Goal: Task Accomplishment & Management: Complete application form

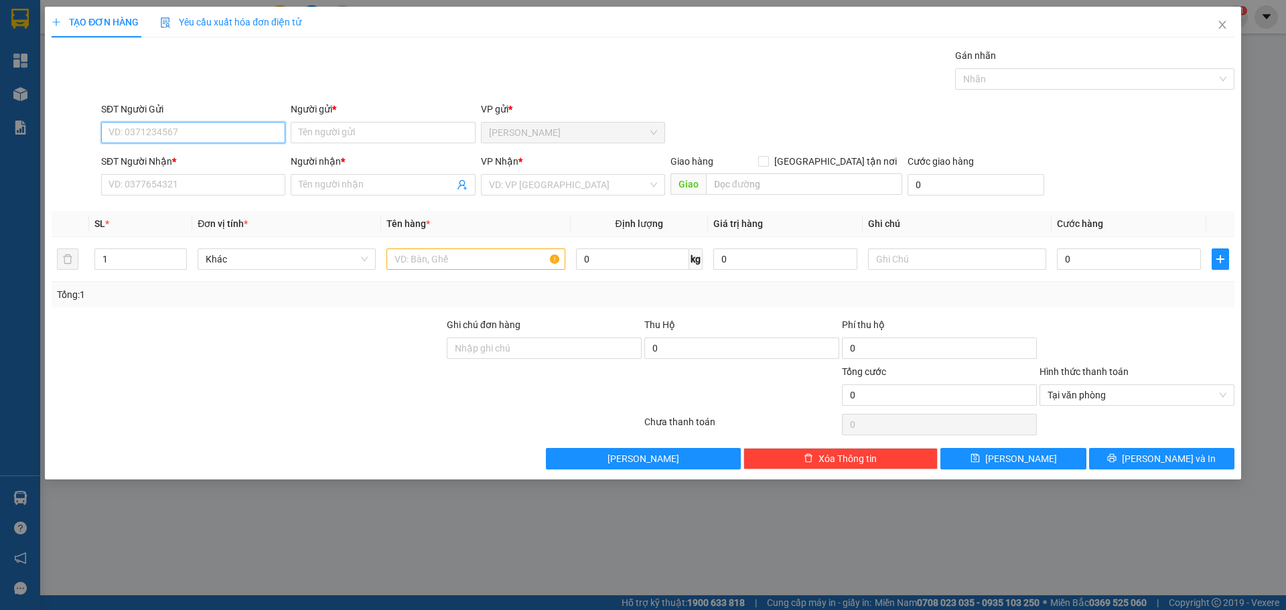
click at [142, 129] on input "SĐT Người Gửi" at bounding box center [193, 132] width 184 height 21
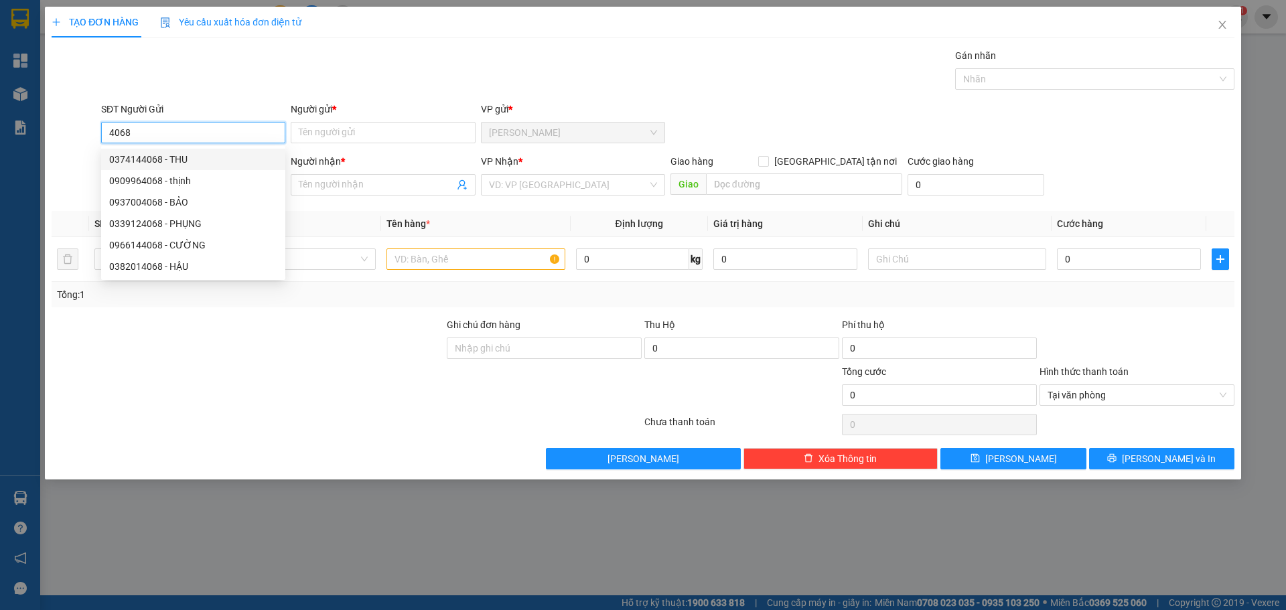
click at [172, 157] on div "0374144068 - THU" at bounding box center [193, 159] width 168 height 15
type input "0374144068"
type input "THU"
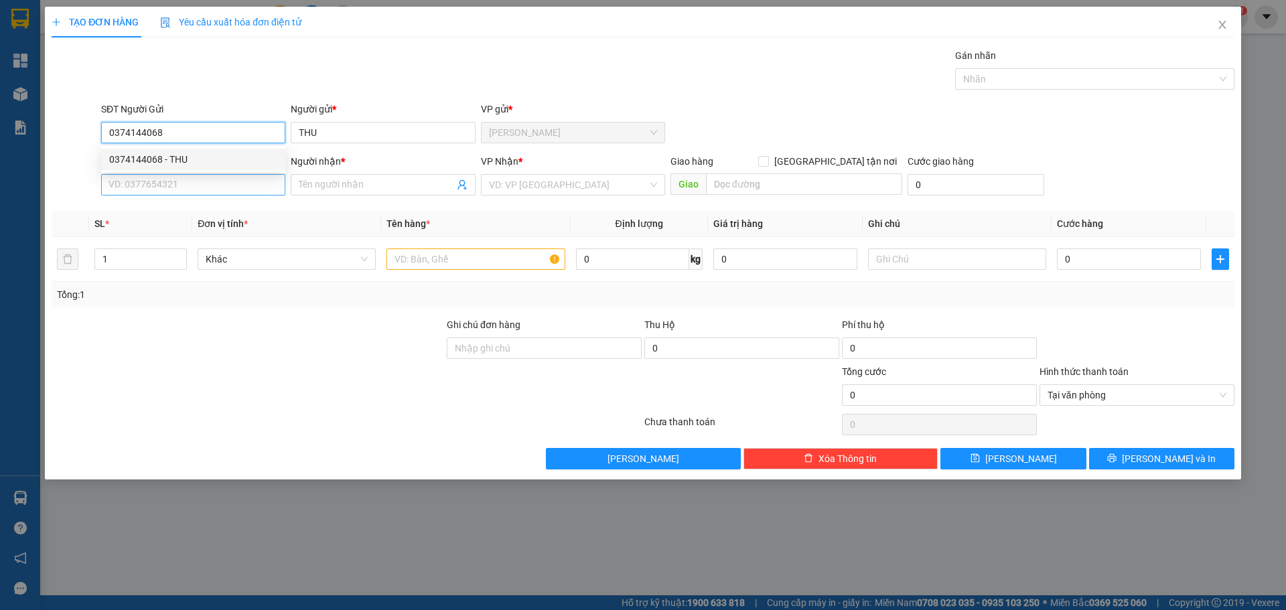
type input "0374144068"
click at [165, 188] on input "SĐT Người Nhận *" at bounding box center [193, 184] width 184 height 21
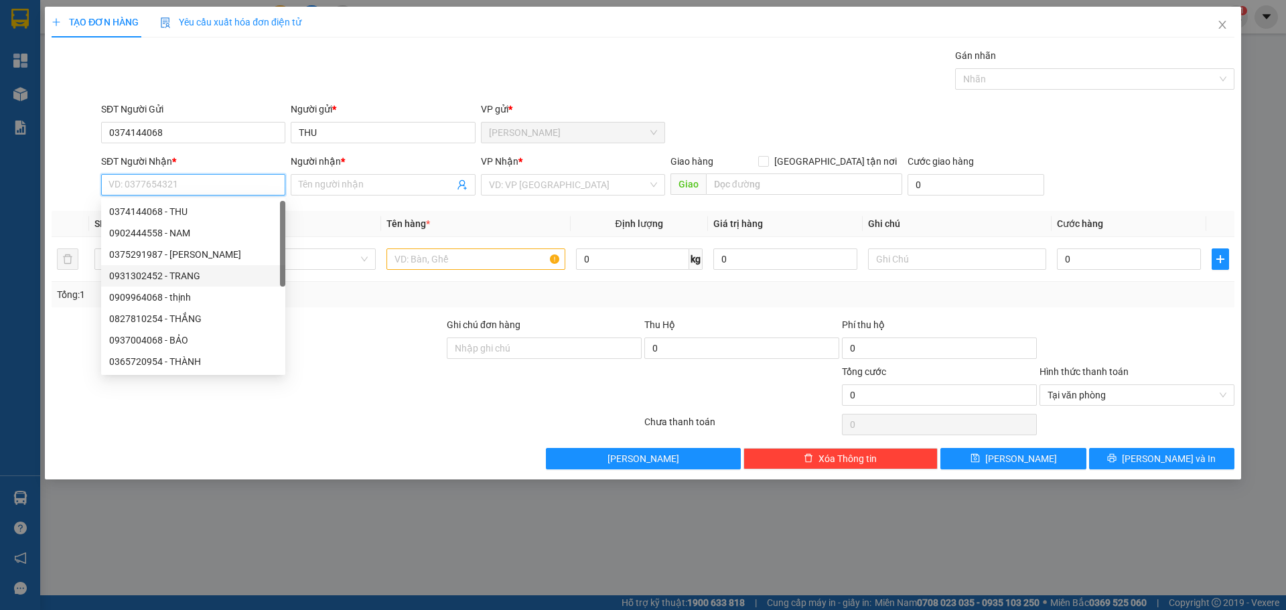
click at [135, 277] on div "0931302452 - TRANG" at bounding box center [193, 276] width 168 height 15
type input "0931302452"
type input "TRANG"
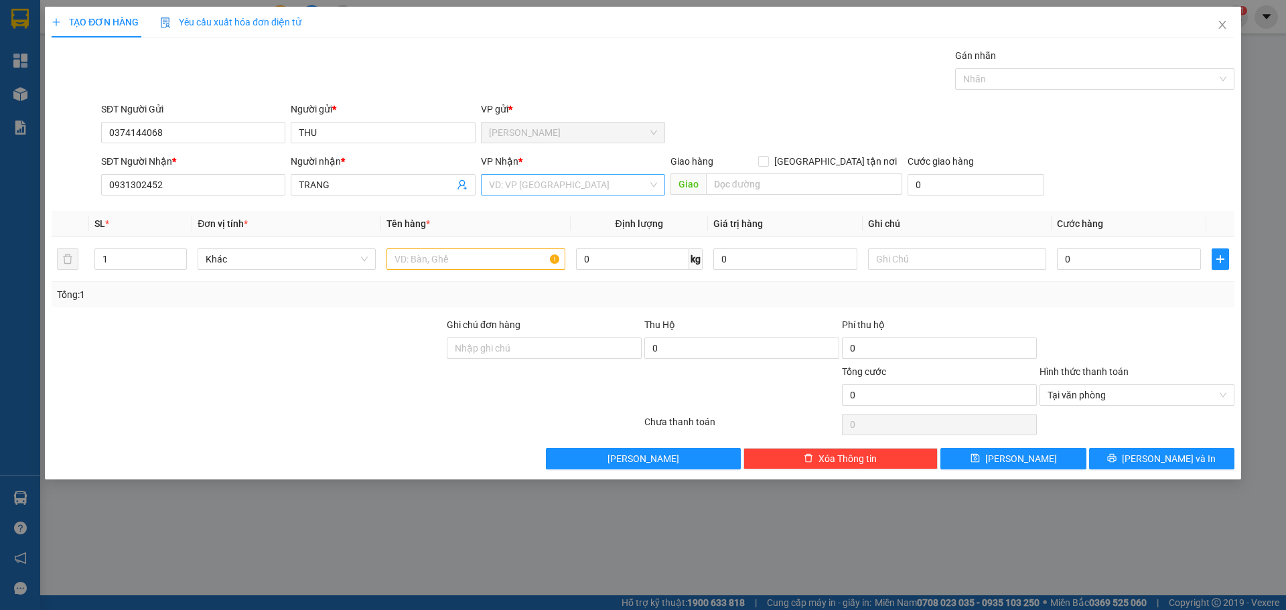
click at [542, 188] on input "search" at bounding box center [568, 185] width 159 height 20
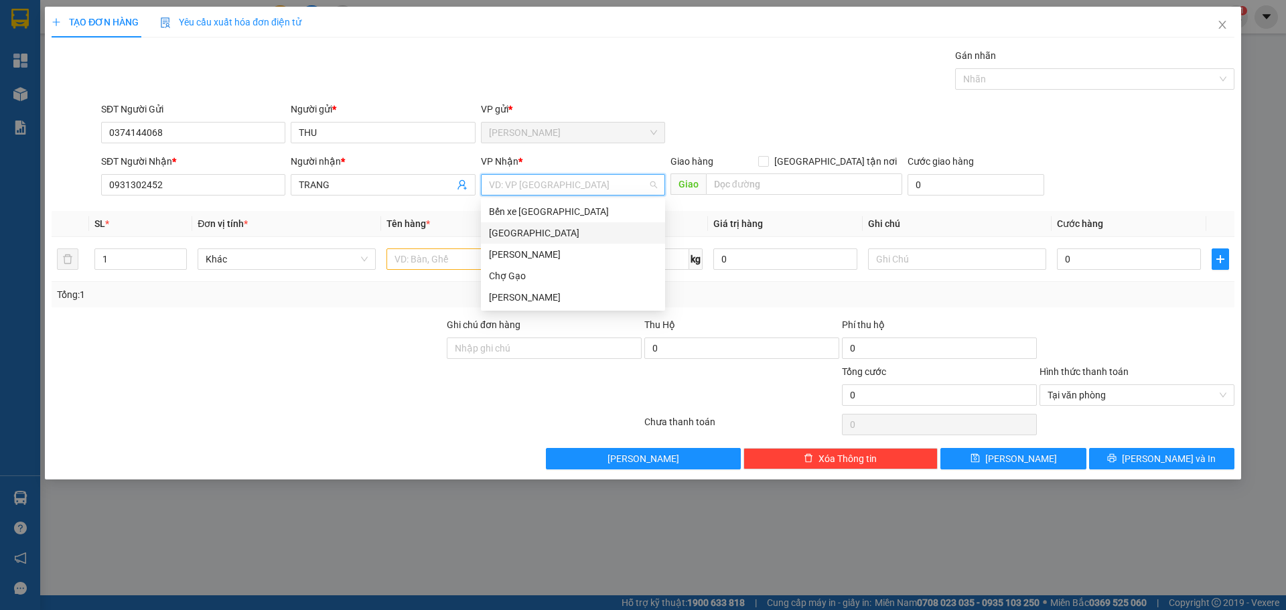
click at [493, 237] on div "[GEOGRAPHIC_DATA]" at bounding box center [573, 233] width 168 height 15
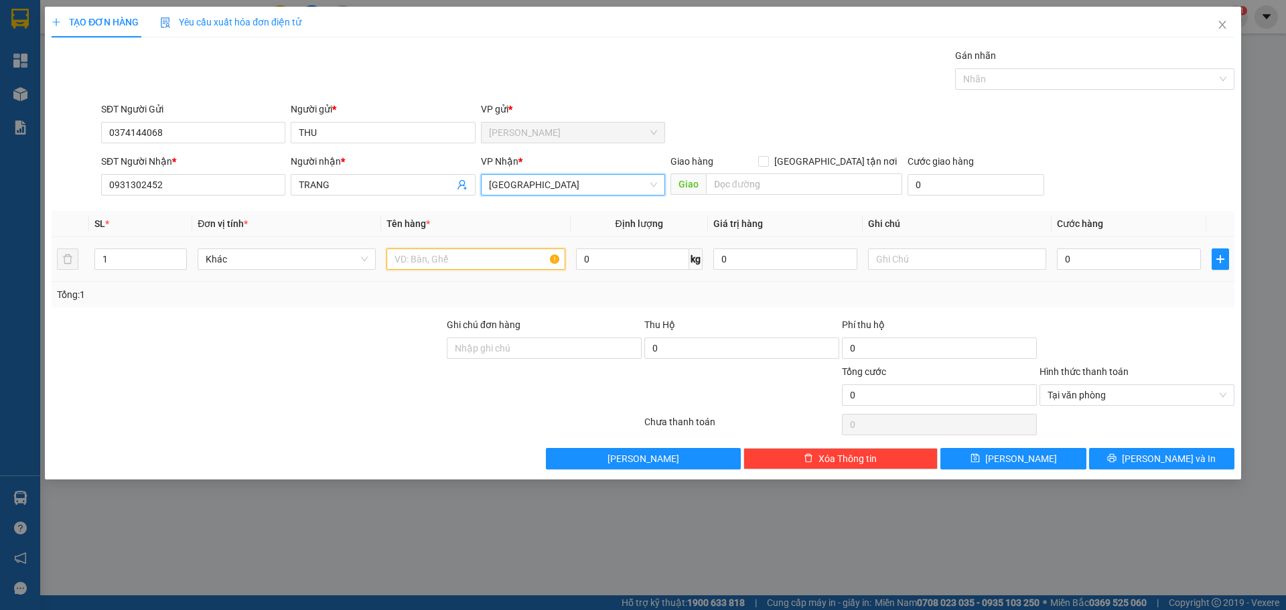
click at [401, 259] on input "text" at bounding box center [475, 258] width 178 height 21
type input "1 TNP"
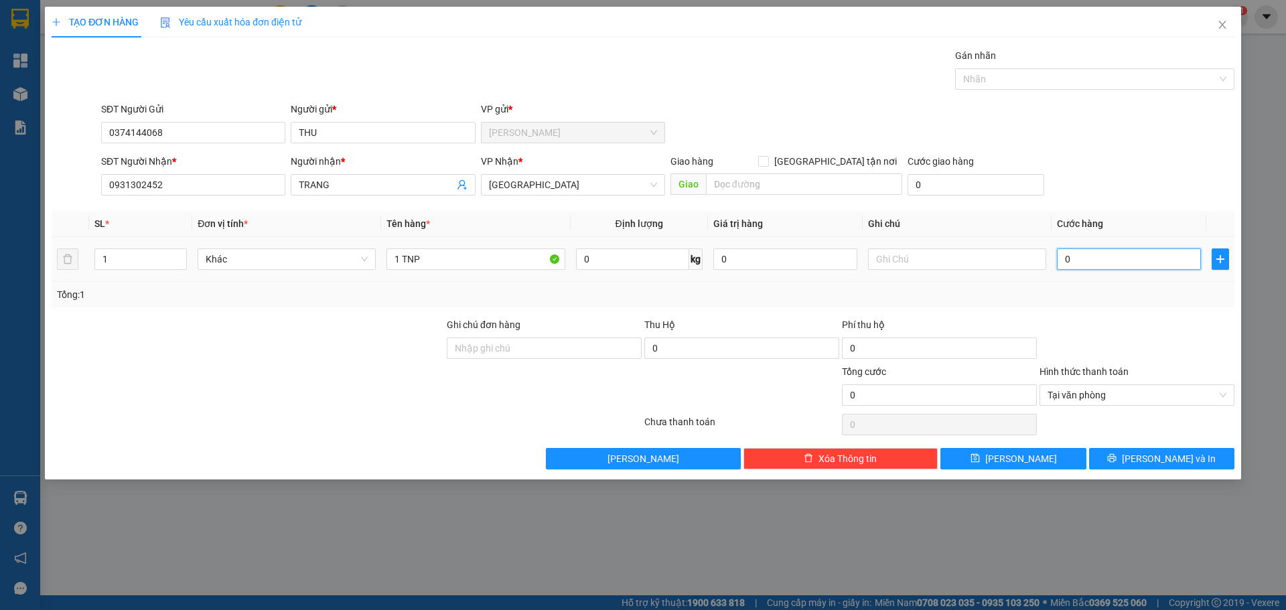
click at [1130, 265] on input "0" at bounding box center [1129, 258] width 144 height 21
type input "3"
type input "30"
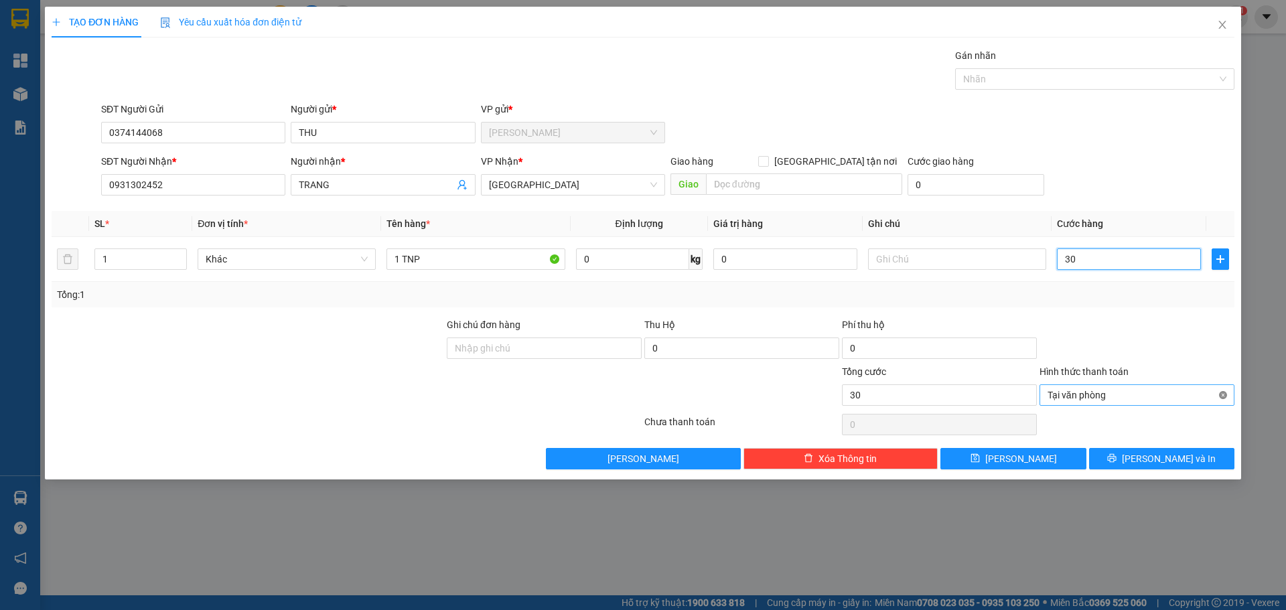
type input "30"
type input "30.000"
click at [1175, 463] on span "Lưu và In" at bounding box center [1169, 458] width 94 height 15
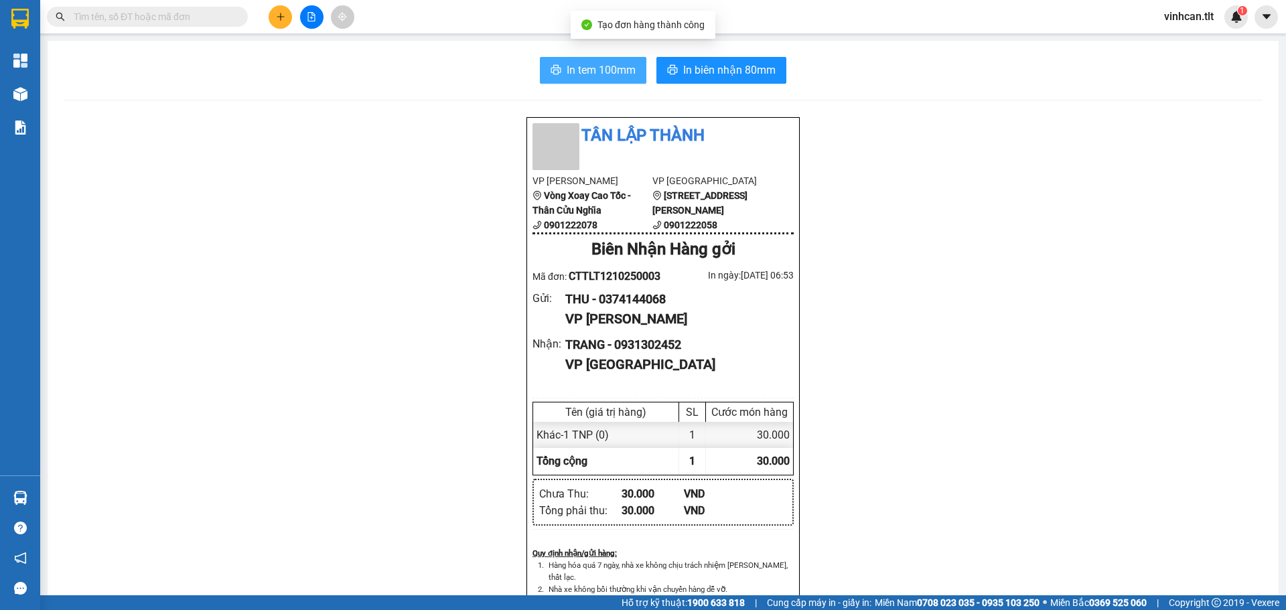
click at [580, 71] on span "In tem 100mm" at bounding box center [601, 70] width 69 height 17
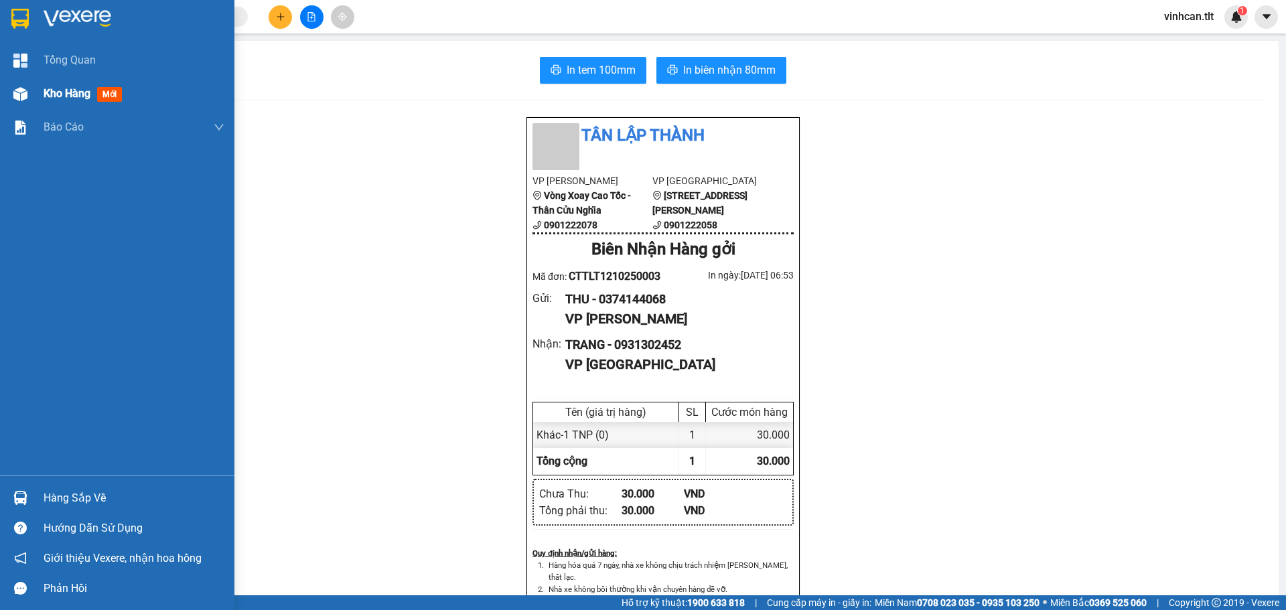
click at [28, 83] on div at bounding box center [20, 93] width 23 height 23
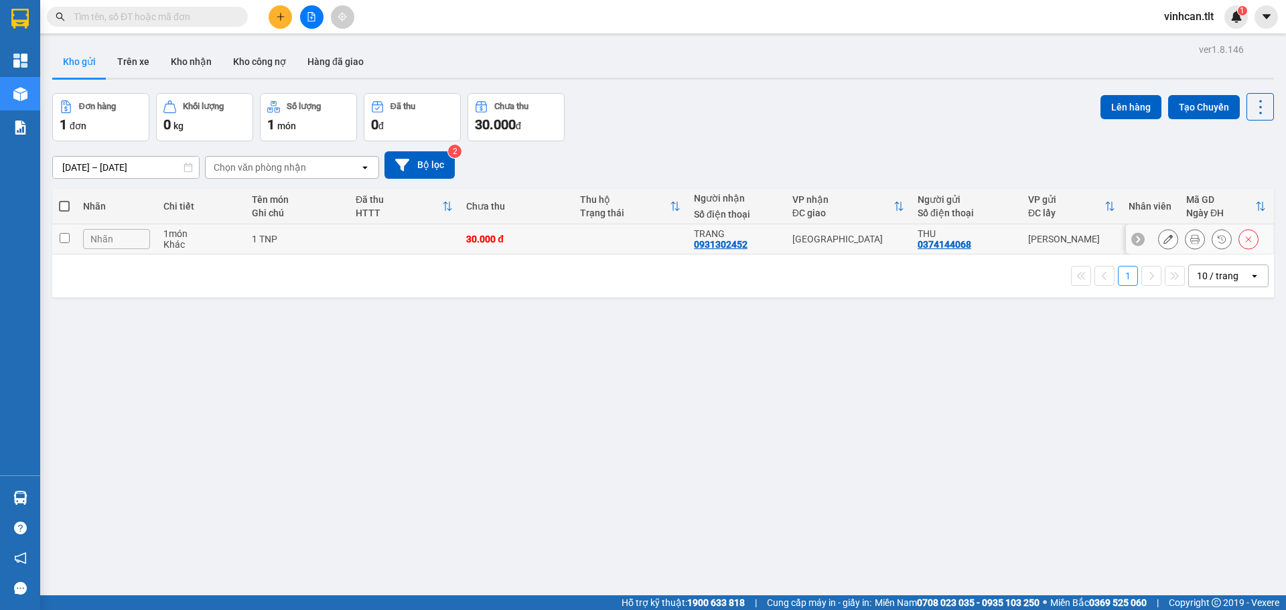
click at [388, 247] on td at bounding box center [404, 239] width 111 height 30
checkbox input "true"
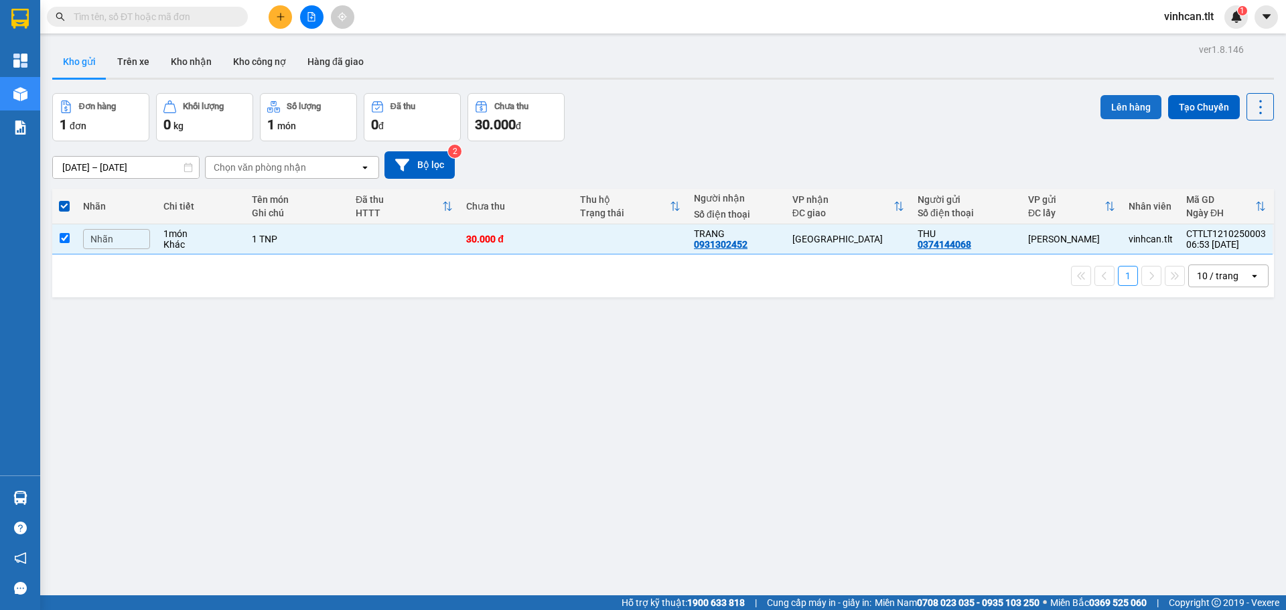
click at [1125, 102] on button "Lên hàng" at bounding box center [1130, 107] width 61 height 24
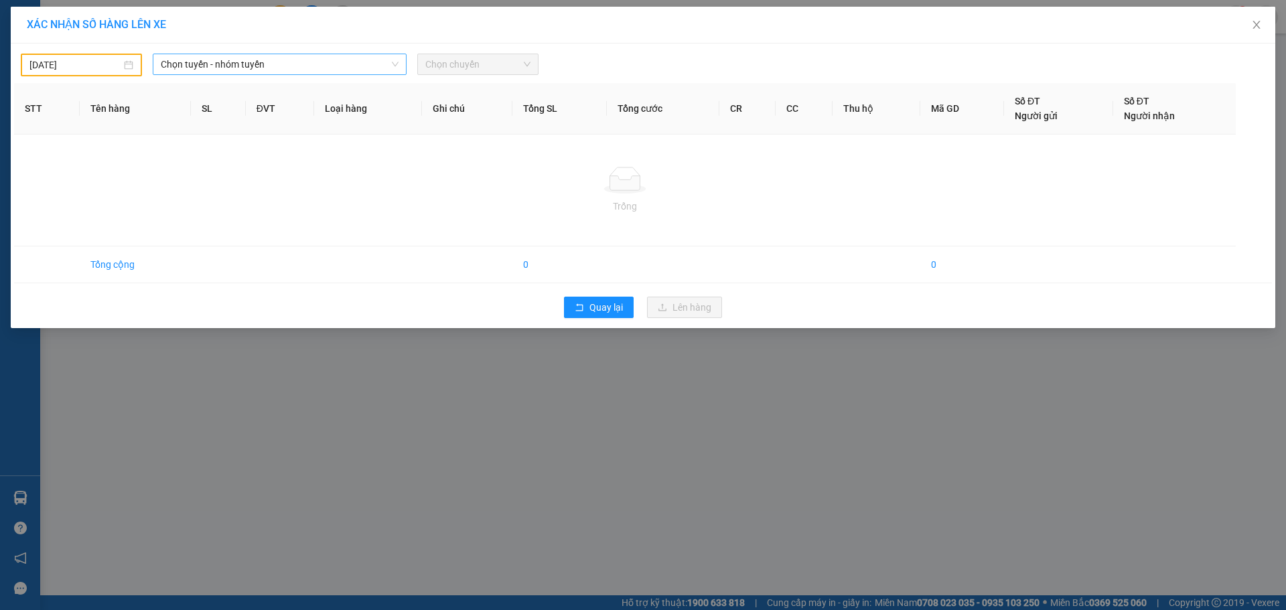
drag, startPoint x: 267, startPoint y: 69, endPoint x: 261, endPoint y: 74, distance: 7.6
click at [267, 68] on span "Chọn tuyến - nhóm tuyến" at bounding box center [280, 64] width 238 height 20
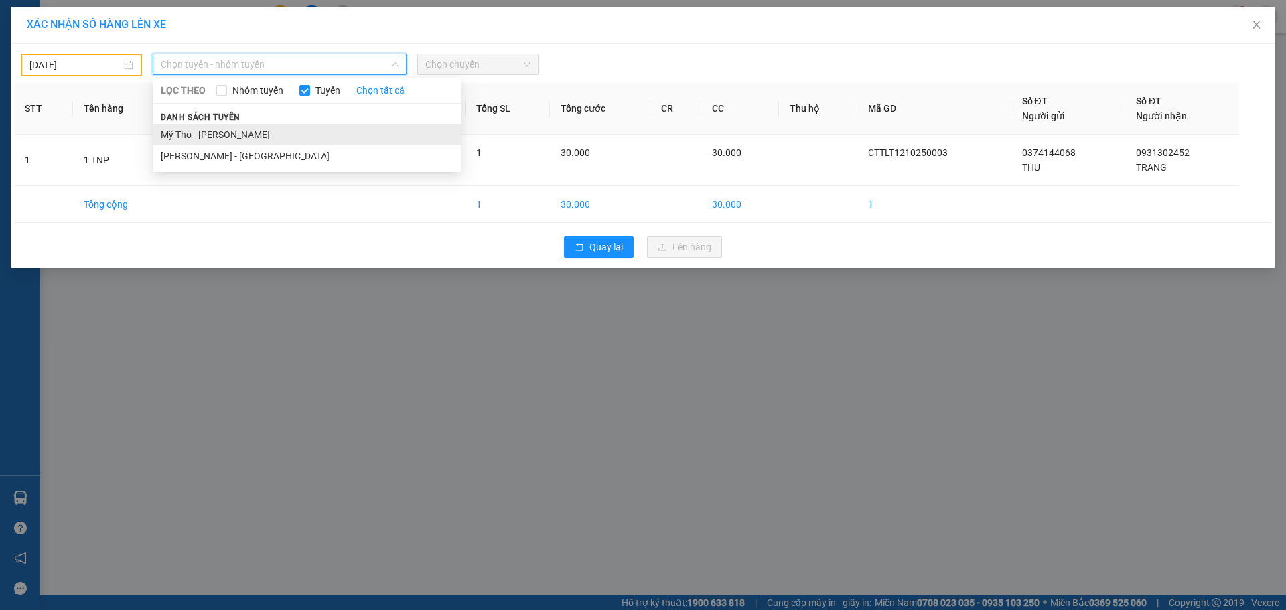
click at [221, 133] on li "Mỹ Tho - [PERSON_NAME]" at bounding box center [307, 134] width 308 height 21
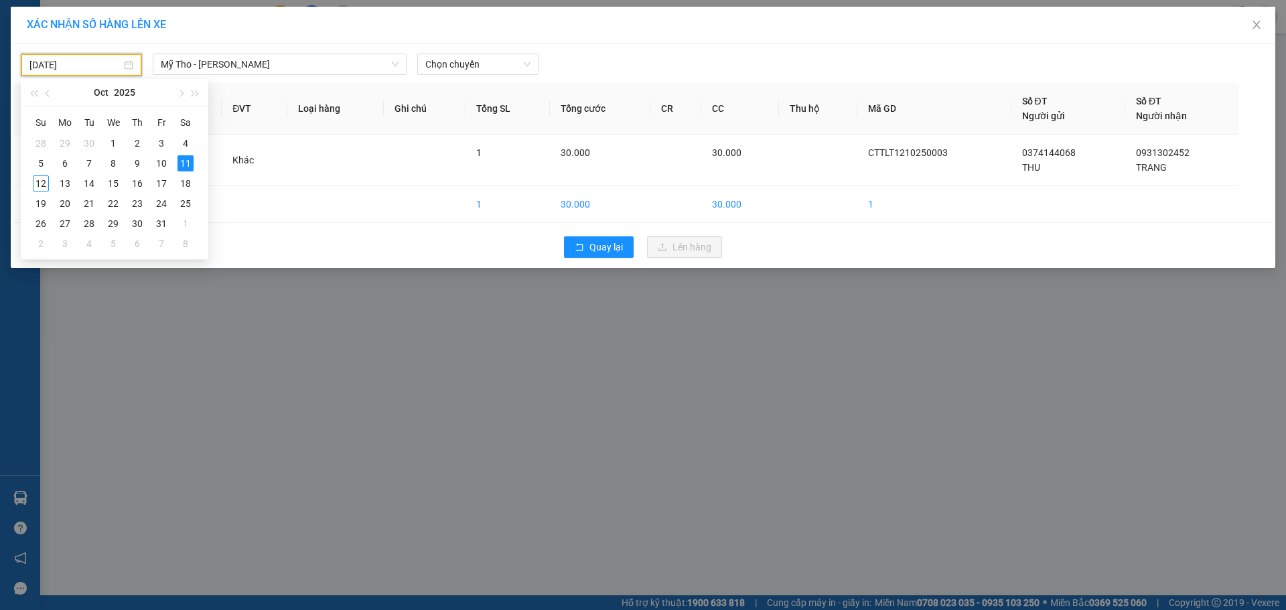
click at [78, 63] on input "11/10/2025" at bounding box center [75, 65] width 92 height 15
click at [41, 190] on div "12" at bounding box center [41, 183] width 16 height 16
click at [453, 67] on span "Chọn chuyến" at bounding box center [477, 64] width 105 height 20
type input "[DATE]"
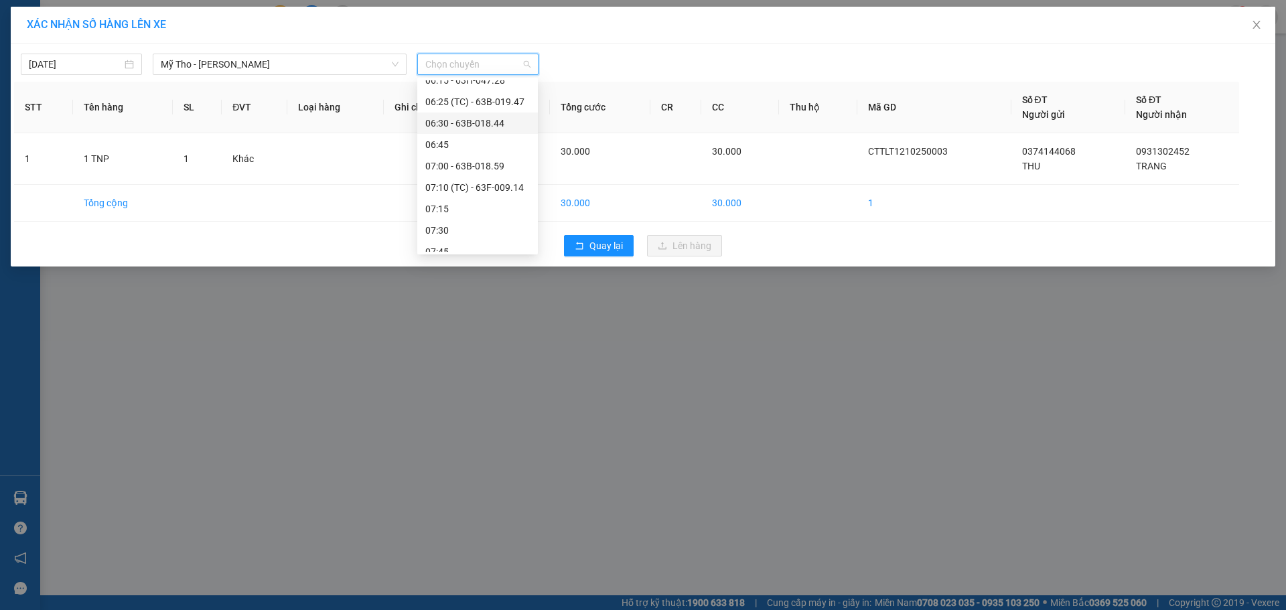
scroll to position [402, 0]
click at [483, 120] on div "06:30 - 63B-018.44" at bounding box center [477, 118] width 104 height 15
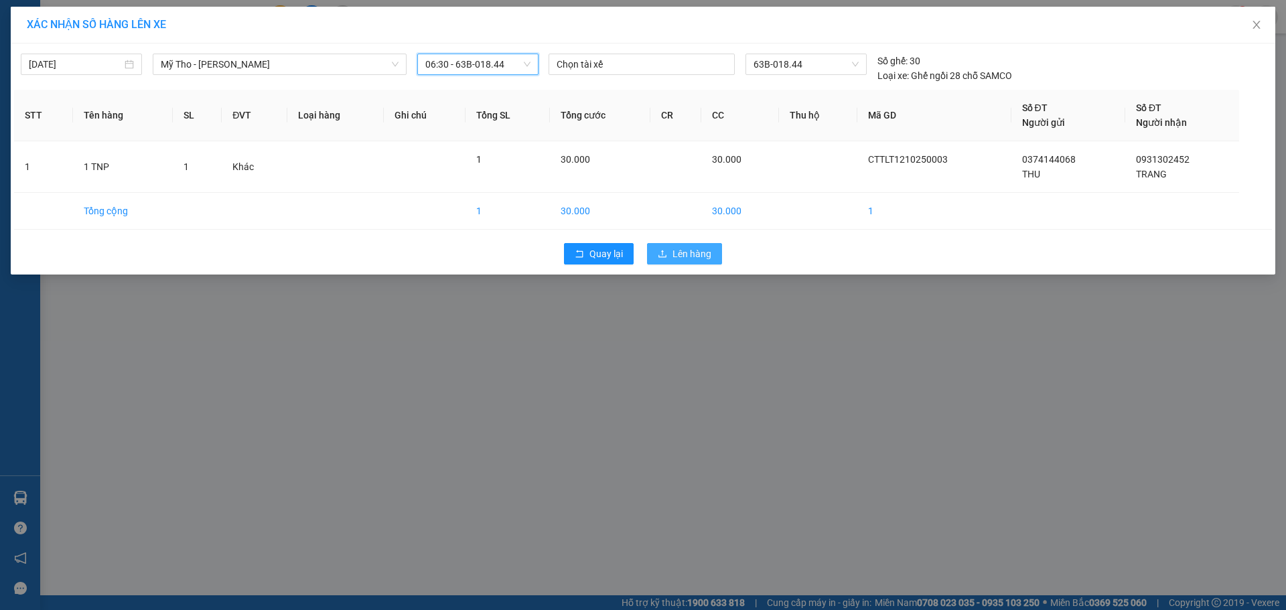
click at [695, 248] on span "Lên hàng" at bounding box center [691, 253] width 39 height 15
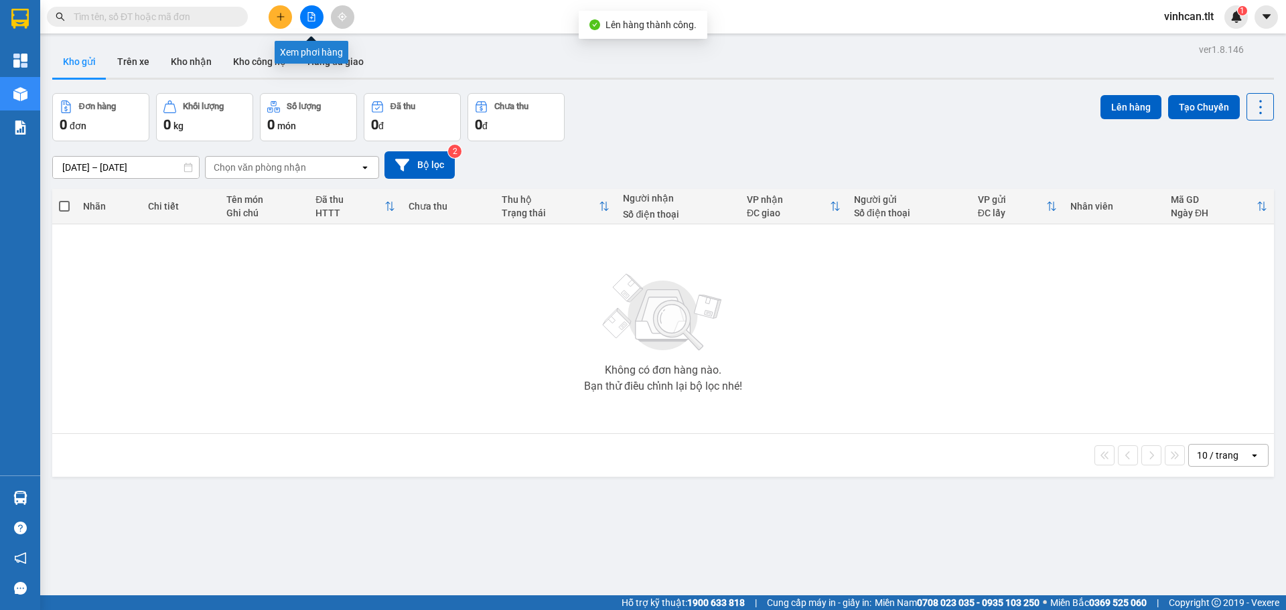
click at [309, 12] on icon "file-add" at bounding box center [311, 16] width 7 height 9
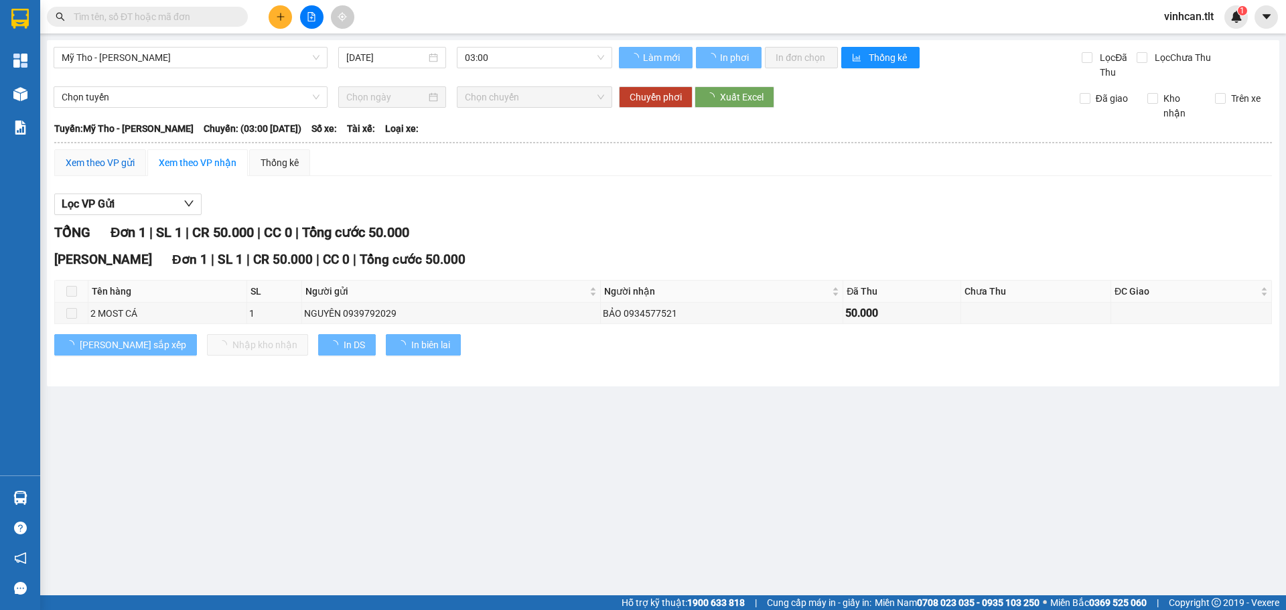
drag, startPoint x: 78, startPoint y: 164, endPoint x: 92, endPoint y: 164, distance: 14.1
click at [78, 163] on div "Xem theo VP gửi" at bounding box center [100, 162] width 69 height 15
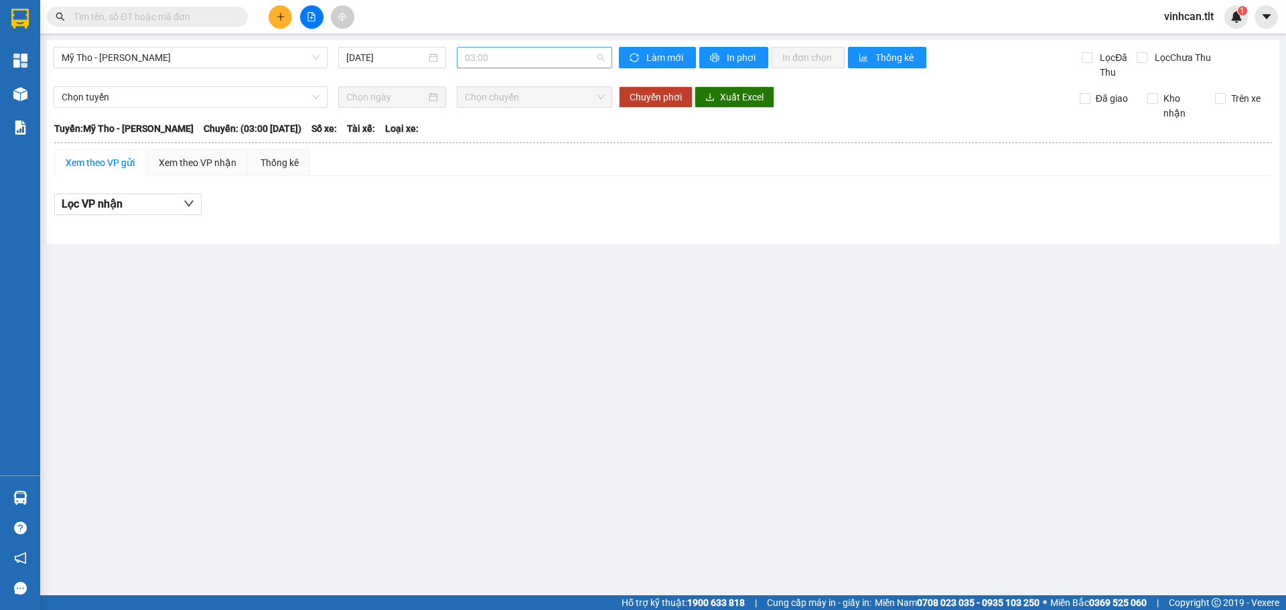
click at [534, 60] on span "03:00" at bounding box center [534, 58] width 139 height 20
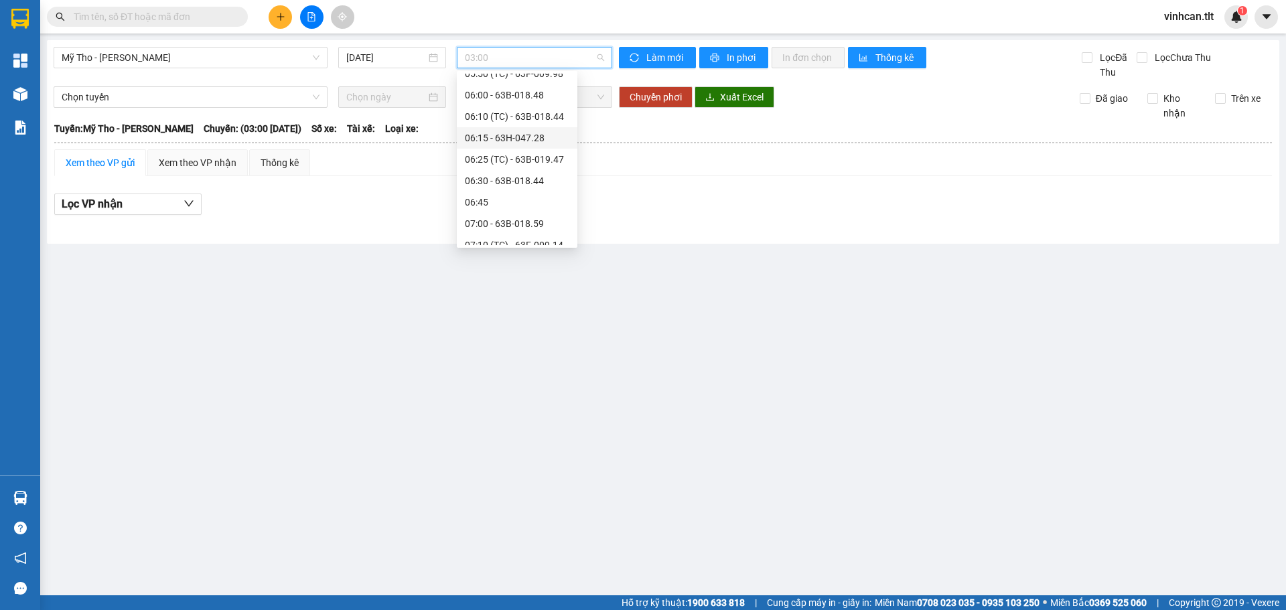
scroll to position [335, 0]
click at [536, 178] on div "06:30 - 63B-018.44" at bounding box center [517, 178] width 104 height 15
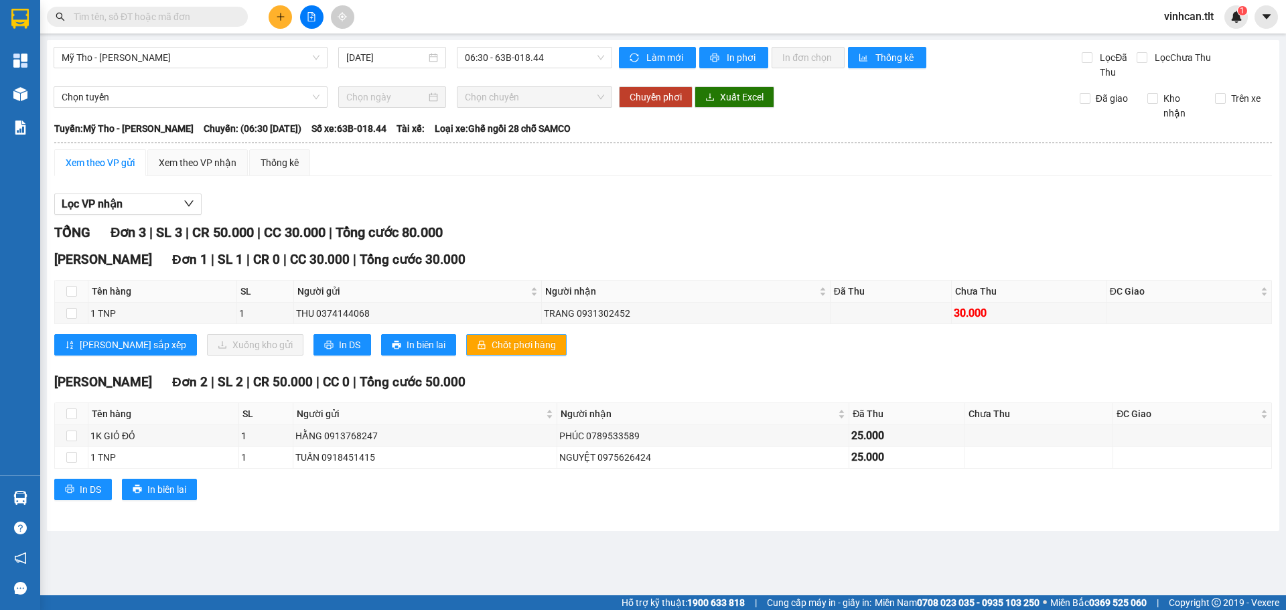
click at [492, 344] on span "Chốt phơi hàng" at bounding box center [524, 345] width 64 height 15
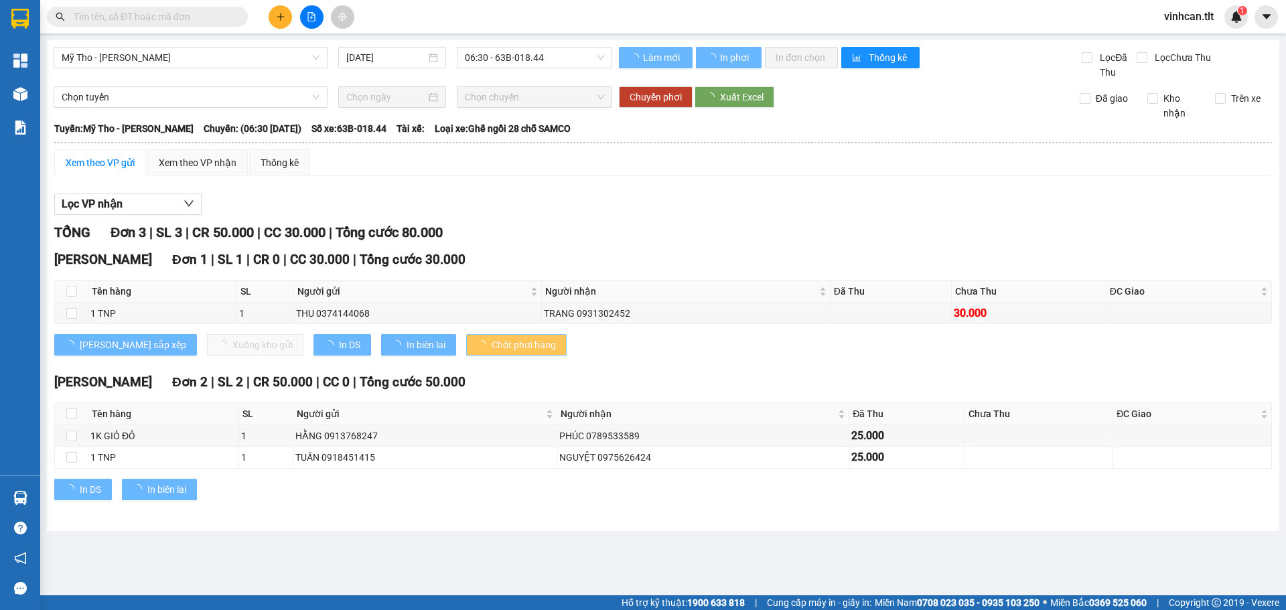
click at [492, 342] on span "Chốt phơi hàng" at bounding box center [524, 345] width 64 height 15
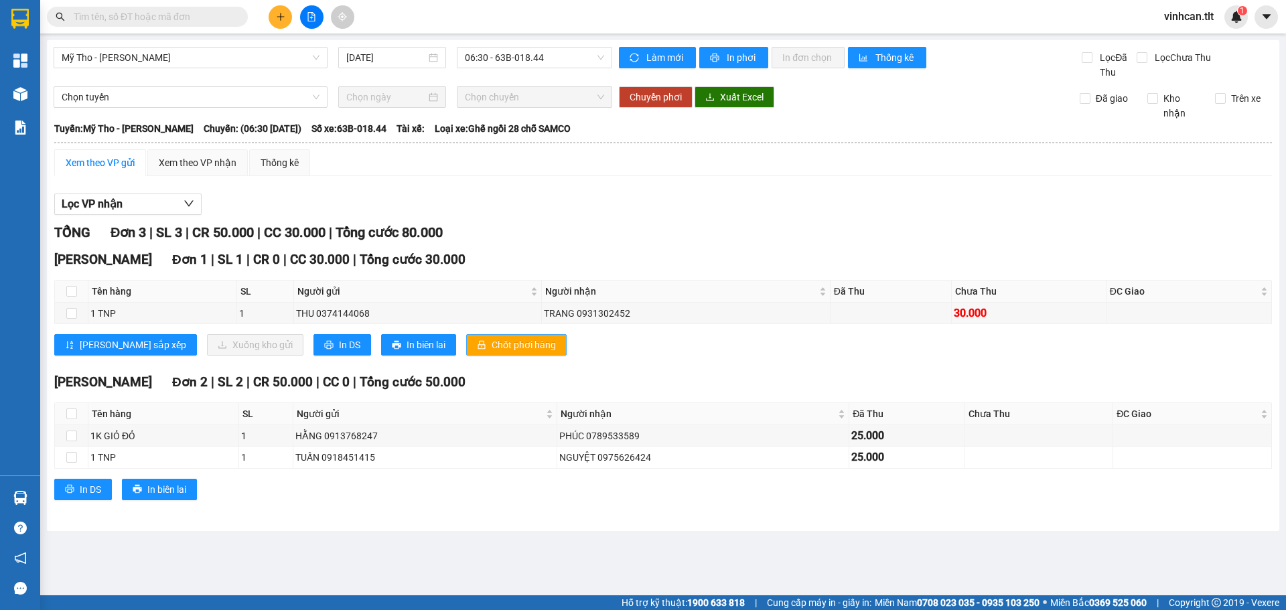
click at [492, 342] on span "Chốt phơi hàng" at bounding box center [524, 345] width 64 height 15
click at [540, 233] on div "TỔNG Đơn 3 | SL 3 | CR 50.000 | CC 30.000 | Tổng cước 80.000" at bounding box center [663, 232] width 1218 height 21
click at [269, 19] on button at bounding box center [280, 16] width 23 height 23
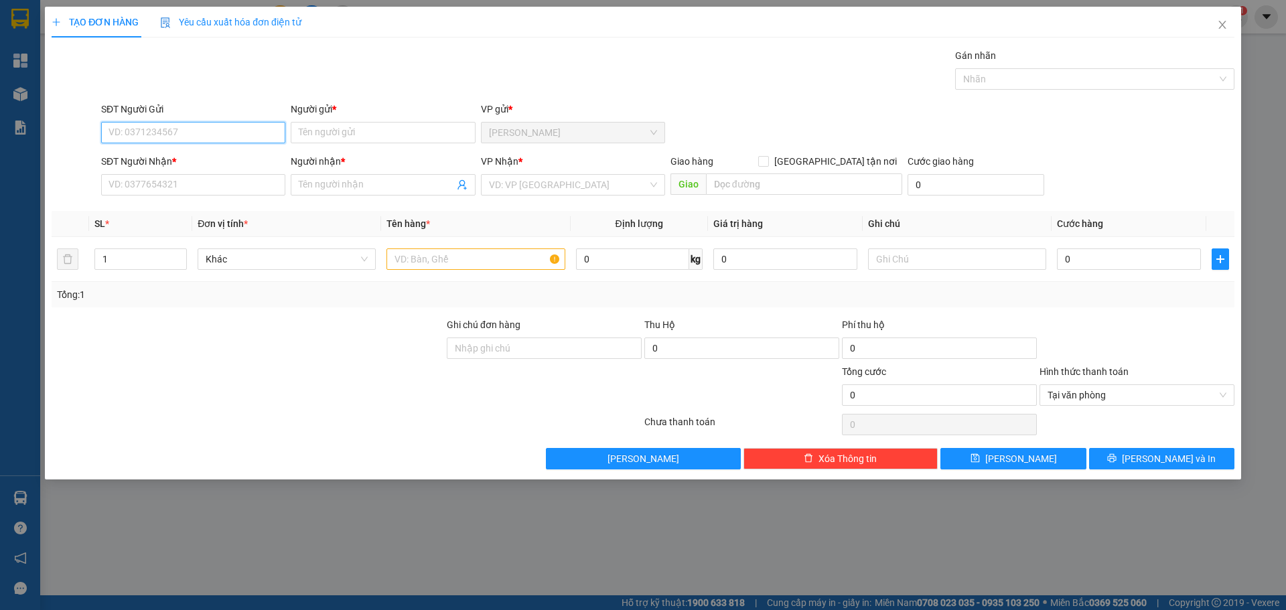
click at [192, 130] on input "SĐT Người Gửi" at bounding box center [193, 132] width 184 height 21
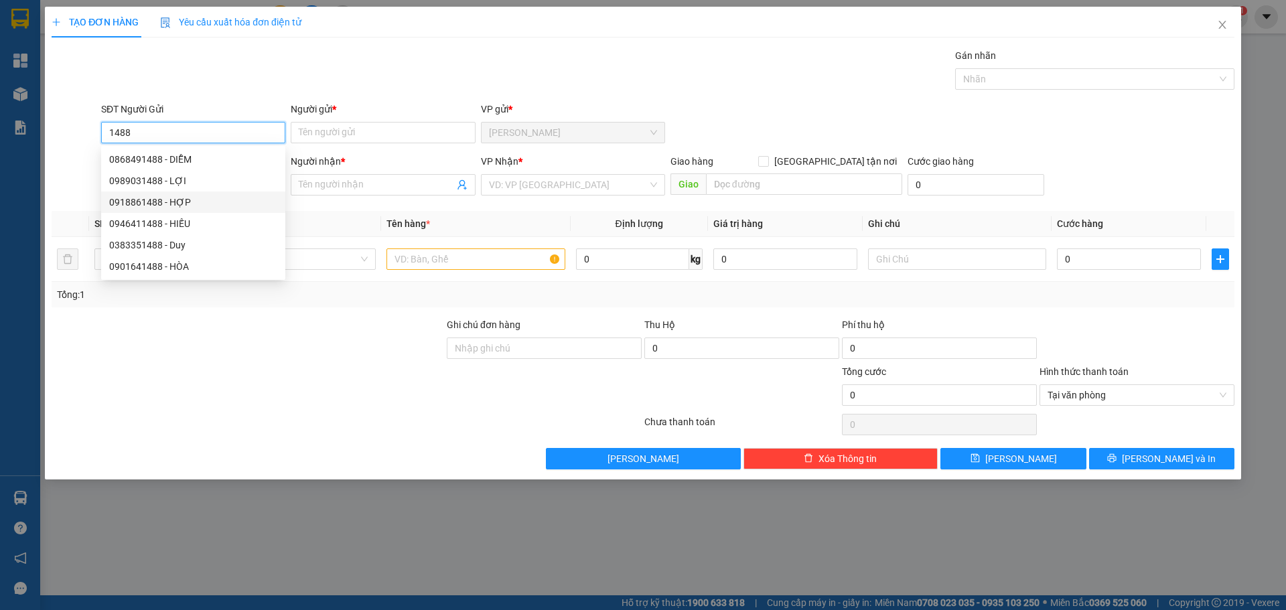
click at [162, 206] on div "0918861488 - HỢP" at bounding box center [193, 202] width 168 height 15
type input "0918861488"
type input "HỢP"
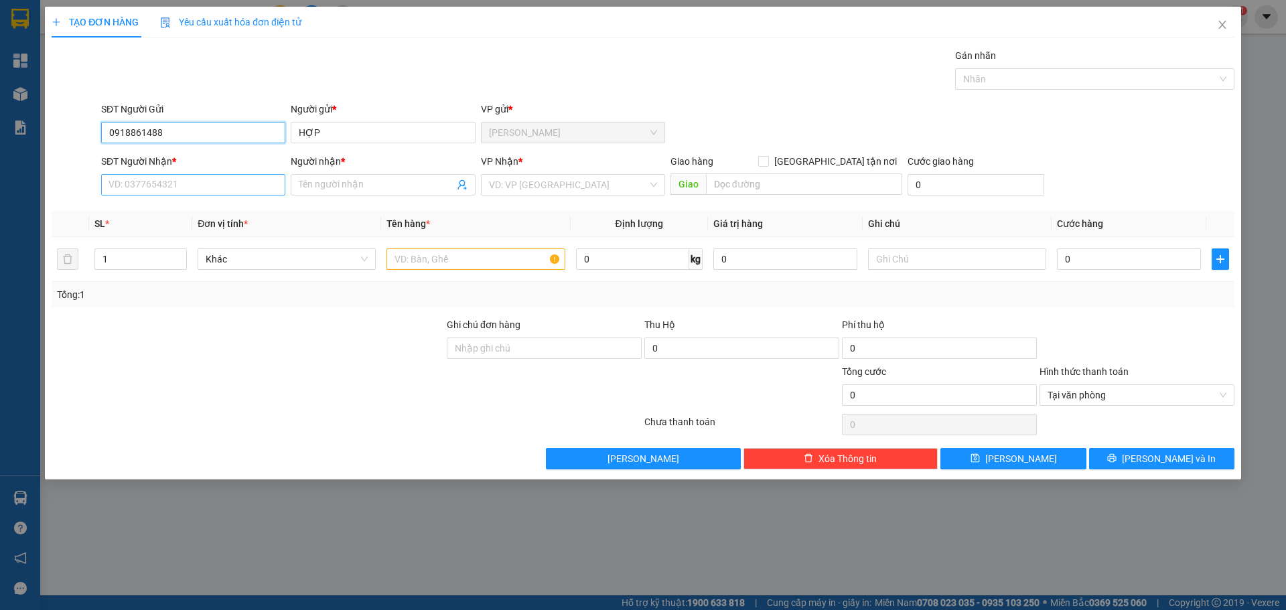
type input "0918861488"
click at [159, 186] on input "SĐT Người Nhận *" at bounding box center [193, 184] width 184 height 21
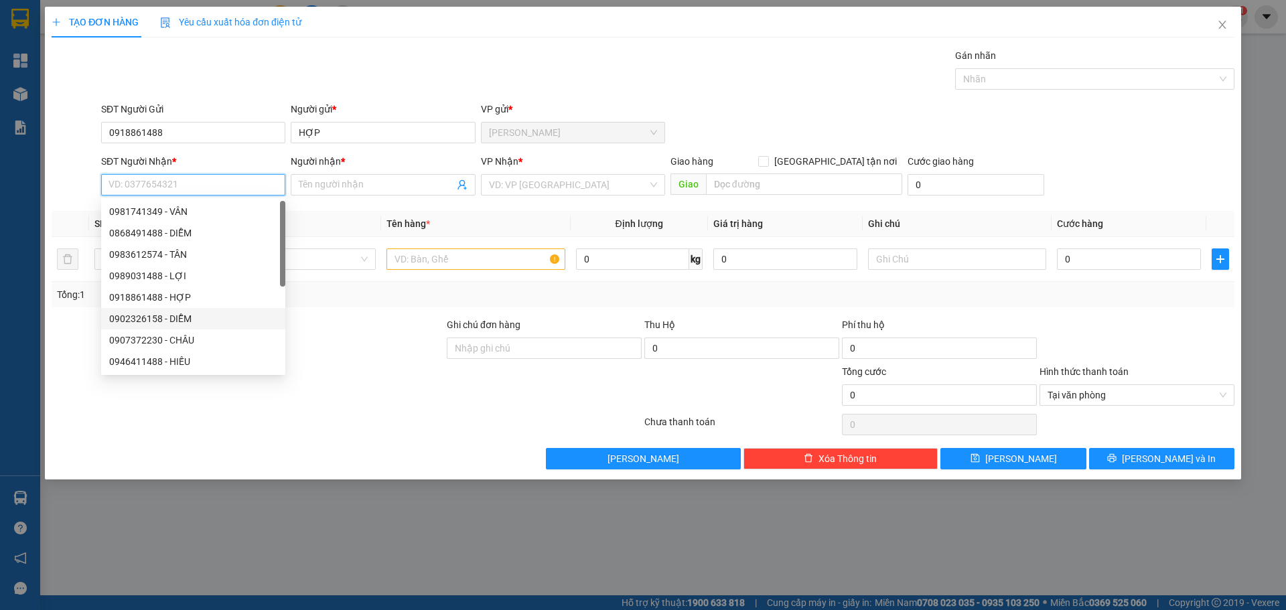
click at [151, 318] on div "0902326158 - DIỄM" at bounding box center [193, 318] width 168 height 15
type input "0902326158"
type input "DIỄM"
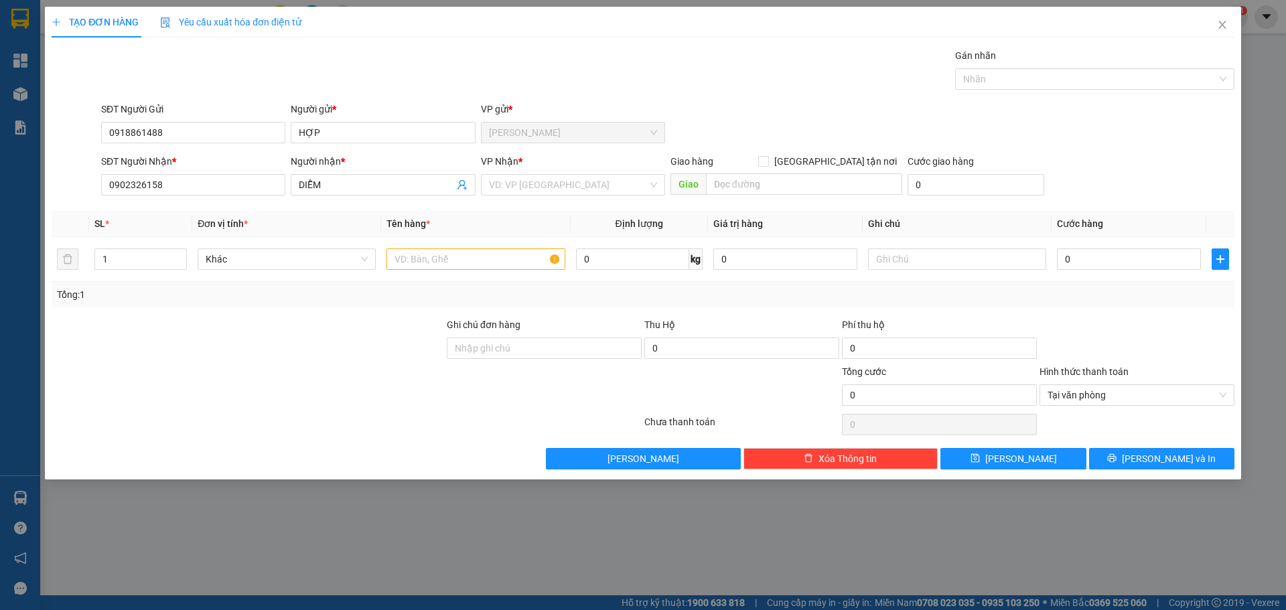
click at [509, 192] on input "search" at bounding box center [568, 185] width 159 height 20
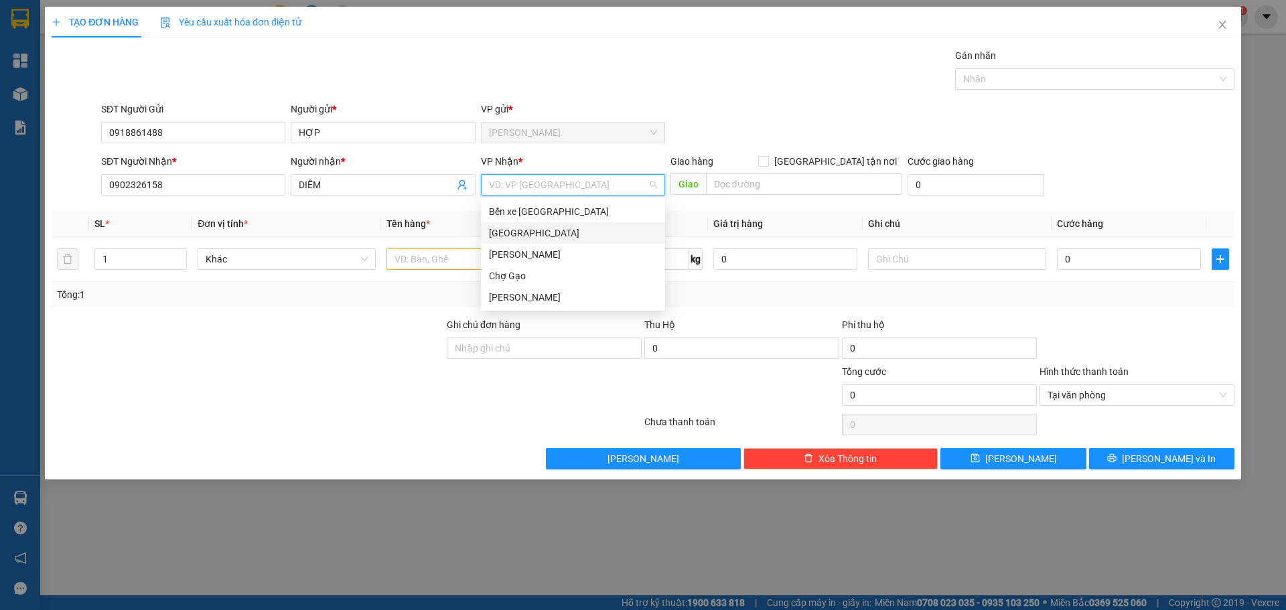
click at [507, 236] on div "[GEOGRAPHIC_DATA]" at bounding box center [573, 233] width 168 height 15
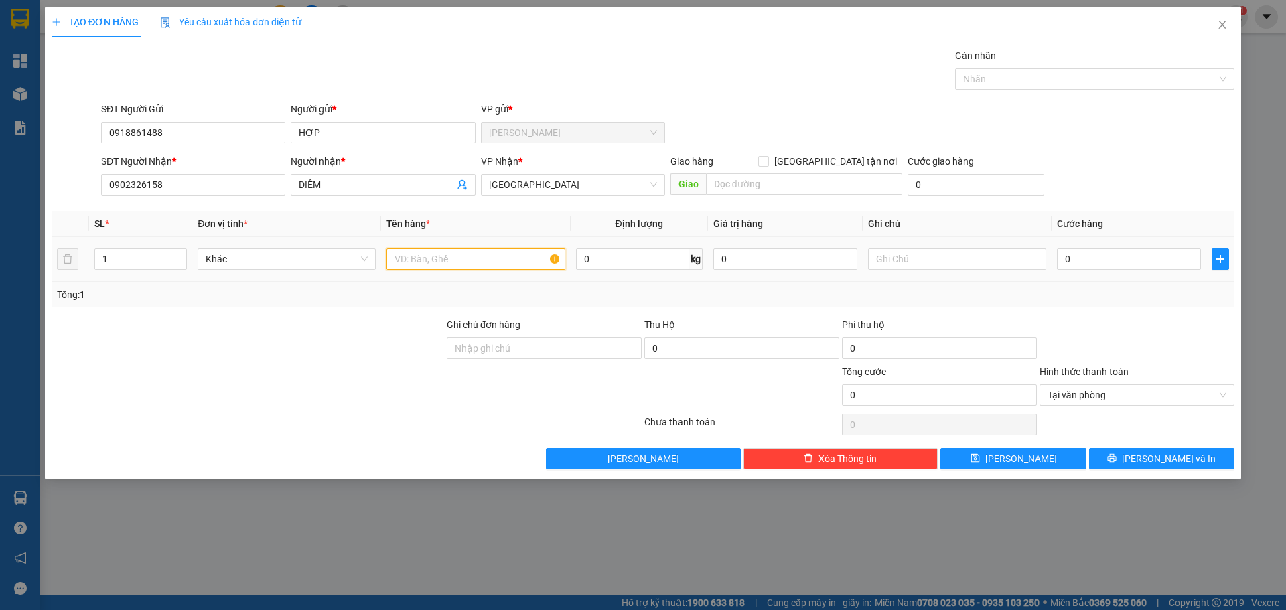
click at [441, 263] on input "text" at bounding box center [475, 258] width 178 height 21
paste input "ƯƠU"
paste input "ỢU"
type input "1 CAL RƯỢU"
click at [1096, 262] on input "0" at bounding box center [1129, 258] width 144 height 21
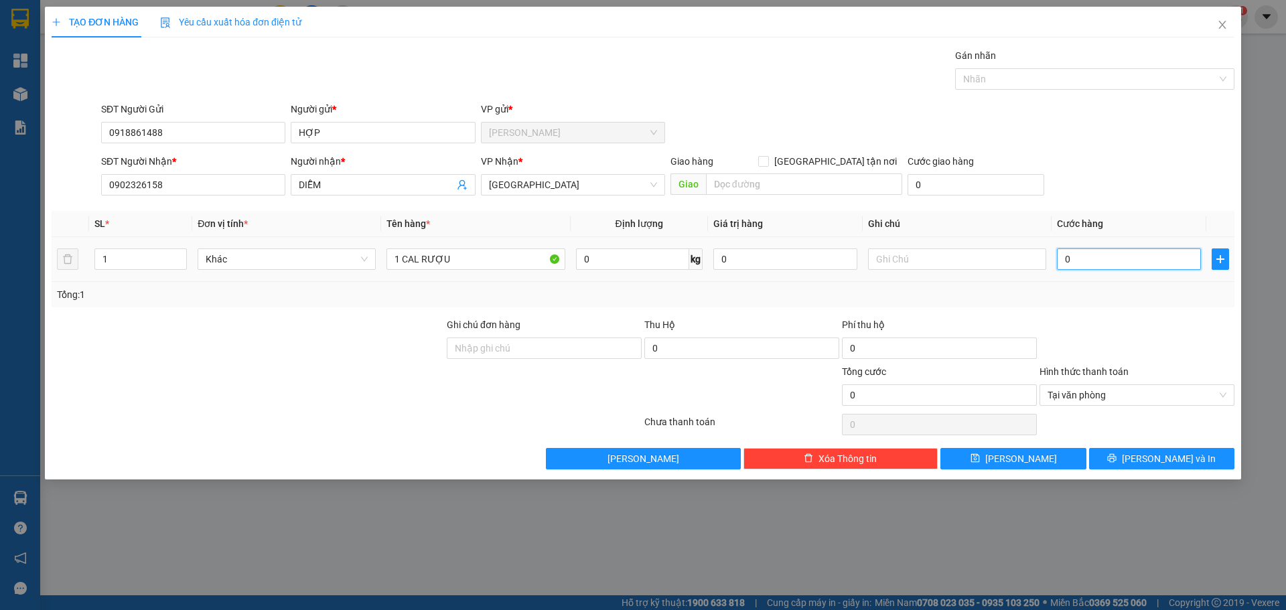
type input "3"
type input "30"
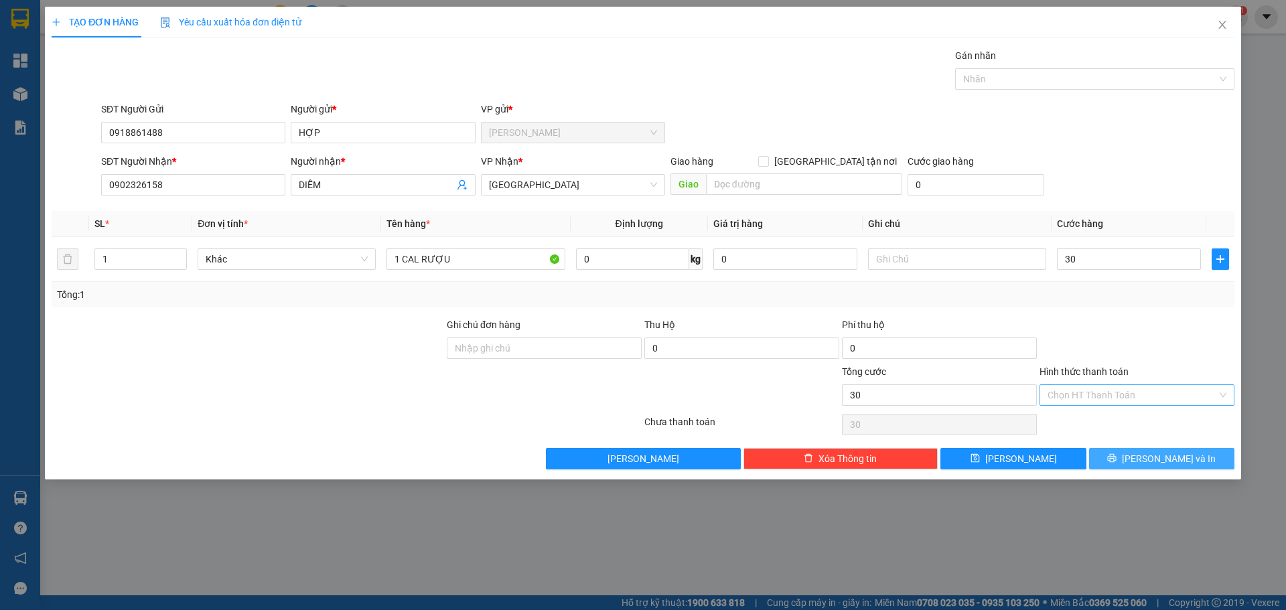
type input "30.000"
click at [1203, 458] on button "Lưu và In" at bounding box center [1161, 458] width 145 height 21
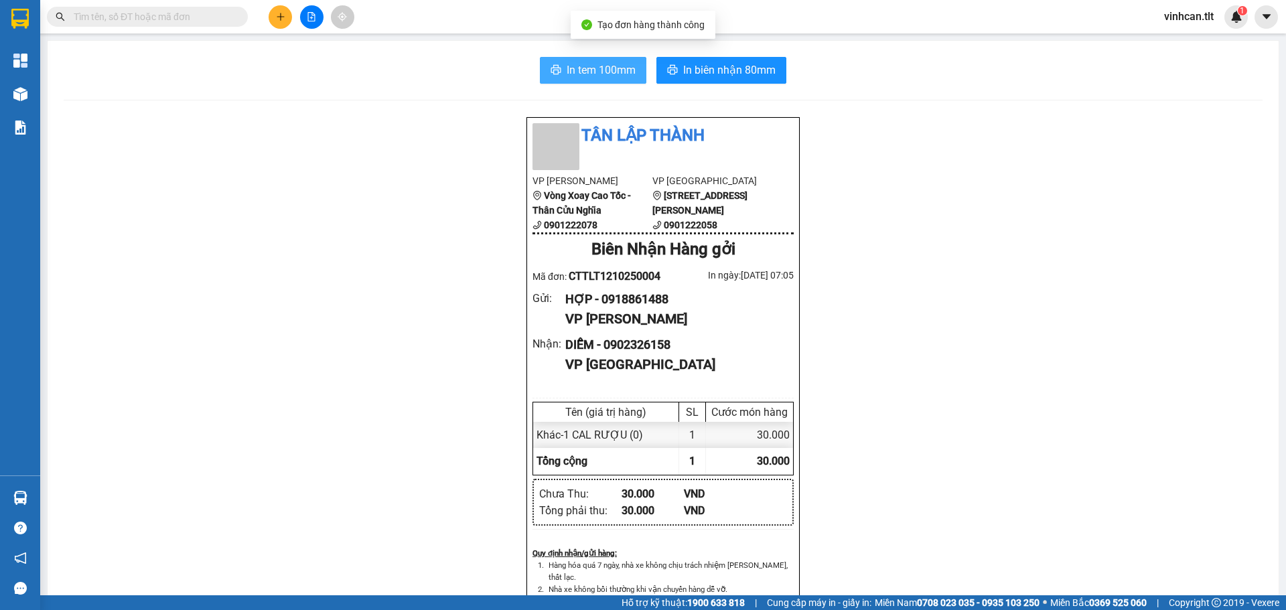
click at [587, 72] on span "In tem 100mm" at bounding box center [601, 70] width 69 height 17
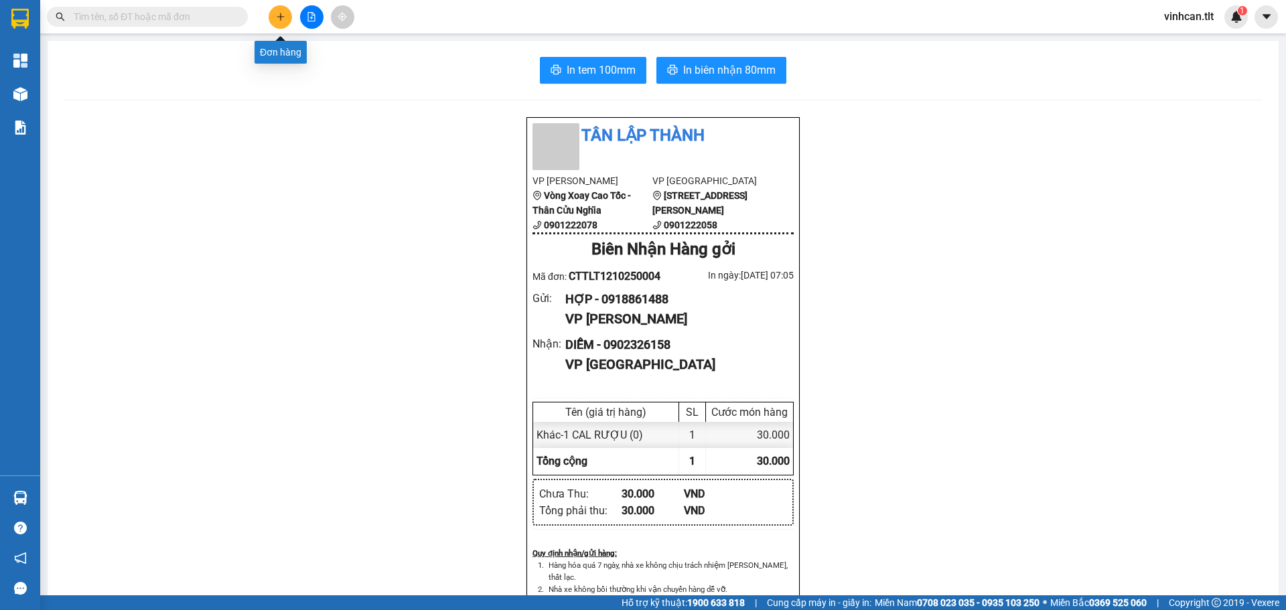
click at [284, 21] on button at bounding box center [280, 16] width 23 height 23
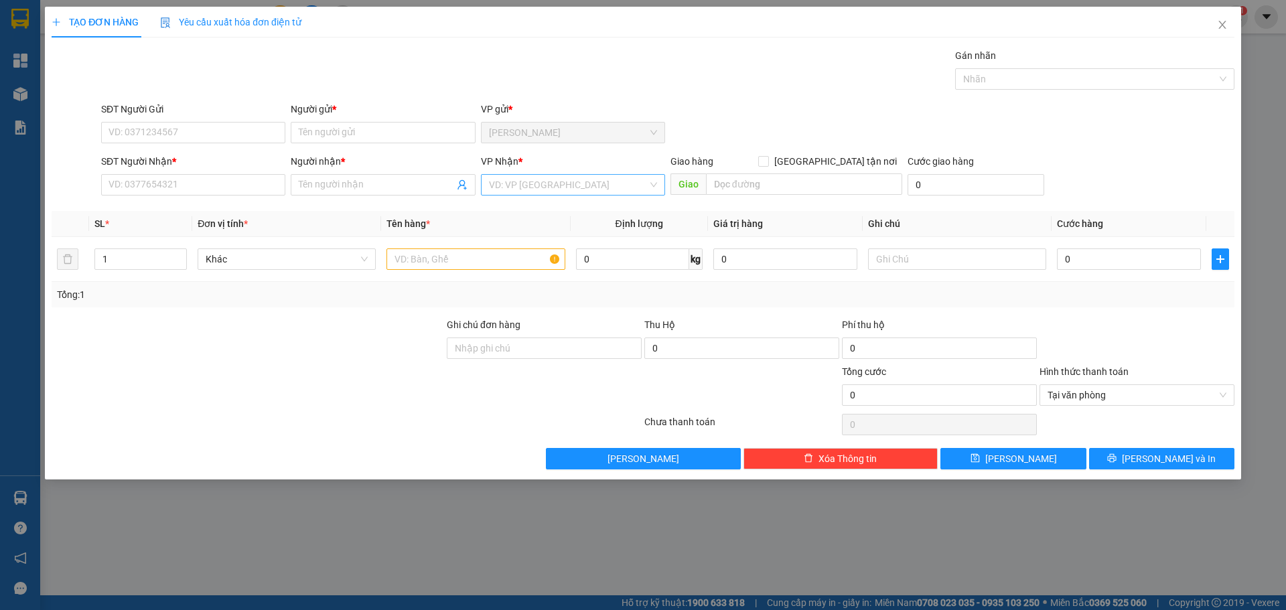
click at [528, 193] on input "search" at bounding box center [568, 185] width 159 height 20
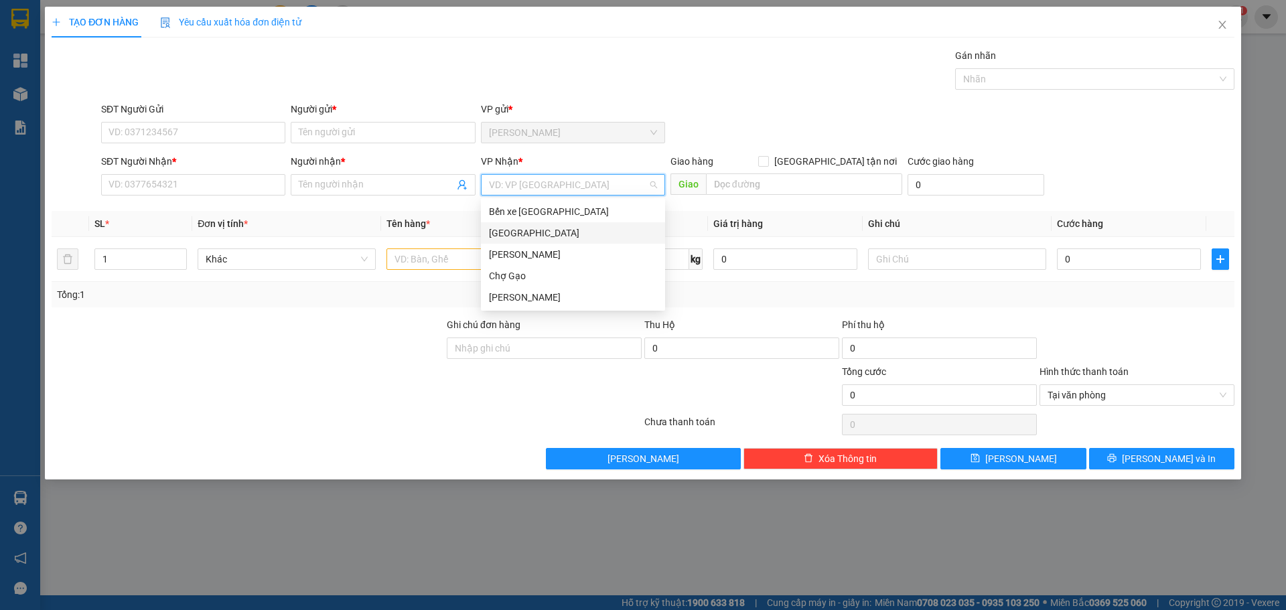
click at [522, 244] on div "[PERSON_NAME]" at bounding box center [573, 254] width 184 height 21
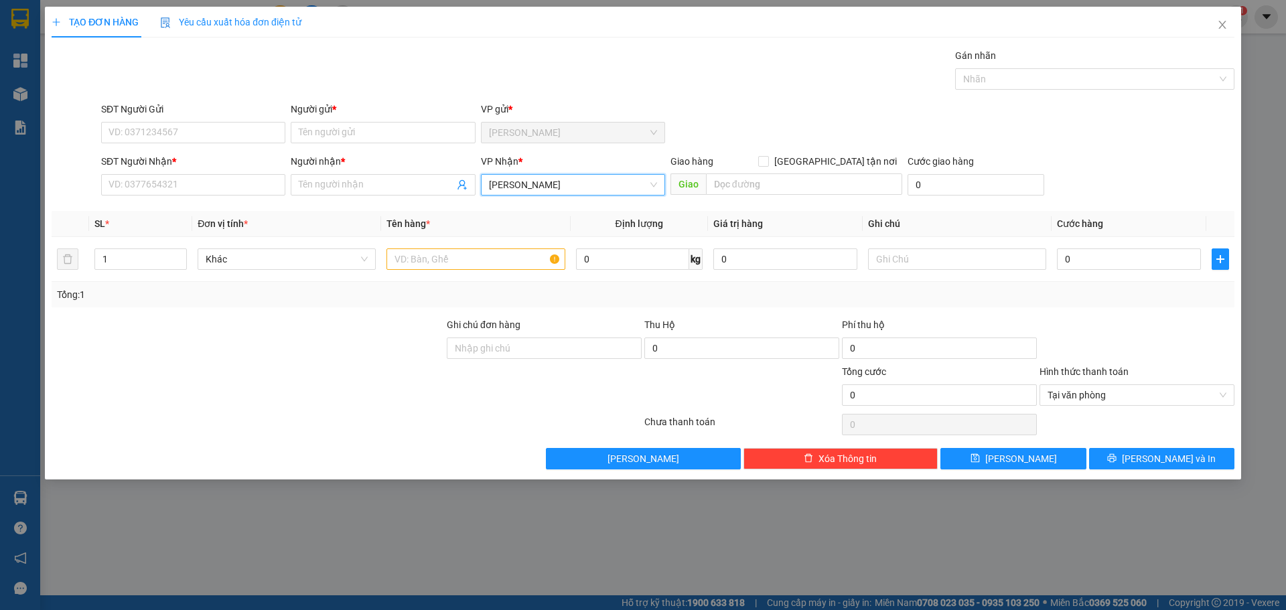
drag, startPoint x: 506, startPoint y: 182, endPoint x: 505, endPoint y: 209, distance: 26.8
click at [505, 186] on span "[PERSON_NAME]" at bounding box center [573, 185] width 168 height 20
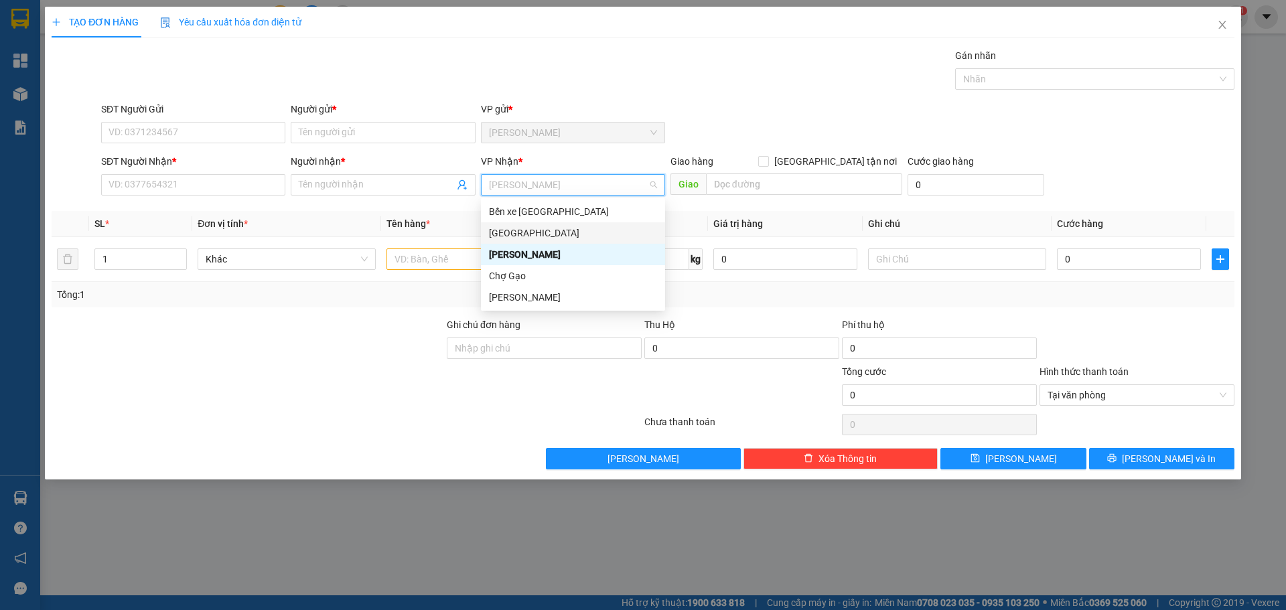
click at [504, 228] on div "[GEOGRAPHIC_DATA]" at bounding box center [573, 233] width 168 height 15
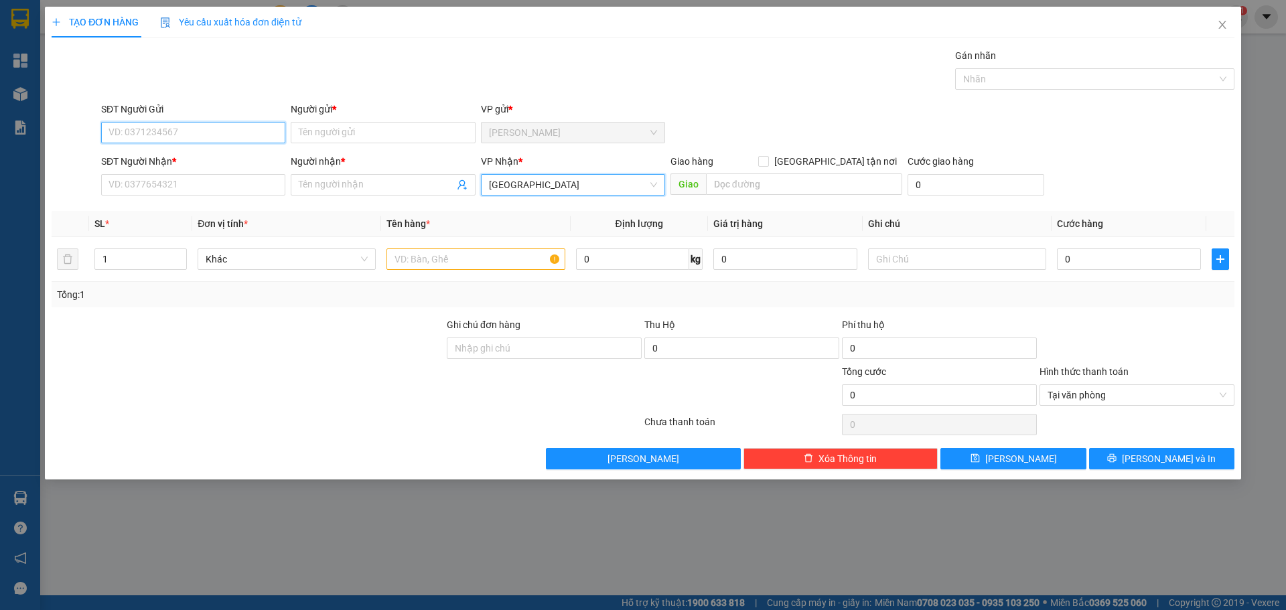
click at [221, 133] on input "SĐT Người Gửi" at bounding box center [193, 132] width 184 height 21
click at [216, 160] on div "0965642949 - VINH NGUYỄN" at bounding box center [193, 159] width 168 height 15
type input "0965642949"
type input "VINH NGUYỄN"
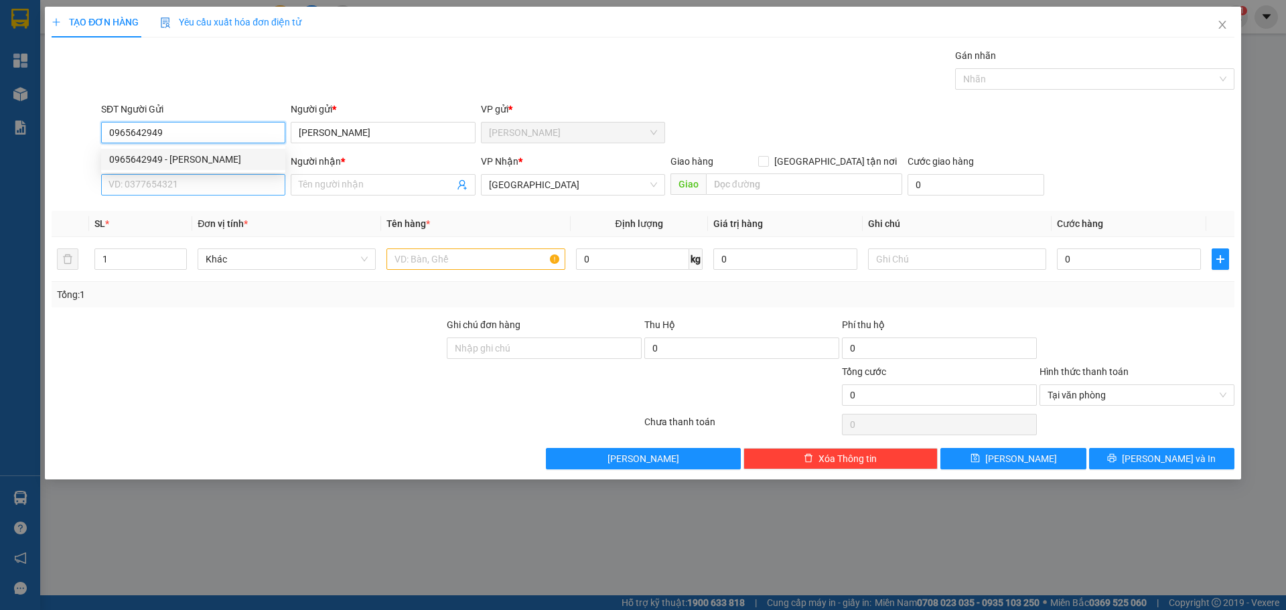
type input "0965642949"
click at [208, 195] on input "SĐT Người Nhận *" at bounding box center [193, 184] width 184 height 21
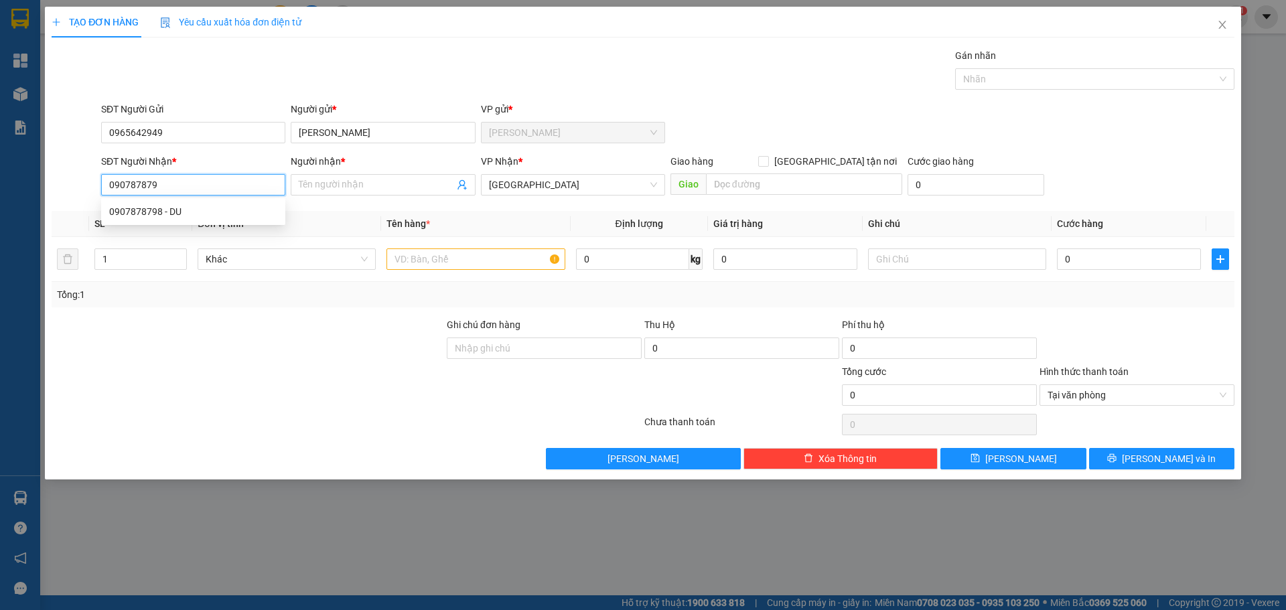
type input "0907878798"
click at [171, 211] on div "0907878798 - DU" at bounding box center [193, 211] width 168 height 15
type input "DU"
type input "0907878798"
click at [450, 259] on input "text" at bounding box center [475, 258] width 178 height 21
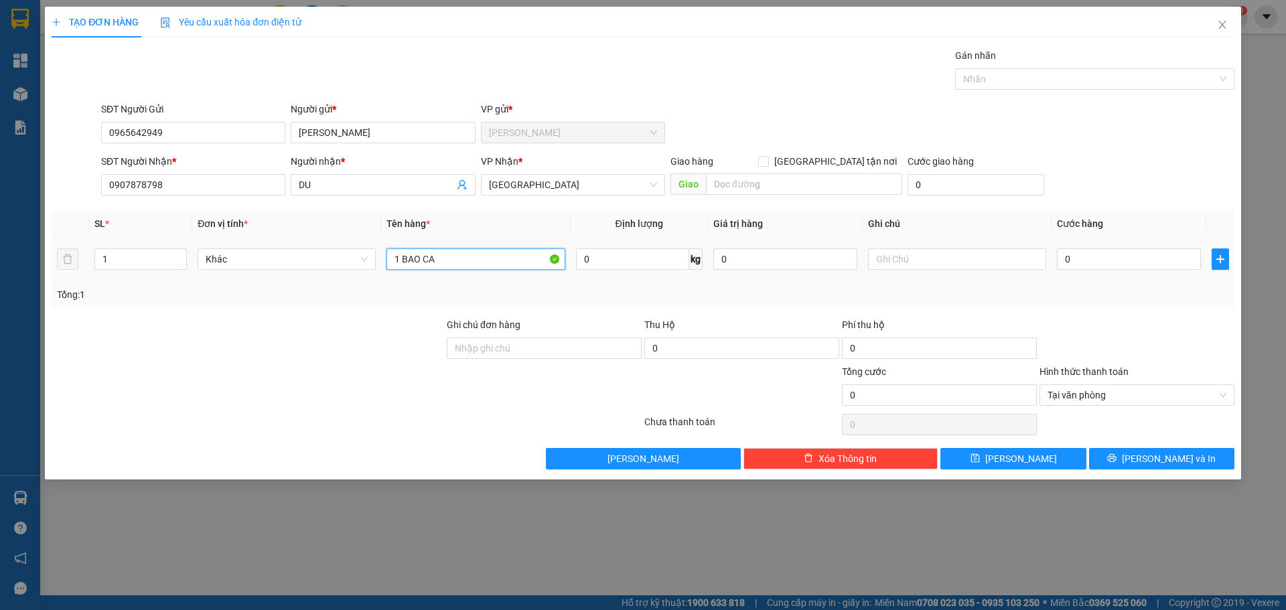
paste input "Á"
type input "1 BAO CÁ"
click at [1123, 263] on input "0" at bounding box center [1129, 258] width 144 height 21
type input "2"
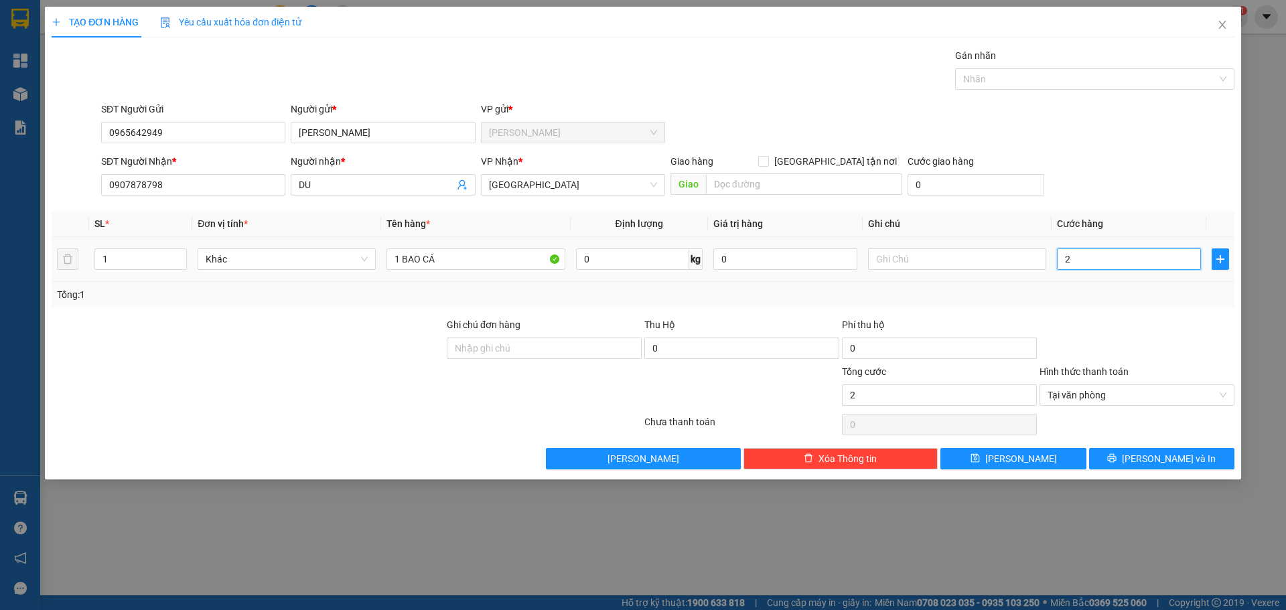
type input "25"
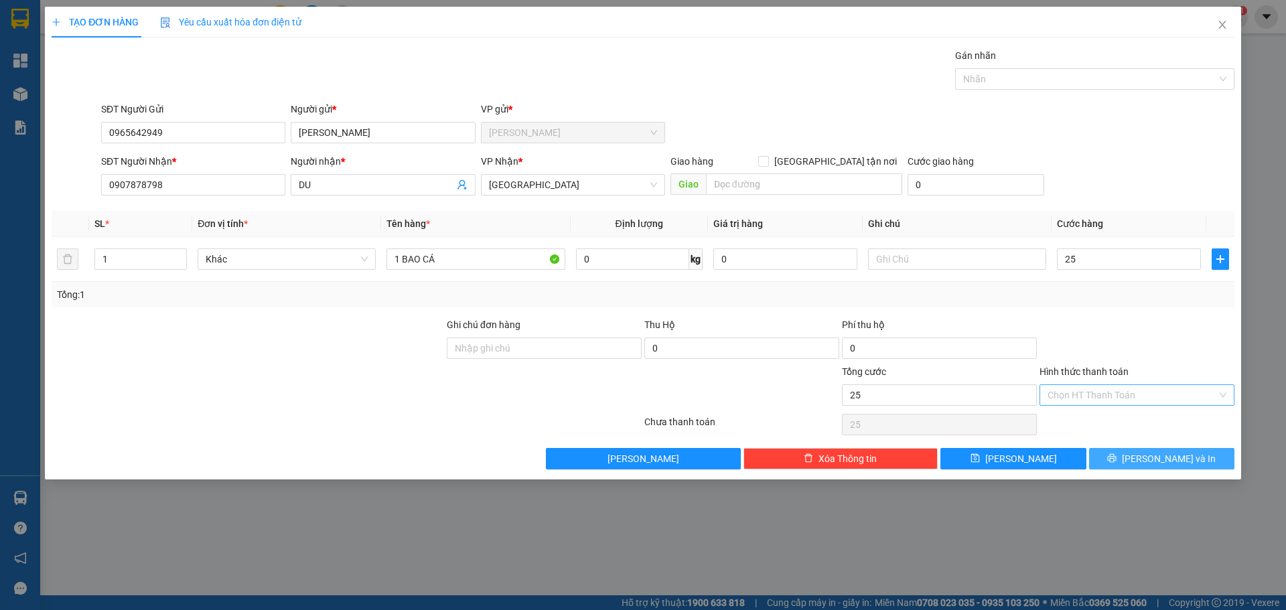
type input "25.000"
click at [1191, 453] on button "Lưu và In" at bounding box center [1161, 458] width 145 height 21
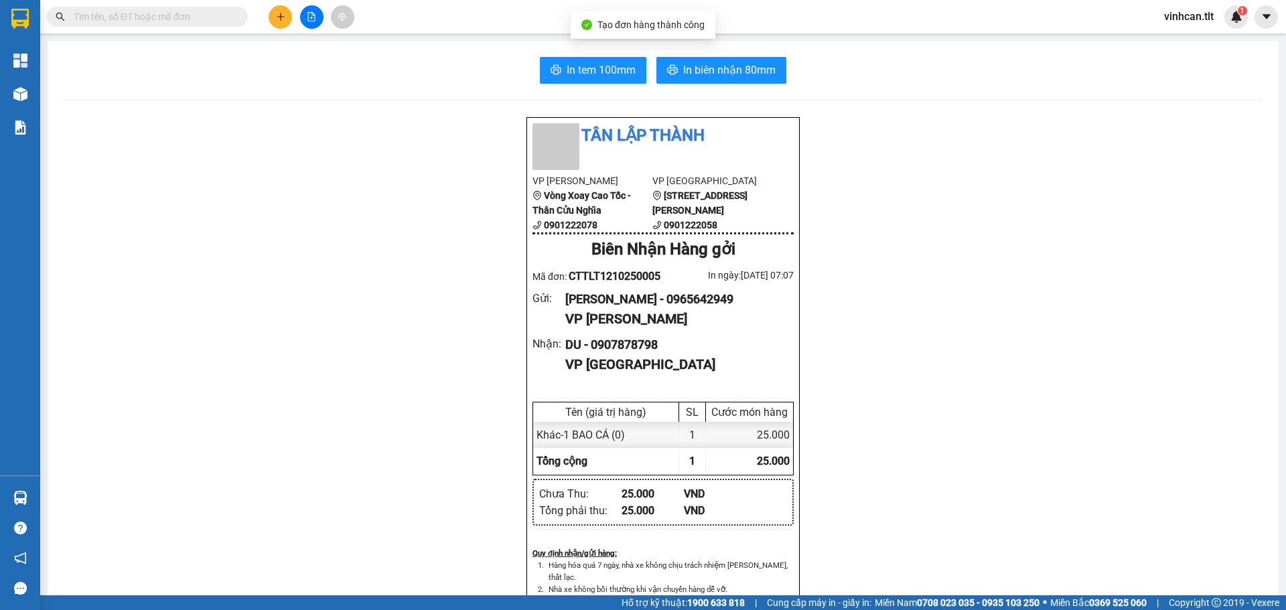
click at [549, 50] on div "In tem 100mm In biên nhận 80mm Tân Lập Thành VP Cao Tốc Vòng Xoay Cao Tốc - Thâ…" at bounding box center [663, 583] width 1231 height 1084
click at [551, 68] on icon "printer" at bounding box center [556, 69] width 11 height 11
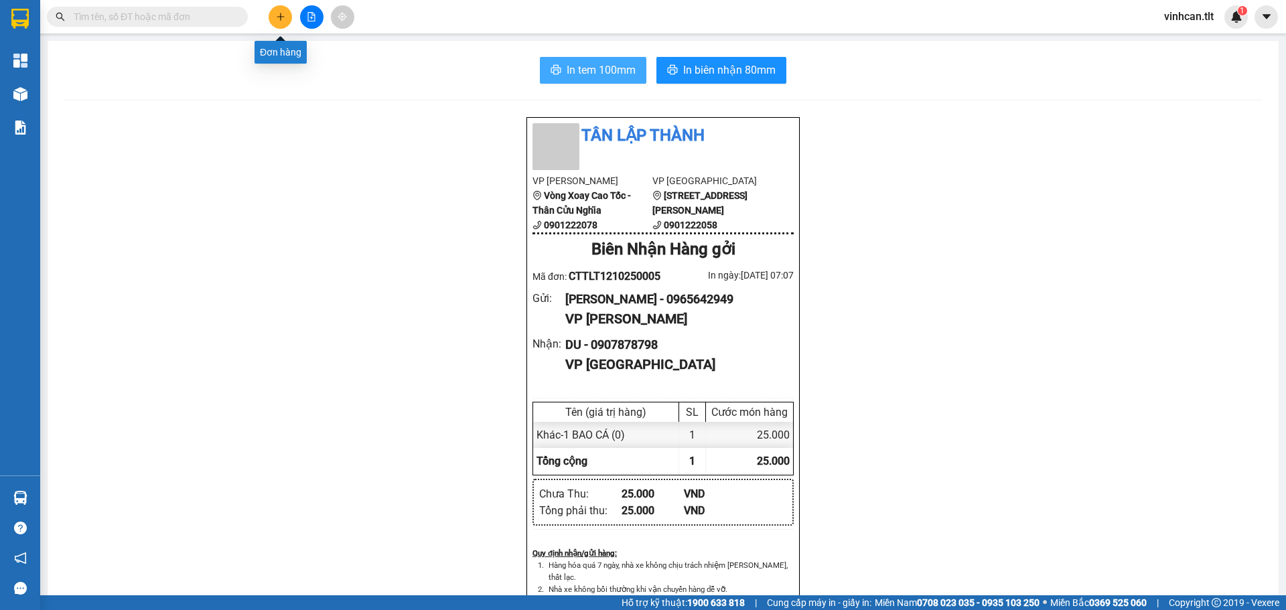
click at [281, 20] on icon "plus" at bounding box center [280, 16] width 9 height 9
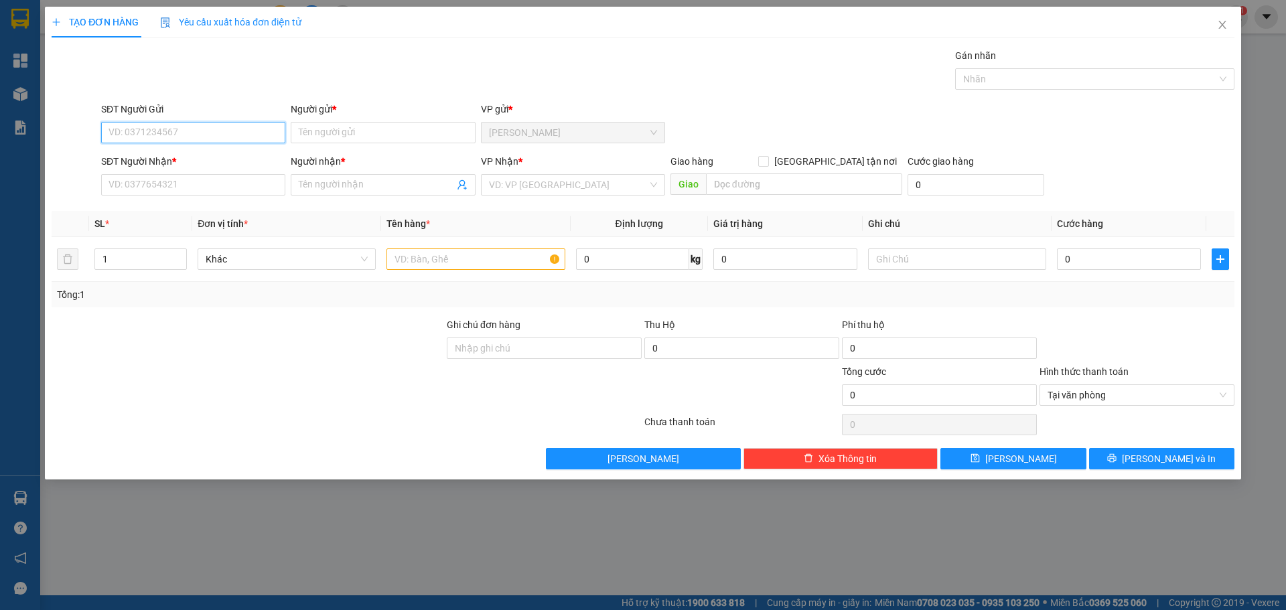
click at [132, 123] on input "SĐT Người Gửi" at bounding box center [193, 132] width 184 height 21
click at [114, 158] on div "0915542992 - BS SƯƠNG" at bounding box center [193, 159] width 168 height 15
type input "0915542992"
type input "BS SƯƠNG"
type input "0915542992"
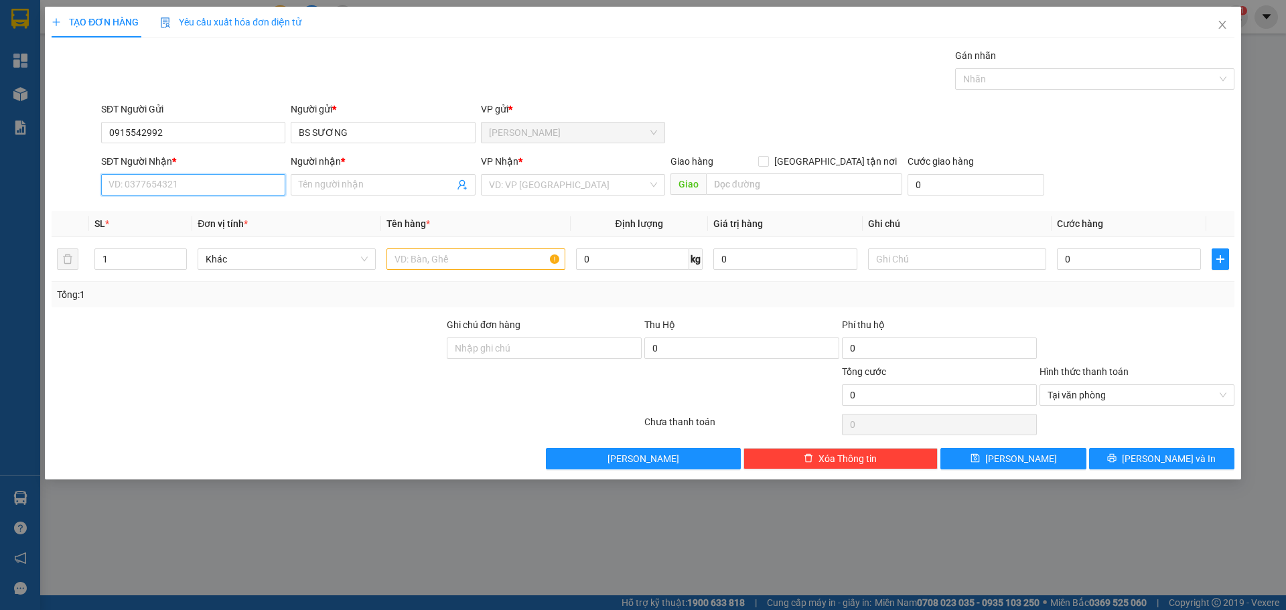
click at [131, 194] on input "SĐT Người Nhận *" at bounding box center [193, 184] width 184 height 21
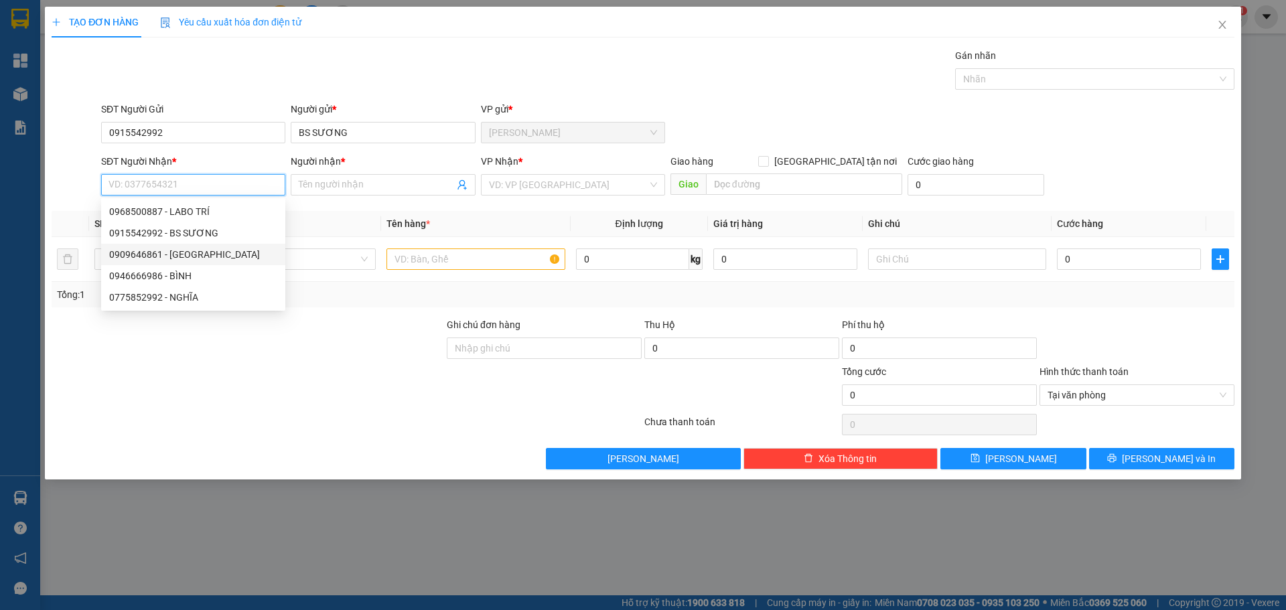
click at [155, 264] on div "0909646861 - VIỆT Á" at bounding box center [193, 254] width 184 height 21
type input "0909646861"
type input "VIỆT Á"
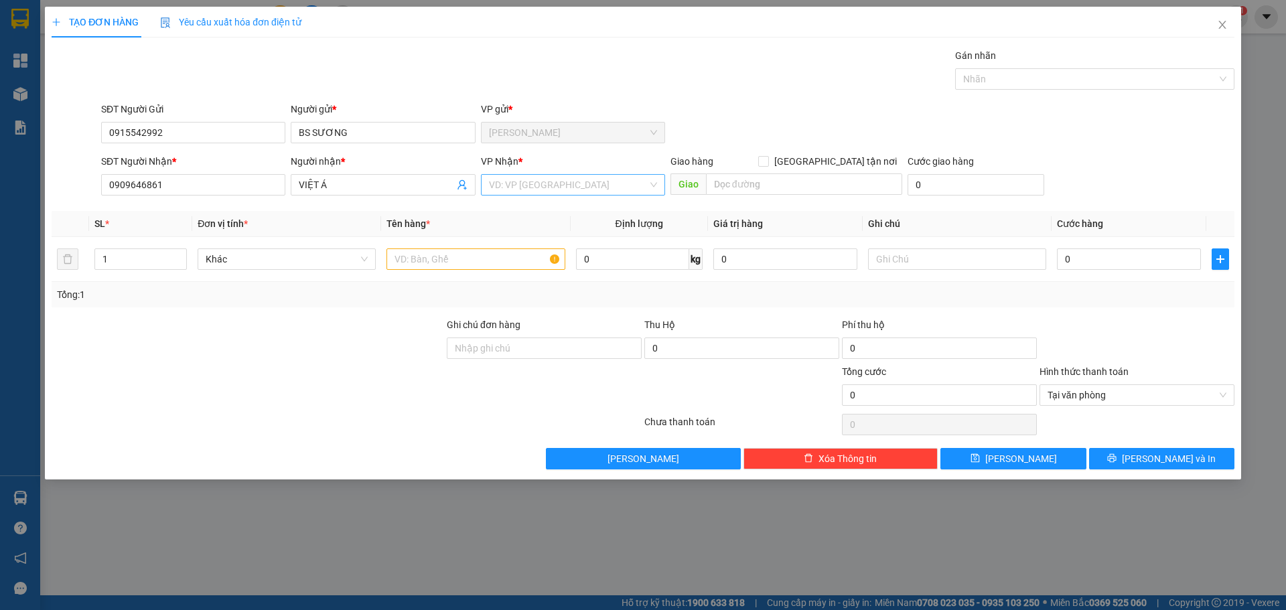
click at [538, 187] on input "search" at bounding box center [568, 185] width 159 height 20
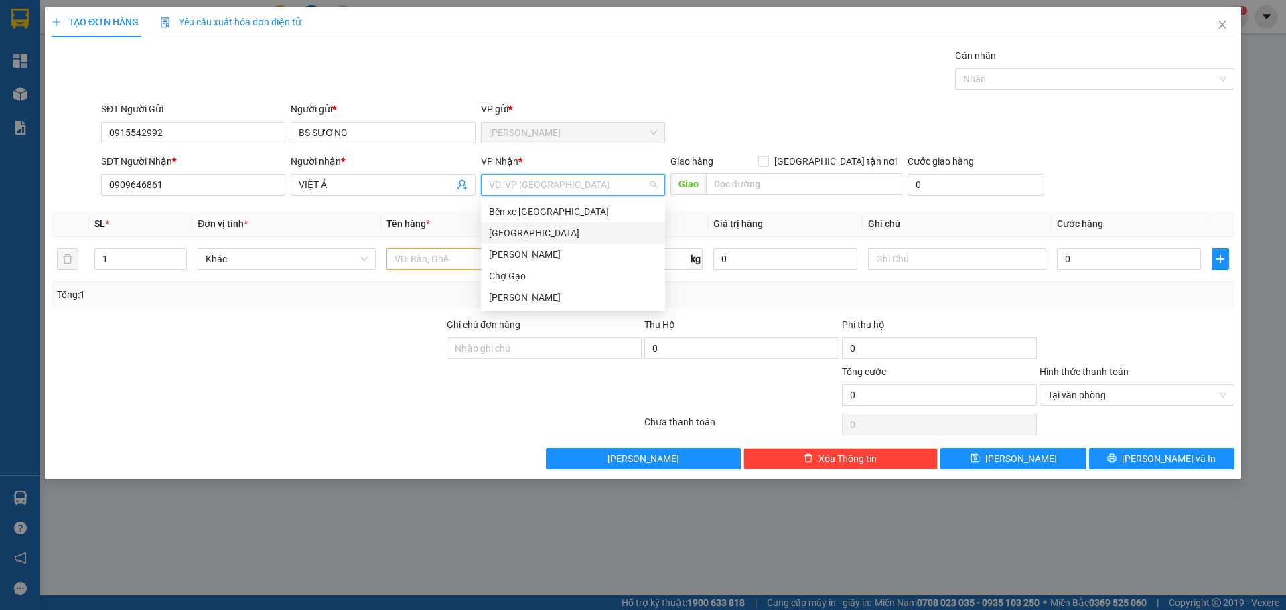
click at [518, 236] on div "[GEOGRAPHIC_DATA]" at bounding box center [573, 233] width 168 height 15
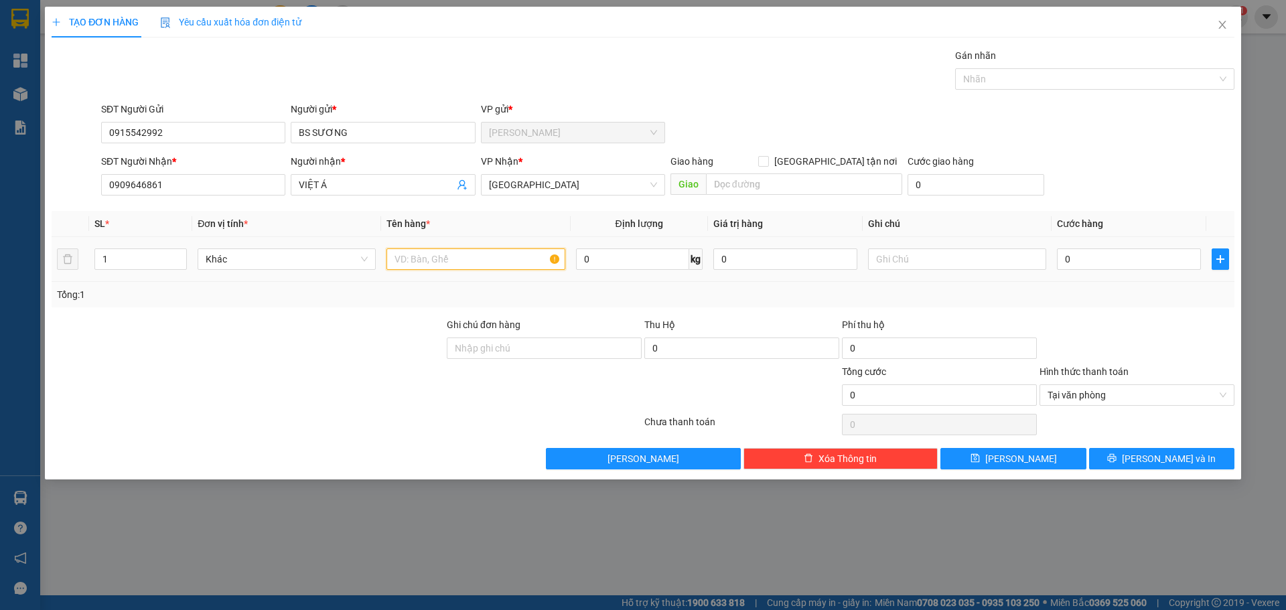
click at [467, 257] on input "text" at bounding box center [475, 258] width 178 height 21
type input "1 HNP"
click at [1135, 257] on input "0" at bounding box center [1129, 258] width 144 height 21
type input "1"
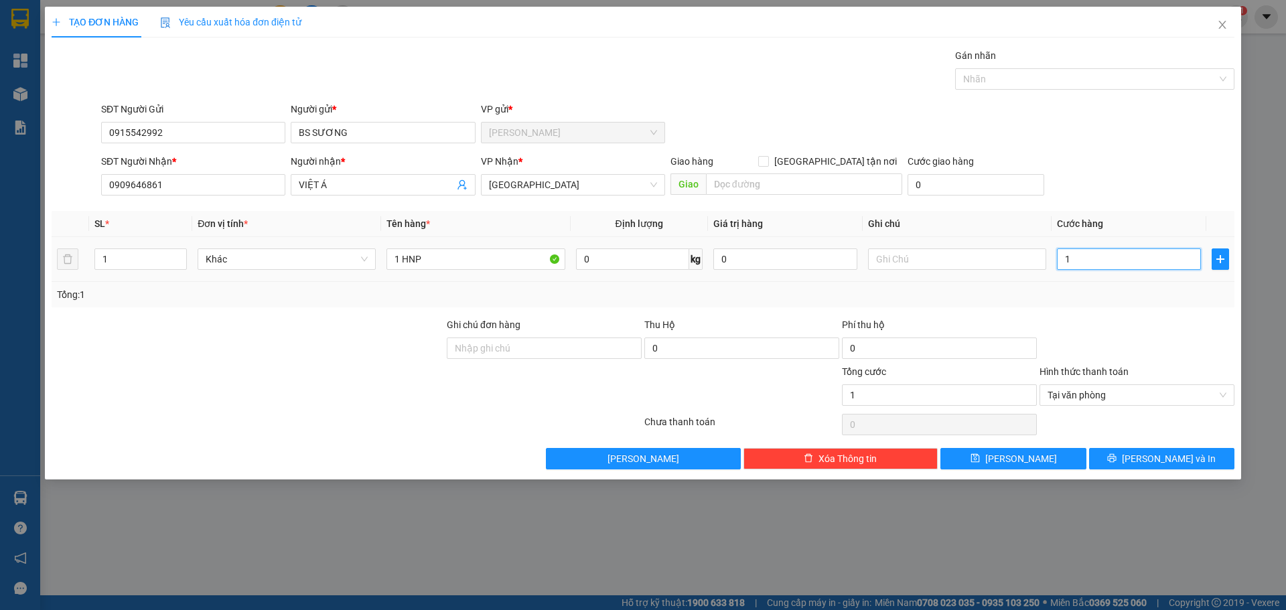
type input "15"
type input "15.000"
click at [1149, 455] on button "Lưu và In" at bounding box center [1161, 458] width 145 height 21
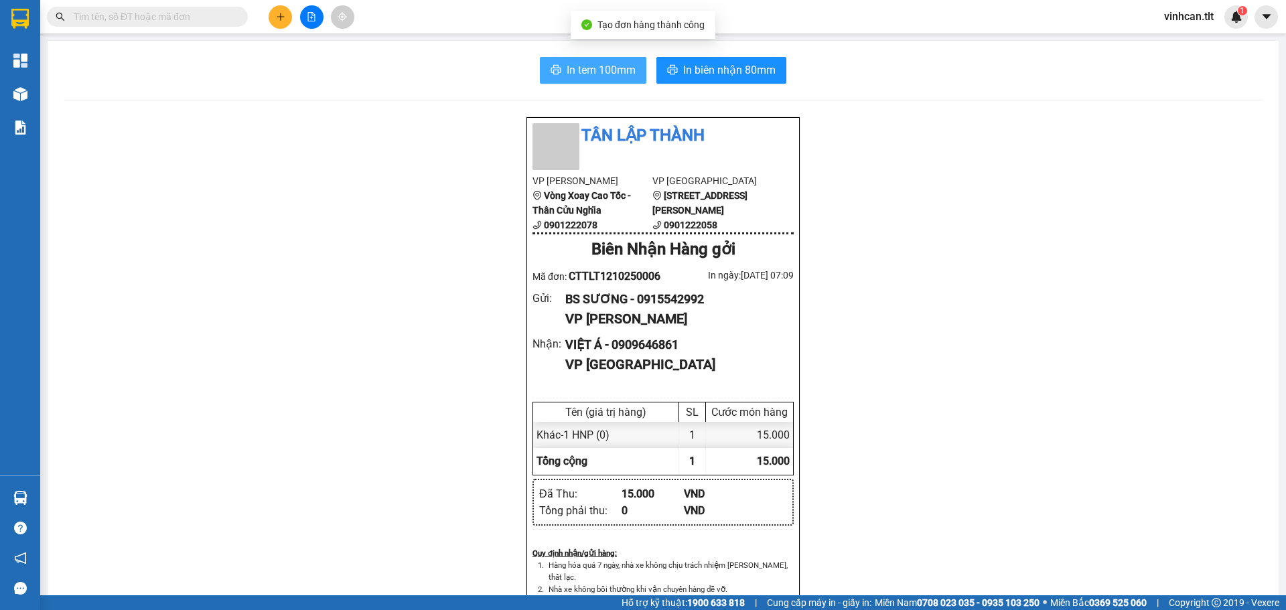
click at [589, 73] on span "In tem 100mm" at bounding box center [601, 70] width 69 height 17
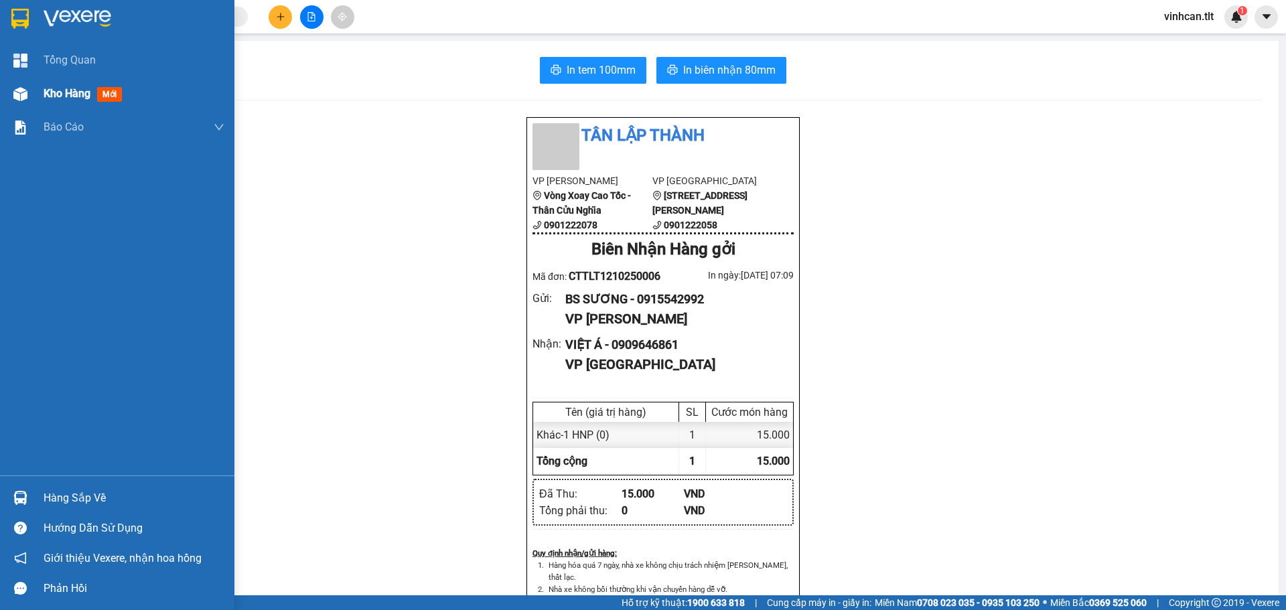
click at [60, 91] on span "Kho hàng" at bounding box center [67, 93] width 47 height 13
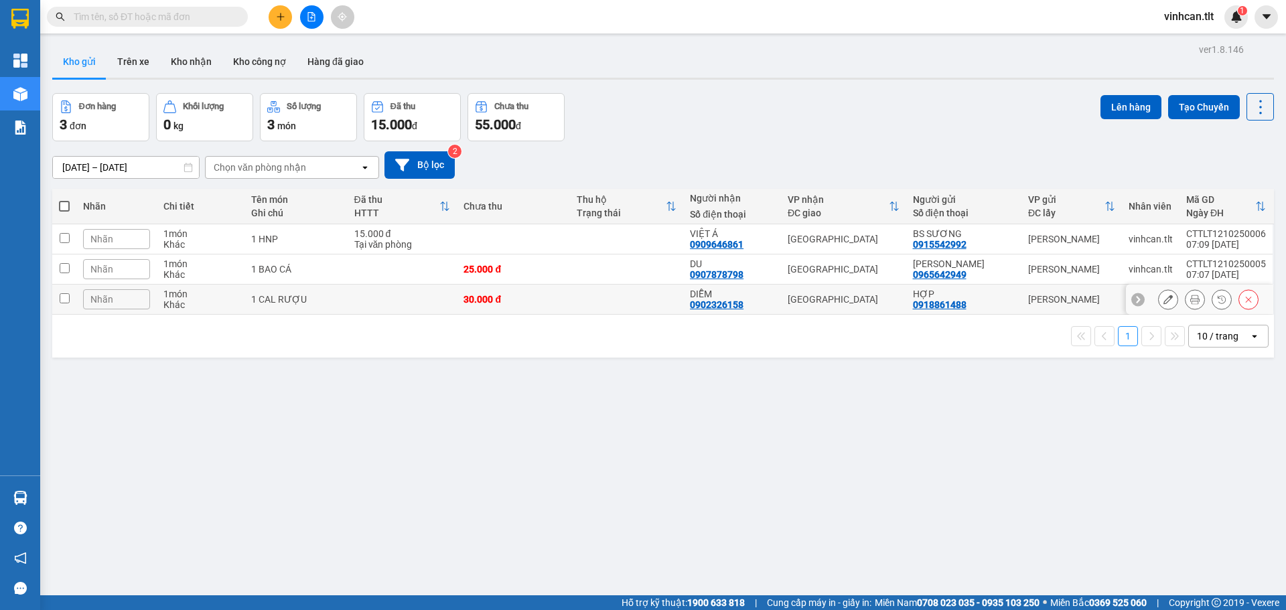
click at [336, 305] on td "1 CAL RƯỢU" at bounding box center [295, 300] width 103 height 30
checkbox input "true"
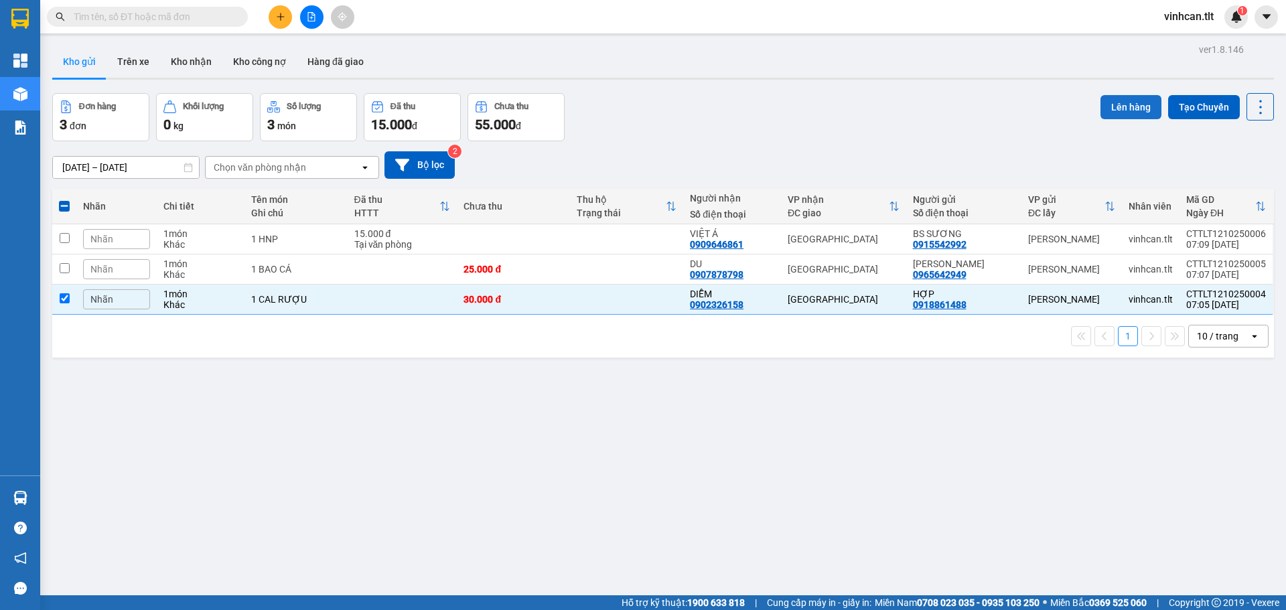
click at [1100, 108] on button "Lên hàng" at bounding box center [1130, 107] width 61 height 24
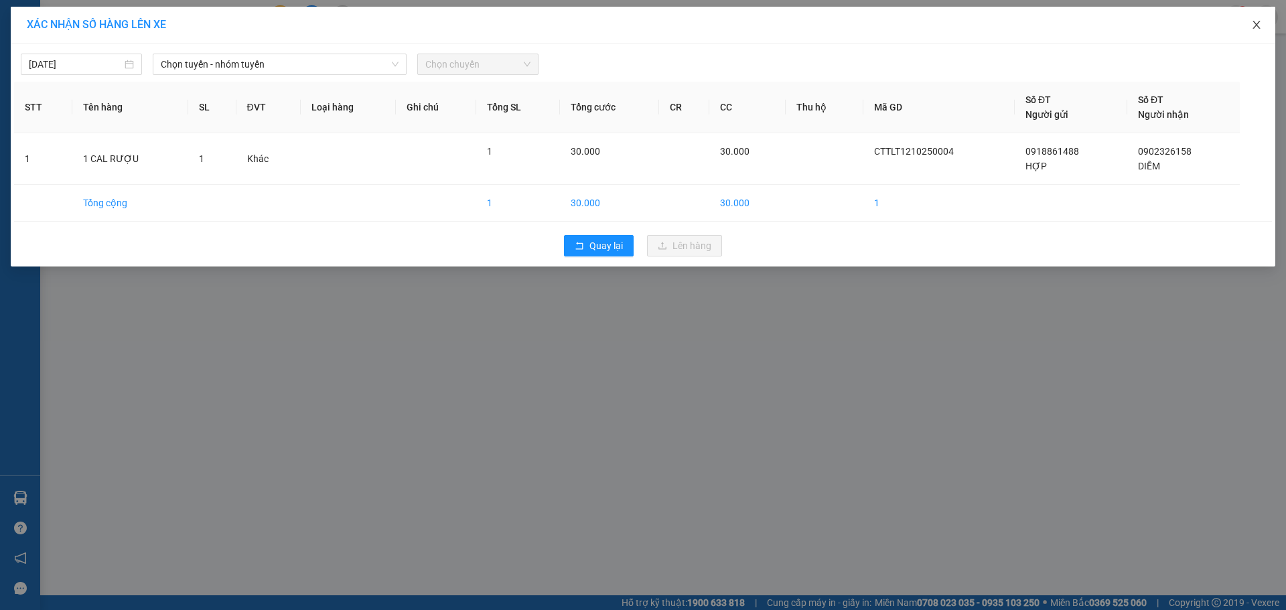
drag, startPoint x: 1262, startPoint y: 27, endPoint x: 1248, endPoint y: 28, distance: 14.7
click at [1262, 27] on span "Close" at bounding box center [1257, 26] width 38 height 38
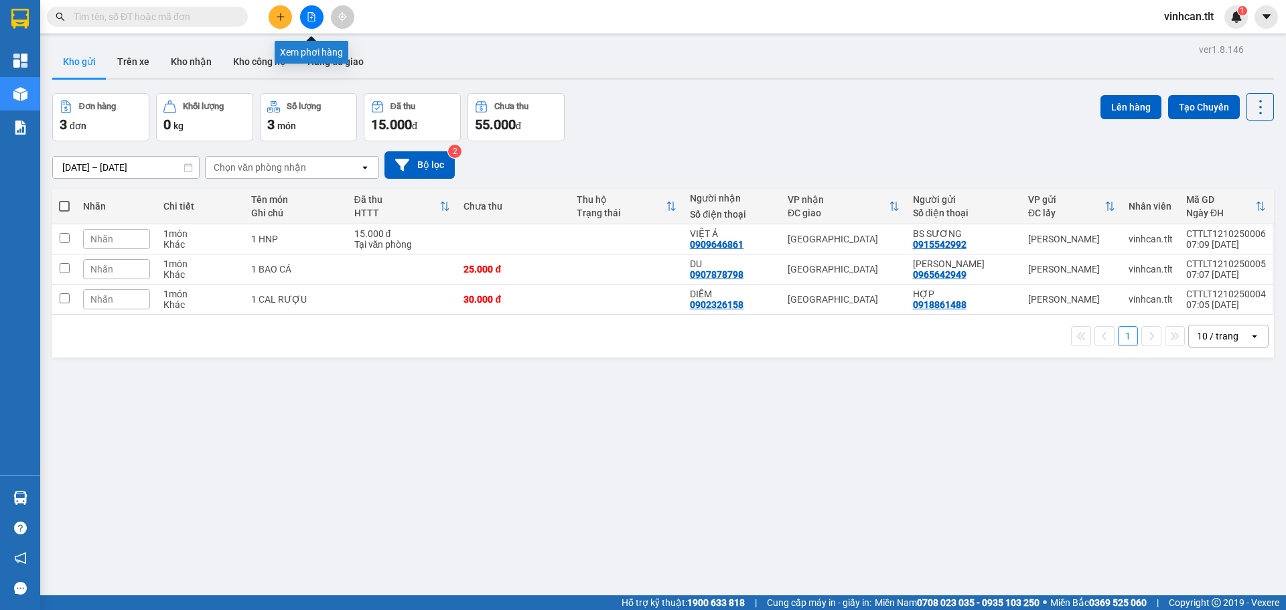
click at [314, 18] on icon "file-add" at bounding box center [311, 16] width 9 height 9
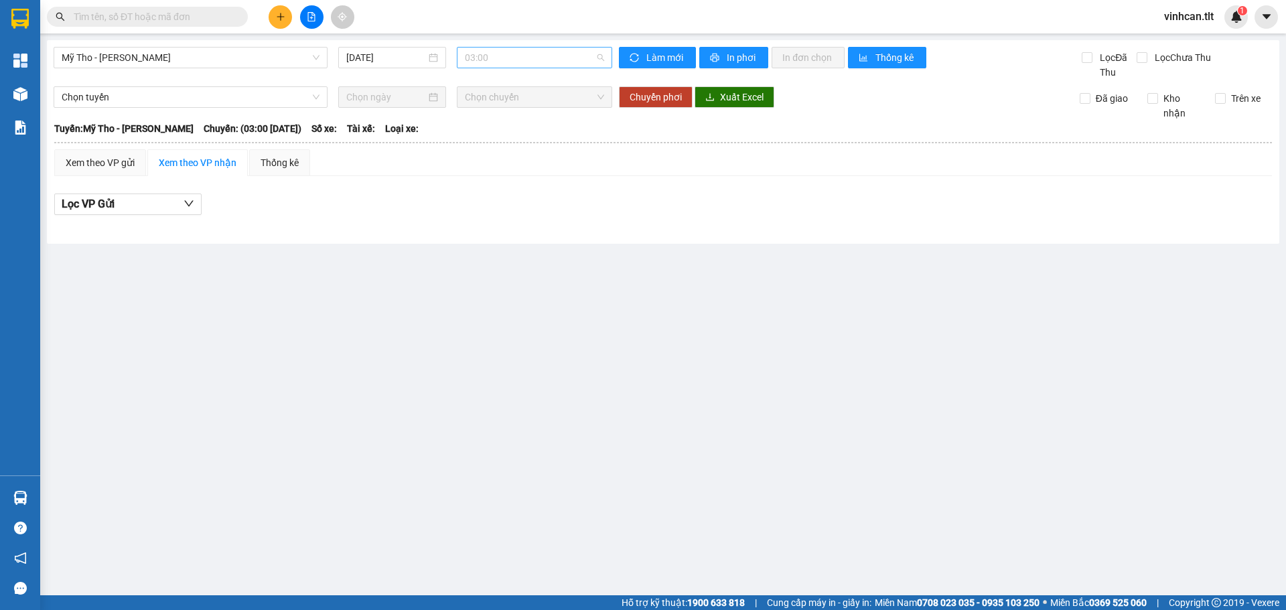
click at [516, 55] on span "03:00" at bounding box center [534, 58] width 139 height 20
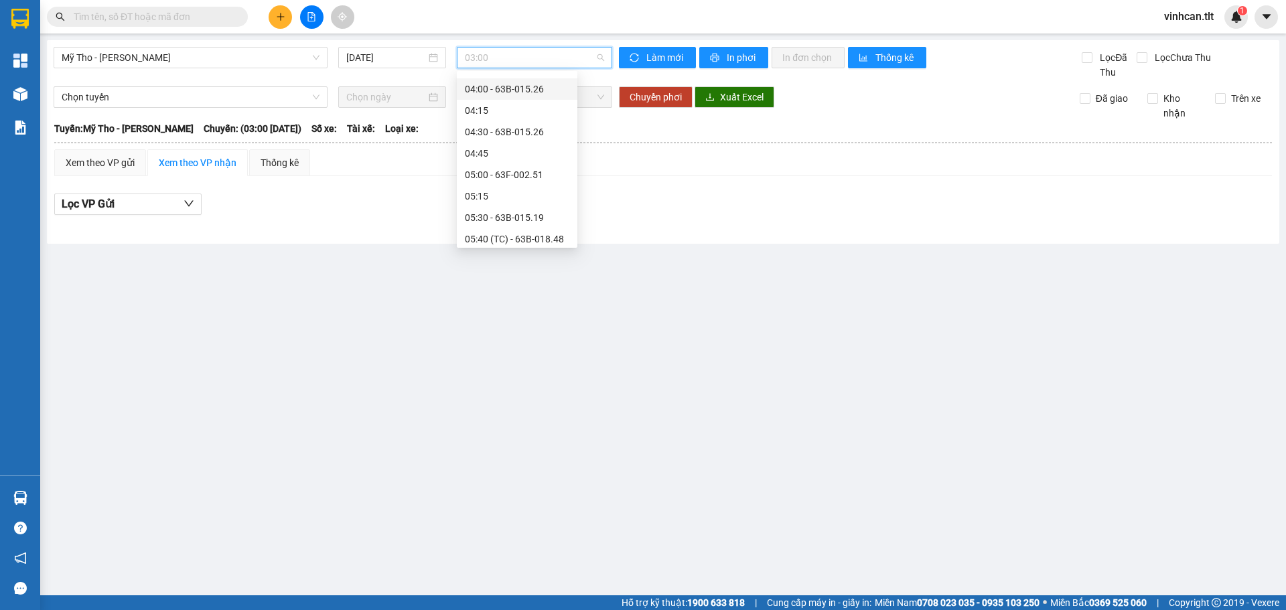
scroll to position [402, 0]
click at [518, 106] on div "06:30 - 63B-018.44" at bounding box center [517, 111] width 104 height 15
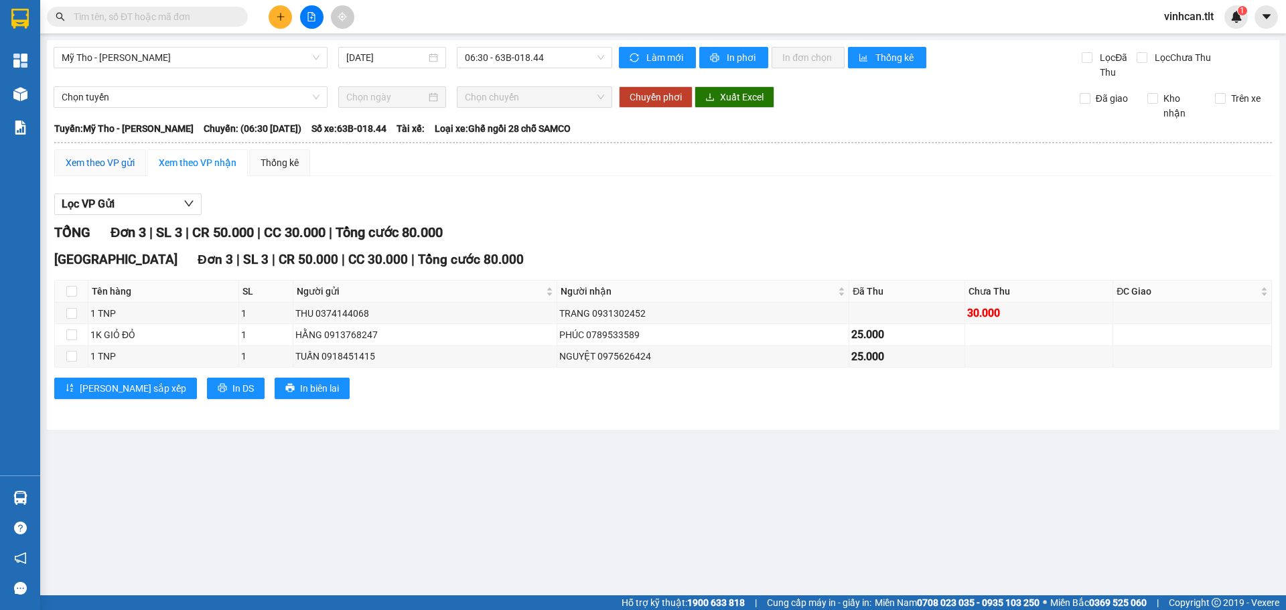
click at [72, 163] on div "Xem theo VP gửi" at bounding box center [100, 162] width 69 height 15
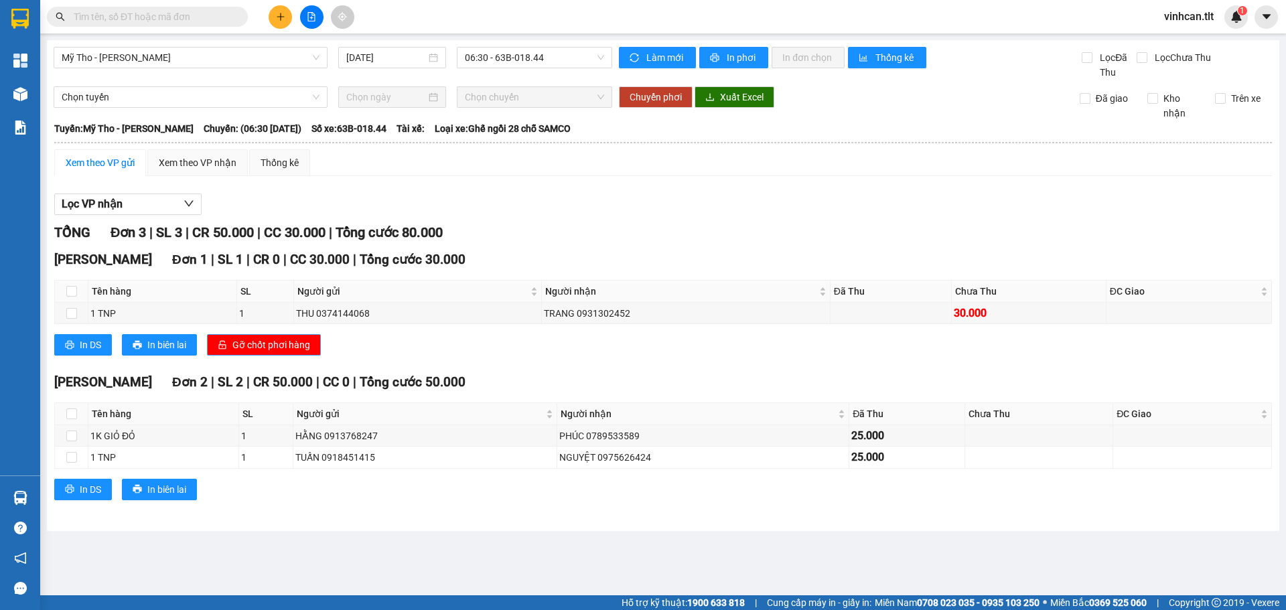
click at [285, 341] on span "Gỡ chốt phơi hàng" at bounding box center [271, 345] width 78 height 15
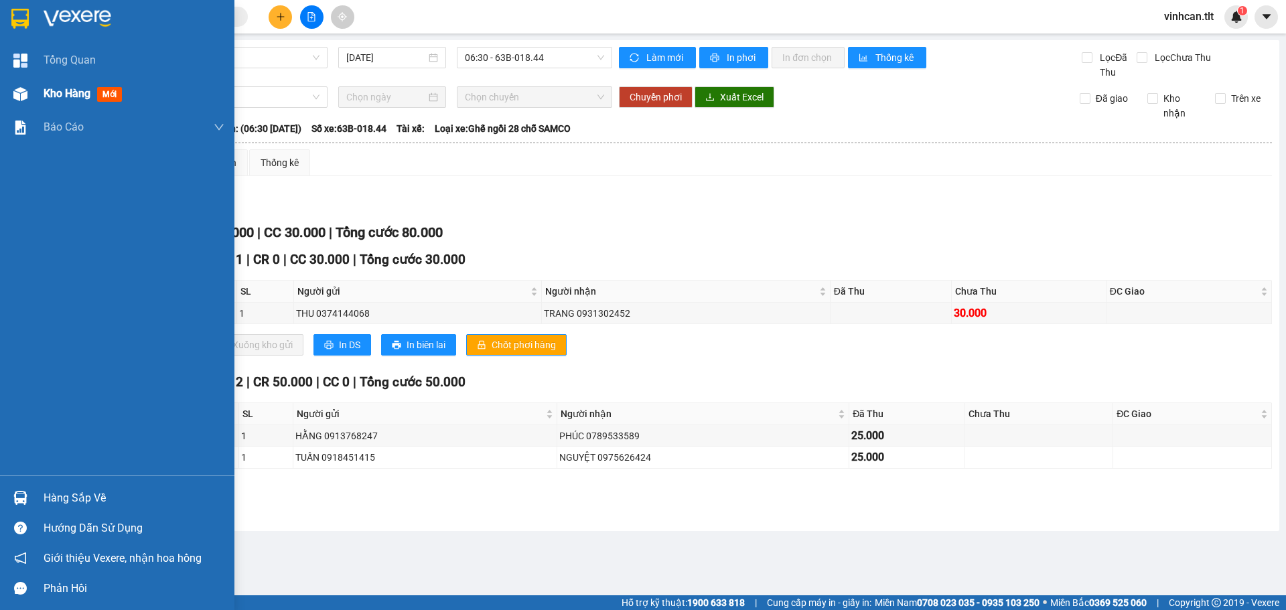
click at [65, 89] on span "Kho hàng" at bounding box center [67, 93] width 47 height 13
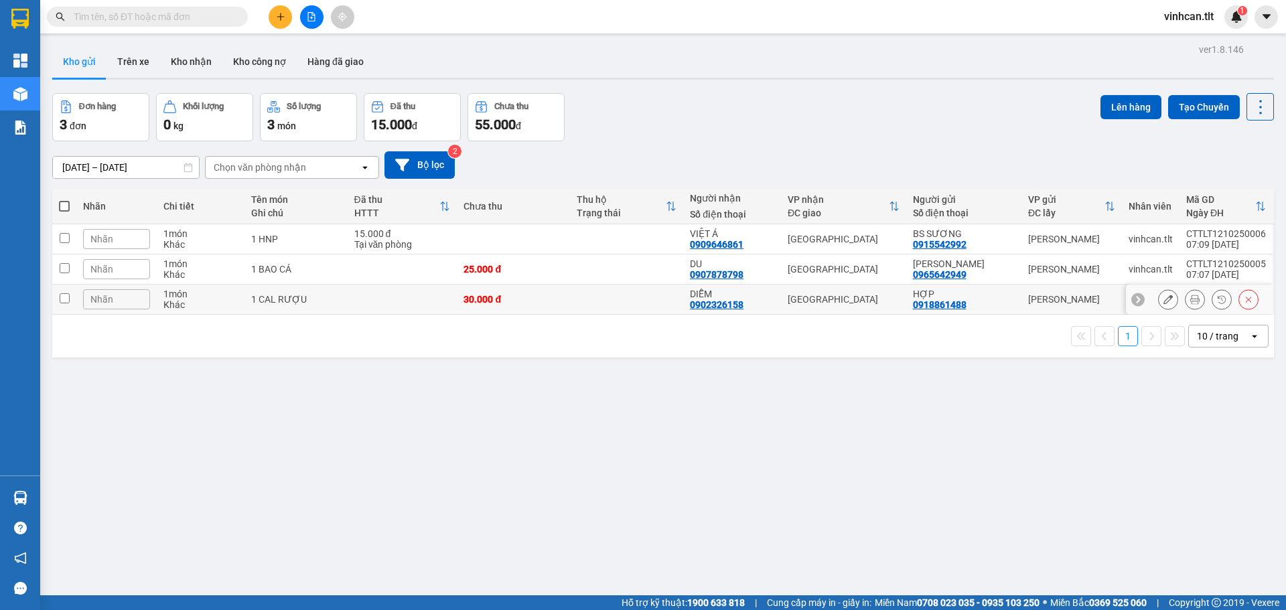
click at [549, 301] on div "30.000 đ" at bounding box center [513, 299] width 100 height 11
checkbox input "true"
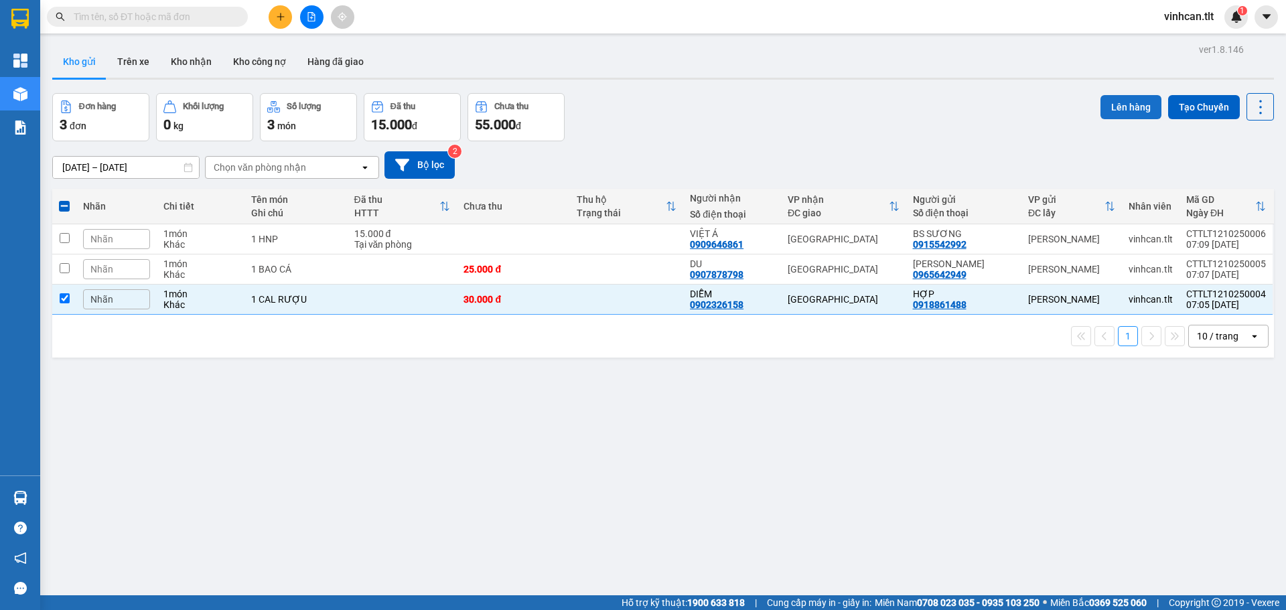
click at [1114, 107] on button "Lên hàng" at bounding box center [1130, 107] width 61 height 24
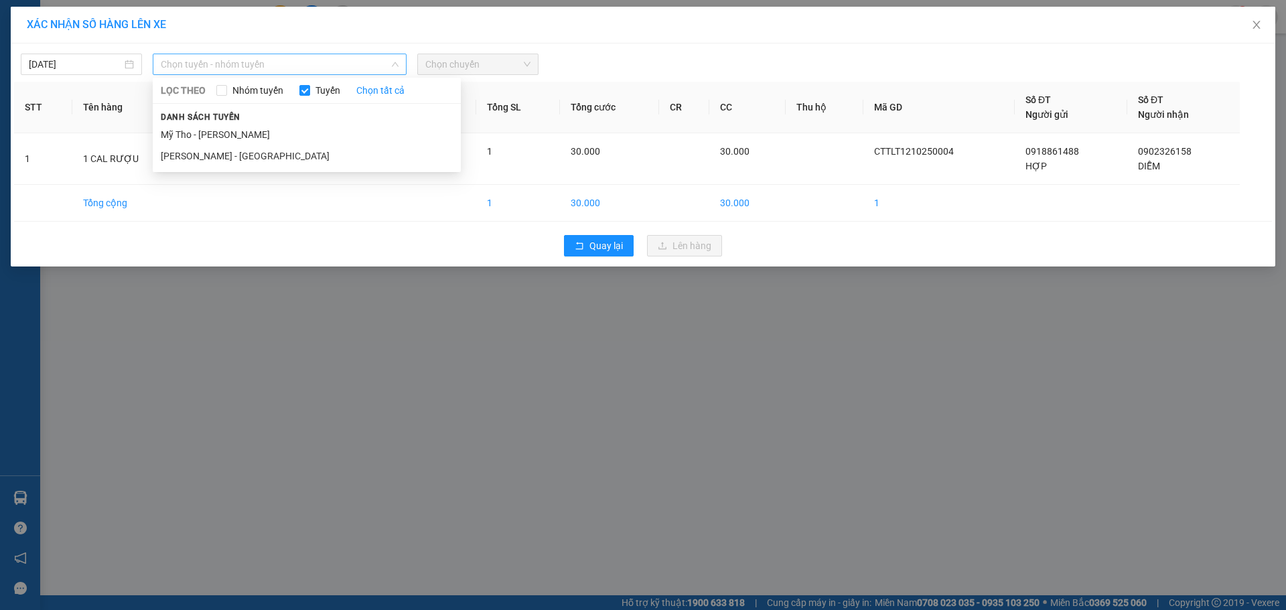
click at [189, 68] on span "Chọn tuyến - nhóm tuyến" at bounding box center [280, 64] width 238 height 20
click at [187, 134] on li "Mỹ Tho - [PERSON_NAME]" at bounding box center [307, 134] width 308 height 21
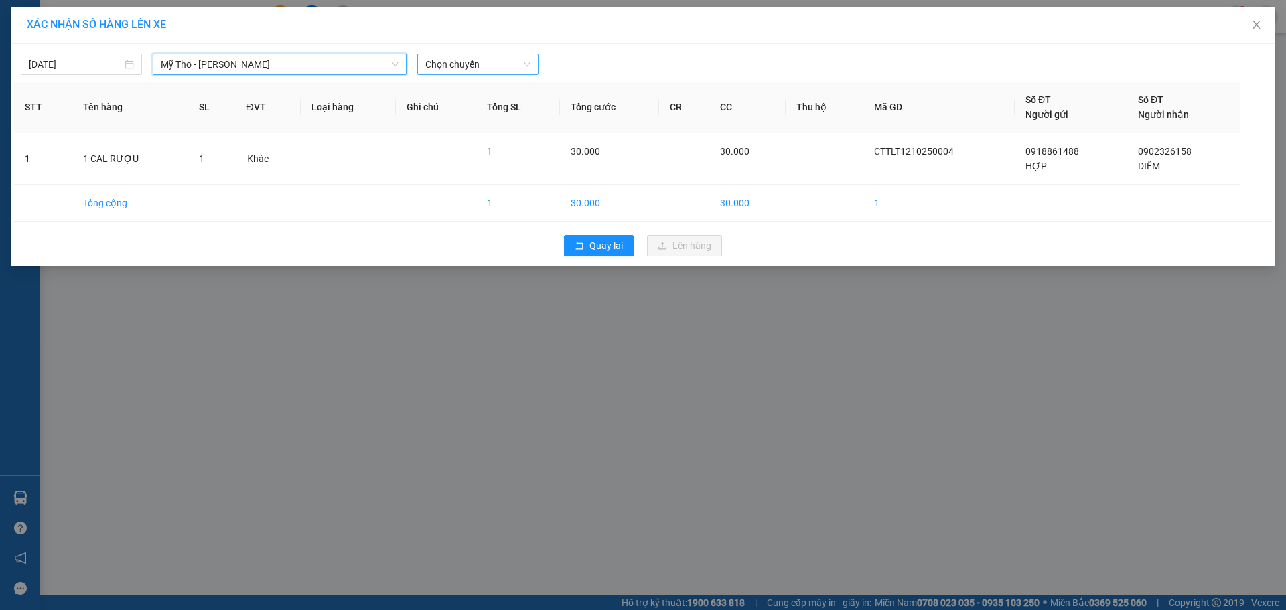
click at [464, 70] on span "Chọn chuyến" at bounding box center [477, 64] width 105 height 20
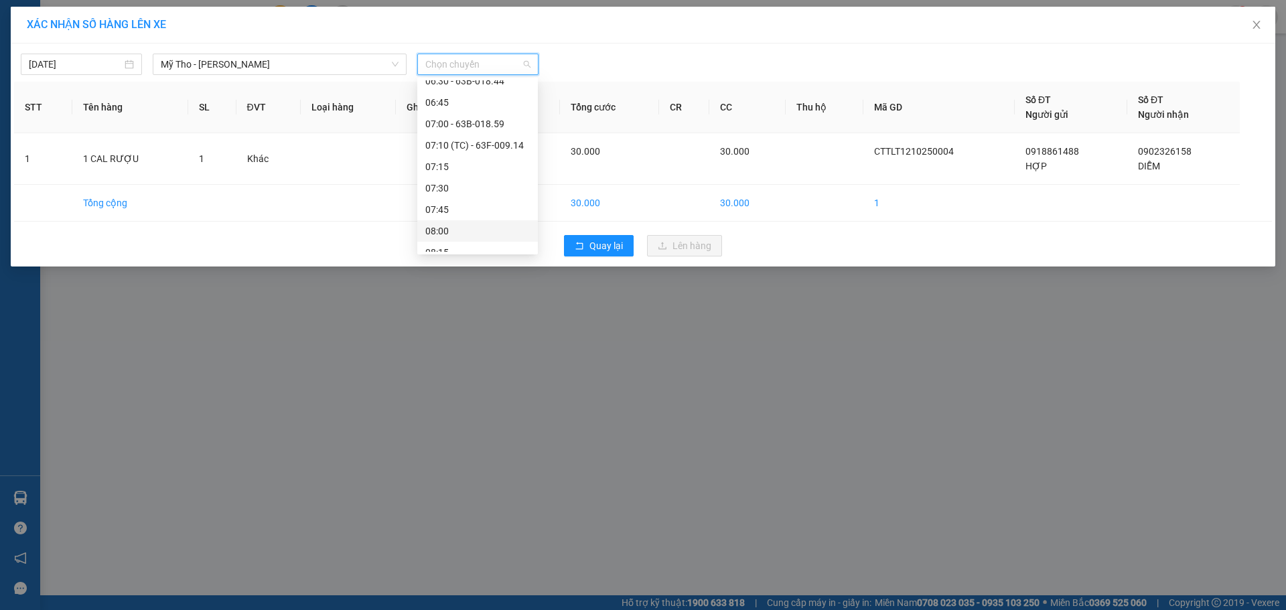
scroll to position [402, 0]
click at [467, 126] on div "06:30 - 63B-018.44" at bounding box center [477, 117] width 121 height 21
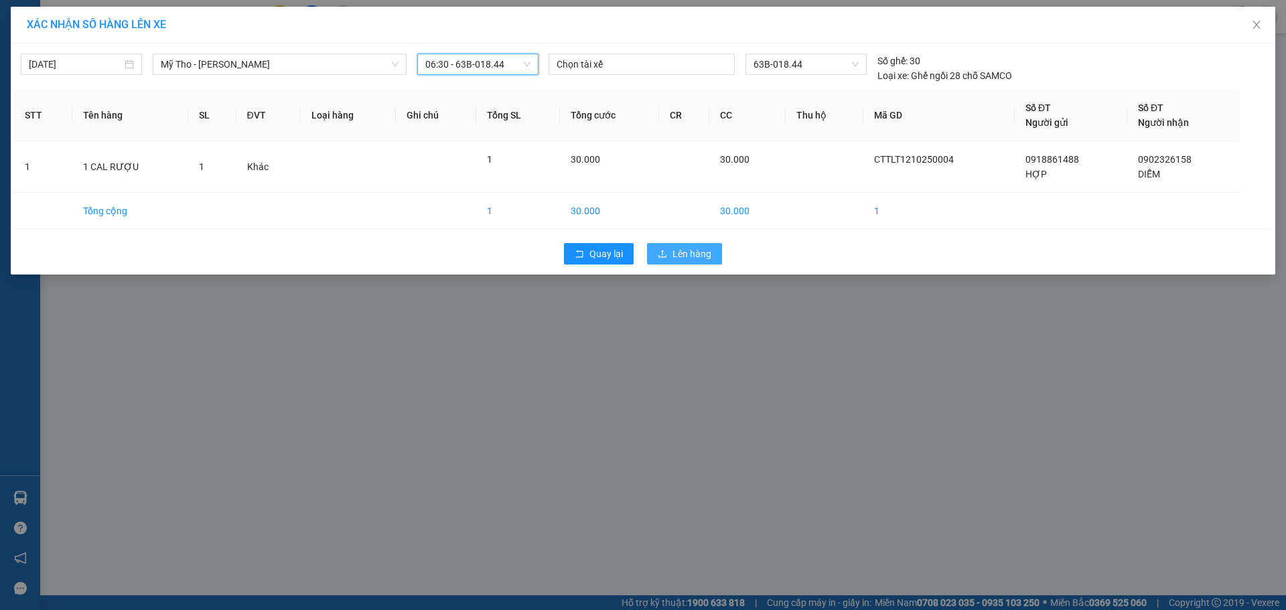
click at [687, 261] on button "Lên hàng" at bounding box center [684, 253] width 75 height 21
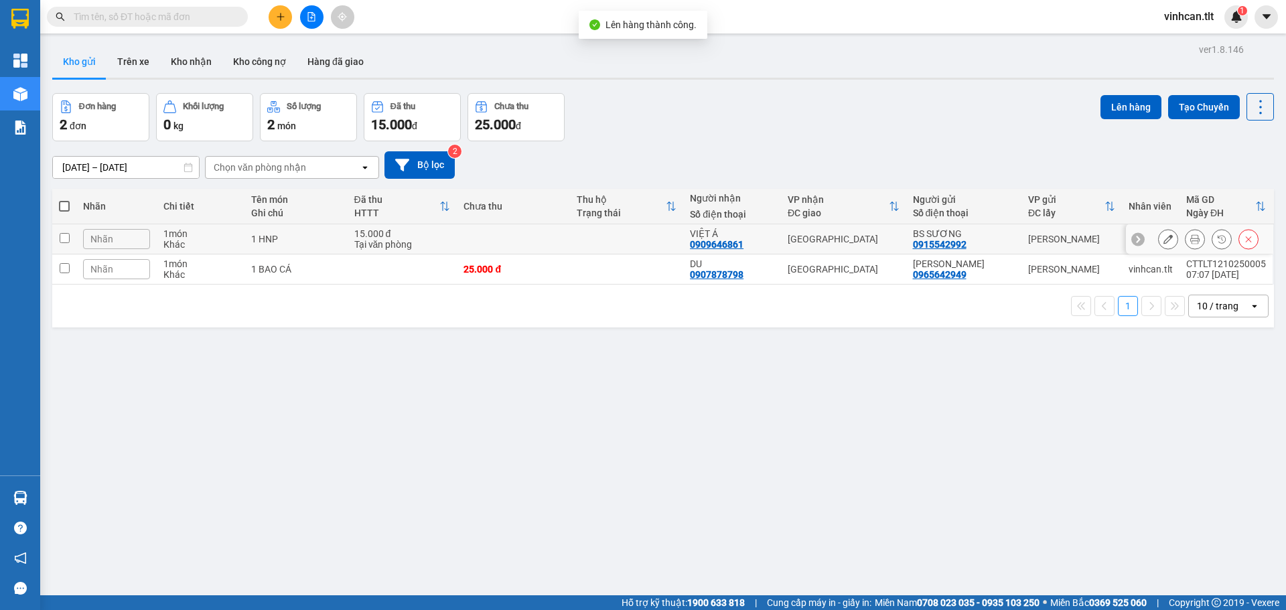
click at [319, 242] on div "1 HNP" at bounding box center [296, 239] width 90 height 11
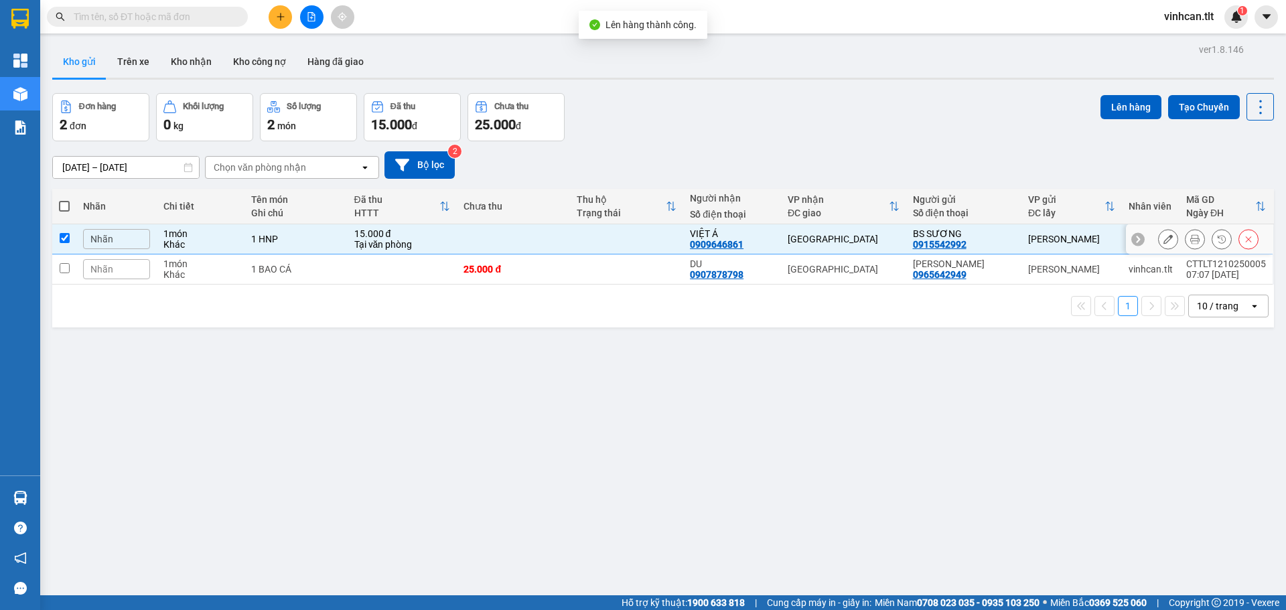
checkbox input "true"
click at [323, 272] on div "1 BAO CÁ" at bounding box center [296, 269] width 90 height 11
checkbox input "true"
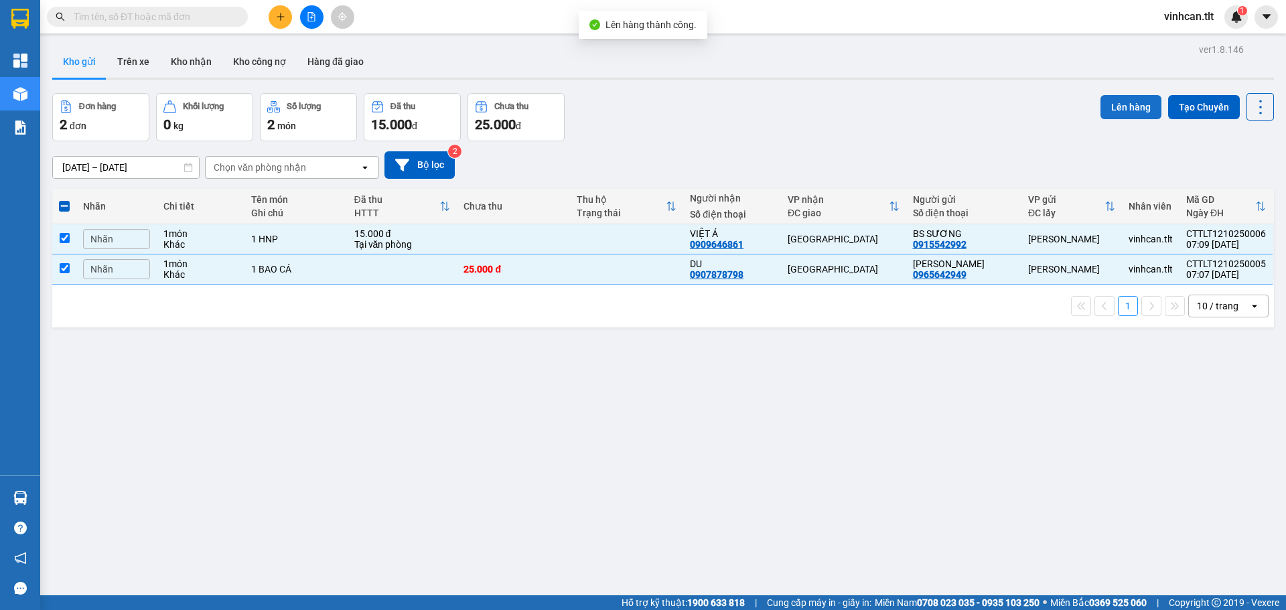
click at [1124, 114] on button "Lên hàng" at bounding box center [1130, 107] width 61 height 24
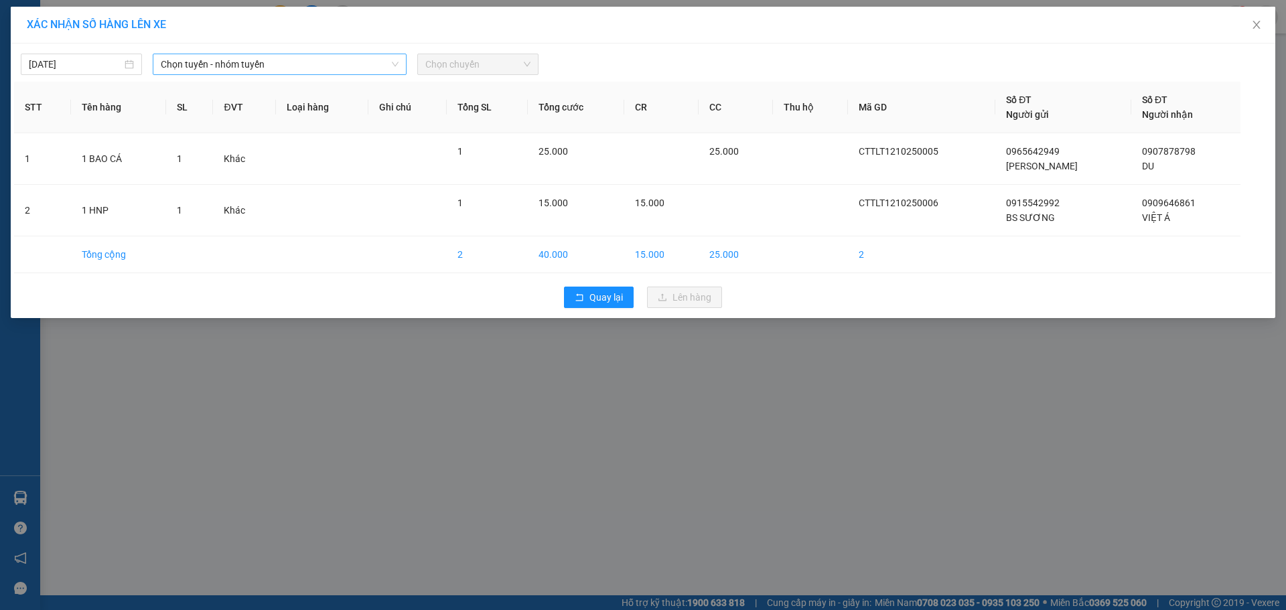
click at [200, 60] on span "Chọn tuyến - nhóm tuyến" at bounding box center [280, 64] width 238 height 20
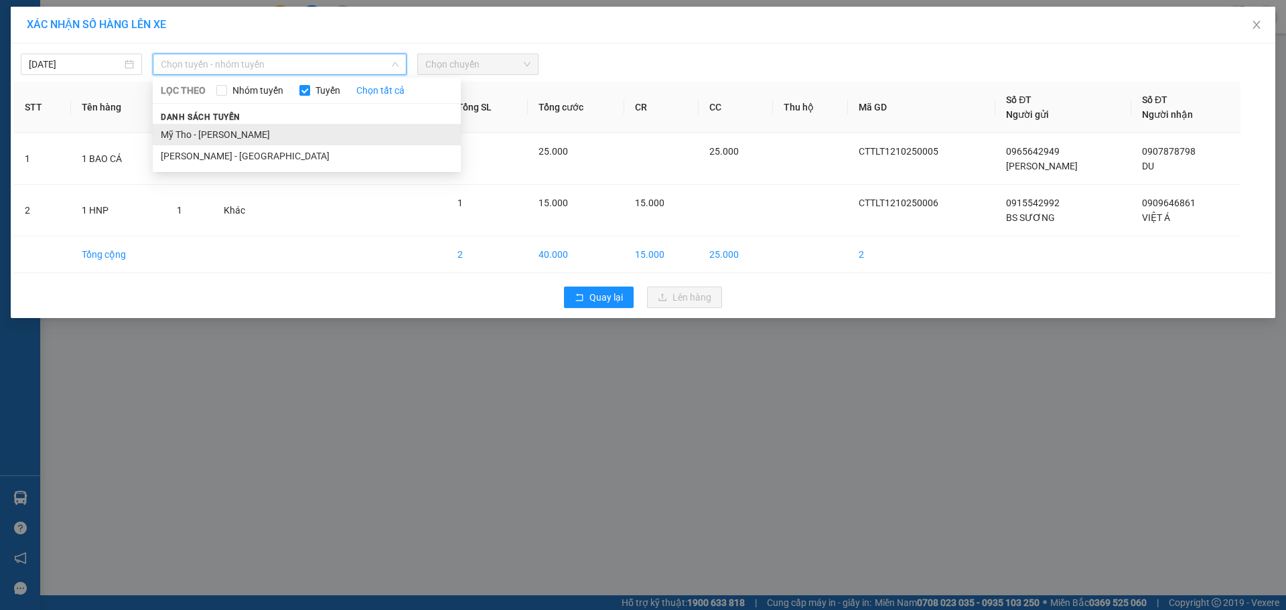
click at [201, 137] on li "Mỹ Tho - [PERSON_NAME]" at bounding box center [307, 134] width 308 height 21
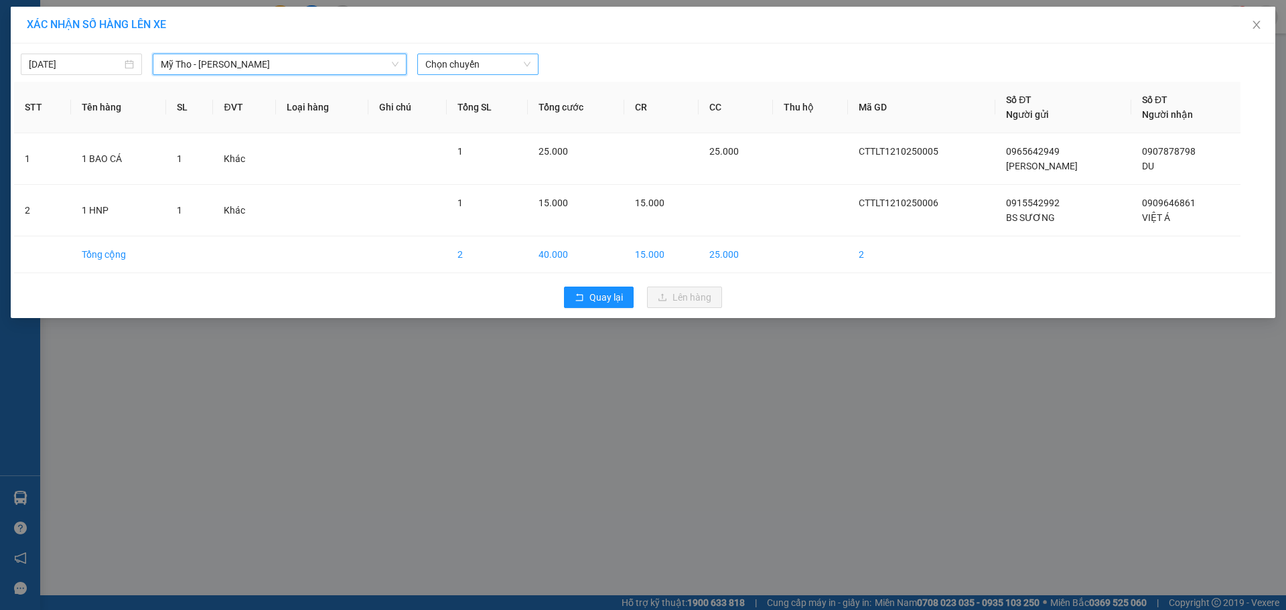
click at [469, 62] on span "Chọn chuyến" at bounding box center [477, 64] width 105 height 20
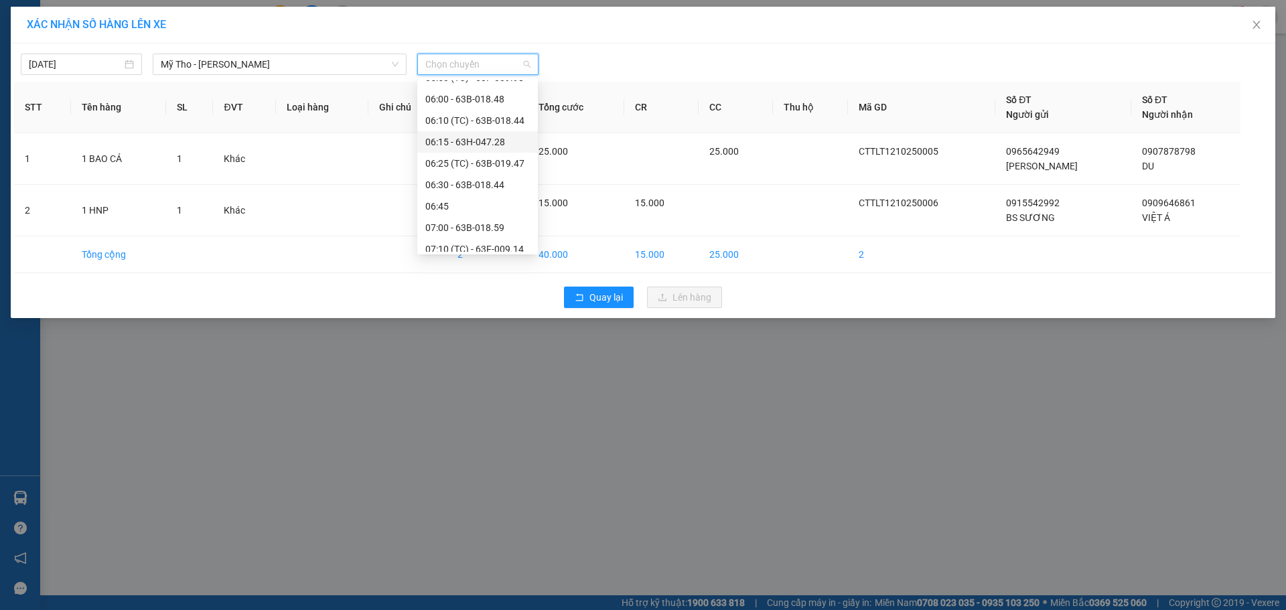
scroll to position [402, 0]
click at [435, 141] on div "06:45" at bounding box center [477, 139] width 104 height 15
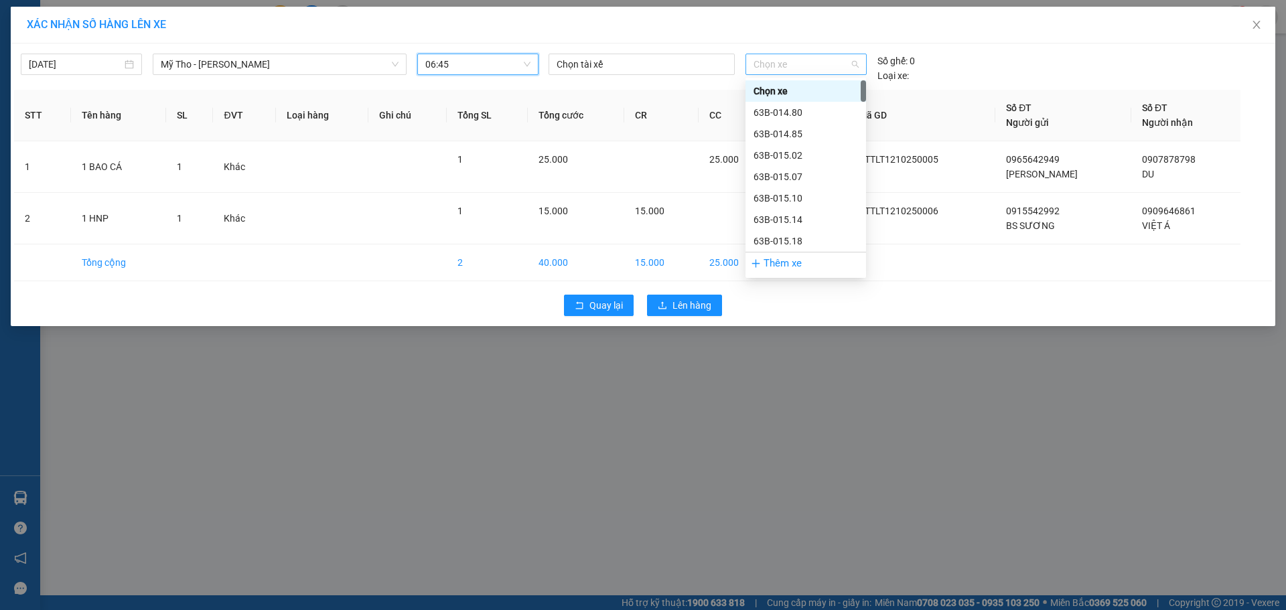
click at [785, 72] on span "Chọn xe" at bounding box center [805, 64] width 104 height 20
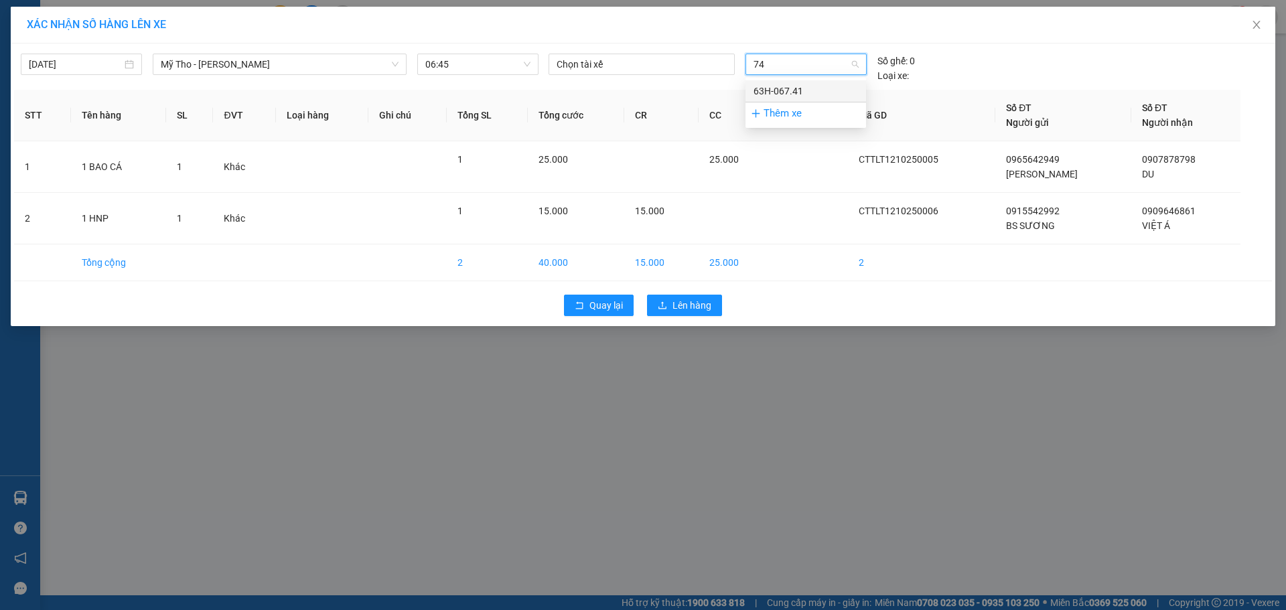
type input "741"
click at [781, 89] on div "63H-067.41" at bounding box center [805, 91] width 104 height 15
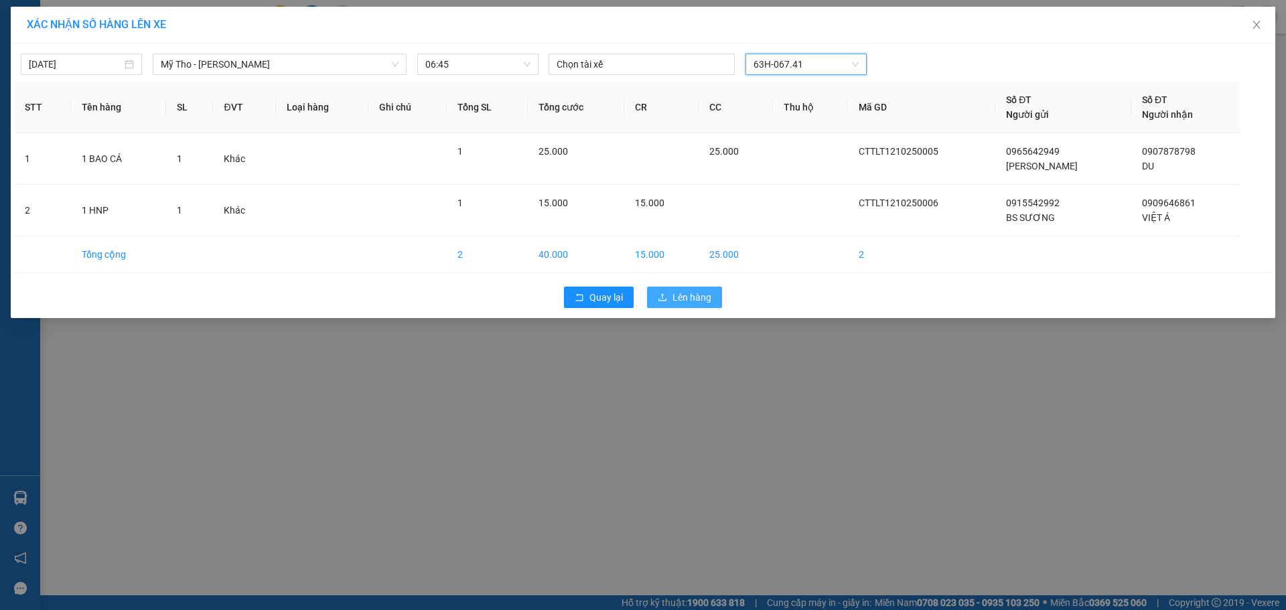
click at [704, 288] on button "Lên hàng" at bounding box center [684, 297] width 75 height 21
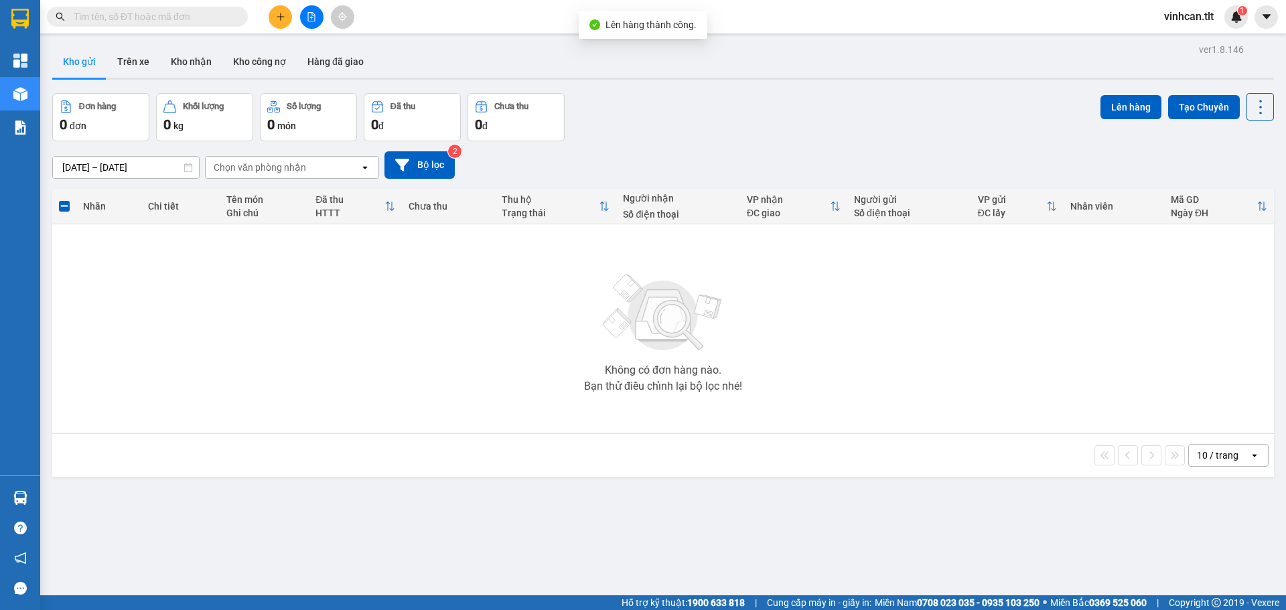
click at [315, 11] on button at bounding box center [311, 16] width 23 height 23
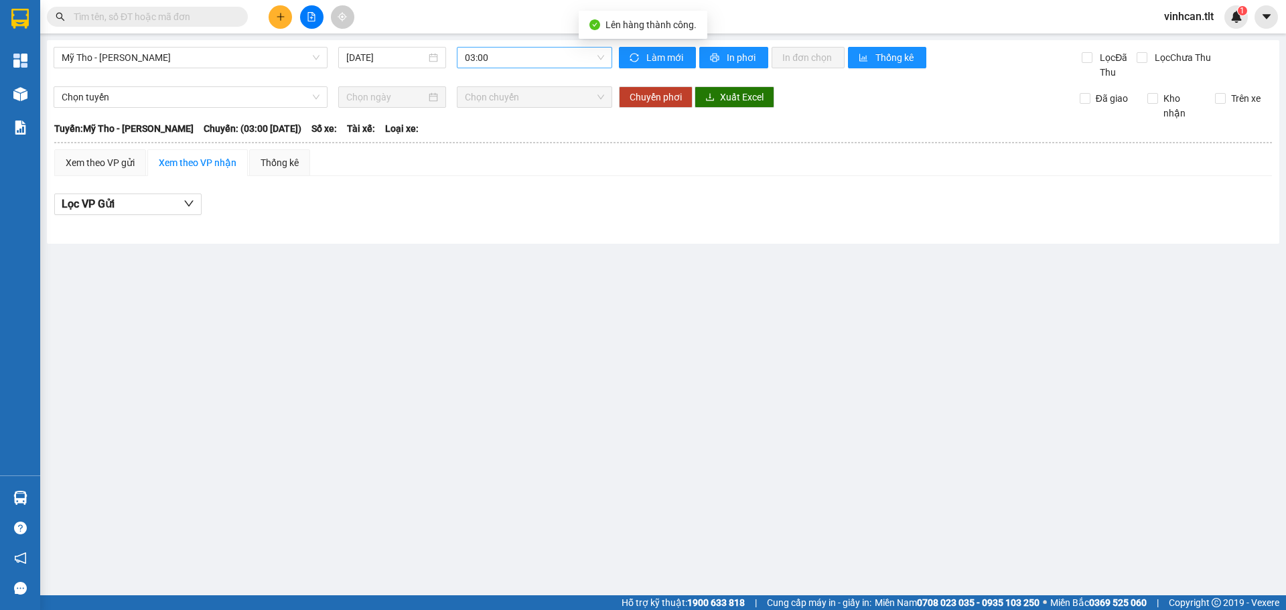
click at [496, 56] on span "03:00" at bounding box center [534, 58] width 139 height 20
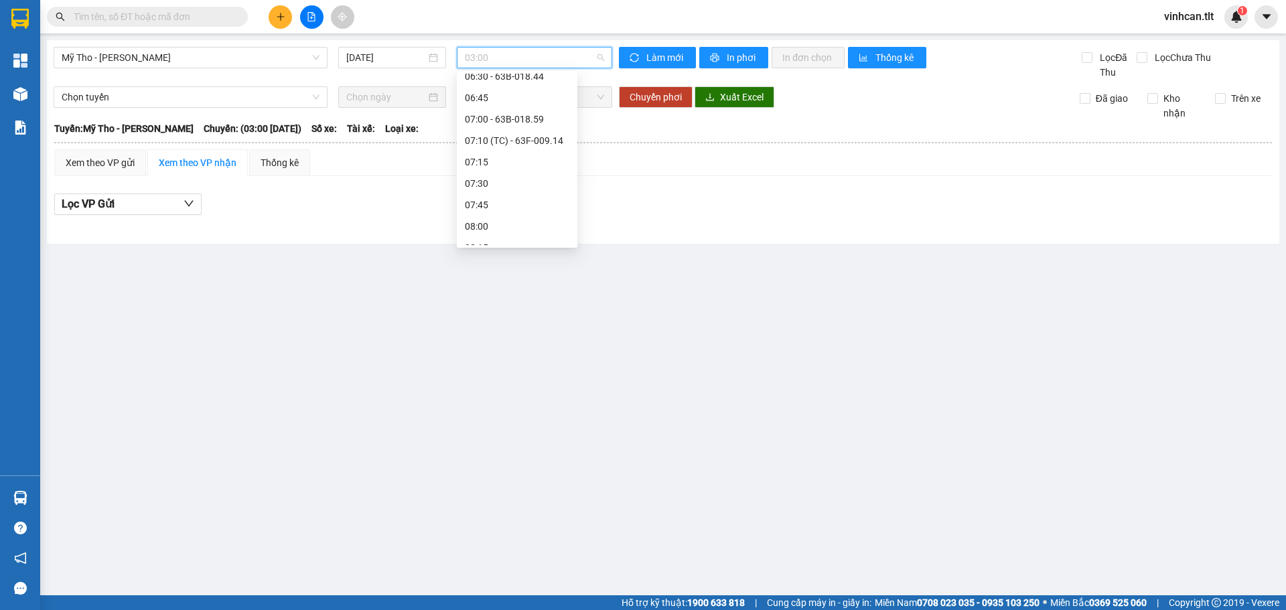
scroll to position [402, 0]
click at [502, 111] on div "06:30 - 63B-018.44" at bounding box center [517, 111] width 104 height 15
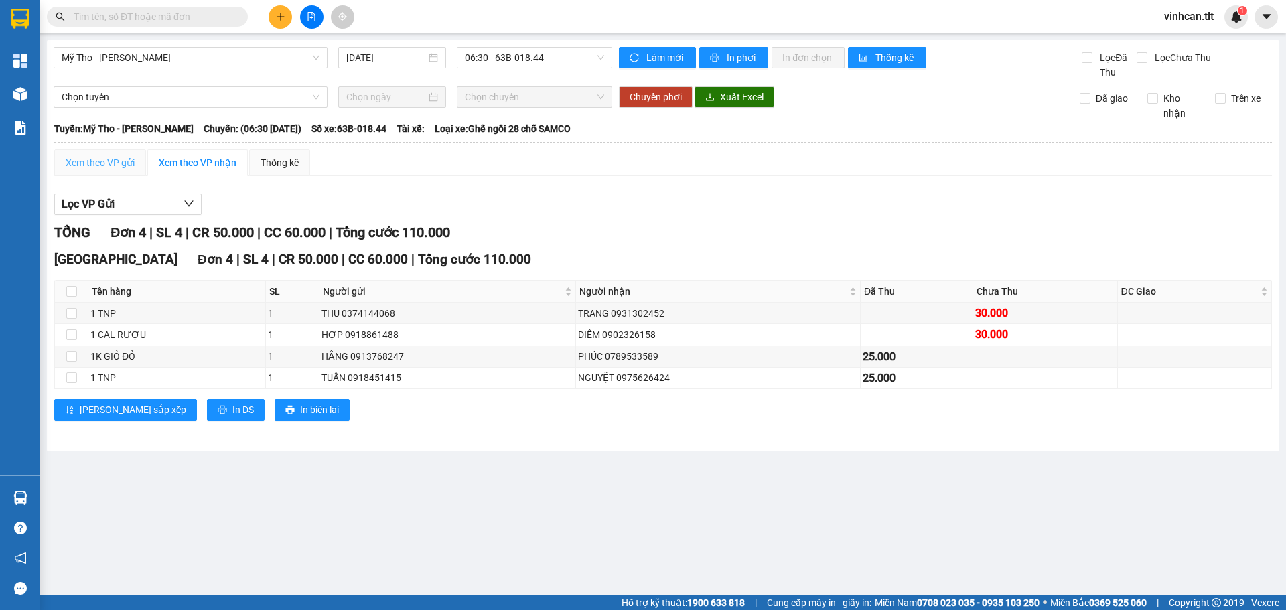
click at [104, 173] on div "Xem theo VP gửi" at bounding box center [100, 162] width 92 height 27
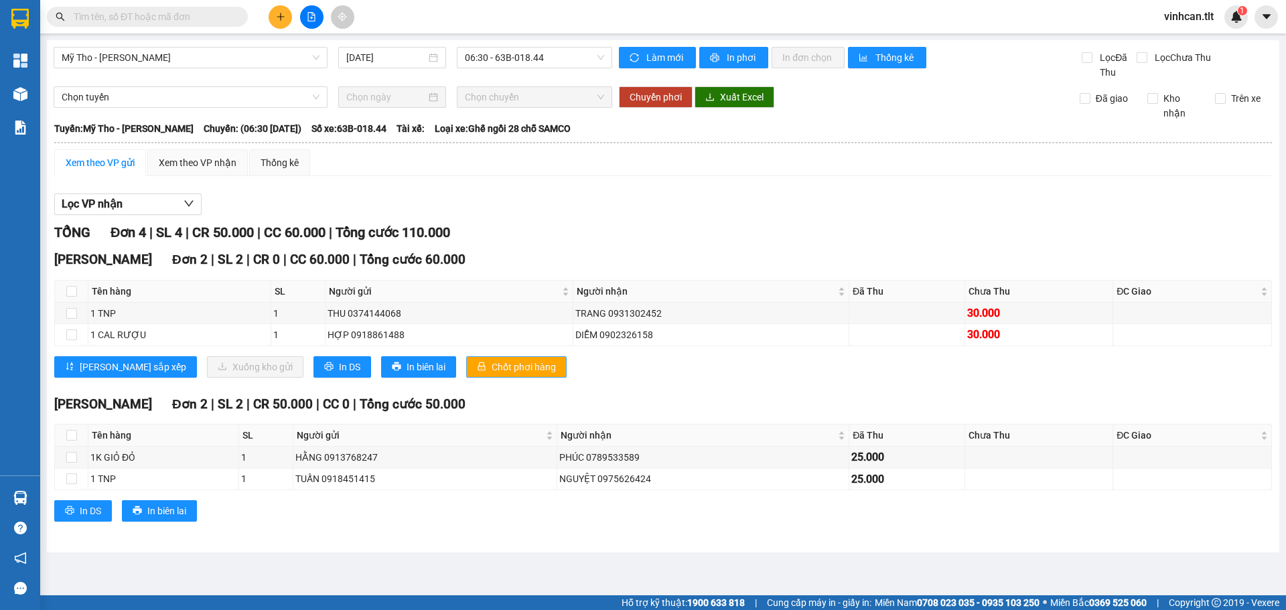
click at [492, 368] on span "Chốt phơi hàng" at bounding box center [524, 367] width 64 height 15
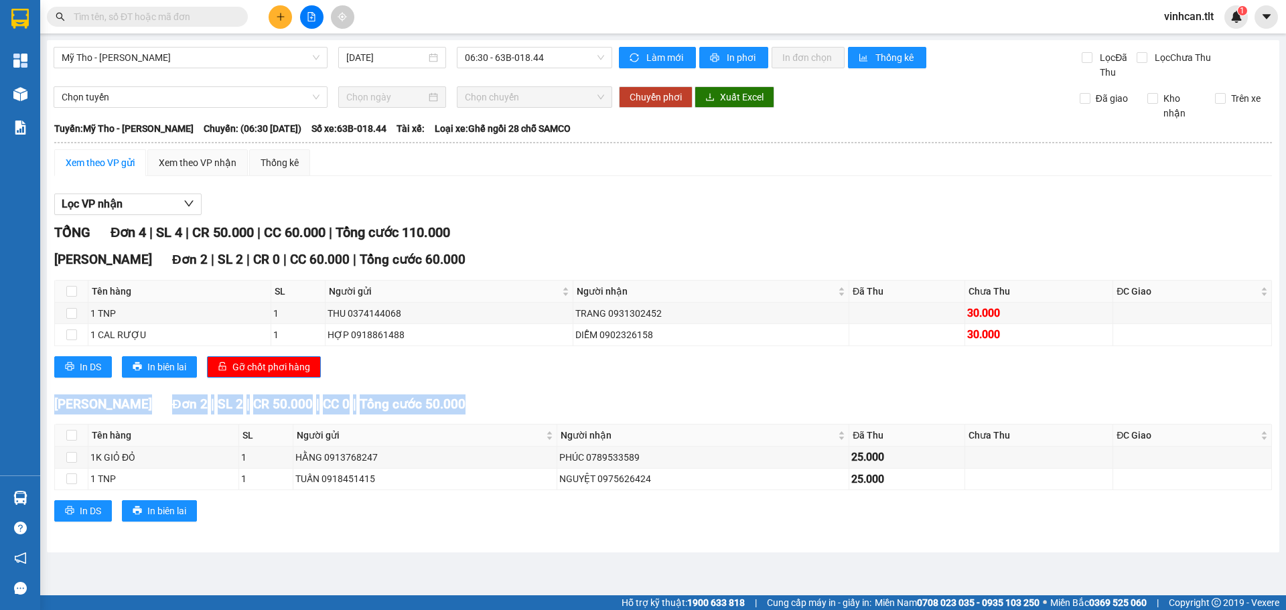
click at [472, 368] on div "In DS In biên lai Gỡ chốt phơi hàng" at bounding box center [663, 366] width 1218 height 21
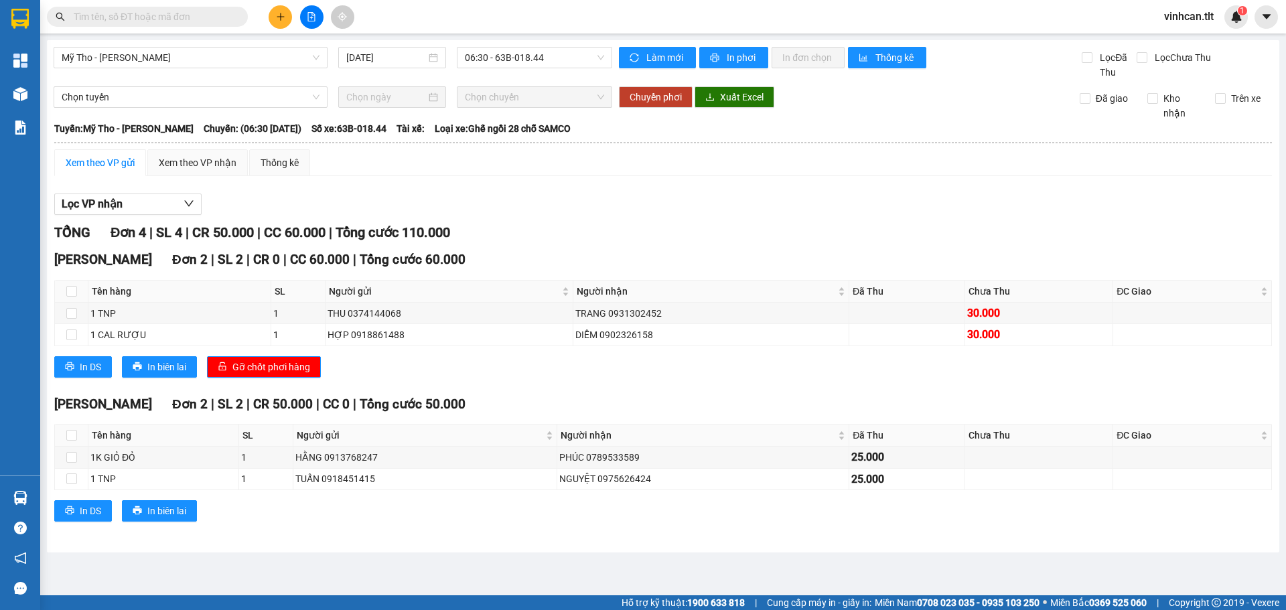
click at [488, 42] on div "Mỹ Tho - Hồ Chí Minh 12/10/2025 06:30 - 63B-018.44 Làm mới In phơi In đơn chọn …" at bounding box center [663, 296] width 1232 height 512
drag, startPoint x: 490, startPoint y: 59, endPoint x: 492, endPoint y: 74, distance: 15.6
click at [490, 60] on span "06:30 - 63B-018.44" at bounding box center [534, 58] width 139 height 20
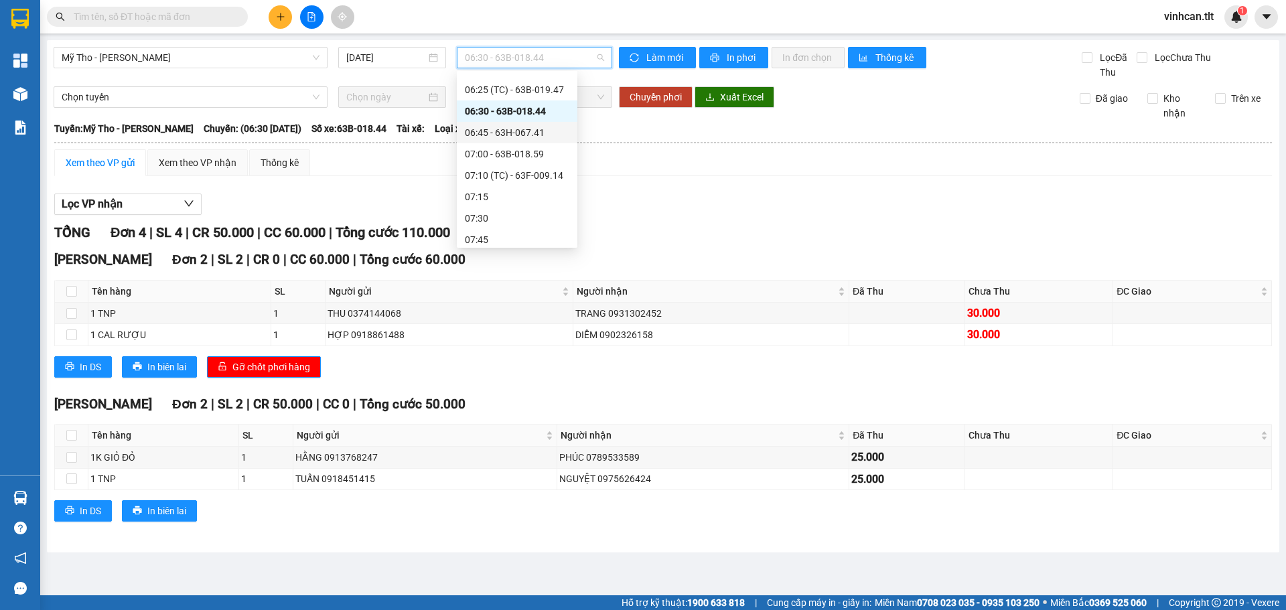
click at [484, 133] on div "06:45 - 63H-067.41" at bounding box center [517, 132] width 104 height 15
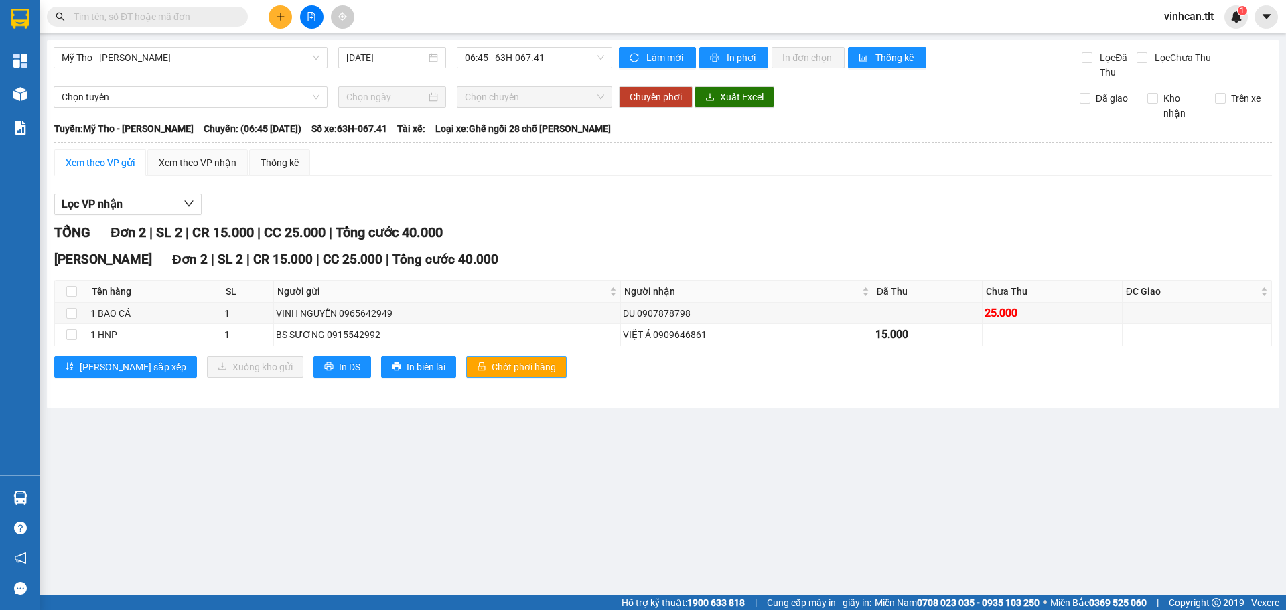
click at [492, 367] on span "Chốt phơi hàng" at bounding box center [524, 367] width 64 height 15
click at [549, 241] on div "TỔNG Đơn 2 | SL 2 | CR 15.000 | CC 25.000 | Tổng cước 40.000" at bounding box center [663, 232] width 1218 height 21
click at [281, 19] on icon "plus" at bounding box center [280, 16] width 9 height 9
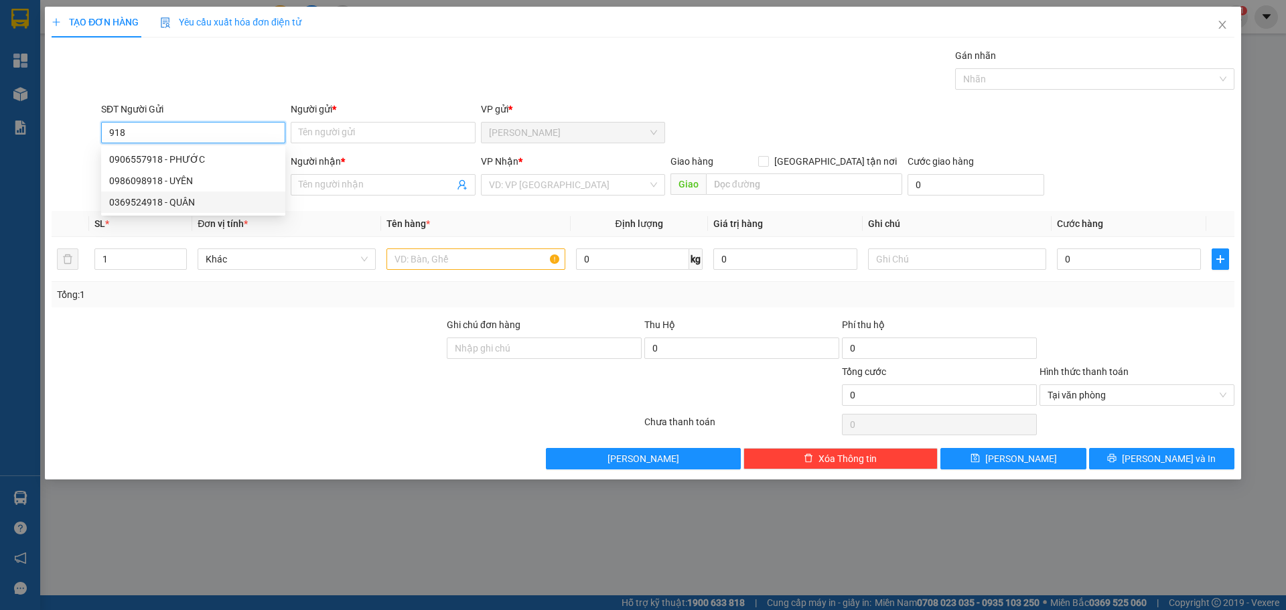
click at [190, 202] on div "0369524918 - QUÂN" at bounding box center [193, 202] width 168 height 15
type input "0369524918"
type input "QUÂN"
type input "0369524918"
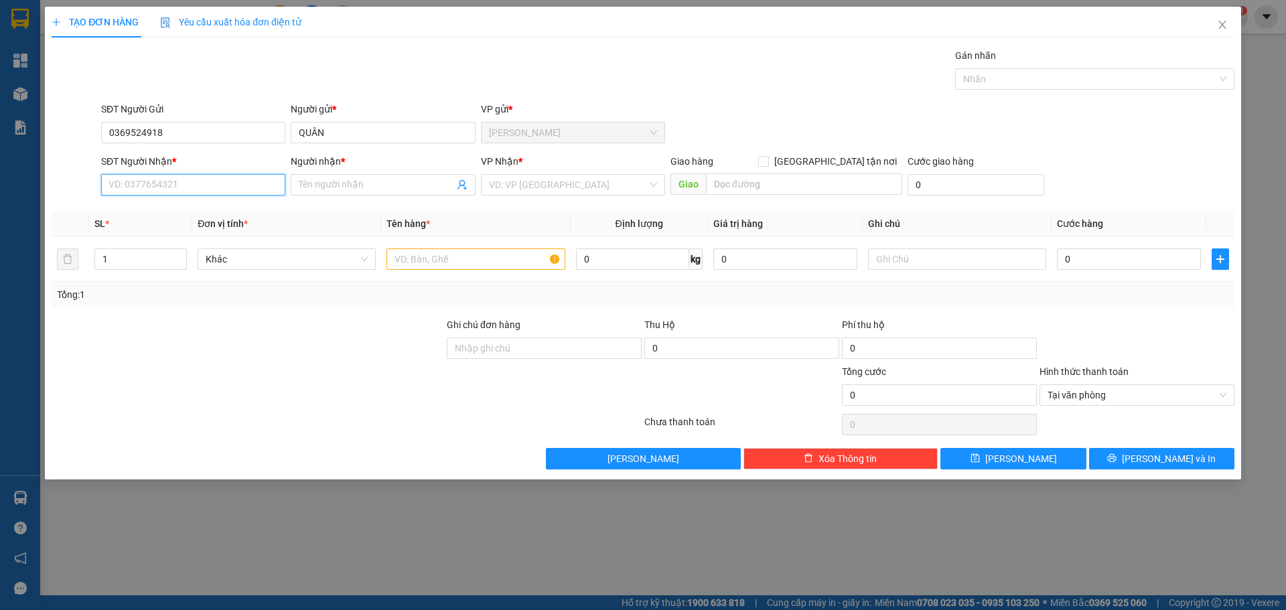
click at [192, 182] on input "SĐT Người Nhận *" at bounding box center [193, 184] width 184 height 21
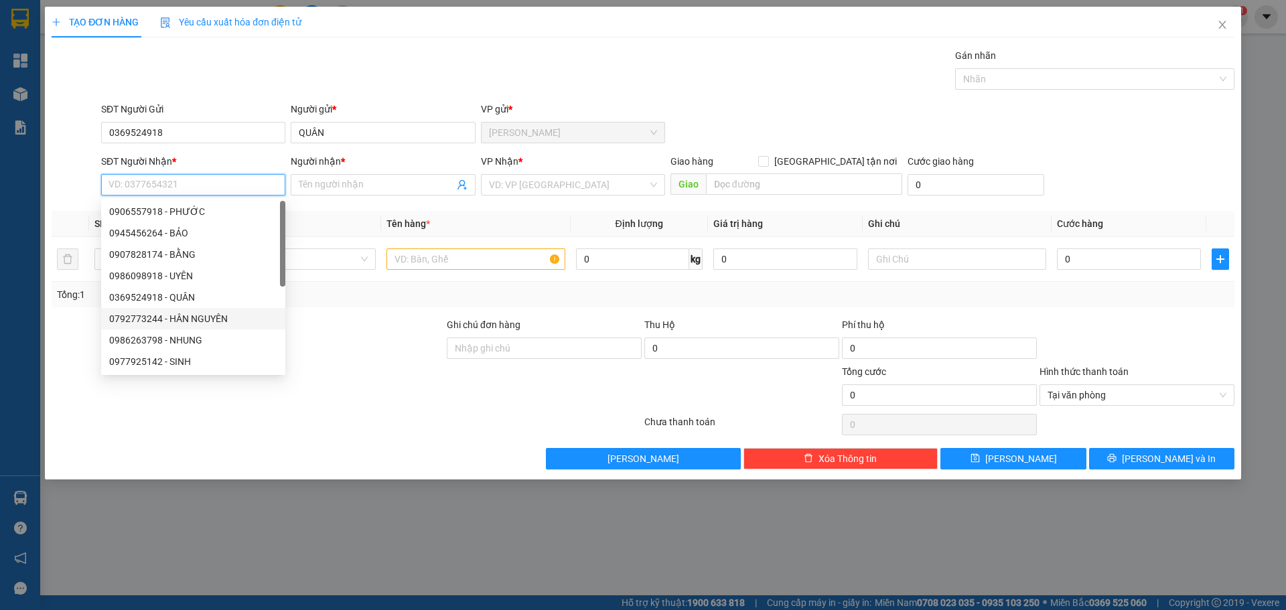
click at [202, 316] on div "0792773244 - HÂN NGUYÊN" at bounding box center [193, 318] width 168 height 15
type input "0792773244"
type input "HÂN NGUYÊN"
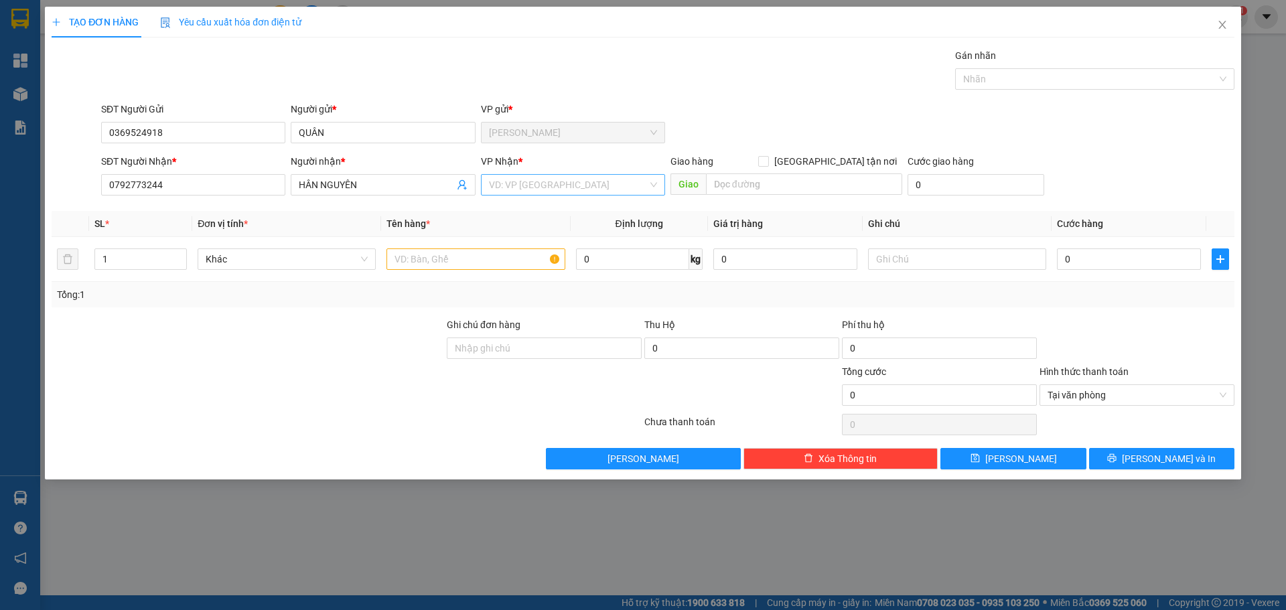
click at [568, 184] on input "search" at bounding box center [568, 185] width 159 height 20
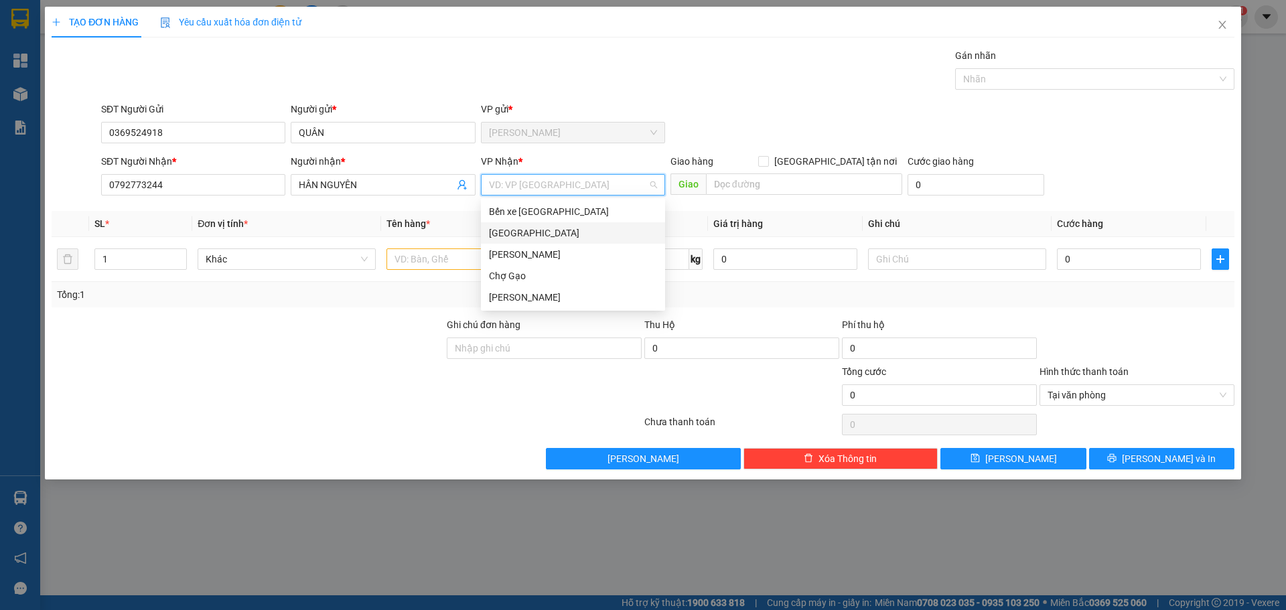
click at [512, 237] on div "[GEOGRAPHIC_DATA]" at bounding box center [573, 233] width 168 height 15
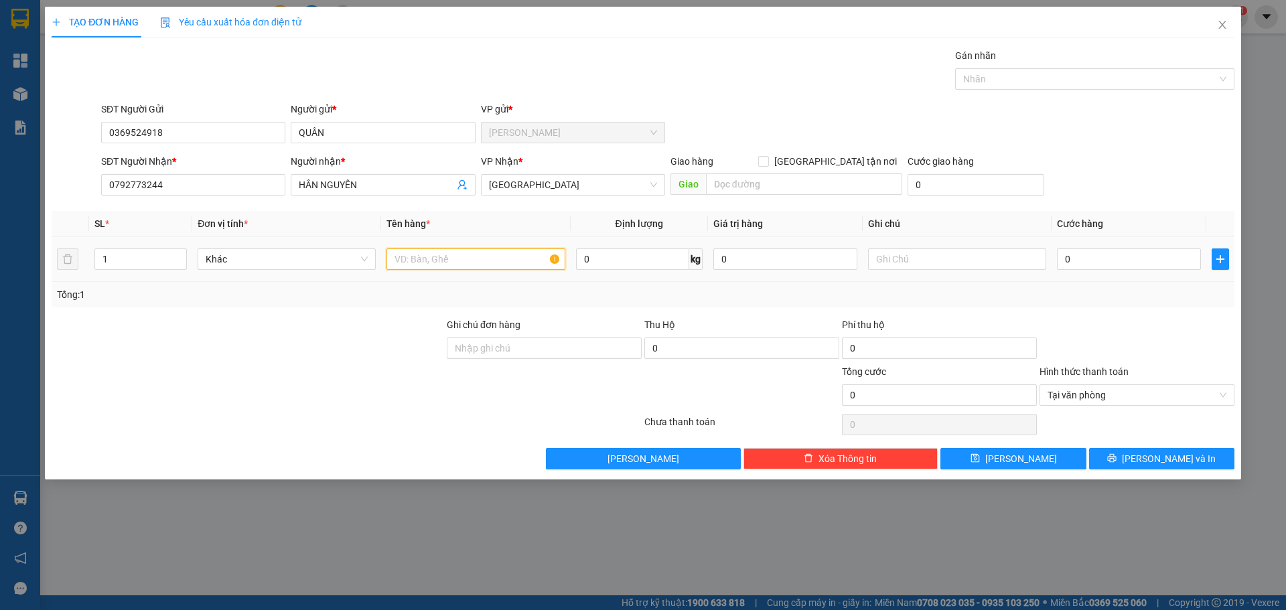
drag, startPoint x: 485, startPoint y: 259, endPoint x: 699, endPoint y: 321, distance: 223.2
click at [491, 259] on input "text" at bounding box center [475, 258] width 178 height 21
paste input "ÚT"
type input "2 MÚT"
click at [1152, 258] on input "0" at bounding box center [1129, 258] width 144 height 21
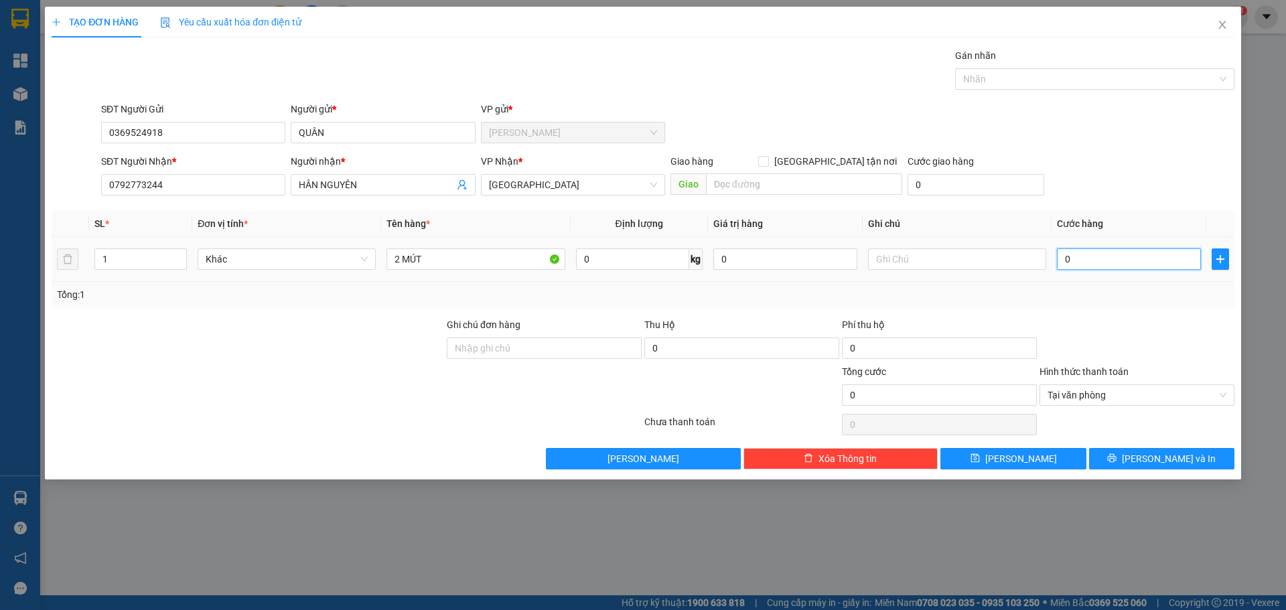
type input "1"
type input "14"
type input "140"
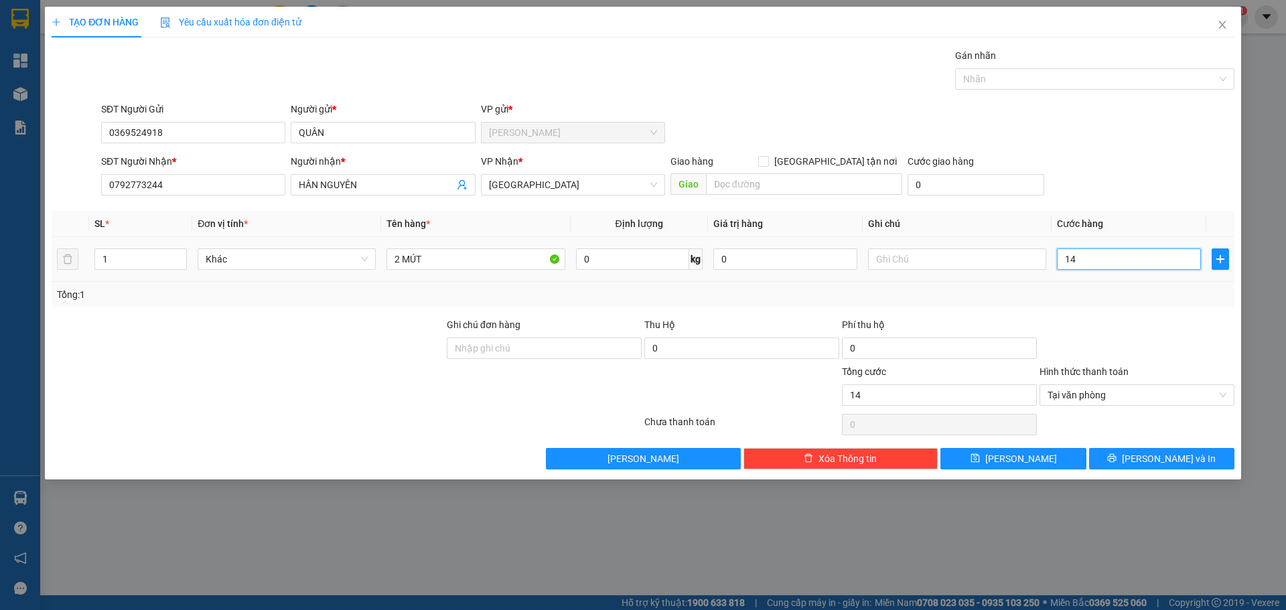
type input "140"
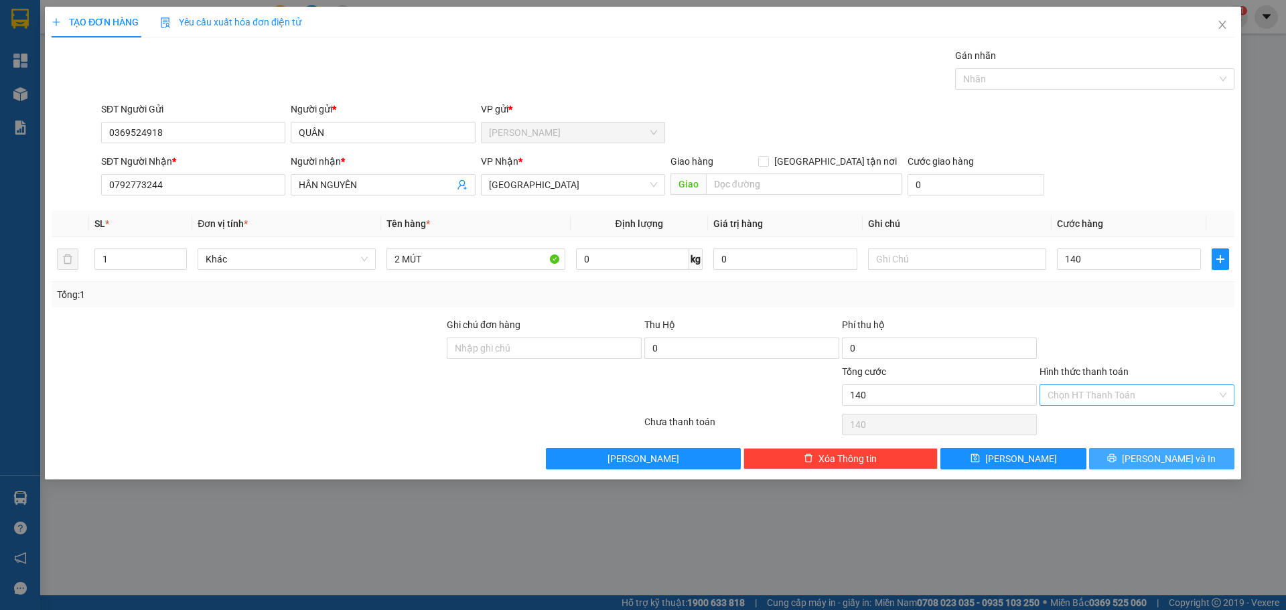
type input "140.000"
click at [1189, 461] on button "Lưu và In" at bounding box center [1161, 458] width 145 height 21
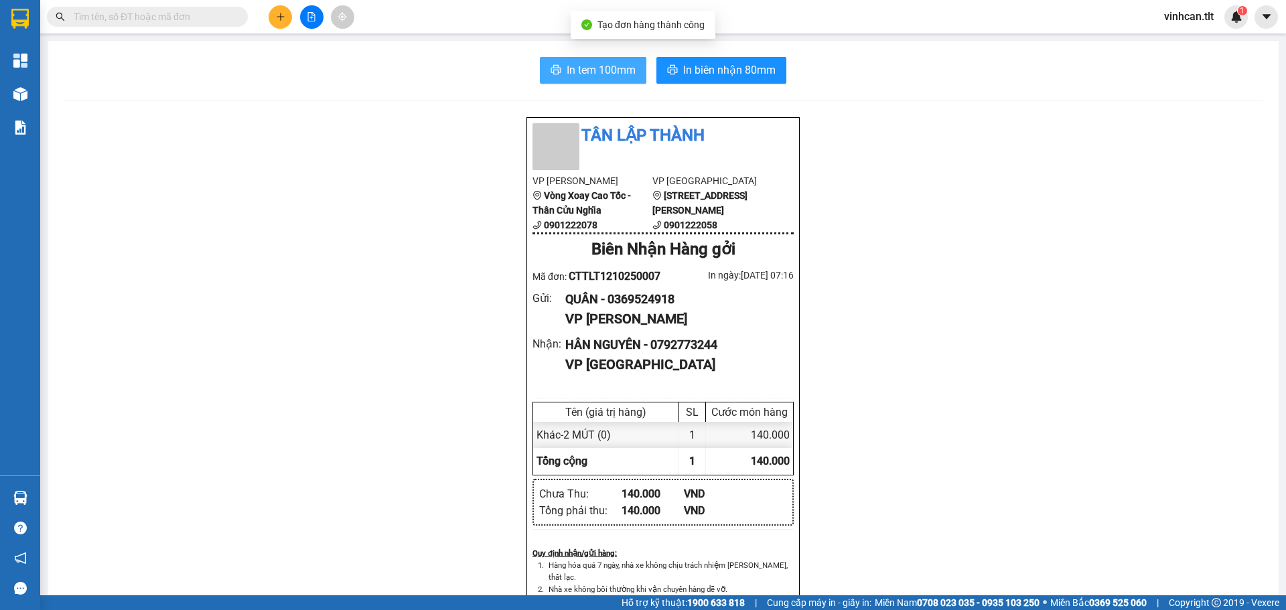
click at [605, 70] on span "In tem 100mm" at bounding box center [601, 70] width 69 height 17
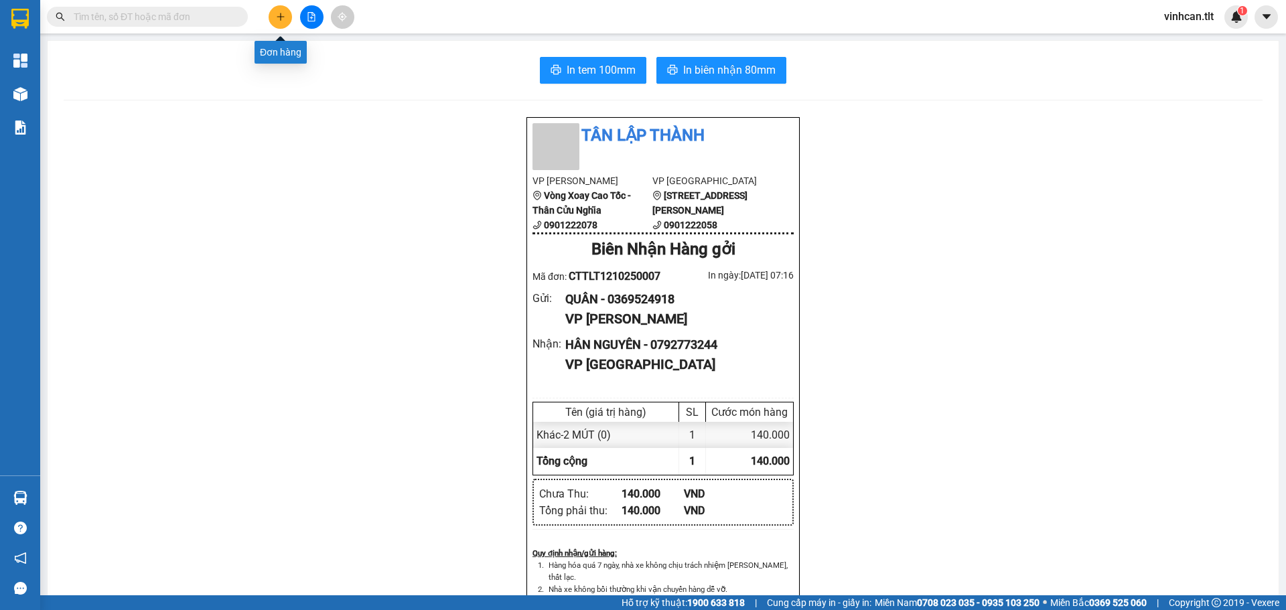
click at [287, 17] on button at bounding box center [280, 16] width 23 height 23
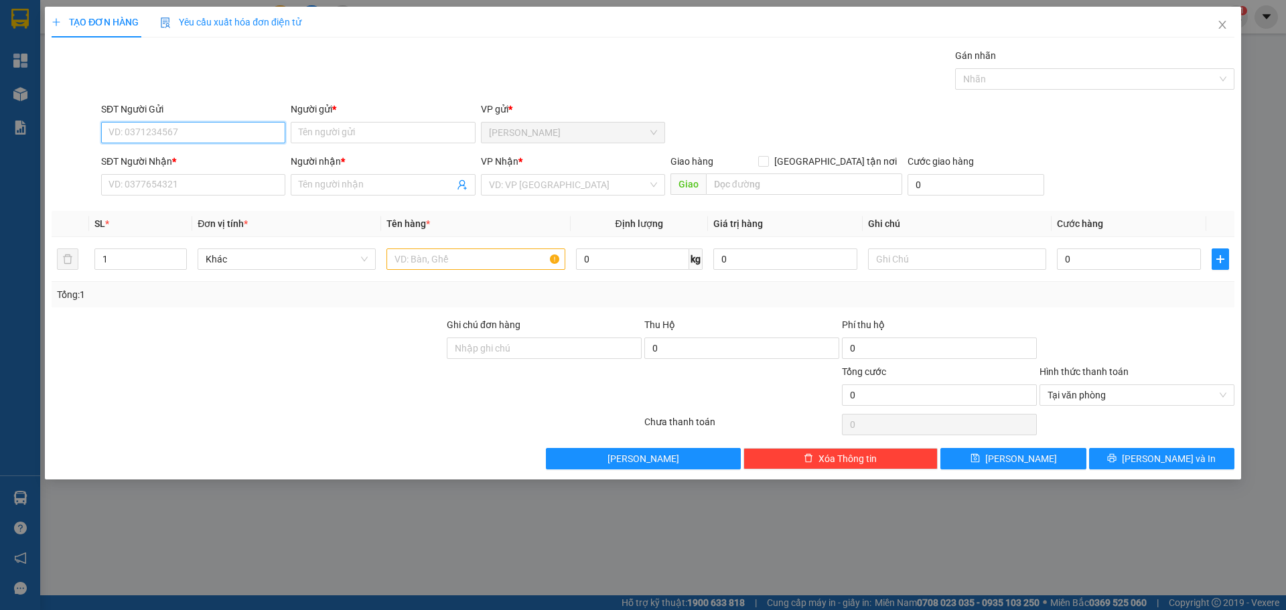
click at [169, 137] on input "SĐT Người Gửi" at bounding box center [193, 132] width 184 height 21
click at [186, 163] on body "Kết quả tìm kiếm ( 0 ) Bộ lọc No Data vinhcan.tlt 1 Tổng Quan Kho hàng mới Báo …" at bounding box center [643, 305] width 1286 height 610
type input "0939364528"
click at [188, 190] on input "SĐT Người Nhận *" at bounding box center [193, 184] width 184 height 21
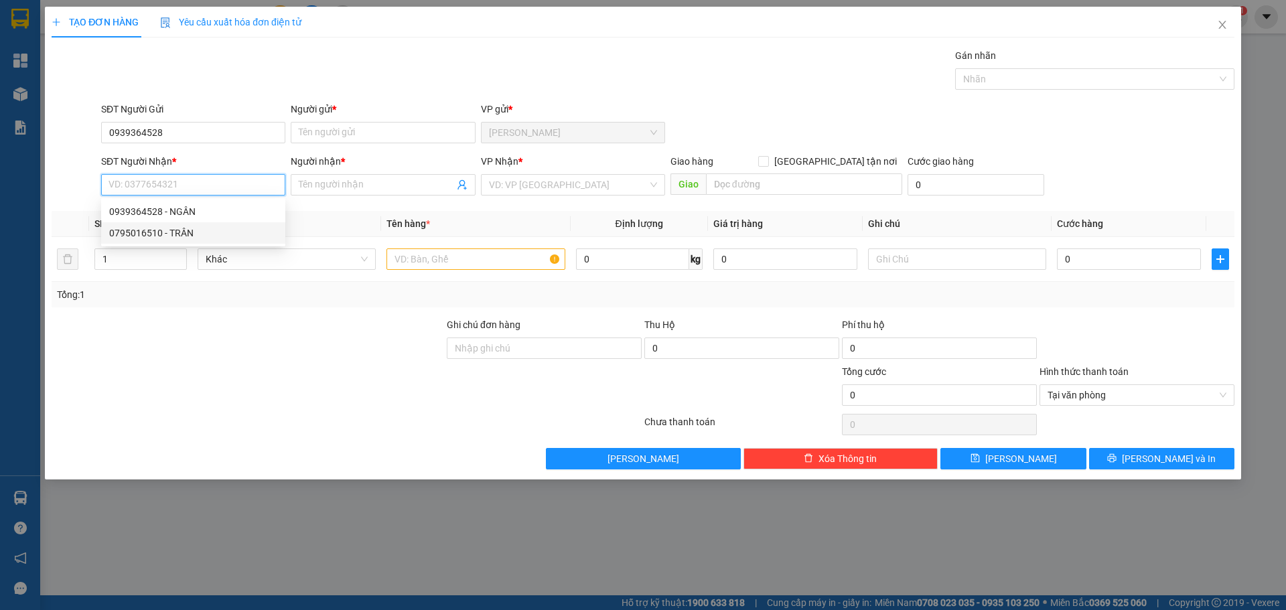
click at [187, 238] on div "0795016510 - TRÂN" at bounding box center [193, 233] width 168 height 15
type input "0795016510"
type input "TRÂN"
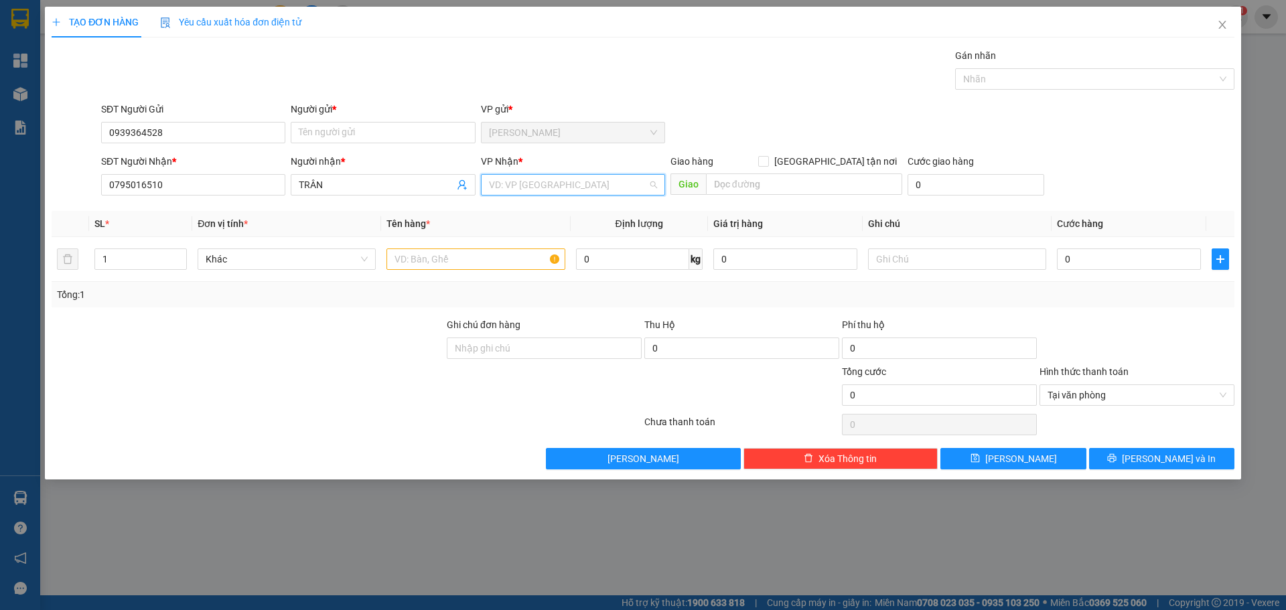
click at [526, 188] on input "search" at bounding box center [568, 185] width 159 height 20
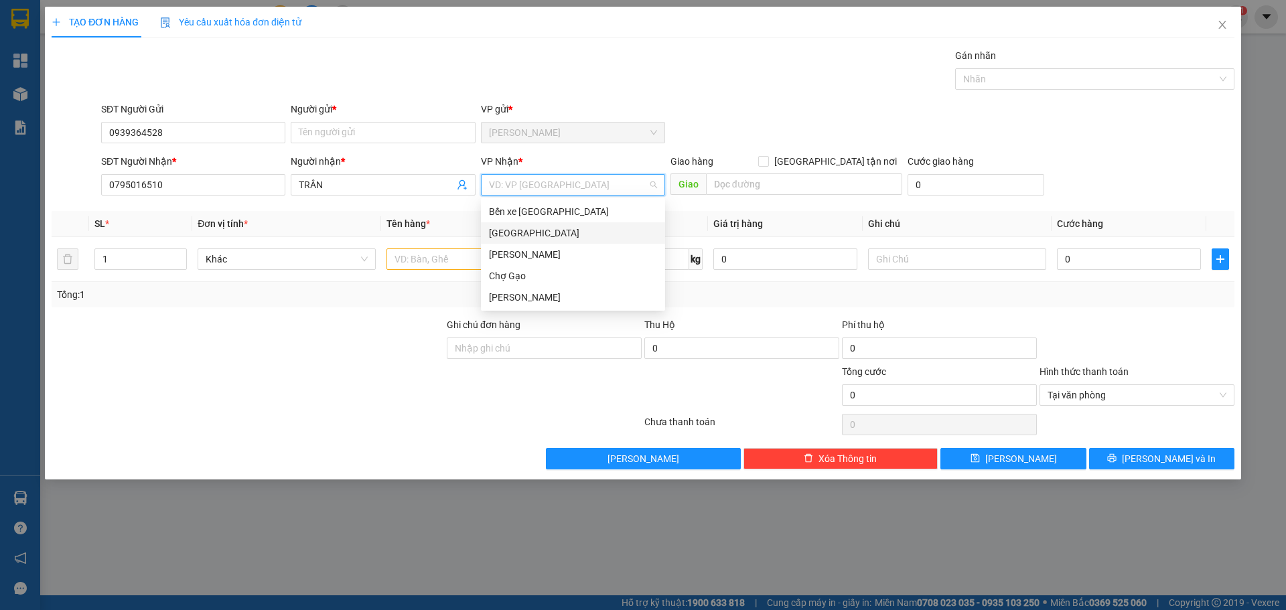
click at [518, 233] on div "[GEOGRAPHIC_DATA]" at bounding box center [573, 233] width 168 height 15
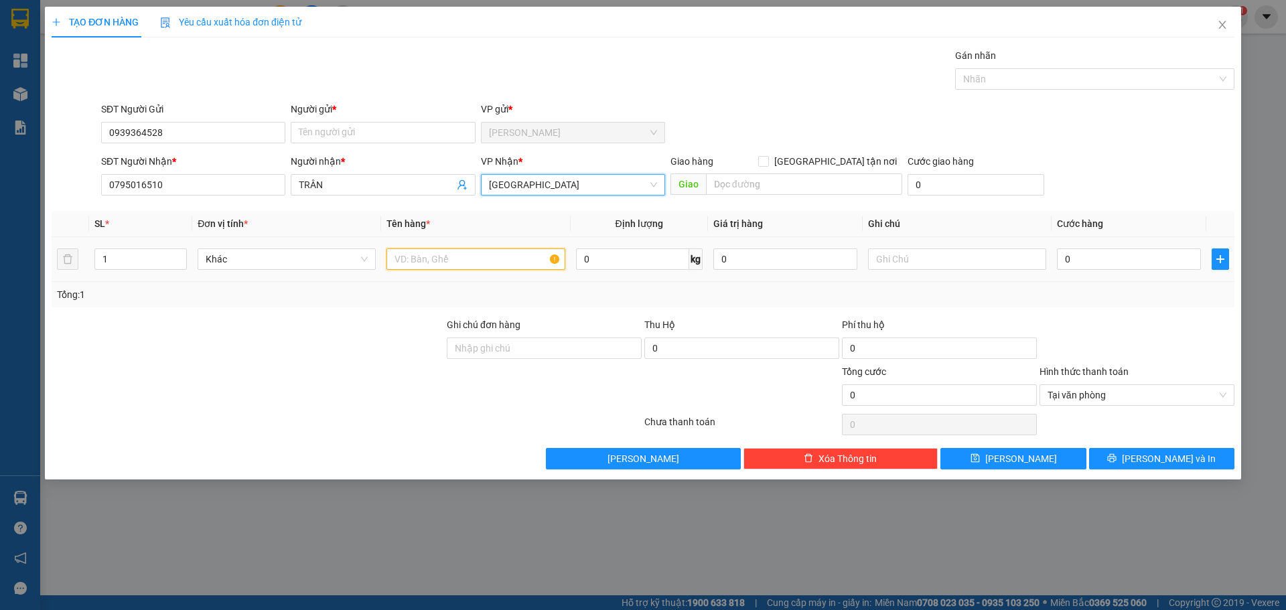
click at [415, 265] on input "text" at bounding box center [475, 258] width 178 height 21
type input "1 X XANH"
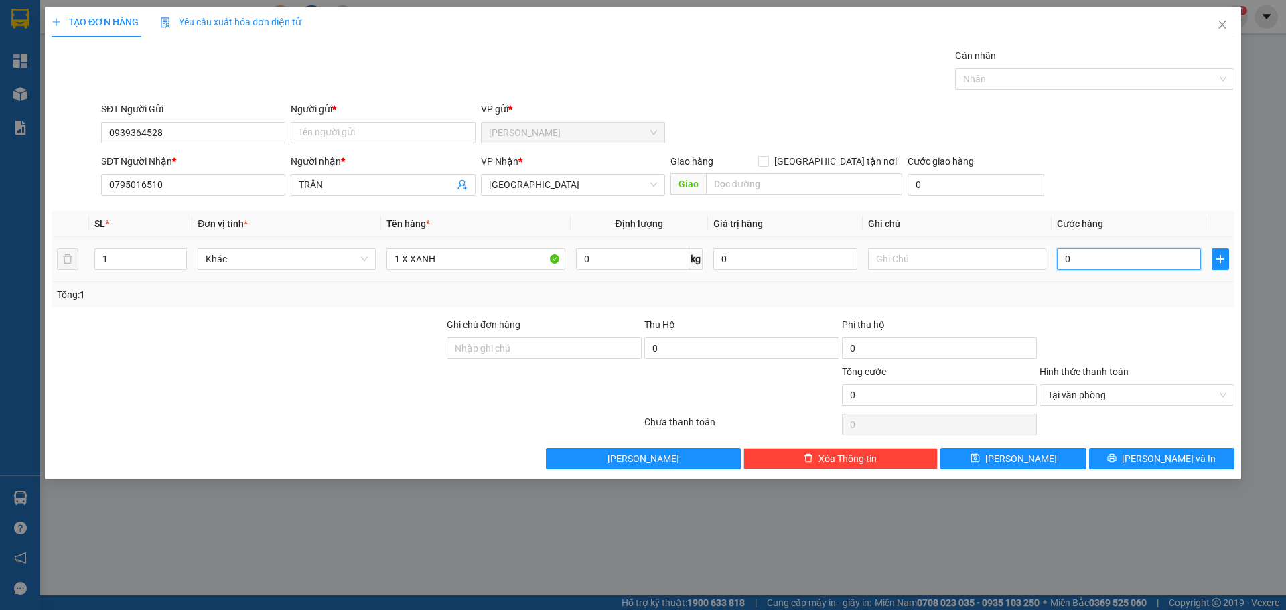
click at [1116, 259] on input "0" at bounding box center [1129, 258] width 144 height 21
type input "2"
type input "25"
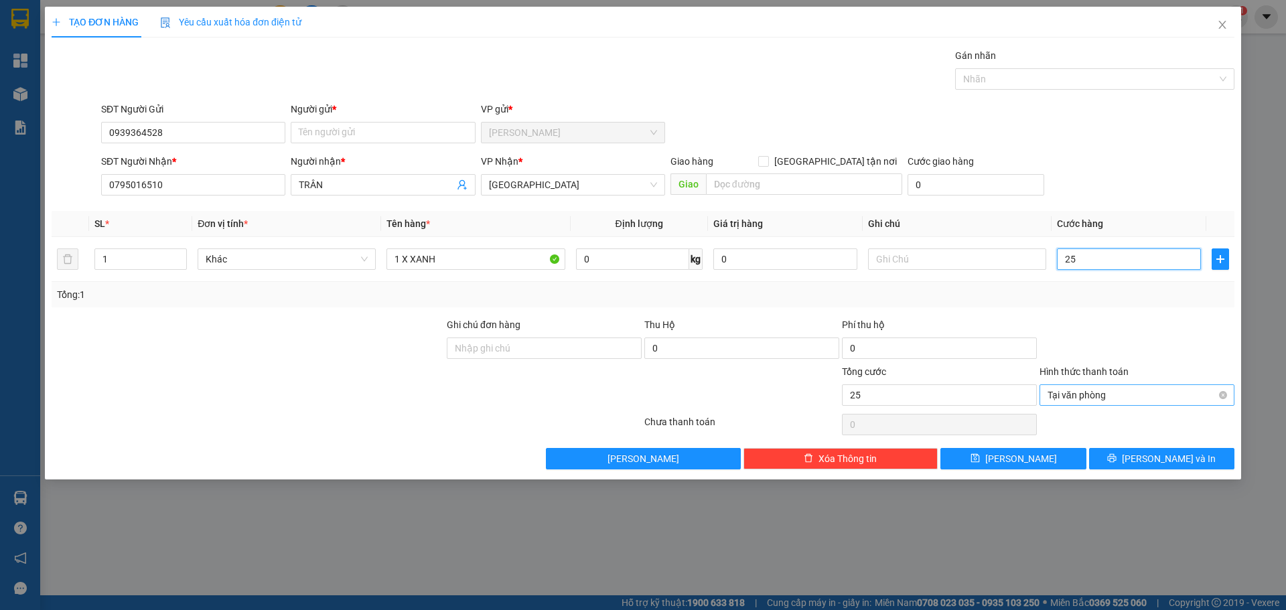
click at [1082, 393] on span "Tại văn phòng" at bounding box center [1136, 395] width 179 height 20
type input "25.000"
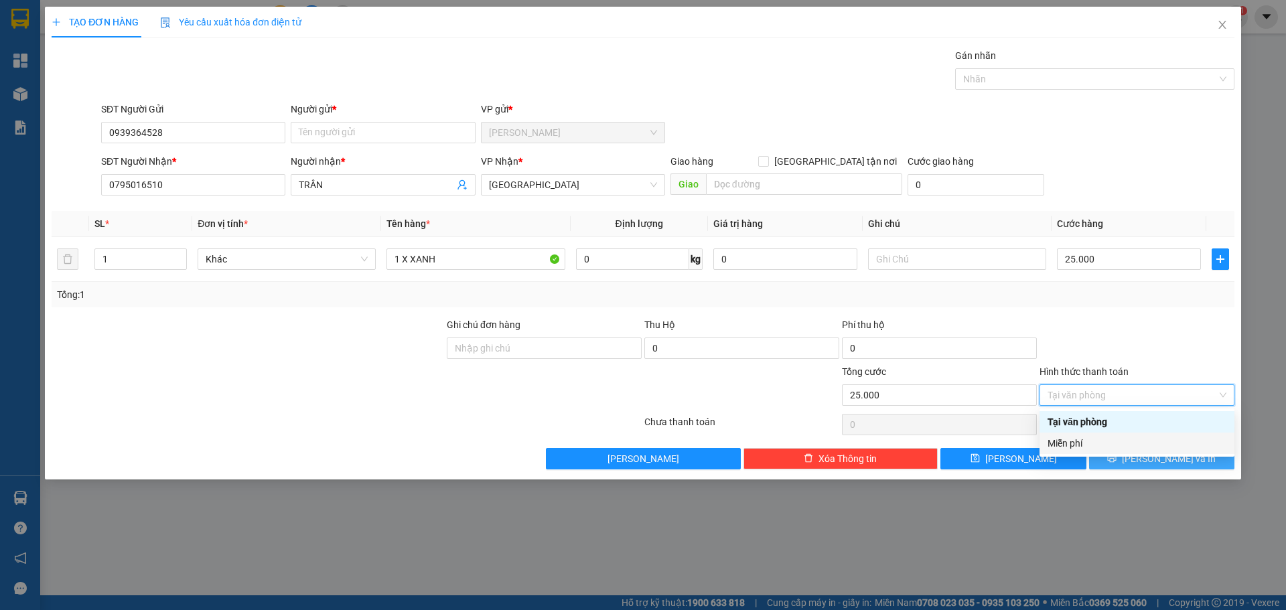
click at [1110, 459] on button "Lưu và In" at bounding box center [1161, 458] width 145 height 21
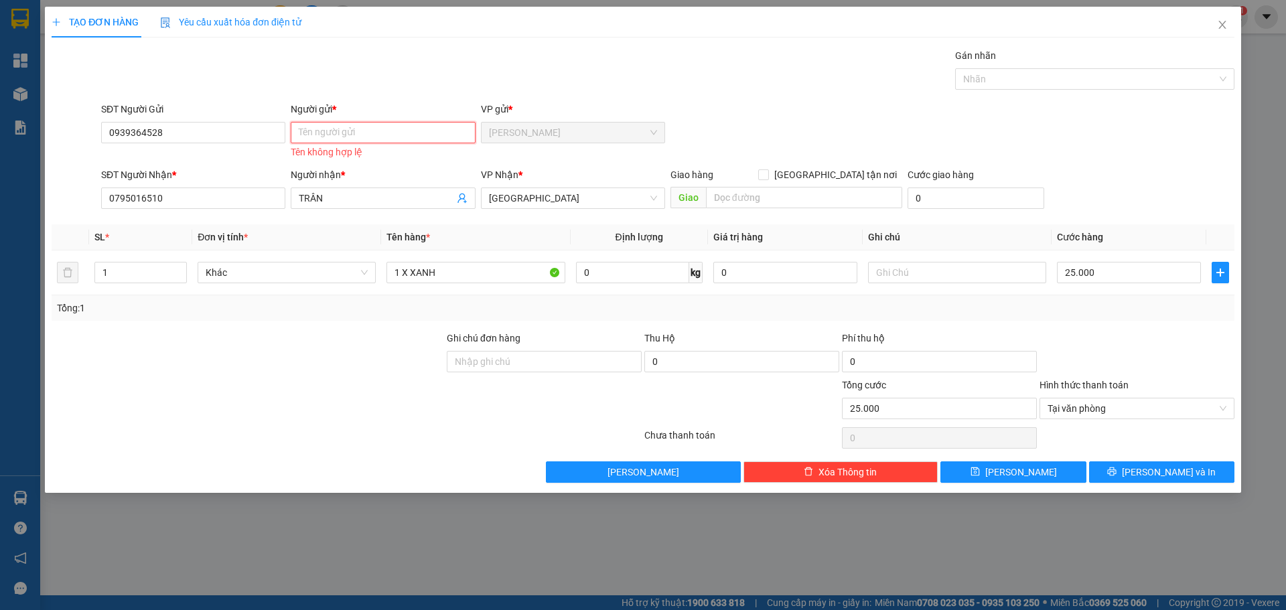
click at [369, 134] on input "Người gửi *" at bounding box center [383, 132] width 184 height 21
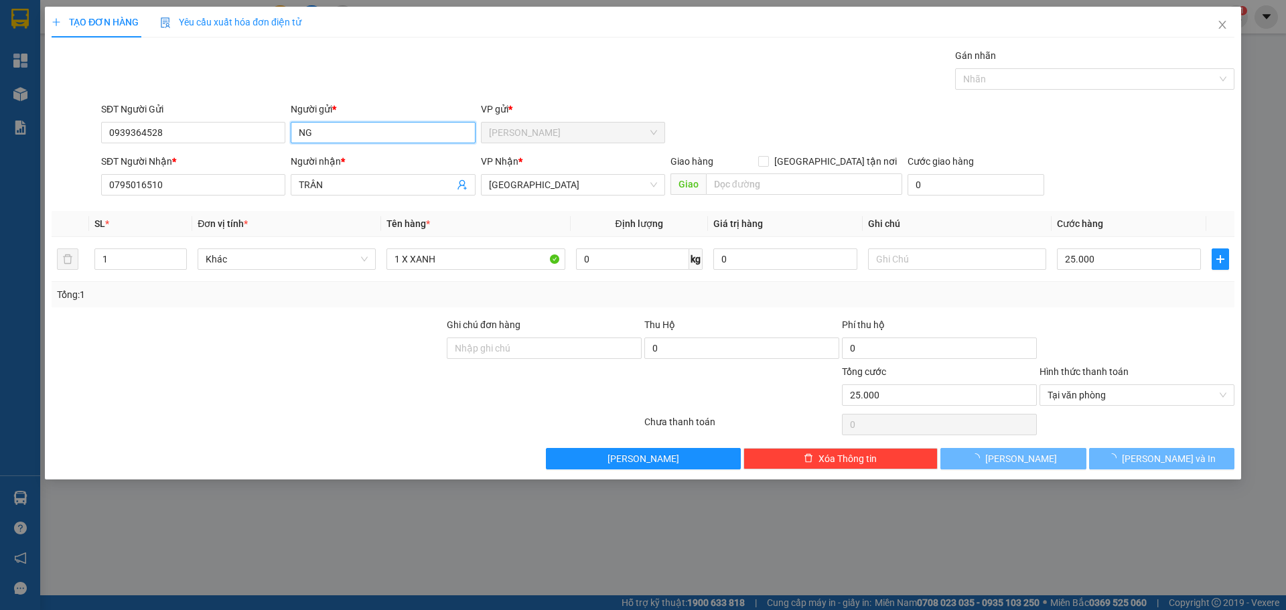
paste input "Â"
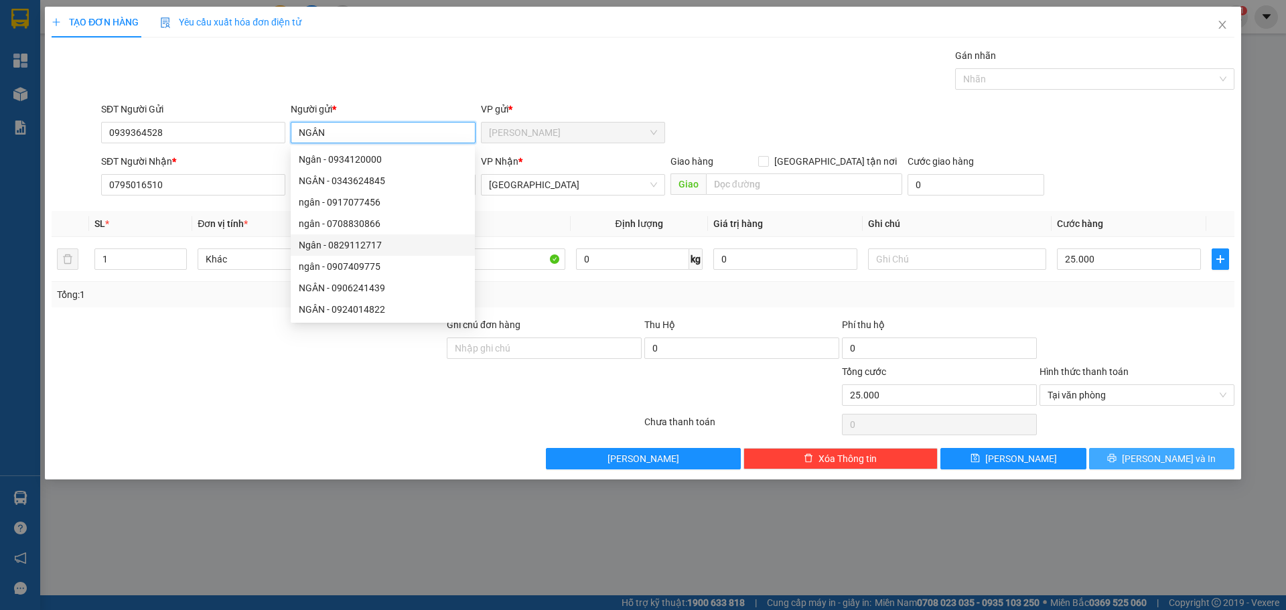
type input "NGÂN"
click at [1117, 459] on button "Lưu và In" at bounding box center [1161, 458] width 145 height 21
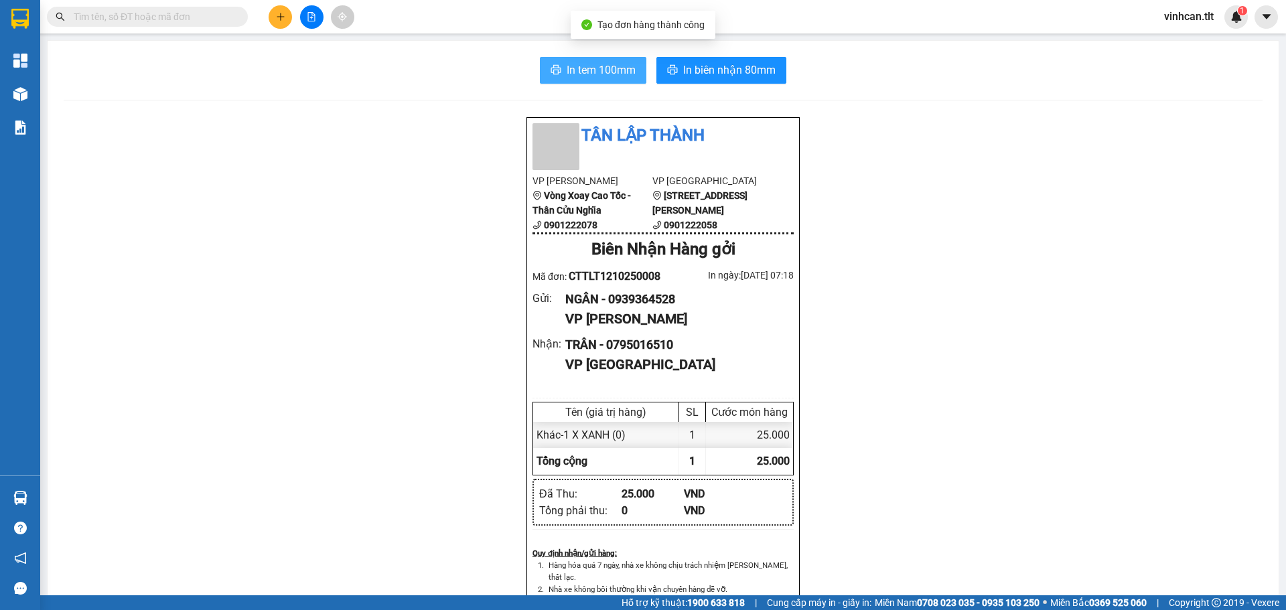
drag, startPoint x: 586, startPoint y: 63, endPoint x: 631, endPoint y: 102, distance: 59.4
click at [587, 63] on span "In tem 100mm" at bounding box center [601, 70] width 69 height 17
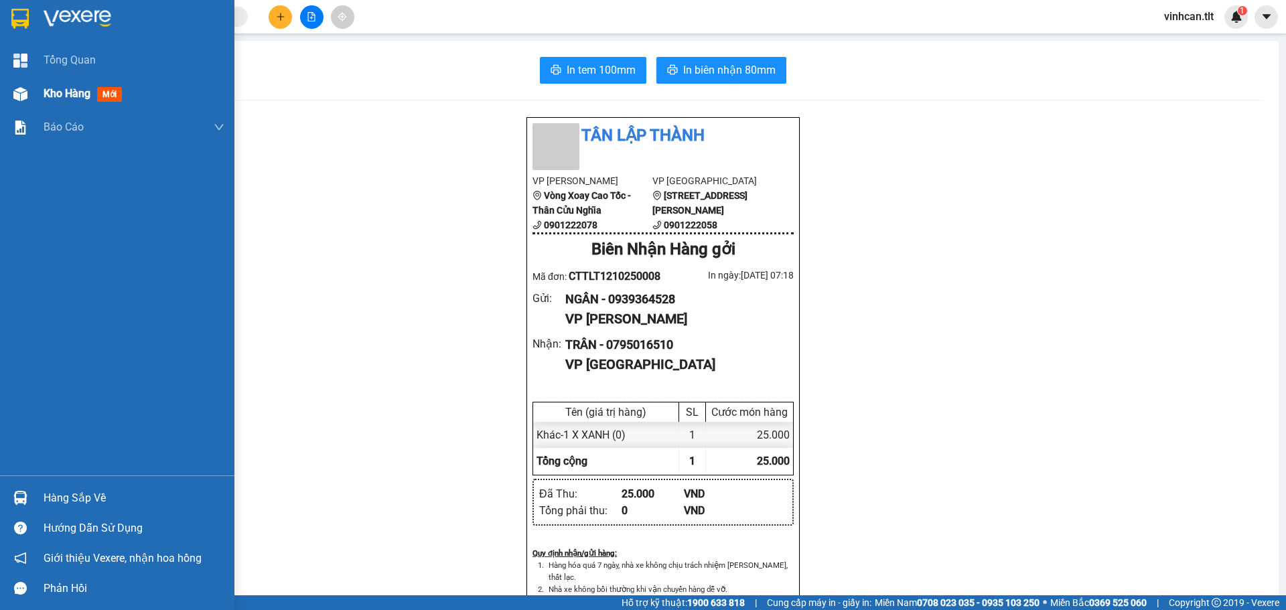
click at [55, 92] on span "Kho hàng" at bounding box center [67, 93] width 47 height 13
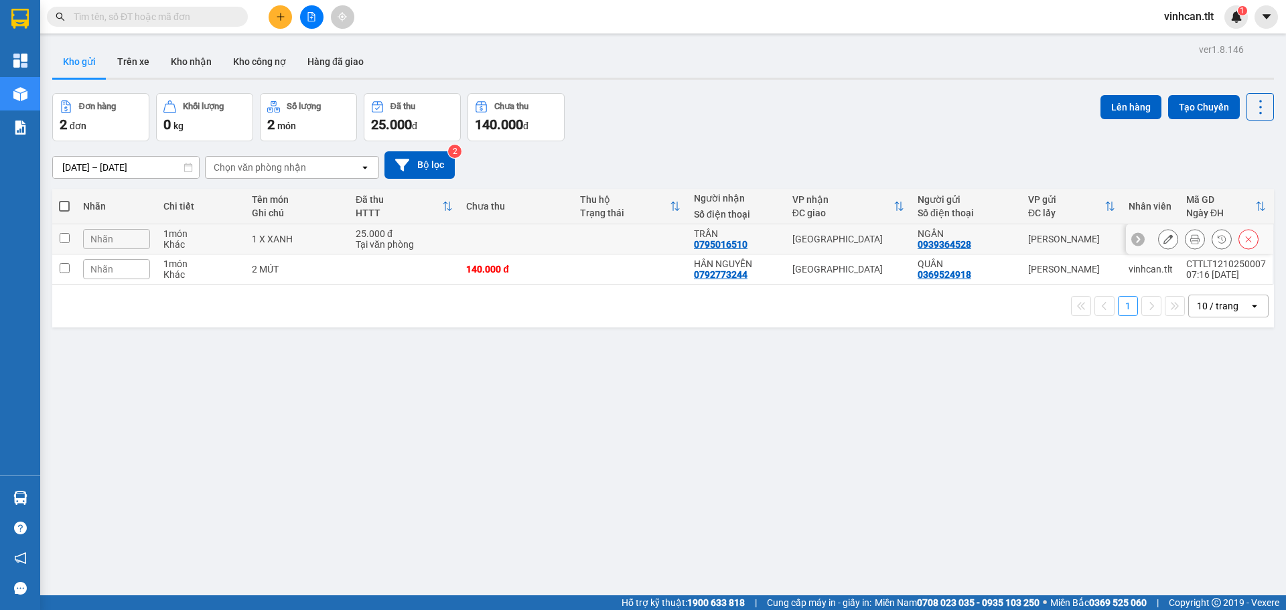
click at [523, 237] on td at bounding box center [516, 239] width 114 height 30
checkbox input "true"
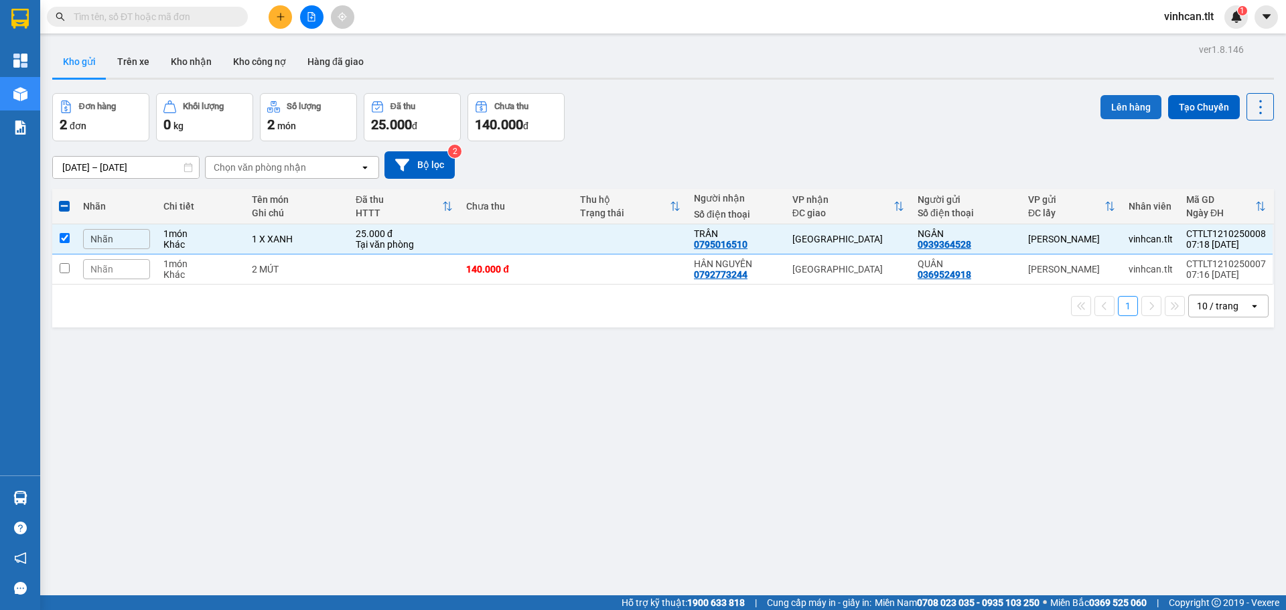
click at [1101, 100] on button "Lên hàng" at bounding box center [1130, 107] width 61 height 24
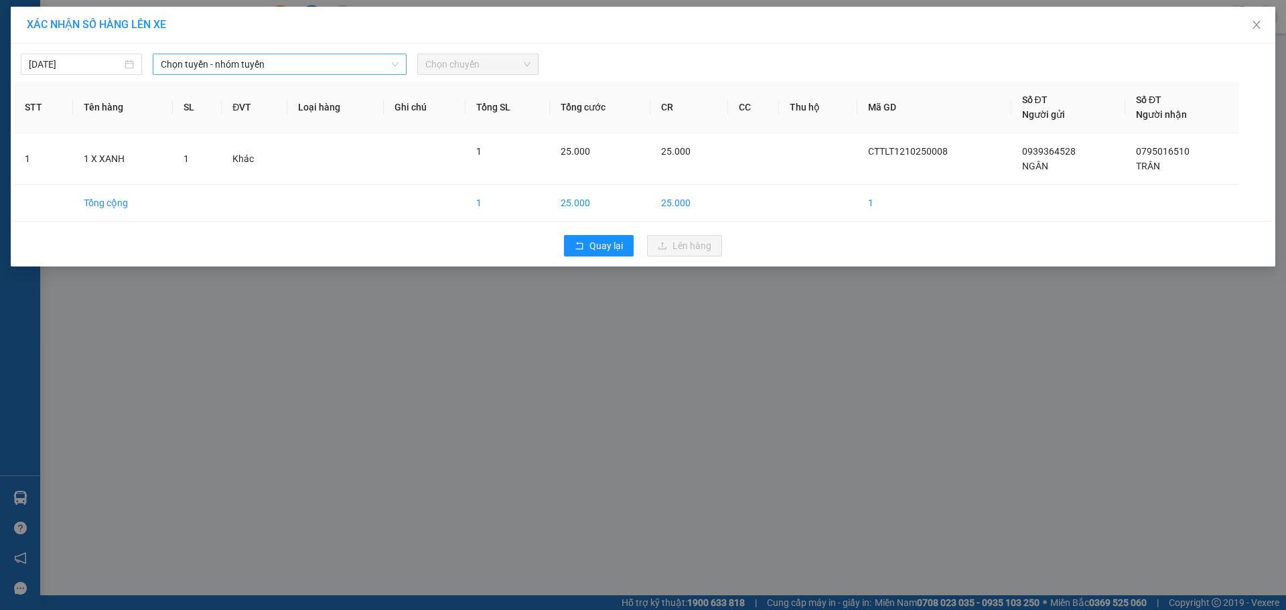
click at [308, 61] on span "Chọn tuyến - nhóm tuyến" at bounding box center [280, 64] width 238 height 20
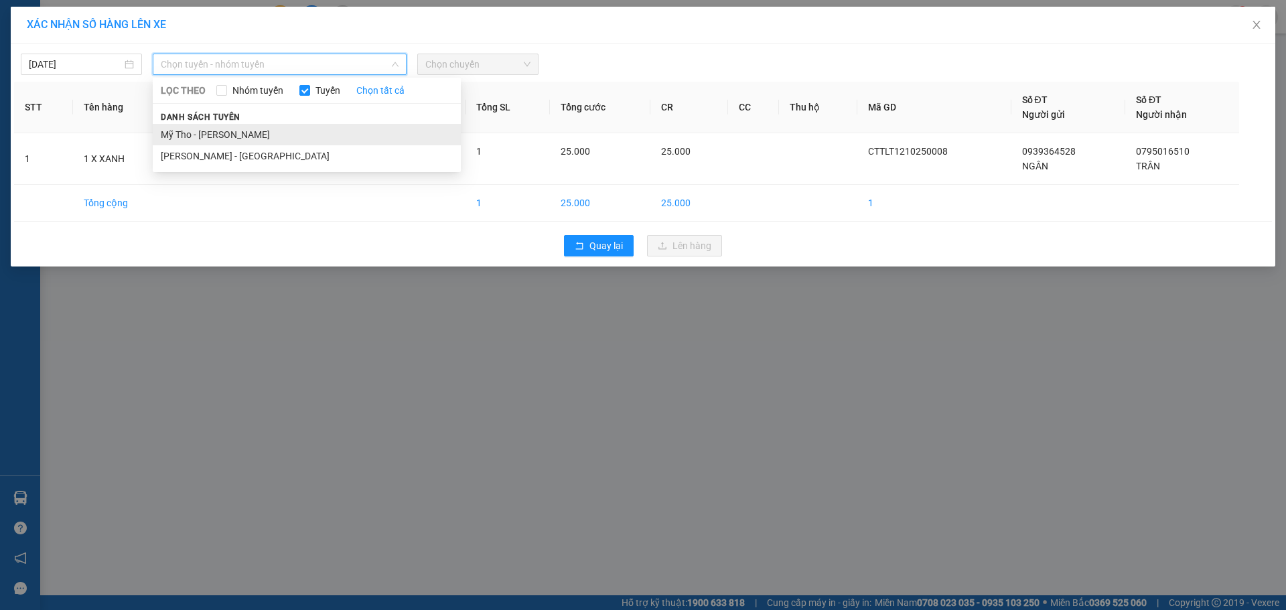
click at [235, 129] on li "Mỹ Tho - [PERSON_NAME]" at bounding box center [307, 134] width 308 height 21
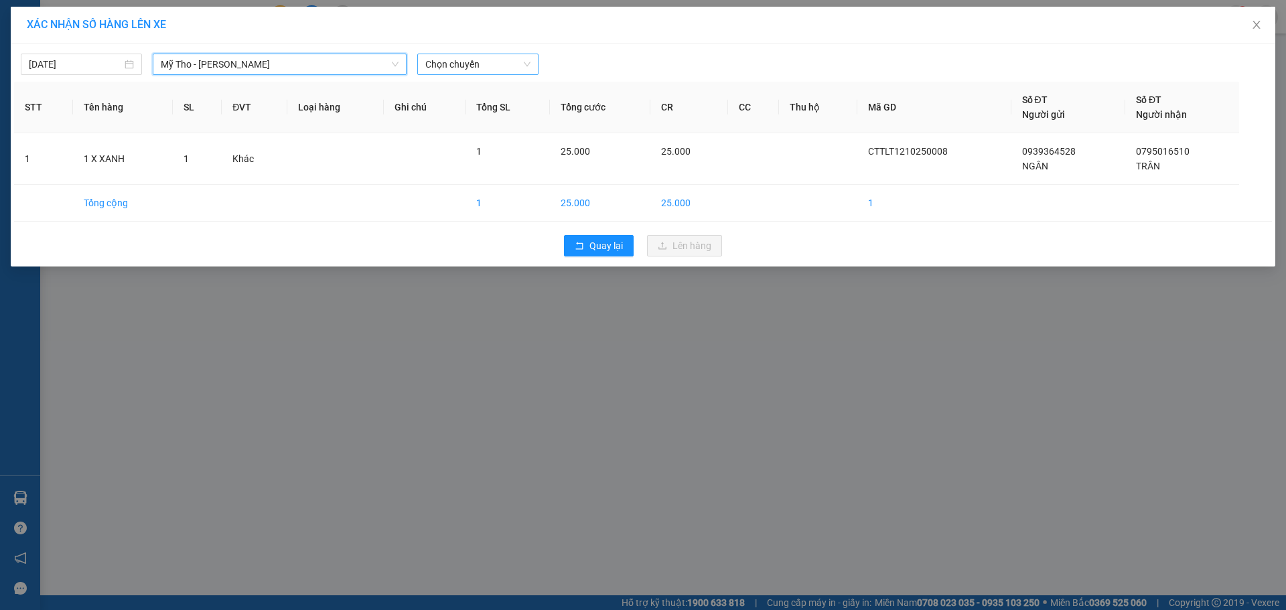
click at [457, 60] on span "Chọn chuyến" at bounding box center [477, 64] width 105 height 20
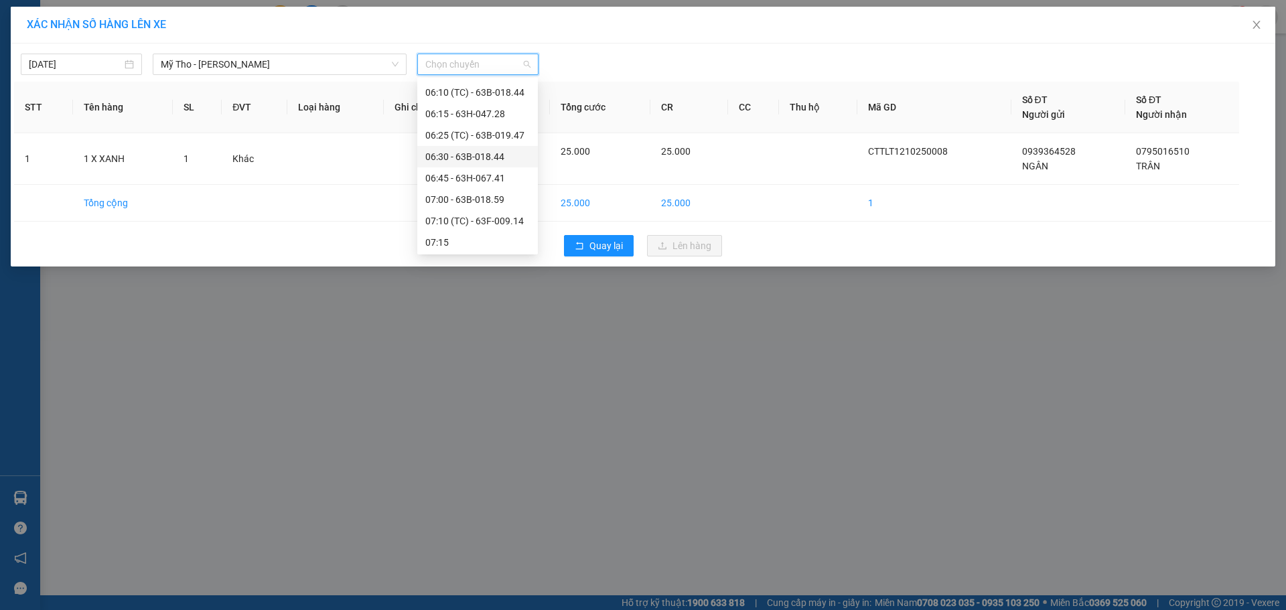
scroll to position [335, 0]
click at [473, 145] on div "06:15 - 63H-047.28" at bounding box center [477, 142] width 104 height 15
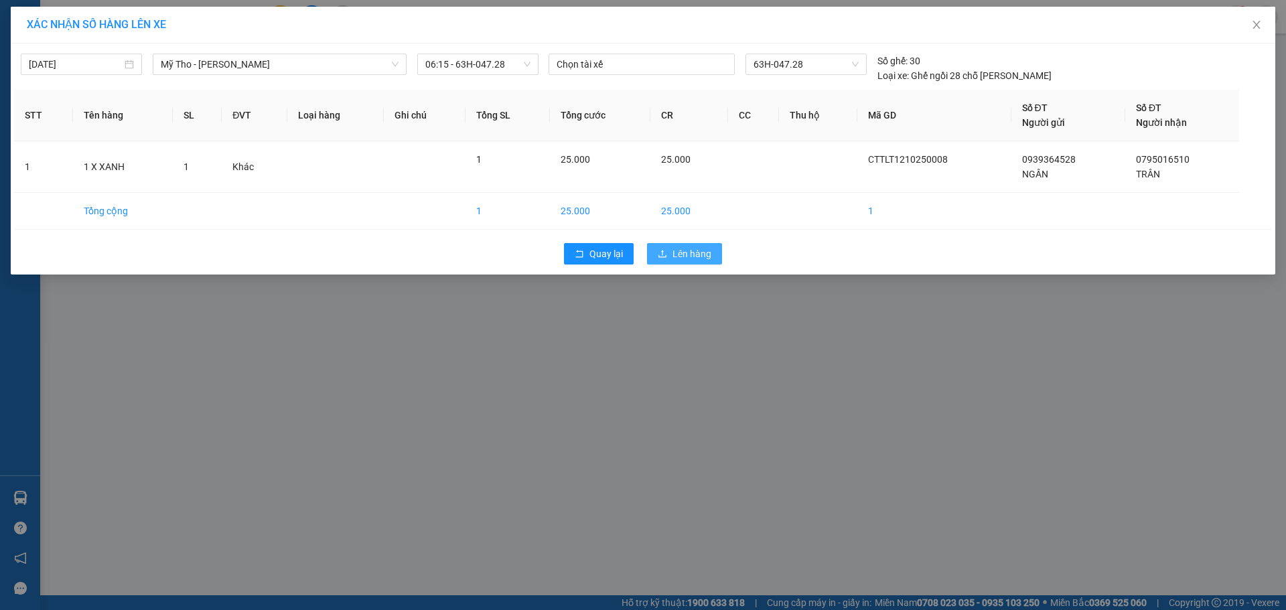
click at [687, 255] on span "Lên hàng" at bounding box center [691, 253] width 39 height 15
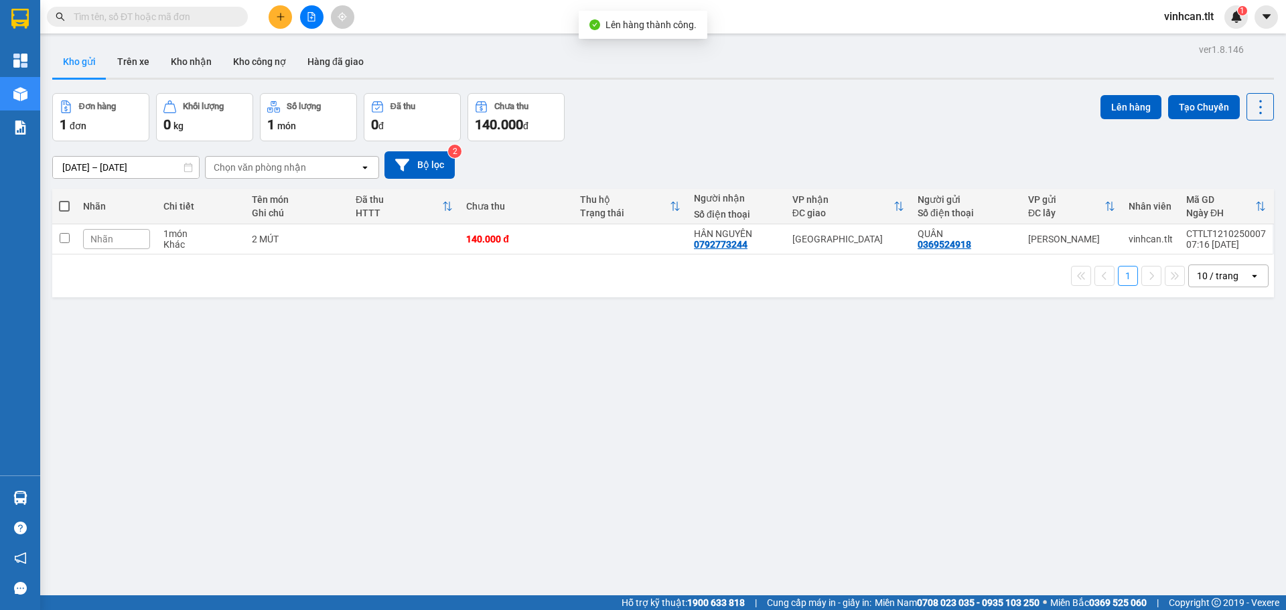
click at [580, 281] on div "1 10 / trang open" at bounding box center [663, 276] width 1211 height 23
click at [641, 135] on div "Đơn hàng 1 đơn Khối lượng 0 kg Số lượng 1 món Đã thu 0 đ Chưa thu 140.000 đ Lên…" at bounding box center [663, 117] width 1222 height 48
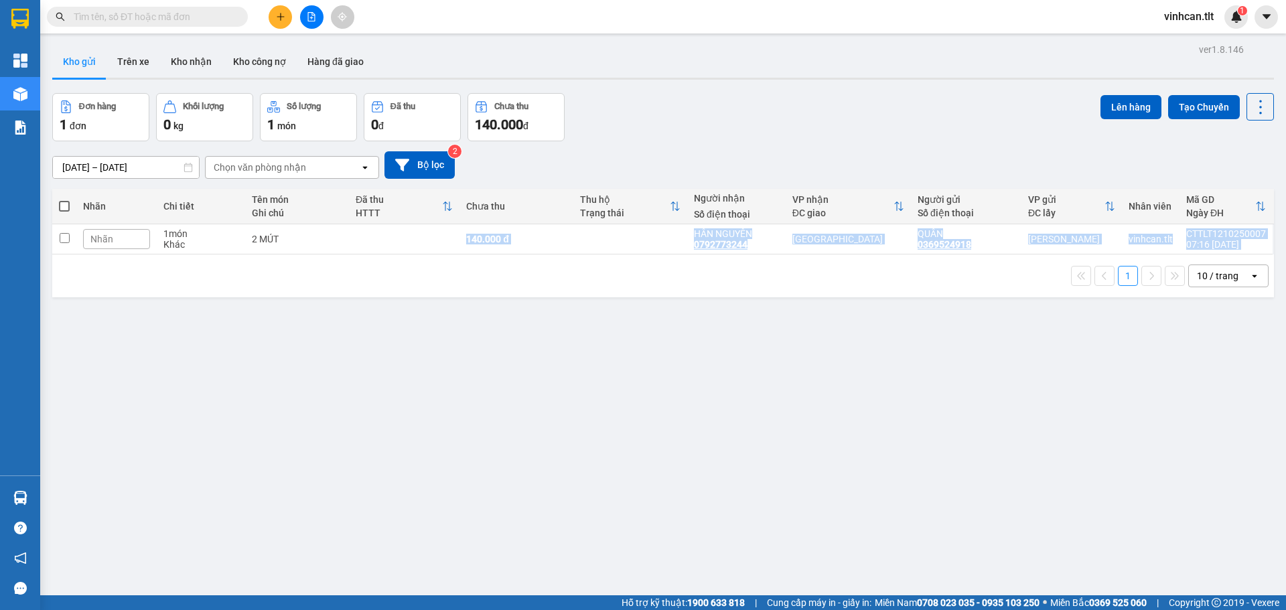
click at [331, 253] on div "Nhãn Chi tiết Tên món Ghi chú Đã thu HTTT Chưa thu Thu hộ Trạng thái Người nhận…" at bounding box center [663, 243] width 1222 height 108
click at [398, 238] on td at bounding box center [404, 239] width 111 height 30
checkbox input "true"
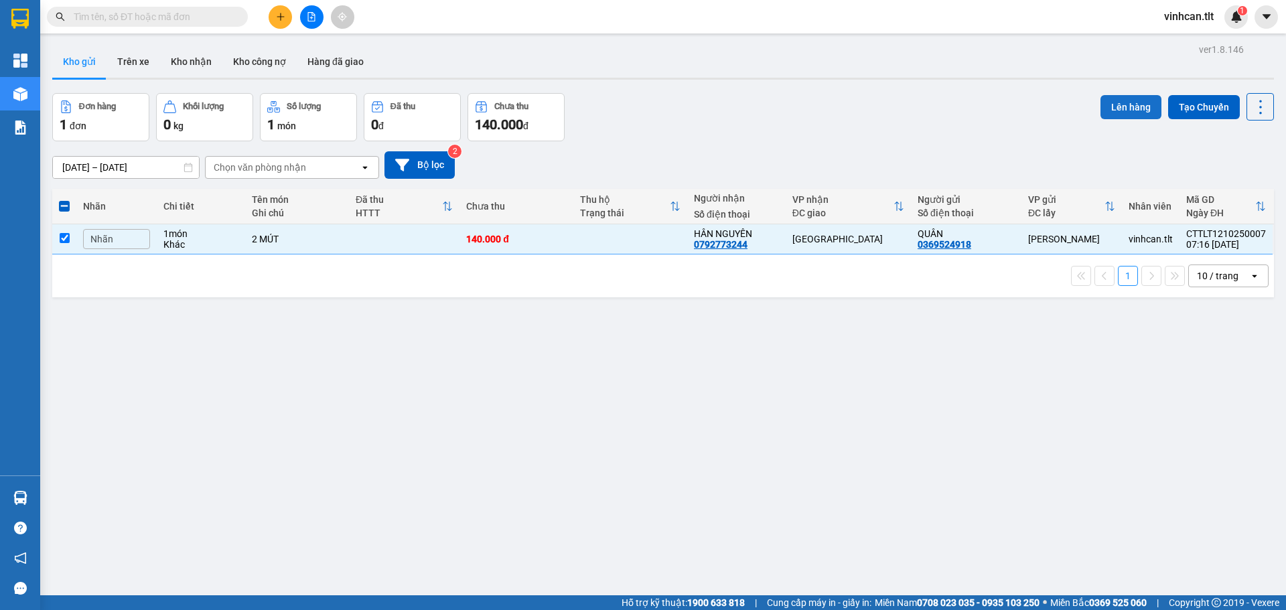
click at [1108, 105] on button "Lên hàng" at bounding box center [1130, 107] width 61 height 24
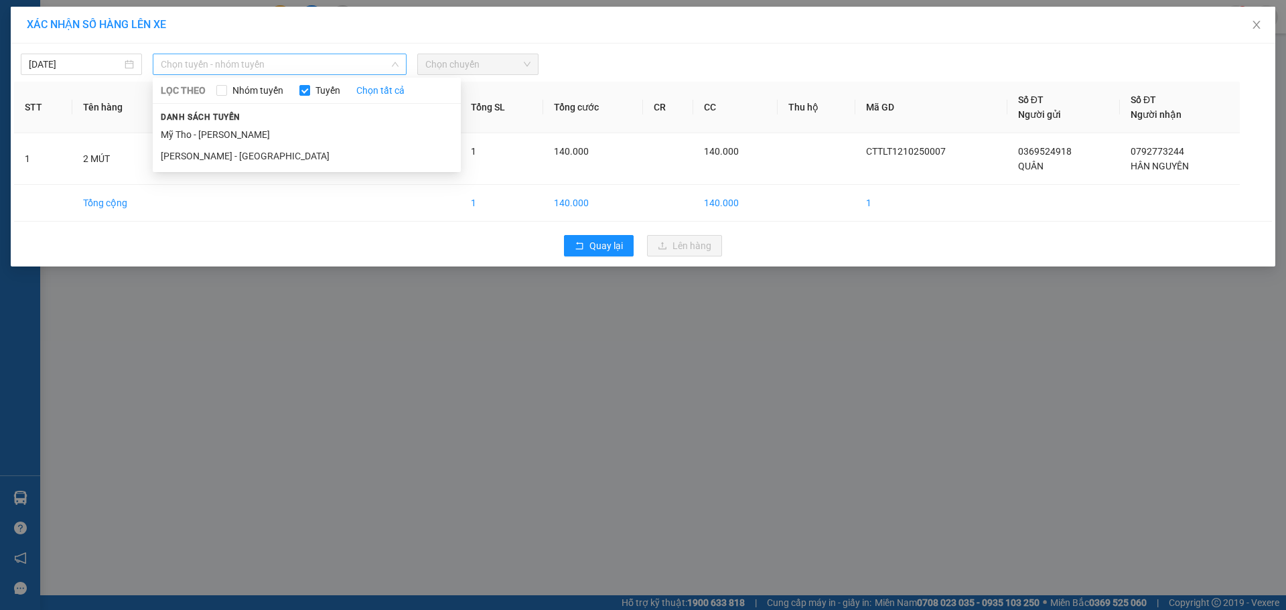
click at [247, 71] on span "Chọn tuyến - nhóm tuyến" at bounding box center [280, 64] width 238 height 20
click at [204, 136] on li "Mỹ Tho - [PERSON_NAME]" at bounding box center [307, 134] width 308 height 21
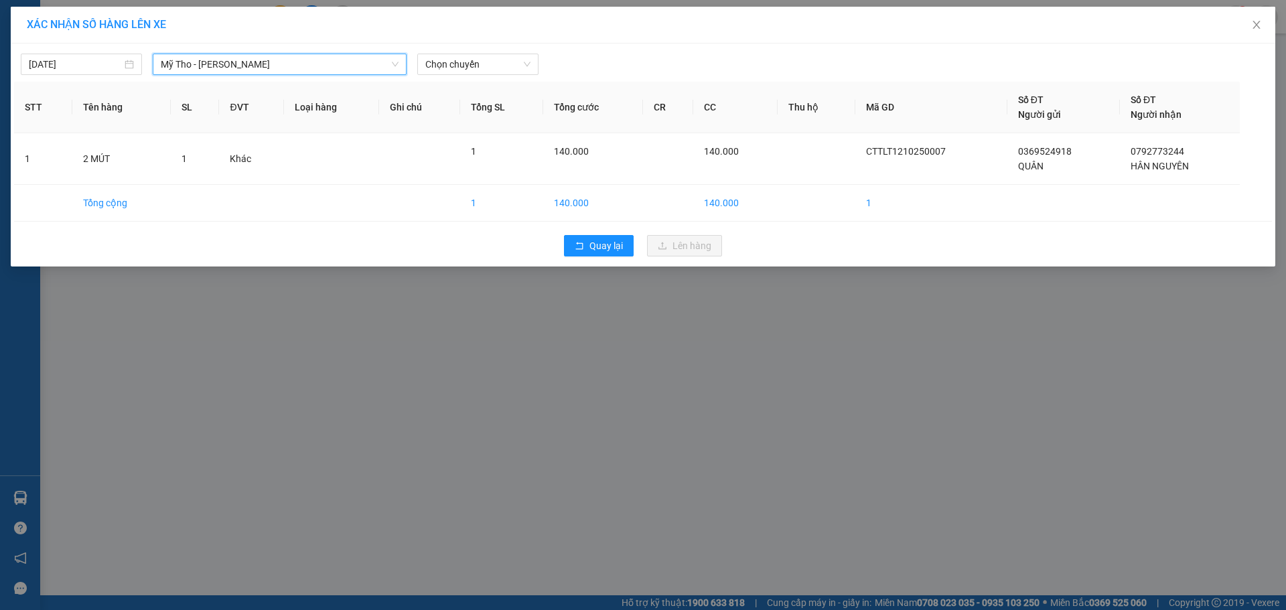
click at [465, 53] on div "12/10/2025 Mỹ Tho - Hồ Chí Minh Mỹ Tho - Hồ Chí Minh LỌC THEO Nhóm tuyến Tuyến …" at bounding box center [643, 61] width 1258 height 28
click at [457, 65] on span "Chọn chuyến" at bounding box center [477, 64] width 105 height 20
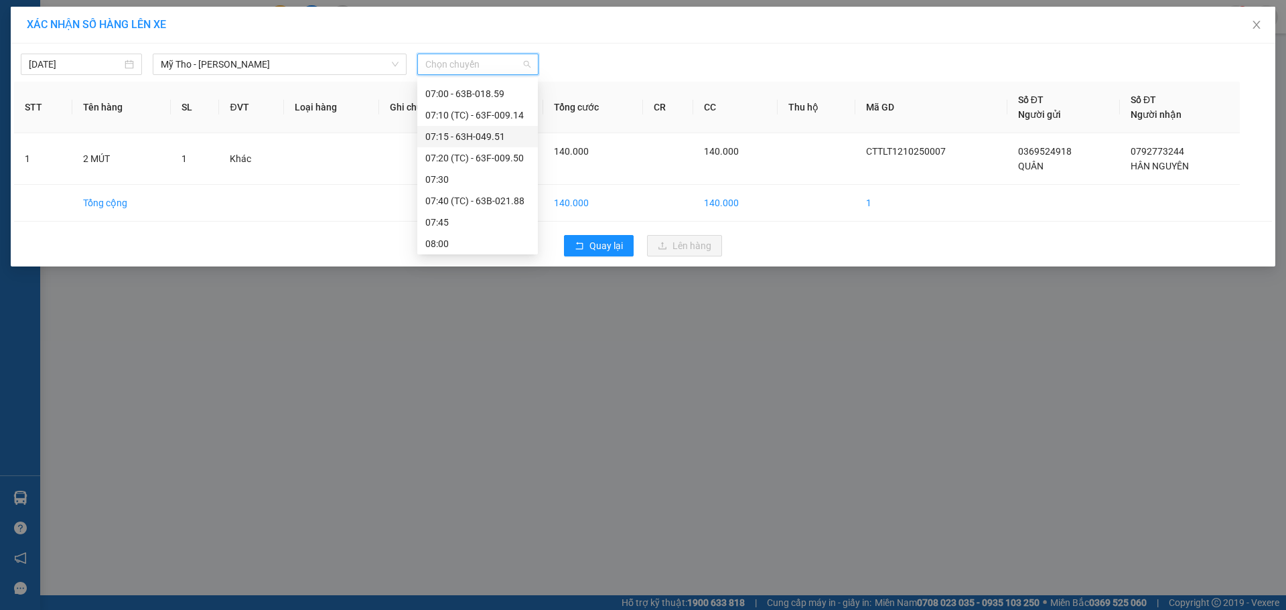
scroll to position [402, 0]
click at [478, 100] on div "06:25 (TC) - 63B-019.47" at bounding box center [477, 96] width 104 height 15
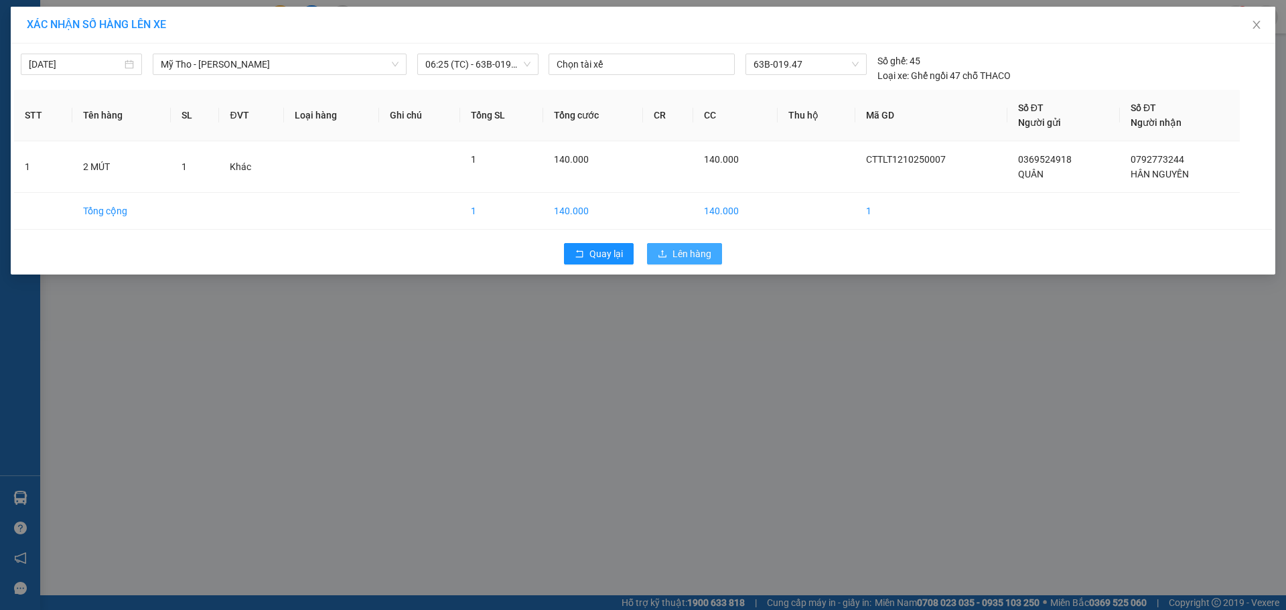
click at [668, 252] on button "Lên hàng" at bounding box center [684, 253] width 75 height 21
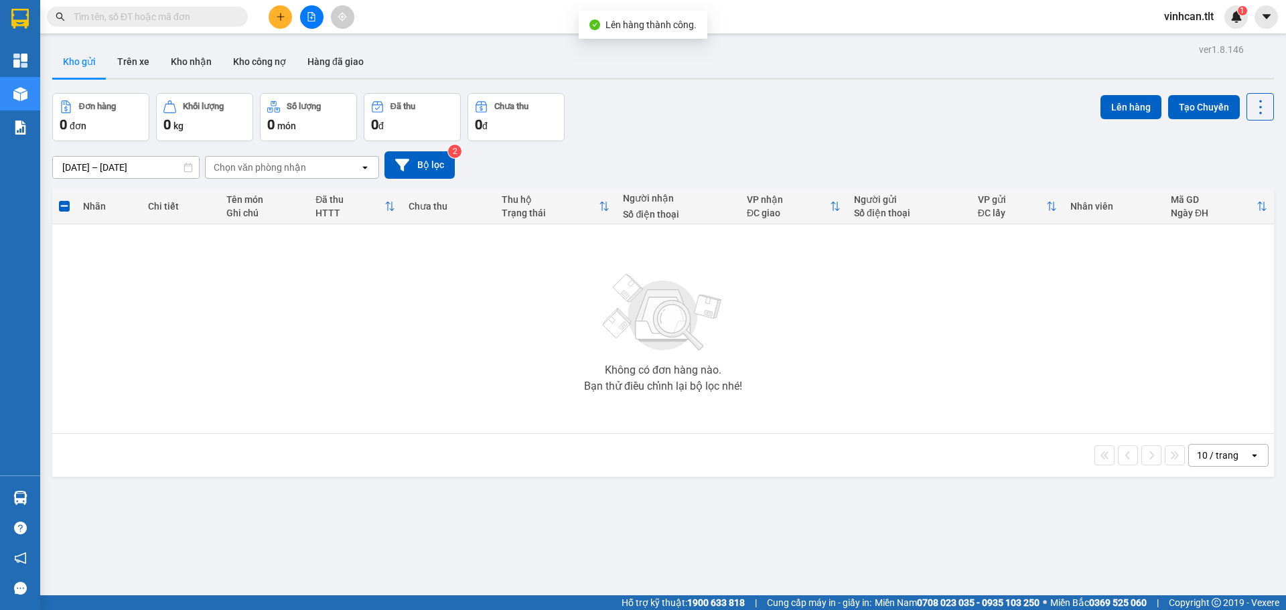
click at [299, 14] on div at bounding box center [311, 16] width 100 height 23
click at [317, 14] on button at bounding box center [311, 16] width 23 height 23
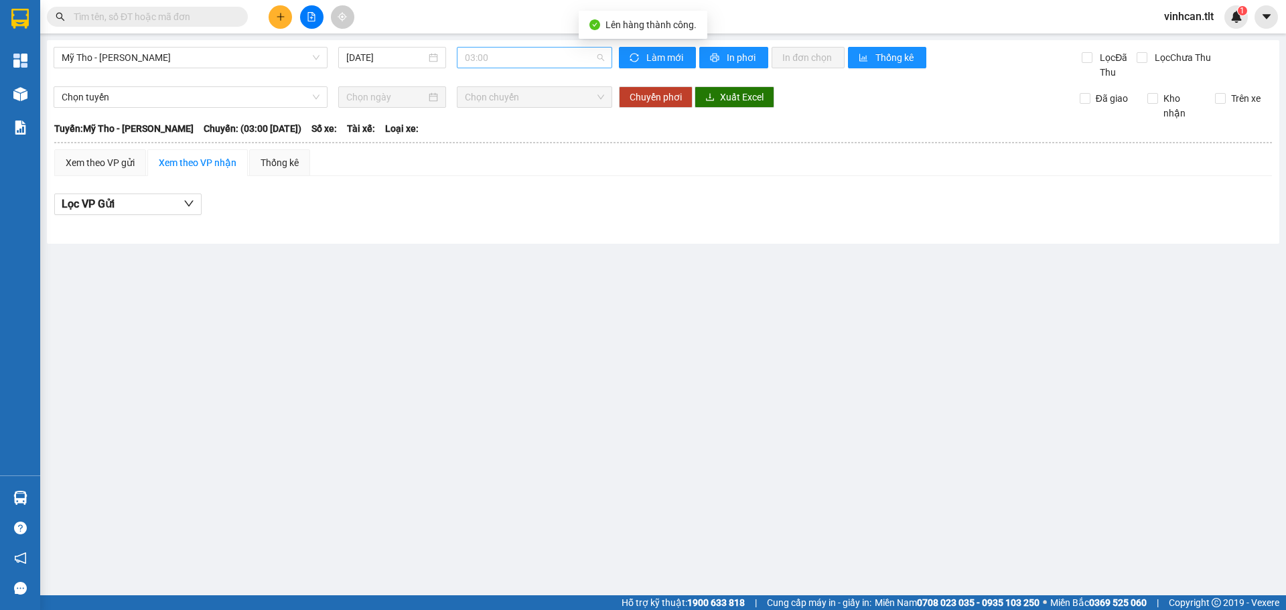
click at [476, 52] on span "03:00" at bounding box center [534, 58] width 139 height 20
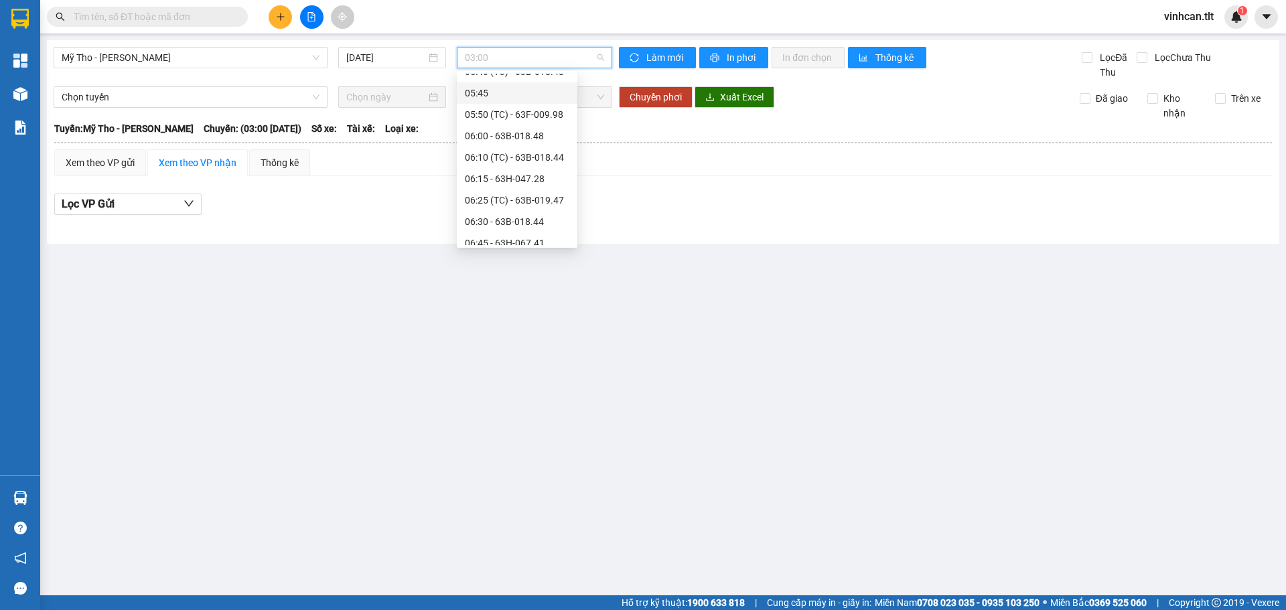
scroll to position [335, 0]
click at [493, 160] on div "06:25 (TC) - 63B-019.47" at bounding box center [517, 156] width 104 height 15
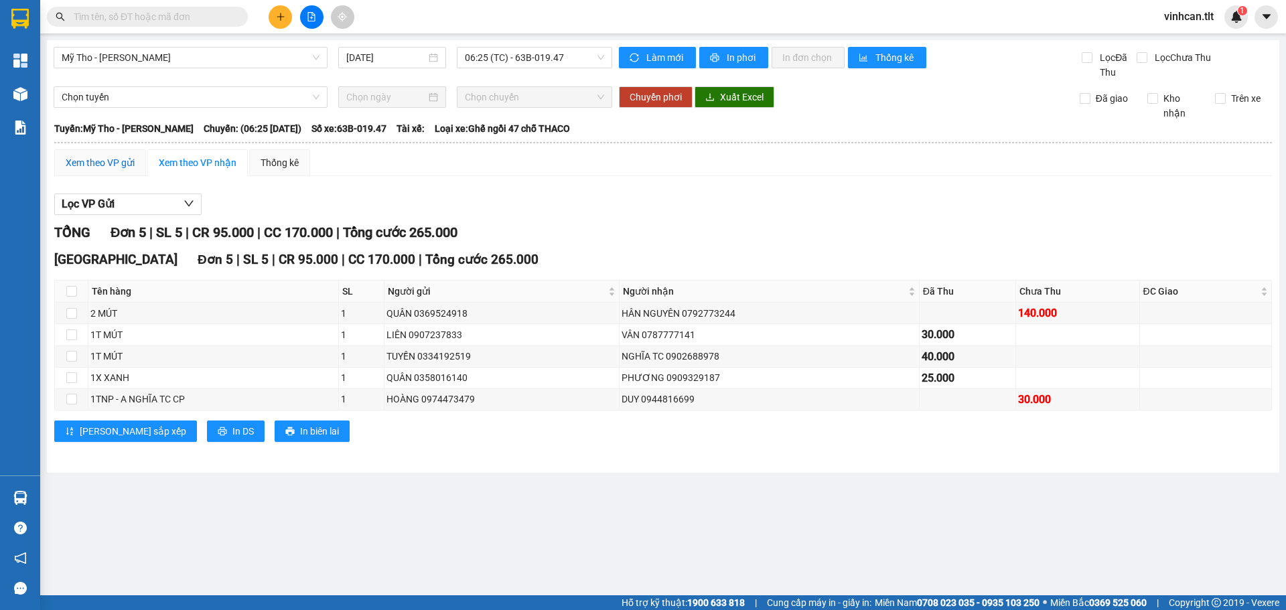
click at [86, 165] on div "Xem theo VP gửi" at bounding box center [100, 162] width 69 height 15
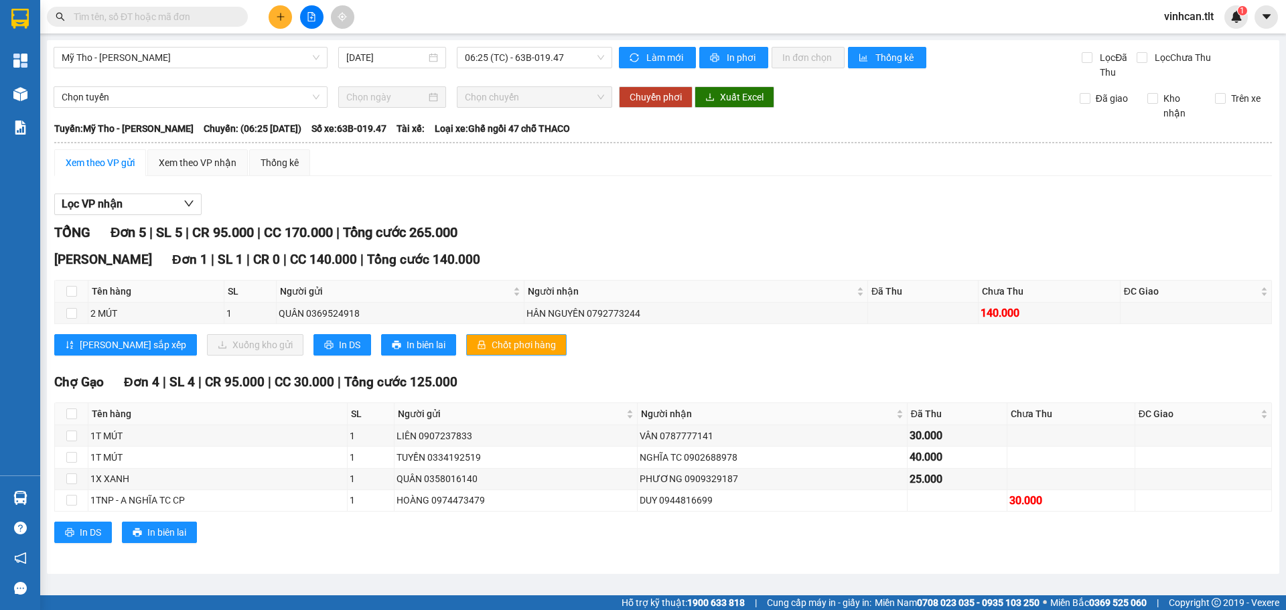
click at [492, 344] on span "Chốt phơi hàng" at bounding box center [524, 345] width 64 height 15
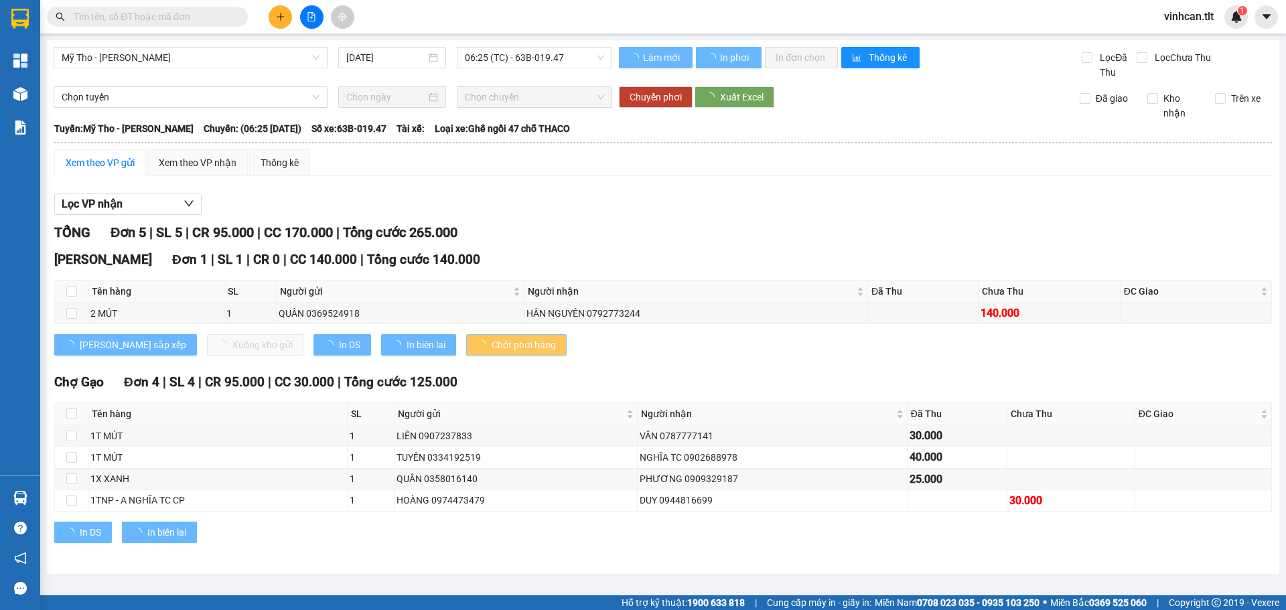
click at [492, 344] on span "Chốt phơi hàng" at bounding box center [524, 345] width 64 height 15
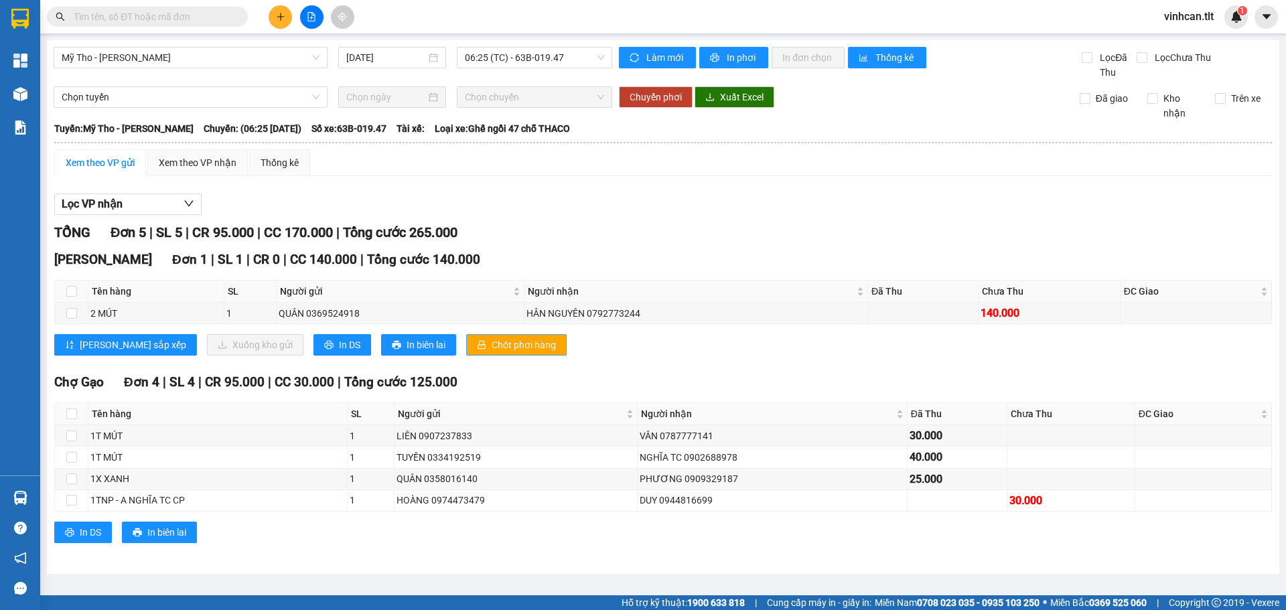
click at [492, 344] on span "Chốt phơi hàng" at bounding box center [524, 345] width 64 height 15
click at [530, 230] on div "TỔNG Đơn 5 | SL 5 | CR 95.000 | CC 170.000 | Tổng cước 265.000" at bounding box center [663, 232] width 1218 height 21
click at [279, 14] on icon "plus" at bounding box center [280, 16] width 9 height 9
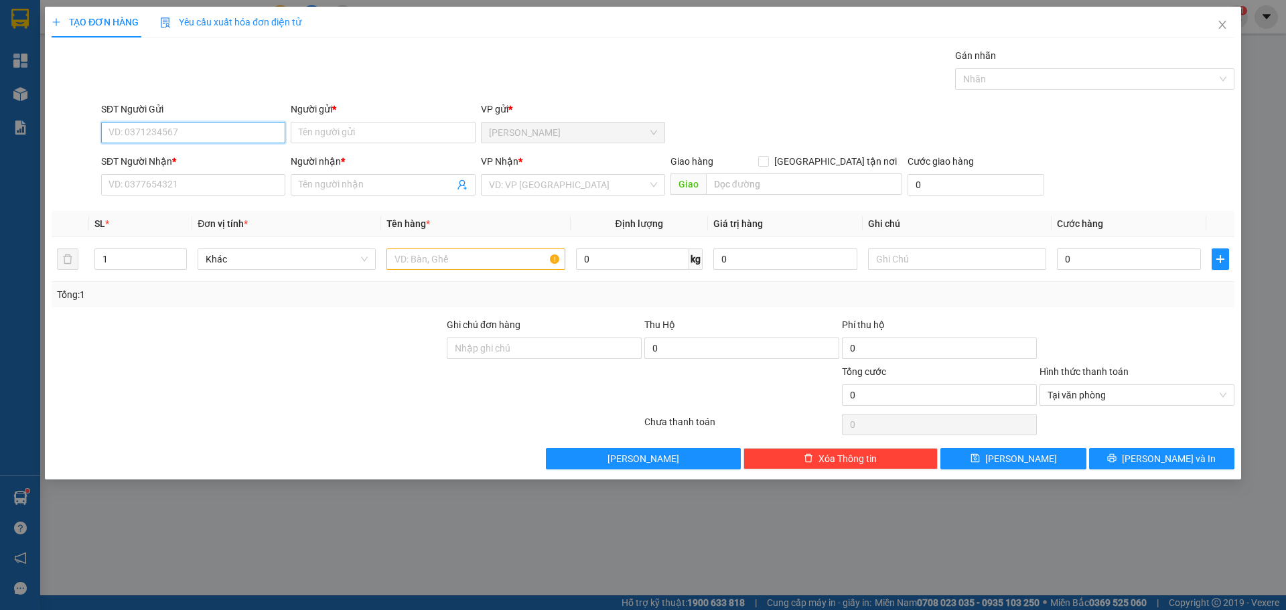
click at [201, 142] on input "SĐT Người Gửi" at bounding box center [193, 132] width 184 height 21
type input "0909594369"
click at [182, 165] on div "0909594369 - XUÂN" at bounding box center [193, 159] width 168 height 15
type input "XUÂN"
type input "0909594369"
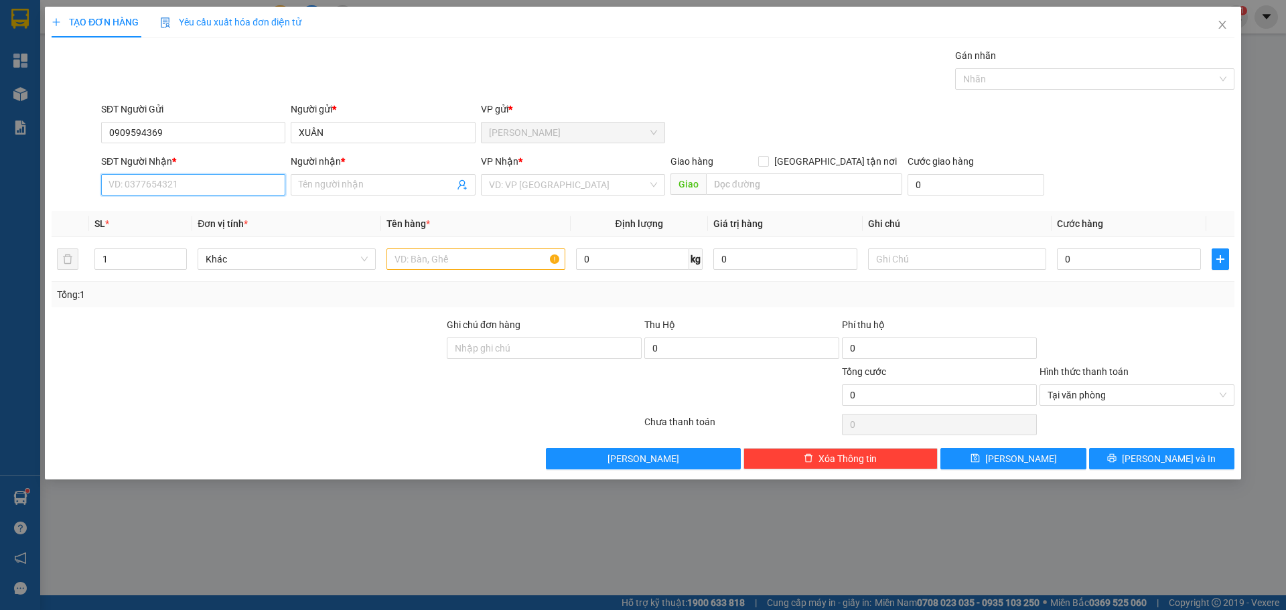
click at [163, 186] on input "SĐT Người Nhận *" at bounding box center [193, 184] width 184 height 21
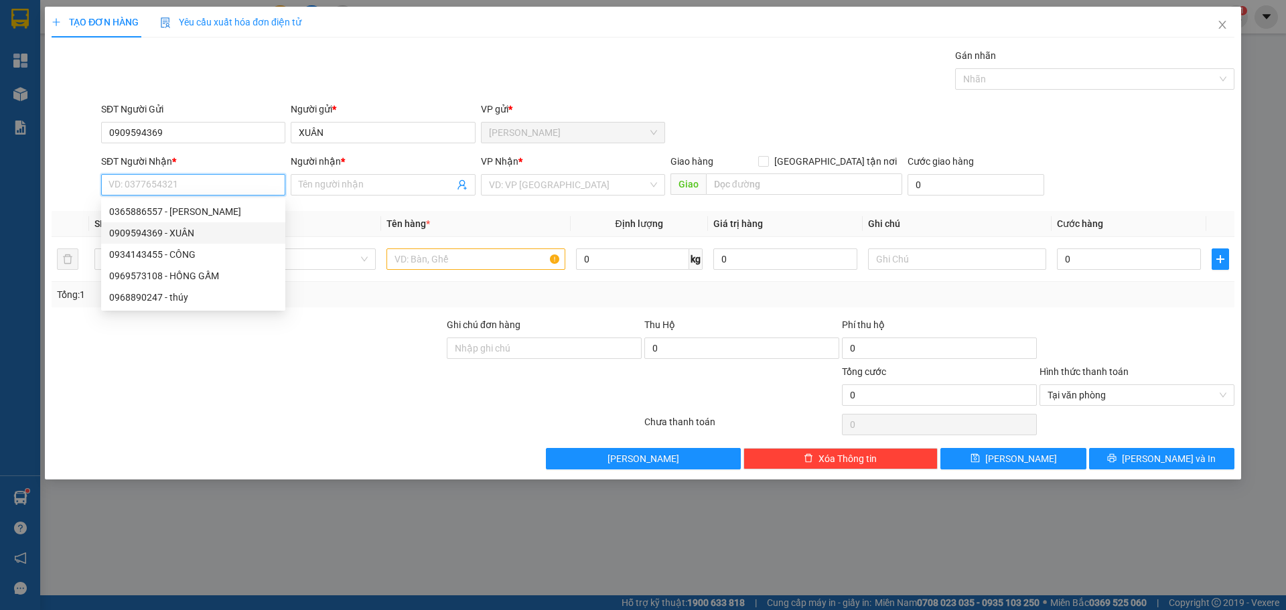
click at [170, 239] on div "0909594369 - XUÂN" at bounding box center [193, 233] width 168 height 15
type input "0909594369"
type input "XUÂN"
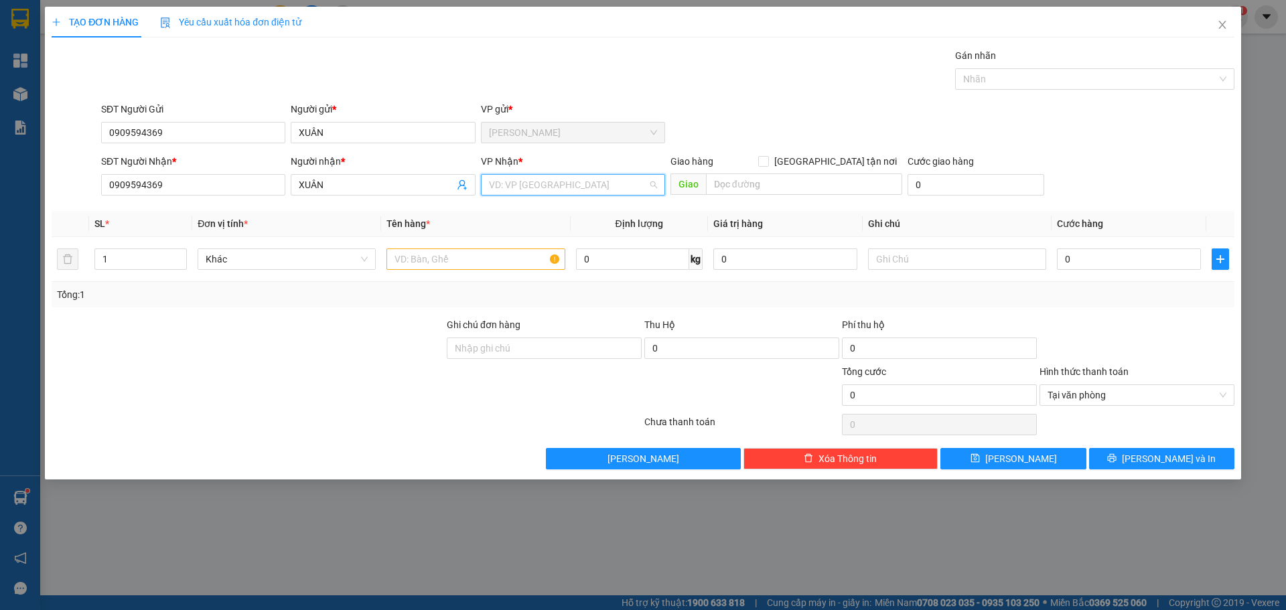
click at [560, 190] on input "search" at bounding box center [568, 185] width 159 height 20
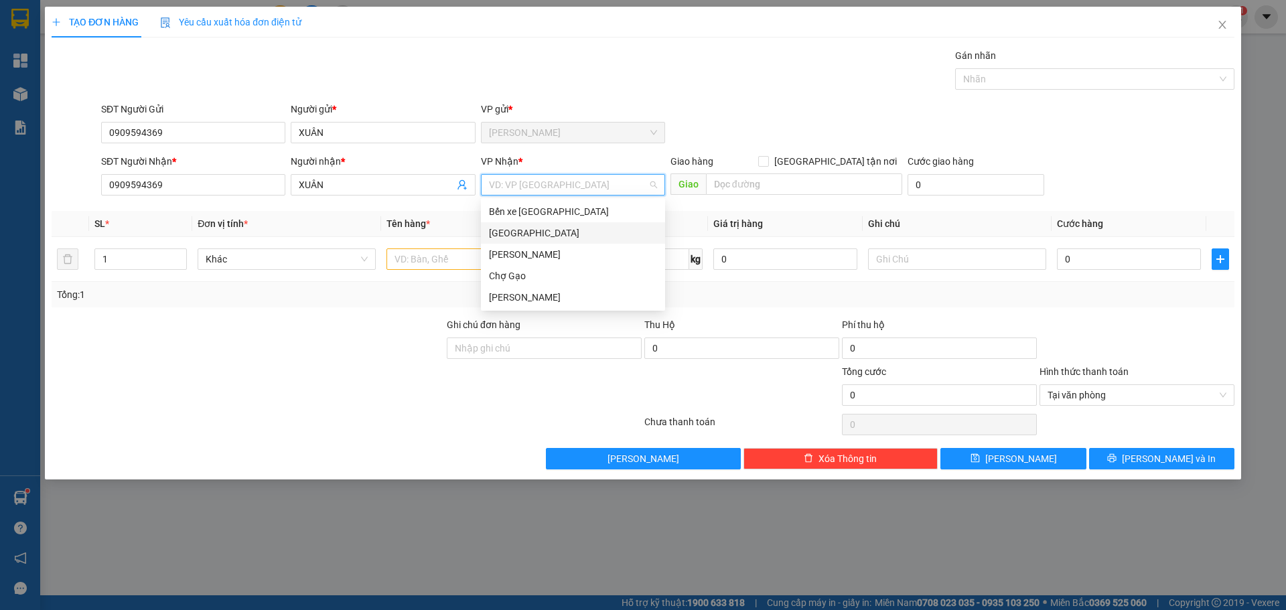
click at [507, 236] on div "[GEOGRAPHIC_DATA]" at bounding box center [573, 233] width 168 height 15
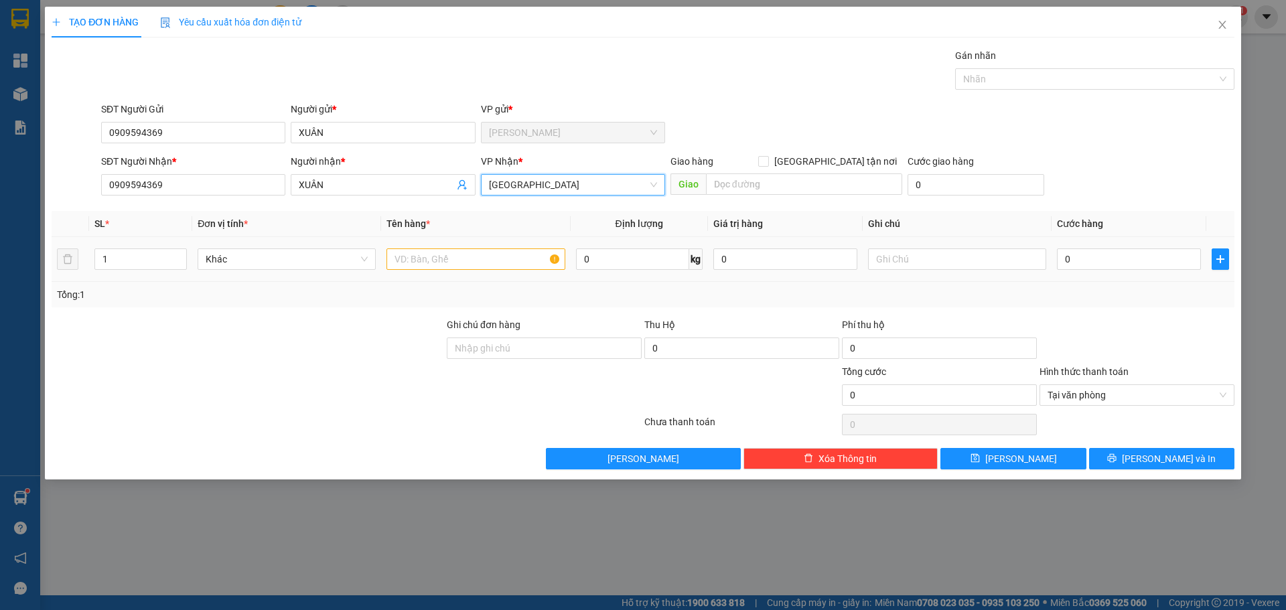
click at [428, 273] on td at bounding box center [475, 259] width 189 height 45
click at [424, 269] on input "text" at bounding box center [475, 258] width 178 height 21
paste input "Ă"
paste input "Ắ"
type input "1 X TRẮNG"
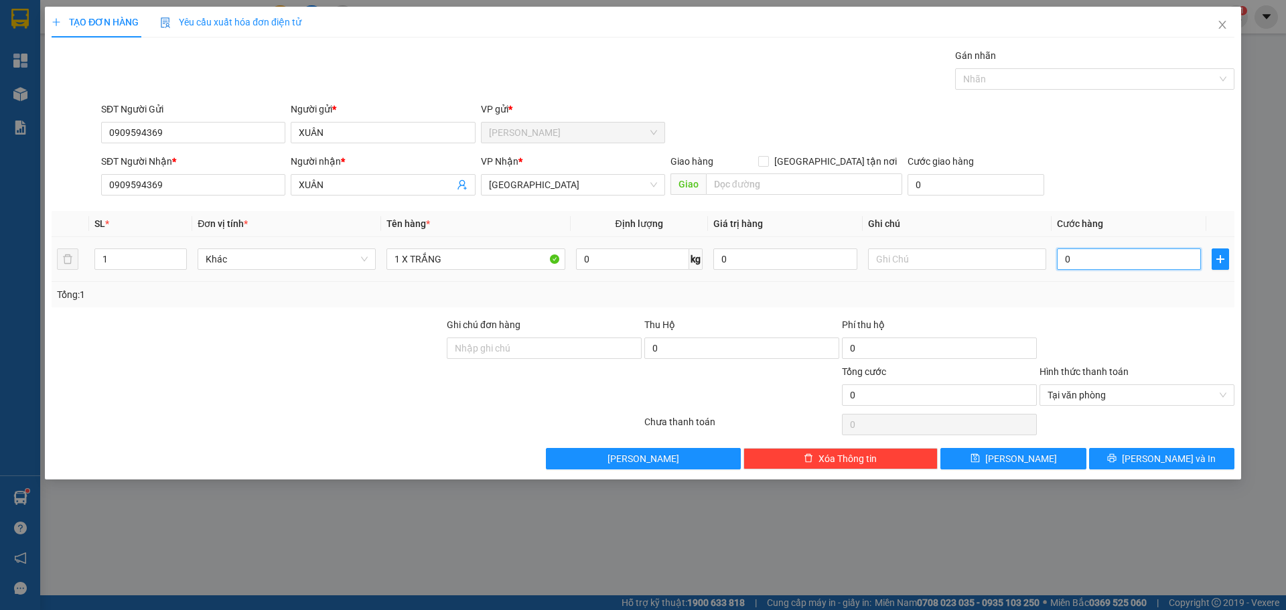
click at [1094, 259] on input "0" at bounding box center [1129, 258] width 144 height 21
type input "3"
type input "30"
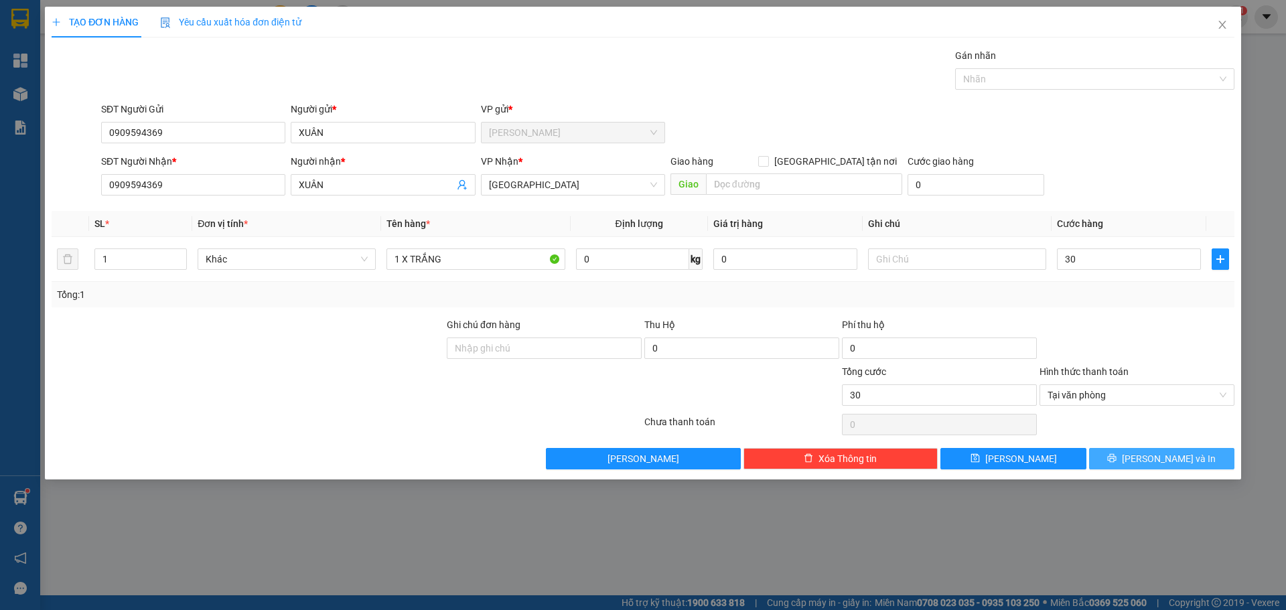
type input "30.000"
click at [1194, 453] on button "Lưu và In" at bounding box center [1161, 458] width 145 height 21
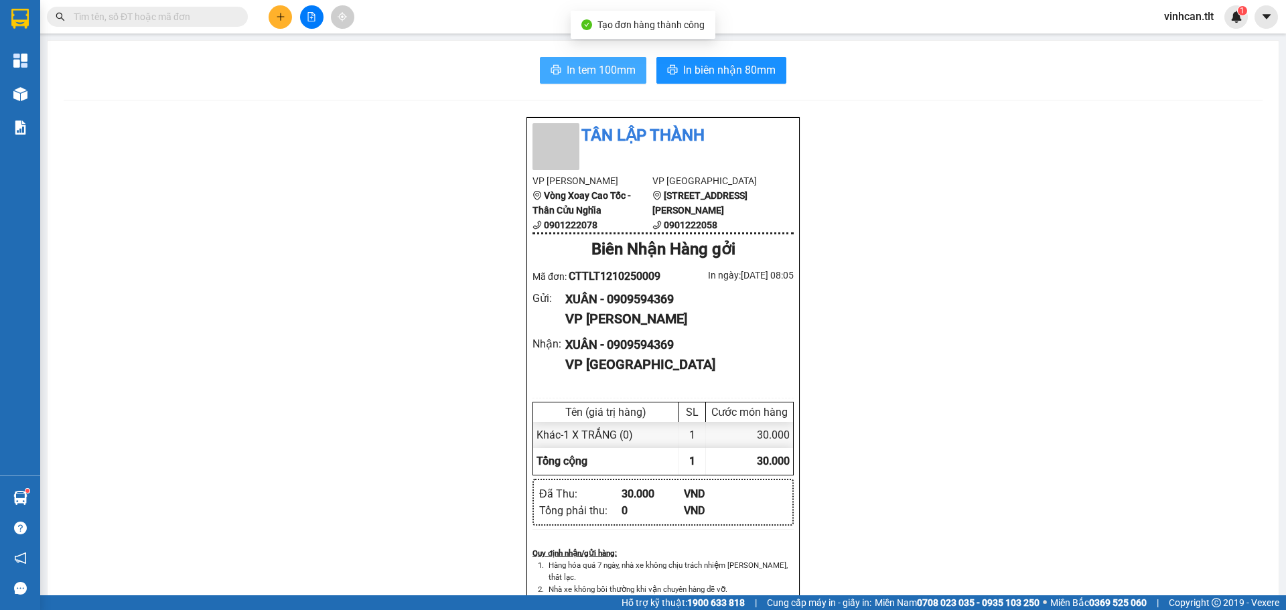
click at [585, 80] on button "In tem 100mm" at bounding box center [593, 70] width 106 height 27
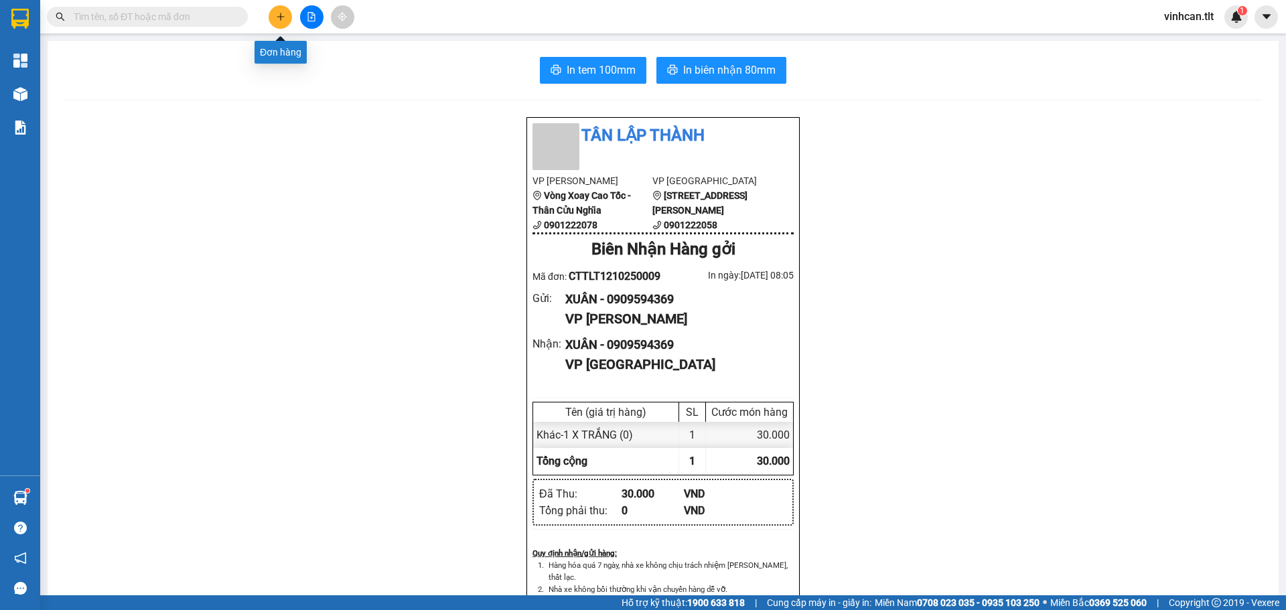
click at [279, 9] on button at bounding box center [280, 16] width 23 height 23
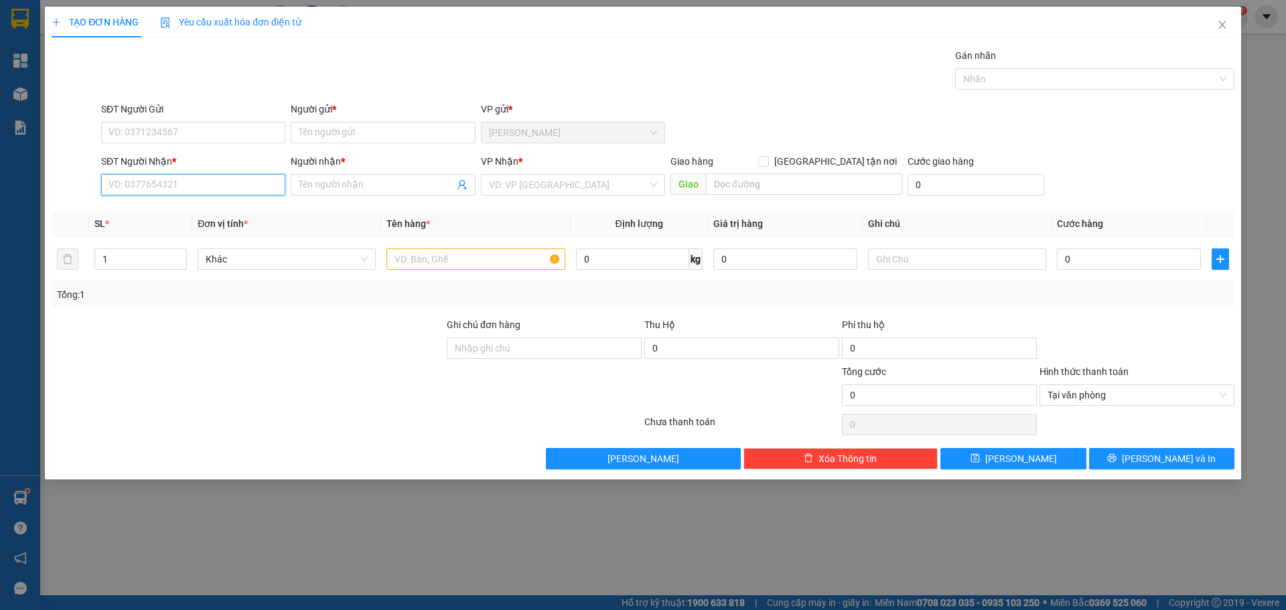
click at [202, 189] on input "SĐT Người Nhận *" at bounding box center [193, 184] width 184 height 21
click at [171, 232] on div "0798438356 - TƯ" at bounding box center [193, 233] width 168 height 15
type input "0798438356"
type input "TƯ"
type input "0798438356"
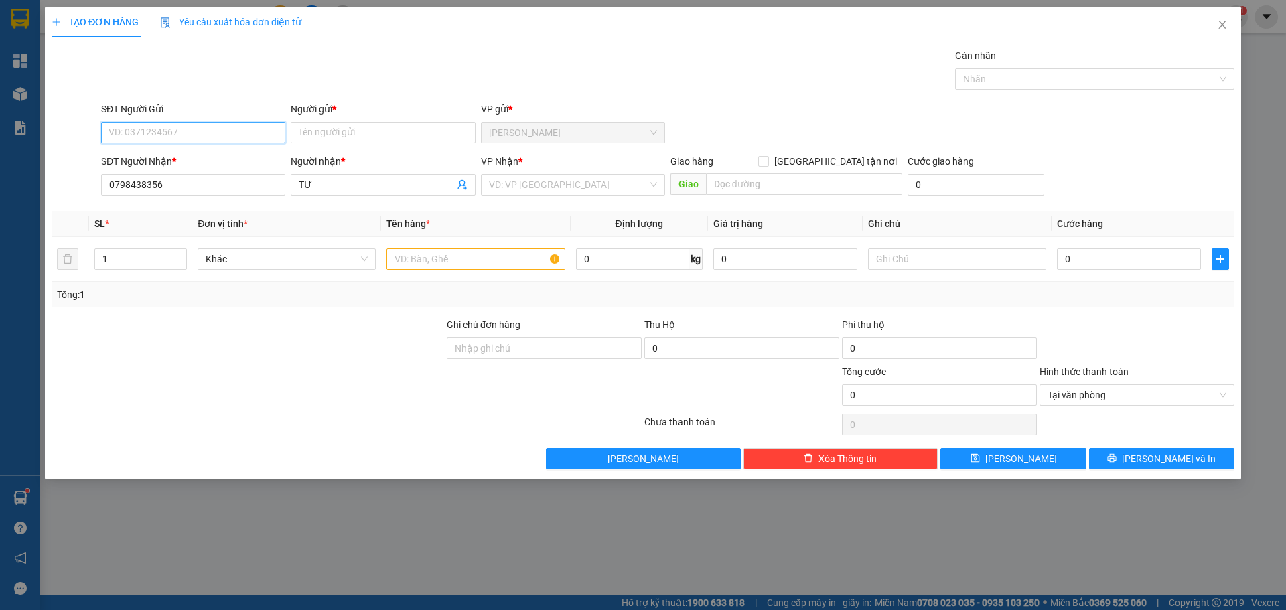
click at [168, 141] on input "SĐT Người Gửi" at bounding box center [193, 132] width 184 height 21
click at [167, 225] on div "0985922394 - OANH" at bounding box center [193, 223] width 168 height 15
type input "0985922394"
type input "OANH"
click at [514, 182] on input "search" at bounding box center [568, 185] width 159 height 20
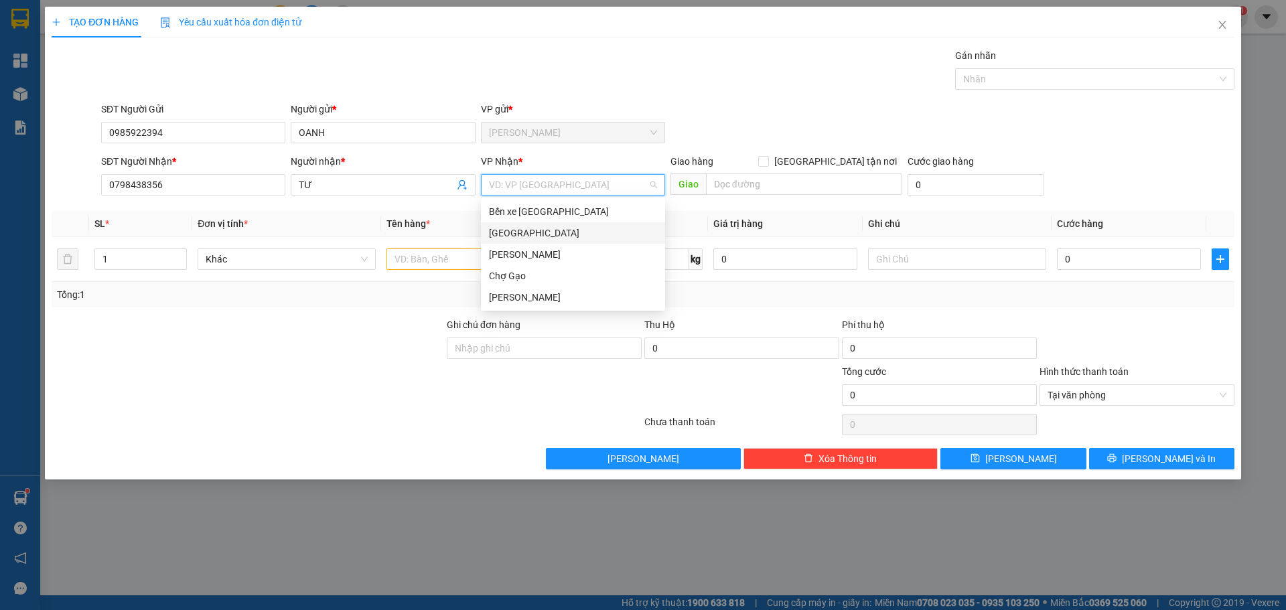
click at [509, 236] on div "[GEOGRAPHIC_DATA]" at bounding box center [573, 233] width 168 height 15
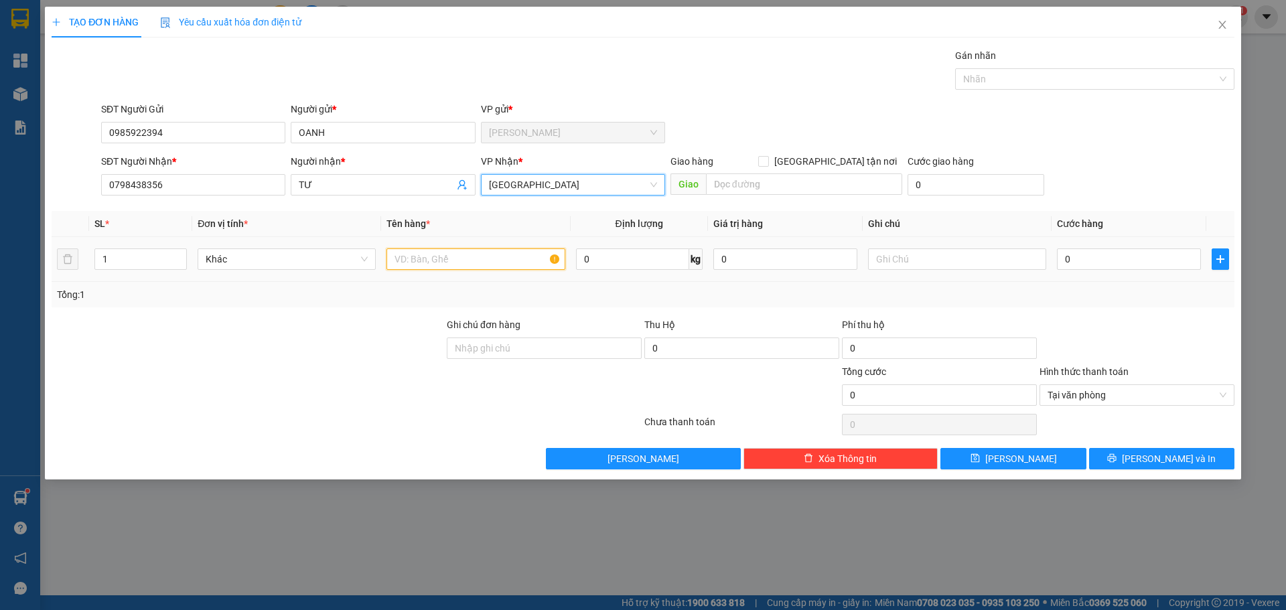
click at [459, 257] on input "text" at bounding box center [475, 258] width 178 height 21
paste input "Đ"
type input "1 X ĐEN"
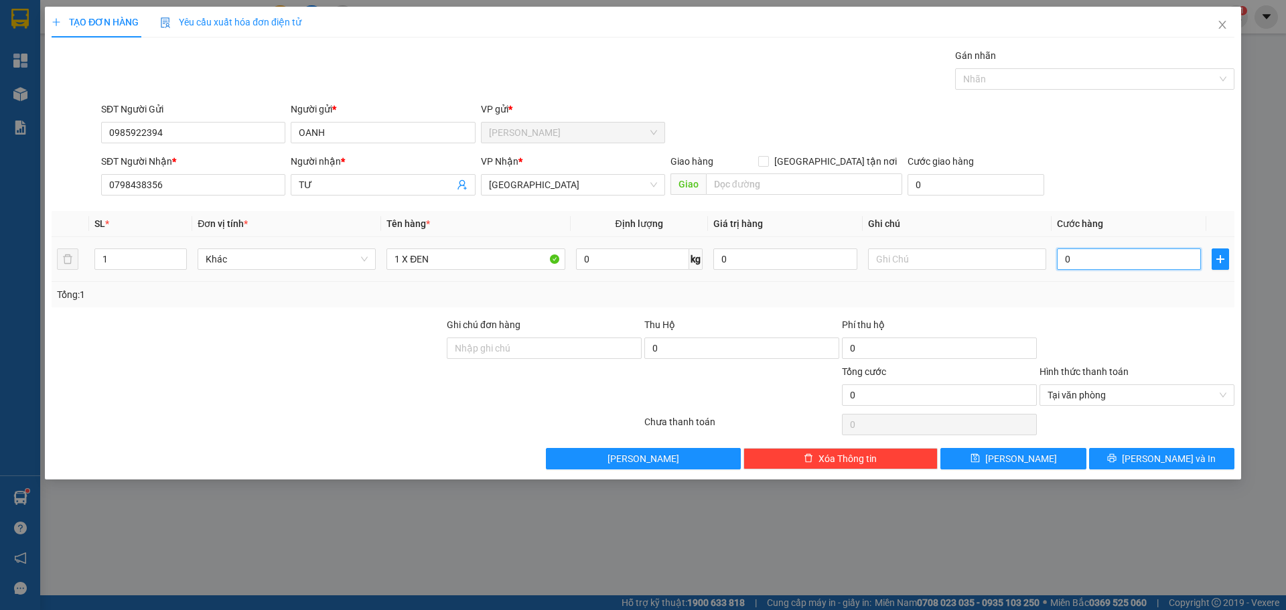
click at [1089, 257] on input "0" at bounding box center [1129, 258] width 144 height 21
type input "3"
type input "30"
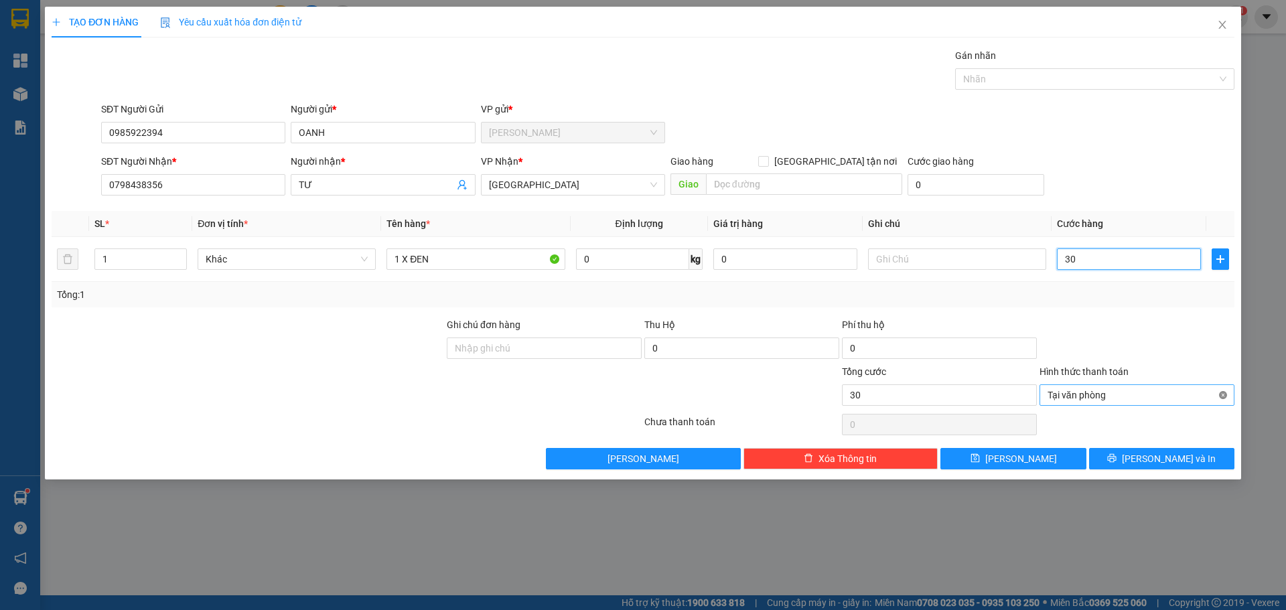
type input "30"
type input "30.000"
click at [1204, 464] on button "Lưu và In" at bounding box center [1161, 458] width 145 height 21
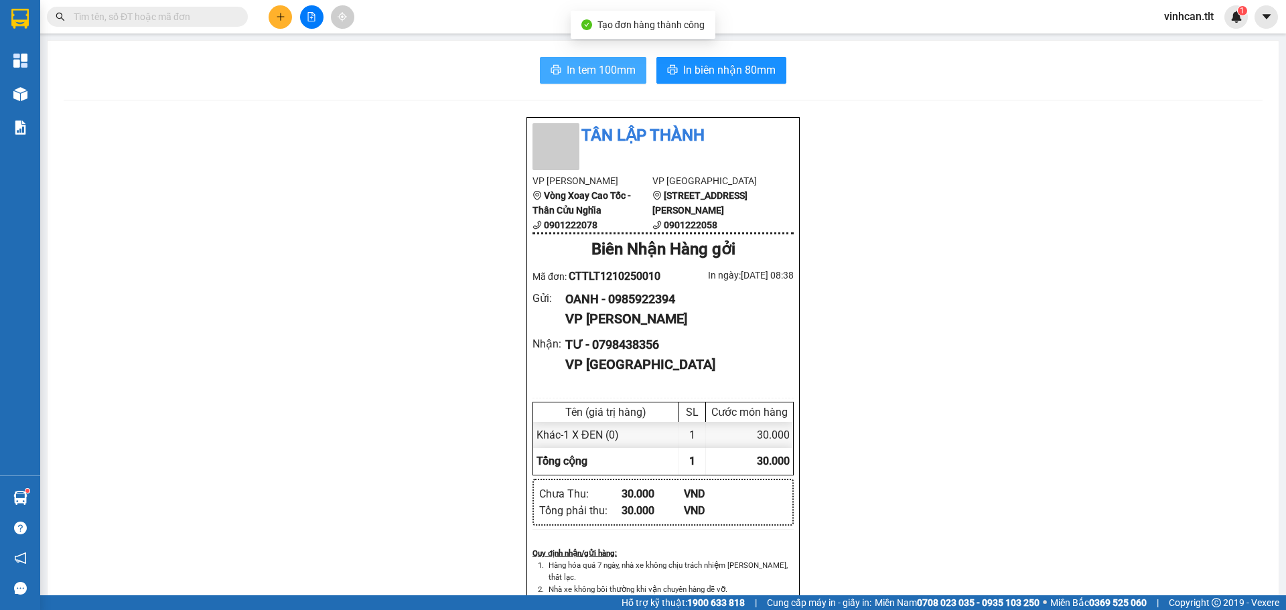
click at [567, 68] on span "In tem 100mm" at bounding box center [601, 70] width 69 height 17
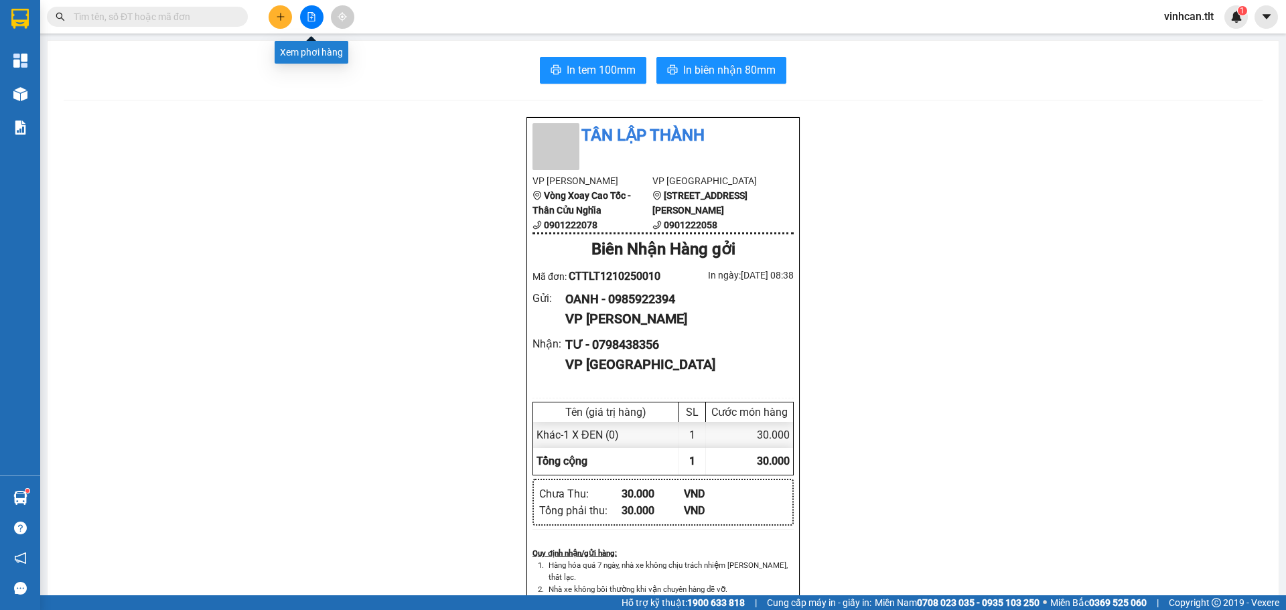
click at [308, 14] on icon "file-add" at bounding box center [311, 16] width 7 height 9
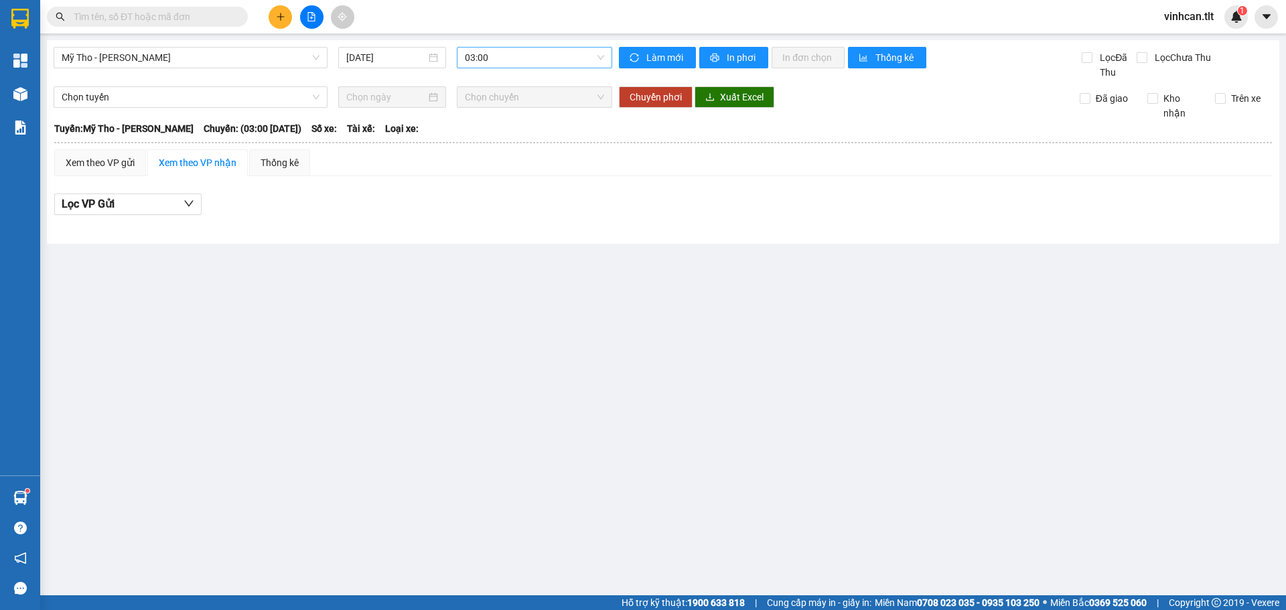
click at [465, 62] on span "03:00" at bounding box center [534, 58] width 139 height 20
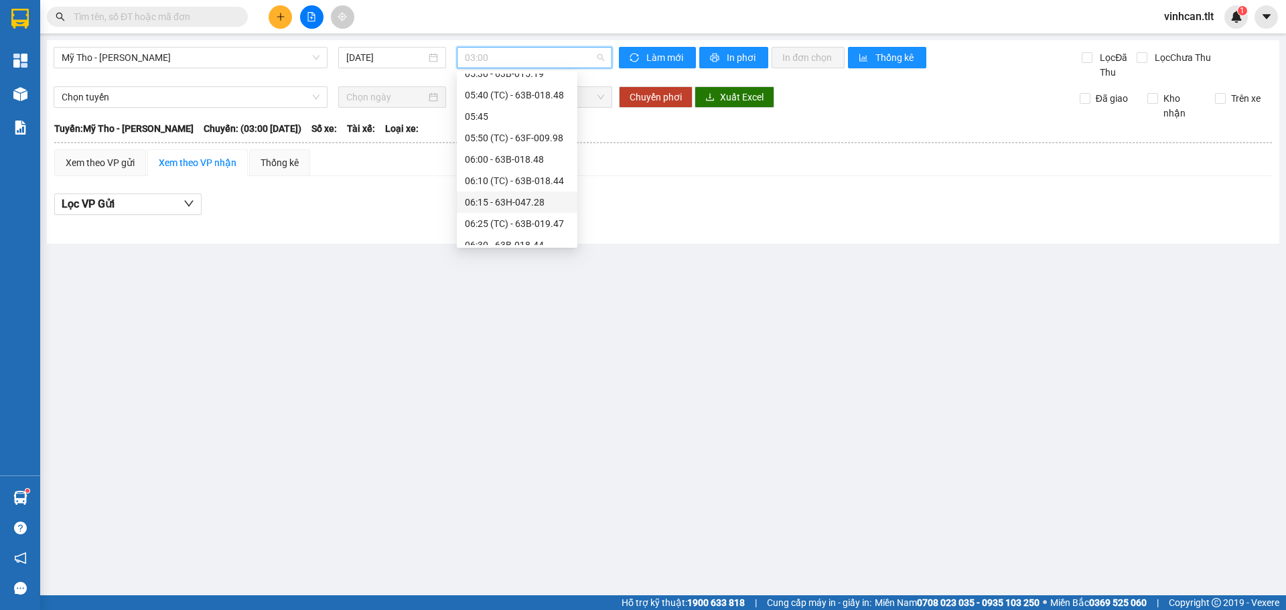
click at [522, 204] on div "06:15 - 63H-047.28" at bounding box center [517, 202] width 104 height 15
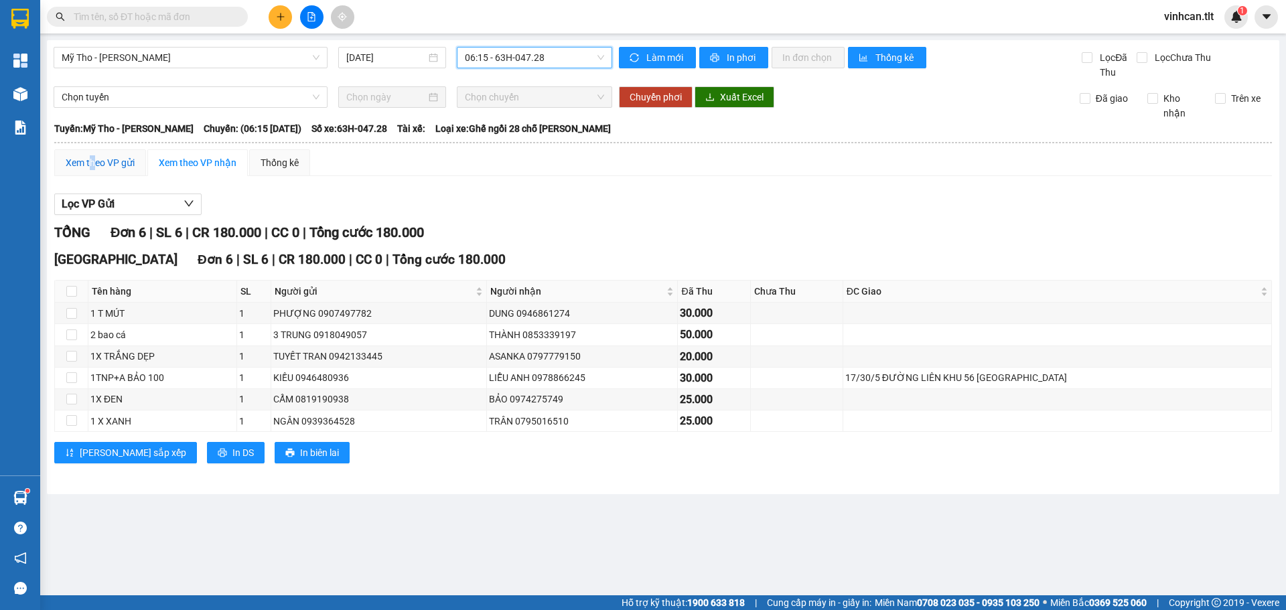
click at [93, 167] on div "Xem theo VP gửi" at bounding box center [100, 162] width 69 height 15
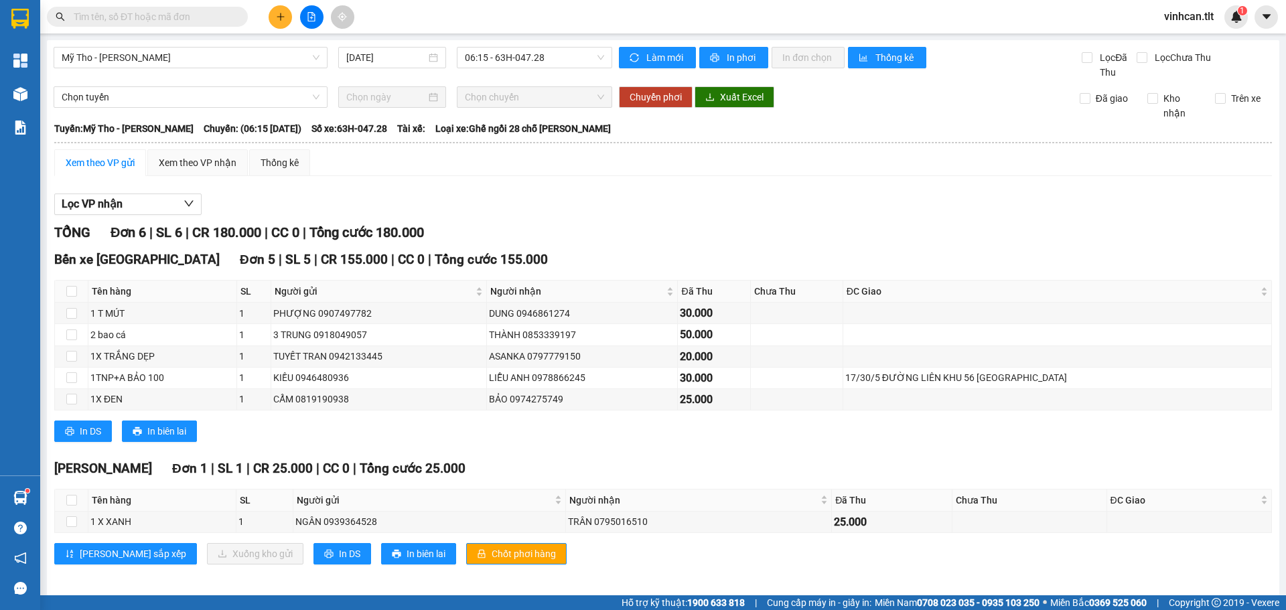
click at [443, 565] on div "Cao Tốc Đơn 1 | SL 1 | CR 25.000 | CC 0 | Tổng cước 25.000 Tên hàng SL Người gử…" at bounding box center [663, 517] width 1218 height 116
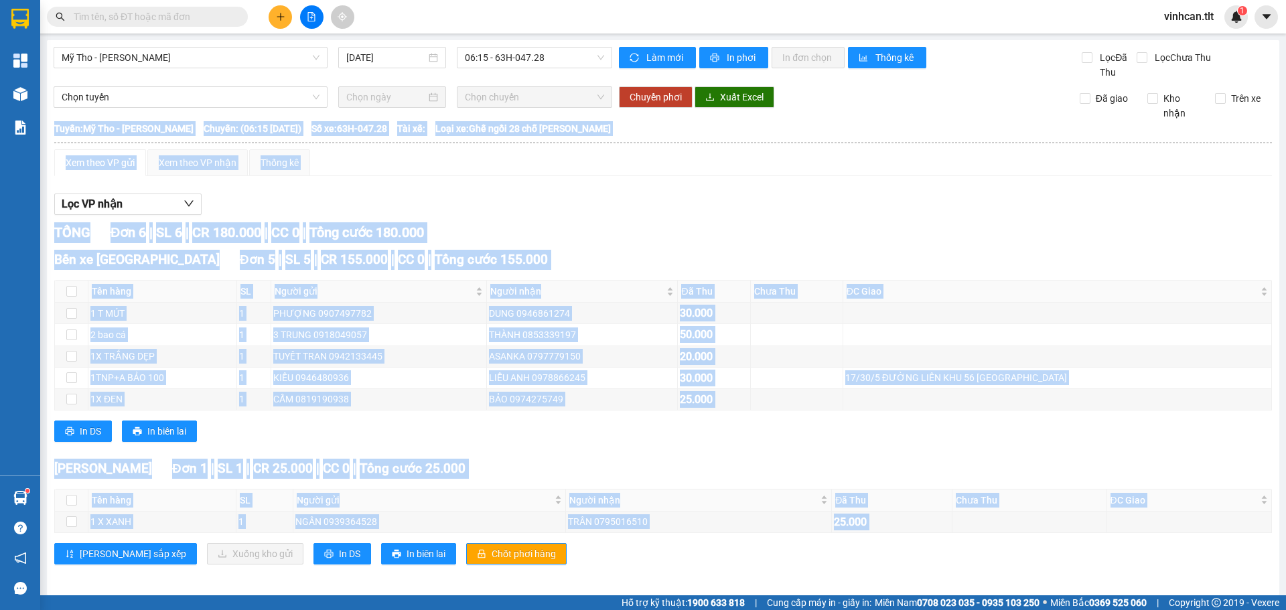
click at [443, 565] on div "Cao Tốc Đơn 1 | SL 1 | CR 25.000 | CC 0 | Tổng cước 25.000 Tên hàng SL Người gử…" at bounding box center [663, 517] width 1218 height 116
click at [492, 548] on span "Chốt phơi hàng" at bounding box center [524, 554] width 64 height 15
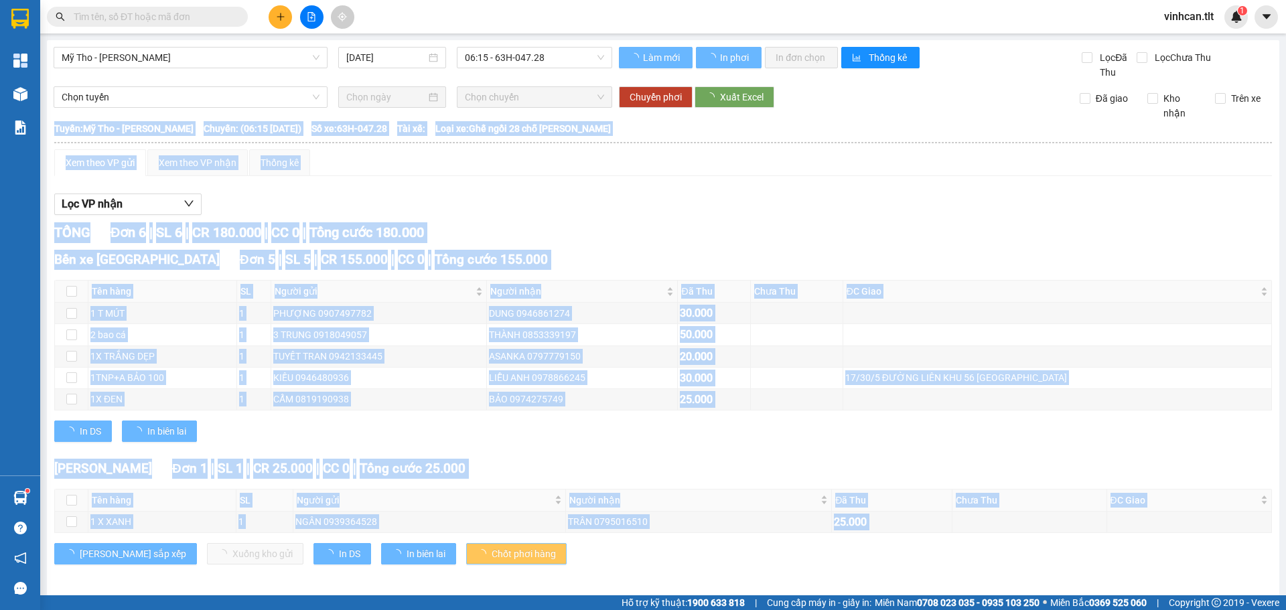
click at [492, 548] on span "Chốt phơi hàng" at bounding box center [524, 554] width 64 height 15
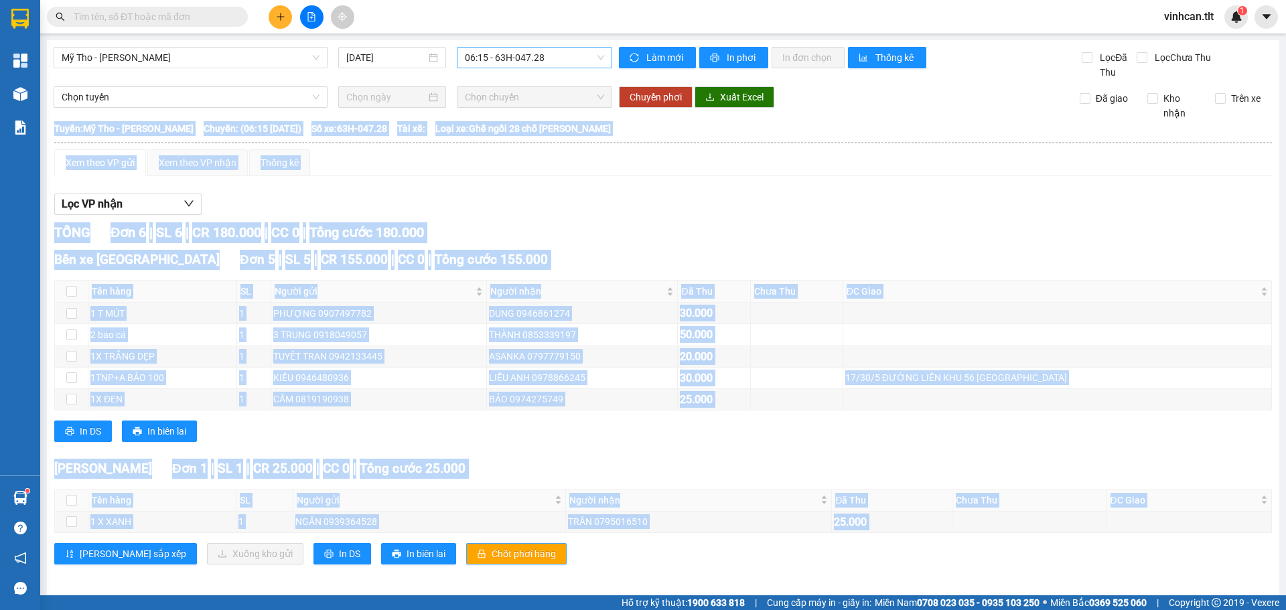
click at [484, 54] on span "06:15 - 63H-047.28" at bounding box center [534, 58] width 139 height 20
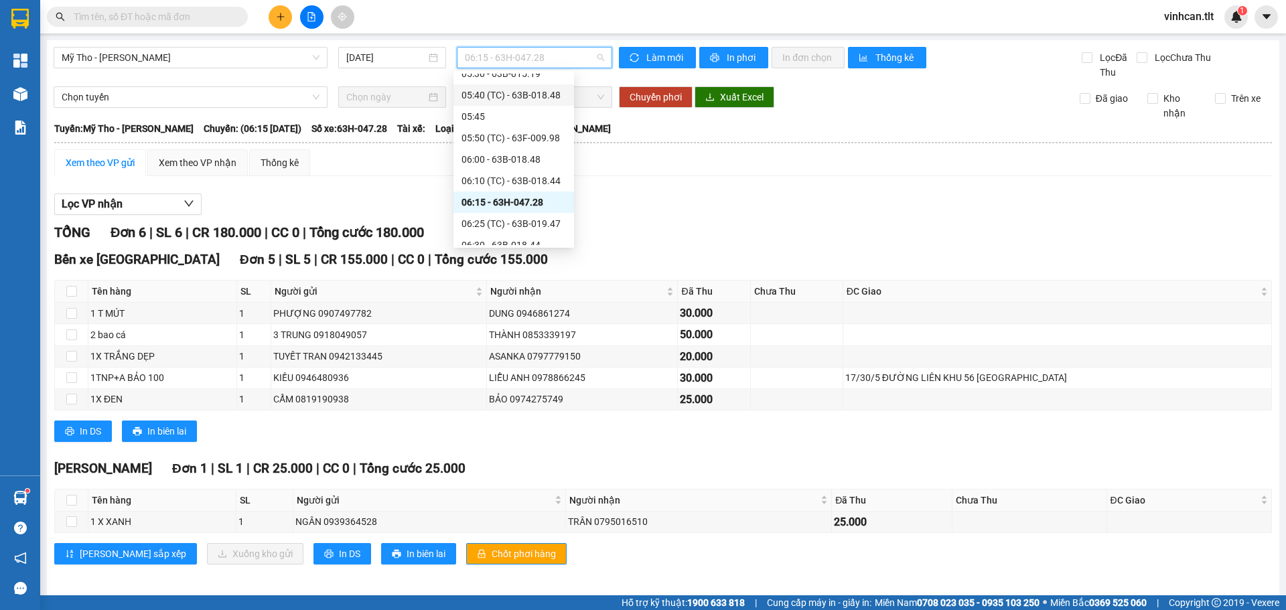
click at [497, 91] on div "05:40 (TC) - 63B-018.48" at bounding box center [513, 95] width 104 height 15
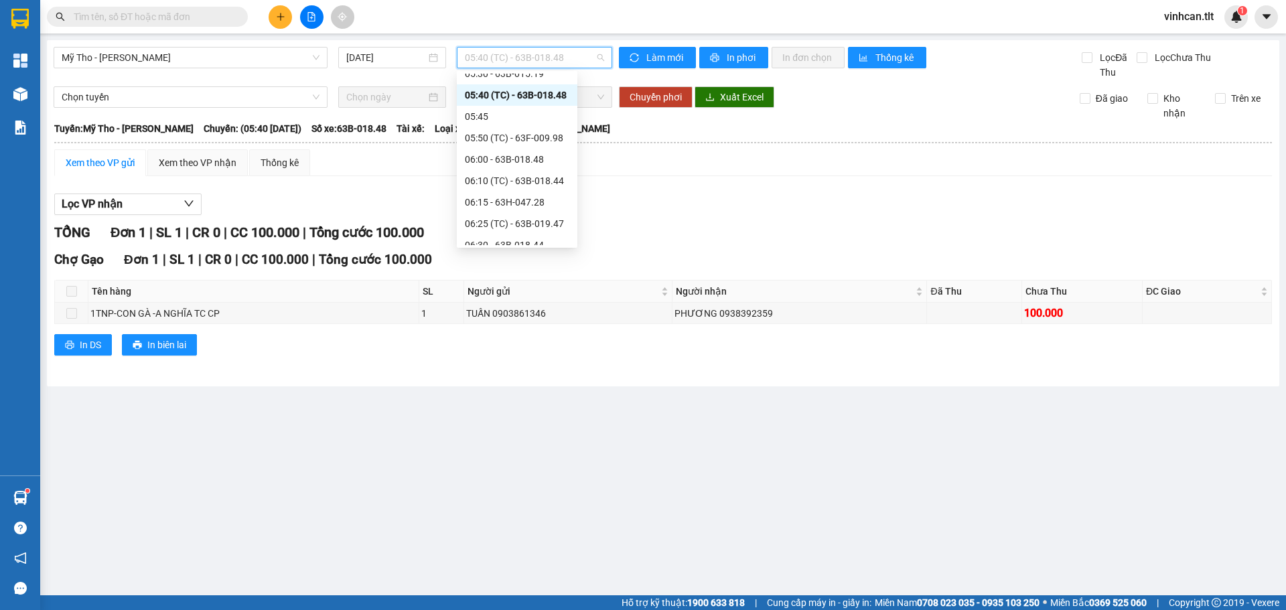
click at [470, 64] on span "05:40 (TC) - 63B-018.48" at bounding box center [534, 58] width 139 height 20
click at [486, 135] on div "05:50 (TC) - 63F-009.98" at bounding box center [517, 138] width 104 height 15
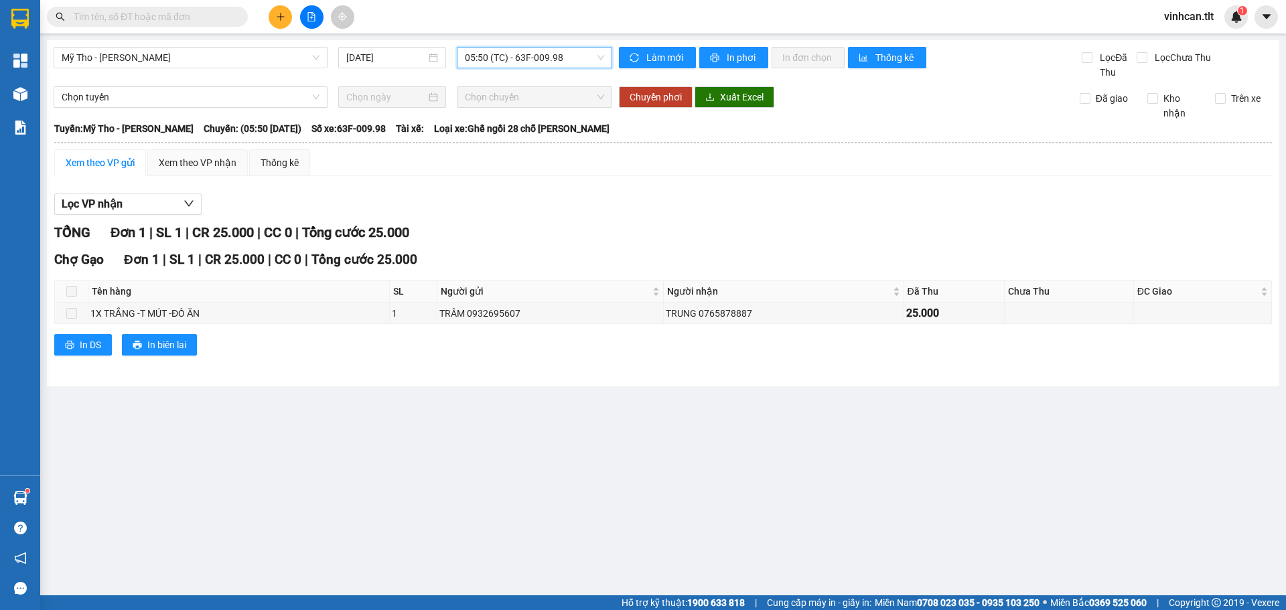
click at [499, 60] on span "05:50 (TC) - 63F-009.98" at bounding box center [534, 58] width 139 height 20
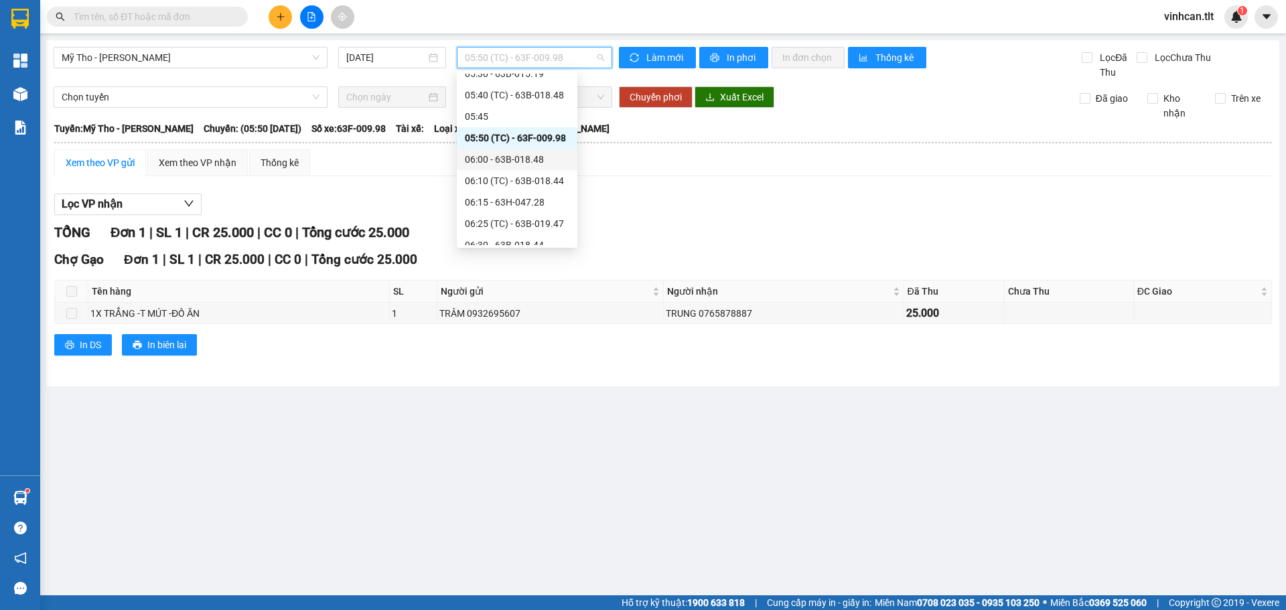
click at [504, 158] on div "06:00 - 63B-018.48" at bounding box center [517, 159] width 104 height 15
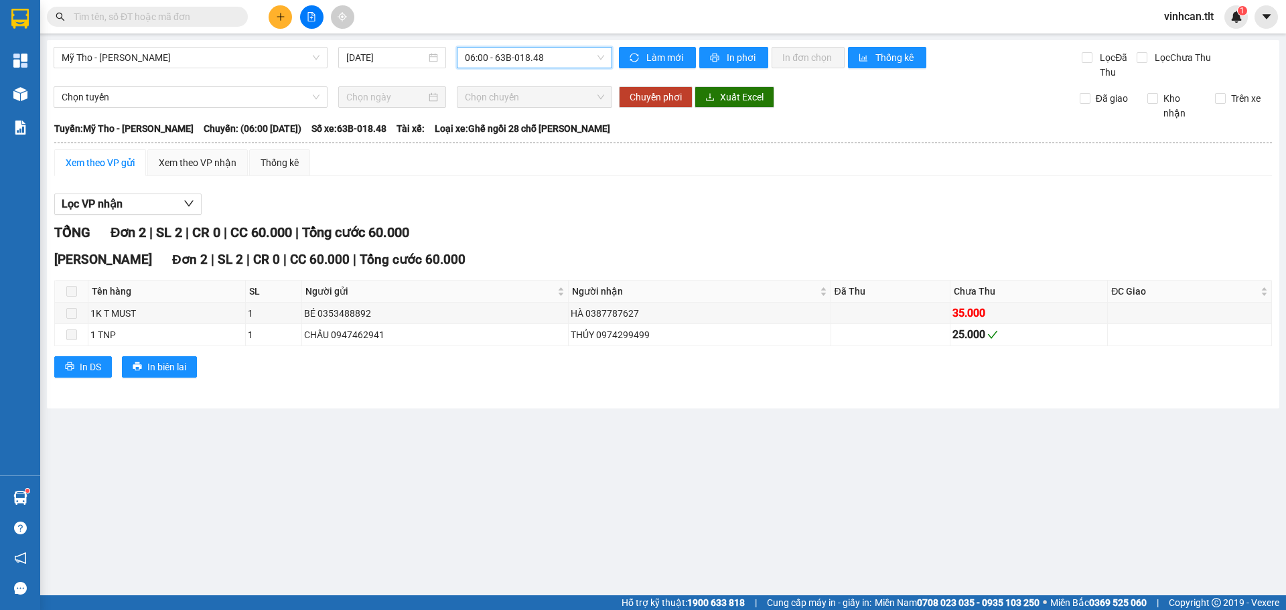
click at [508, 65] on span "06:00 - 63B-018.48" at bounding box center [534, 58] width 139 height 20
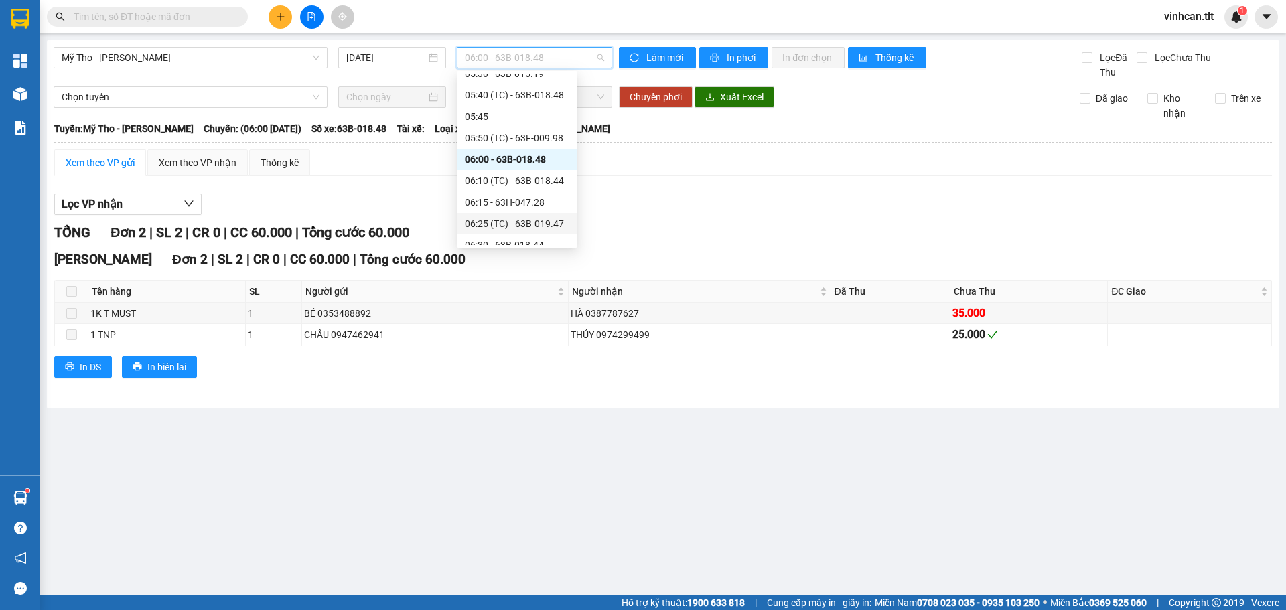
click at [513, 224] on div "06:25 (TC) - 63B-019.47" at bounding box center [517, 223] width 104 height 15
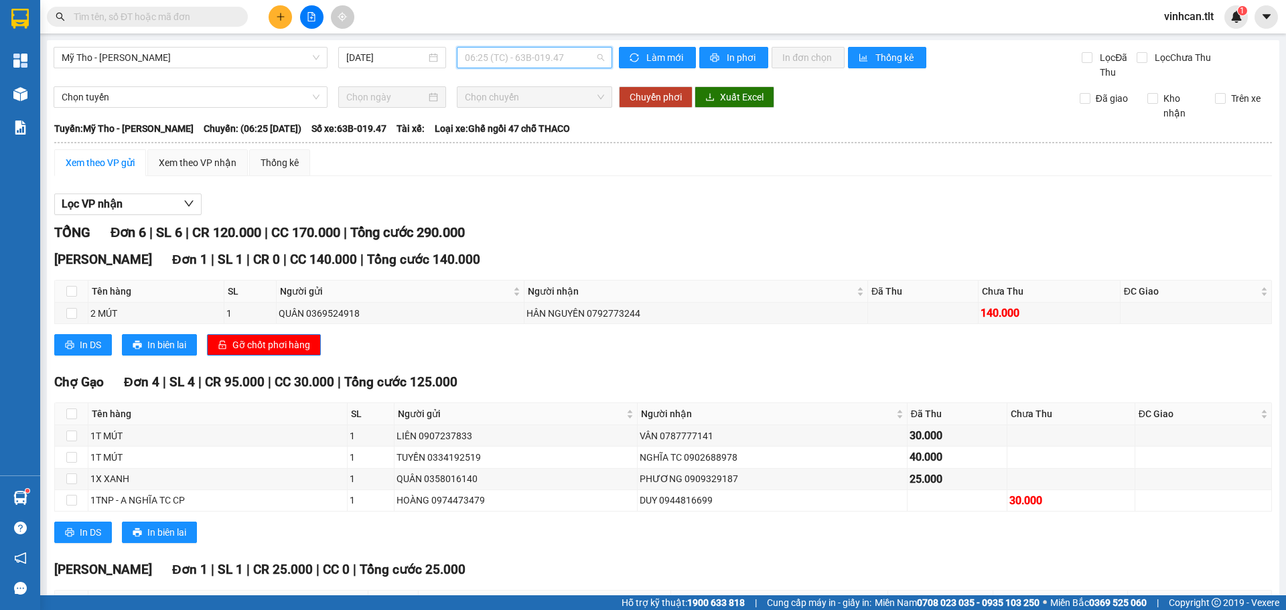
drag, startPoint x: 486, startPoint y: 48, endPoint x: 490, endPoint y: 62, distance: 14.6
click at [487, 52] on span "06:25 (TC) - 63B-019.47" at bounding box center [534, 58] width 139 height 20
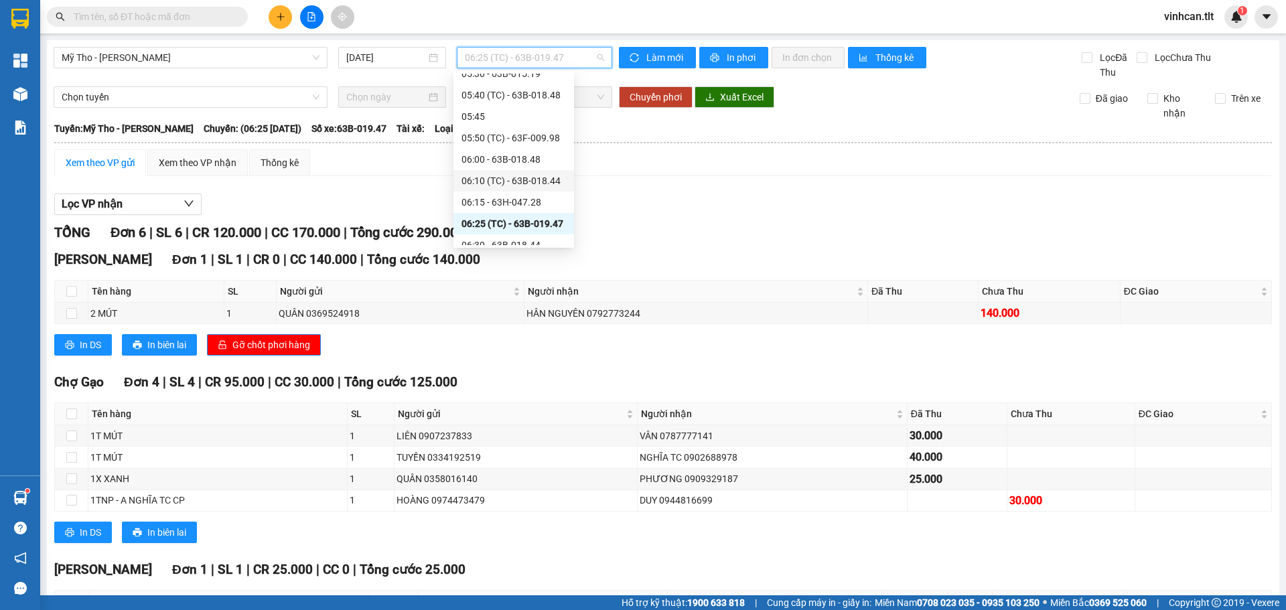
click at [507, 172] on div "06:10 (TC) - 63B-018.44" at bounding box center [513, 180] width 121 height 21
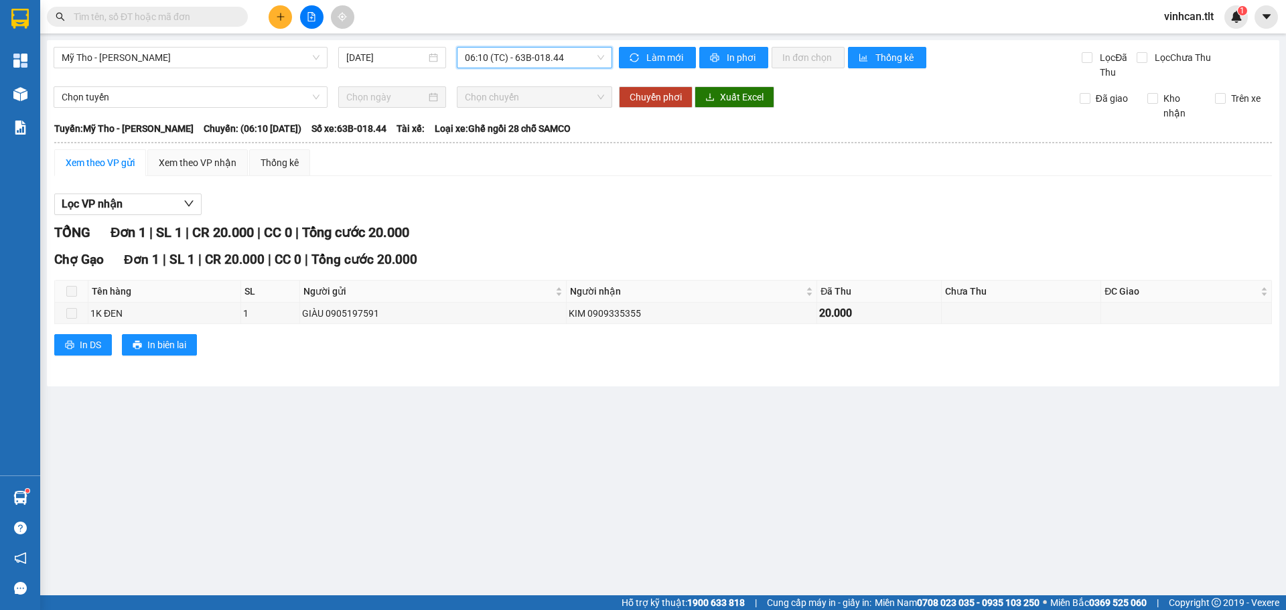
click at [505, 59] on span "06:10 (TC) - 63B-018.44" at bounding box center [534, 58] width 139 height 20
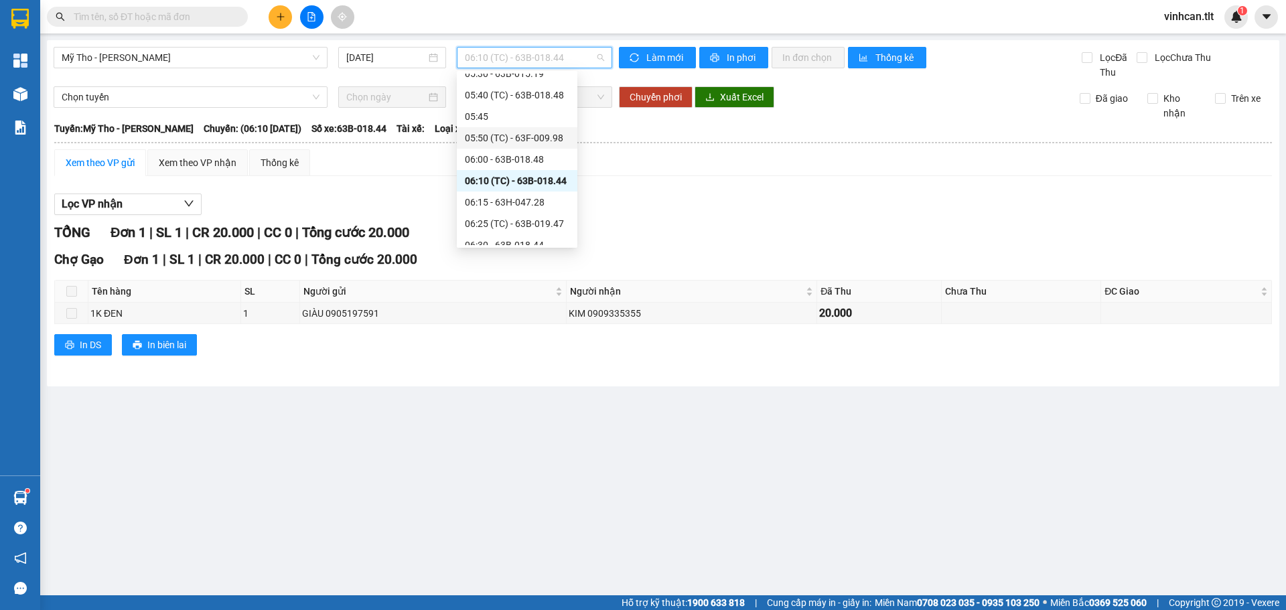
scroll to position [335, 0]
click at [507, 169] on div "06:30 - 63B-018.44" at bounding box center [517, 177] width 121 height 21
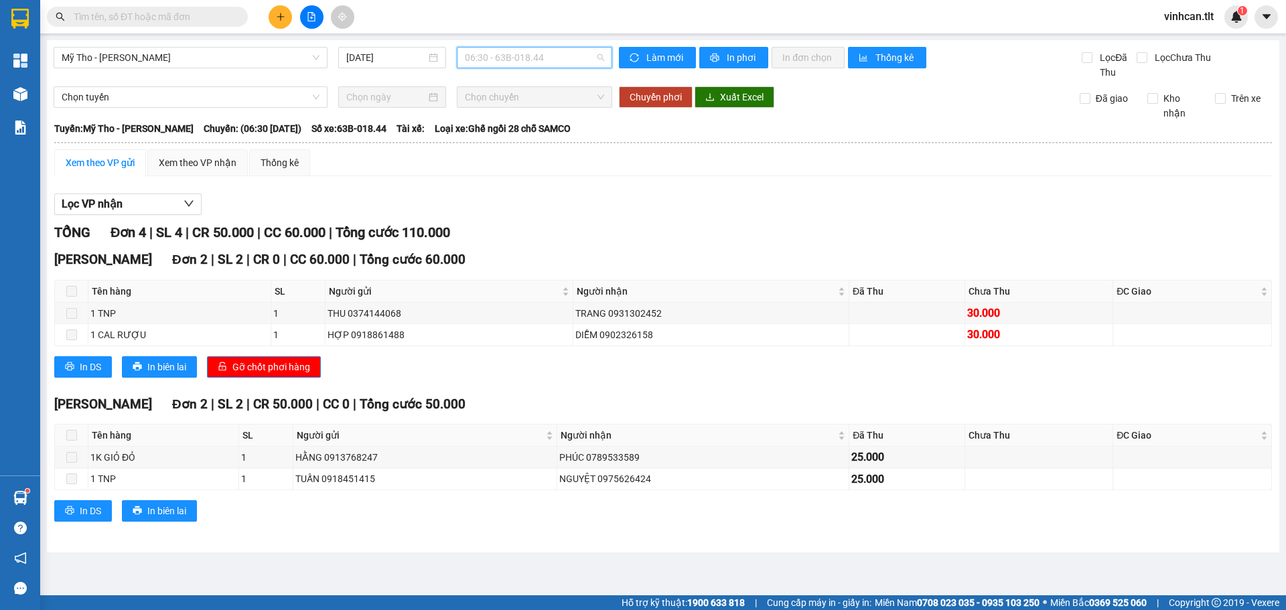
click at [497, 60] on span "06:30 - 63B-018.44" at bounding box center [534, 58] width 139 height 20
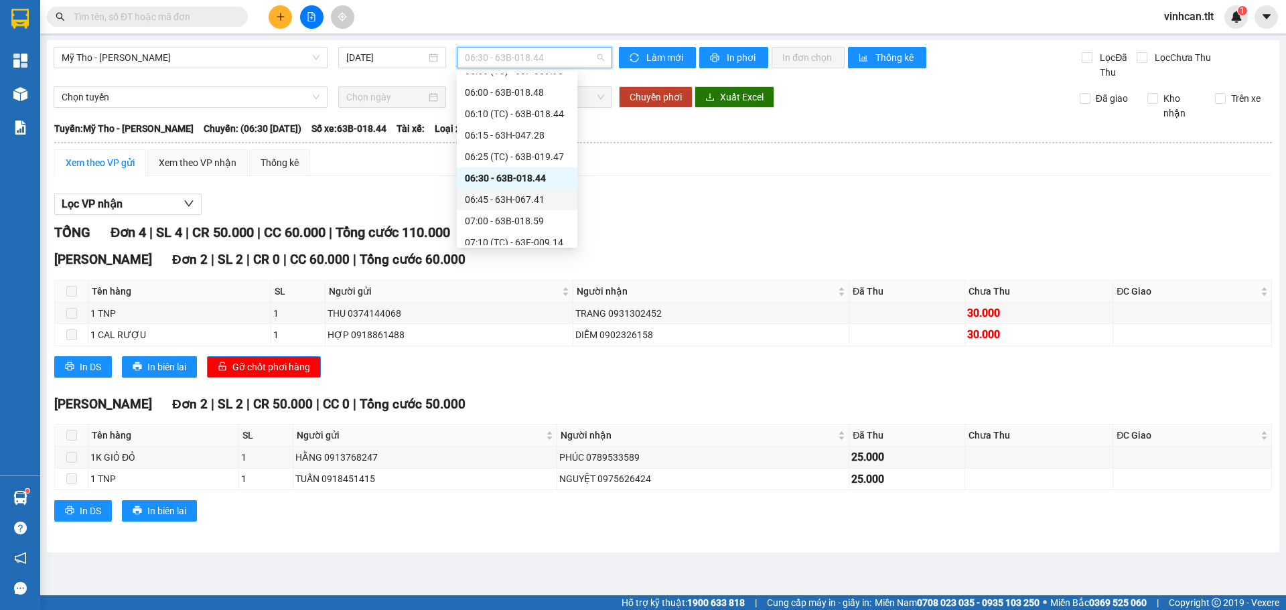
click at [512, 190] on div "06:45 - 63H-067.41" at bounding box center [517, 199] width 121 height 21
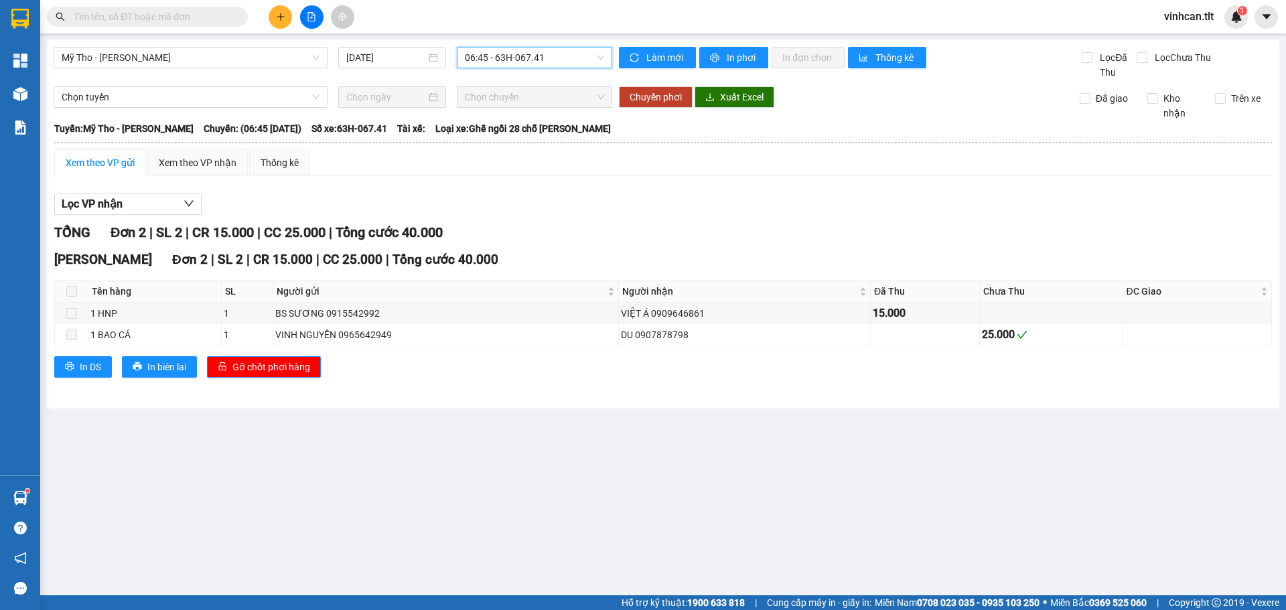
click at [495, 66] on span "06:45 - 63H-067.41" at bounding box center [534, 58] width 139 height 20
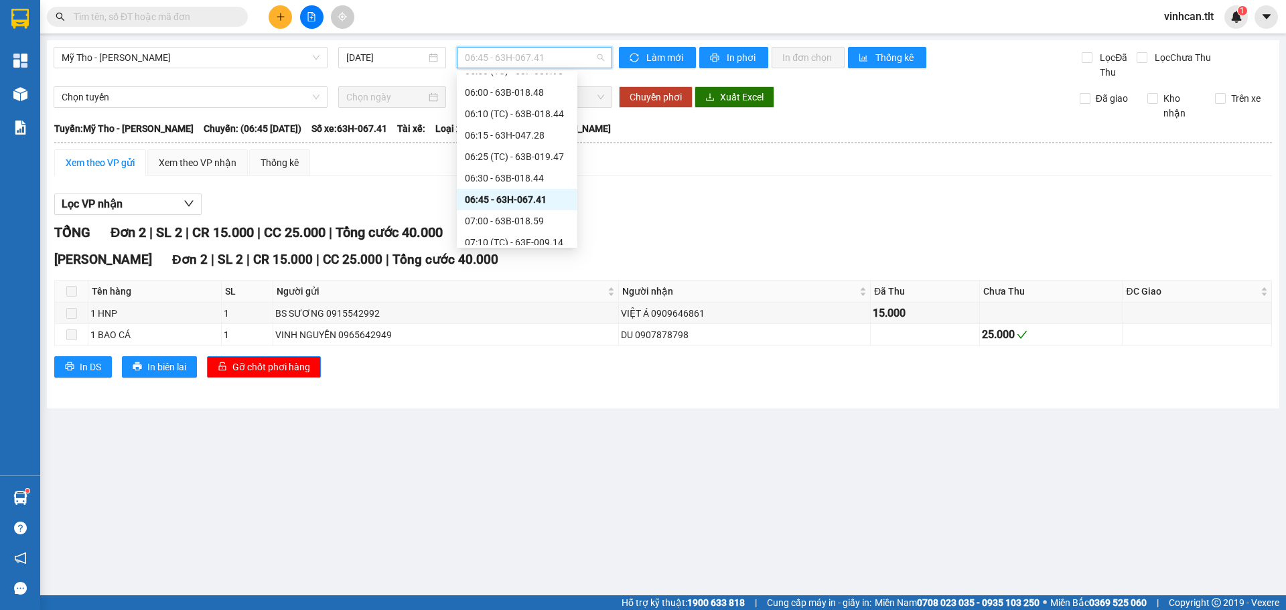
click at [507, 231] on div "07:00 - 63B-018.59" at bounding box center [517, 220] width 121 height 21
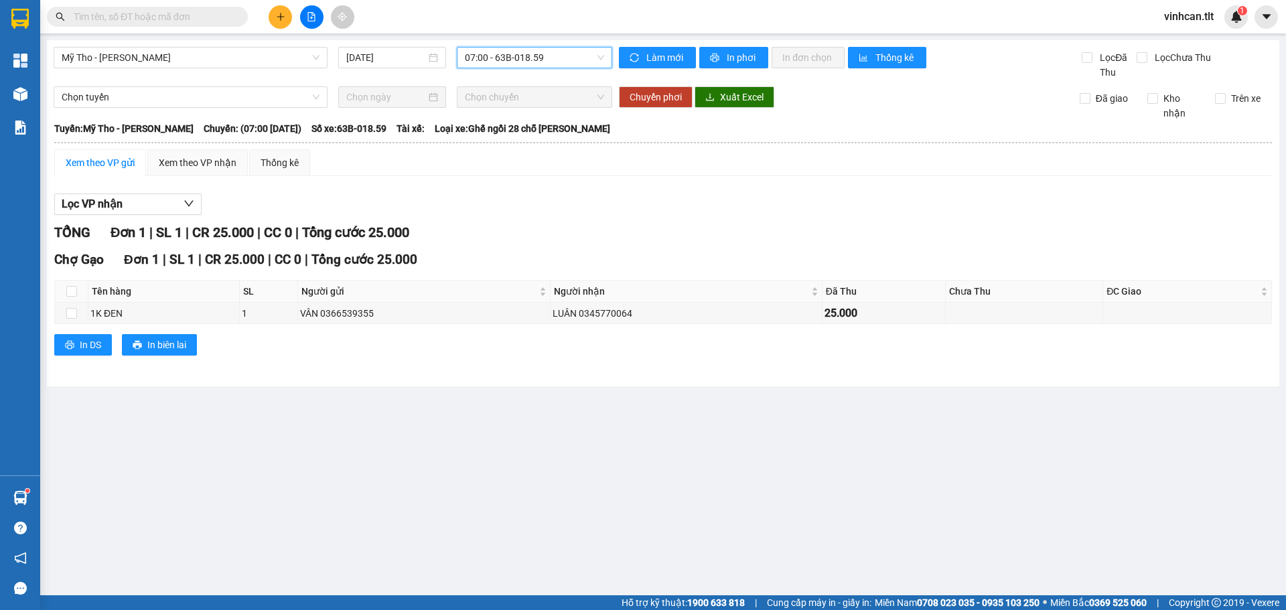
click at [472, 60] on span "07:00 - 63B-018.59" at bounding box center [534, 58] width 139 height 20
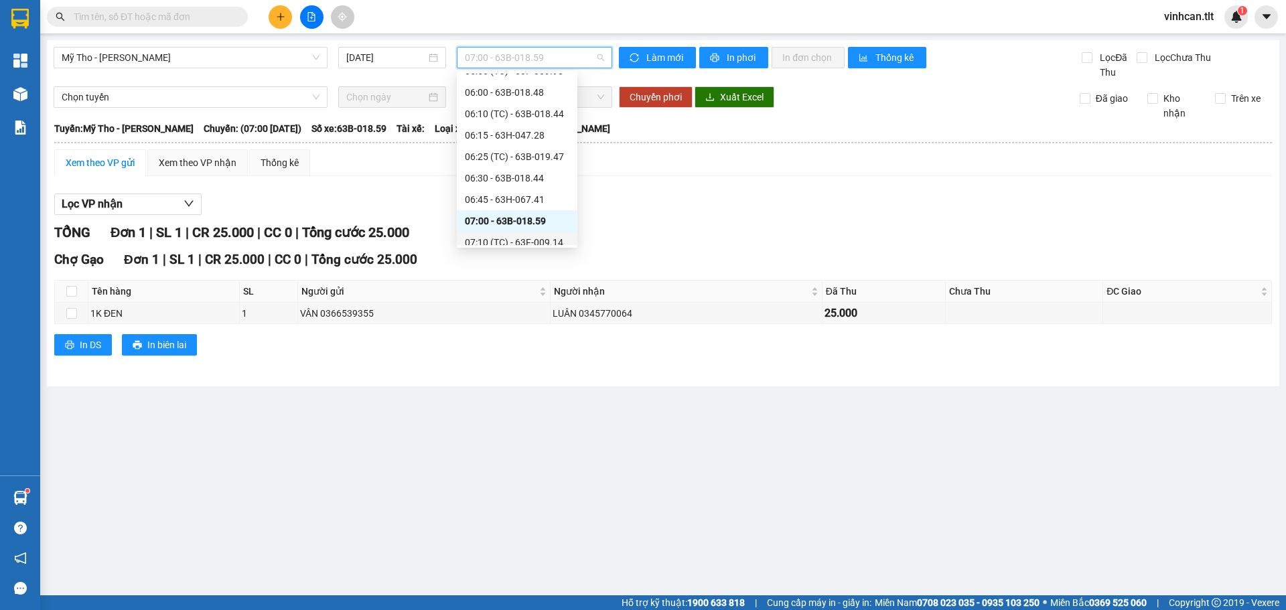
click at [490, 234] on div "07:10 (TC) - 63F-009.14" at bounding box center [517, 242] width 121 height 21
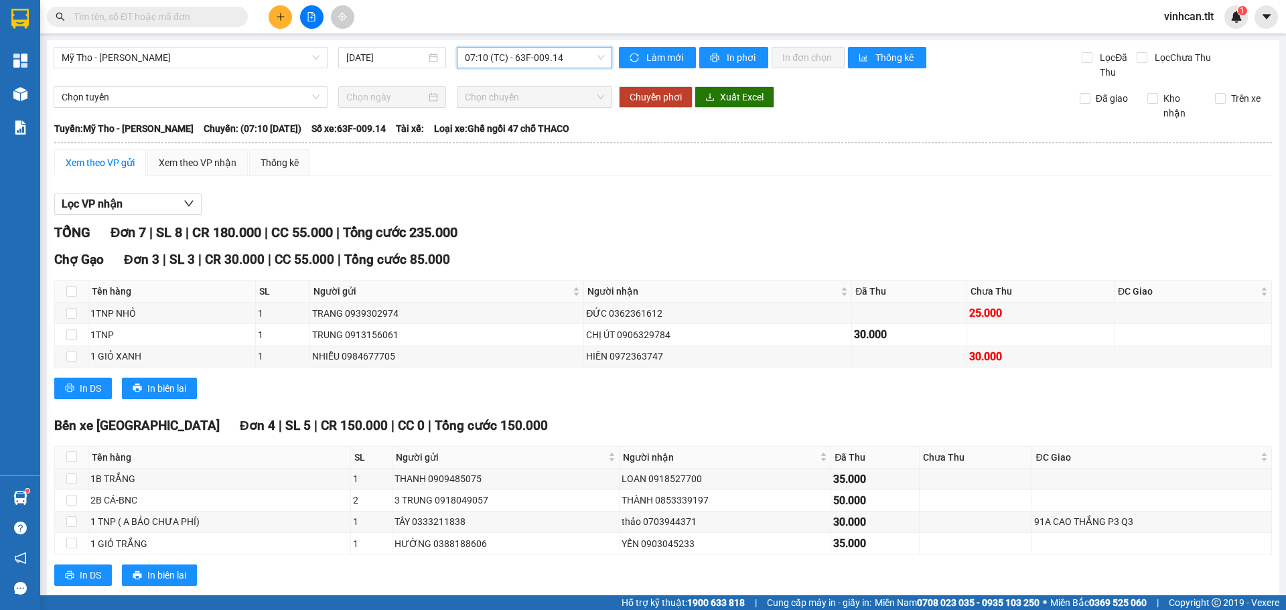
click at [484, 68] on div "Mỹ Tho - Hồ Chí Minh 12/10/2025 07:10 07:10 (TC) - 63F-009.14" at bounding box center [333, 63] width 559 height 33
click at [482, 59] on span "07:10 (TC) - 63F-009.14" at bounding box center [534, 58] width 139 height 20
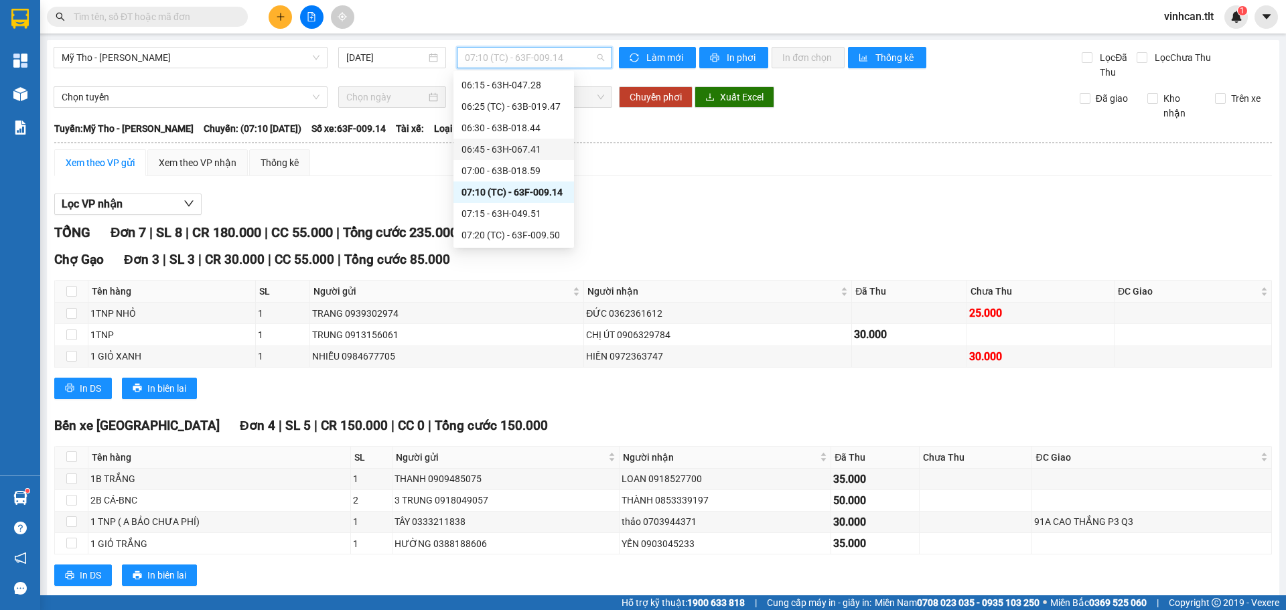
scroll to position [410, 0]
click at [493, 195] on div "07:15 - 63H-049.51" at bounding box center [513, 189] width 104 height 15
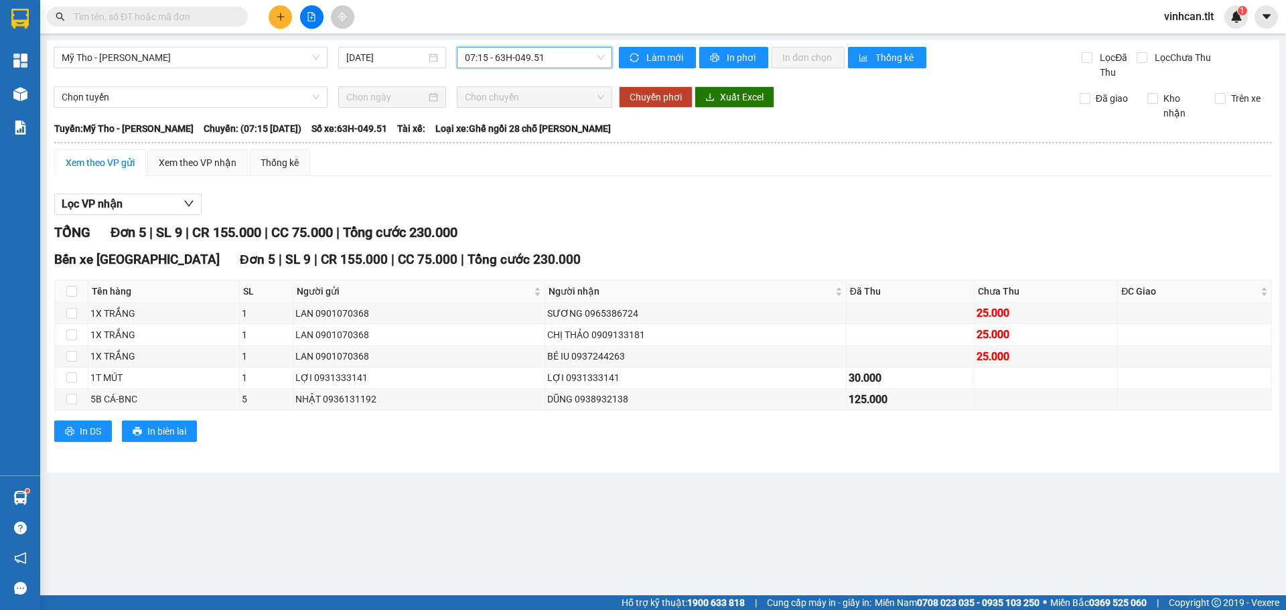
click at [491, 56] on span "07:15 - 63H-049.51" at bounding box center [534, 58] width 139 height 20
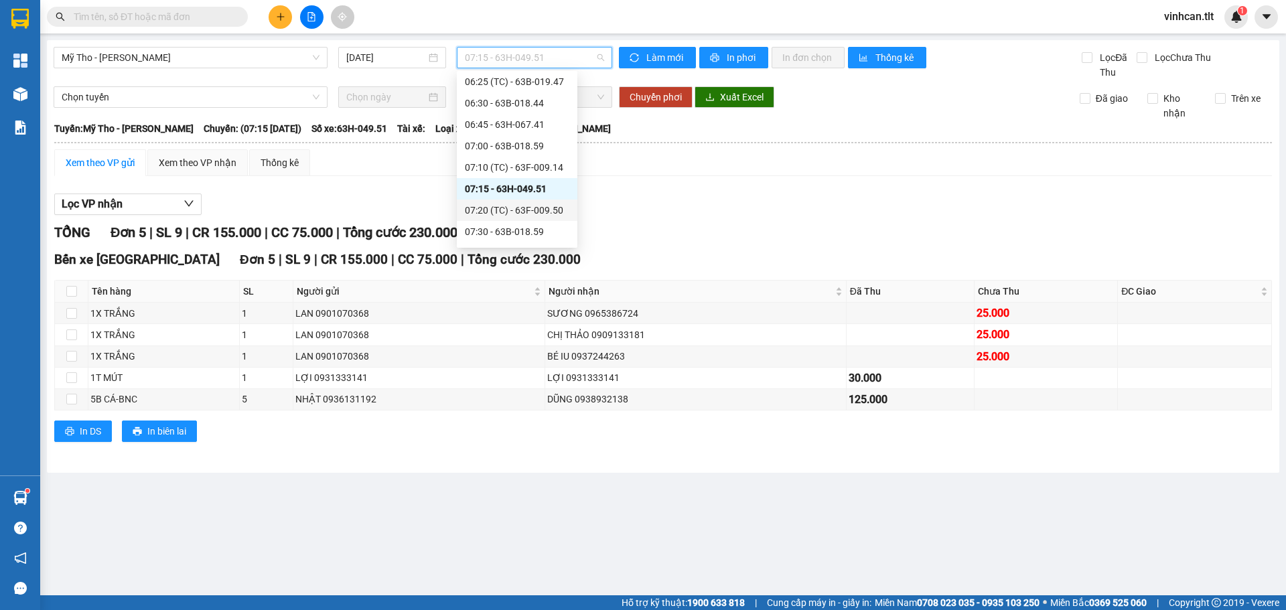
click at [499, 204] on div "07:20 (TC) - 63F-009.50" at bounding box center [517, 210] width 104 height 15
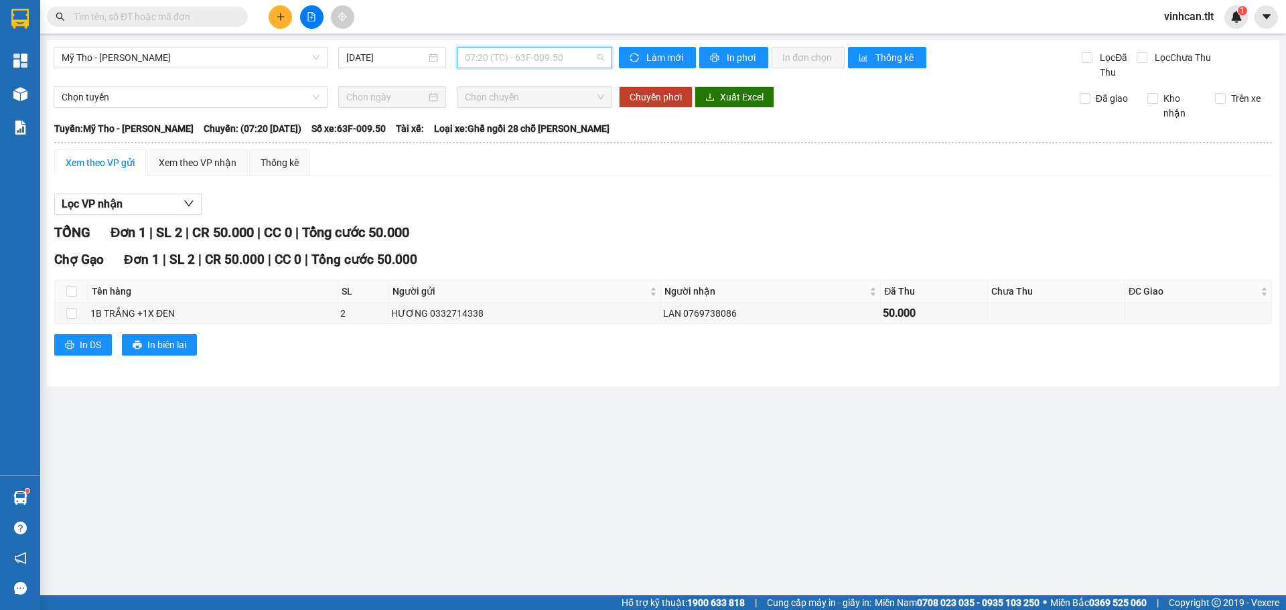
click at [487, 62] on span "07:20 (TC) - 63F-009.50" at bounding box center [534, 58] width 139 height 20
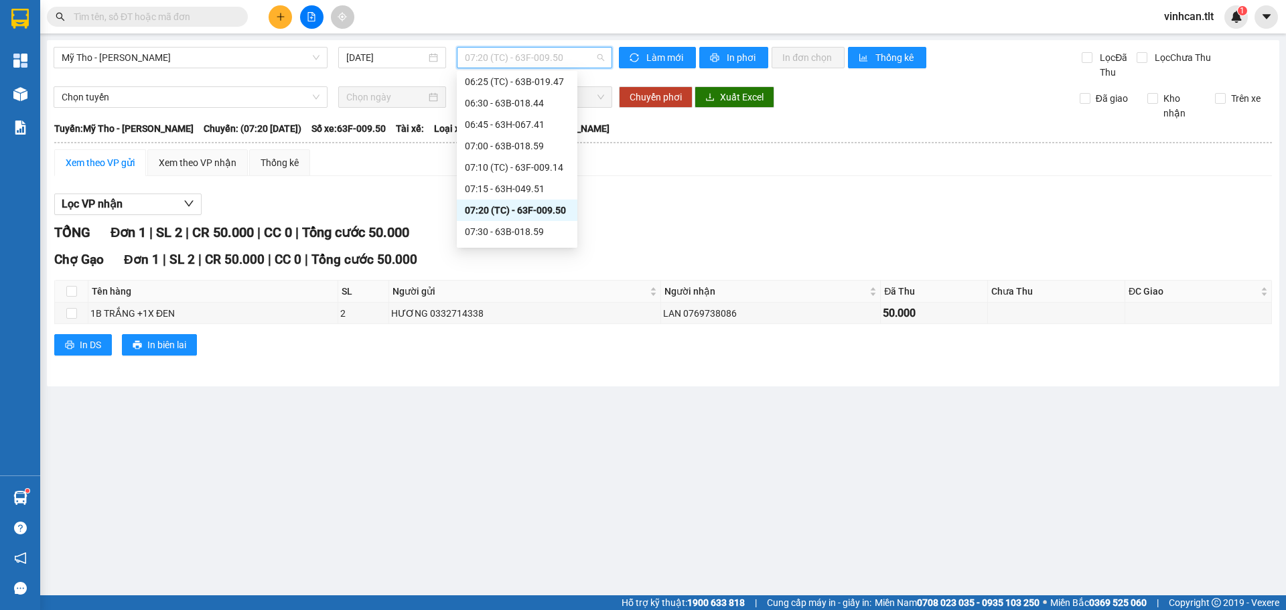
click at [497, 220] on div "07:20 (TC) - 63F-009.50" at bounding box center [517, 210] width 121 height 21
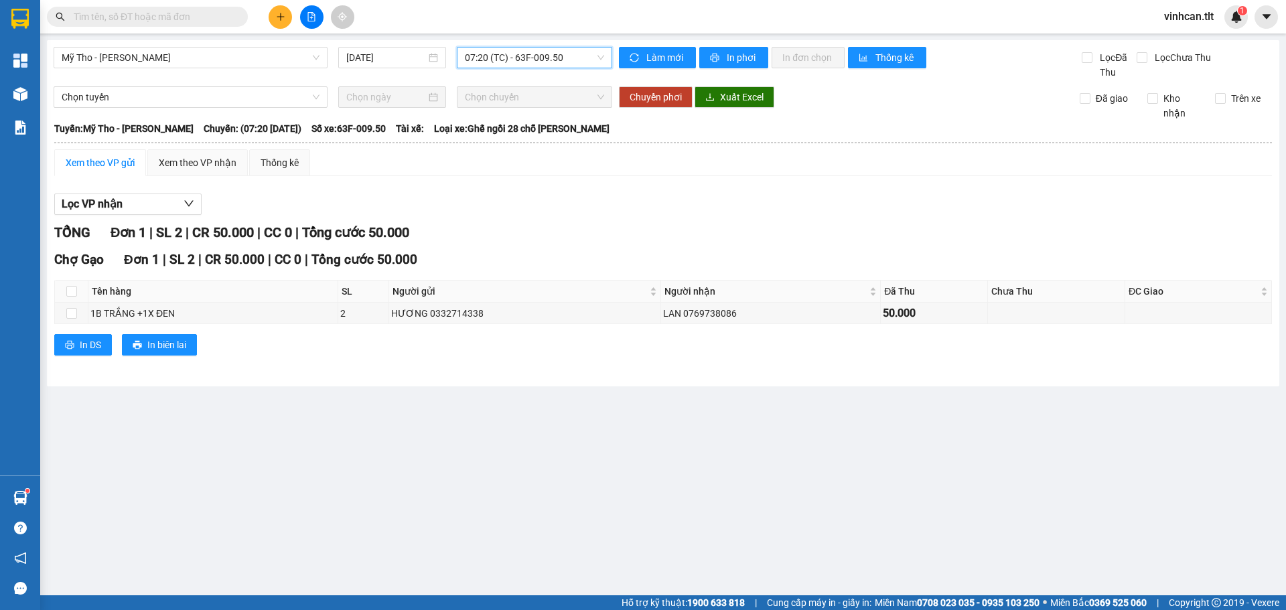
click at [496, 52] on span "07:20 (TC) - 63F-009.50" at bounding box center [534, 58] width 139 height 20
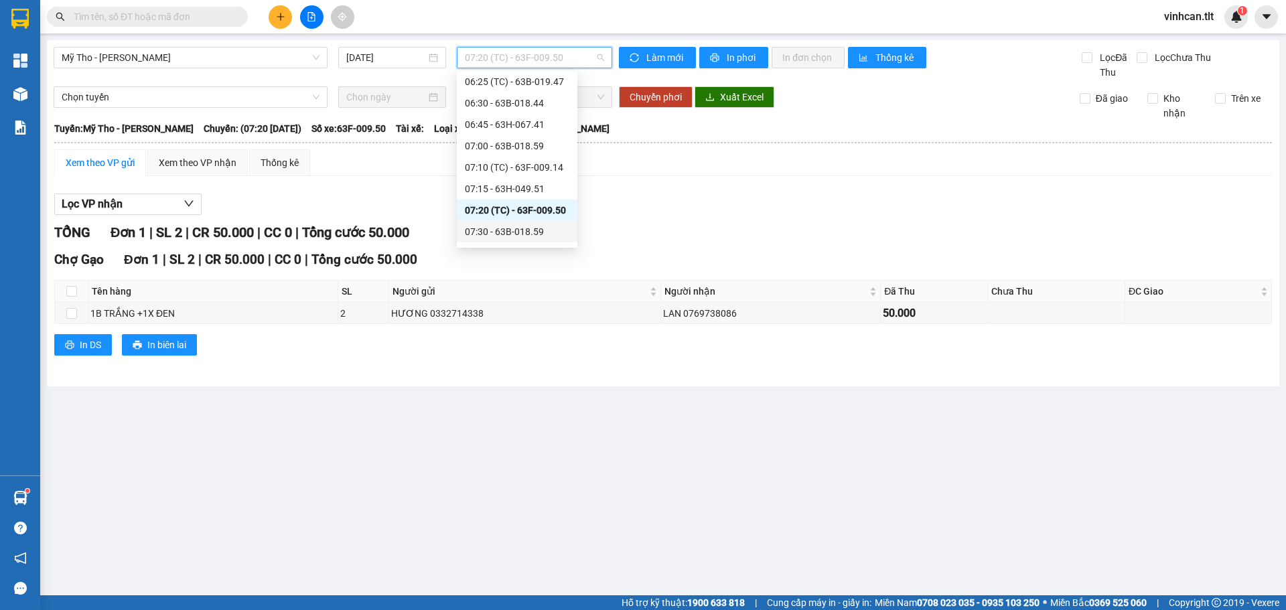
click at [522, 228] on div "07:30 - 63B-018.59" at bounding box center [517, 231] width 104 height 15
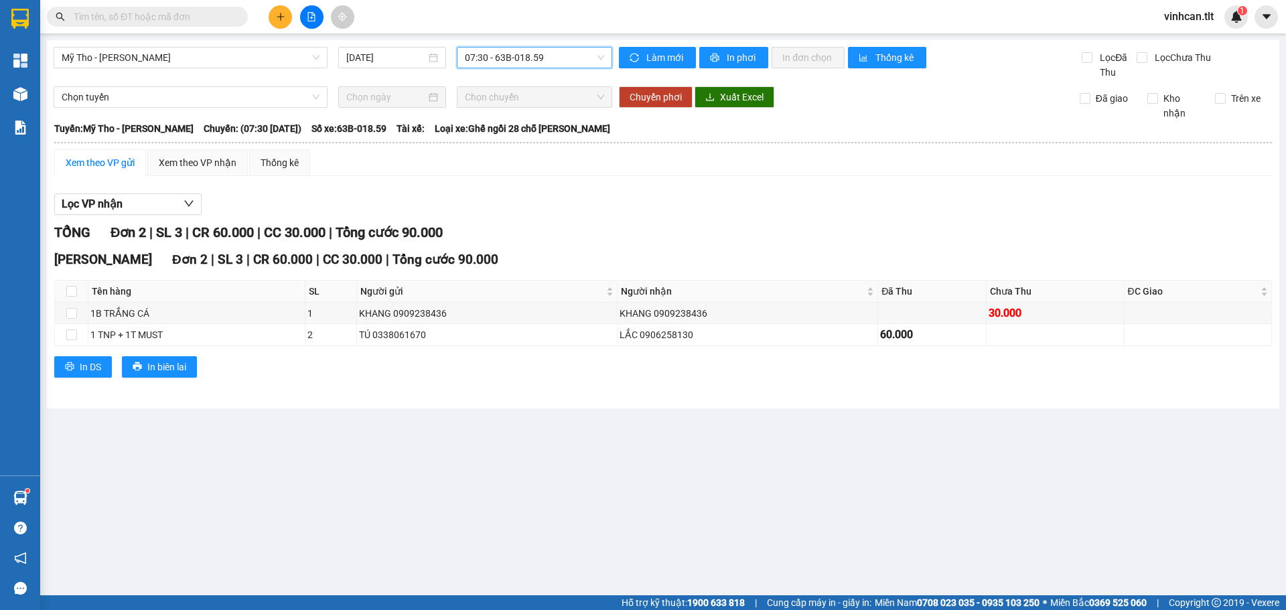
click at [482, 58] on span "07:30 - 63B-018.59" at bounding box center [534, 58] width 139 height 20
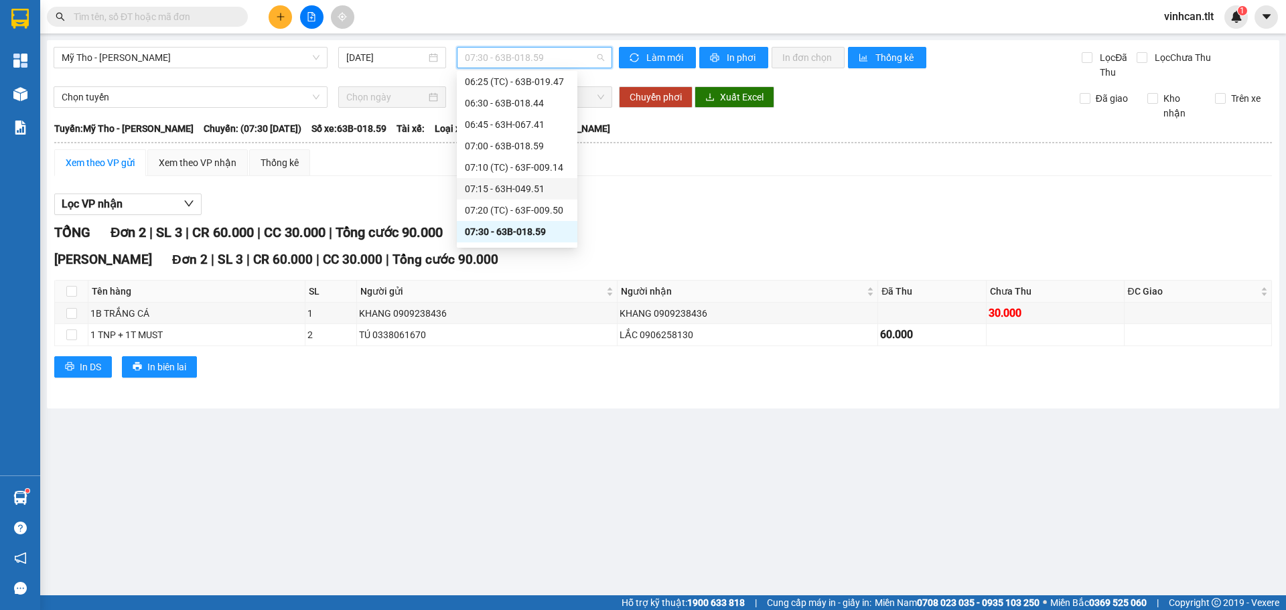
scroll to position [477, 0]
click at [498, 190] on div "07:40 (TC) - 63B-021.88" at bounding box center [517, 186] width 104 height 15
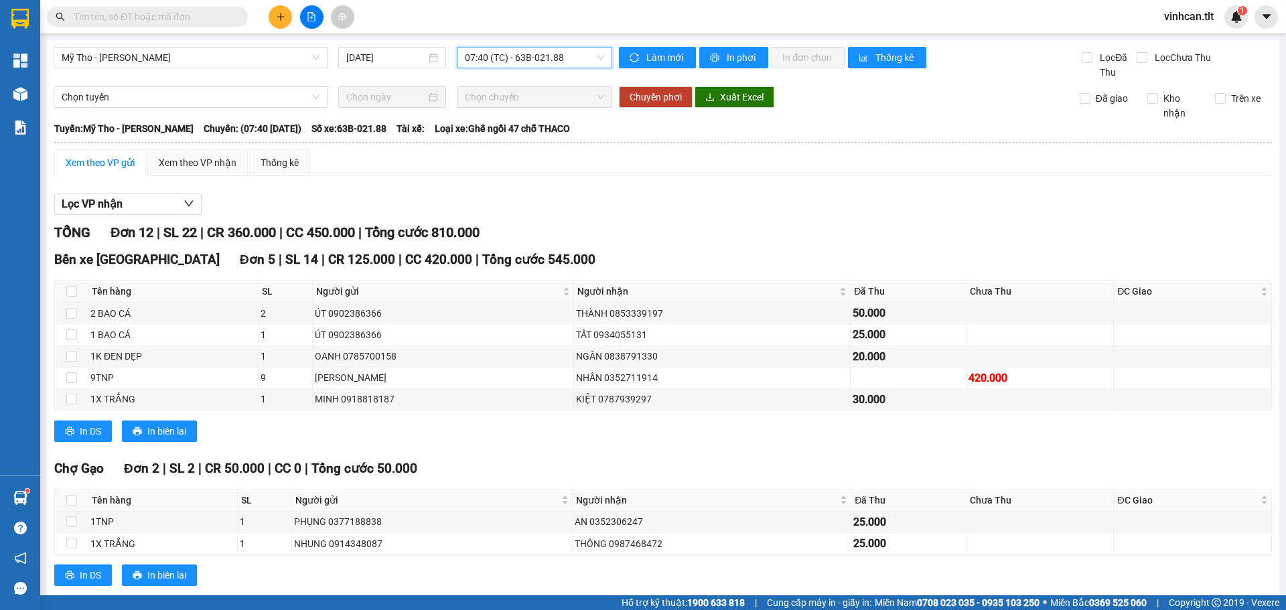
click at [488, 56] on span "07:40 (TC) - 63B-021.88" at bounding box center [534, 58] width 139 height 20
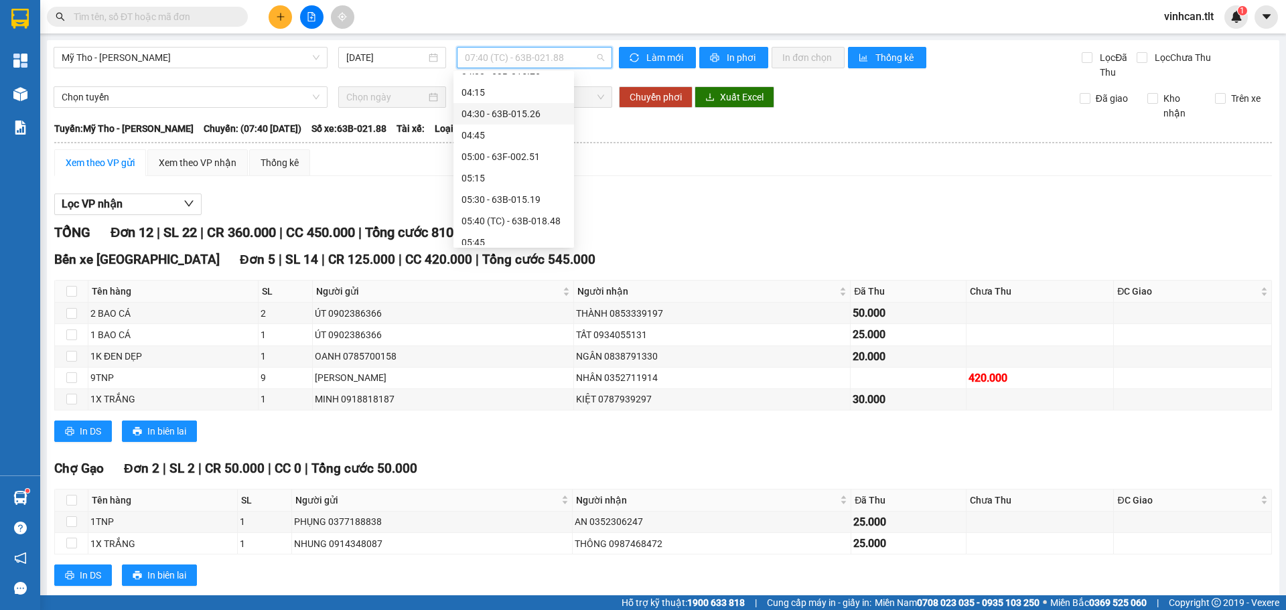
click at [516, 117] on div "04:30 - 63B-015.26" at bounding box center [513, 113] width 104 height 15
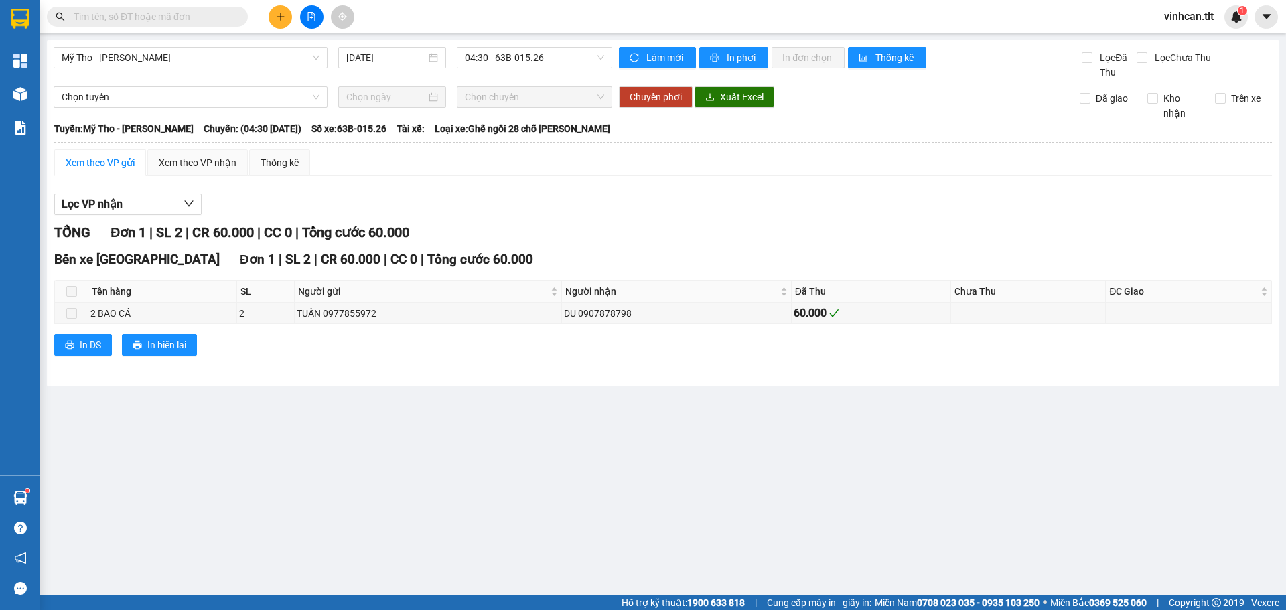
click at [516, 42] on div "Mỹ Tho - Hồ Chí Minh 12/10/2025 04:30 - 63B-015.26 Làm mới In phơi In đơn chọn …" at bounding box center [663, 213] width 1232 height 346
click at [518, 68] on div "Mỹ Tho - Hồ Chí Minh 12/10/2025 04:30 - 63B-015.26" at bounding box center [333, 63] width 559 height 33
click at [502, 56] on span "04:30 - 63B-015.26" at bounding box center [534, 58] width 139 height 20
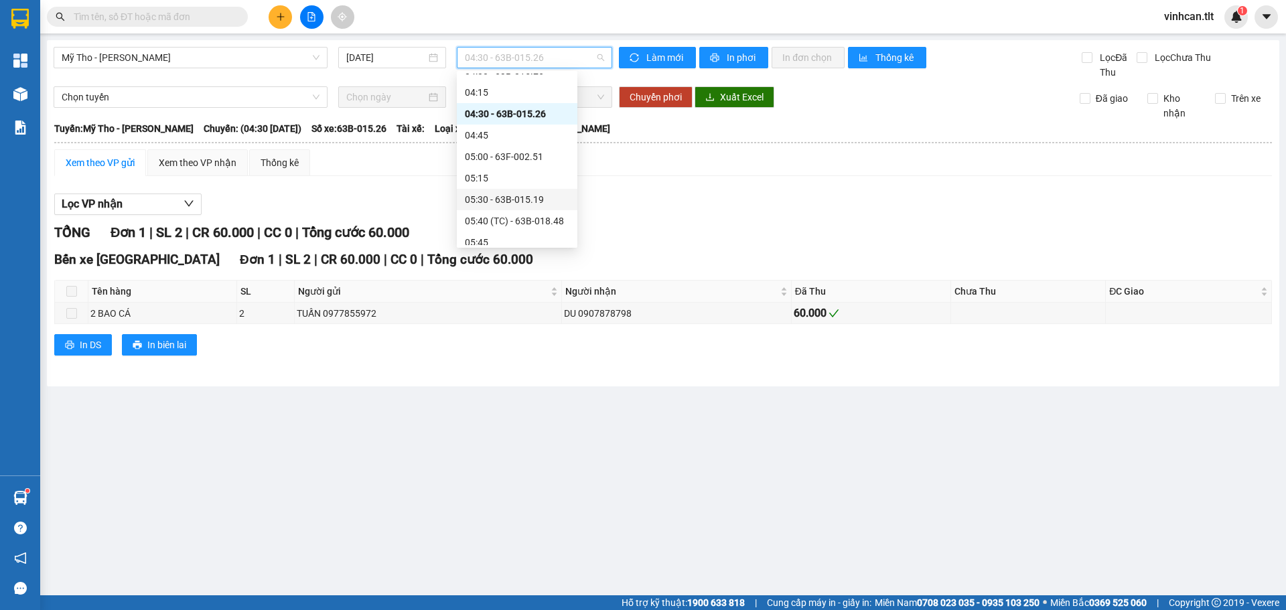
click at [519, 207] on div "05:30 - 63B-015.19" at bounding box center [517, 199] width 121 height 21
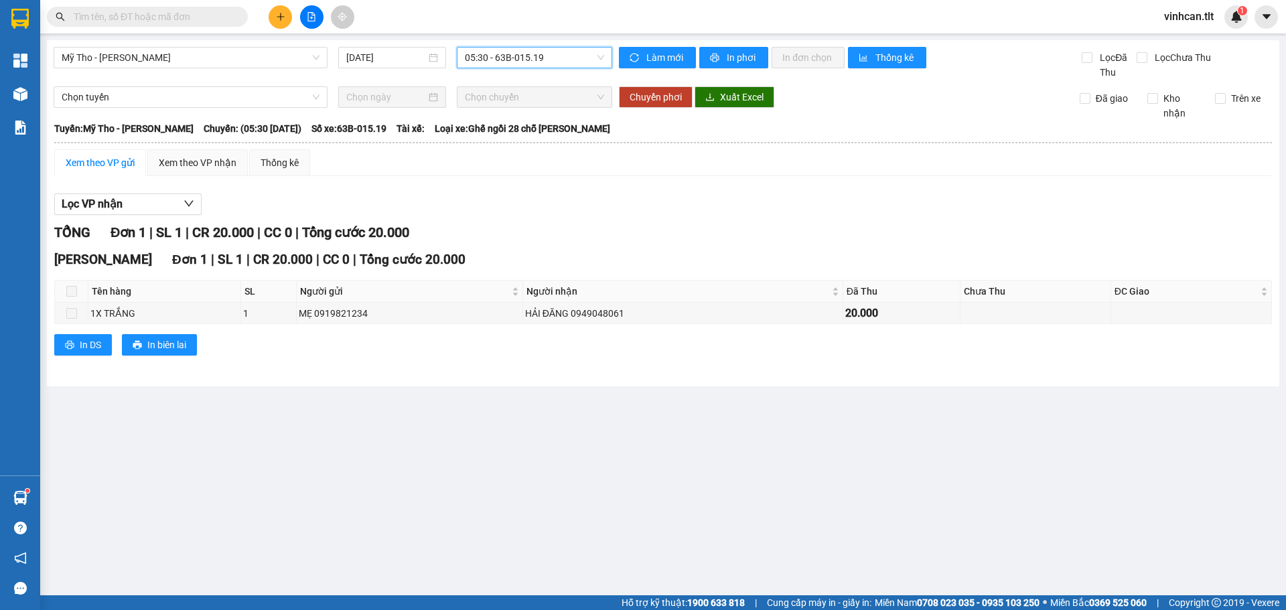
click at [489, 56] on span "05:30 - 63B-015.19" at bounding box center [534, 58] width 139 height 20
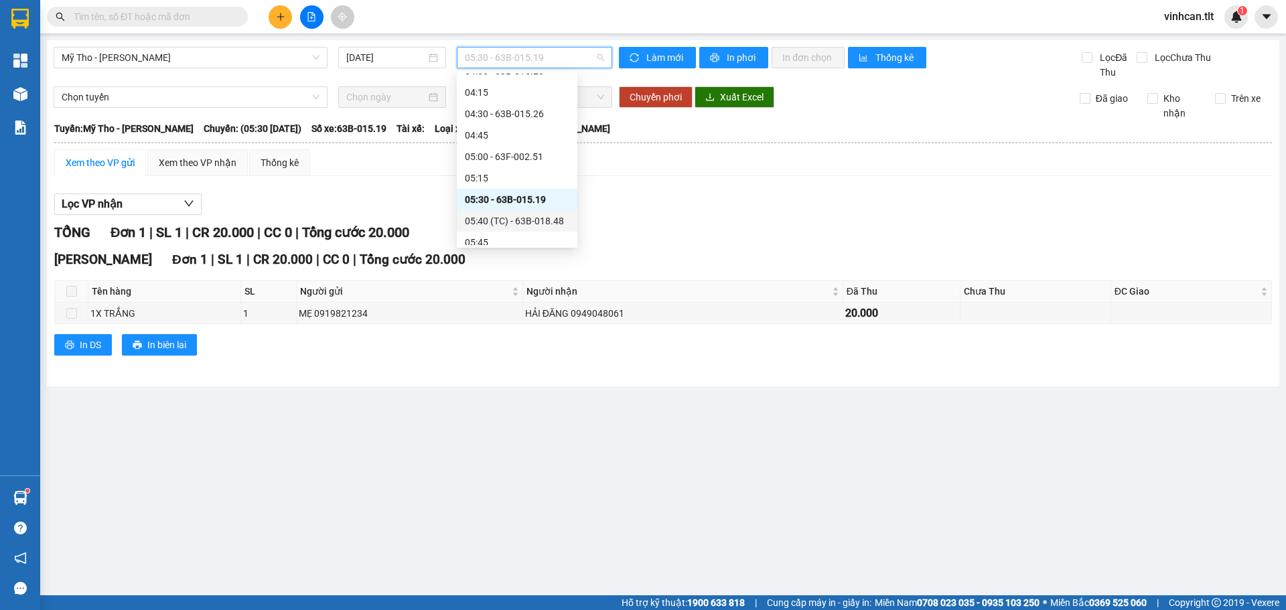
click at [510, 224] on div "05:40 (TC) - 63B-018.48" at bounding box center [517, 221] width 104 height 15
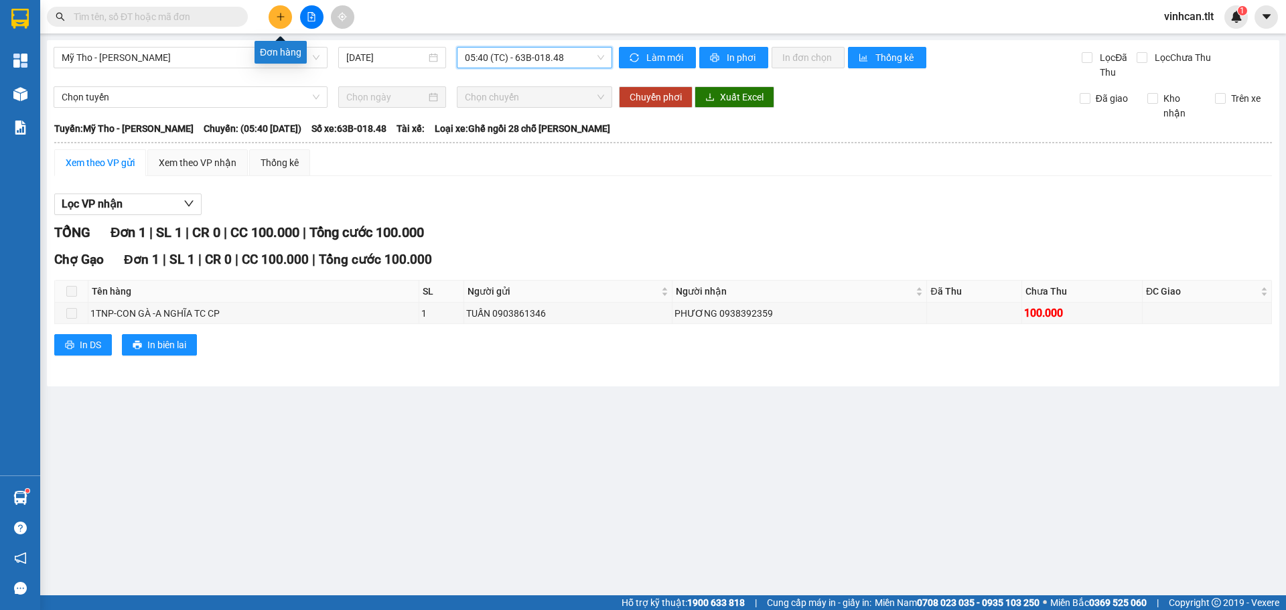
click at [281, 21] on icon "plus" at bounding box center [280, 16] width 9 height 9
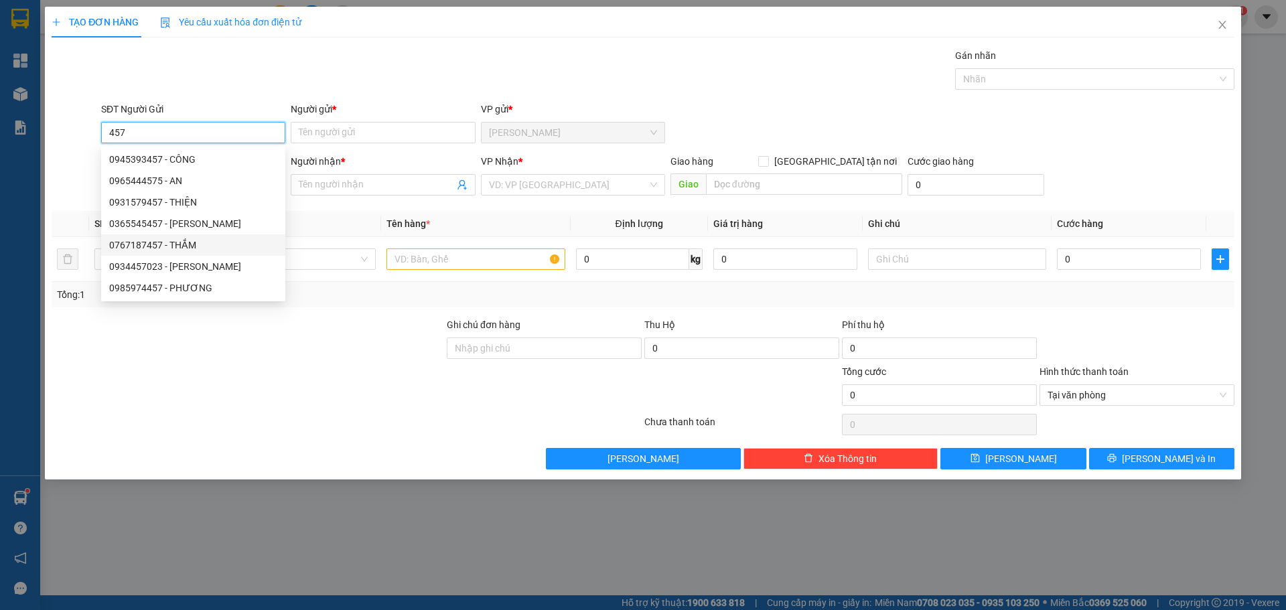
click at [194, 245] on div "0767187457 - THẮM" at bounding box center [193, 245] width 168 height 15
type input "0767187457"
type input "THẮM"
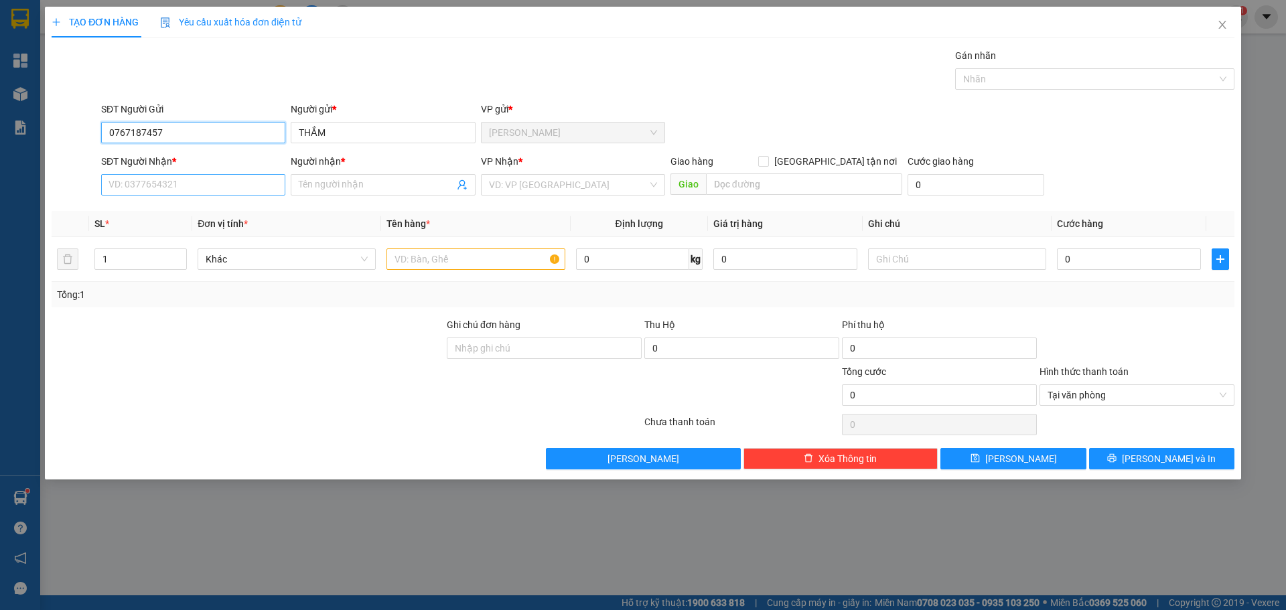
type input "0767187457"
click at [202, 181] on input "SĐT Người Nhận *" at bounding box center [193, 184] width 184 height 21
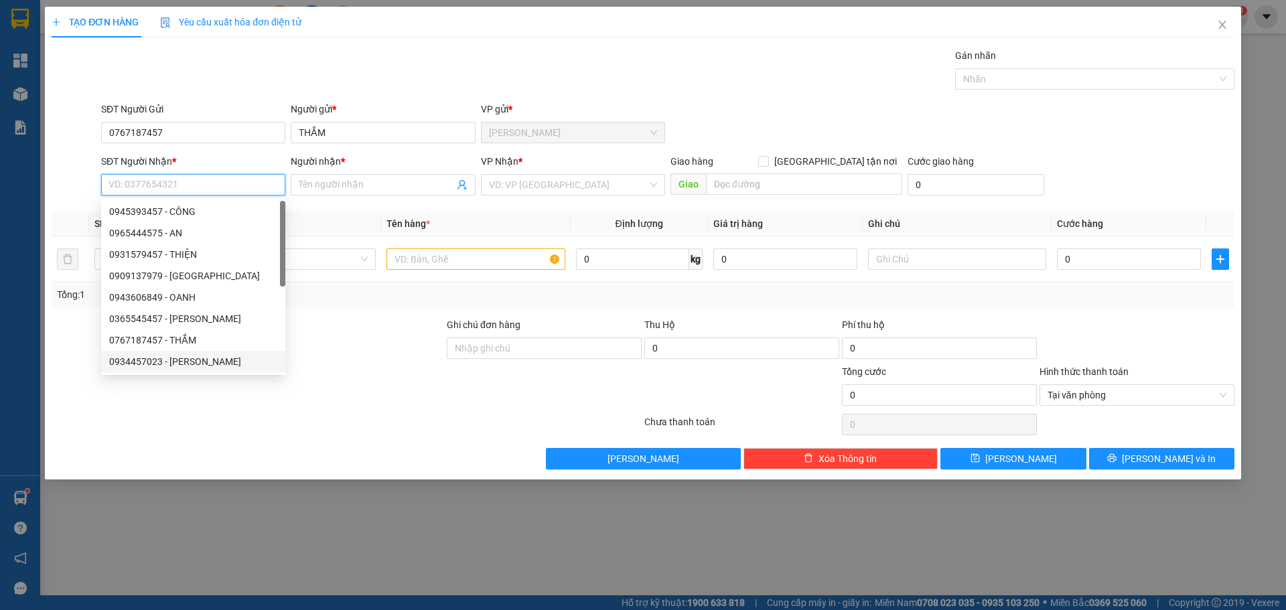
click at [193, 364] on div "0934457023 - NGỌC HOÀNG" at bounding box center [193, 361] width 168 height 15
type input "0934457023"
type input "NGỌC HOÀNG"
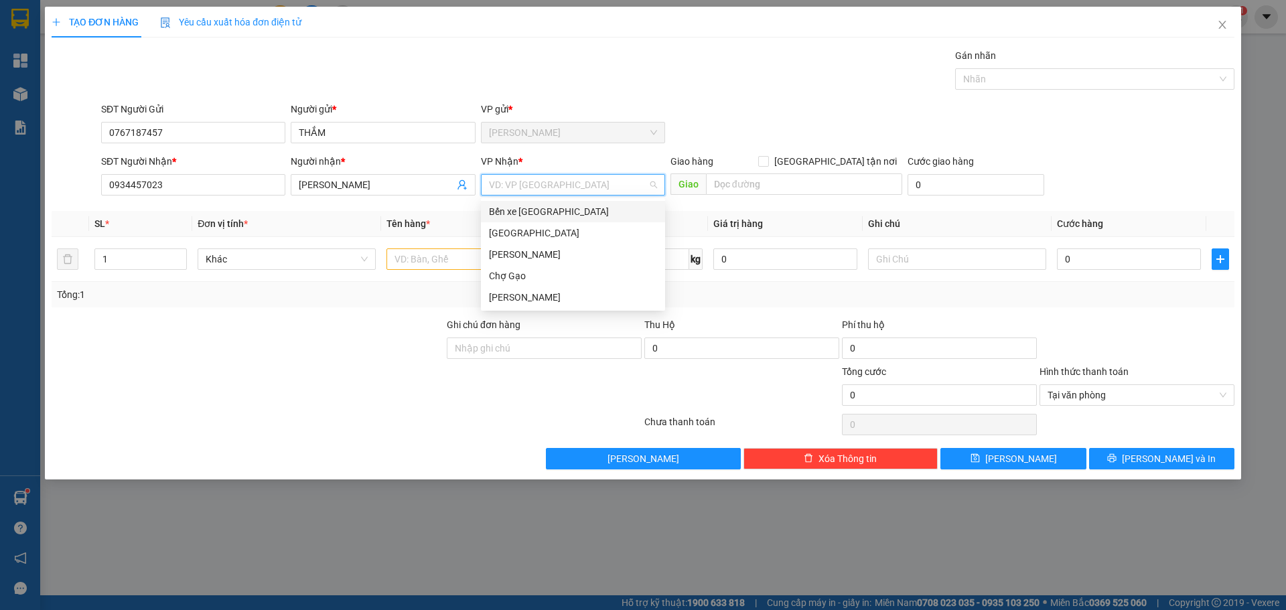
click at [557, 185] on input "search" at bounding box center [568, 185] width 159 height 20
drag, startPoint x: 528, startPoint y: 228, endPoint x: 403, endPoint y: 257, distance: 128.5
click at [527, 228] on div "[GEOGRAPHIC_DATA]" at bounding box center [573, 233] width 168 height 15
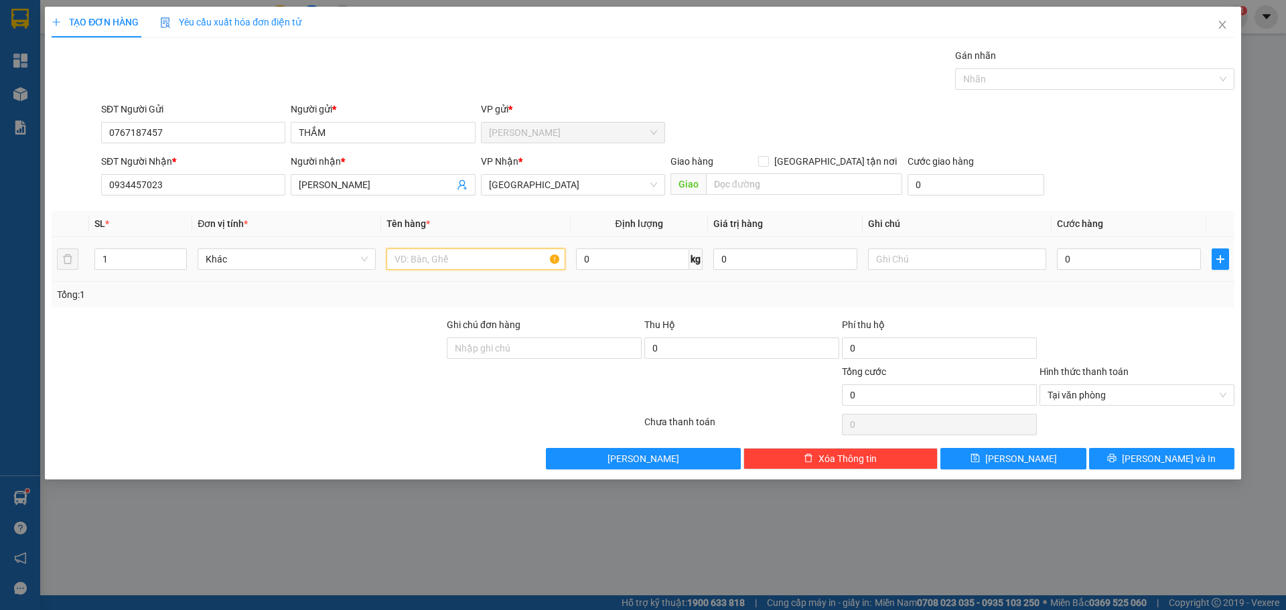
drag, startPoint x: 403, startPoint y: 257, endPoint x: 1285, endPoint y: 376, distance: 890.7
click at [675, 273] on tr "1 Khác 0 kg 0 0" at bounding box center [643, 259] width 1183 height 45
paste input "Á"
type input "1 BAO CÁ"
click at [1128, 260] on input "0" at bounding box center [1129, 258] width 144 height 21
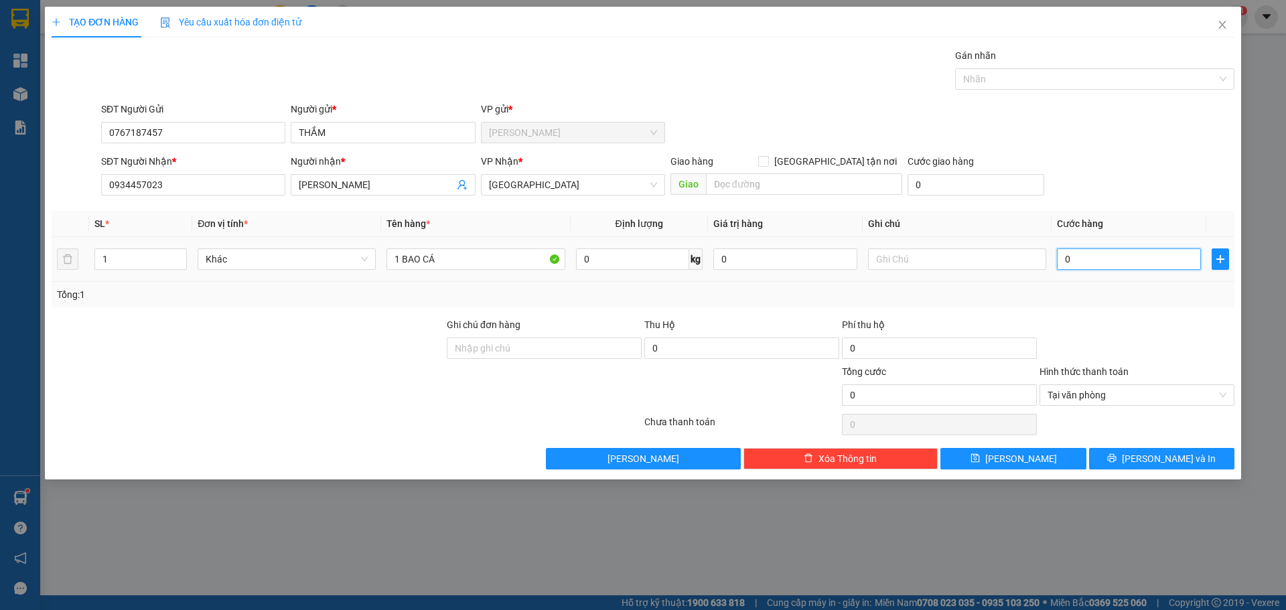
type input "2"
type input "25"
type input "25.000"
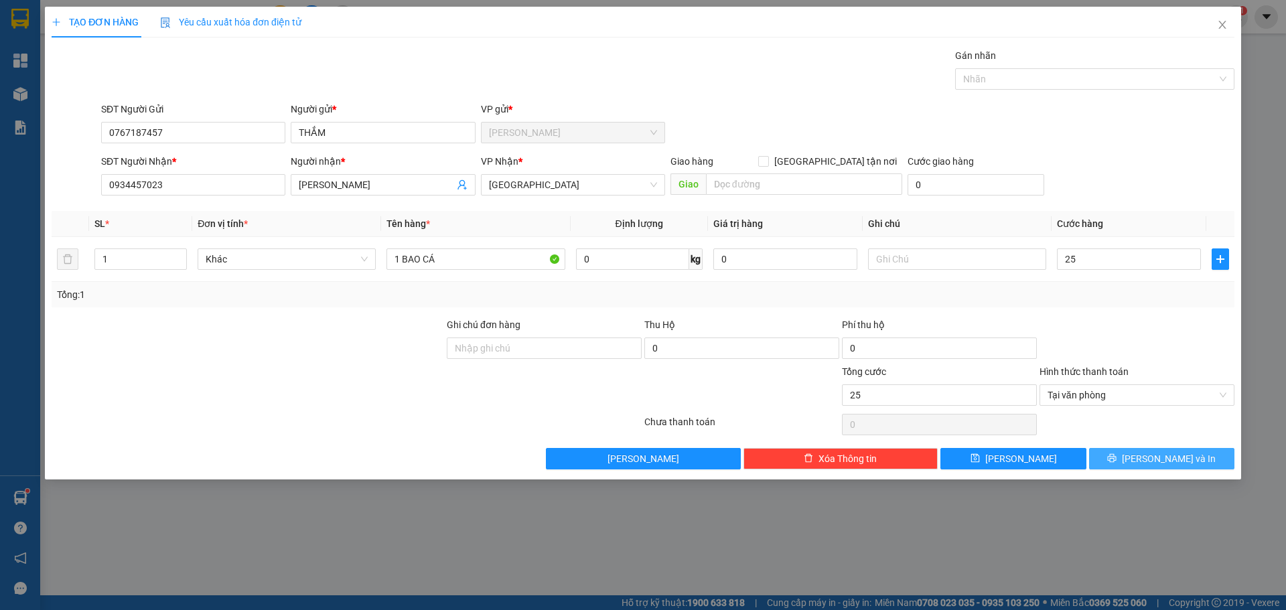
type input "25.000"
click at [1116, 457] on icon "printer" at bounding box center [1112, 458] width 9 height 9
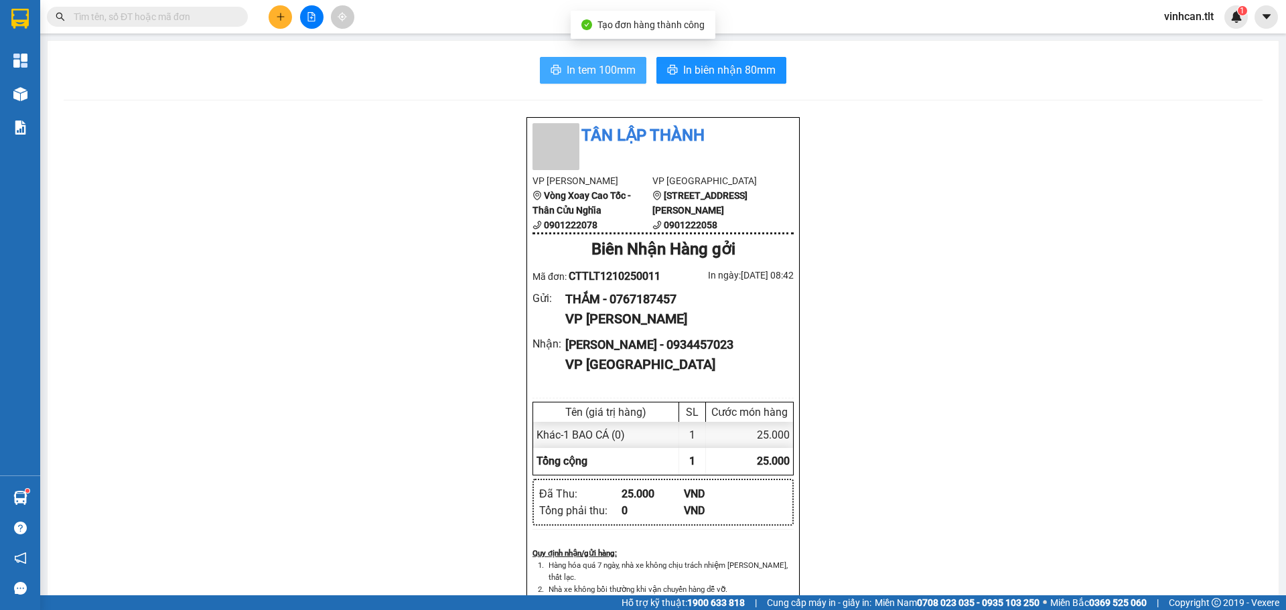
drag, startPoint x: 609, startPoint y: 71, endPoint x: 739, endPoint y: 174, distance: 165.9
click at [610, 70] on span "In tem 100mm" at bounding box center [601, 70] width 69 height 17
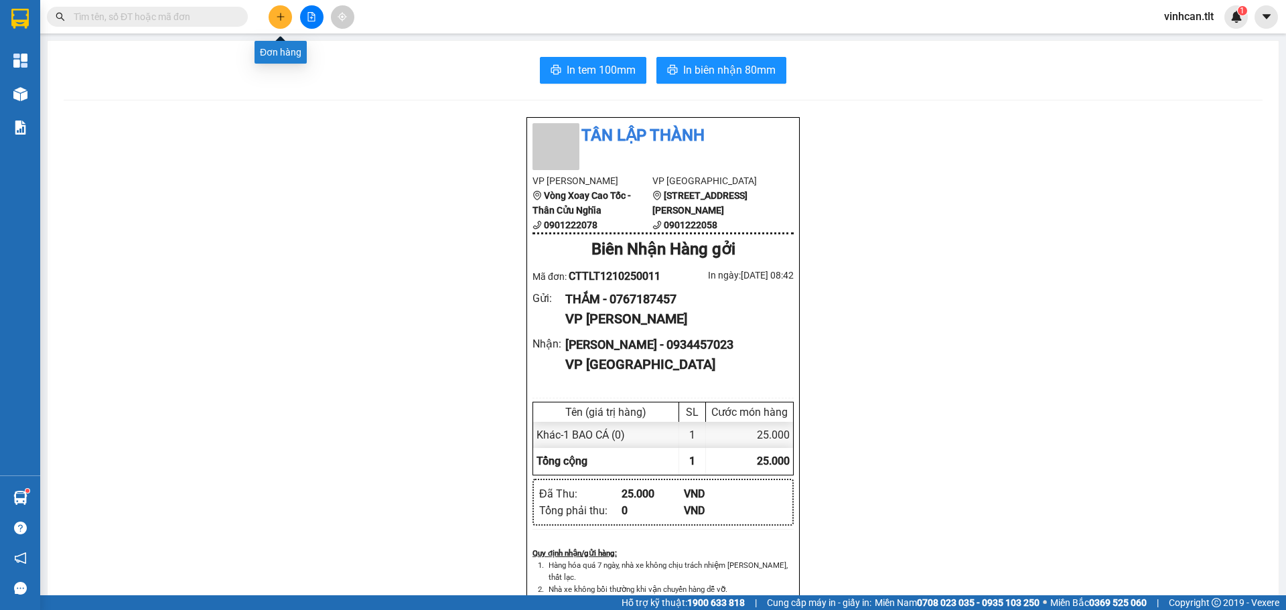
click at [287, 17] on button at bounding box center [280, 16] width 23 height 23
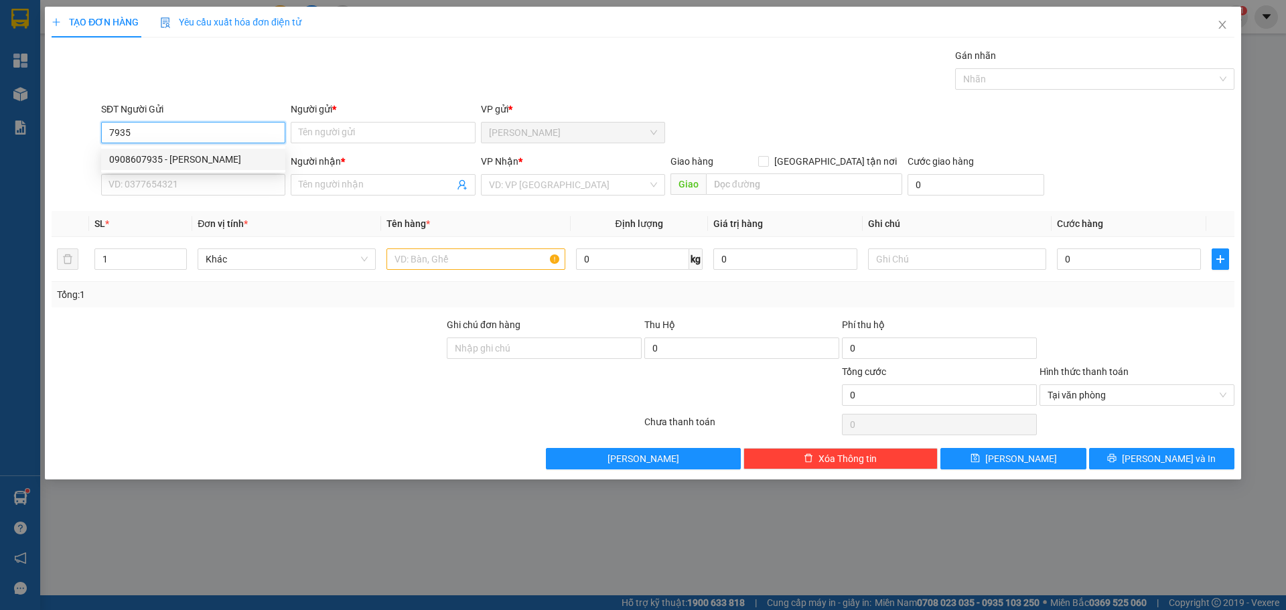
click at [178, 153] on div "0908607935 - HẢI" at bounding box center [193, 159] width 168 height 15
type input "0908607935"
type input "HẢI"
type input "0908607935"
click at [179, 189] on input "SĐT Người Nhận *" at bounding box center [193, 184] width 184 height 21
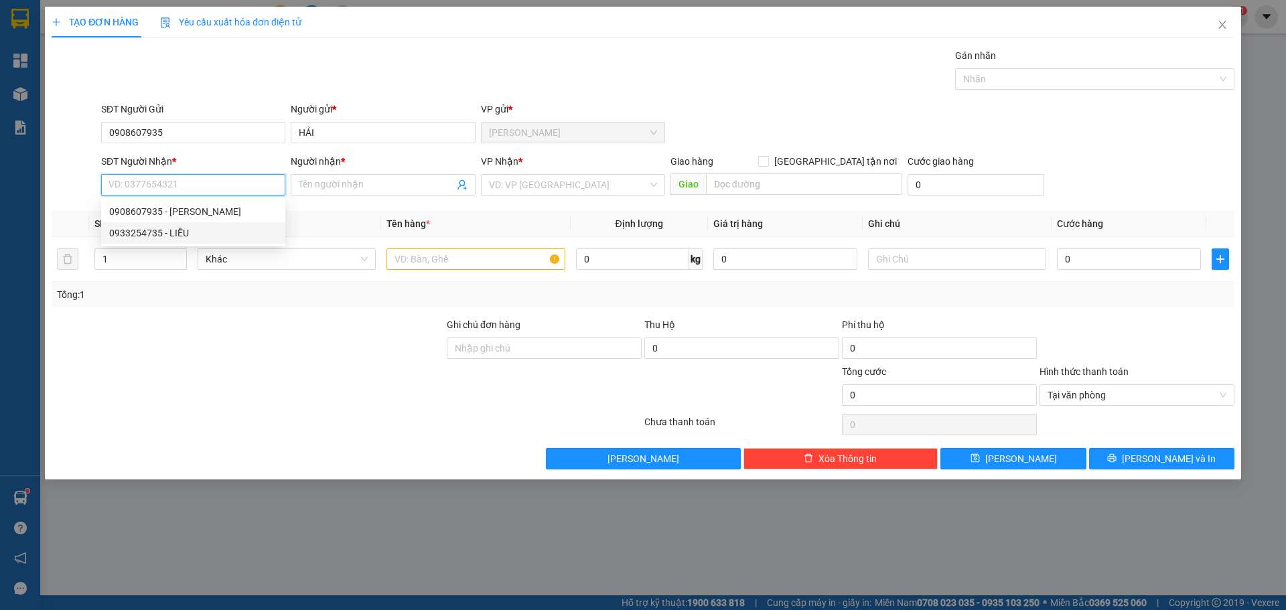
click at [181, 230] on div "0933254735 - LIỄU" at bounding box center [193, 233] width 168 height 15
type input "0933254735"
type input "LIỄU"
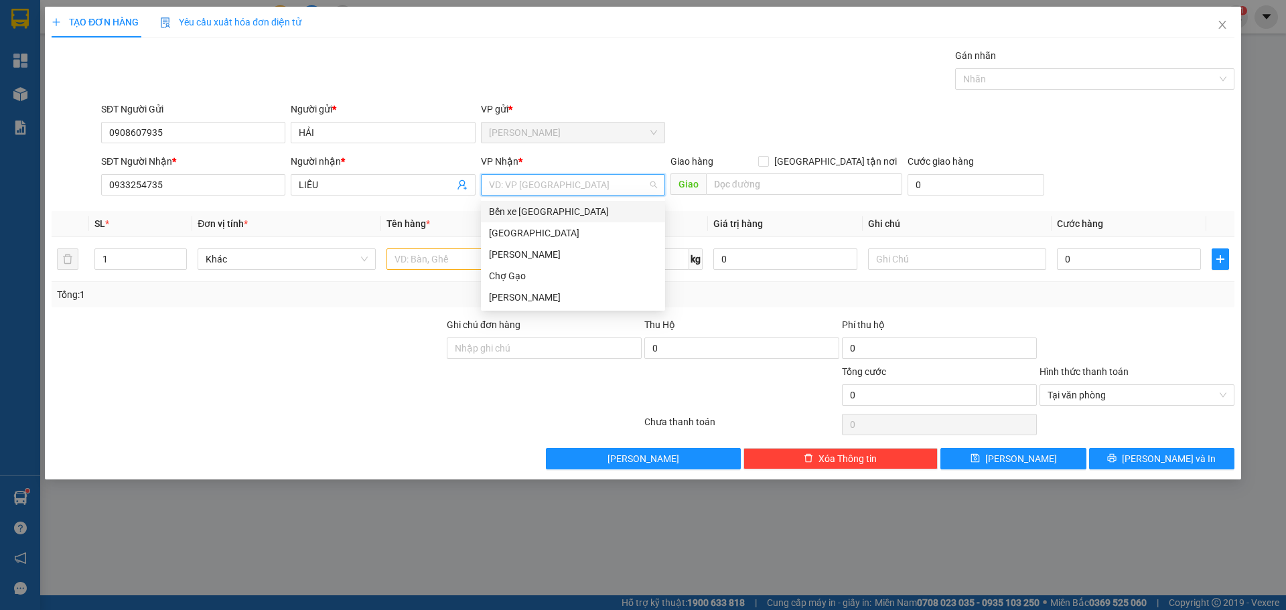
click at [559, 184] on input "search" at bounding box center [568, 185] width 159 height 20
click at [530, 234] on div "[GEOGRAPHIC_DATA]" at bounding box center [573, 233] width 168 height 15
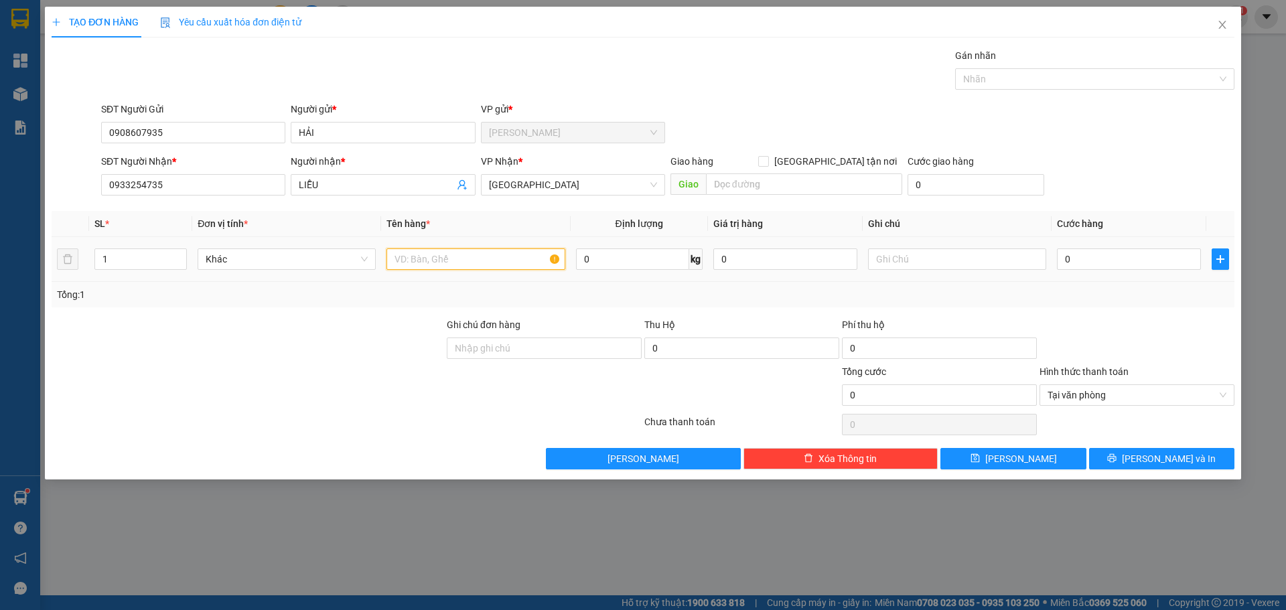
click at [434, 265] on input "text" at bounding box center [475, 258] width 178 height 21
type input "1 BAO SEN"
click at [1183, 263] on input "0" at bounding box center [1129, 258] width 144 height 21
type input "4"
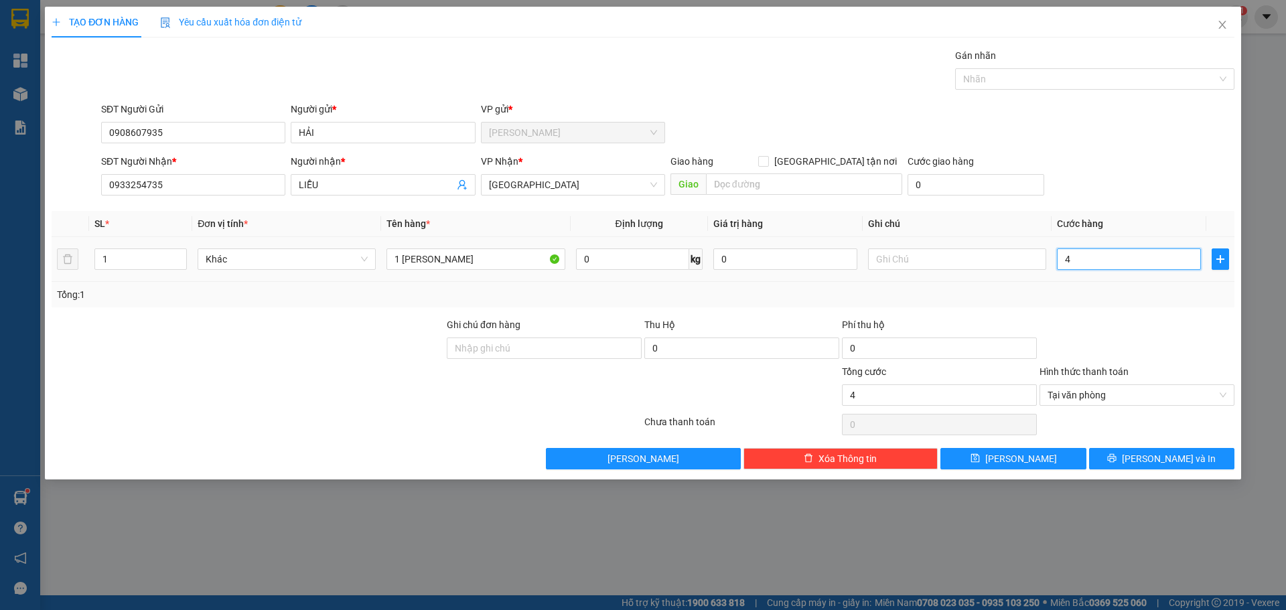
type input "40"
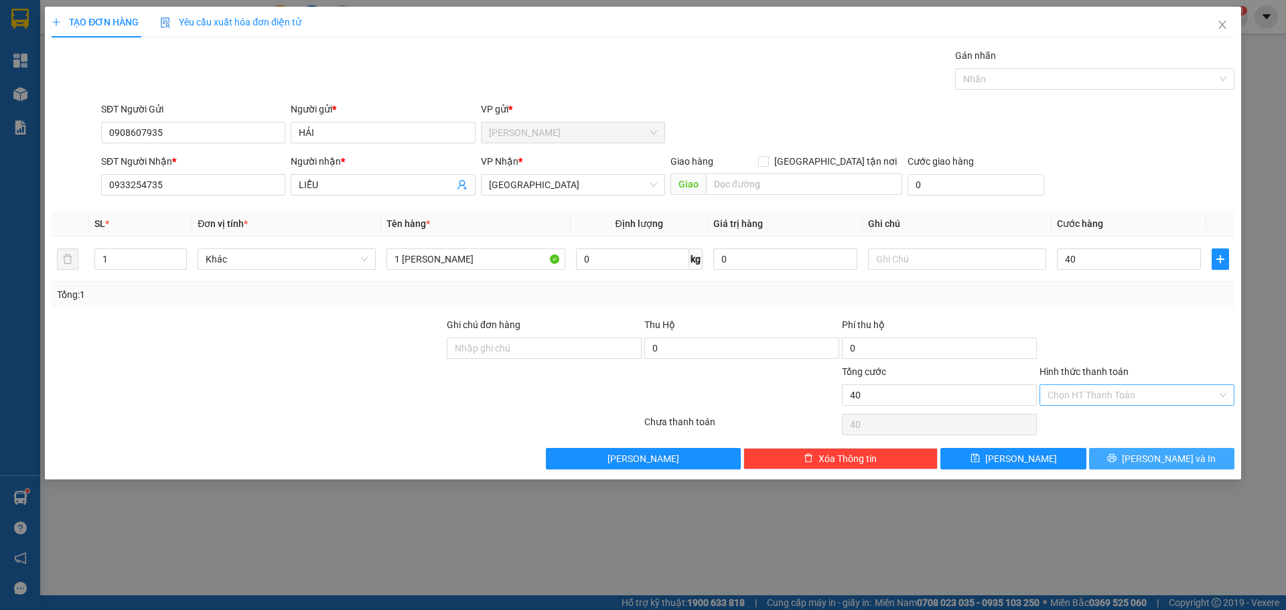
type input "40.000"
click at [1200, 453] on button "Lưu và In" at bounding box center [1161, 458] width 145 height 21
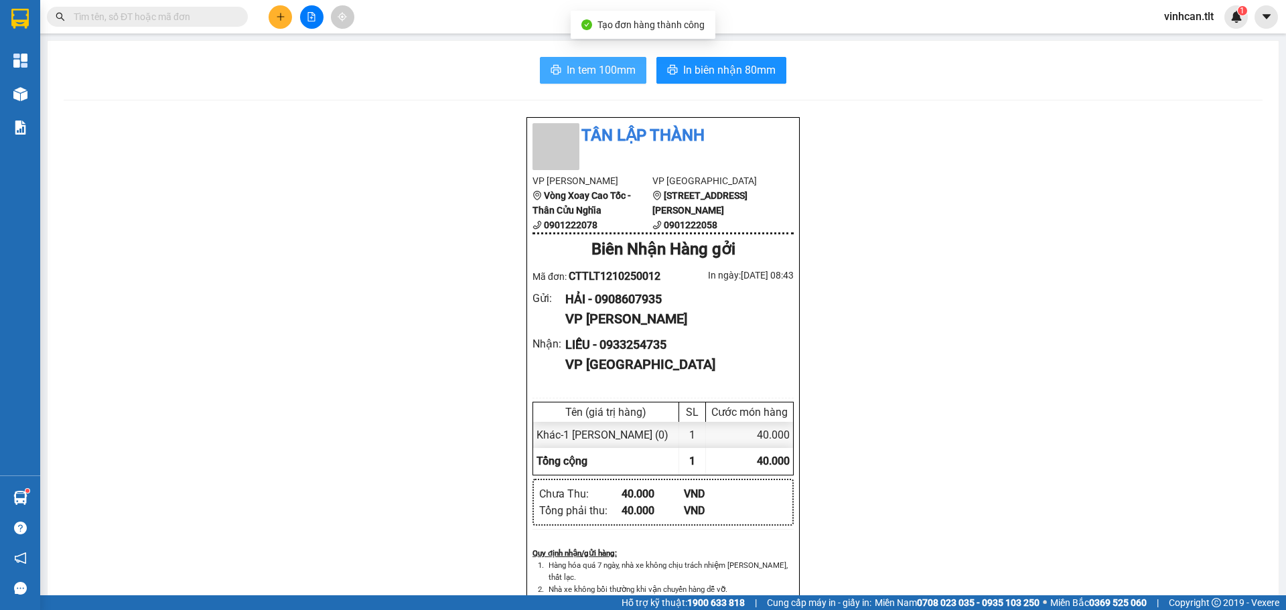
drag, startPoint x: 580, startPoint y: 64, endPoint x: 657, endPoint y: 144, distance: 111.3
click at [581, 64] on span "In tem 100mm" at bounding box center [601, 70] width 69 height 17
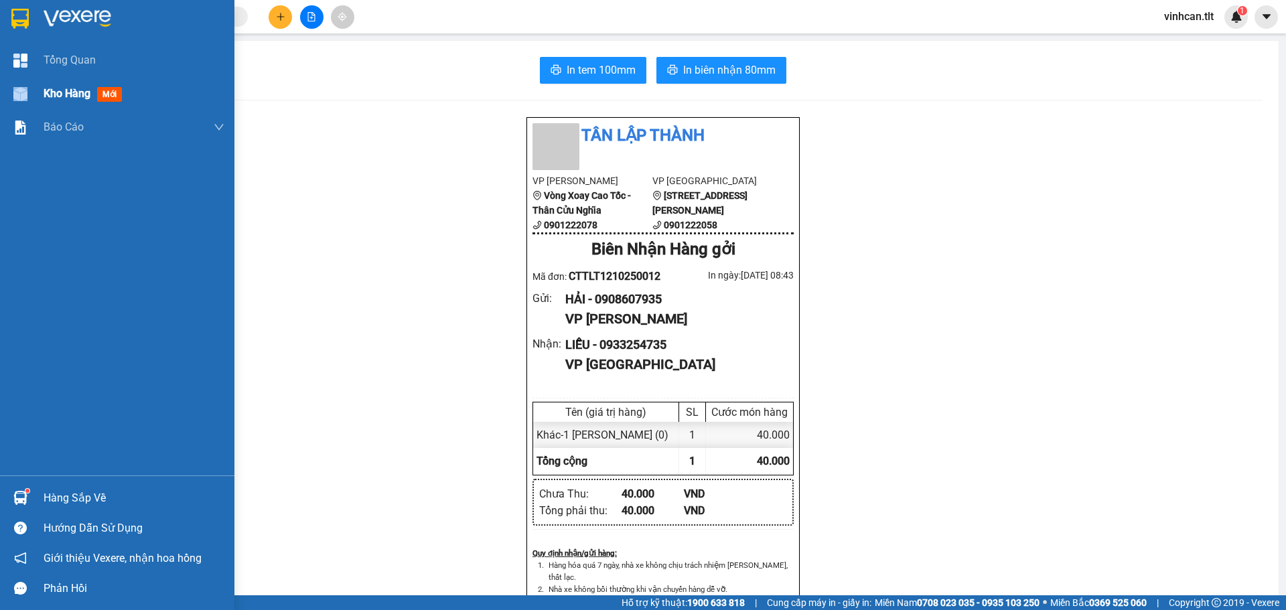
click at [31, 86] on div at bounding box center [20, 93] width 23 height 23
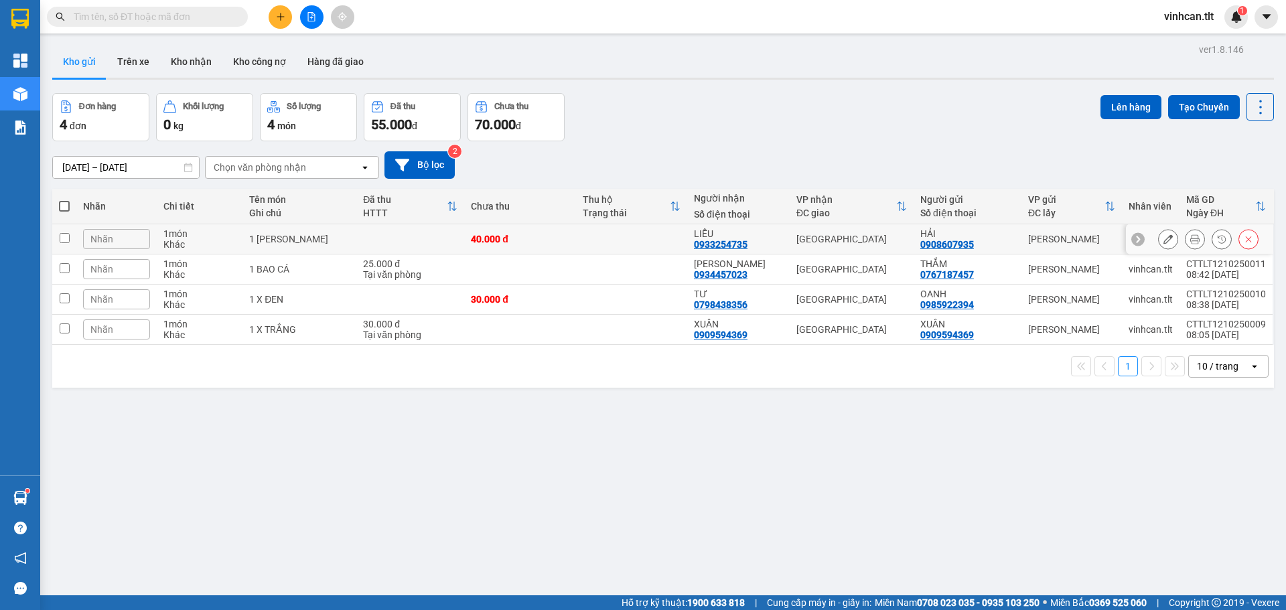
click at [327, 238] on div "1 BAO SEN" at bounding box center [299, 239] width 100 height 11
checkbox input "true"
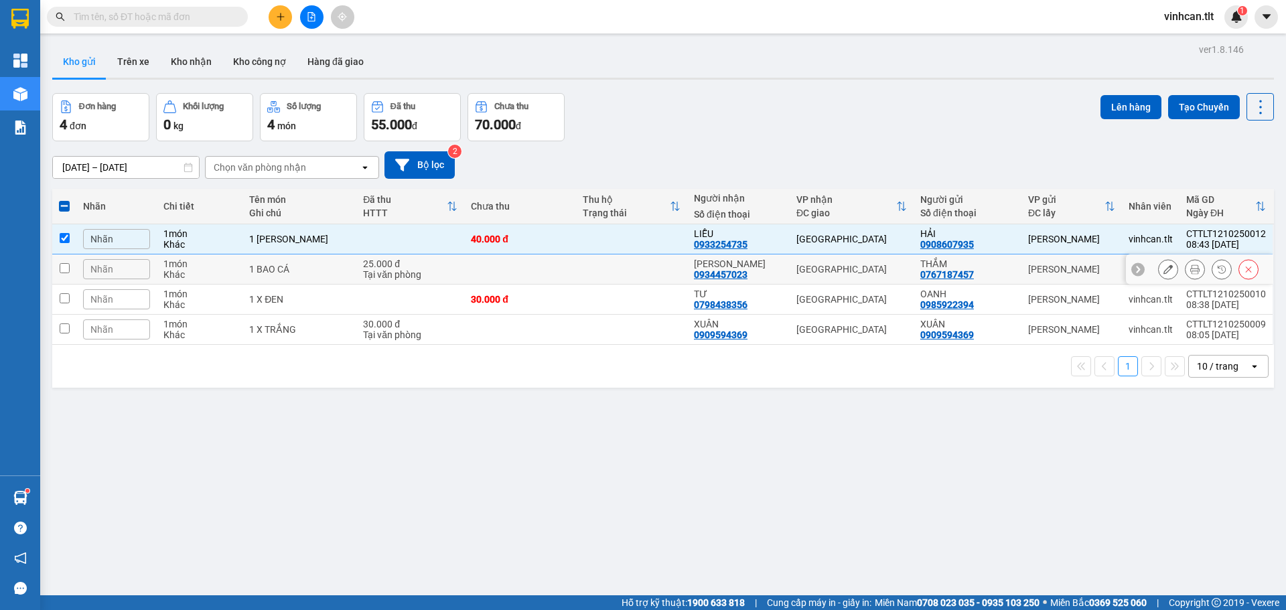
click at [326, 273] on div "1 BAO CÁ" at bounding box center [299, 269] width 100 height 11
checkbox input "true"
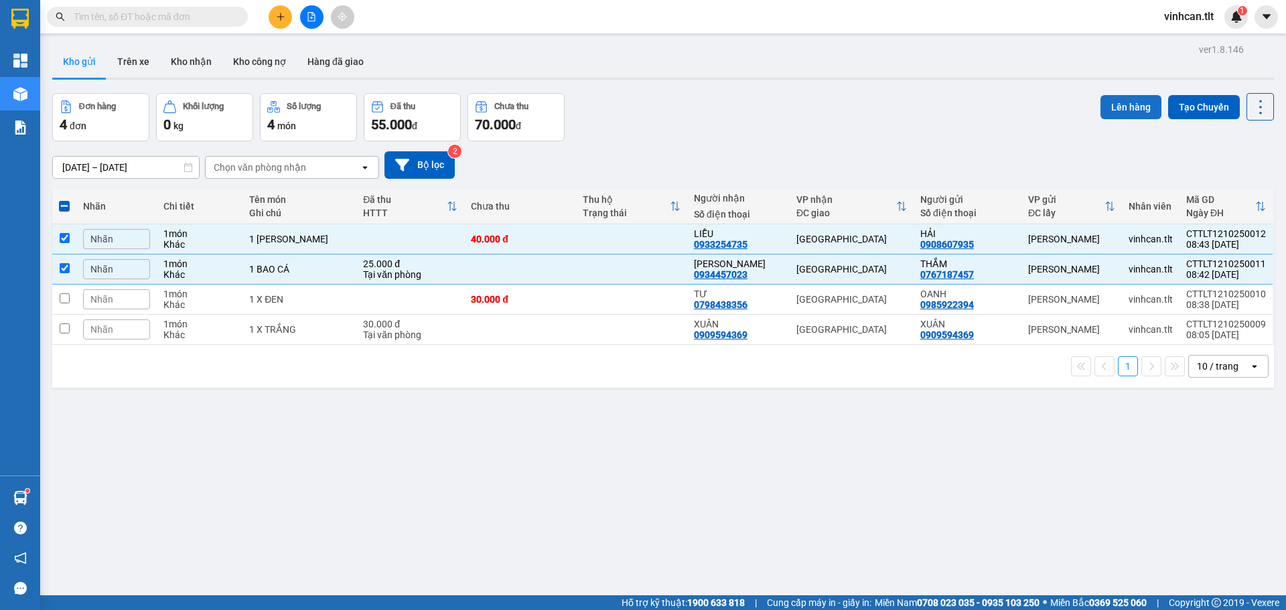
click at [1100, 114] on button "Lên hàng" at bounding box center [1130, 107] width 61 height 24
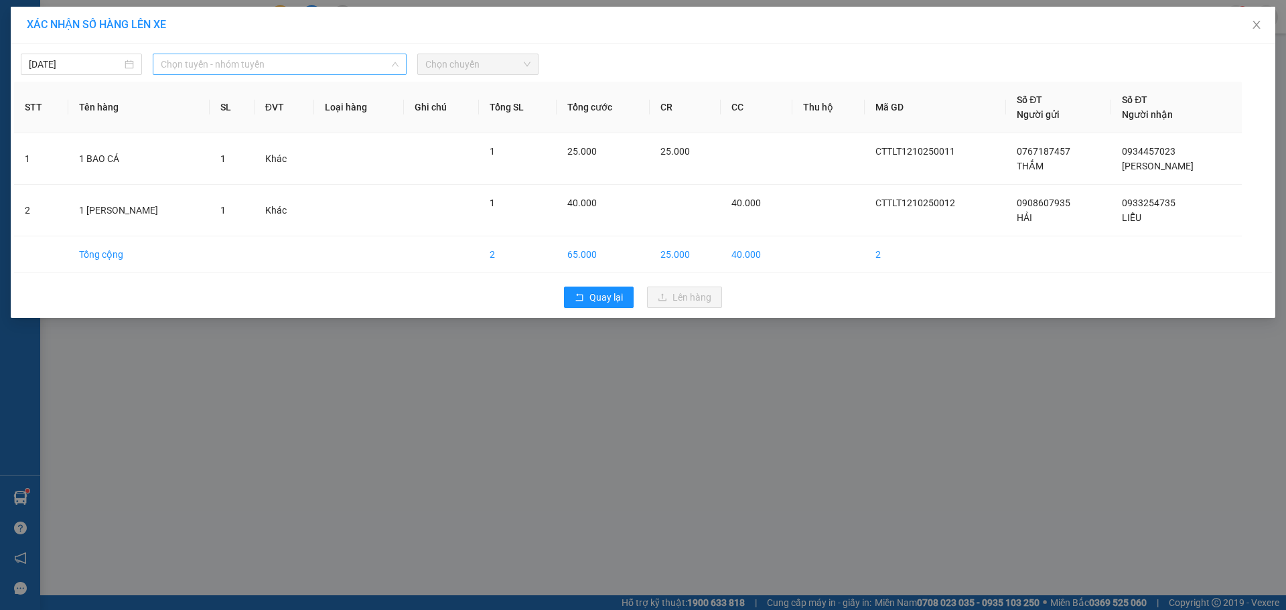
click at [320, 69] on span "Chọn tuyến - nhóm tuyến" at bounding box center [280, 64] width 238 height 20
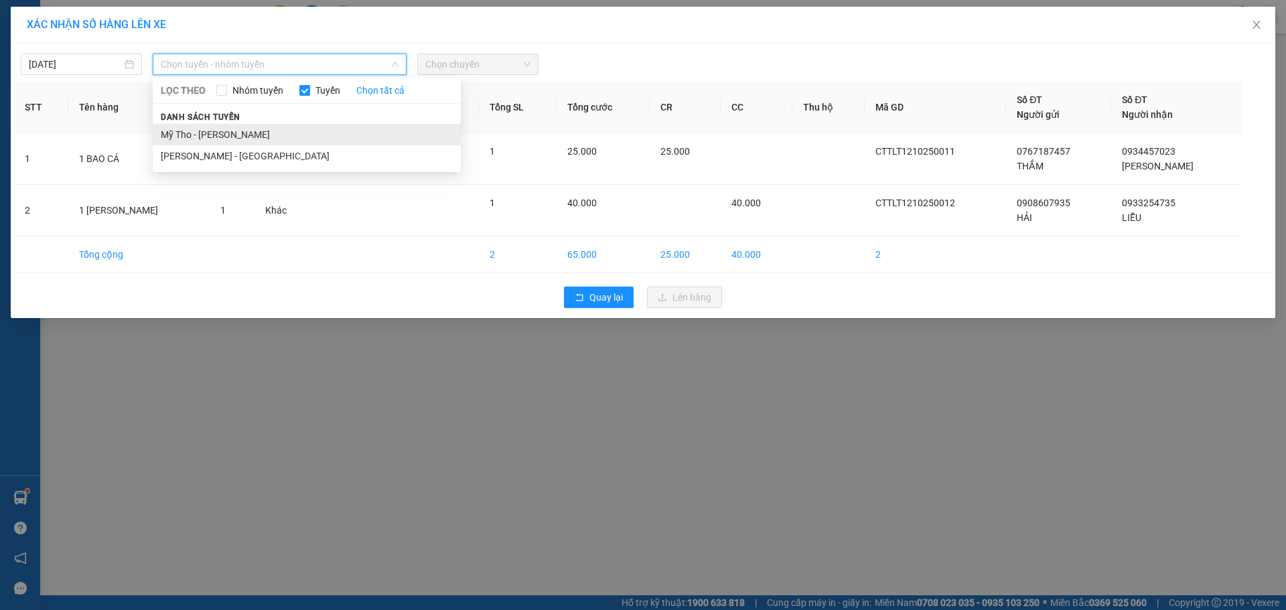
click at [224, 131] on li "Mỹ Tho - [PERSON_NAME]" at bounding box center [307, 134] width 308 height 21
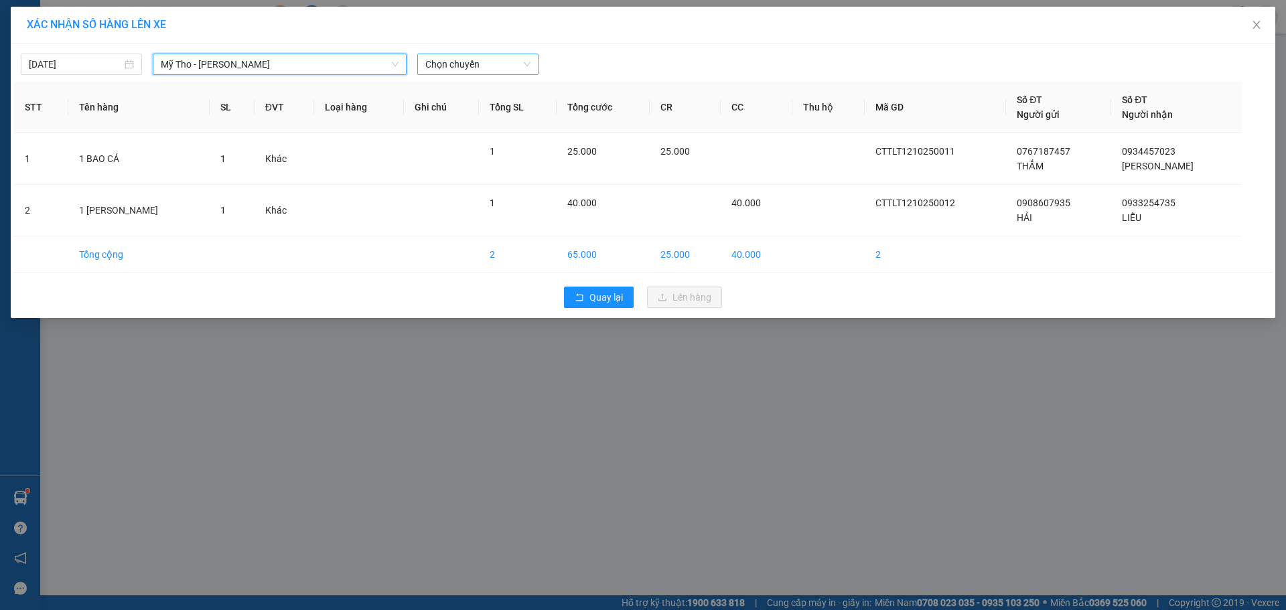
click at [499, 59] on span "Chọn chuyến" at bounding box center [477, 64] width 105 height 20
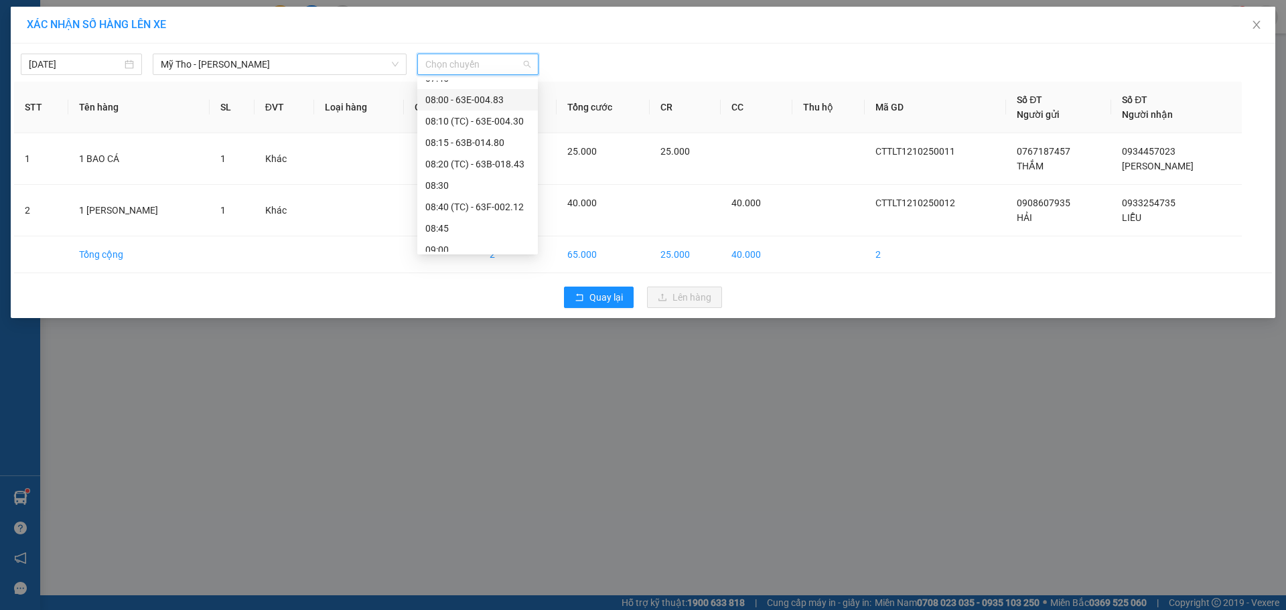
scroll to position [603, 0]
click at [490, 133] on div "08:10 (TC) - 63E-004.30" at bounding box center [477, 131] width 104 height 15
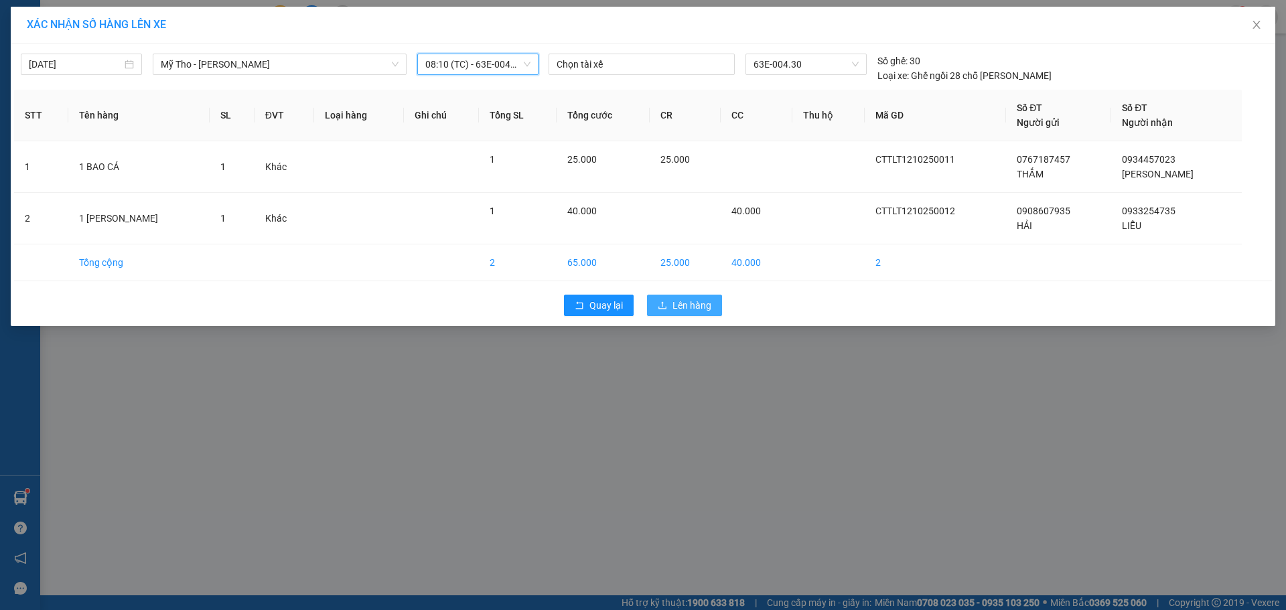
click at [679, 309] on span "Lên hàng" at bounding box center [691, 305] width 39 height 15
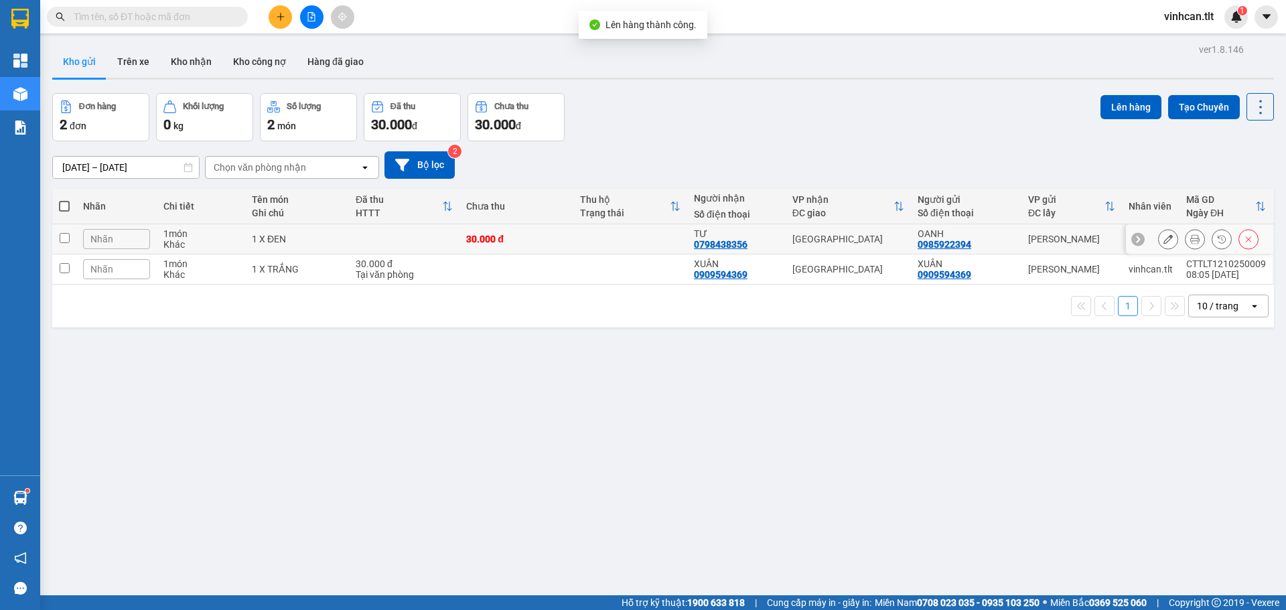
click at [378, 236] on td at bounding box center [404, 239] width 111 height 30
checkbox input "true"
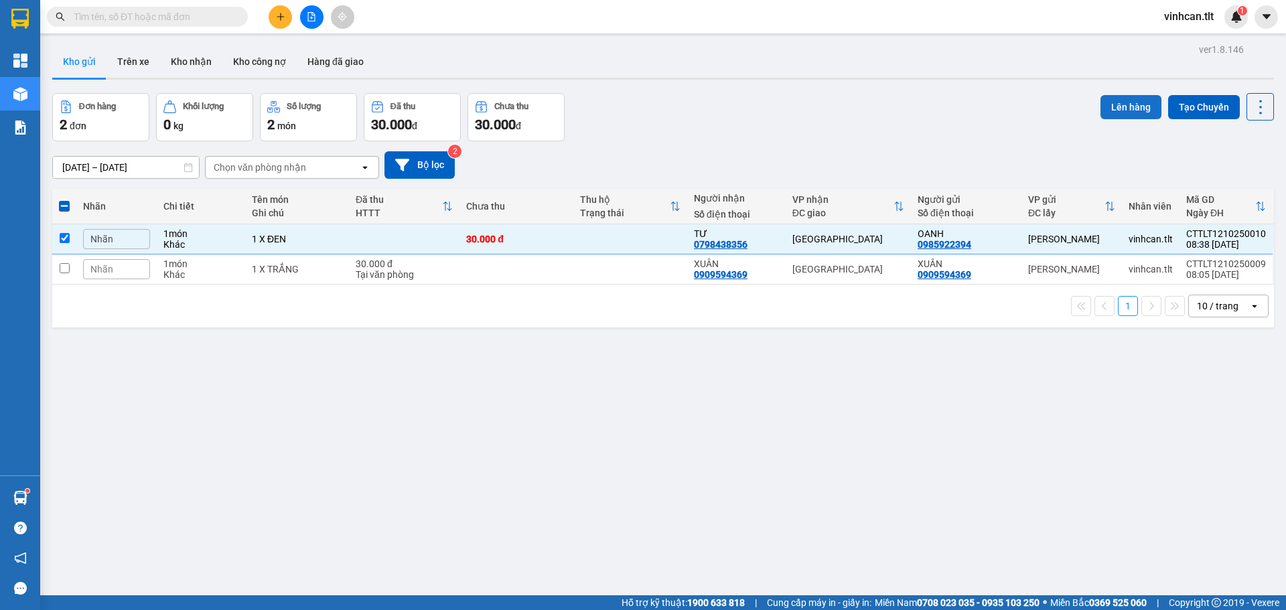
click at [1122, 103] on button "Lên hàng" at bounding box center [1130, 107] width 61 height 24
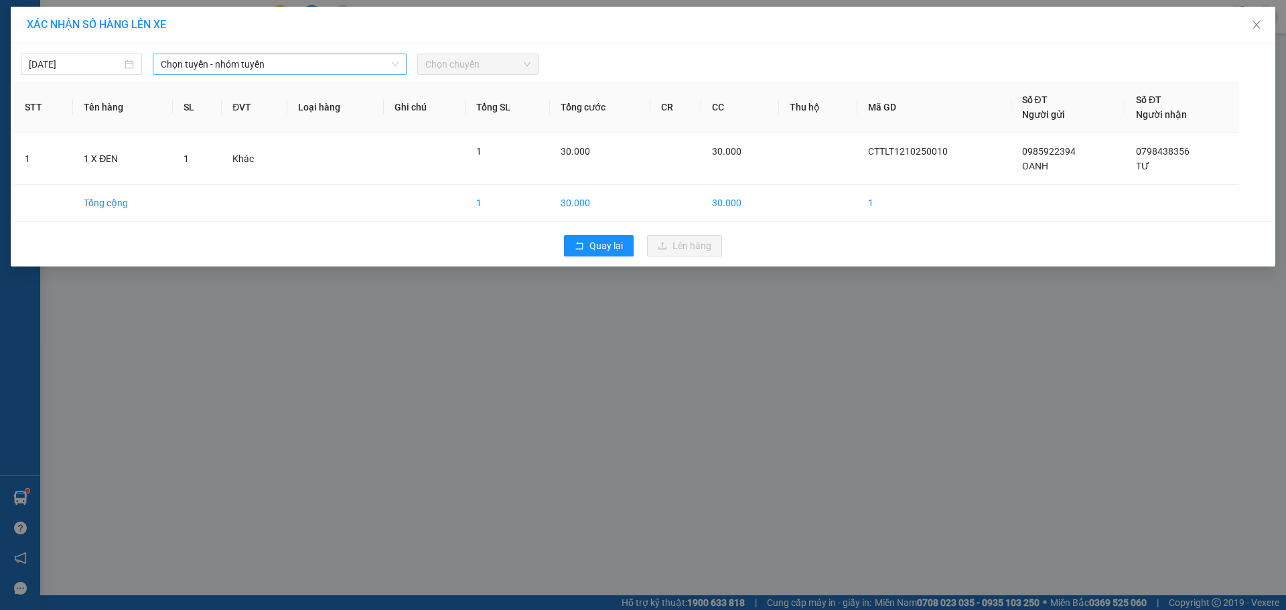
click at [252, 66] on span "Chọn tuyến - nhóm tuyến" at bounding box center [280, 64] width 238 height 20
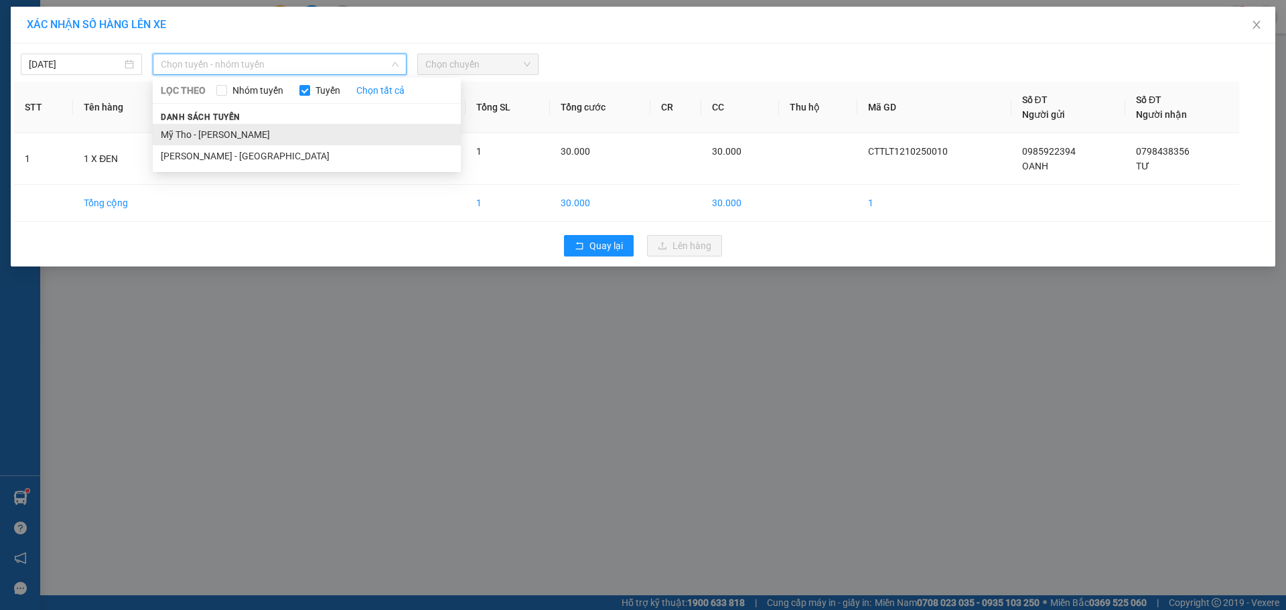
click at [229, 131] on li "Mỹ Tho - [PERSON_NAME]" at bounding box center [307, 134] width 308 height 21
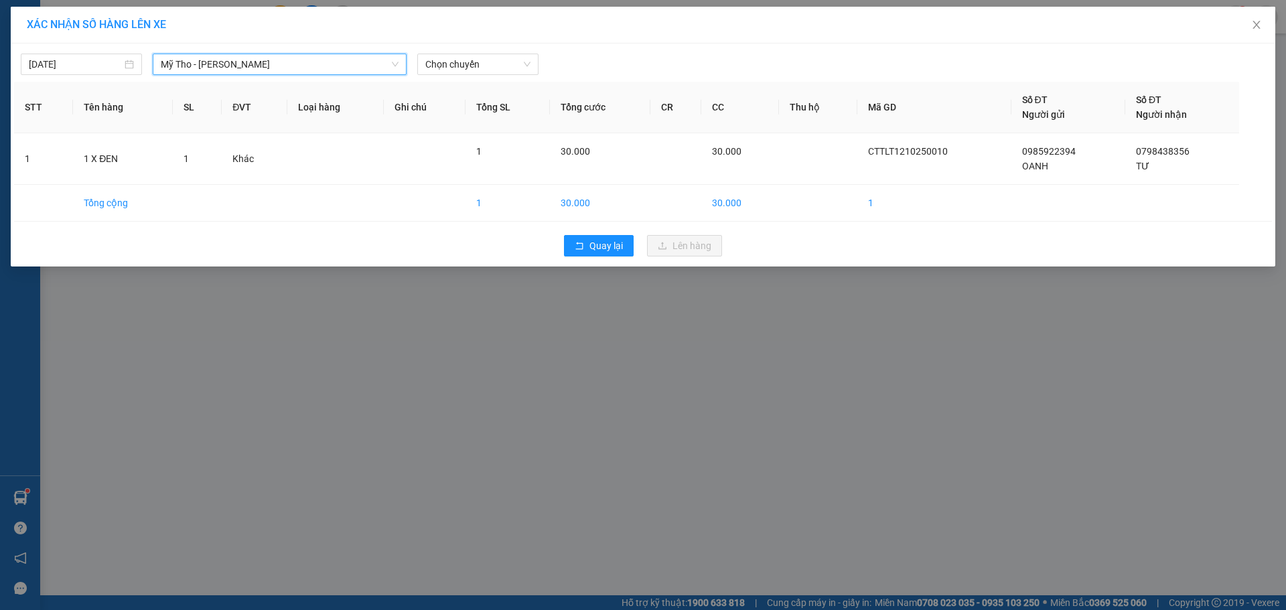
click at [486, 48] on div "12/10/2025 Mỹ Tho - Hồ Chí Minh Mỹ Tho - Hồ Chí Minh LỌC THEO Nhóm tuyến Tuyến …" at bounding box center [643, 61] width 1258 height 28
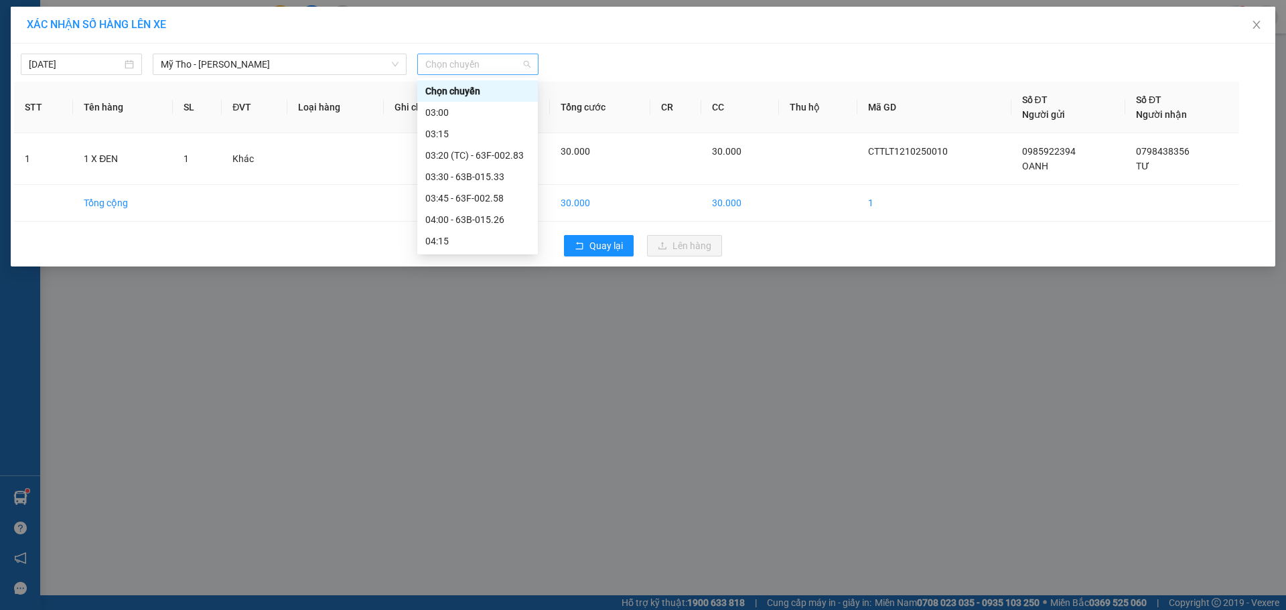
click at [489, 67] on span "Chọn chuyến" at bounding box center [477, 64] width 105 height 20
click at [490, 133] on div "07:40 (TC) - 63B-021.88" at bounding box center [477, 134] width 104 height 15
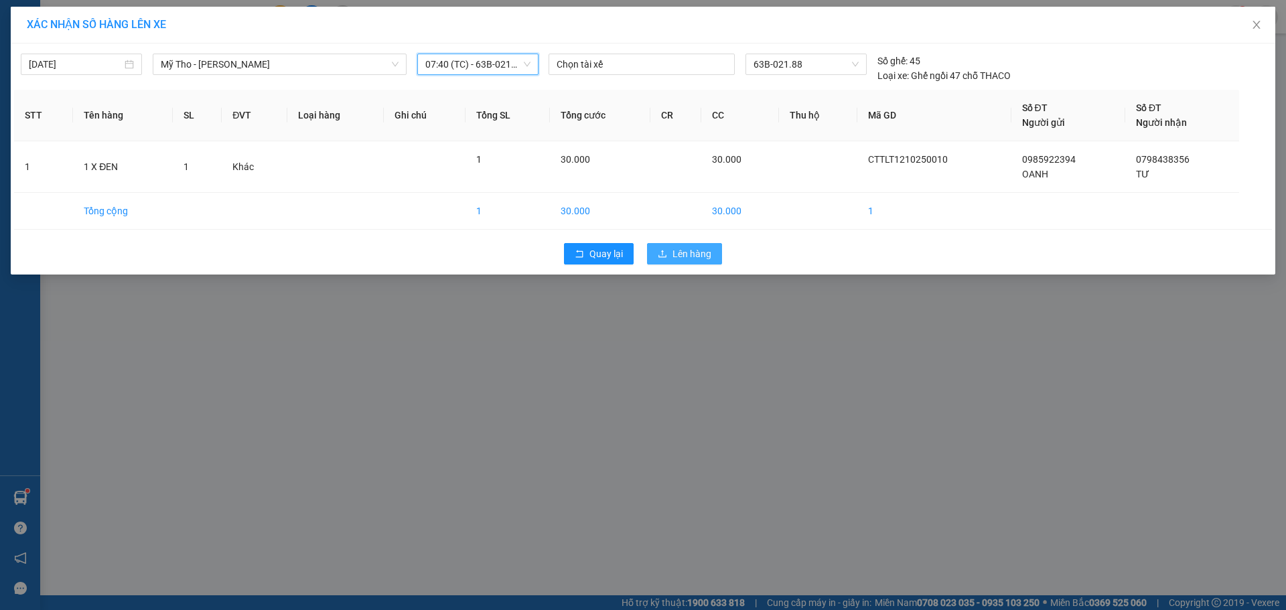
click at [670, 262] on button "Lên hàng" at bounding box center [684, 253] width 75 height 21
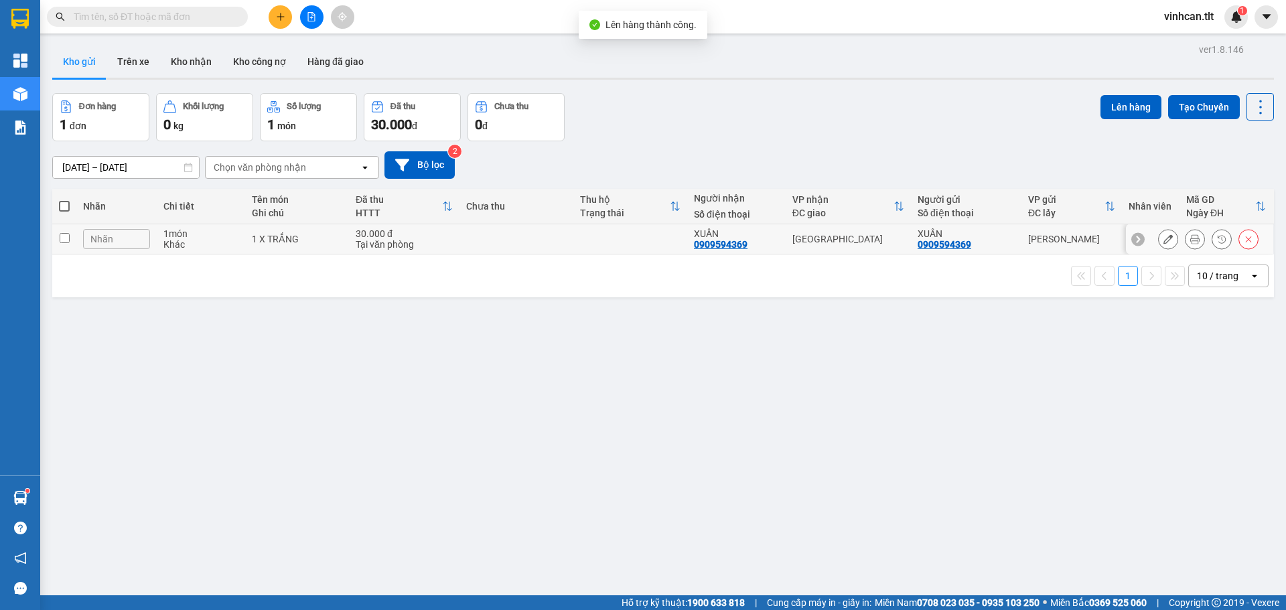
click at [595, 244] on td at bounding box center [630, 239] width 114 height 30
checkbox input "true"
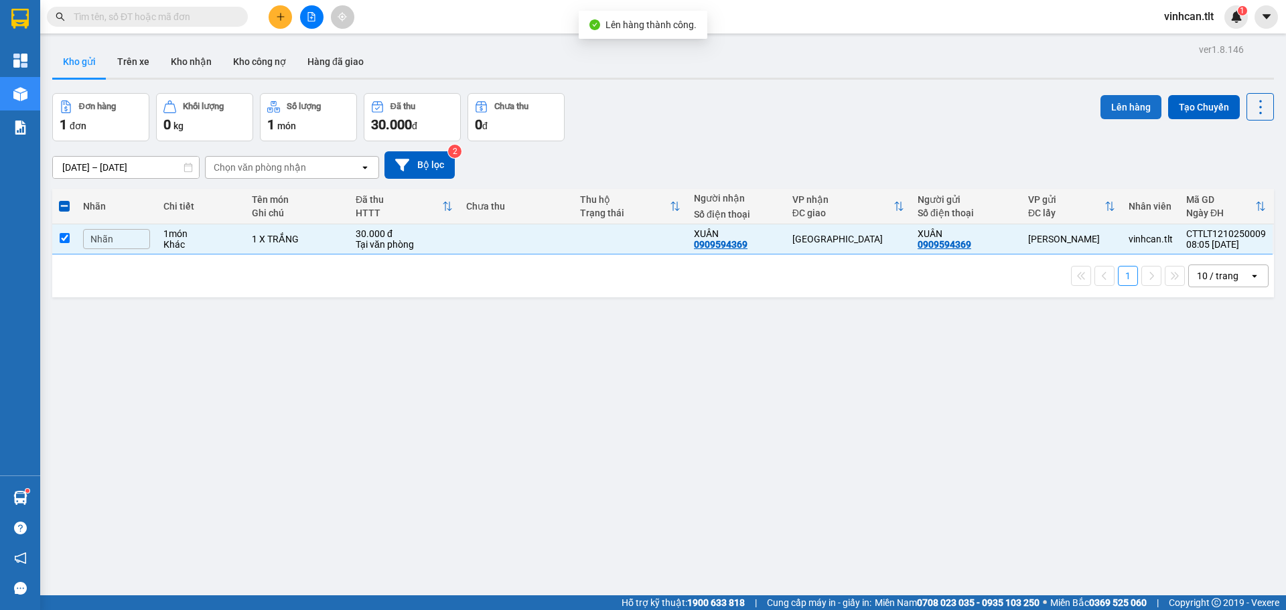
click at [1108, 103] on button "Lên hàng" at bounding box center [1130, 107] width 61 height 24
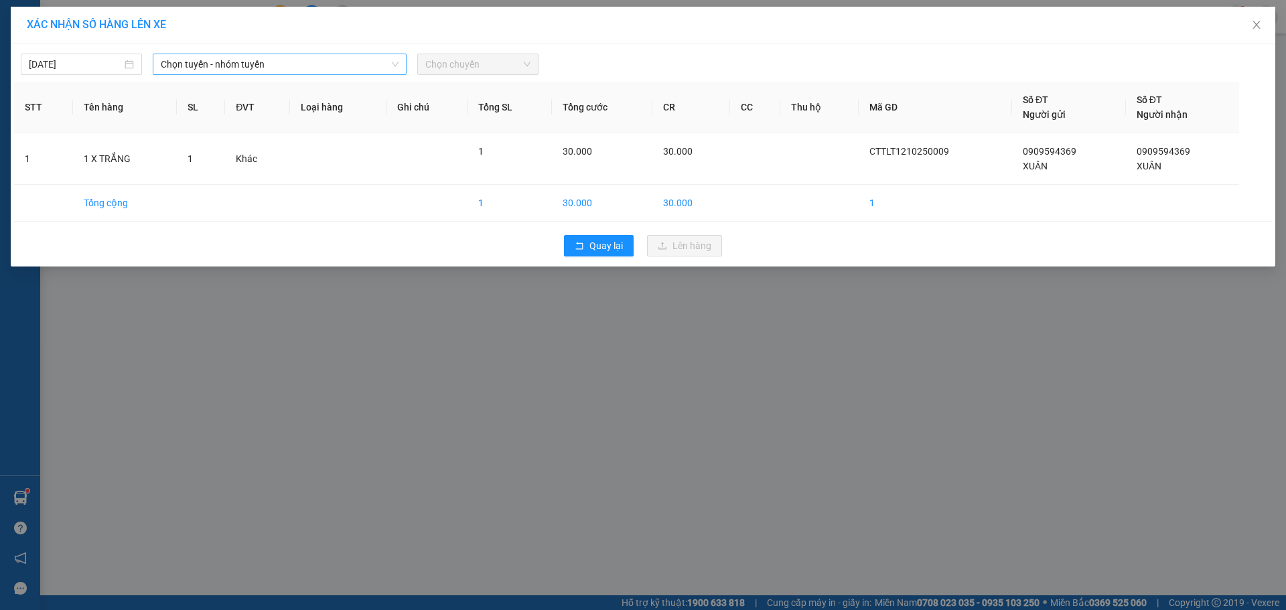
click at [196, 56] on span "Chọn tuyến - nhóm tuyến" at bounding box center [280, 64] width 238 height 20
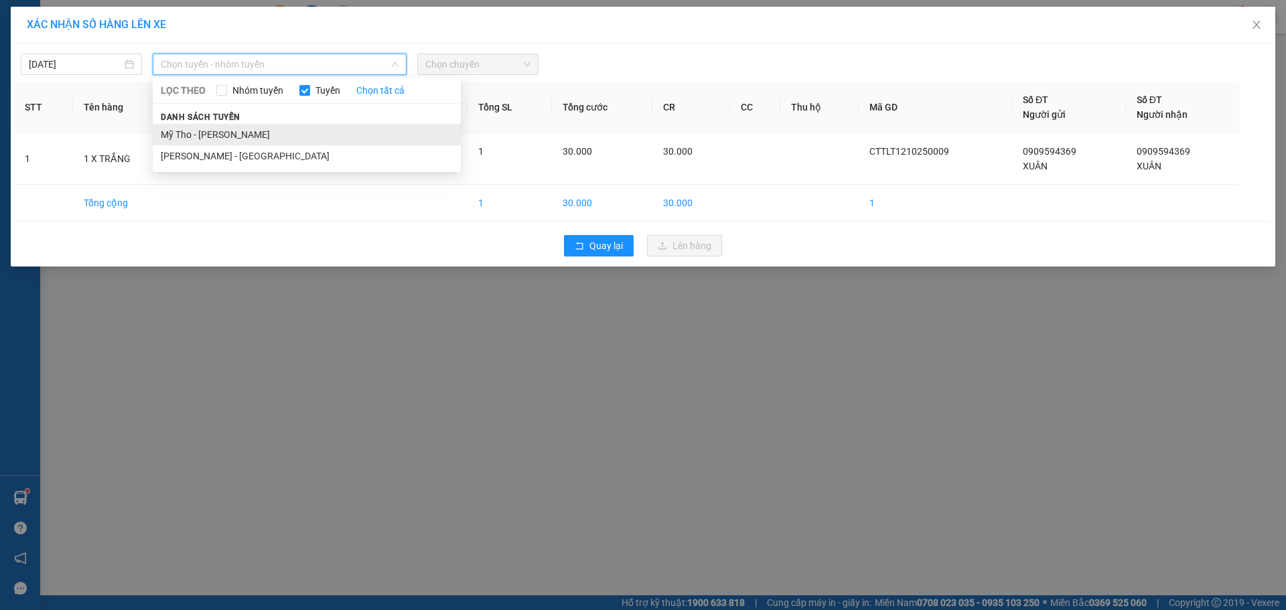
click at [181, 144] on li "Mỹ Tho - [PERSON_NAME]" at bounding box center [307, 134] width 308 height 21
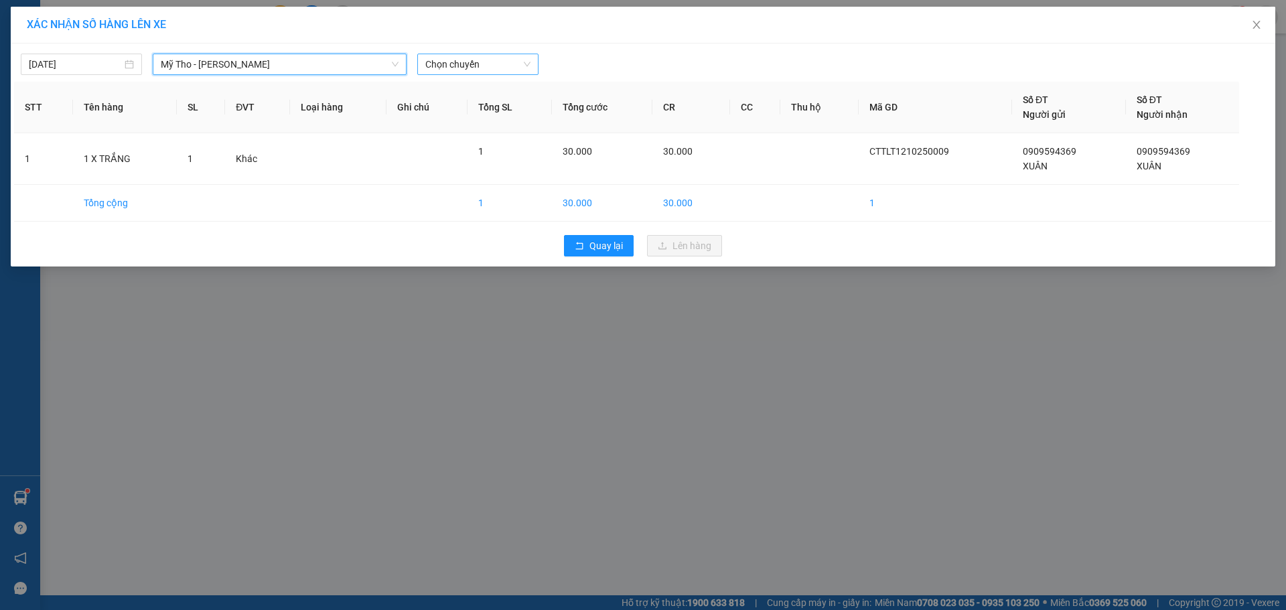
click at [442, 62] on span "Chọn chuyến" at bounding box center [477, 64] width 105 height 20
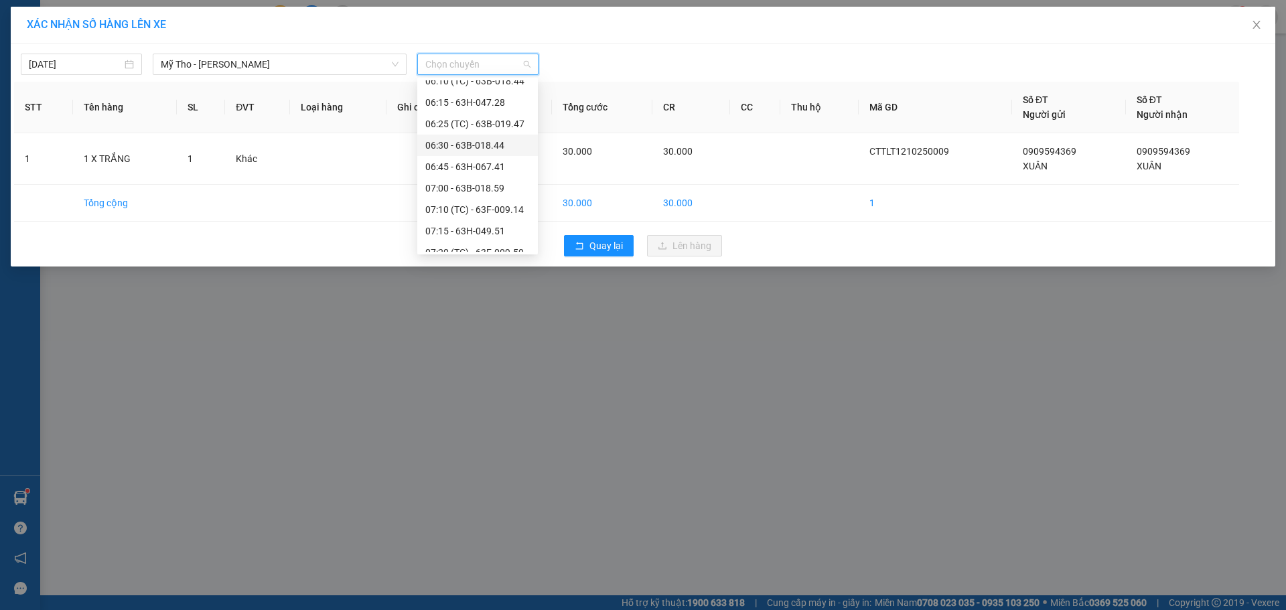
scroll to position [402, 0]
click at [475, 187] on div "07:10 (TC) - 63F-009.14" at bounding box center [477, 182] width 104 height 15
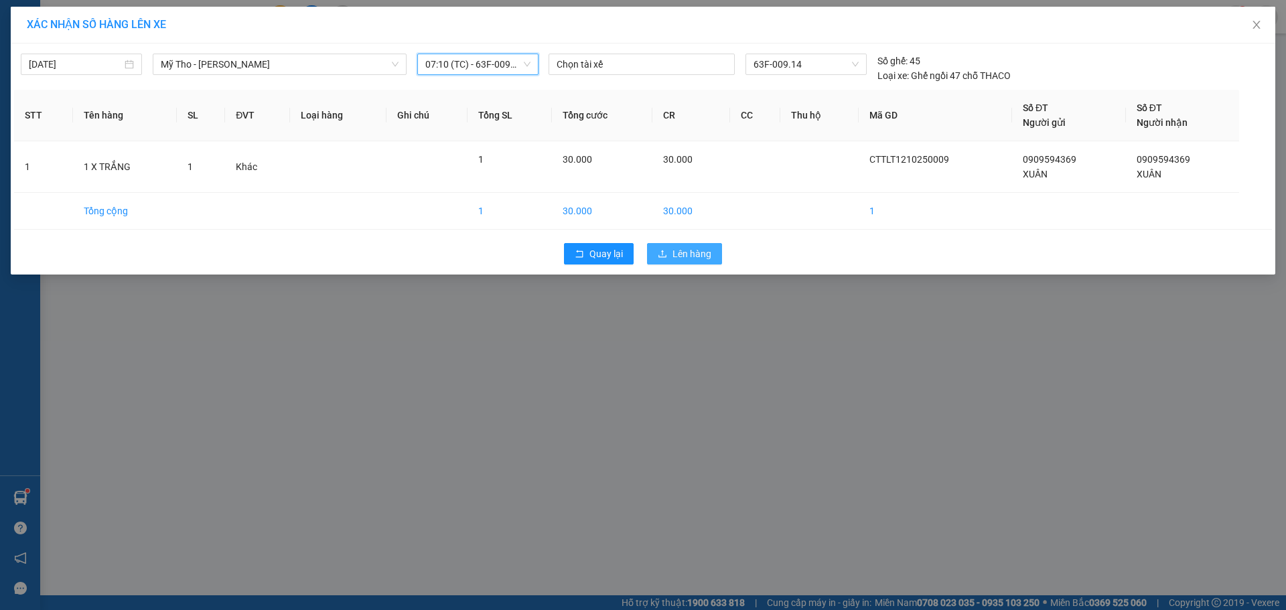
click at [661, 251] on icon "upload" at bounding box center [662, 253] width 9 height 9
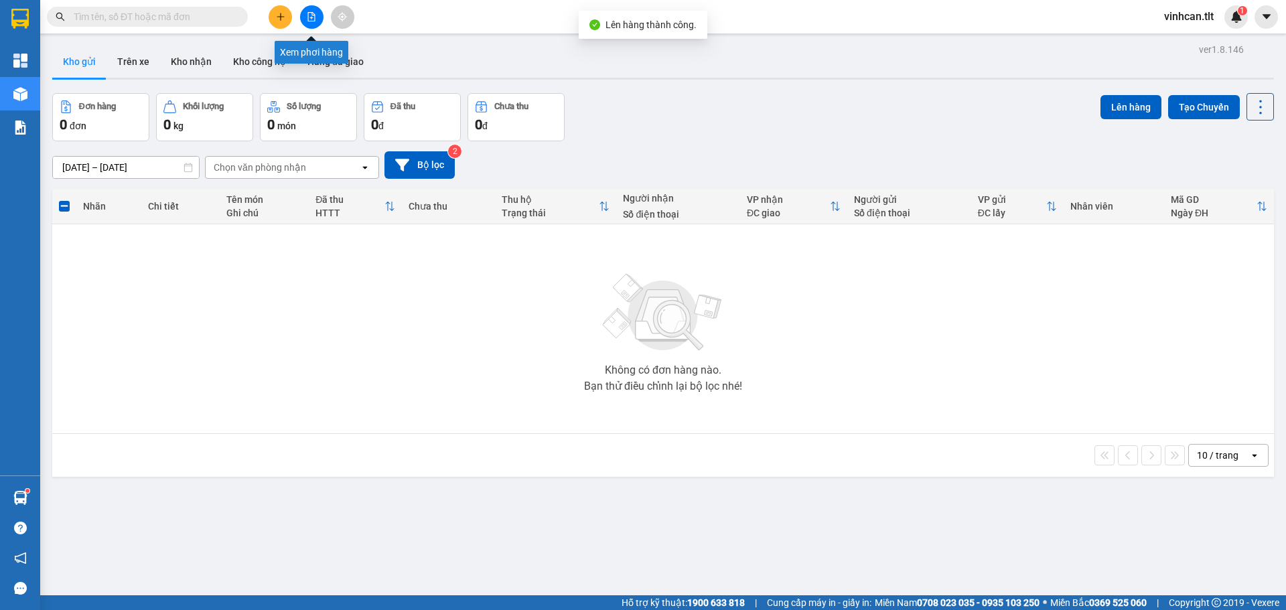
click at [316, 21] on button at bounding box center [311, 16] width 23 height 23
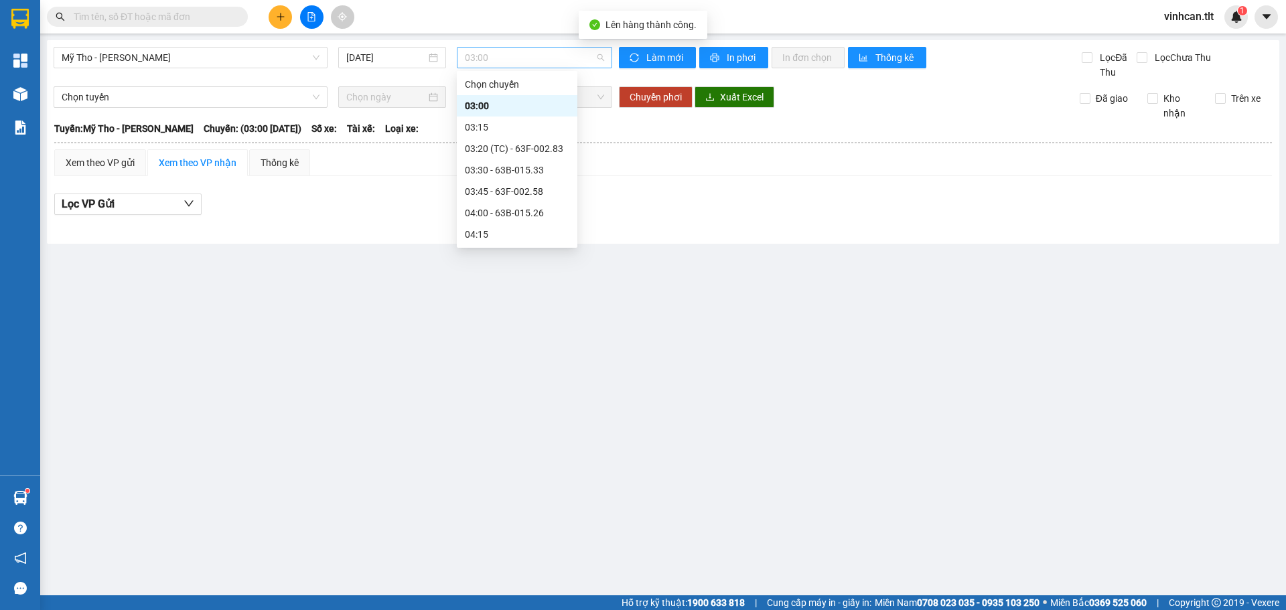
click at [534, 55] on span "03:00" at bounding box center [534, 58] width 139 height 20
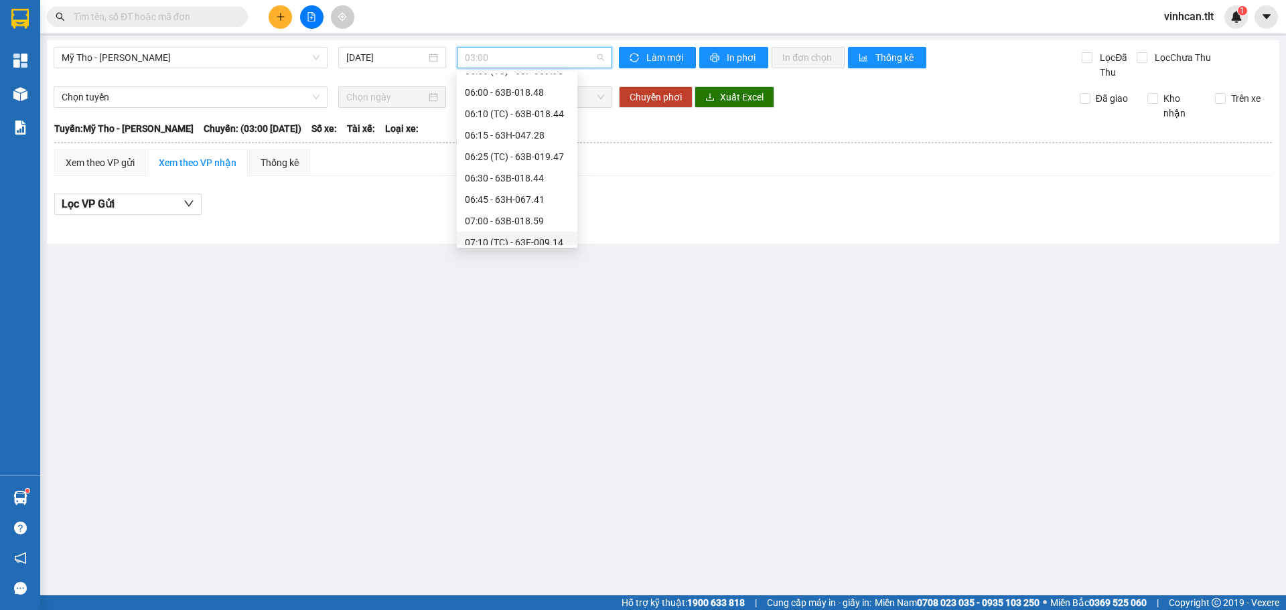
click at [532, 242] on div "07:10 (TC) - 63F-009.14" at bounding box center [517, 242] width 104 height 15
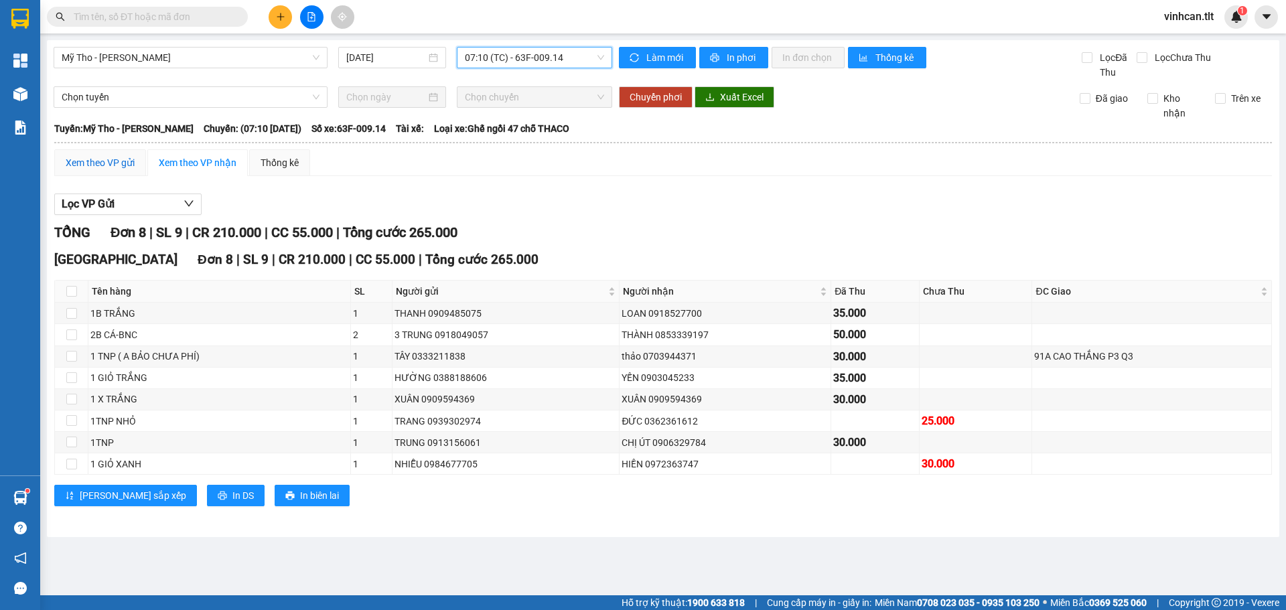
click at [123, 160] on div "Xem theo VP gửi" at bounding box center [100, 162] width 69 height 15
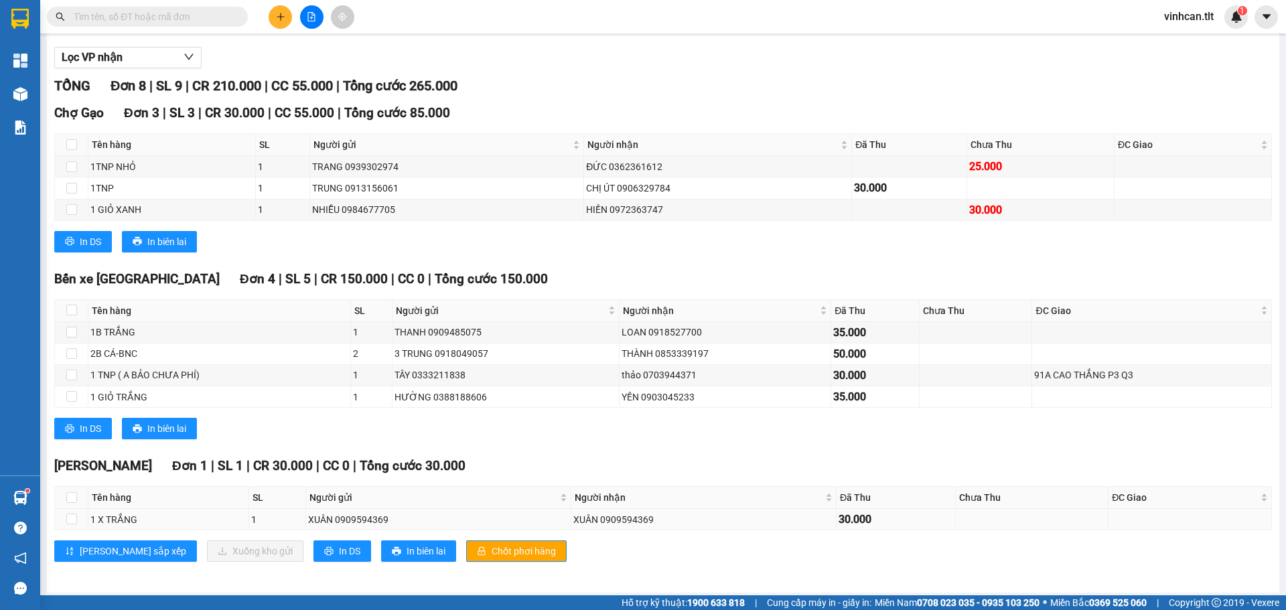
scroll to position [151, 0]
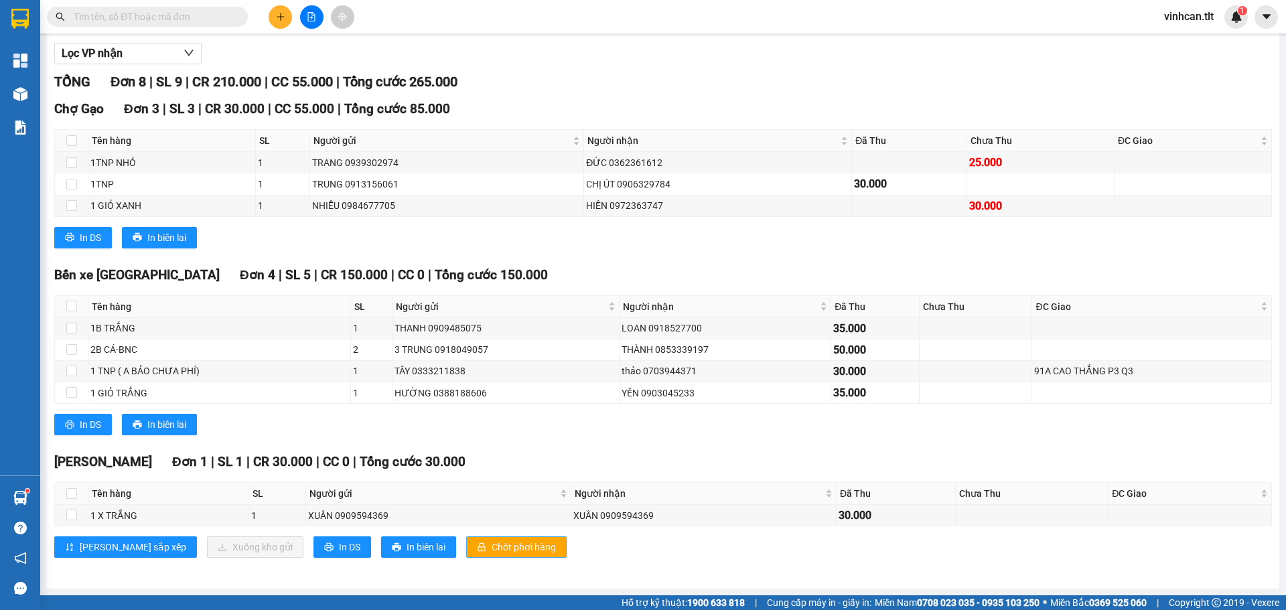
click at [492, 542] on span "Chốt phơi hàng" at bounding box center [524, 547] width 64 height 15
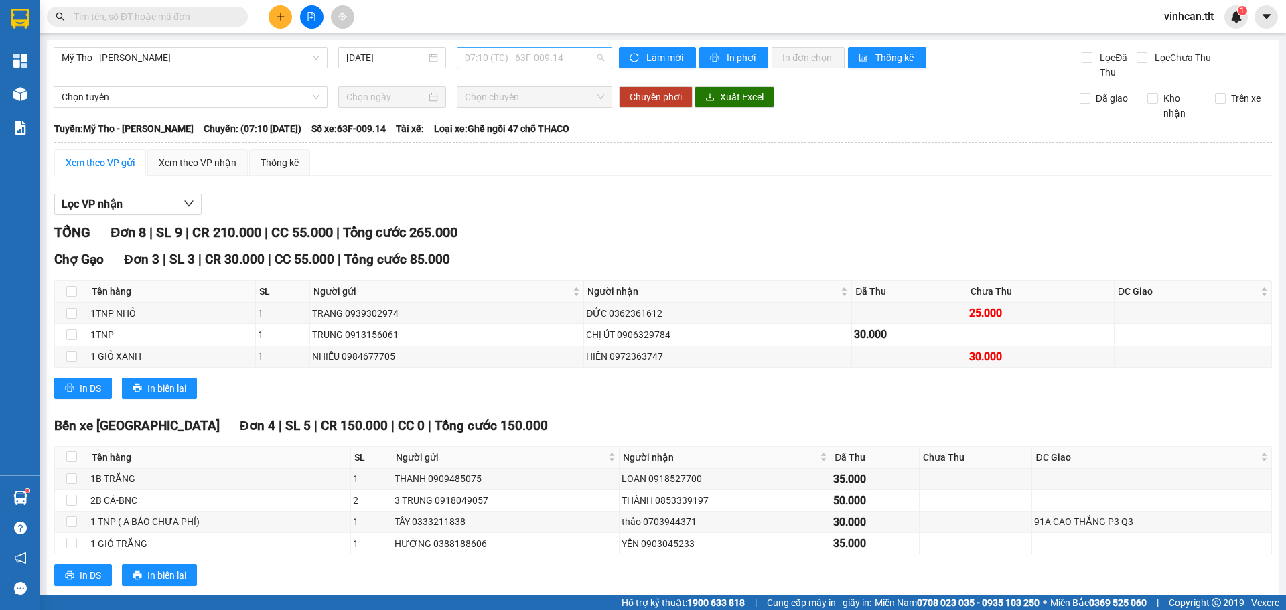
scroll to position [343, 0]
click at [478, 63] on span "07:10 (TC) - 63F-009.14" at bounding box center [534, 58] width 139 height 20
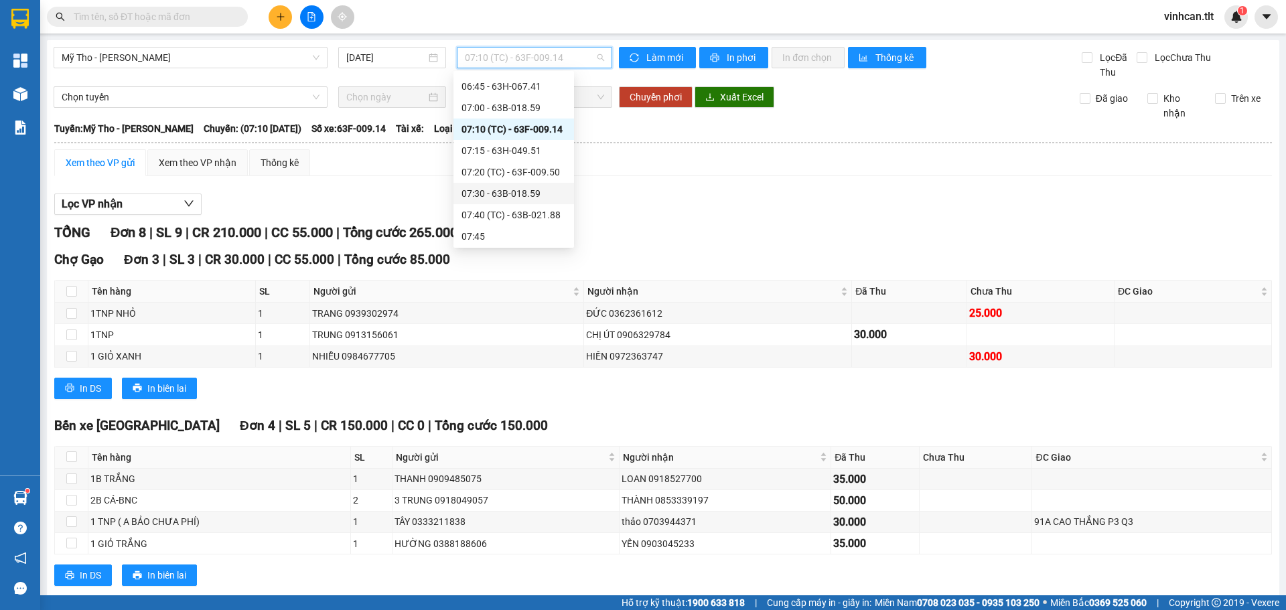
scroll to position [477, 0]
click at [520, 190] on div "07:40 (TC) - 63B-021.88" at bounding box center [513, 186] width 104 height 15
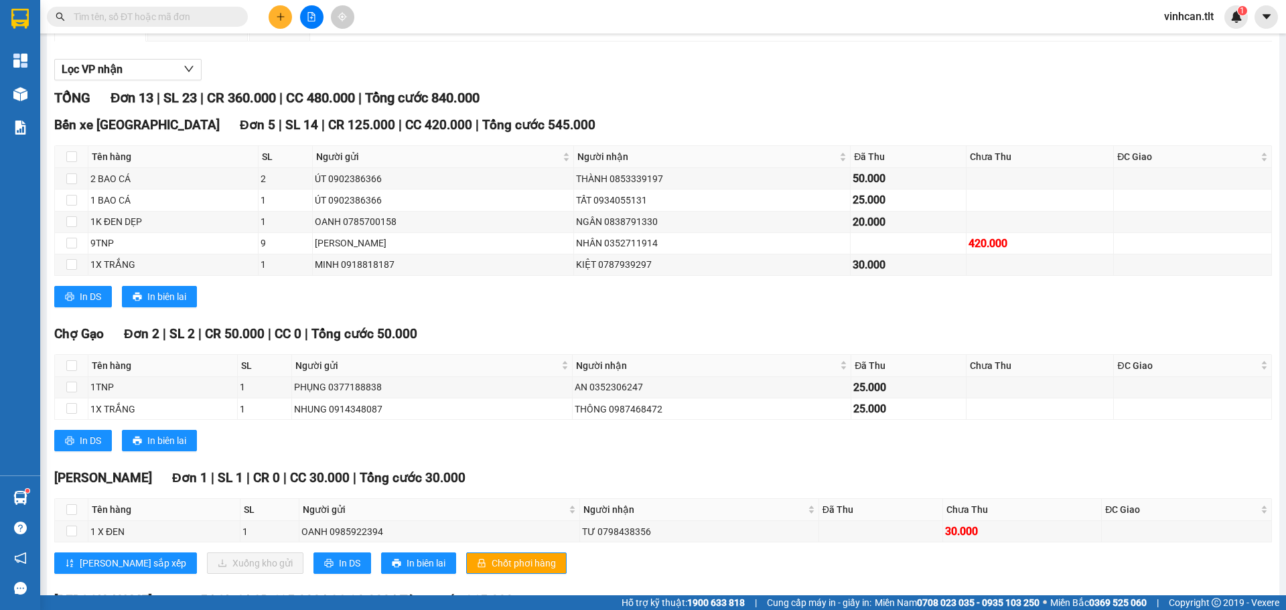
scroll to position [201, 0]
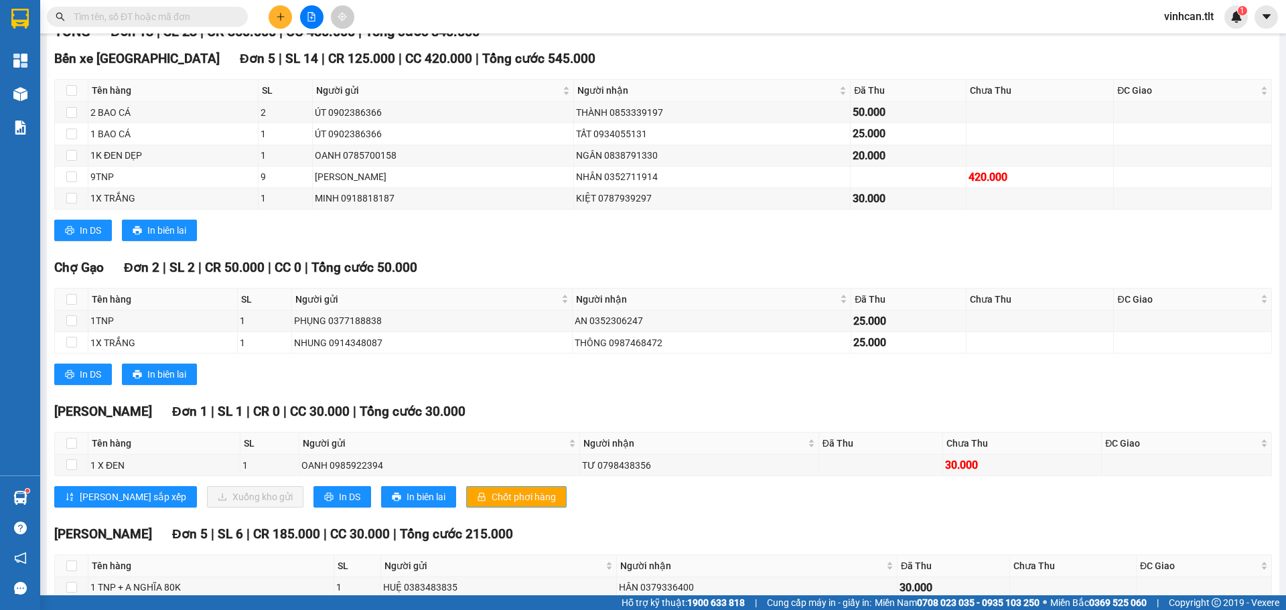
click at [492, 500] on span "Chốt phơi hàng" at bounding box center [524, 497] width 64 height 15
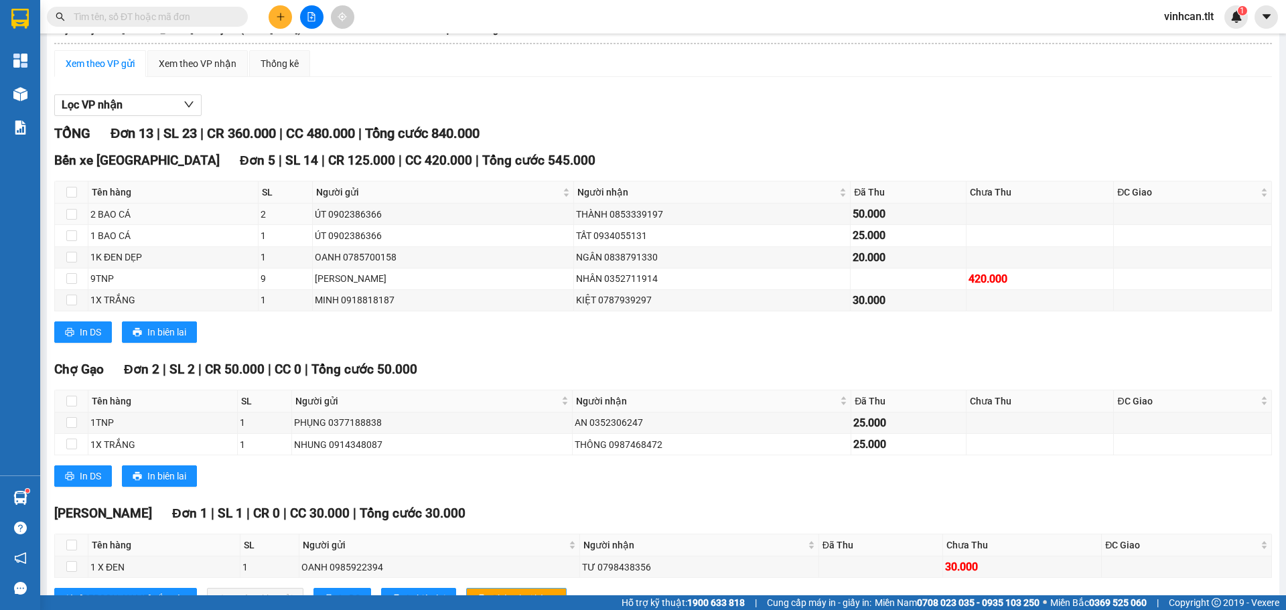
scroll to position [0, 0]
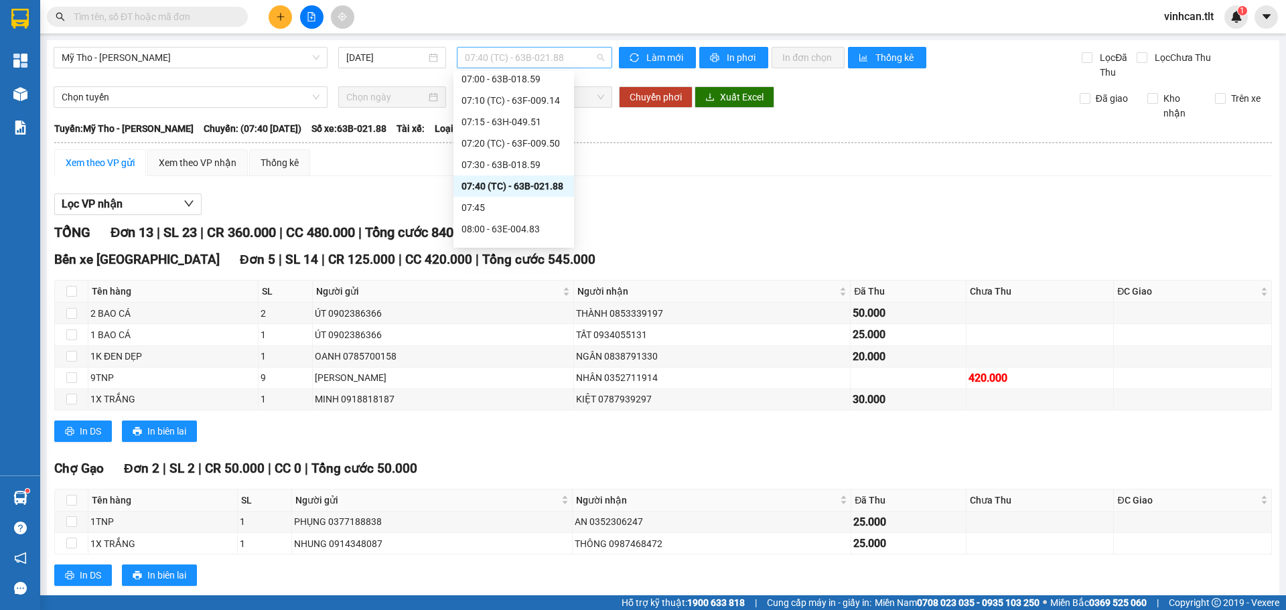
click at [538, 66] on span "07:40 (TC) - 63B-021.88" at bounding box center [534, 58] width 139 height 20
click at [546, 188] on div "08:10 (TC) - 63E-004.30" at bounding box center [513, 183] width 104 height 15
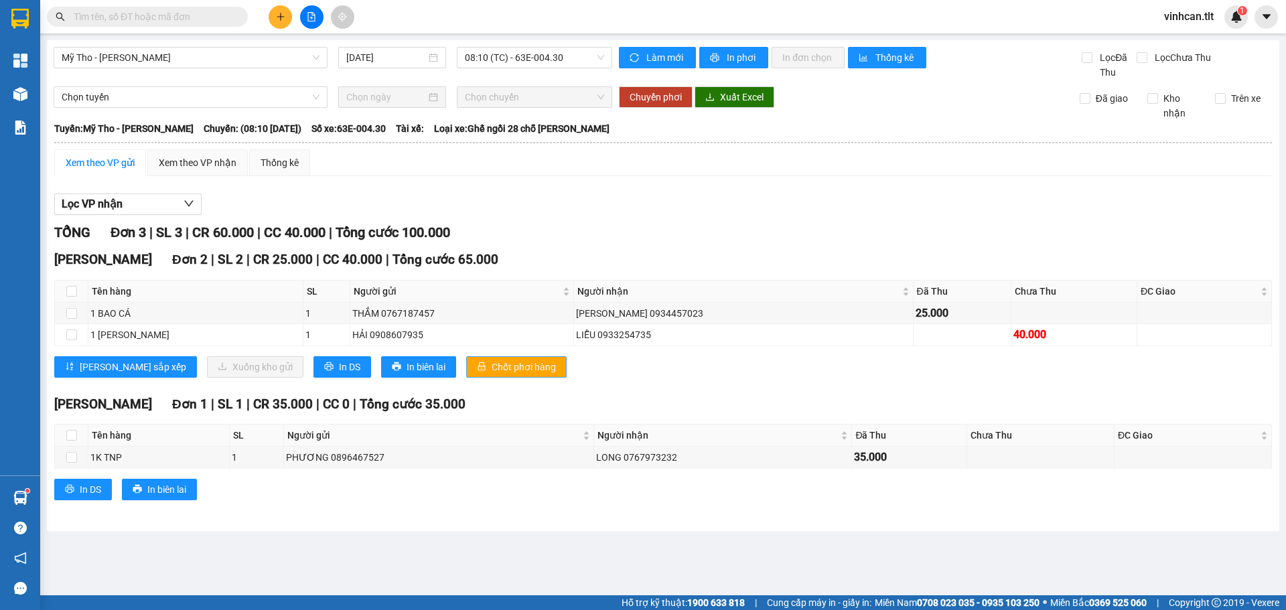
click at [492, 369] on span "Chốt phơi hàng" at bounding box center [524, 367] width 64 height 15
click at [568, 228] on div "TỔNG Đơn 3 | SL 3 | CR 60.000 | CC 40.000 | Tổng cước 100.000" at bounding box center [663, 232] width 1218 height 21
click at [633, 223] on div "TỔNG Đơn 3 | SL 3 | CR 60.000 | CC 40.000 | Tổng cước 100.000" at bounding box center [663, 232] width 1218 height 21
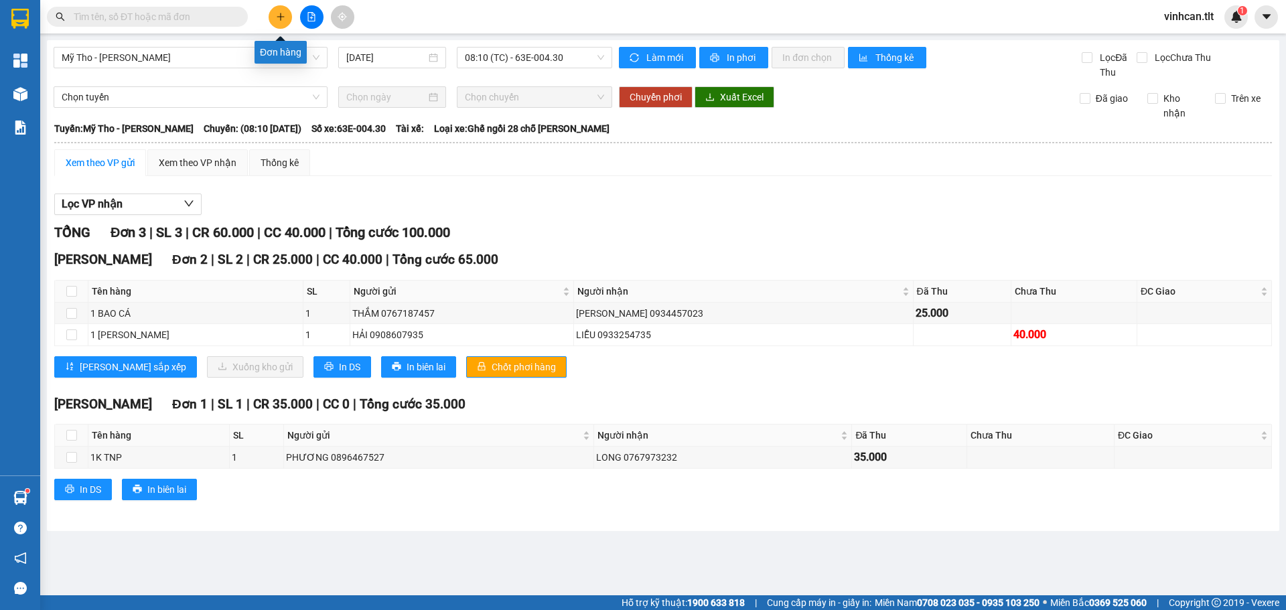
click at [277, 10] on button at bounding box center [280, 16] width 23 height 23
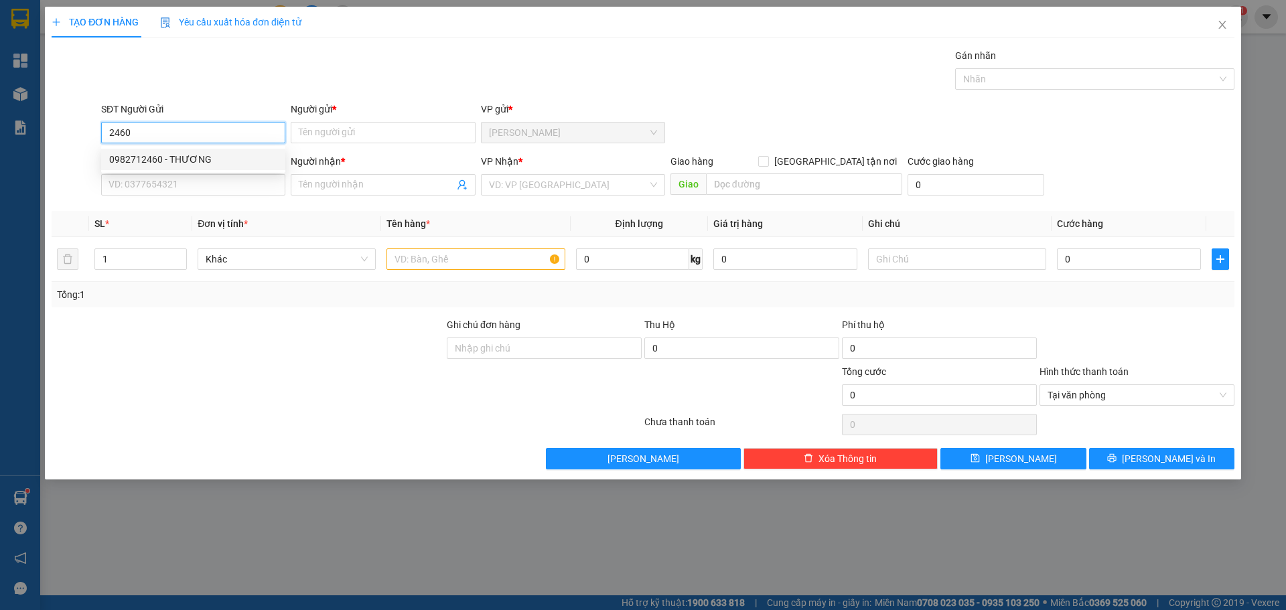
click at [189, 156] on div "0982712460 - THƯƠNG" at bounding box center [193, 159] width 168 height 15
type input "0982712460"
type input "THƯƠNG"
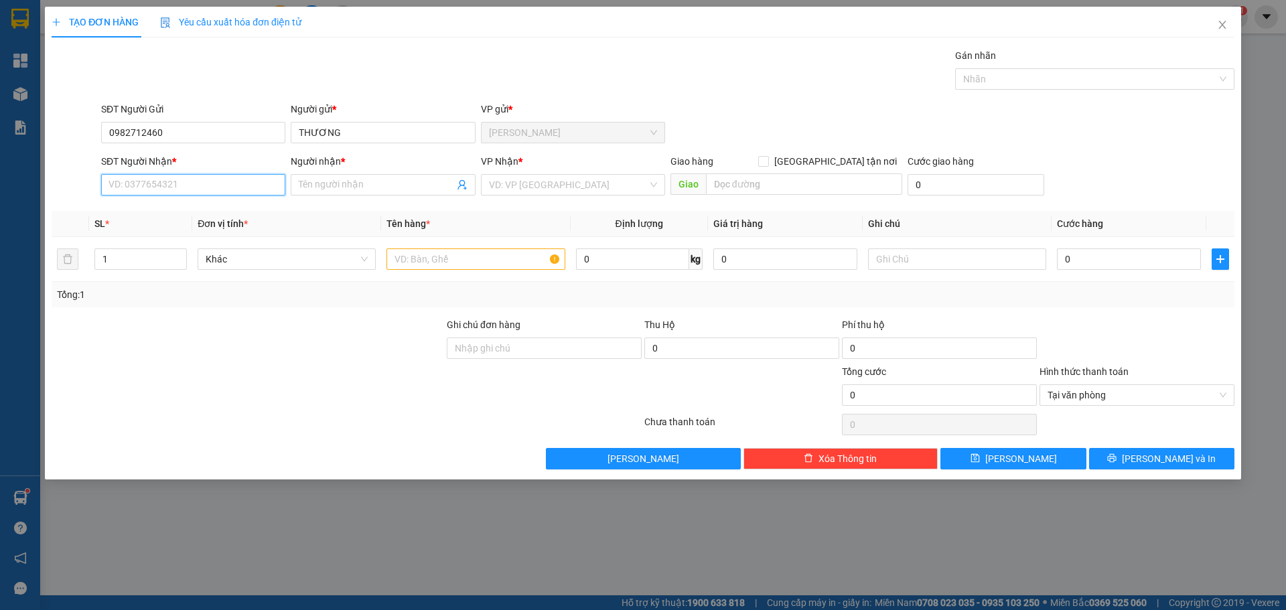
click at [198, 184] on input "SĐT Người Nhận *" at bounding box center [193, 184] width 184 height 21
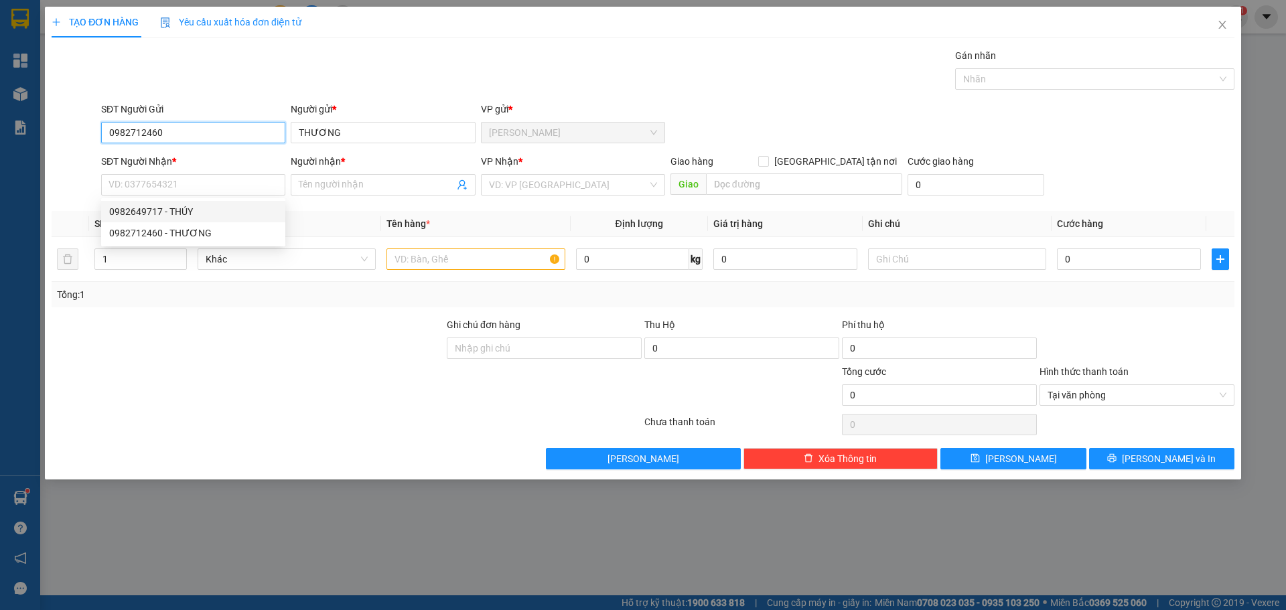
click at [204, 135] on input "0982712460" at bounding box center [193, 132] width 184 height 21
type input "0934919039"
click at [192, 163] on div "0934919039 - LOAN" at bounding box center [193, 159] width 168 height 15
type input "LOAN"
type input "0934919039"
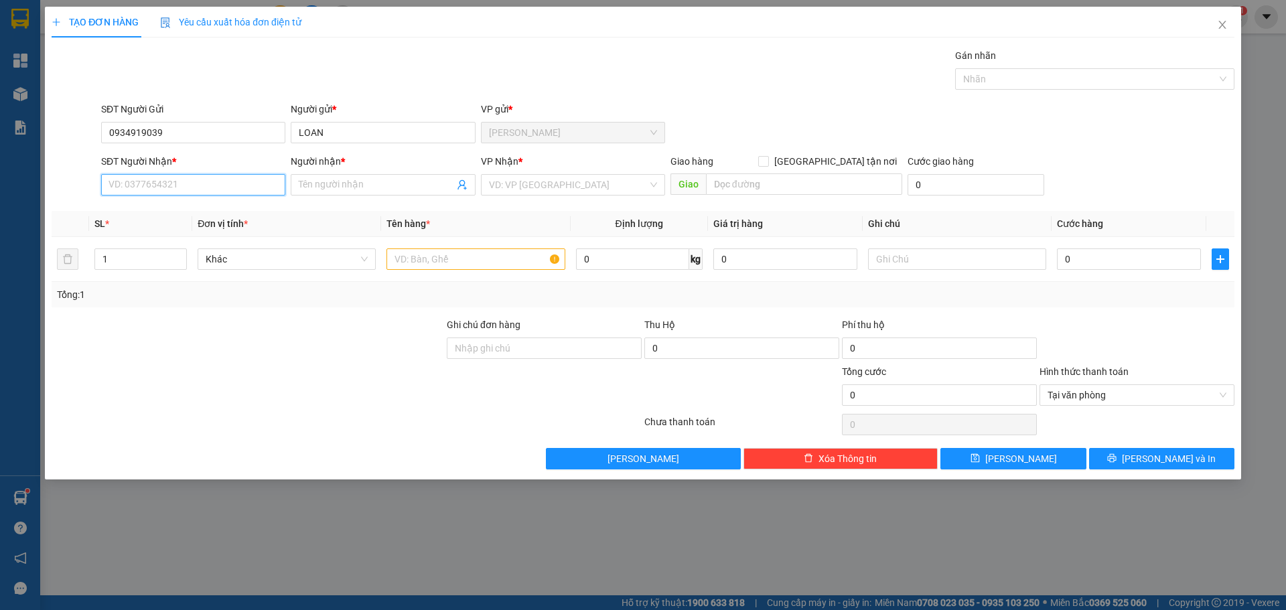
click at [186, 177] on input "SĐT Người Nhận *" at bounding box center [193, 184] width 184 height 21
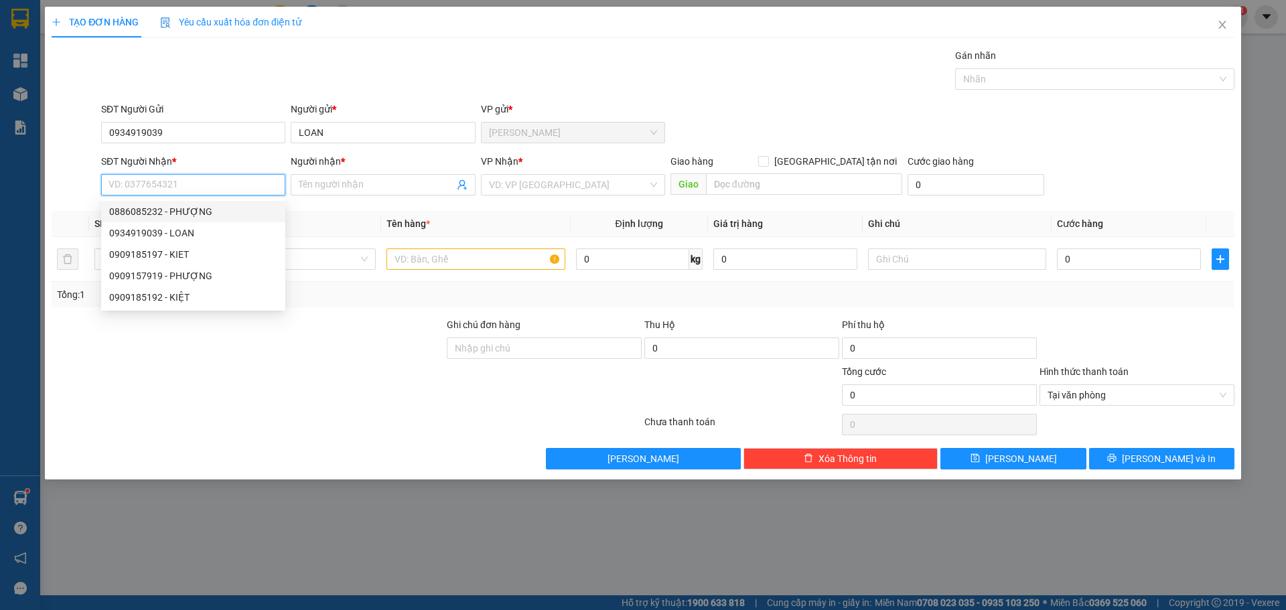
click at [191, 214] on div "0886085232 - PHƯỢNG" at bounding box center [193, 211] width 168 height 15
type input "0886085232"
type input "PHƯỢNG"
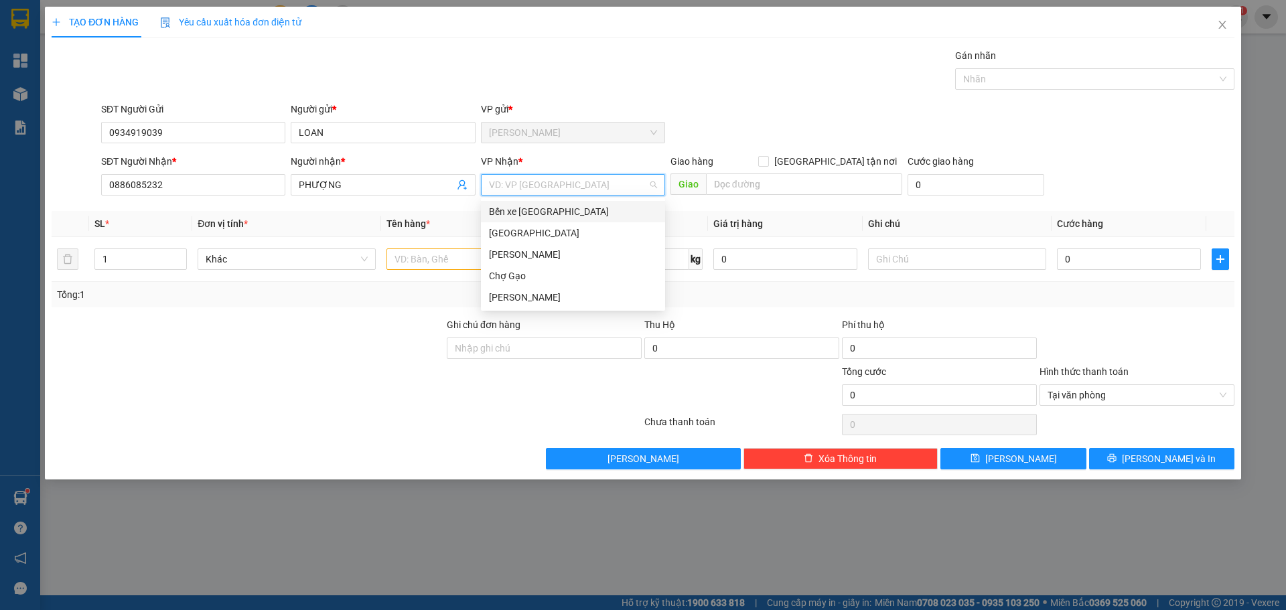
click at [607, 187] on input "search" at bounding box center [568, 185] width 159 height 20
click at [505, 234] on div "[GEOGRAPHIC_DATA]" at bounding box center [573, 233] width 168 height 15
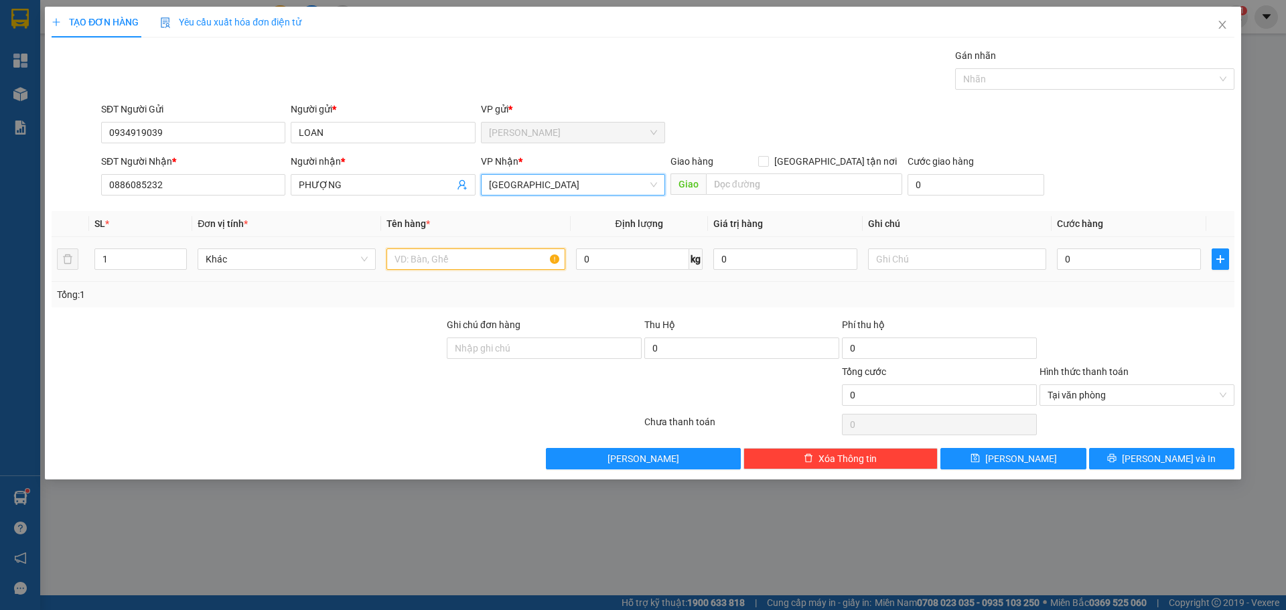
click at [474, 264] on input "text" at bounding box center [475, 258] width 178 height 21
type input "0"
paste input "ÚT"
paste input "ÚI"
paste input "Ă"
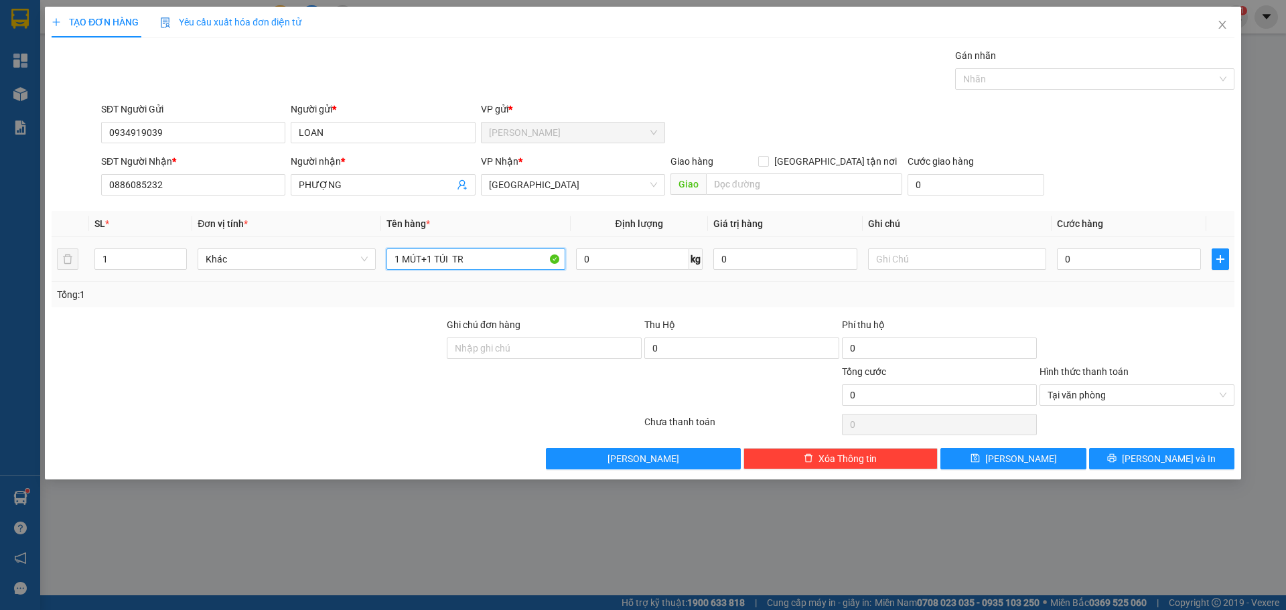
paste input "Ă"
paste input "ẮNG"
type input "1 MÚT+1 TÚI TRẮNG"
type input "6"
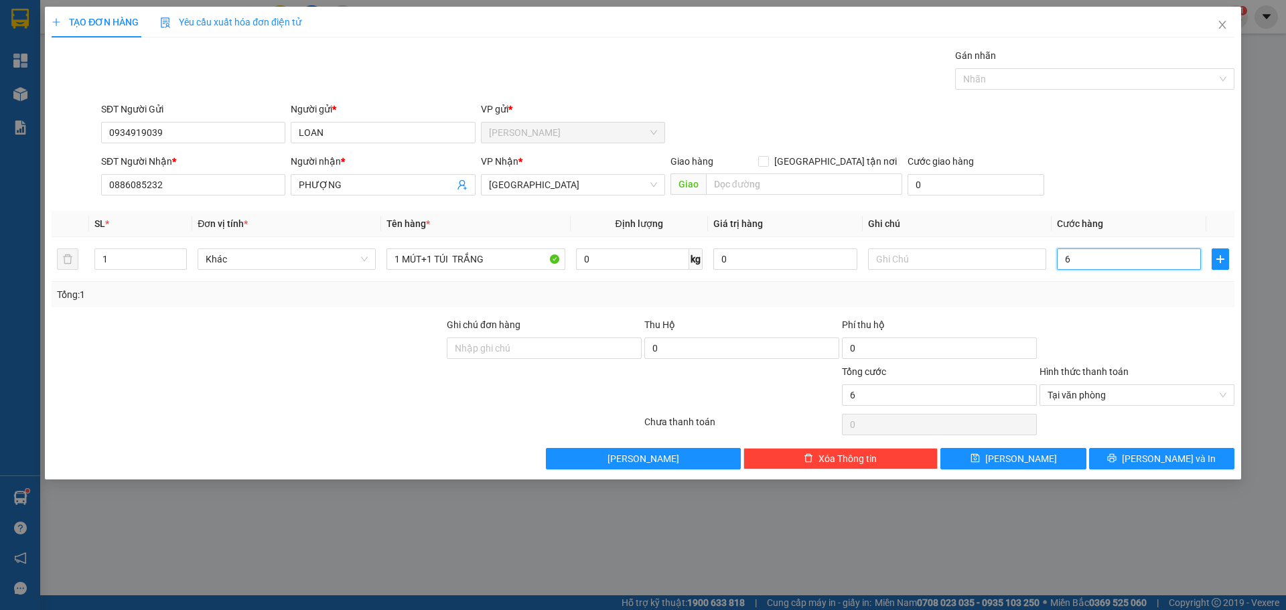
type input "60"
type input "60.000"
click at [1122, 459] on button "Lưu và In" at bounding box center [1161, 458] width 145 height 21
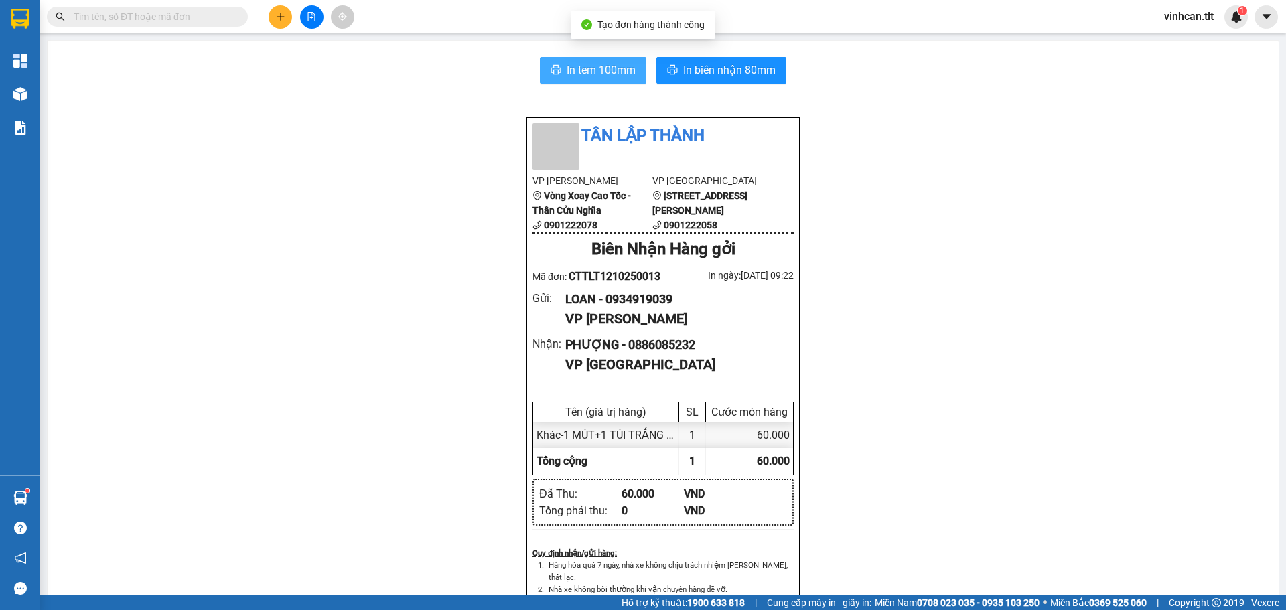
click at [594, 66] on span "In tem 100mm" at bounding box center [601, 70] width 69 height 17
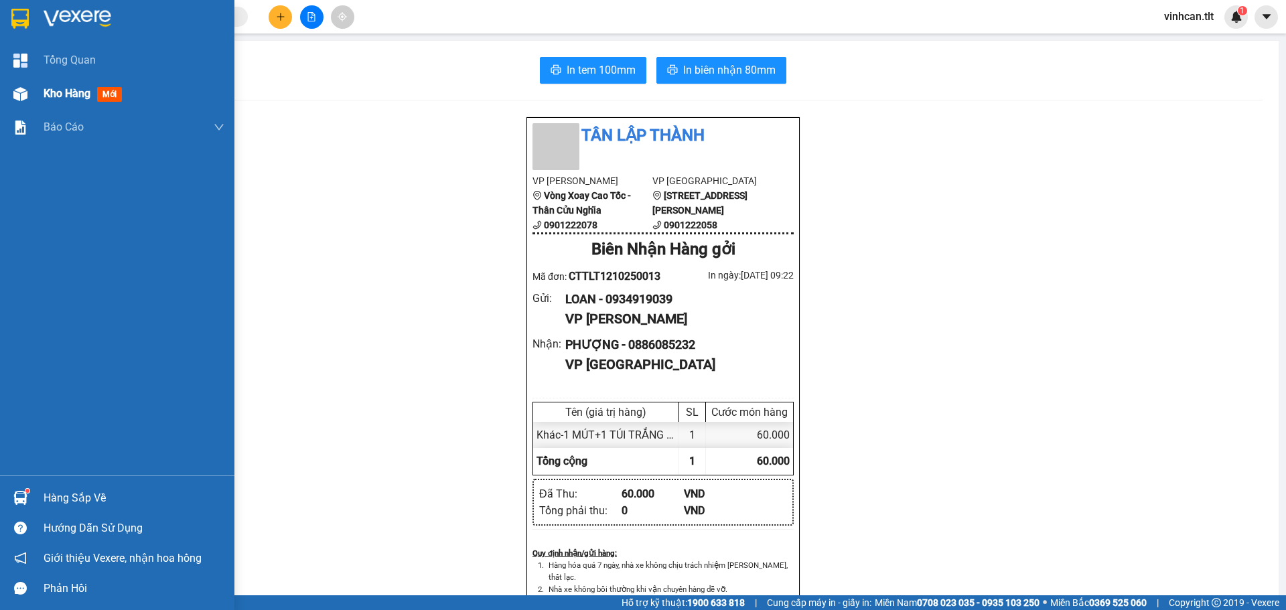
drag, startPoint x: 70, startPoint y: 96, endPoint x: 64, endPoint y: 103, distance: 9.1
click at [67, 98] on span "Kho hàng" at bounding box center [67, 93] width 47 height 13
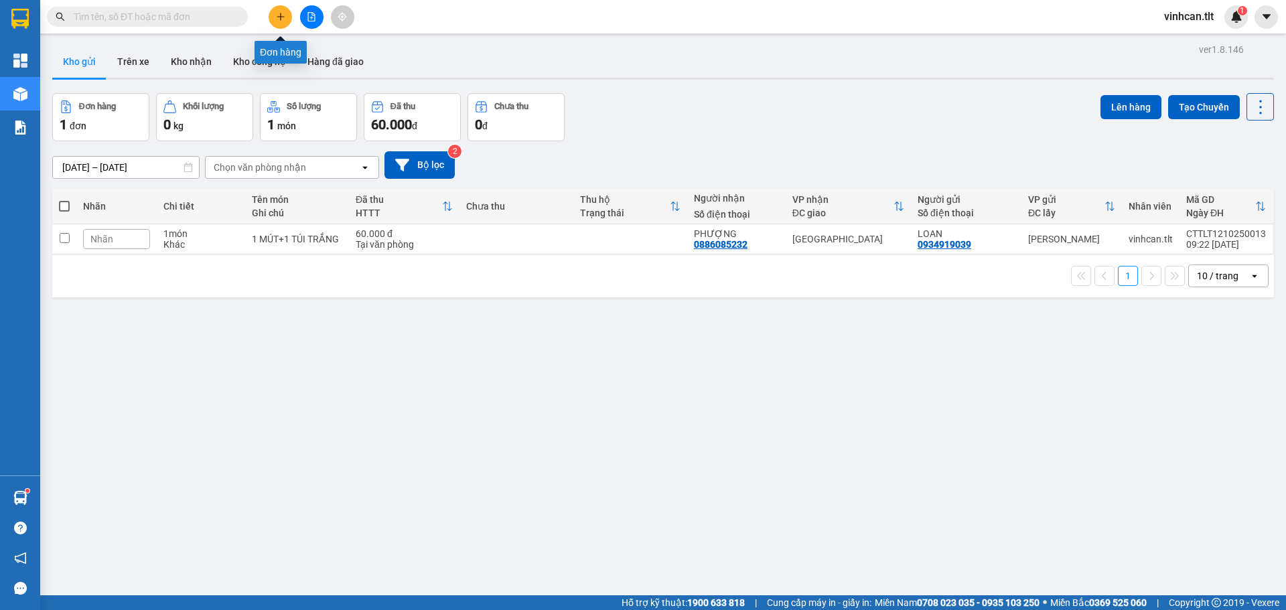
click at [280, 19] on icon "plus" at bounding box center [280, 16] width 9 height 9
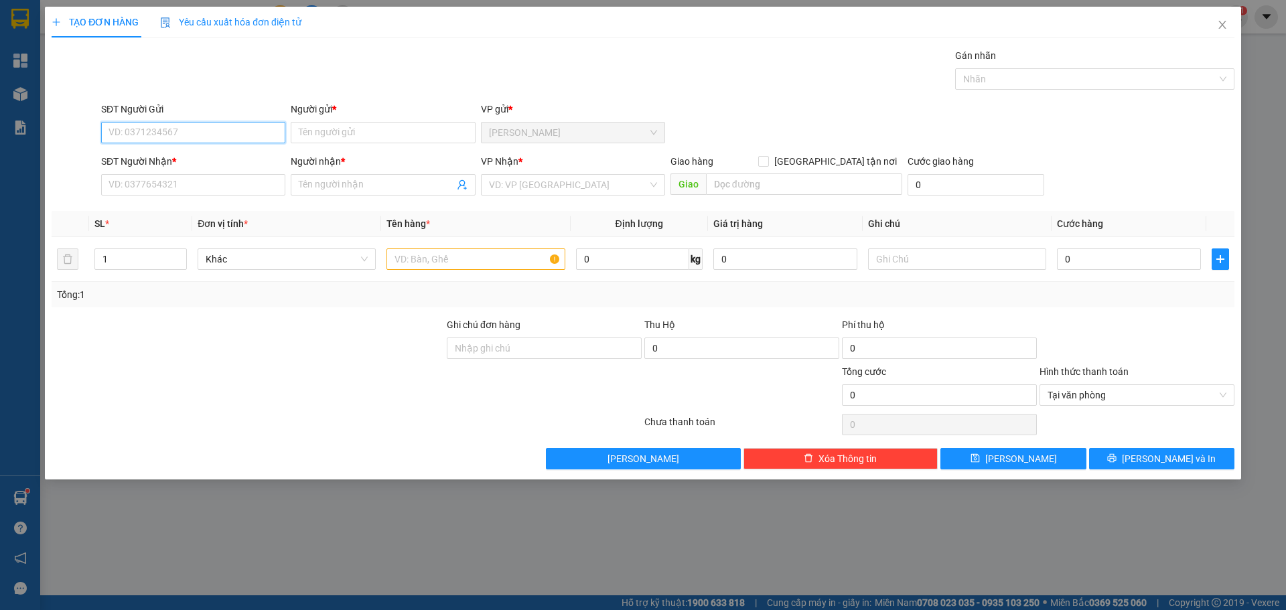
click at [180, 142] on input "SĐT Người Gửi" at bounding box center [193, 132] width 184 height 21
type input "0367337484"
click at [183, 157] on div "0367337484 - NHÂN" at bounding box center [193, 159] width 168 height 15
type input "NHÂN"
type input "0367337484"
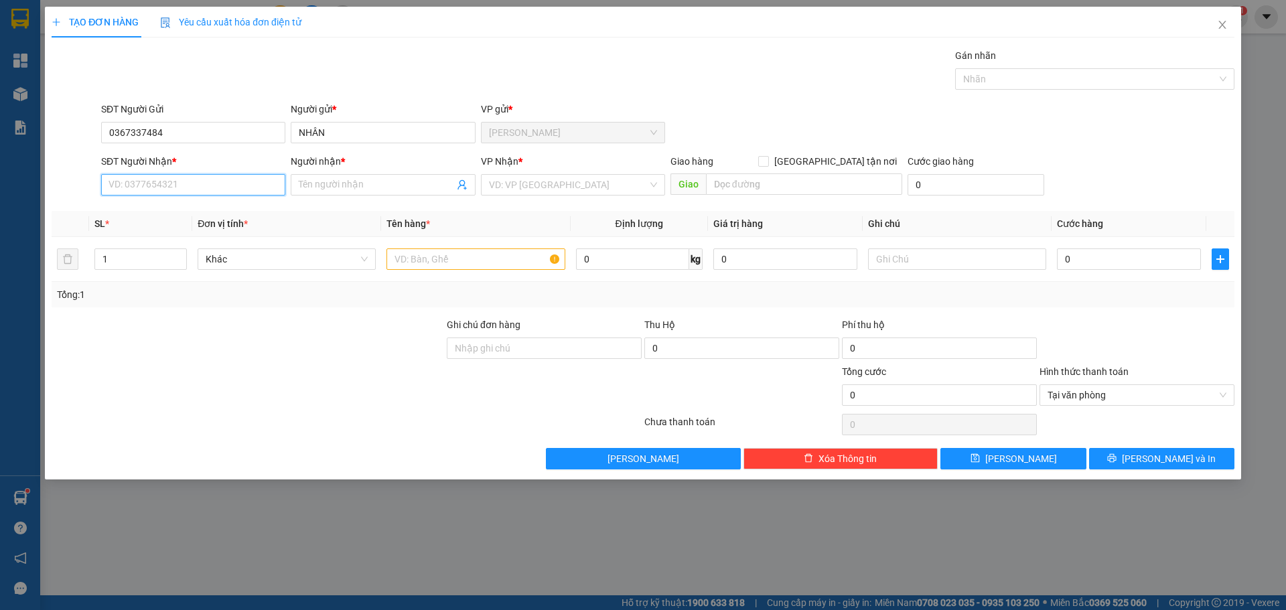
click at [175, 184] on input "SĐT Người Nhận *" at bounding box center [193, 184] width 184 height 21
click at [172, 231] on div "0355322742 - AN" at bounding box center [193, 233] width 168 height 15
type input "0355322742"
type input "AN"
drag, startPoint x: 512, startPoint y: 185, endPoint x: 508, endPoint y: 196, distance: 12.3
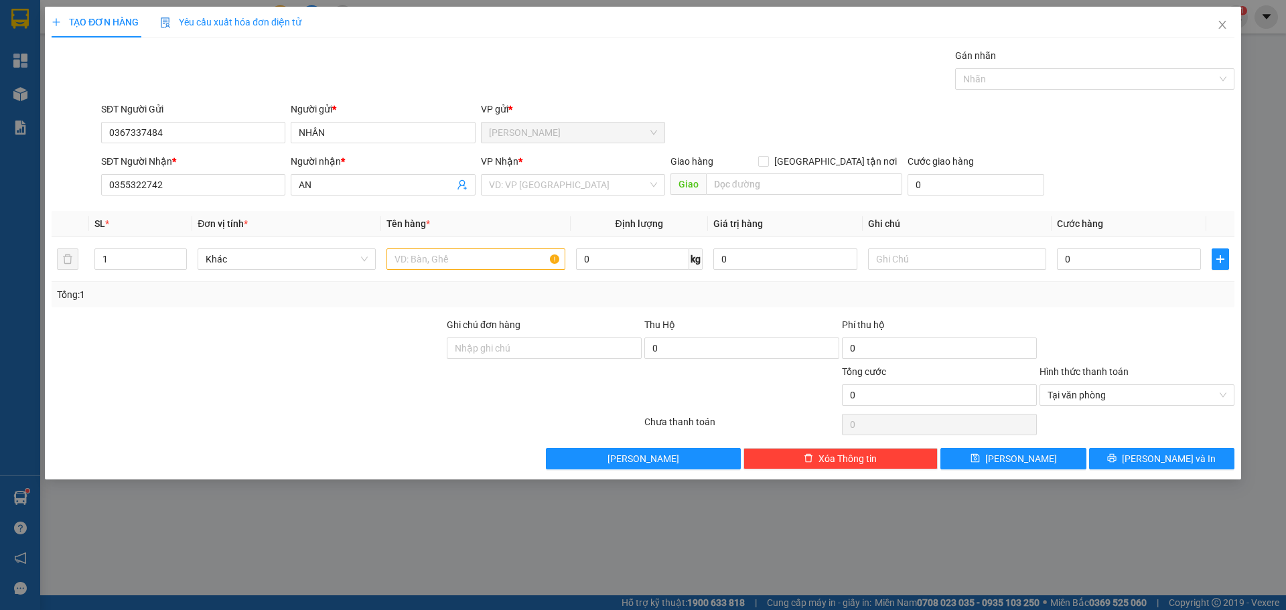
click at [511, 190] on input "search" at bounding box center [568, 185] width 159 height 20
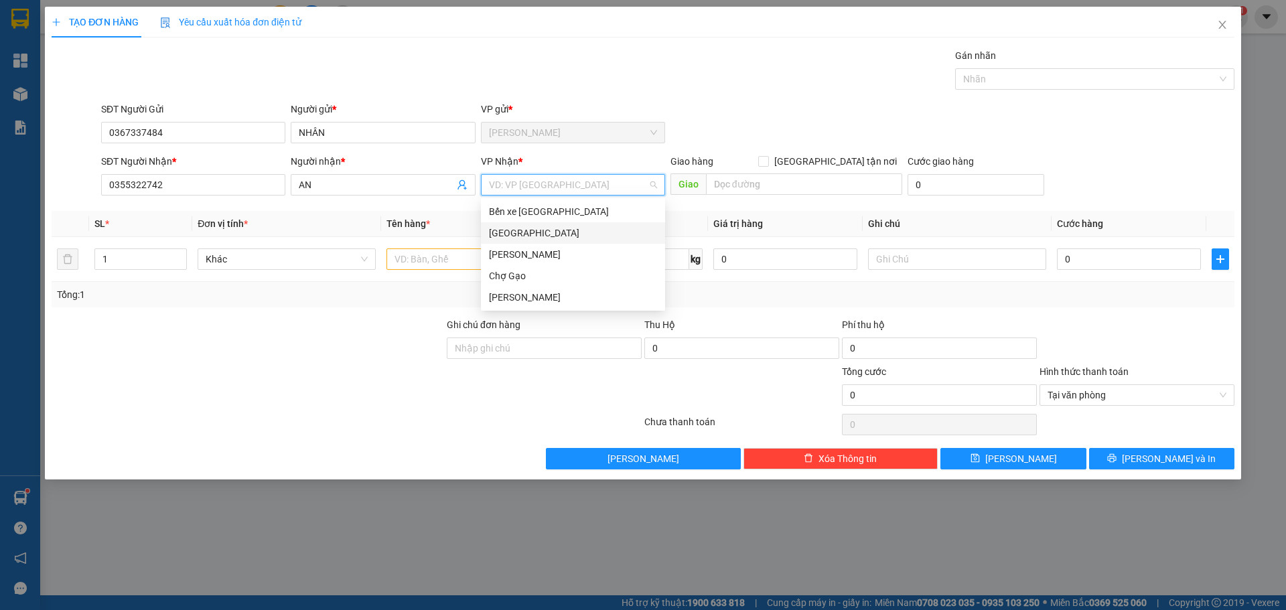
click at [490, 232] on div "[GEOGRAPHIC_DATA]" at bounding box center [573, 233] width 168 height 15
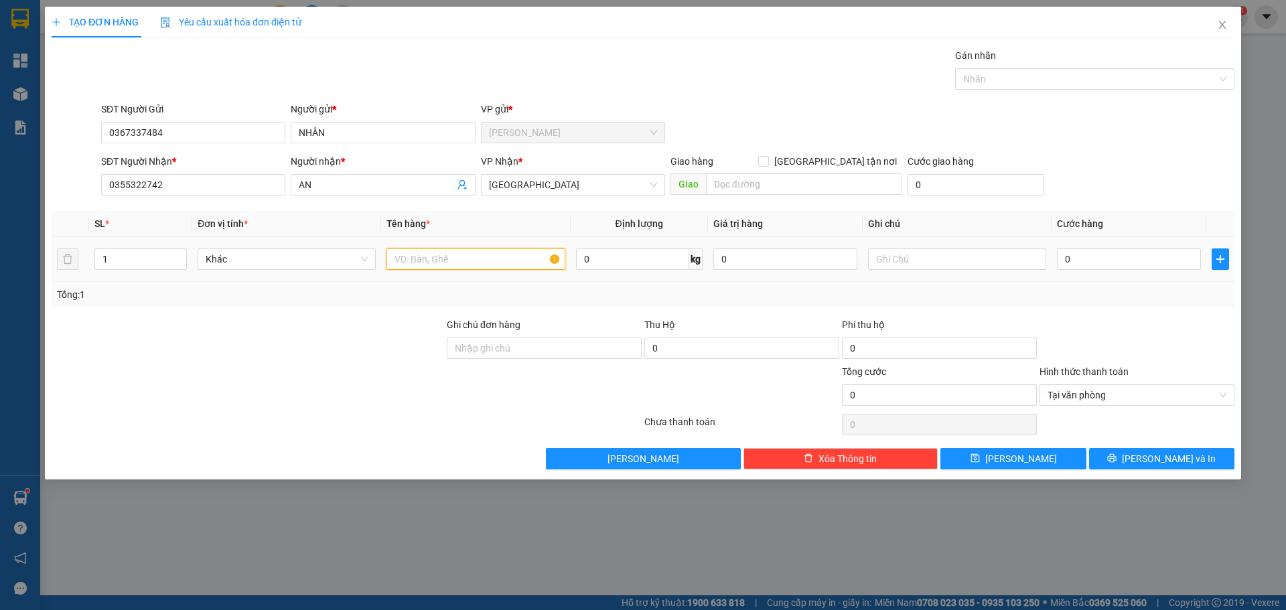
click at [449, 258] on input "text" at bounding box center [475, 258] width 178 height 21
paste input "Ó"
paste input "OS"
click at [1079, 254] on input "0" at bounding box center [1129, 258] width 144 height 21
click at [1100, 260] on input "0" at bounding box center [1129, 258] width 144 height 21
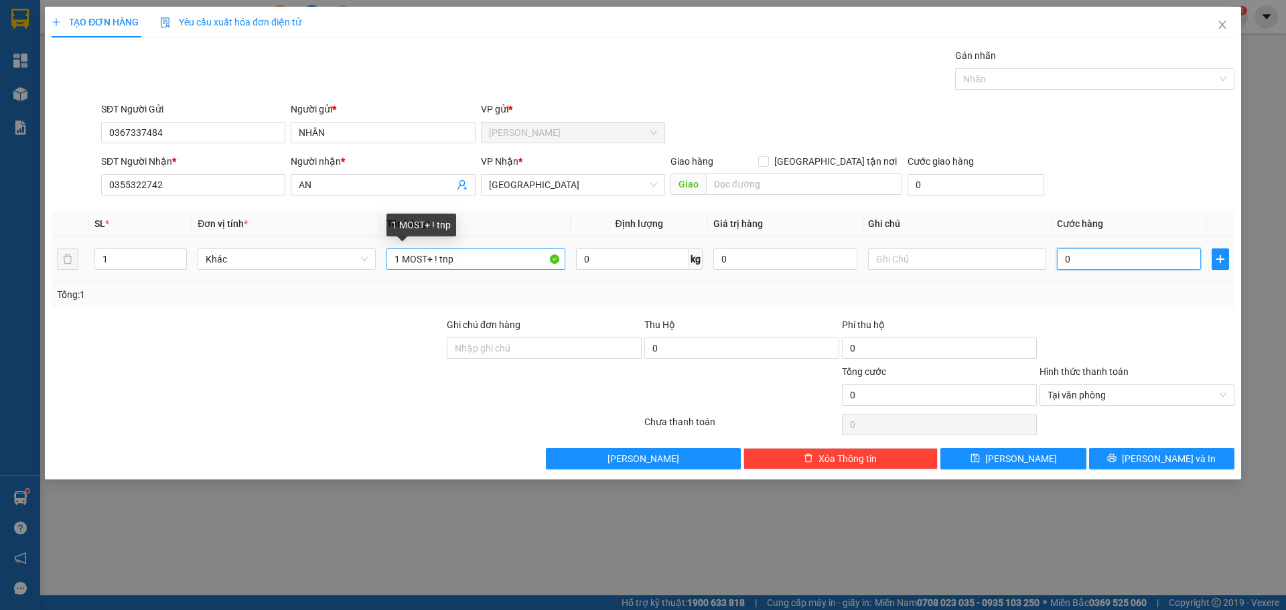
drag, startPoint x: 457, startPoint y: 255, endPoint x: 445, endPoint y: 263, distance: 15.1
click at [453, 257] on input "1 MOST+ ! tnp" at bounding box center [475, 258] width 178 height 21
click at [440, 265] on input "1 MOST+ ! tnp" at bounding box center [475, 258] width 178 height 21
click at [437, 264] on input "1 MOST+ ! tnp" at bounding box center [475, 258] width 178 height 21
click at [457, 263] on input "1 MOST+ ! tnp" at bounding box center [475, 258] width 178 height 21
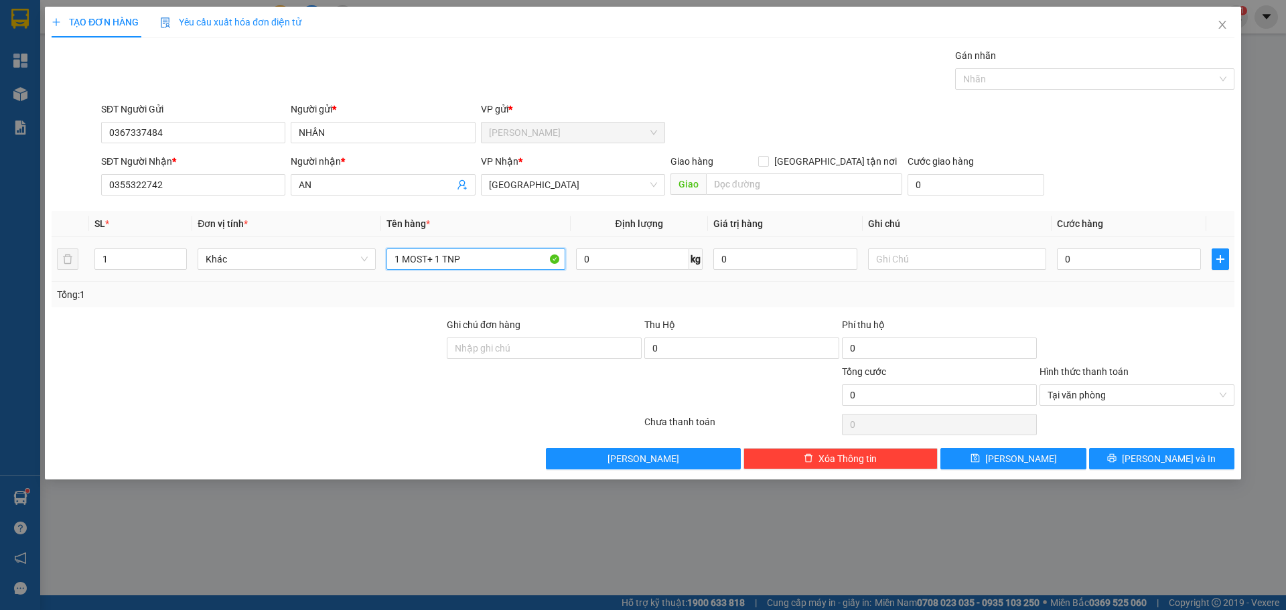
type input "1 MOST+ 1 TNP"
click at [1080, 247] on div "0" at bounding box center [1129, 259] width 144 height 27
click at [1084, 271] on div "0" at bounding box center [1129, 259] width 144 height 27
type input "6"
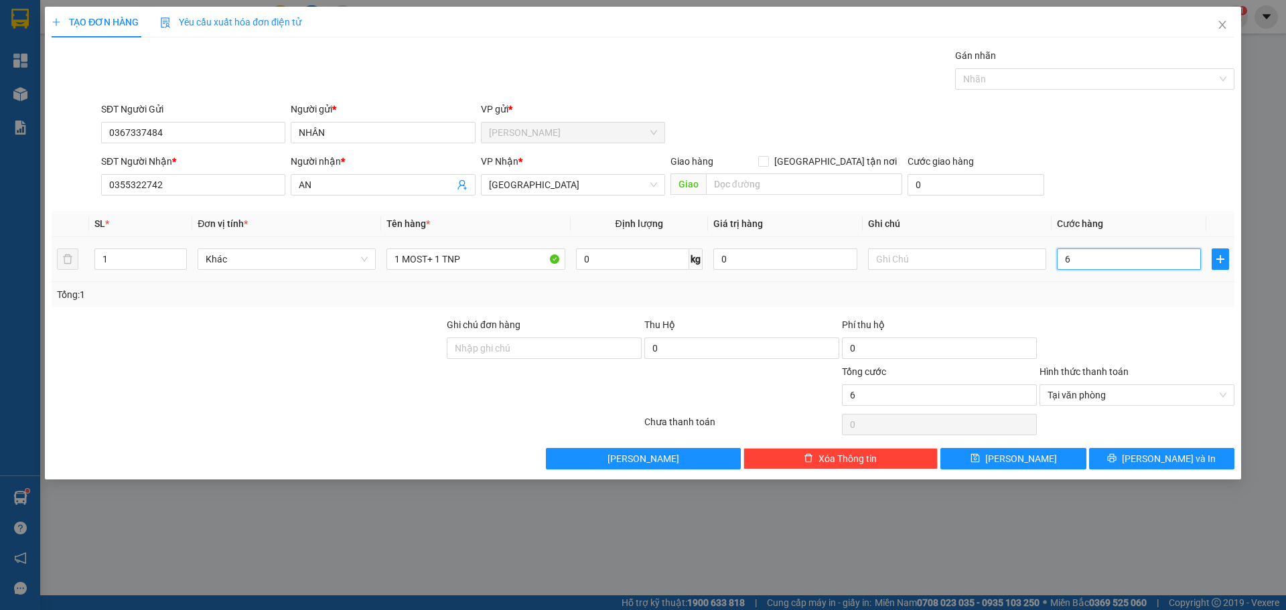
type input "60"
type input "60.000"
click at [1185, 461] on span "Lưu và In" at bounding box center [1169, 458] width 94 height 15
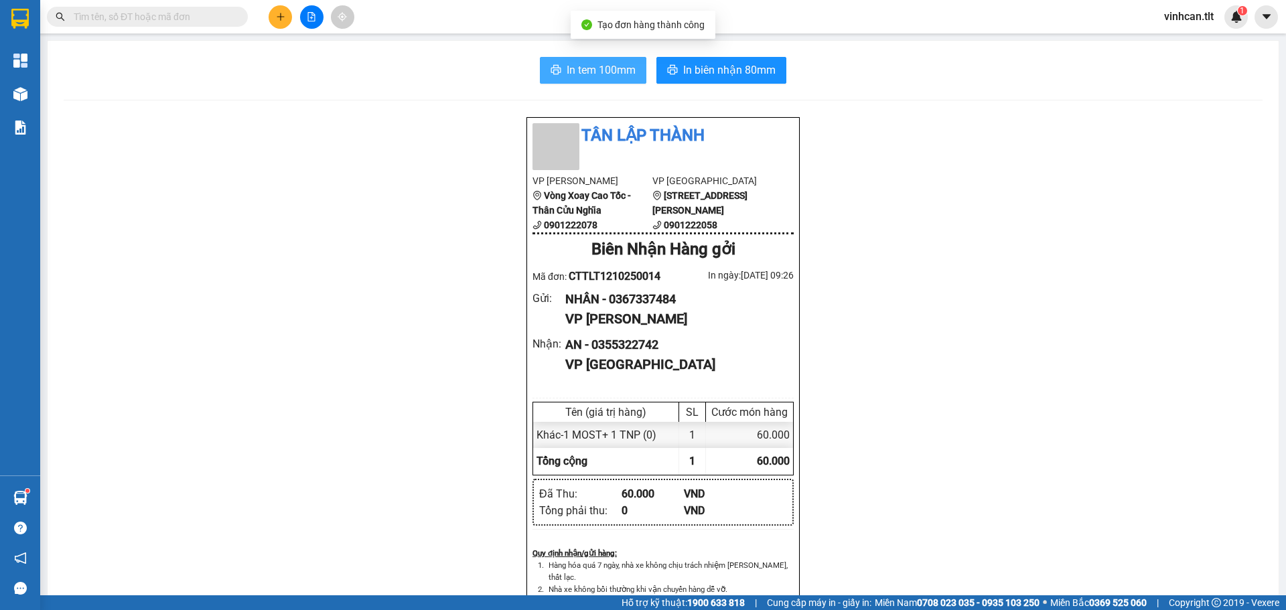
click at [569, 69] on span "In tem 100mm" at bounding box center [601, 70] width 69 height 17
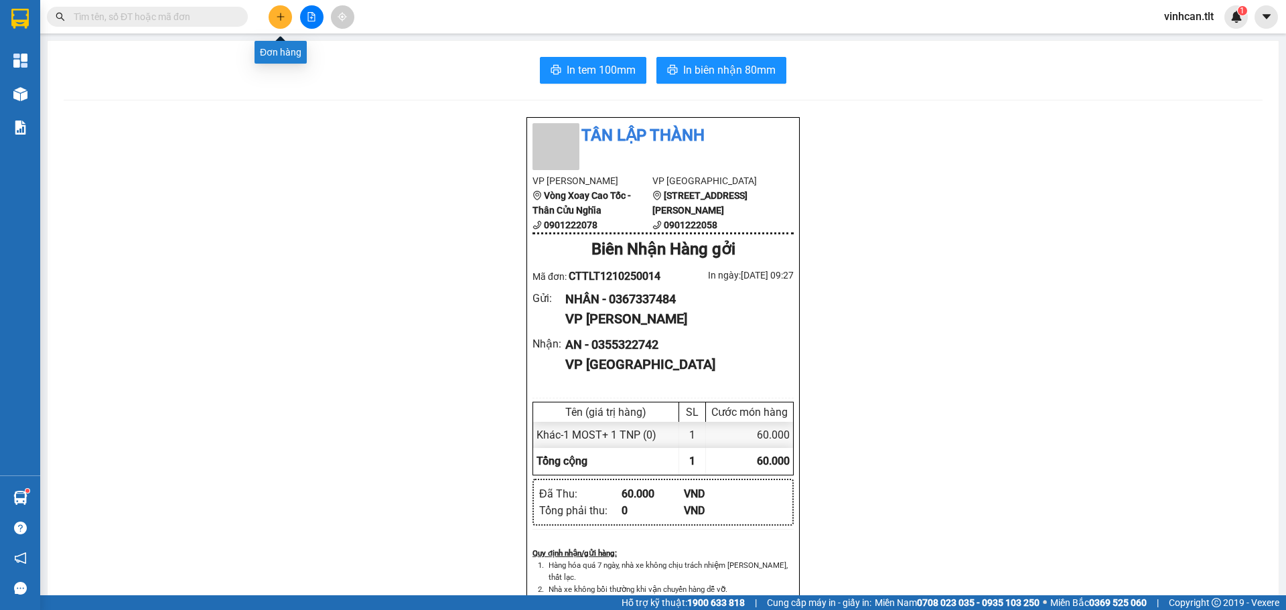
click at [276, 19] on icon "plus" at bounding box center [280, 16] width 9 height 9
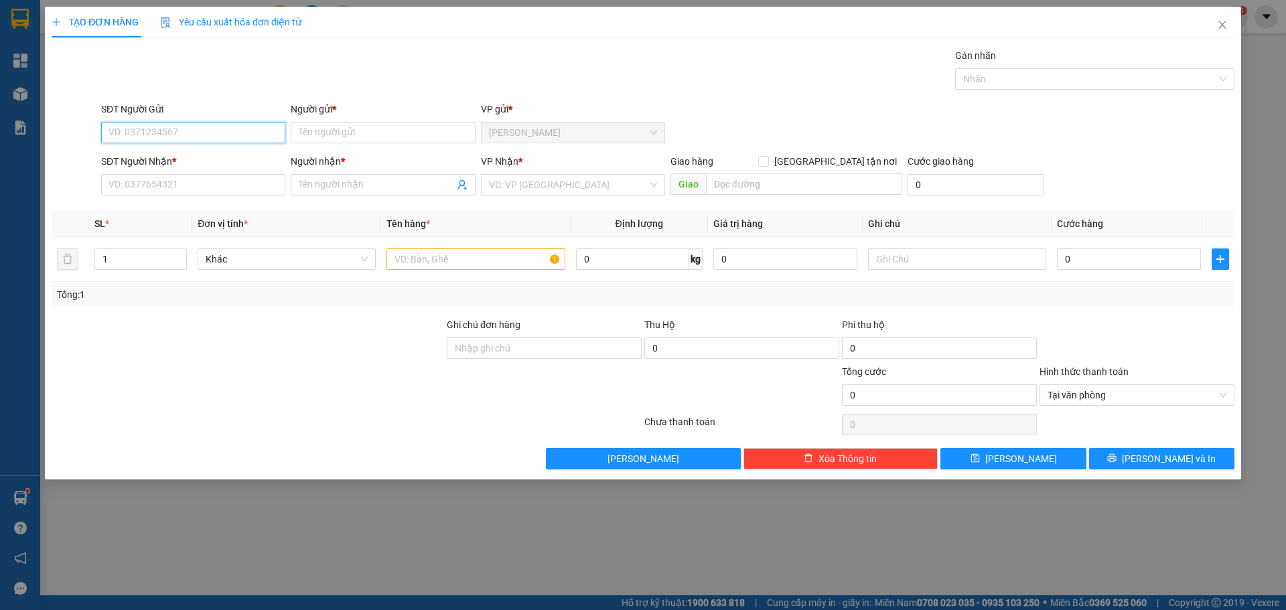
click at [149, 129] on input "SĐT Người Gửi" at bounding box center [193, 132] width 184 height 21
click at [169, 135] on input "SĐT Người Gửi" at bounding box center [193, 132] width 184 height 21
click at [512, 190] on input "search" at bounding box center [568, 185] width 159 height 20
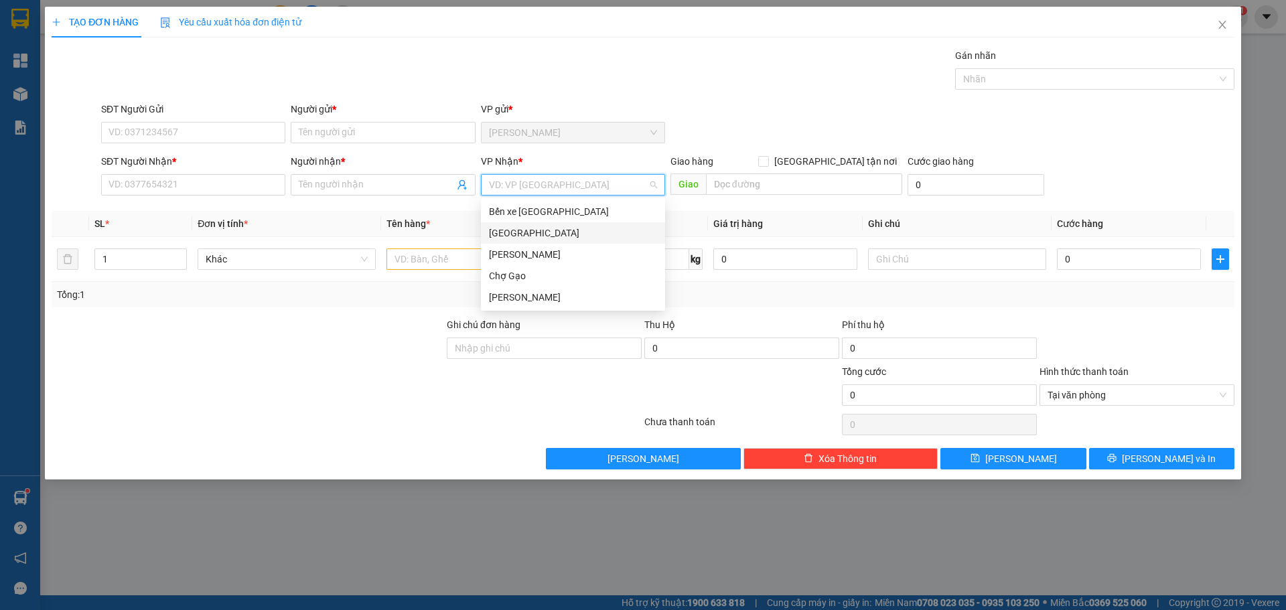
click at [500, 238] on div "[GEOGRAPHIC_DATA]" at bounding box center [573, 233] width 168 height 15
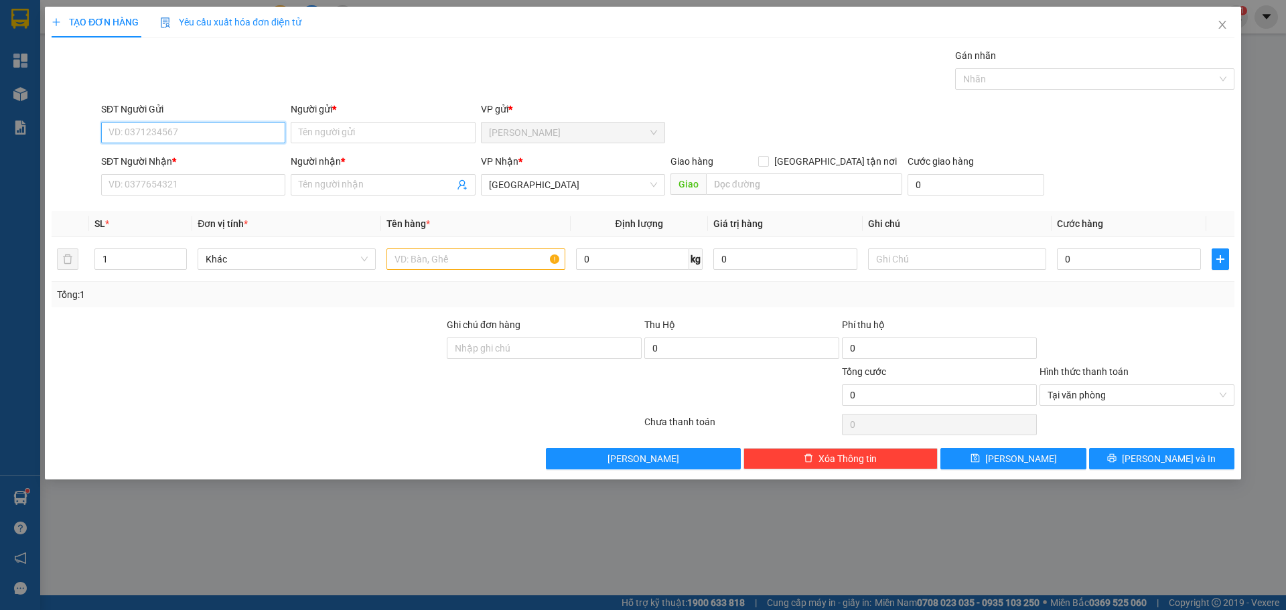
click at [196, 131] on input "SĐT Người Gửi" at bounding box center [193, 132] width 184 height 21
type input "0826209361"
click at [340, 140] on input "Người gửi *" at bounding box center [383, 132] width 184 height 21
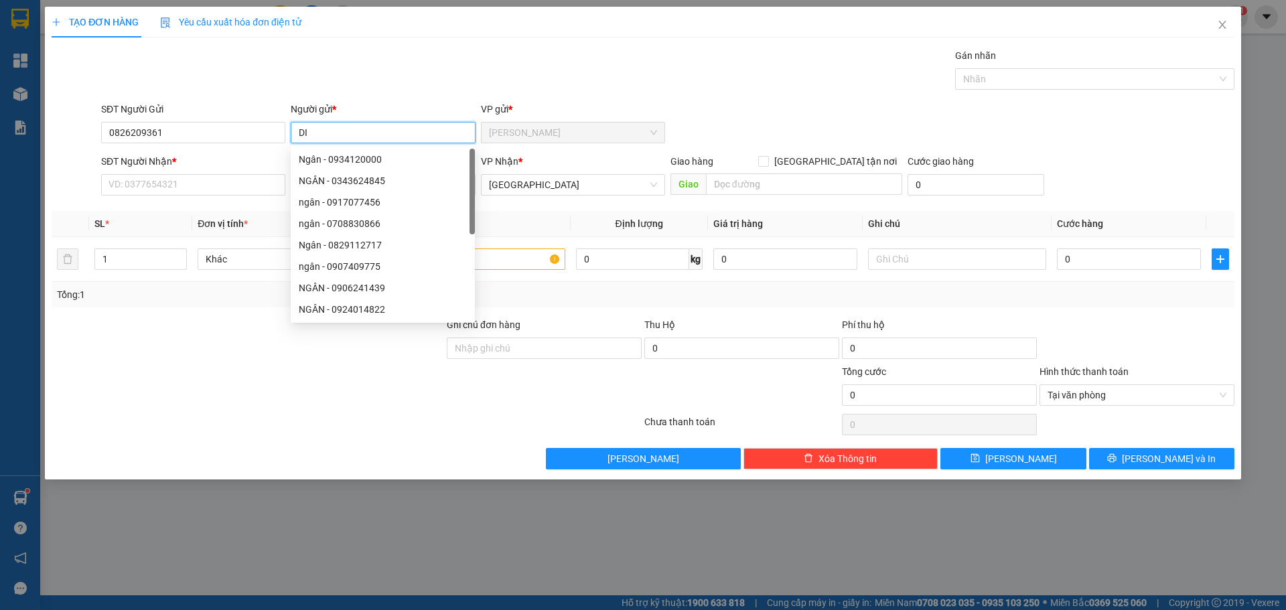
paste input "Ê"
paste input "ỄM"
type input "DIỄM"
click at [136, 182] on input "SĐT Người Nhận *" at bounding box center [193, 184] width 184 height 21
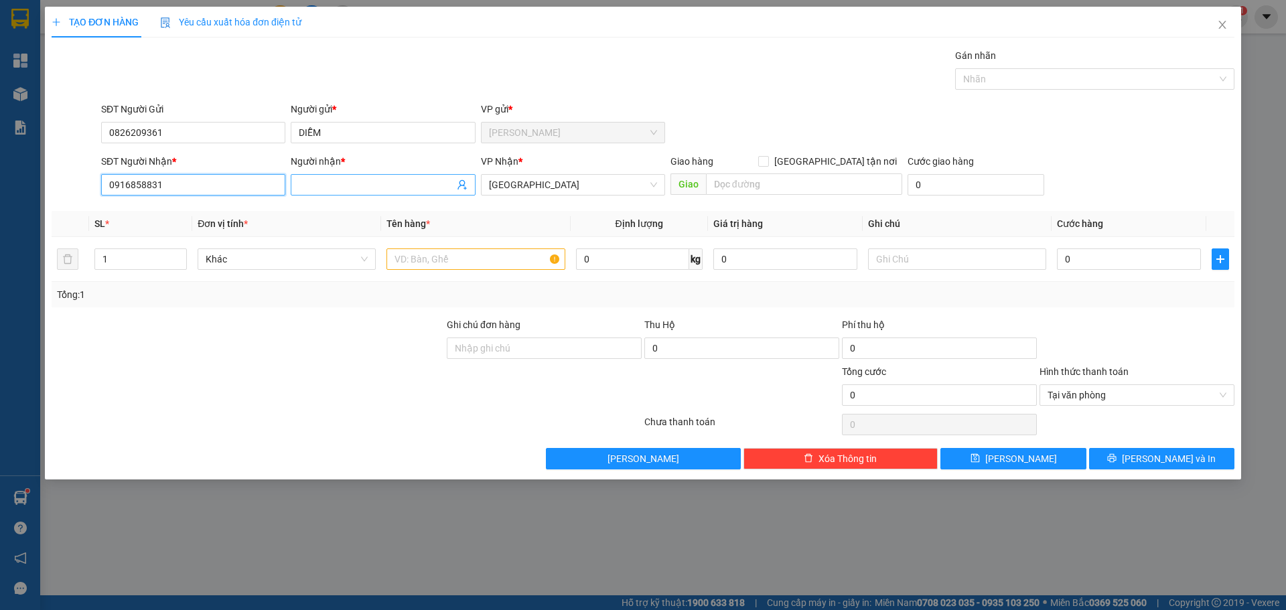
type input "0916858831"
click at [370, 187] on input "Người nhận *" at bounding box center [376, 184] width 155 height 15
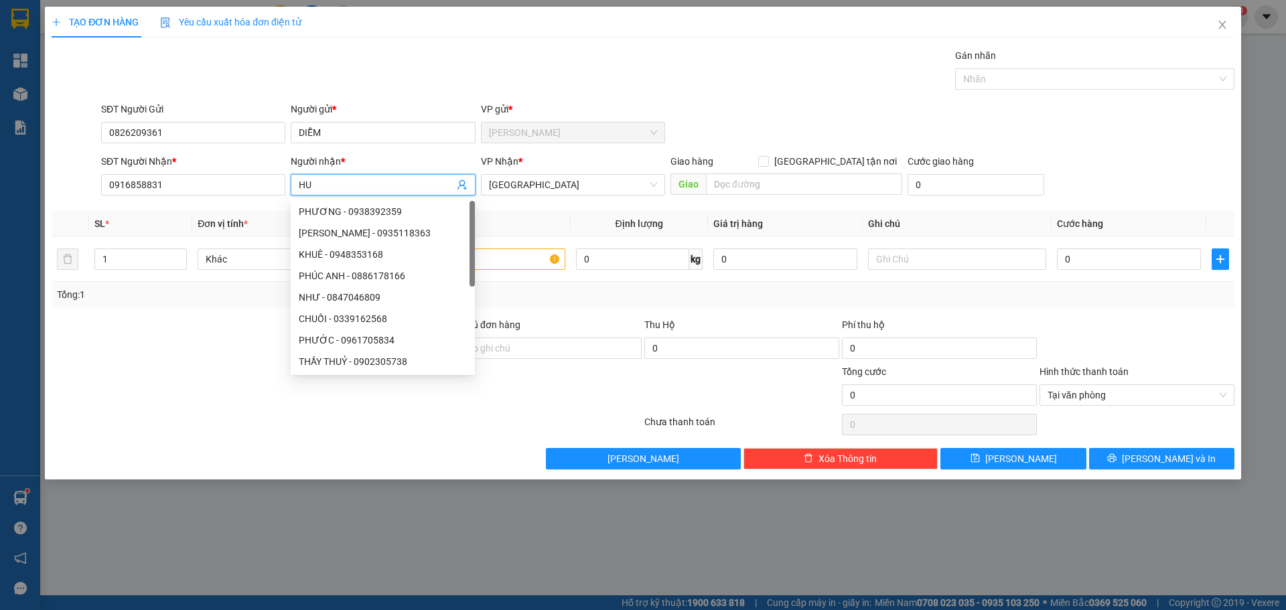
paste input "Ơ"
paste input "ƯƠN"
type input "HƯƠNG"
click at [491, 257] on input "text" at bounding box center [475, 258] width 178 height 21
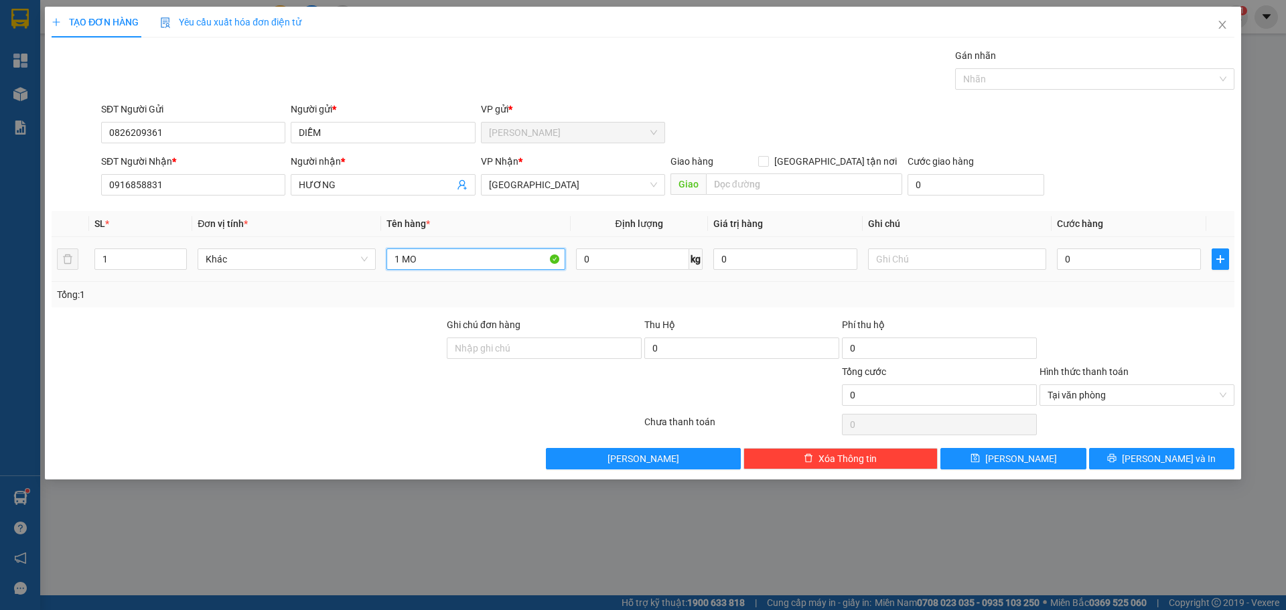
paste input "Ó"
paste input "OS"
type input "1 MOST"
click at [1091, 266] on input "0" at bounding box center [1129, 258] width 144 height 21
type input "3"
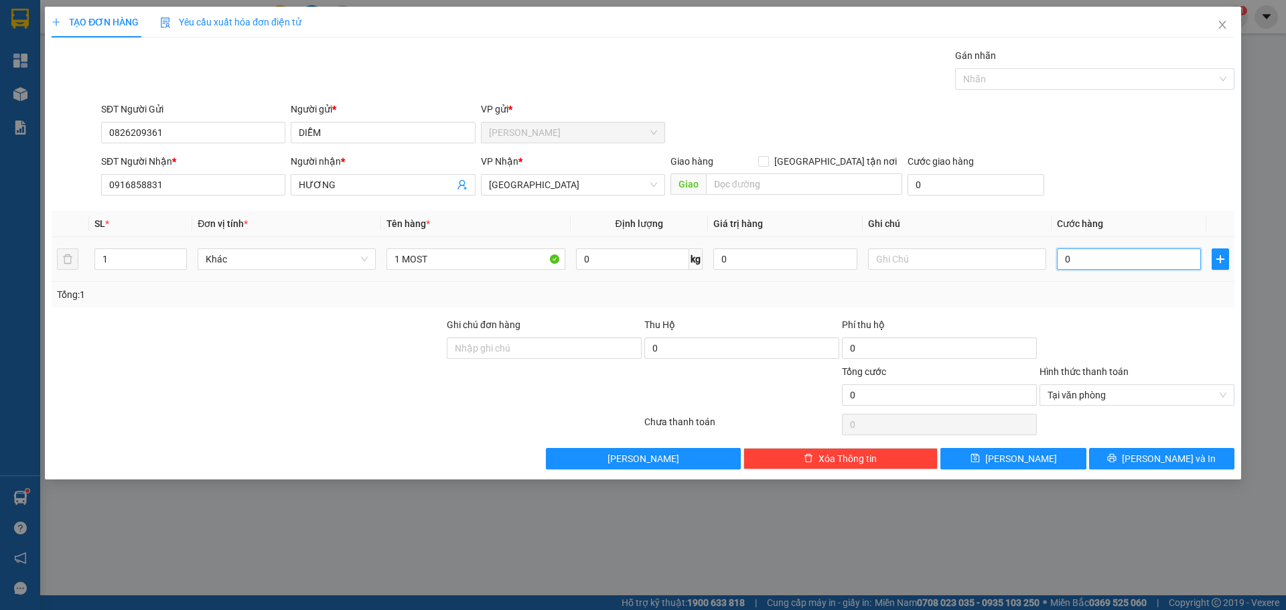
type input "3"
type input "30"
type input "30.000"
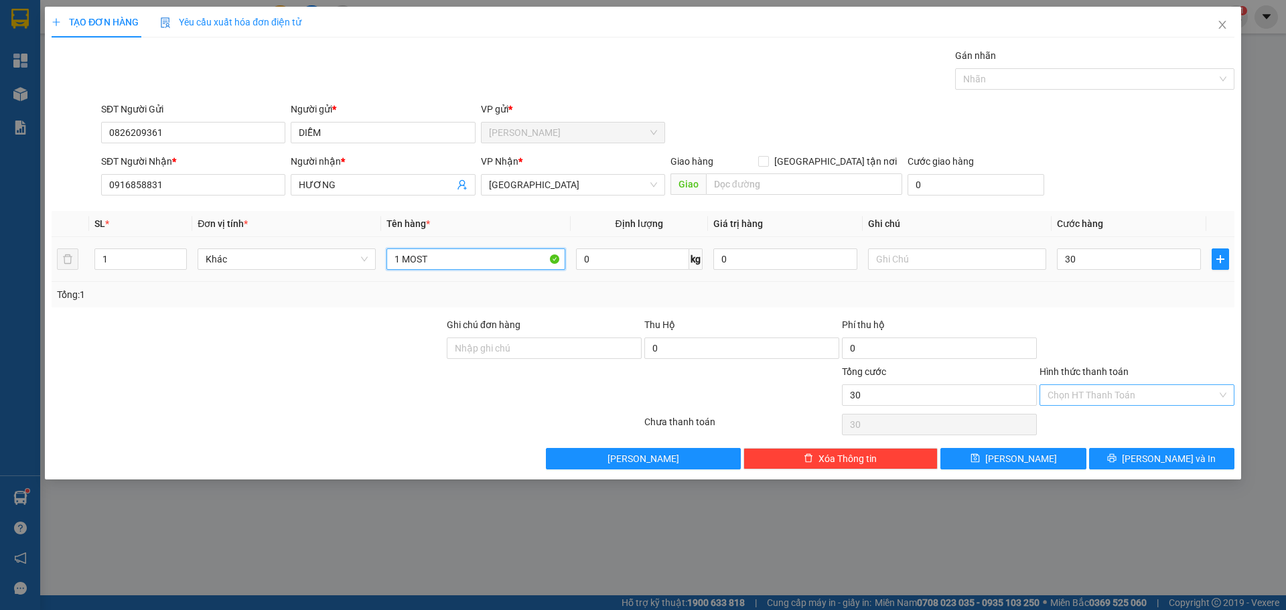
type input "30.000"
click at [462, 267] on input "1 MOST" at bounding box center [475, 258] width 178 height 21
type input "1 MOST GIAO CP"
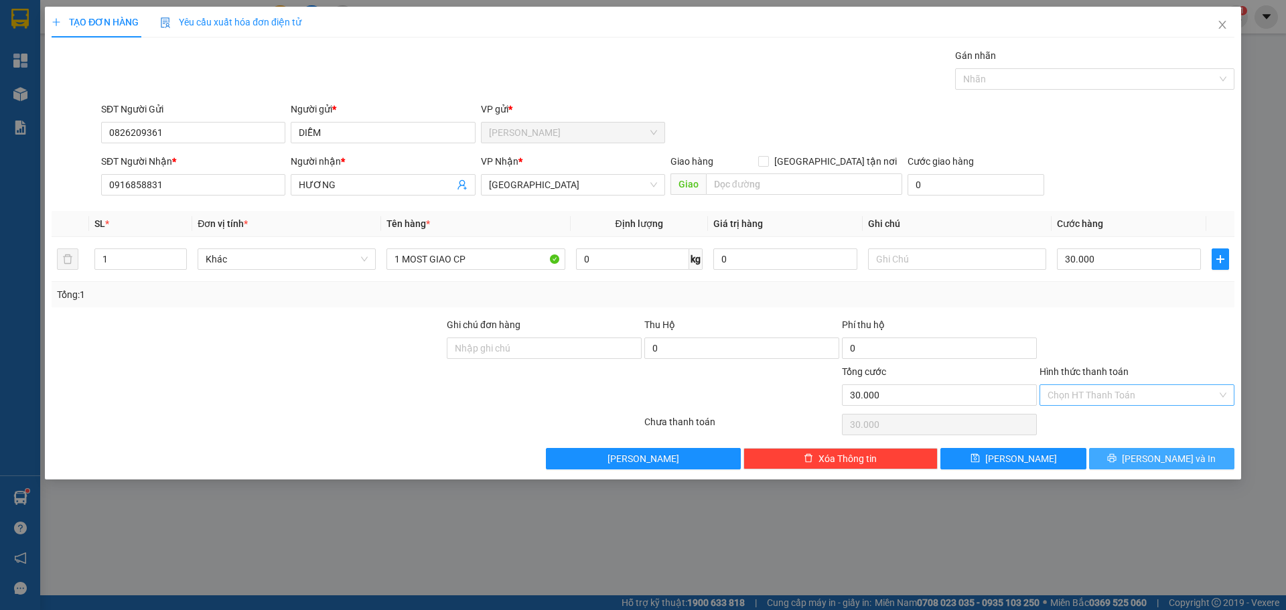
click at [1151, 457] on span "Lưu và In" at bounding box center [1169, 458] width 94 height 15
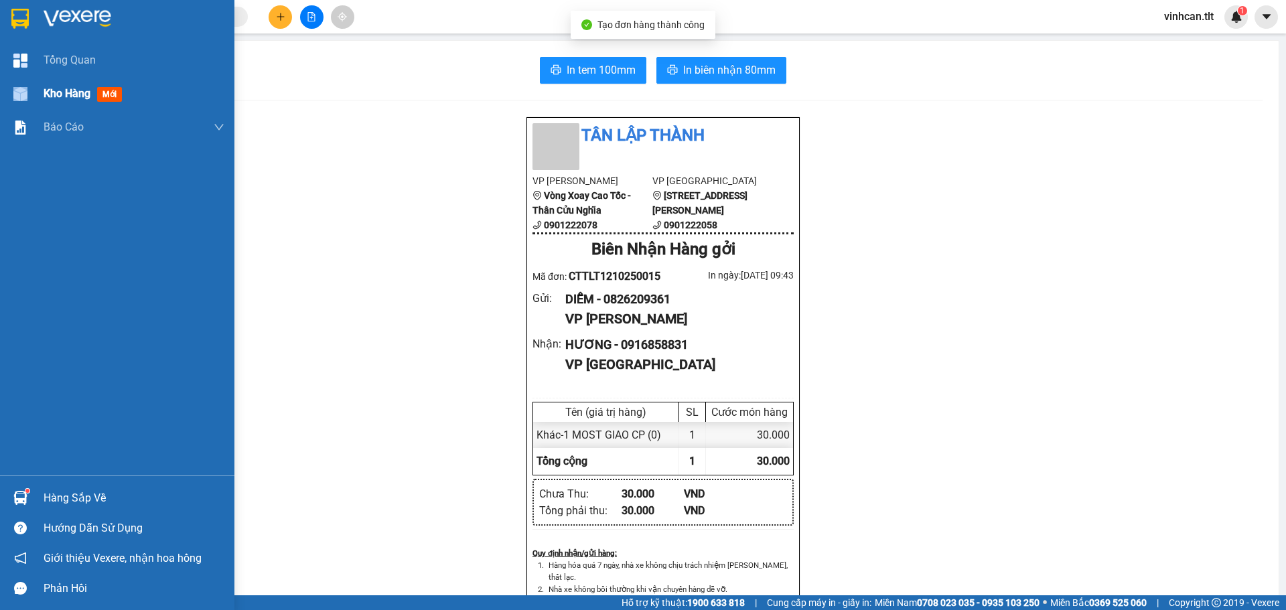
click at [46, 98] on div "Kho hàng mới" at bounding box center [117, 93] width 234 height 33
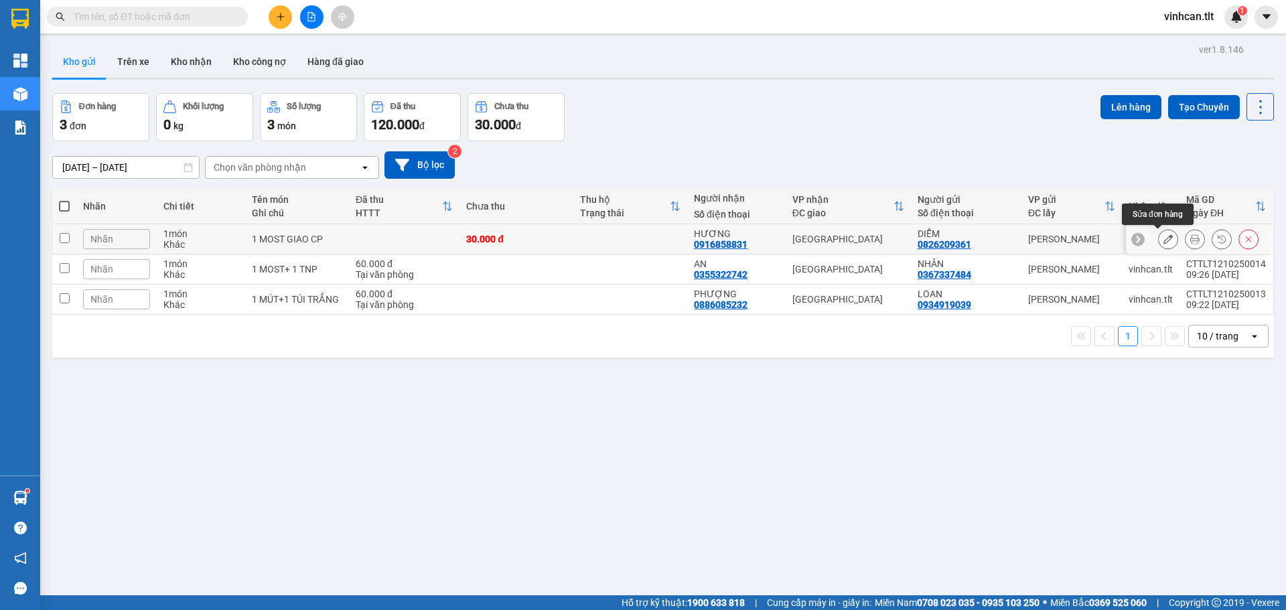
click at [1163, 239] on icon at bounding box center [1167, 238] width 9 height 9
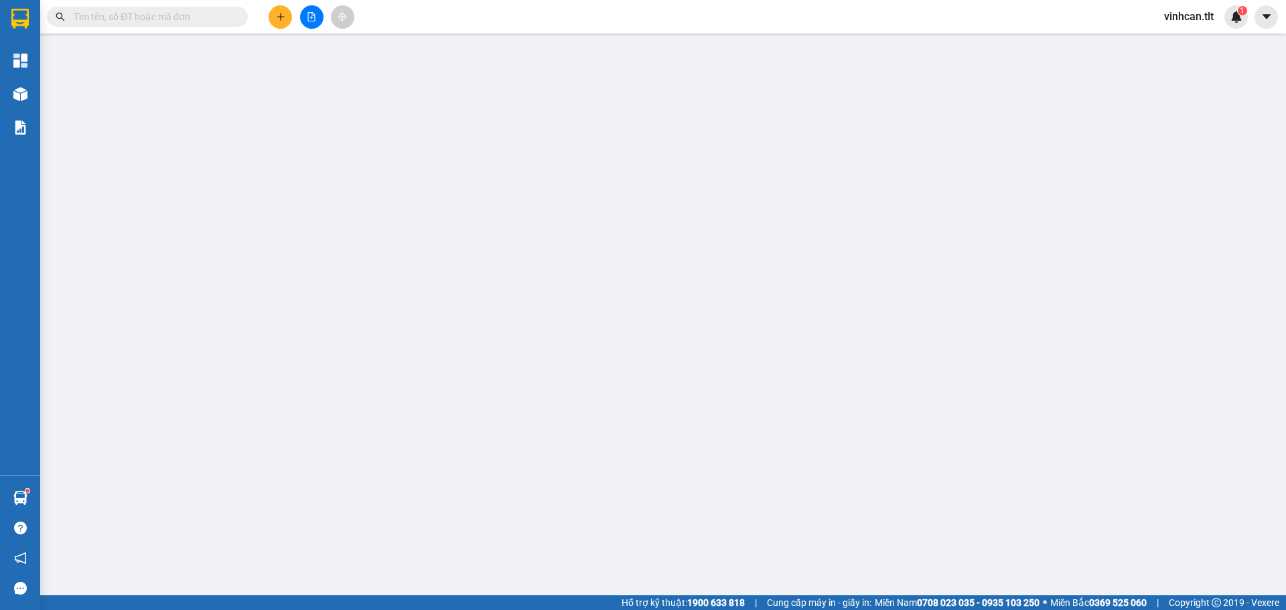
type input "0826209361"
type input "DIỄM"
type input "0916858831"
type input "HƯƠNG"
type input "0"
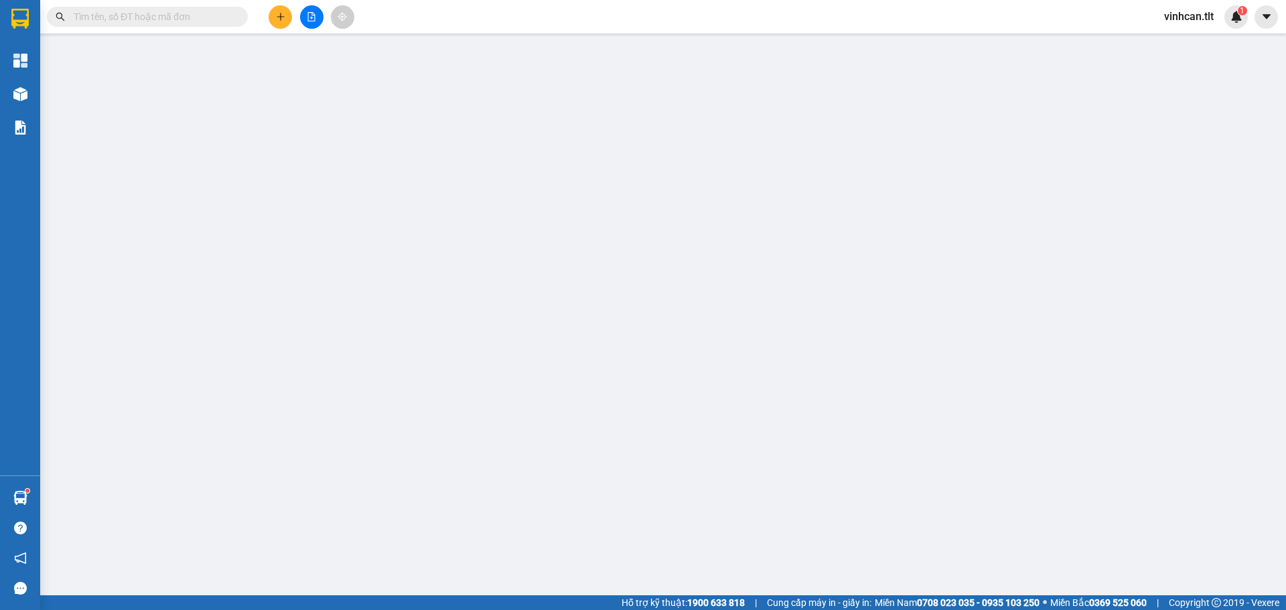
type input "30.000"
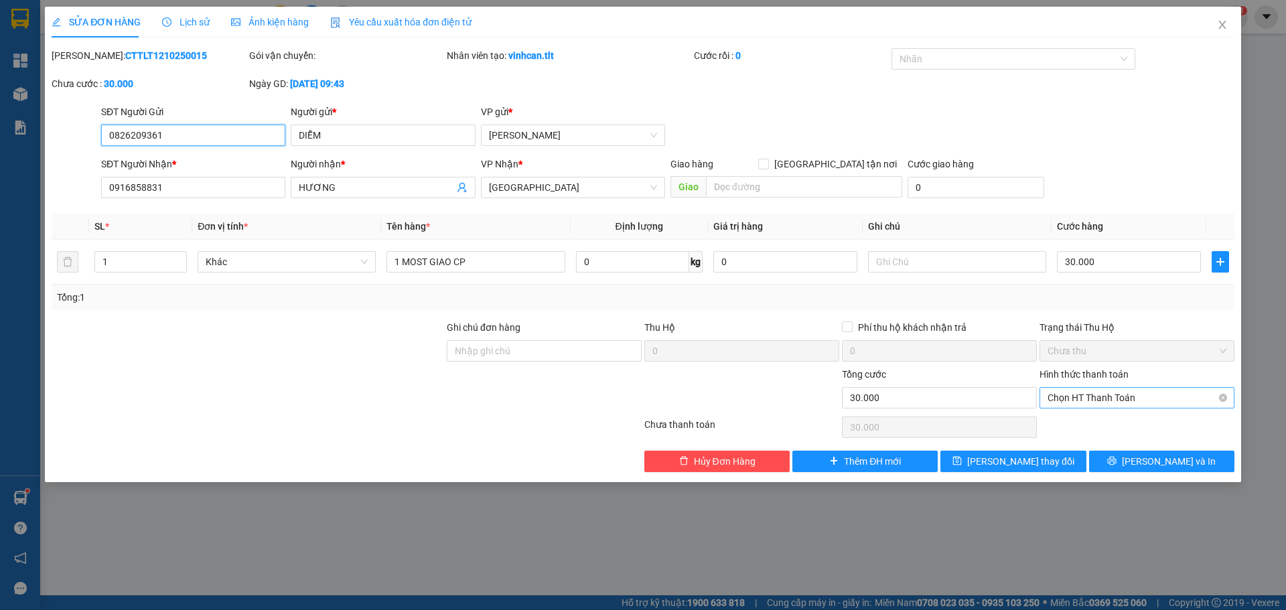
click at [1110, 397] on span "Chọn HT Thanh Toán" at bounding box center [1136, 398] width 179 height 20
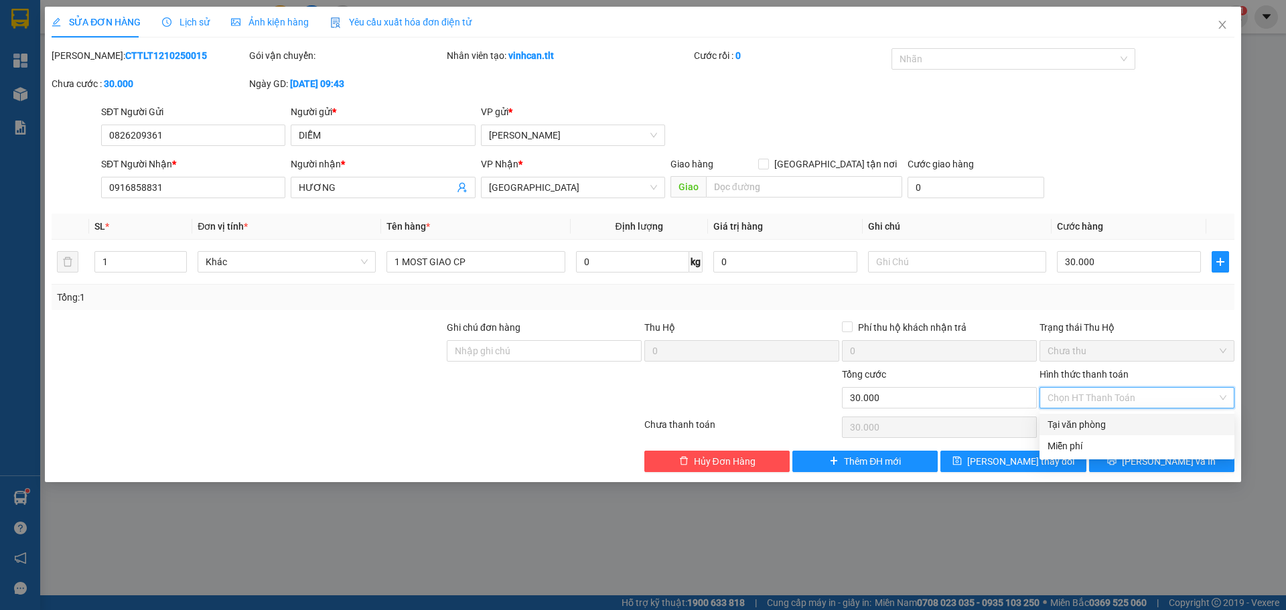
click at [1073, 435] on div "Tại văn phòng" at bounding box center [1136, 424] width 195 height 21
type input "0"
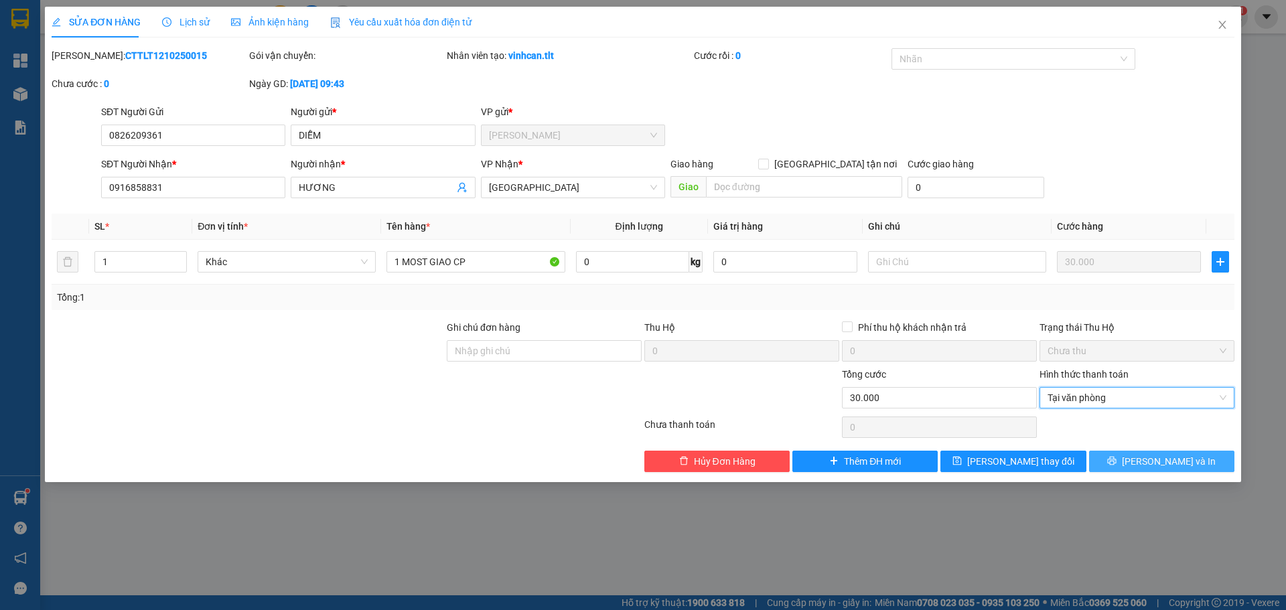
click at [1161, 463] on span "Lưu và In" at bounding box center [1169, 461] width 94 height 15
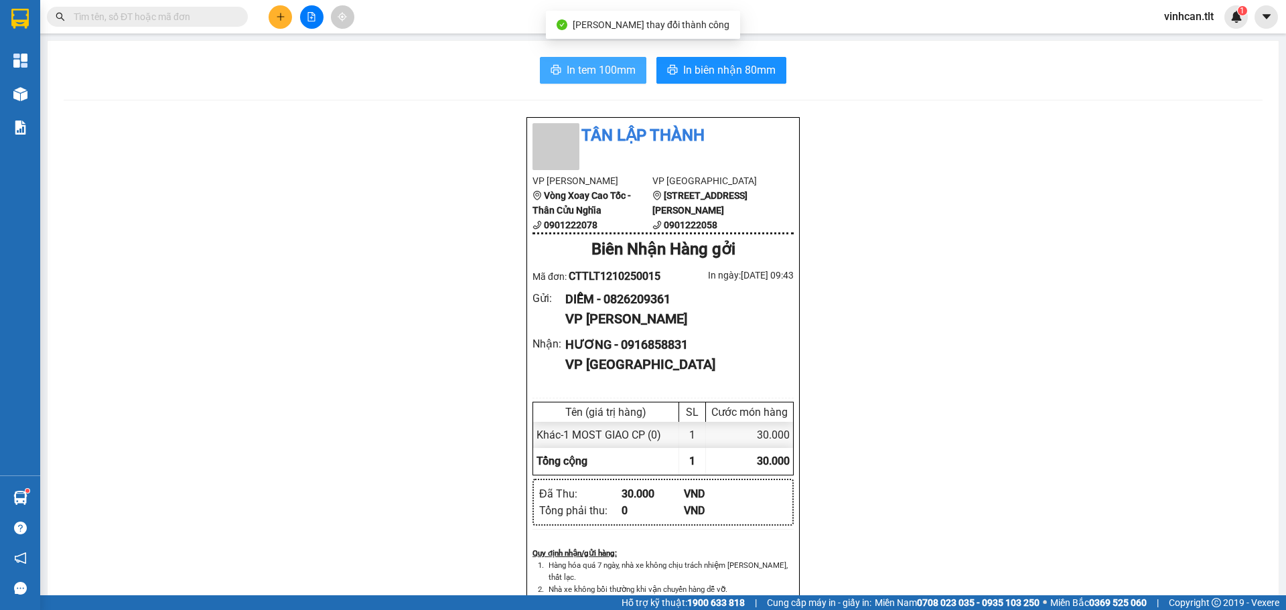
click at [575, 67] on span "In tem 100mm" at bounding box center [601, 70] width 69 height 17
click at [391, 273] on div "Tân Lập Thành VP Cao Tốc Vòng Xoay Cao Tốc - Thân Cửu Nghĩa 0901222078 VP Sài G…" at bounding box center [663, 613] width 1199 height 992
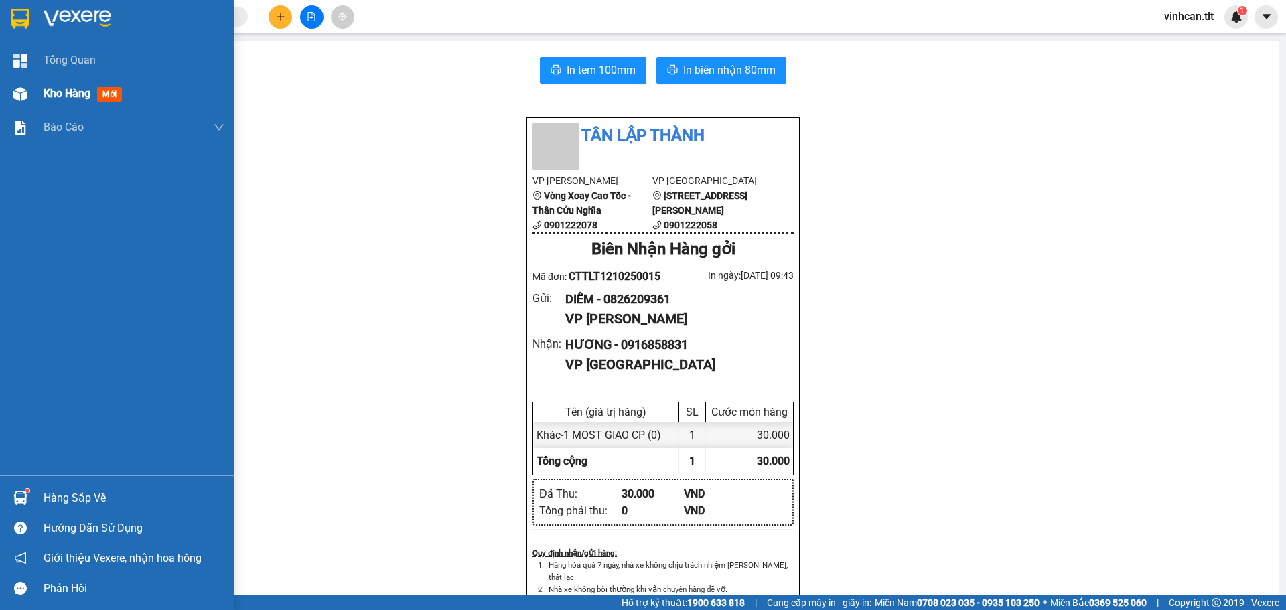
click at [58, 97] on span "Kho hàng" at bounding box center [67, 93] width 47 height 13
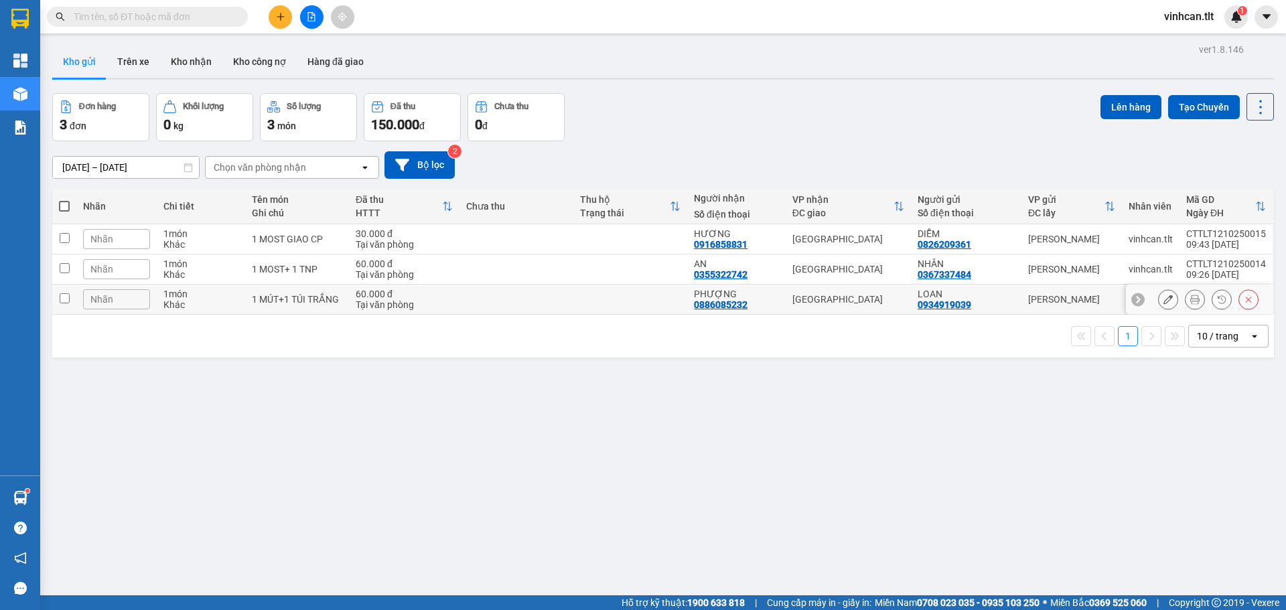
click at [517, 306] on td at bounding box center [516, 300] width 114 height 30
checkbox input "true"
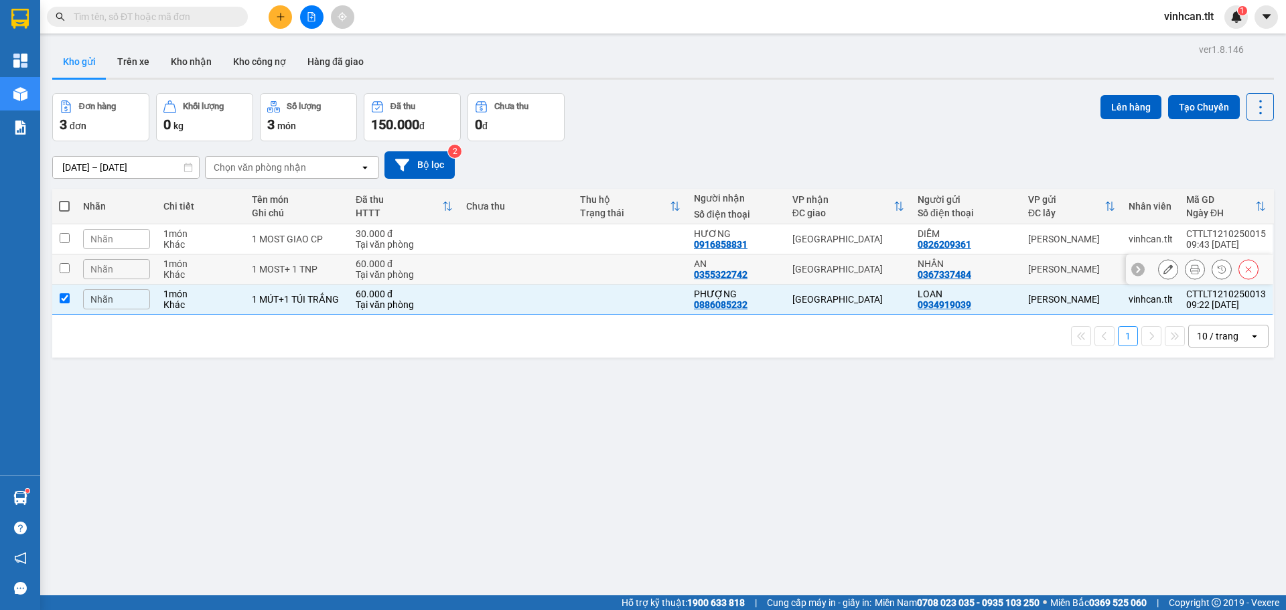
click at [515, 276] on td at bounding box center [516, 270] width 114 height 30
checkbox input "true"
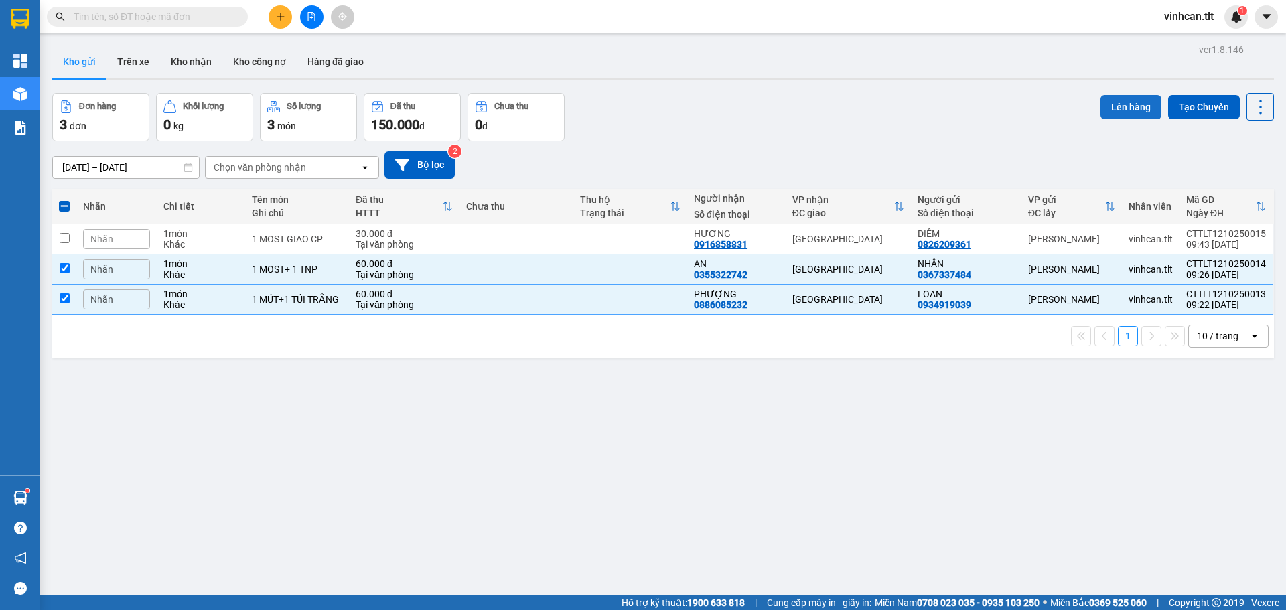
click at [1112, 106] on button "Lên hàng" at bounding box center [1130, 107] width 61 height 24
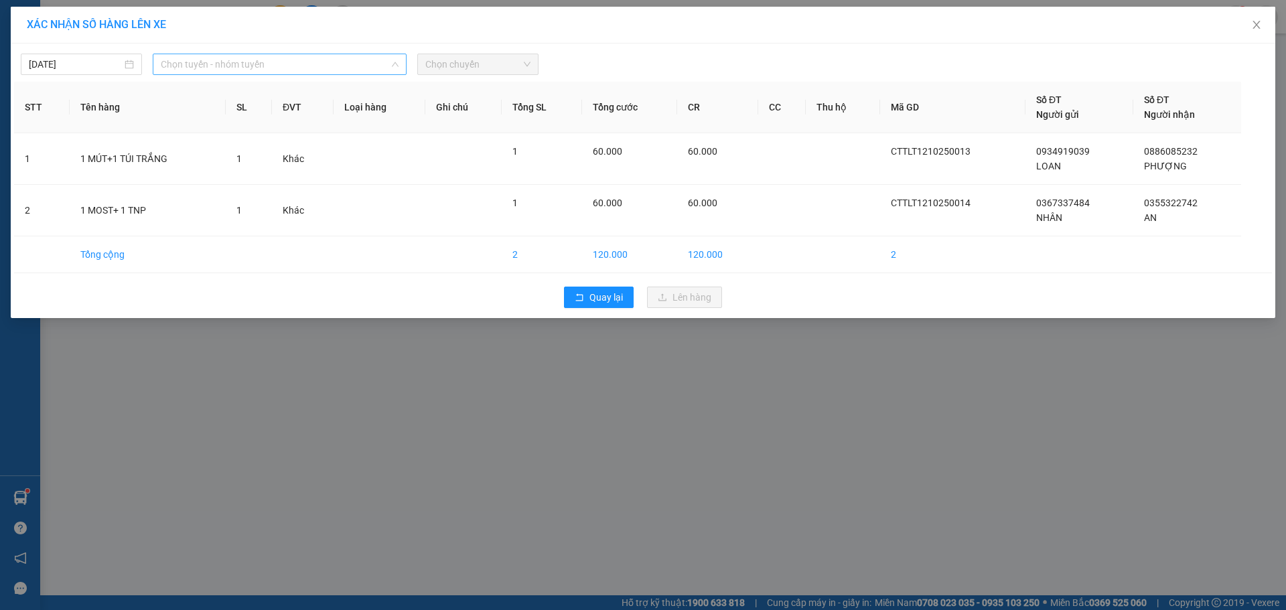
drag, startPoint x: 317, startPoint y: 72, endPoint x: 252, endPoint y: 117, distance: 79.3
click at [317, 72] on span "Chọn tuyến - nhóm tuyến" at bounding box center [280, 64] width 238 height 20
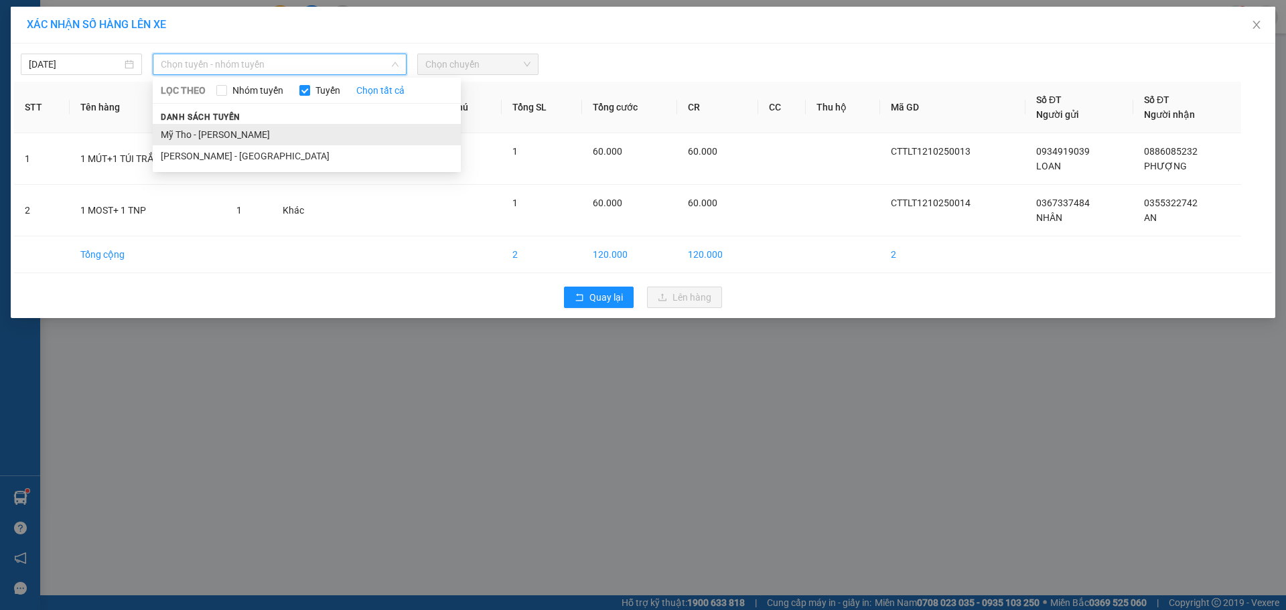
click at [218, 137] on li "Mỹ Tho - [PERSON_NAME]" at bounding box center [307, 134] width 308 height 21
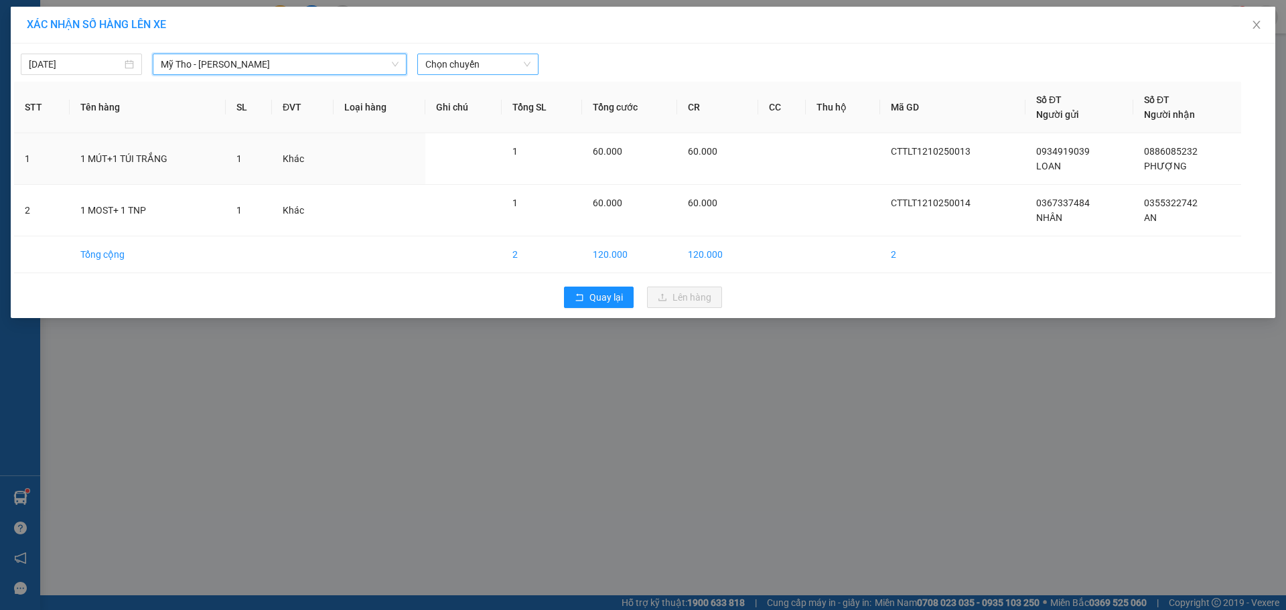
click at [448, 64] on span "Chọn chuyến" at bounding box center [477, 64] width 105 height 20
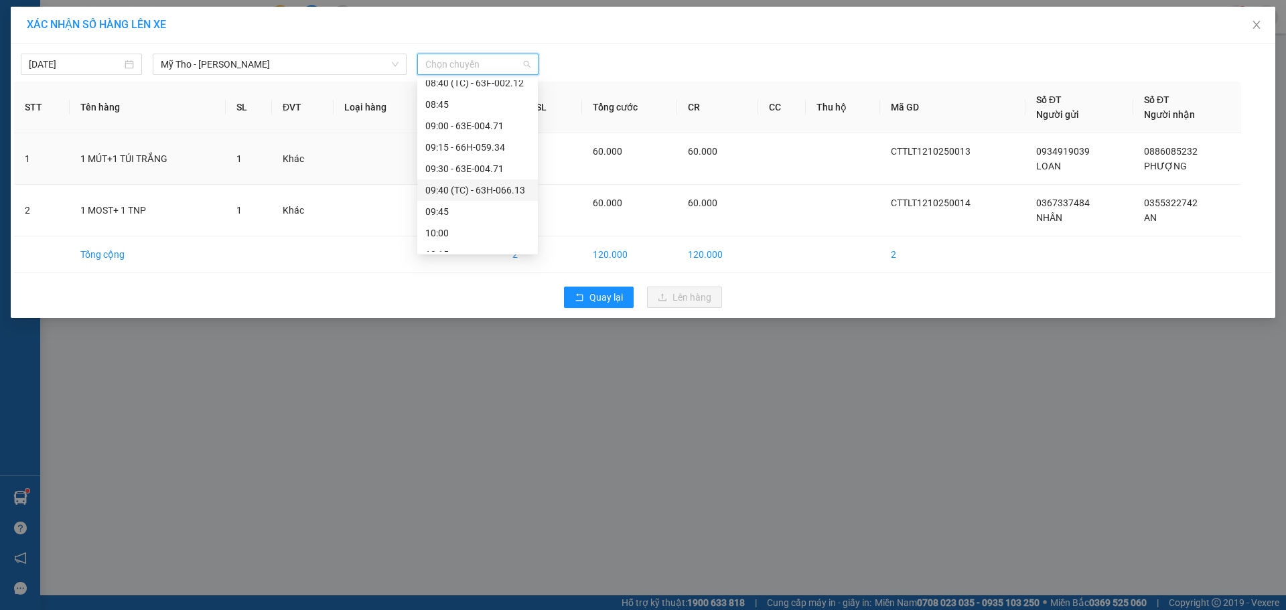
scroll to position [670, 0]
click at [500, 108] on div "08:20 (TC) - 63B-018.43" at bounding box center [477, 107] width 104 height 15
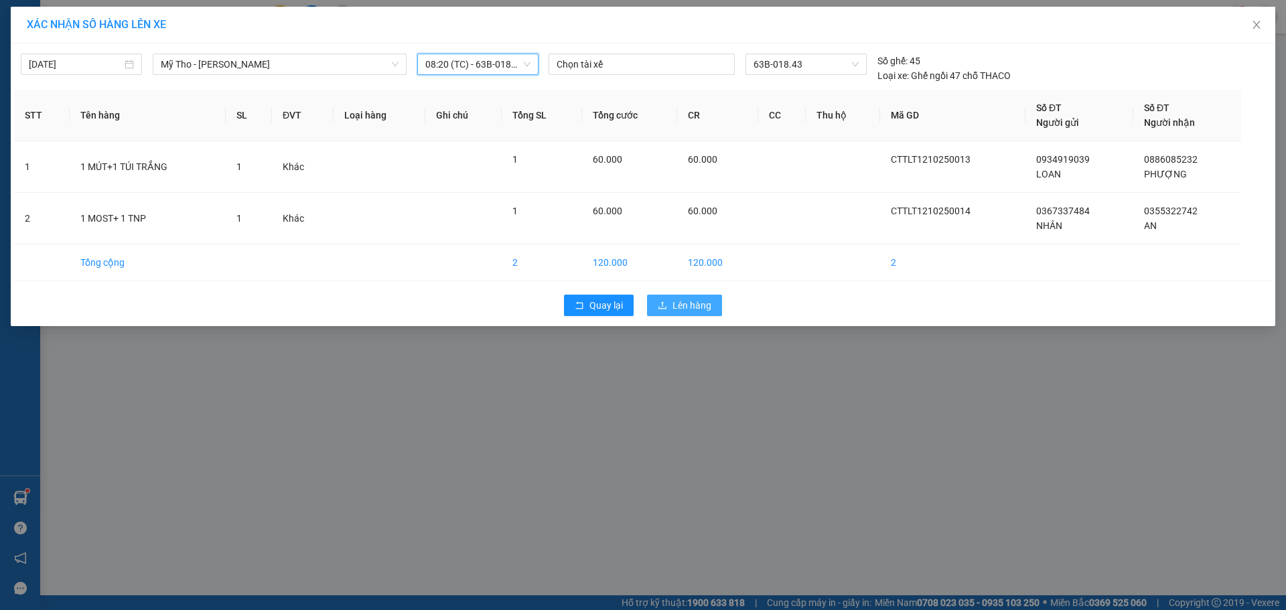
click at [677, 306] on span "Lên hàng" at bounding box center [691, 305] width 39 height 15
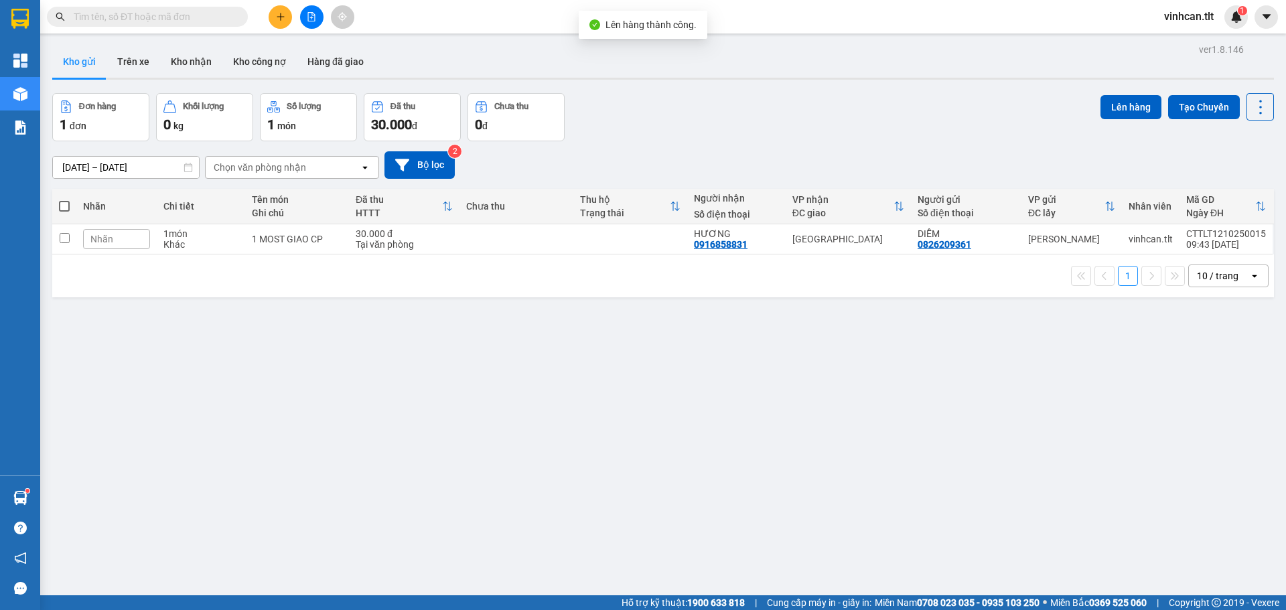
click at [310, 11] on button at bounding box center [311, 16] width 23 height 23
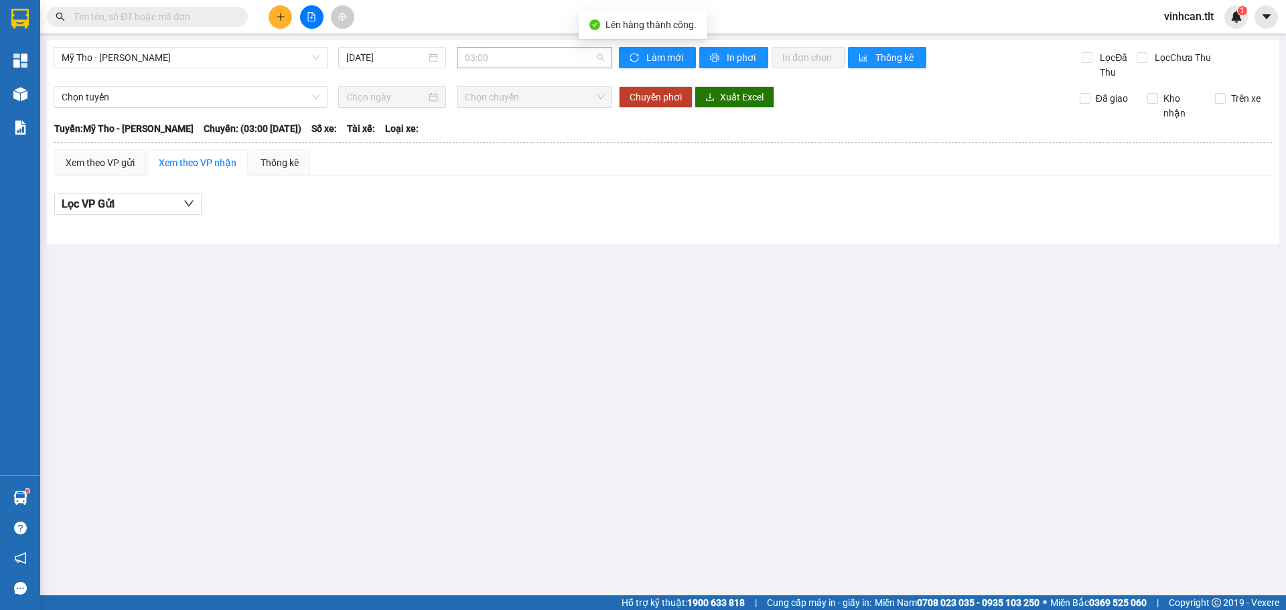
click at [505, 50] on span "03:00" at bounding box center [534, 58] width 139 height 20
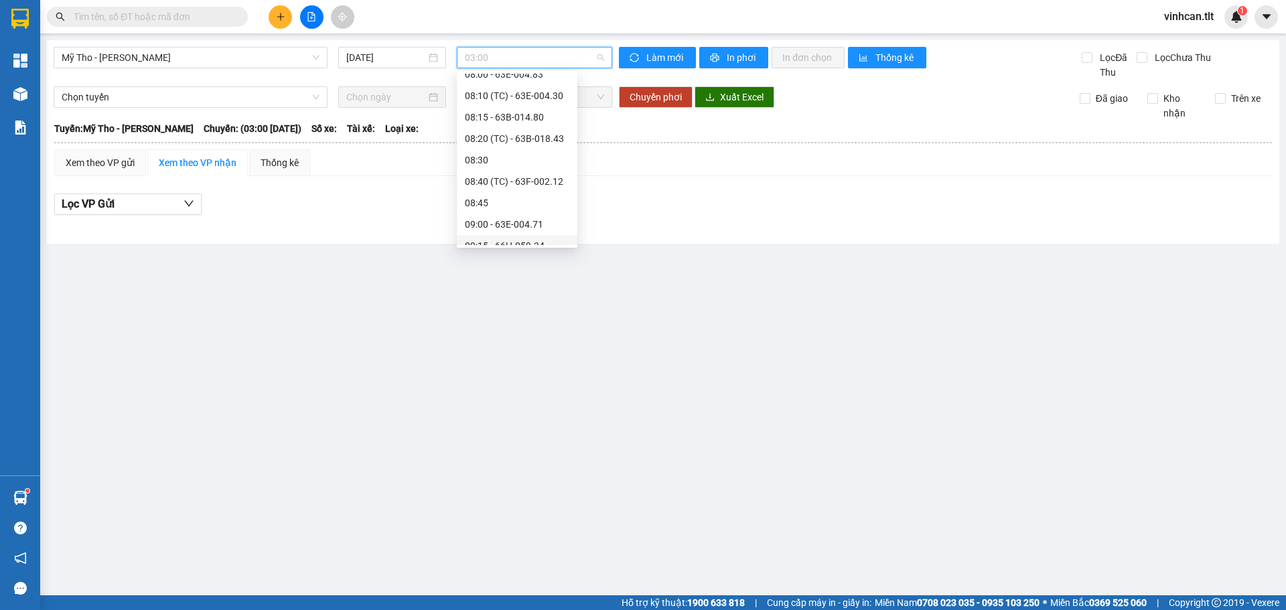
scroll to position [603, 0]
click at [530, 165] on div "08:20 (TC) - 63B-018.43" at bounding box center [517, 167] width 104 height 15
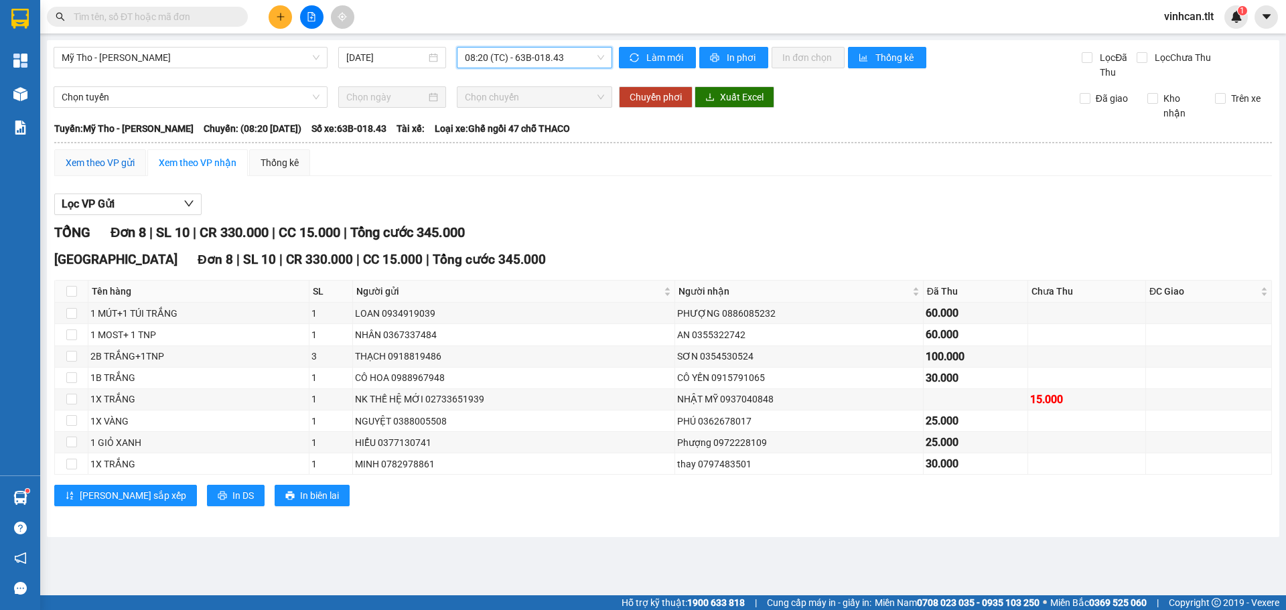
click at [103, 164] on div "Xem theo VP gửi" at bounding box center [100, 162] width 69 height 15
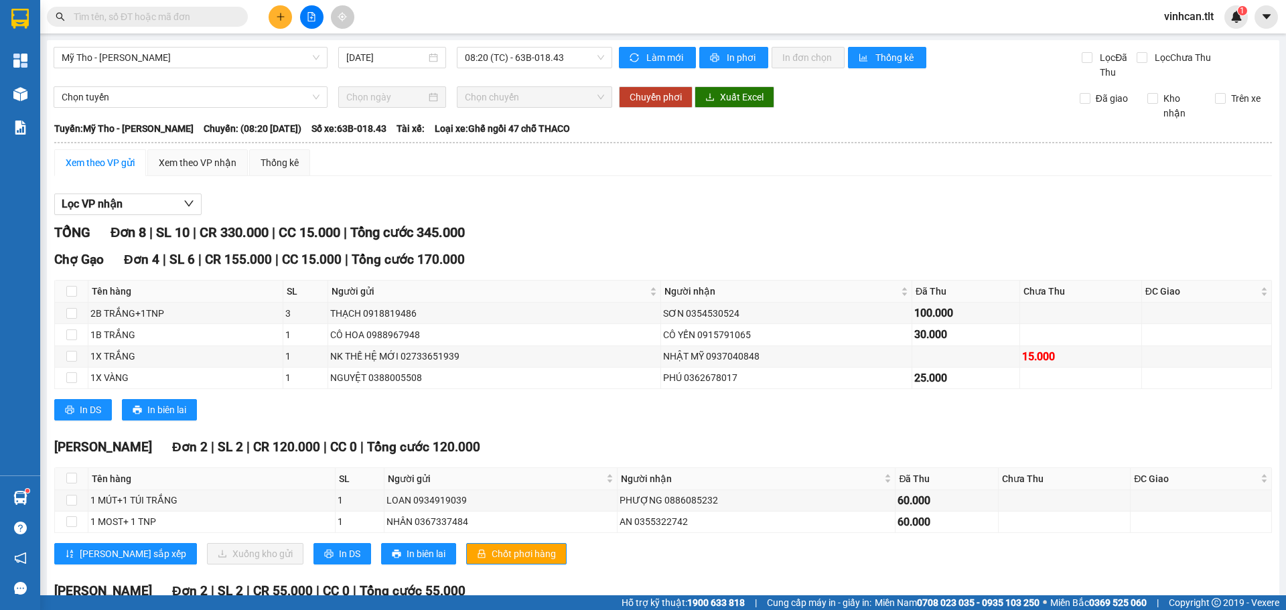
scroll to position [151, 0]
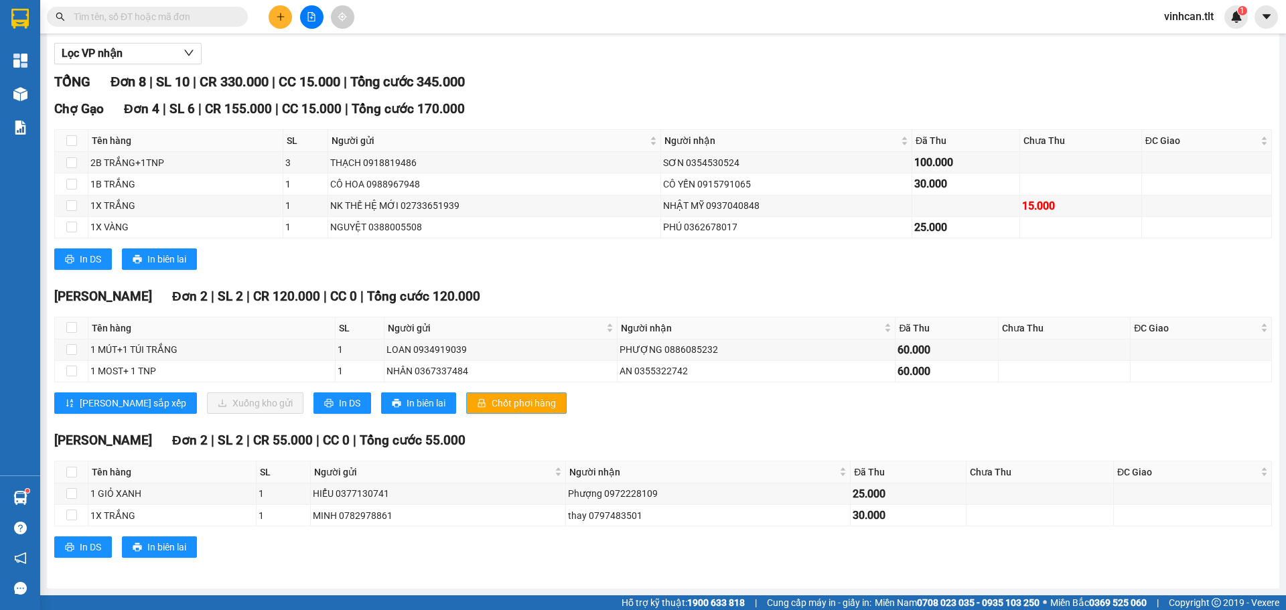
click at [492, 403] on span "Chốt phơi hàng" at bounding box center [524, 403] width 64 height 15
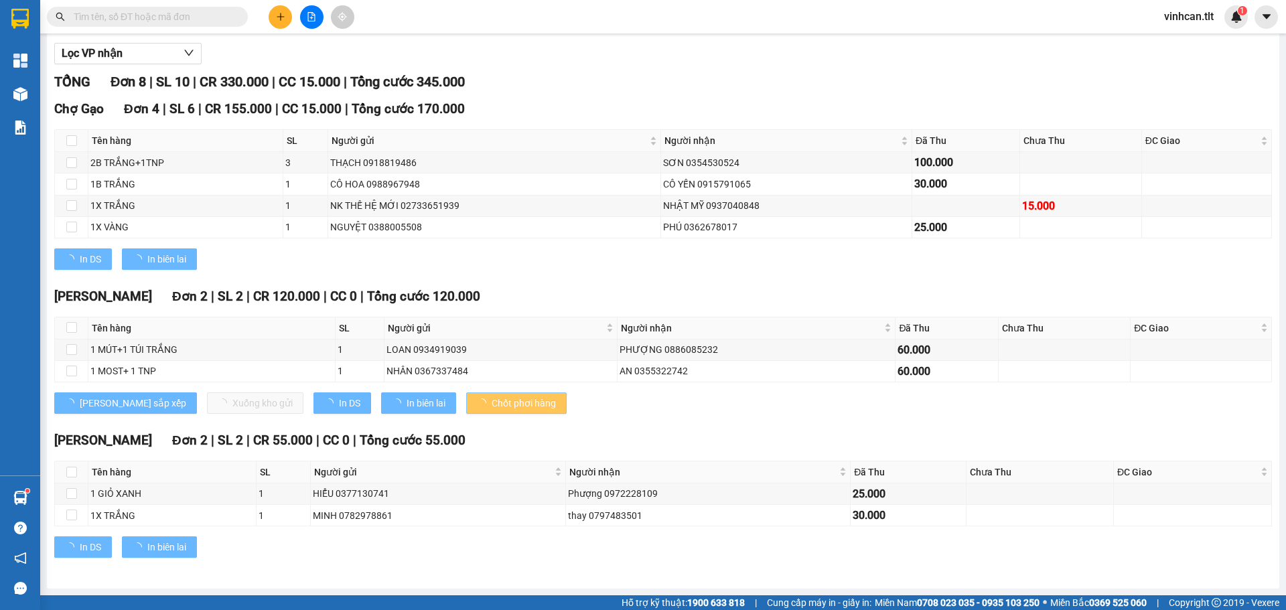
click at [492, 403] on span "Chốt phơi hàng" at bounding box center [524, 403] width 64 height 15
click at [466, 403] on button "Chốt phơi hàng" at bounding box center [516, 402] width 100 height 21
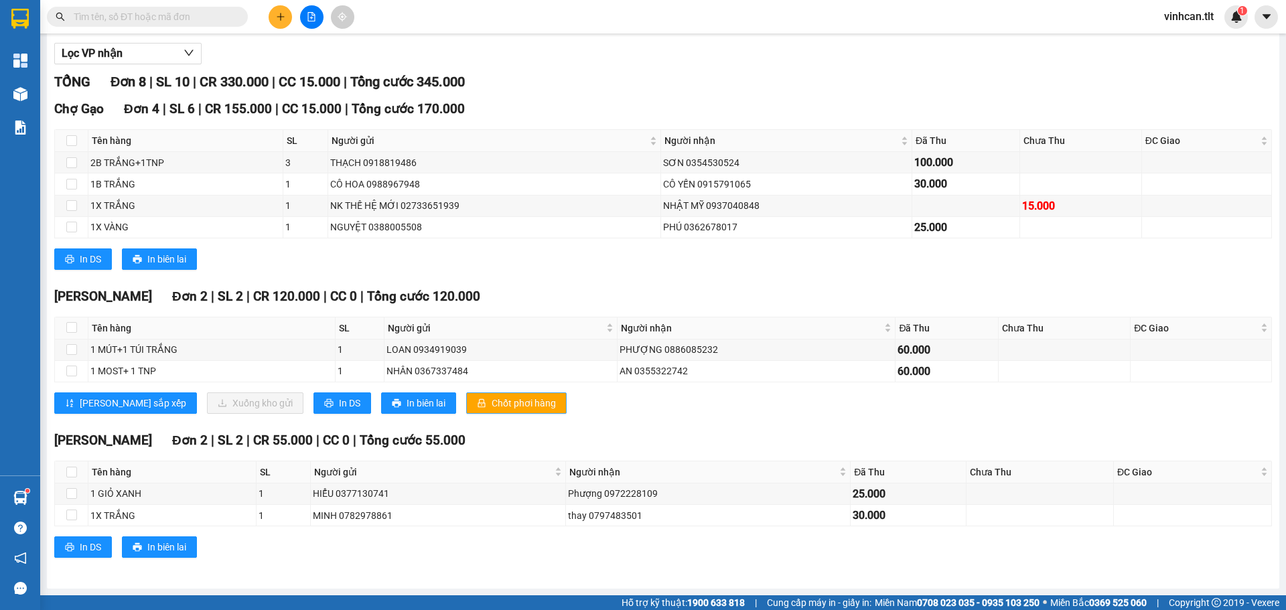
click at [492, 401] on span "Chốt phơi hàng" at bounding box center [524, 403] width 64 height 15
click at [587, 413] on div "Lưu sắp xếp Xuống kho gửi In DS In biên lai Chốt phơi hàng" at bounding box center [663, 402] width 1218 height 21
click at [288, 18] on button at bounding box center [280, 16] width 23 height 23
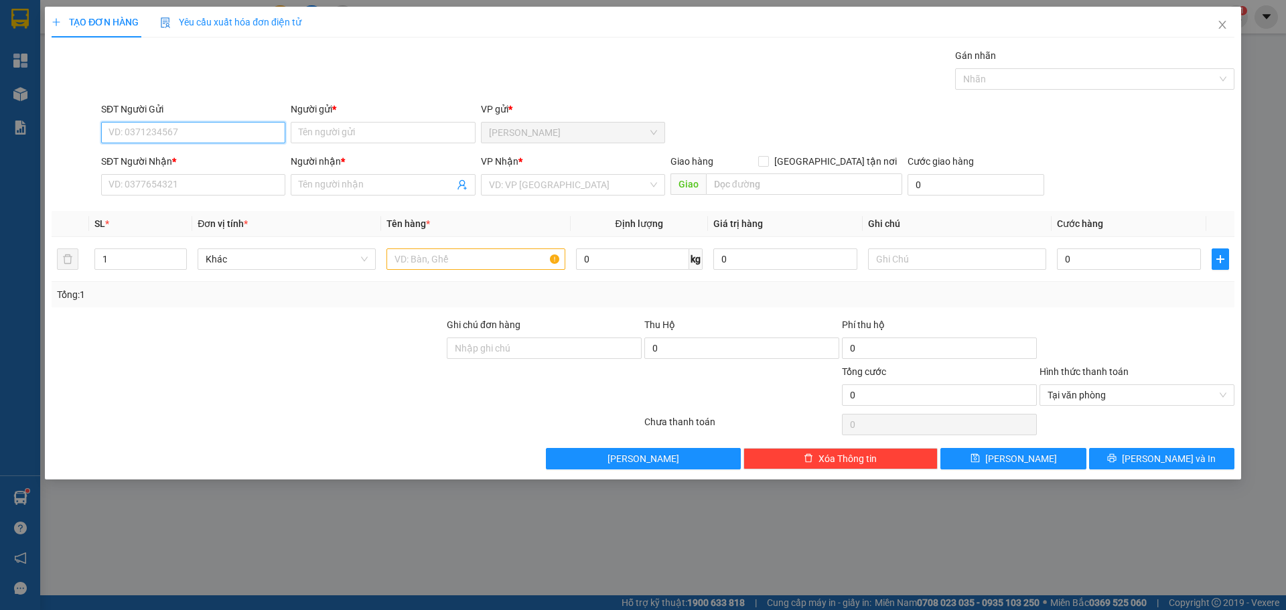
click at [137, 135] on input "SĐT Người Gửi" at bounding box center [193, 132] width 184 height 21
click at [133, 126] on input "0398668857" at bounding box center [193, 132] width 184 height 21
type input "0398868857"
click at [141, 159] on div "0398868857 - HƯNG" at bounding box center [193, 159] width 168 height 15
type input "HƯNG"
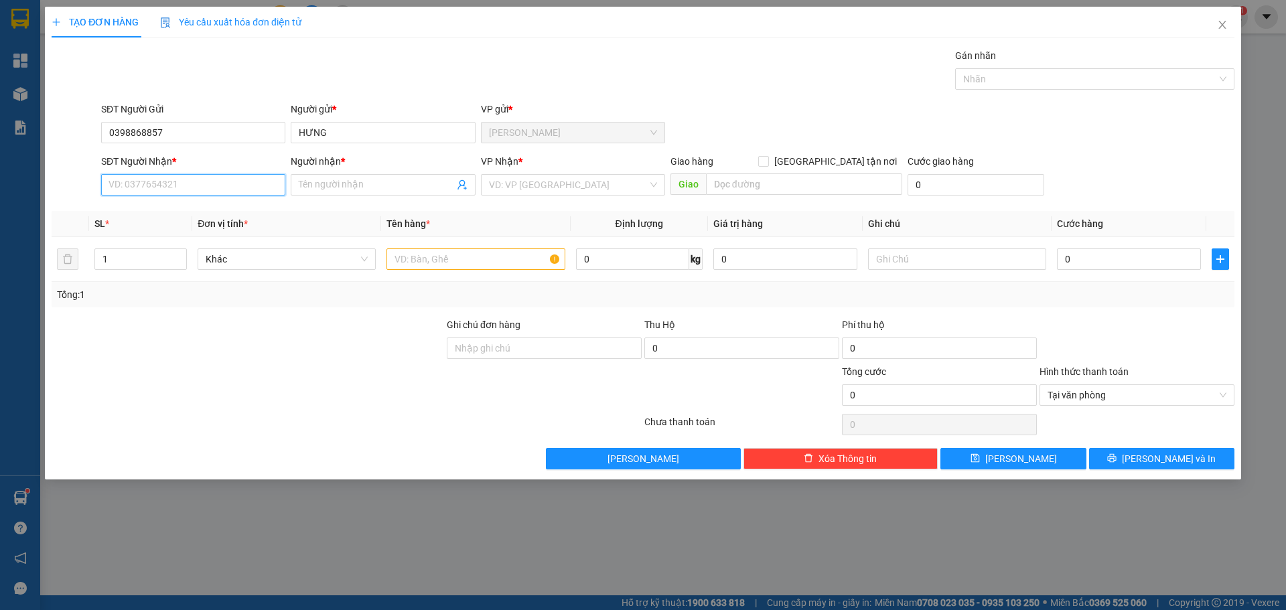
click at [146, 177] on input "SĐT Người Nhận *" at bounding box center [193, 184] width 184 height 21
click at [160, 228] on div "0932990295 - TRÚC" at bounding box center [193, 233] width 168 height 15
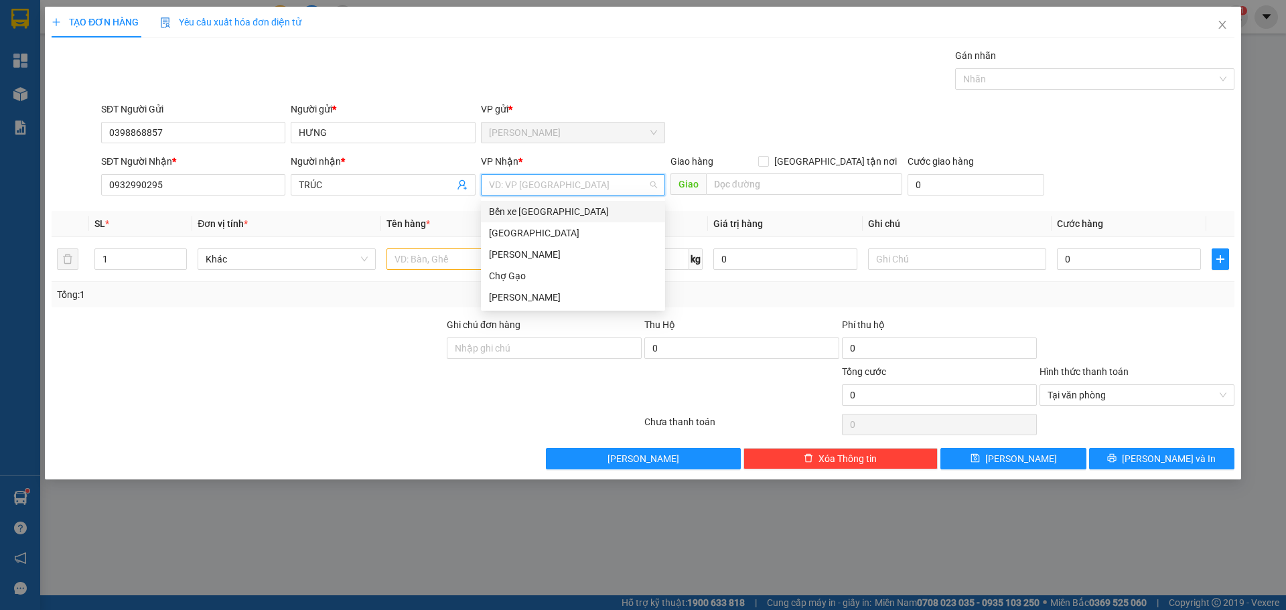
click at [494, 191] on input "search" at bounding box center [568, 185] width 159 height 20
click at [499, 239] on div "[GEOGRAPHIC_DATA]" at bounding box center [573, 233] width 168 height 15
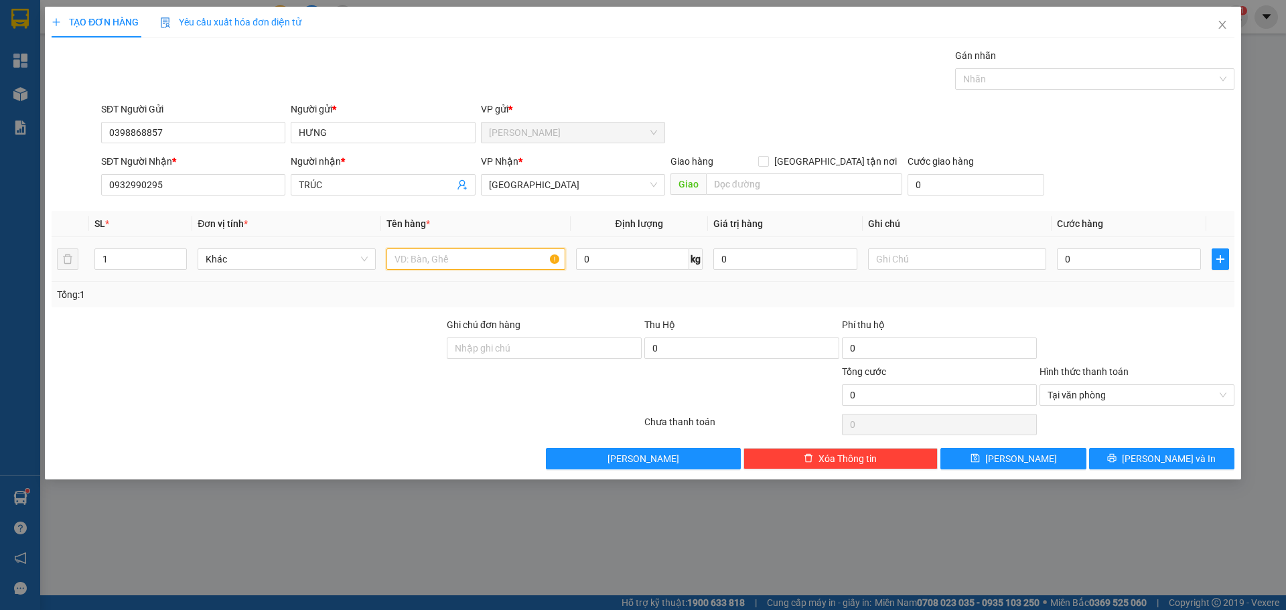
click at [453, 257] on input "text" at bounding box center [475, 258] width 178 height 21
click at [1069, 263] on input "0" at bounding box center [1129, 258] width 144 height 21
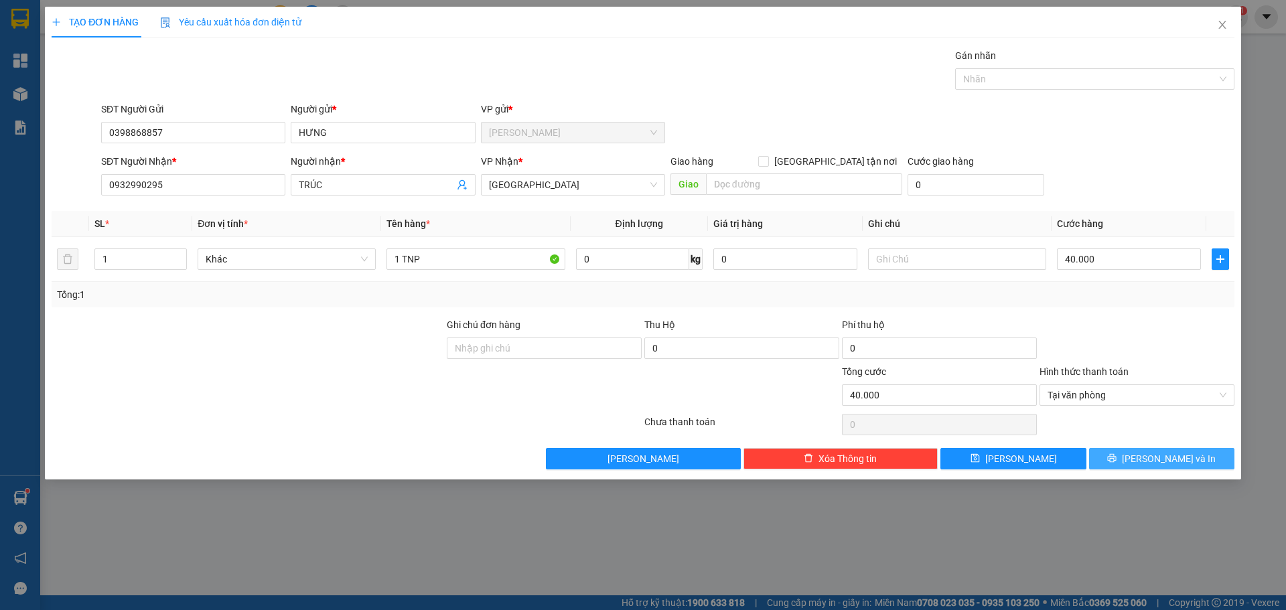
click at [1148, 459] on button "Lưu và In" at bounding box center [1161, 458] width 145 height 21
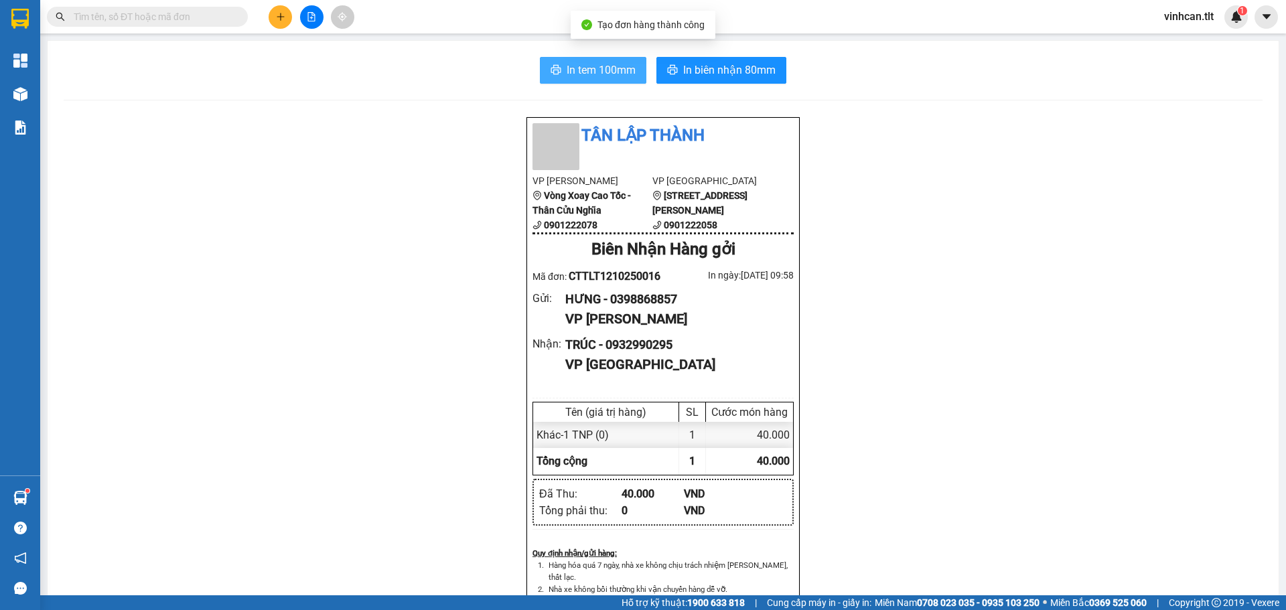
click at [608, 72] on span "In tem 100mm" at bounding box center [601, 70] width 69 height 17
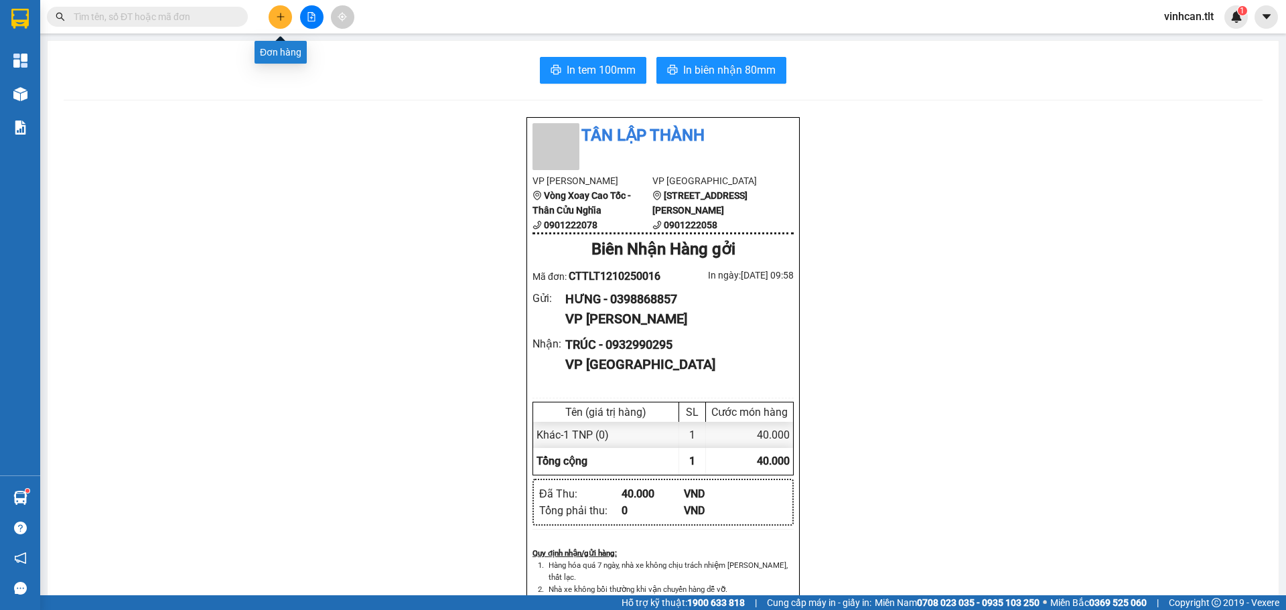
click at [283, 7] on button at bounding box center [280, 16] width 23 height 23
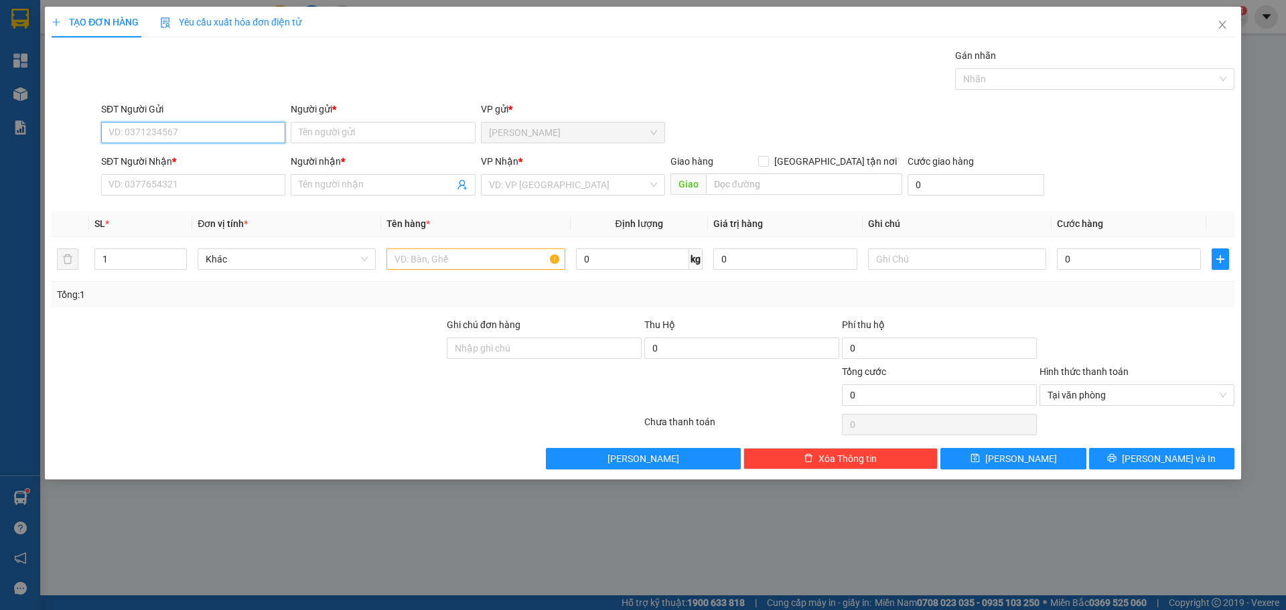
click at [218, 135] on input "SĐT Người Gửi" at bounding box center [193, 132] width 184 height 21
click at [179, 204] on div "0979990096 - LỘC" at bounding box center [193, 202] width 168 height 15
click at [180, 184] on input "SĐT Người Nhận *" at bounding box center [193, 184] width 184 height 21
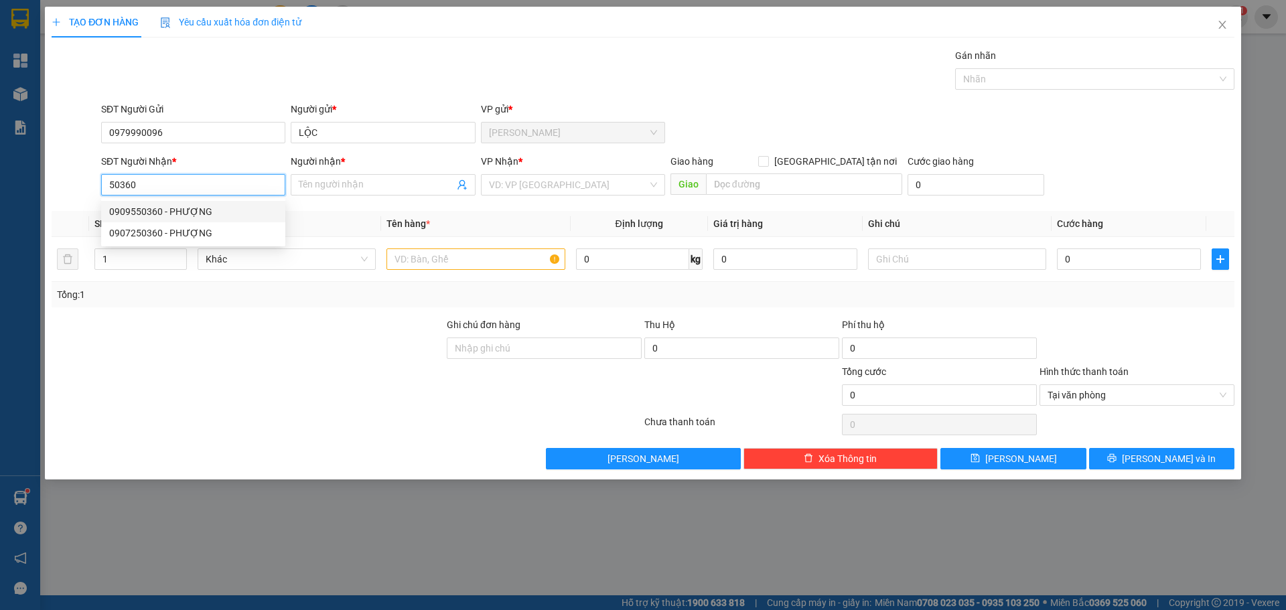
click at [143, 218] on div "0909550360 - PHƯỢNG" at bounding box center [193, 211] width 168 height 15
click at [545, 182] on input "search" at bounding box center [568, 185] width 159 height 20
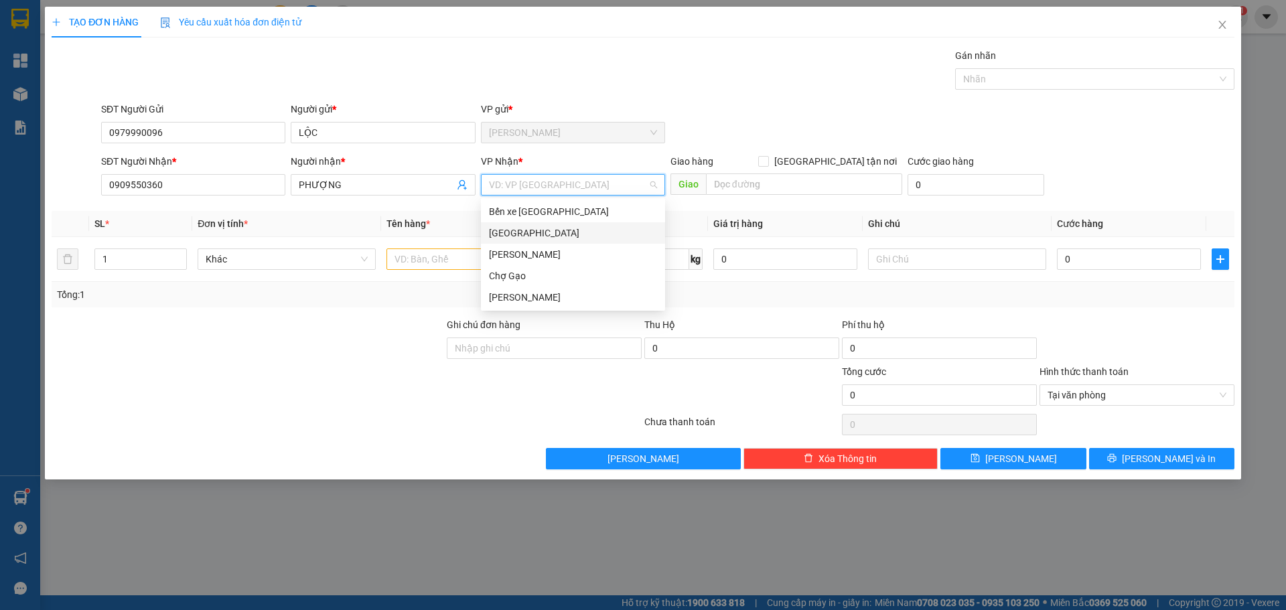
click at [524, 228] on div "[GEOGRAPHIC_DATA]" at bounding box center [573, 233] width 168 height 15
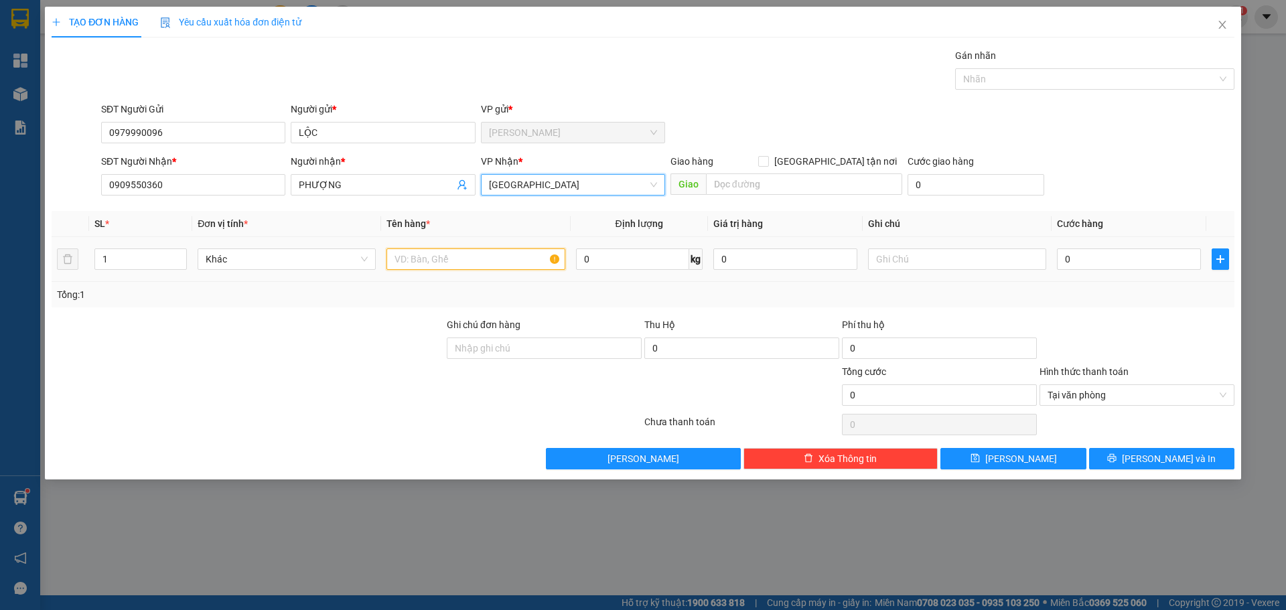
click at [438, 255] on input "text" at bounding box center [475, 258] width 178 height 21
paste input "Ă"
paste input "Ắ"
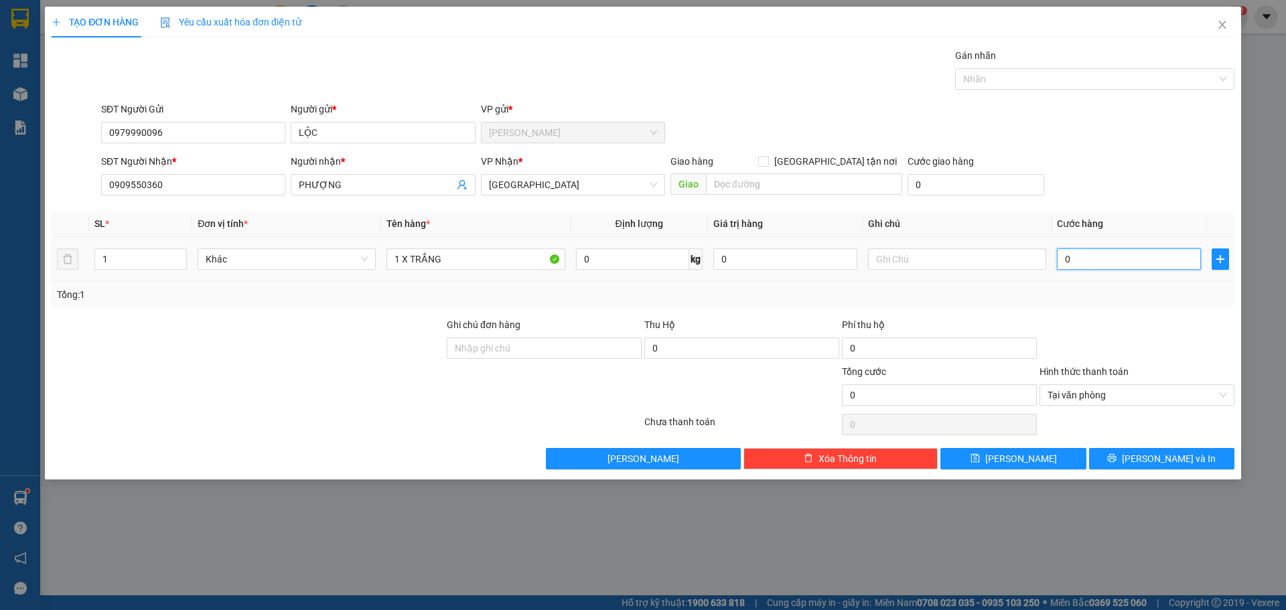
click at [1113, 265] on input "0" at bounding box center [1129, 258] width 144 height 21
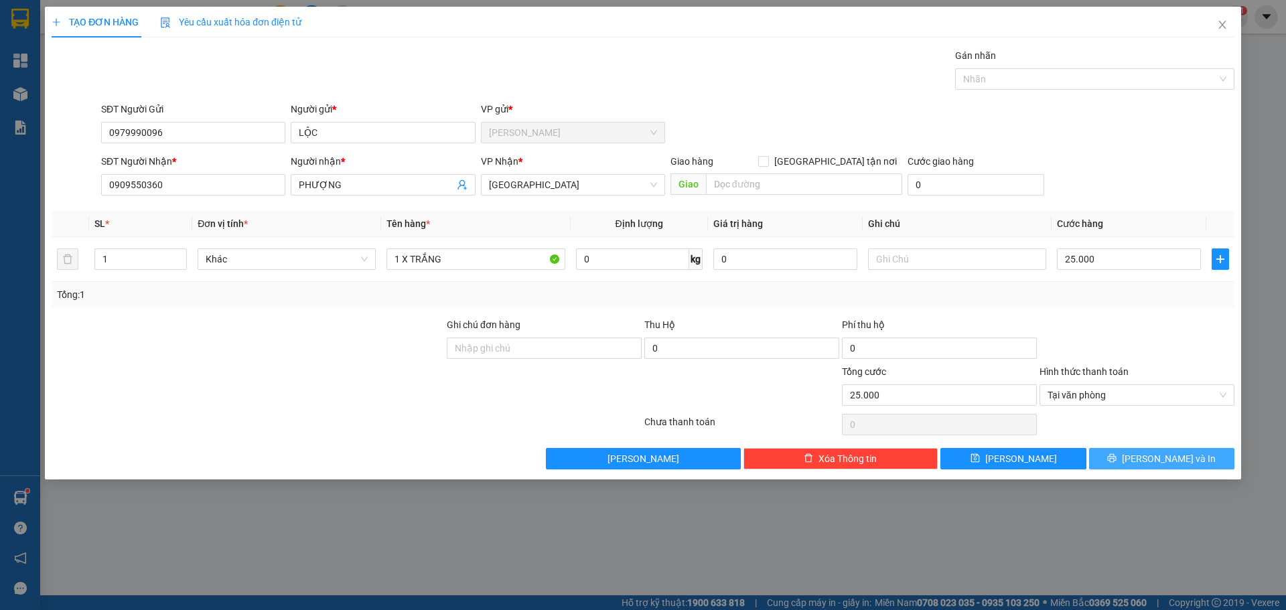
click at [1155, 459] on span "Lưu và In" at bounding box center [1169, 458] width 94 height 15
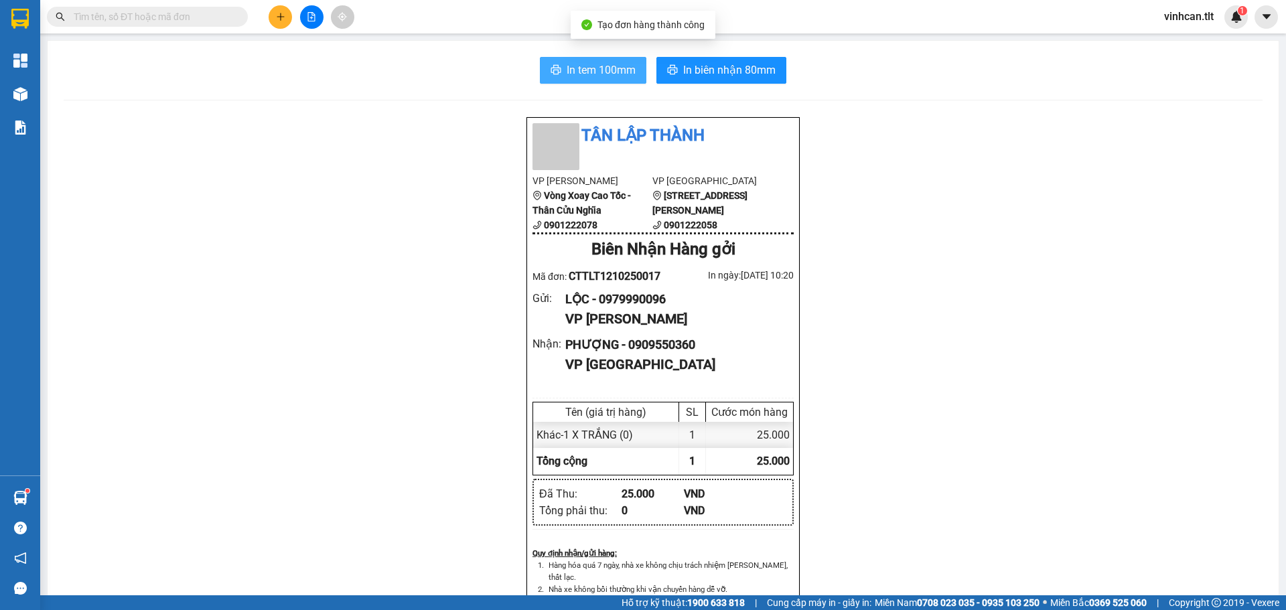
click at [597, 68] on span "In tem 100mm" at bounding box center [601, 70] width 69 height 17
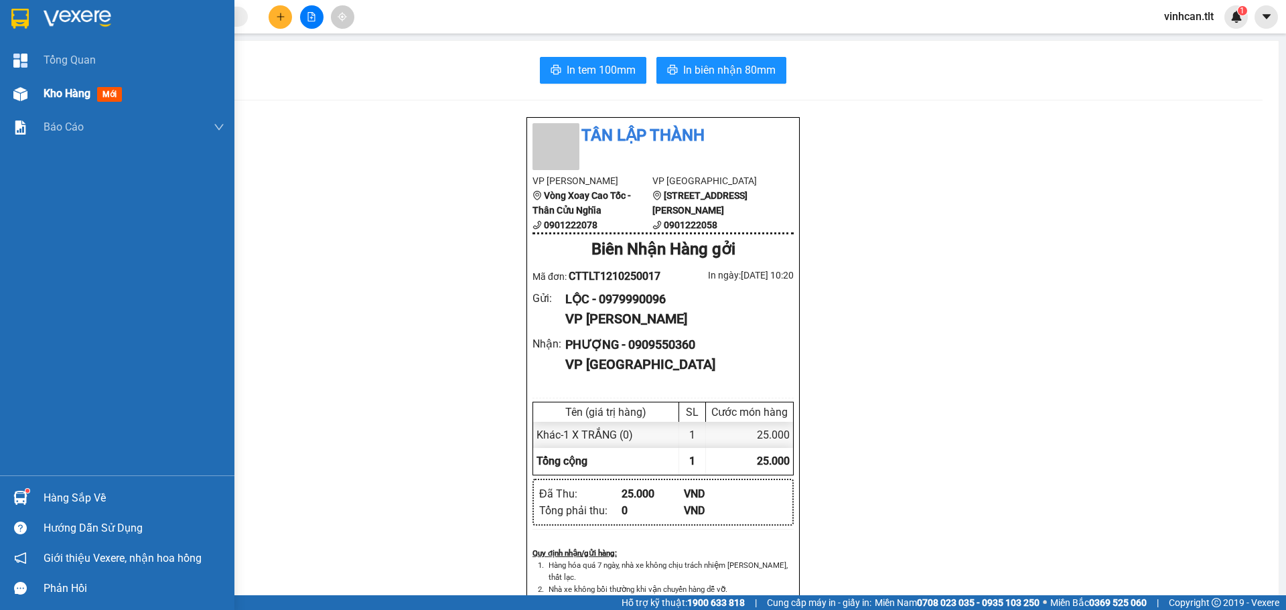
click at [64, 90] on span "Kho hàng" at bounding box center [67, 93] width 47 height 13
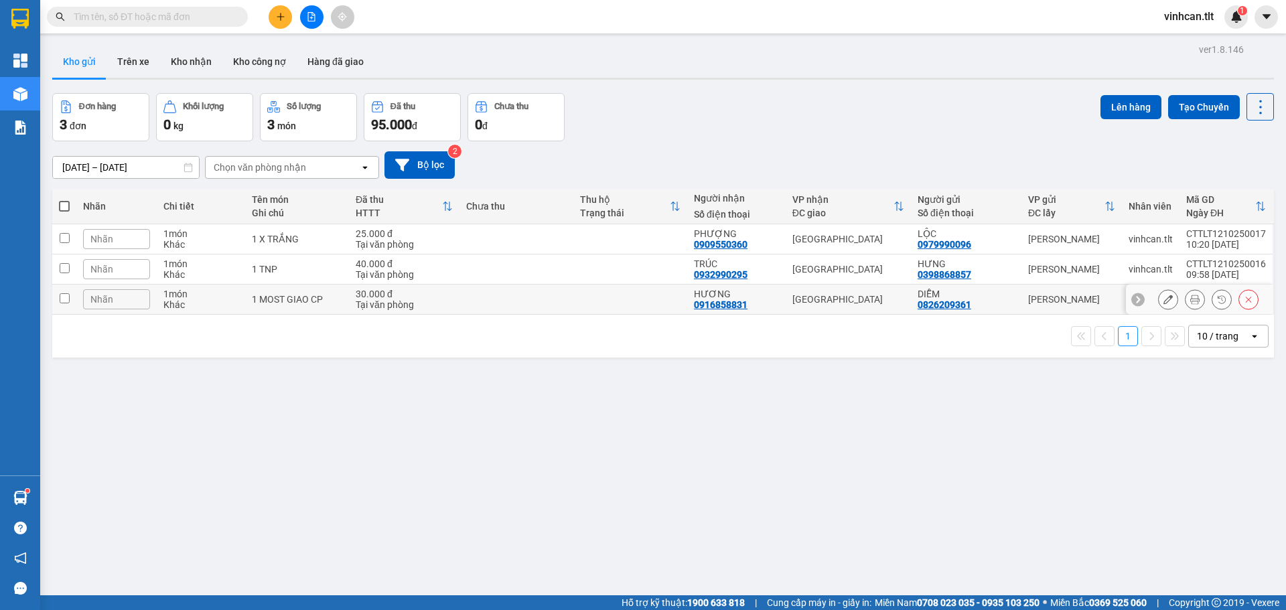
click at [451, 305] on div "Tại văn phòng" at bounding box center [404, 304] width 97 height 11
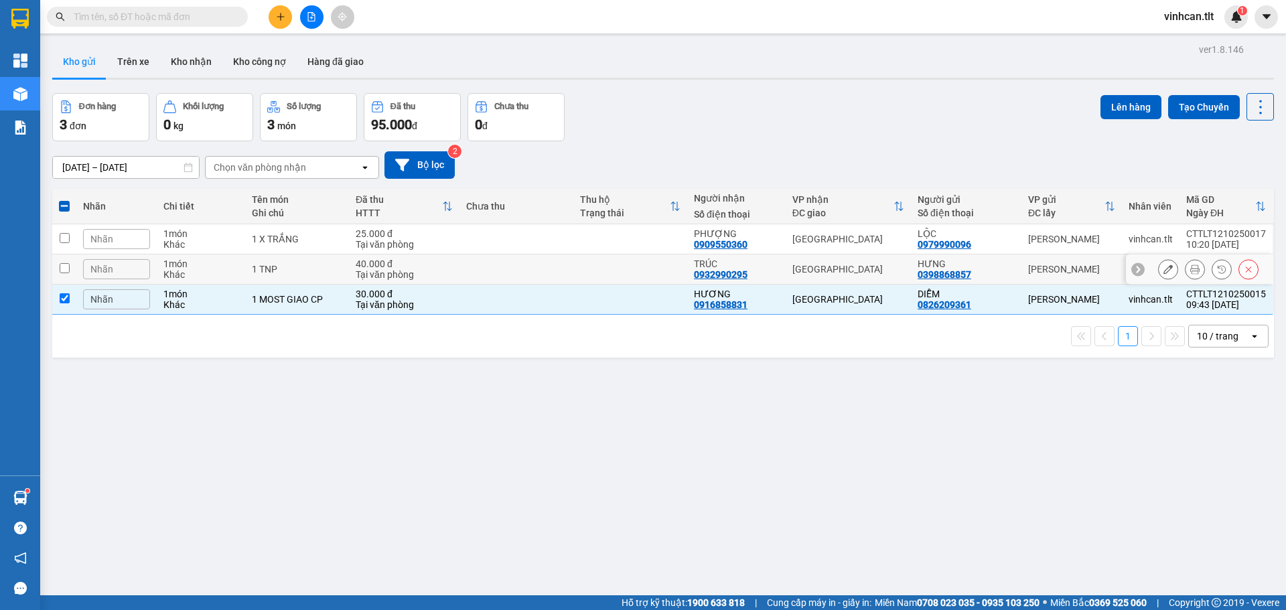
click at [459, 275] on td at bounding box center [516, 270] width 114 height 30
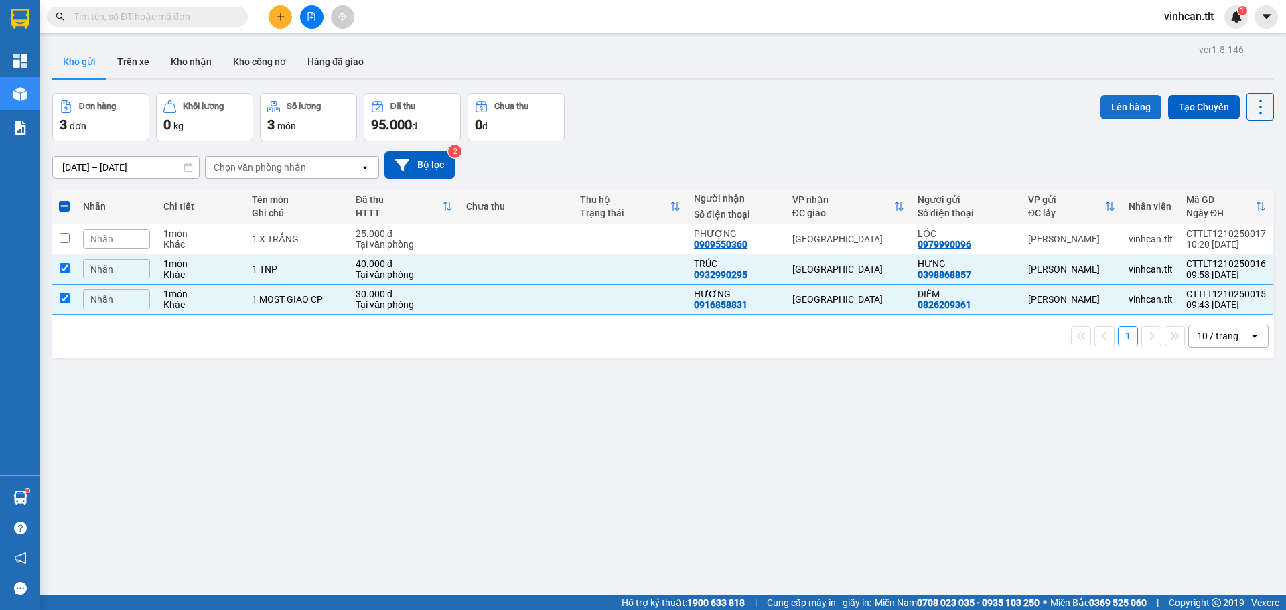
click at [1119, 107] on button "Lên hàng" at bounding box center [1130, 107] width 61 height 24
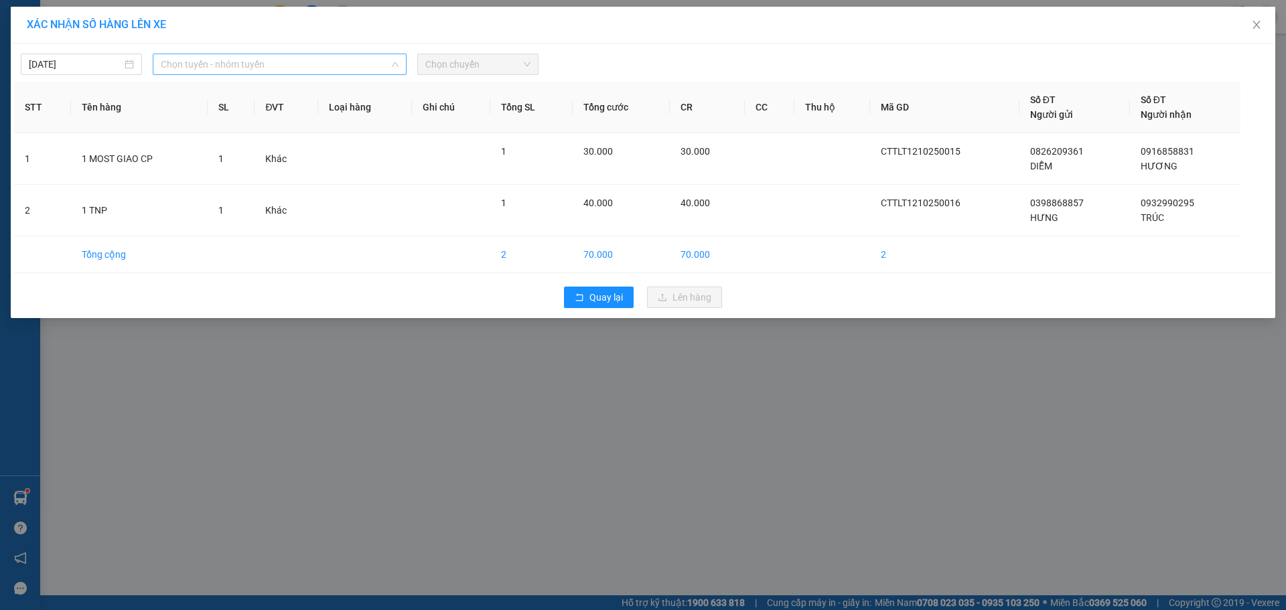
click at [324, 66] on span "Chọn tuyến - nhóm tuyến" at bounding box center [280, 64] width 238 height 20
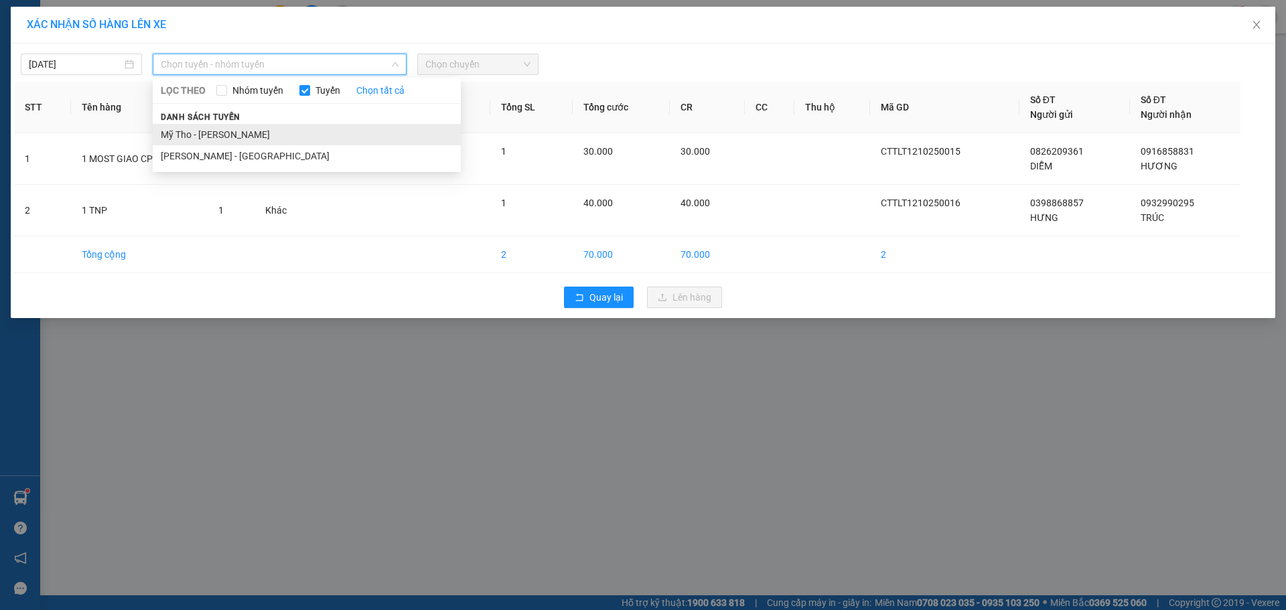
click at [220, 135] on li "Mỹ Tho - [PERSON_NAME]" at bounding box center [307, 134] width 308 height 21
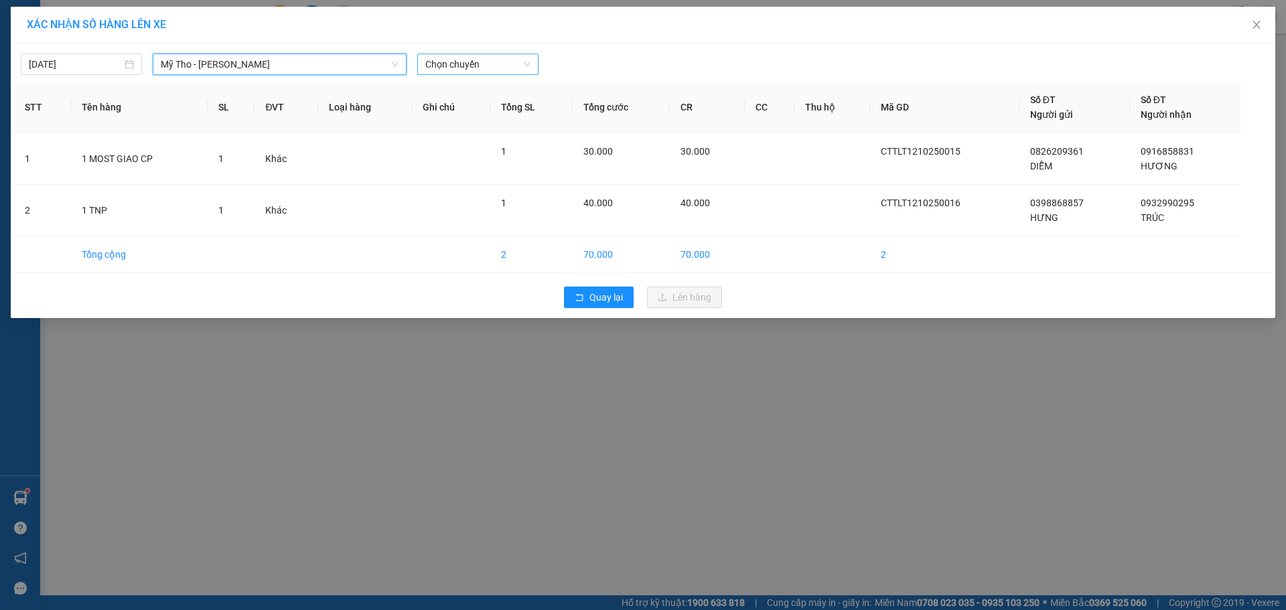
click at [498, 60] on span "Chọn chuyến" at bounding box center [477, 64] width 105 height 20
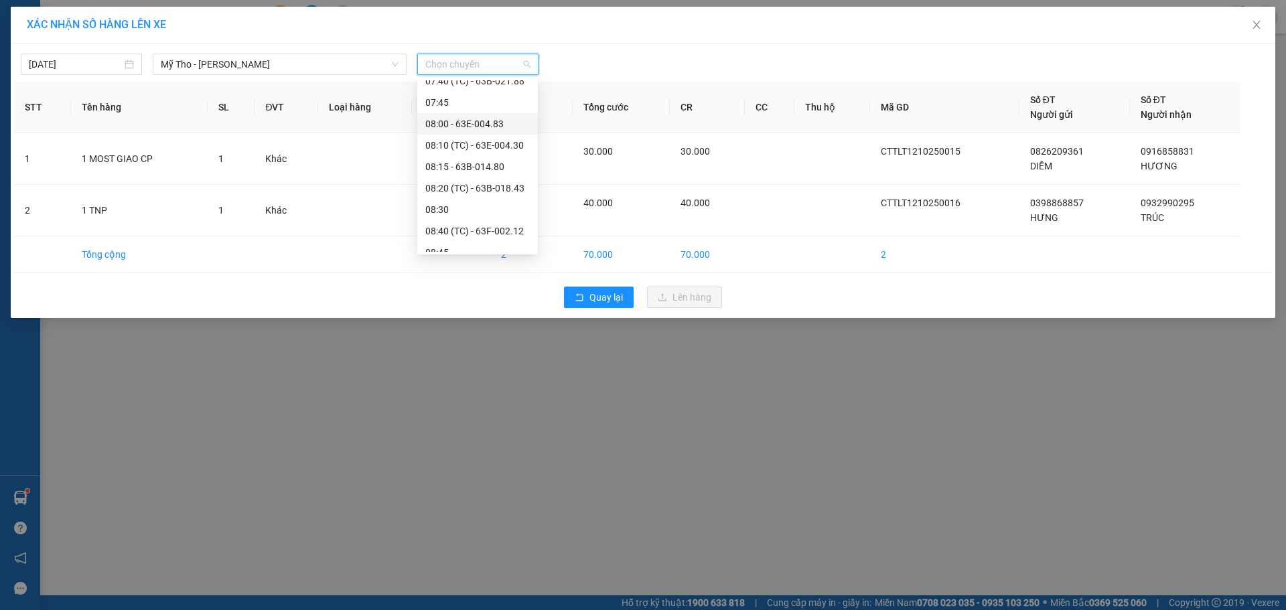
scroll to position [737, 0]
click at [483, 169] on div "09:30 - 63E-004.71" at bounding box center [477, 168] width 104 height 15
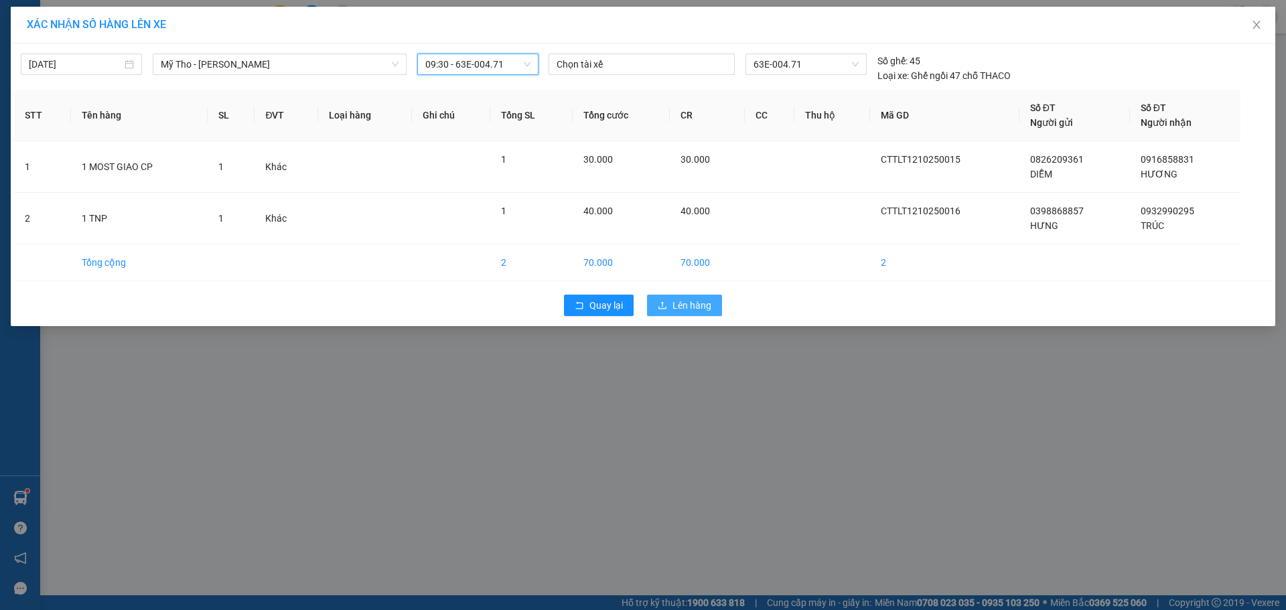
click at [717, 311] on button "Lên hàng" at bounding box center [684, 305] width 75 height 21
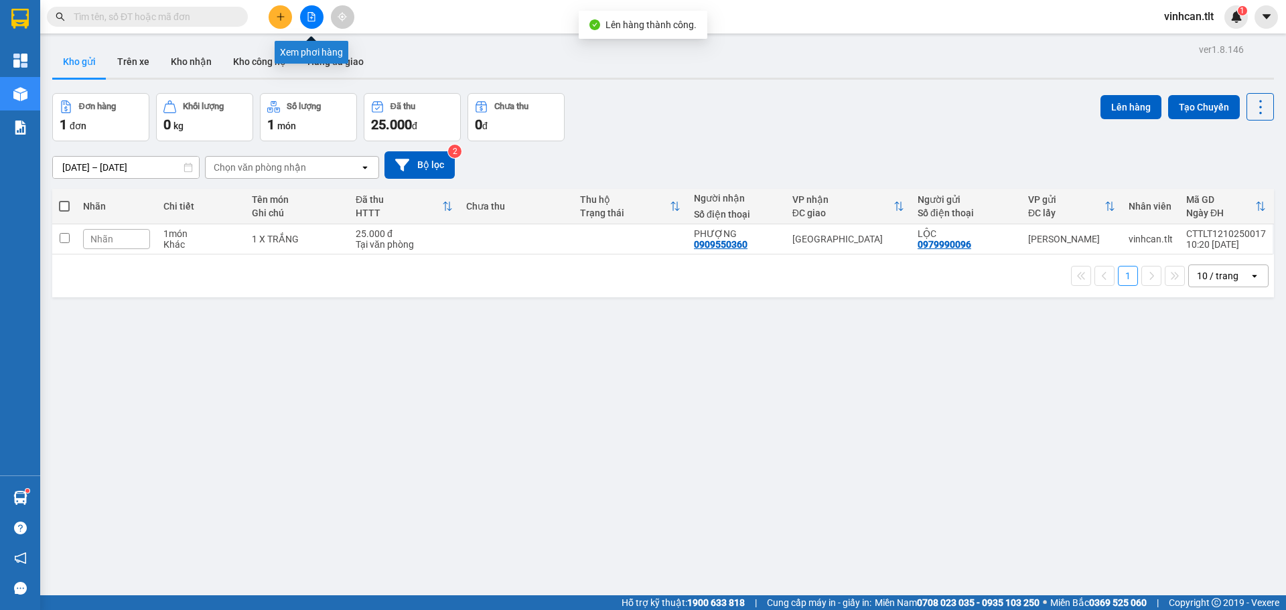
click at [311, 17] on icon "file-add" at bounding box center [311, 16] width 9 height 9
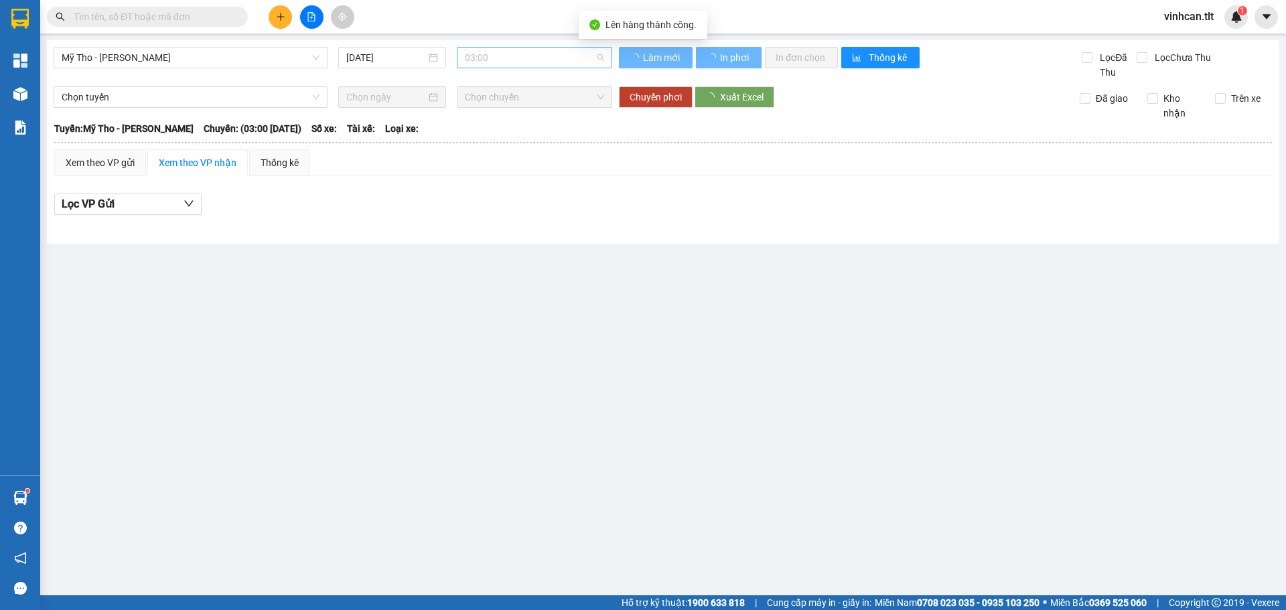
click at [524, 51] on span "03:00" at bounding box center [534, 58] width 139 height 20
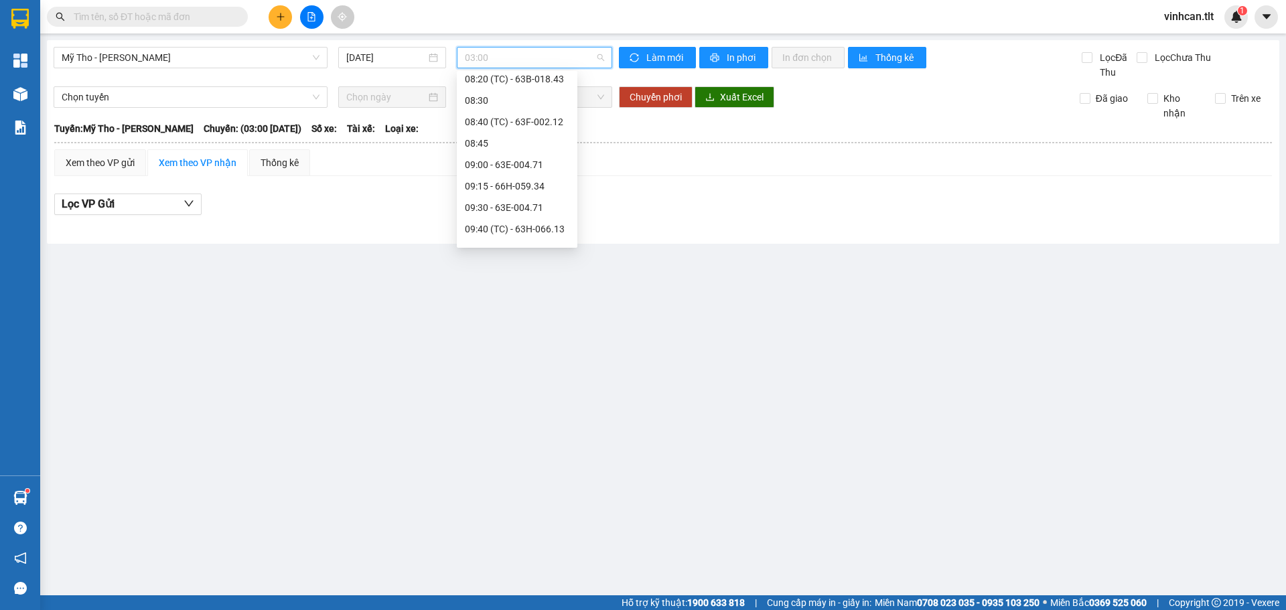
scroll to position [670, 0]
click at [521, 182] on div "09:00 - 63E-004.71" at bounding box center [517, 186] width 104 height 15
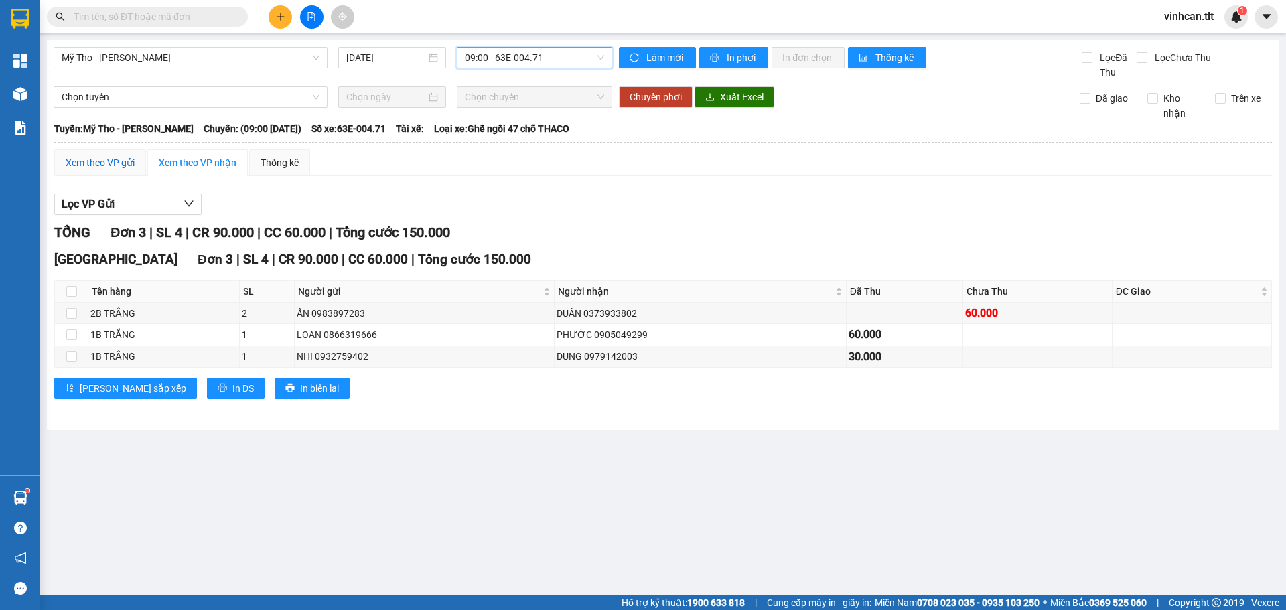
click at [115, 160] on div "Xem theo VP gửi" at bounding box center [100, 162] width 69 height 15
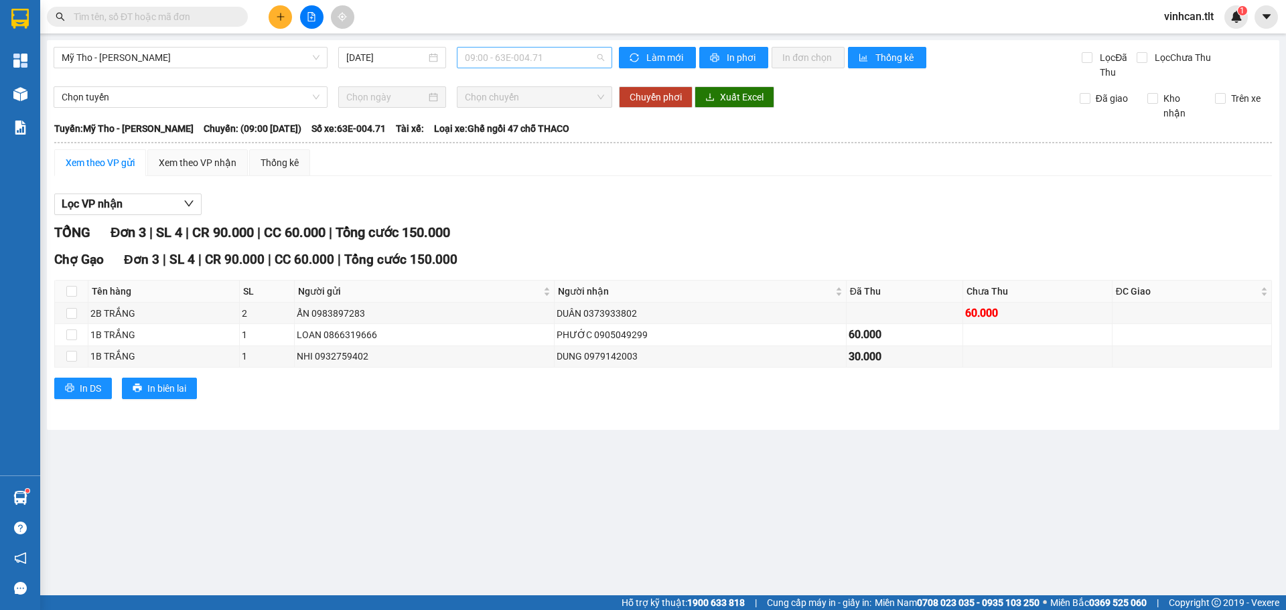
click at [518, 58] on span "09:00 - 63E-004.71" at bounding box center [534, 58] width 139 height 20
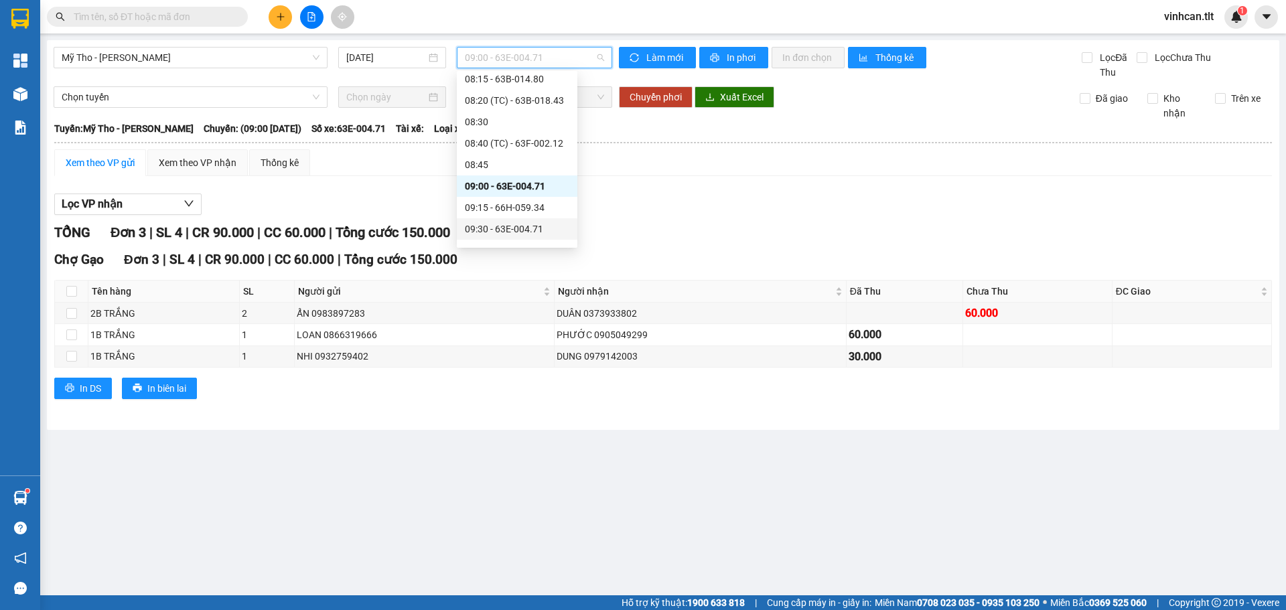
click at [525, 222] on div "09:30 - 63E-004.71" at bounding box center [517, 228] width 121 height 21
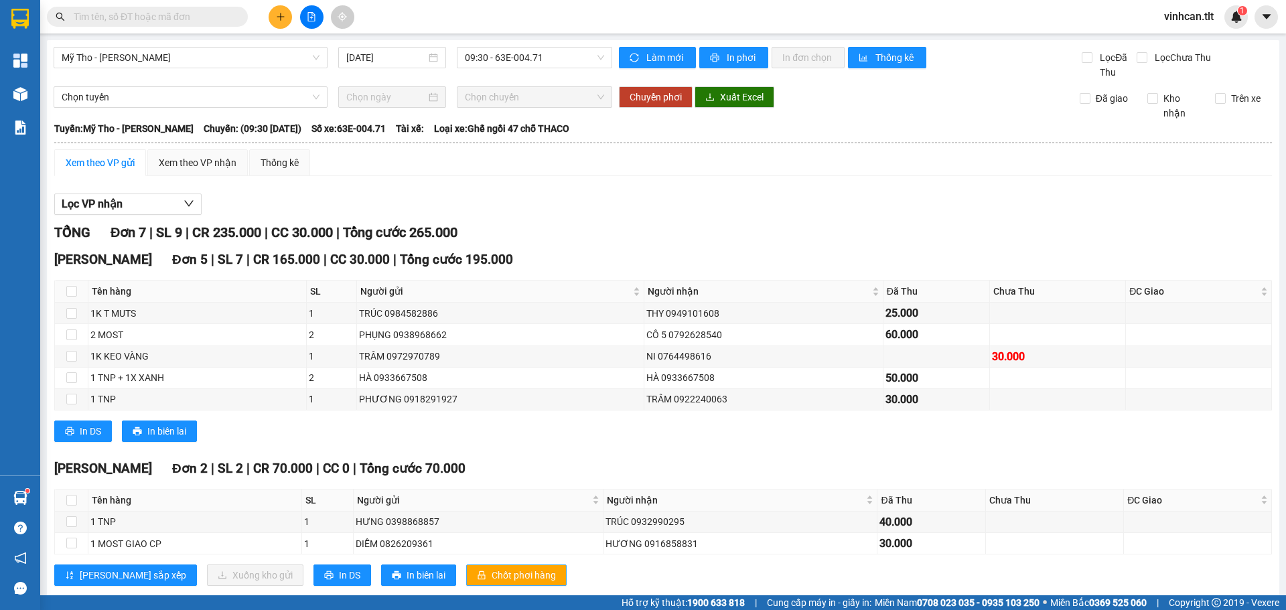
click at [492, 568] on span "Chốt phơi hàng" at bounding box center [524, 575] width 64 height 15
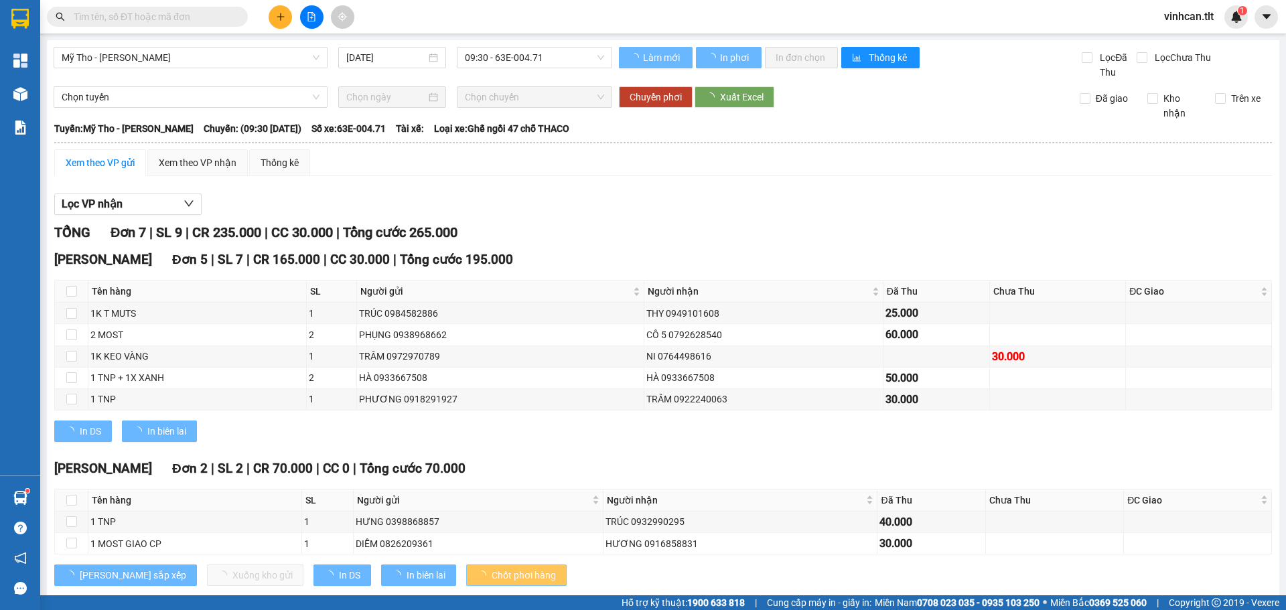
click at [492, 568] on span "Chốt phơi hàng" at bounding box center [524, 575] width 64 height 15
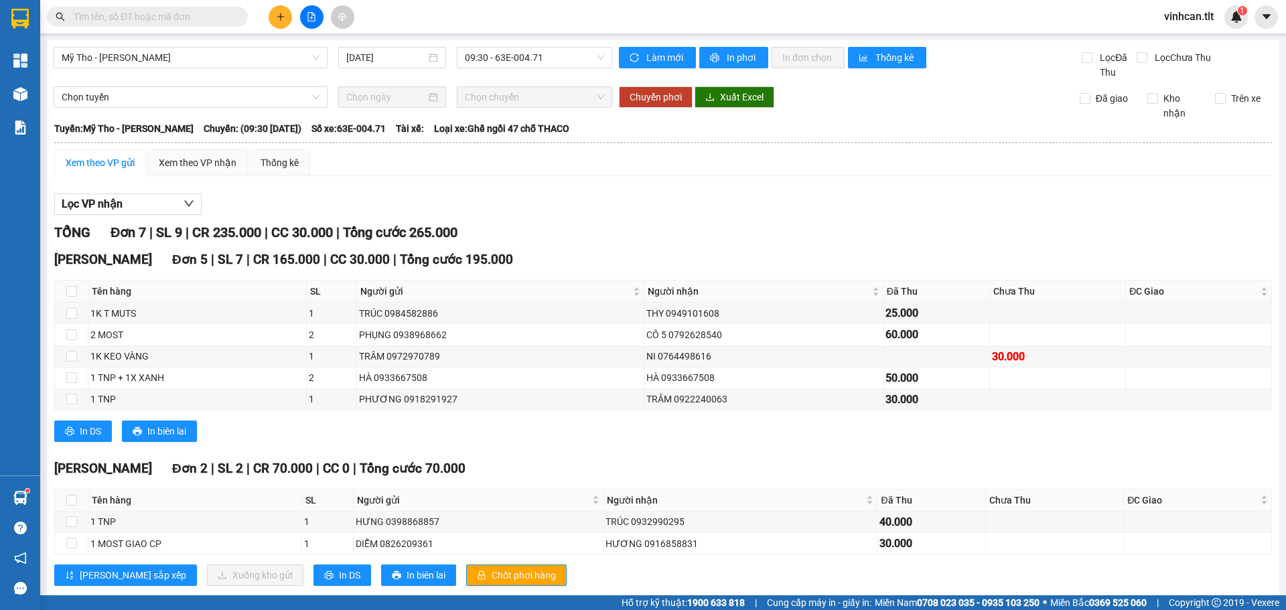
click at [286, 27] on div at bounding box center [311, 16] width 100 height 23
click at [279, 15] on icon "plus" at bounding box center [280, 16] width 9 height 9
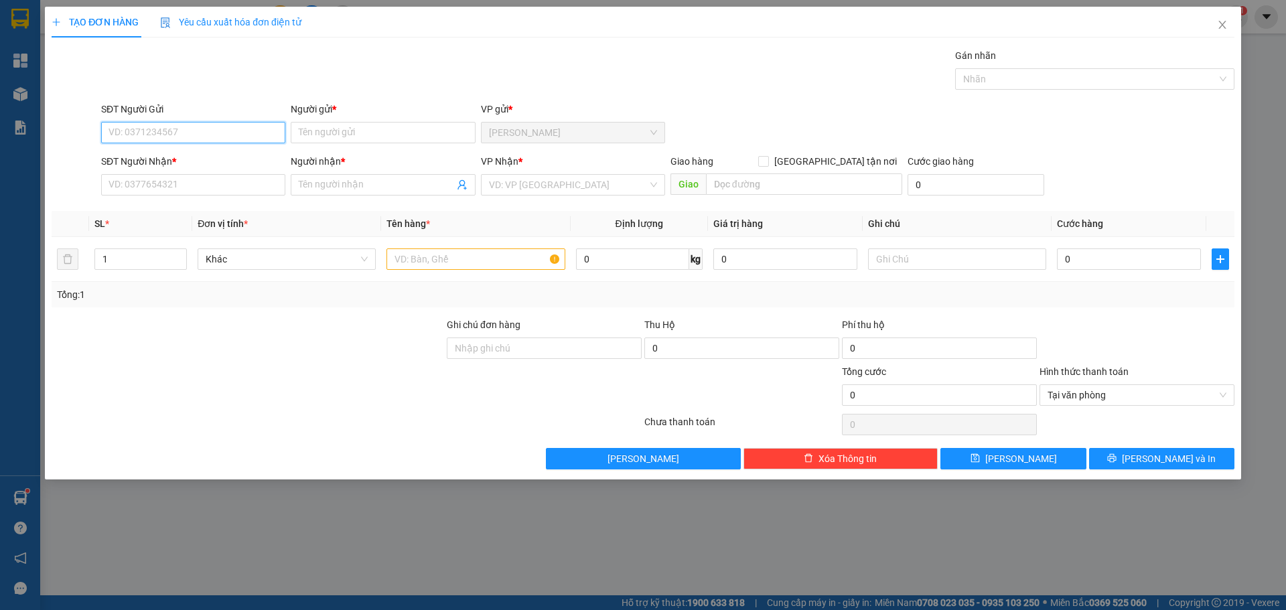
click at [182, 134] on input "SĐT Người Gửi" at bounding box center [193, 132] width 184 height 21
click at [174, 162] on div "0356455931 - HẰNG" at bounding box center [193, 159] width 168 height 15
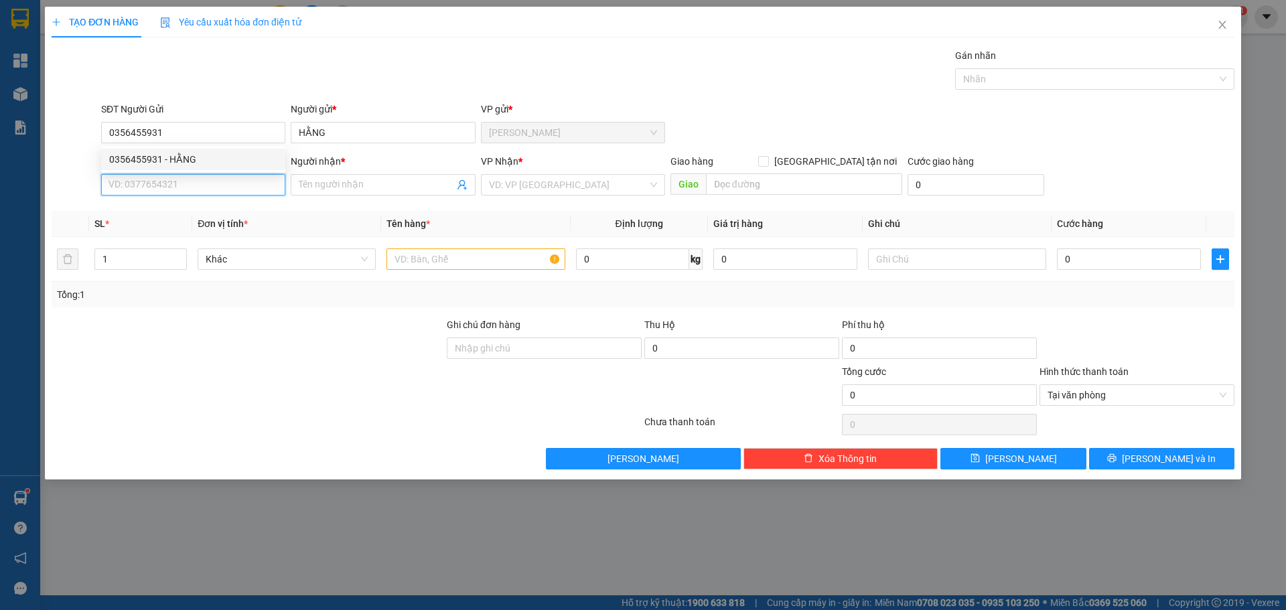
click at [157, 184] on input "SĐT Người Nhận *" at bounding box center [193, 184] width 184 height 21
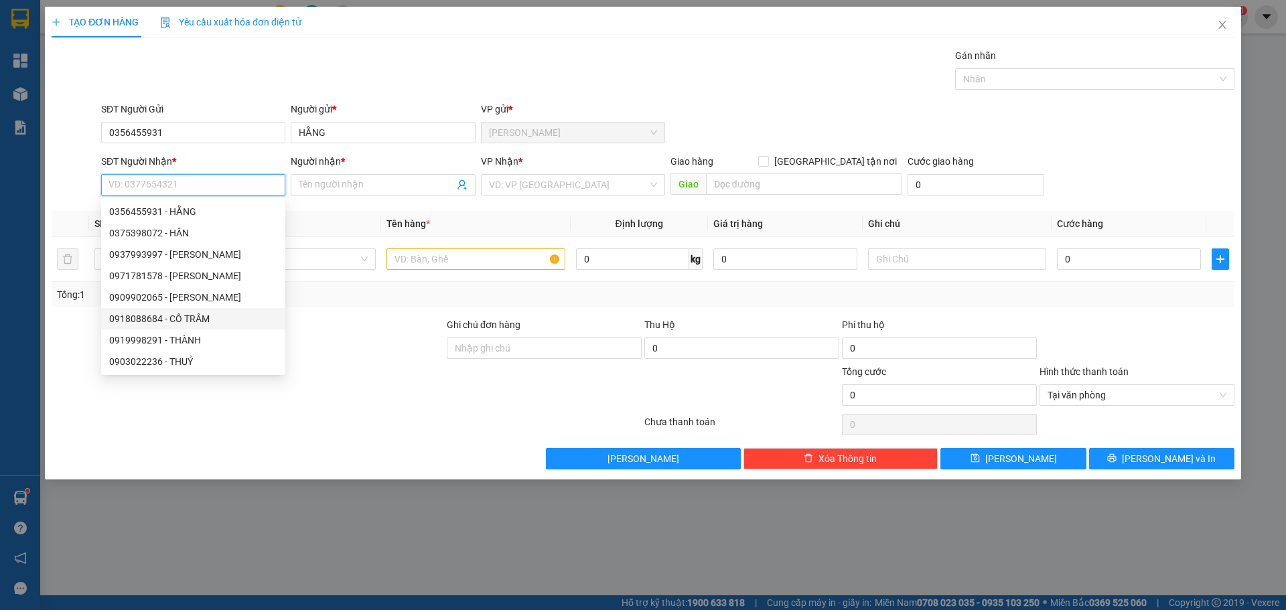
click at [188, 321] on div "0918088684 - CÔ TRÂM" at bounding box center [193, 318] width 168 height 15
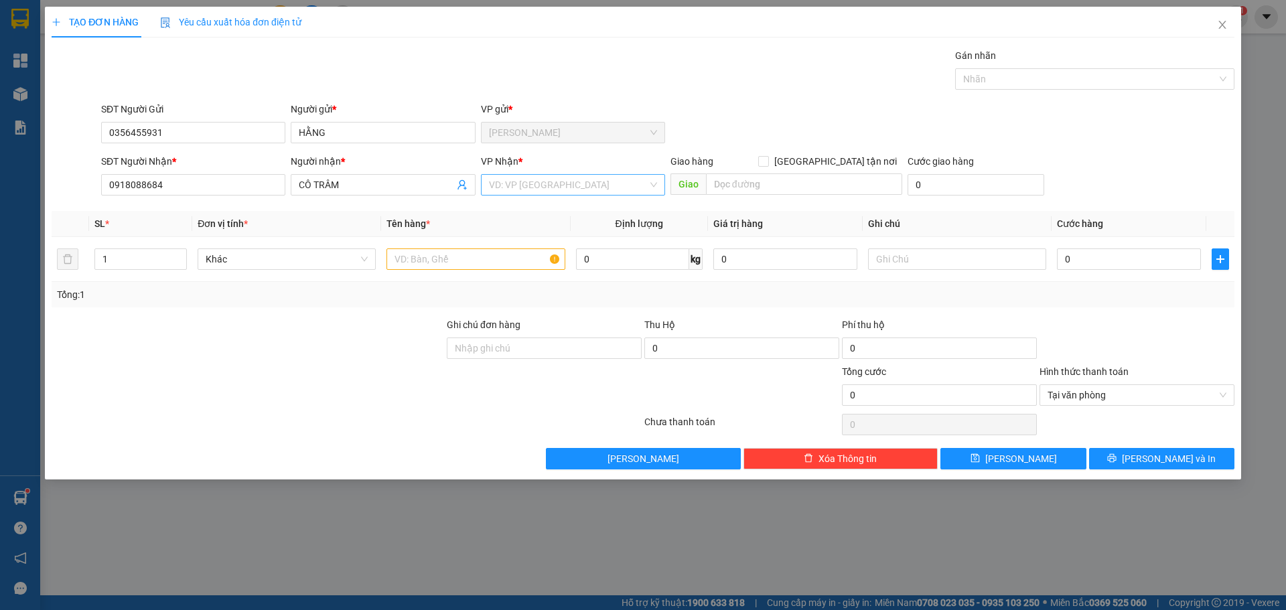
click at [518, 181] on input "search" at bounding box center [568, 185] width 159 height 20
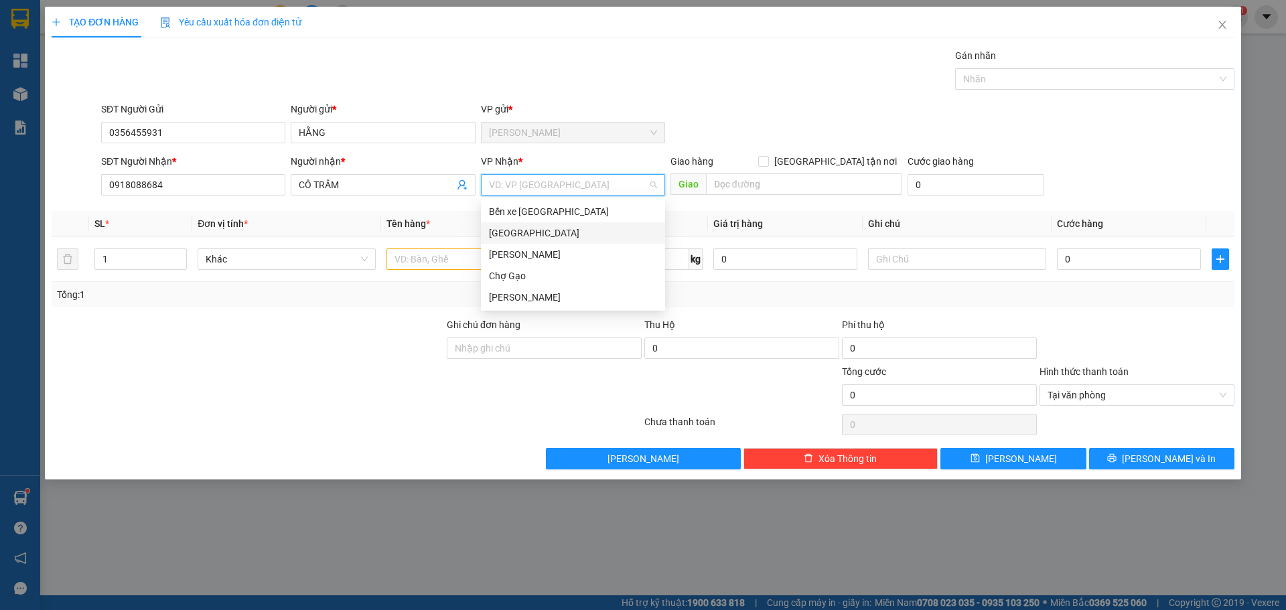
click at [519, 234] on div "[GEOGRAPHIC_DATA]" at bounding box center [573, 233] width 168 height 15
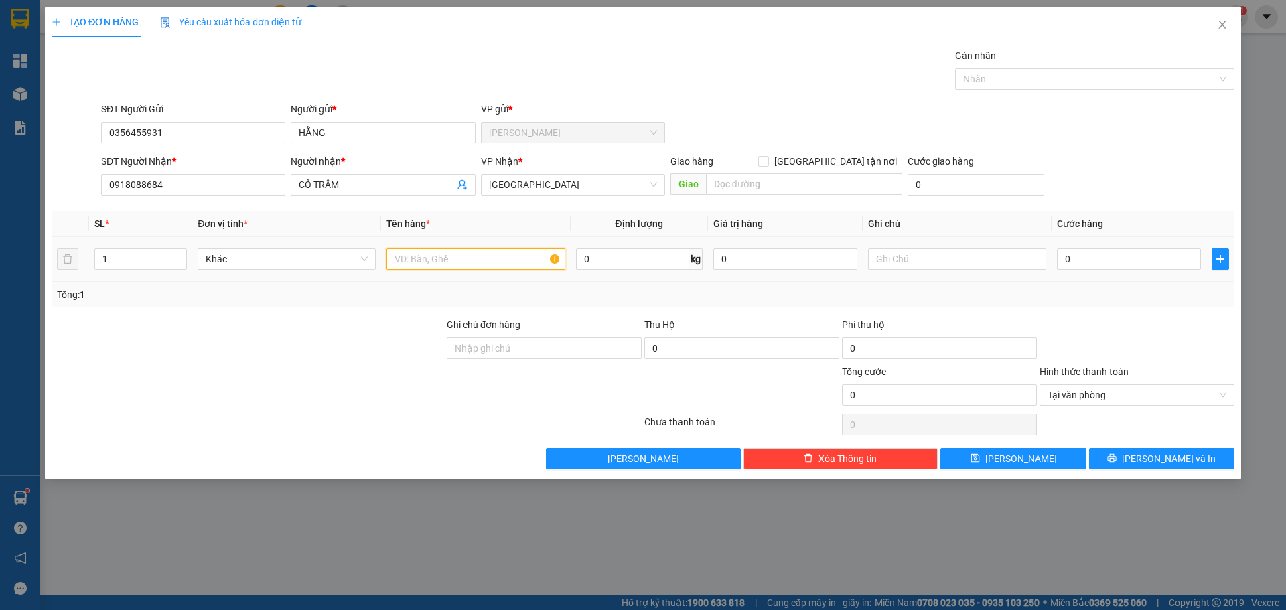
click at [468, 269] on input "text" at bounding box center [475, 258] width 178 height 21
click at [1137, 265] on input "0" at bounding box center [1129, 258] width 144 height 21
click at [463, 273] on td "1 TNP" at bounding box center [475, 259] width 189 height 45
click at [463, 265] on input "1 TNP" at bounding box center [475, 258] width 178 height 21
paste input "Đ"
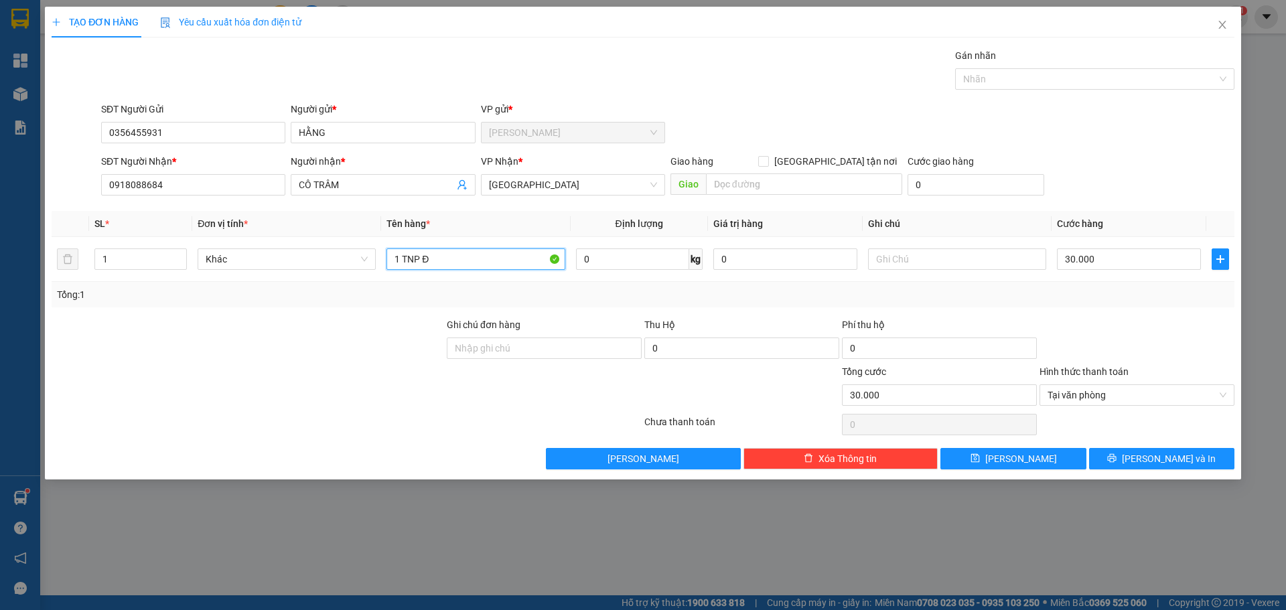
paste input "Ô"
paste input "Ồ"
paste input "Ă"
click at [1189, 461] on button "Lưu và In" at bounding box center [1161, 458] width 145 height 21
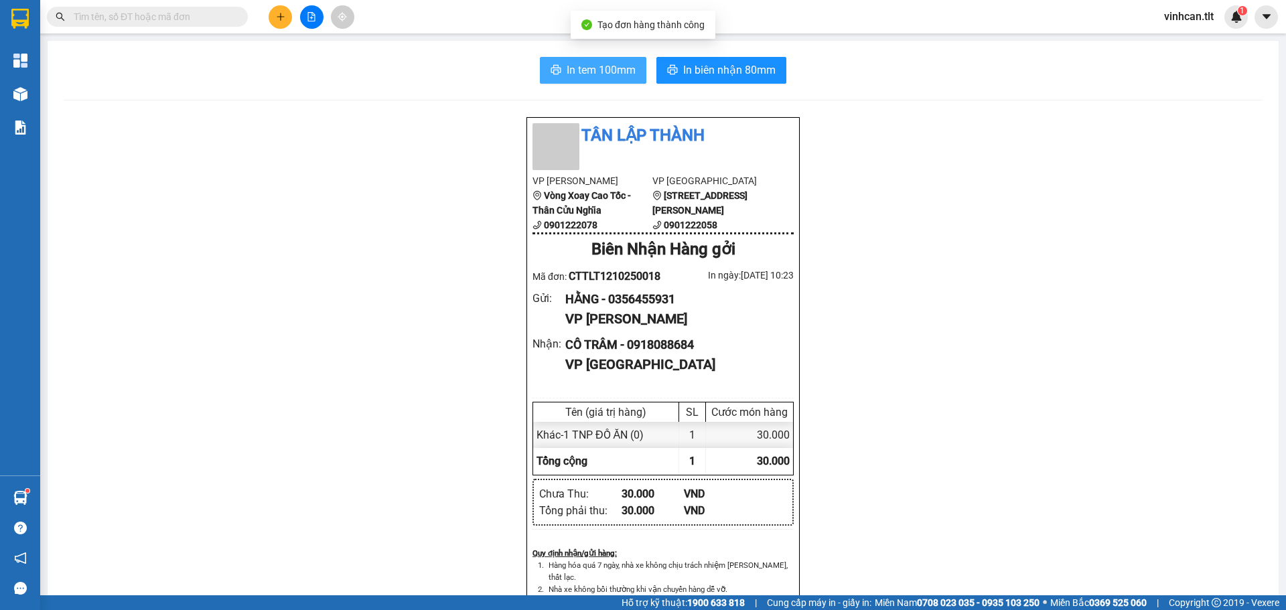
click at [603, 68] on span "In tem 100mm" at bounding box center [601, 70] width 69 height 17
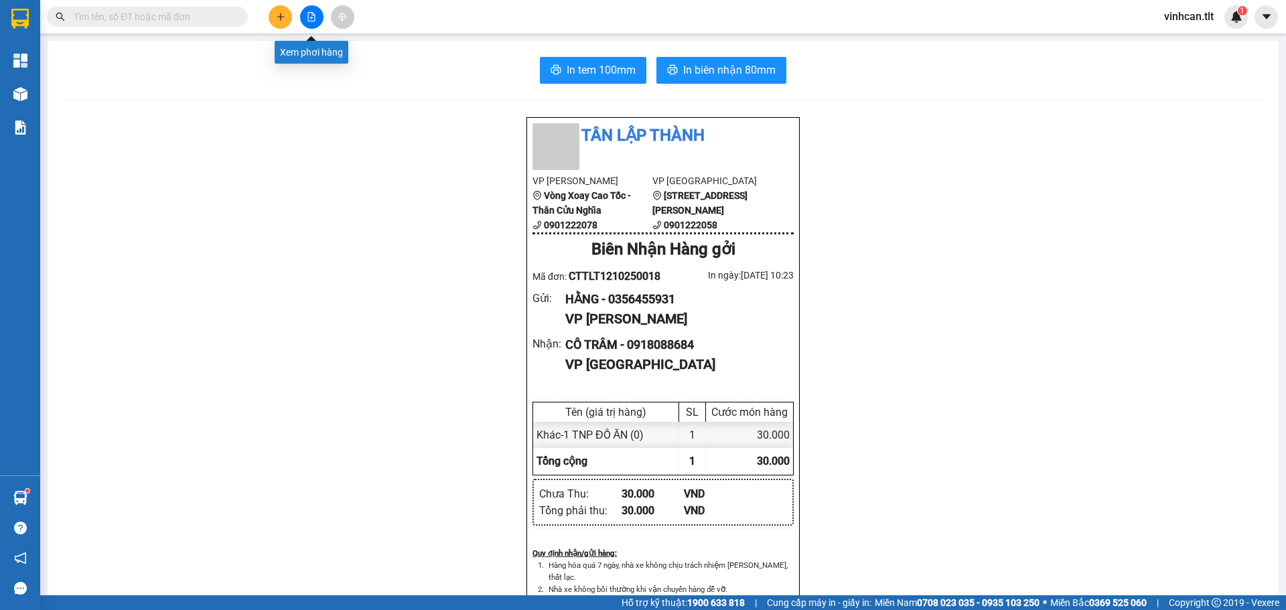
click at [317, 13] on button at bounding box center [311, 16] width 23 height 23
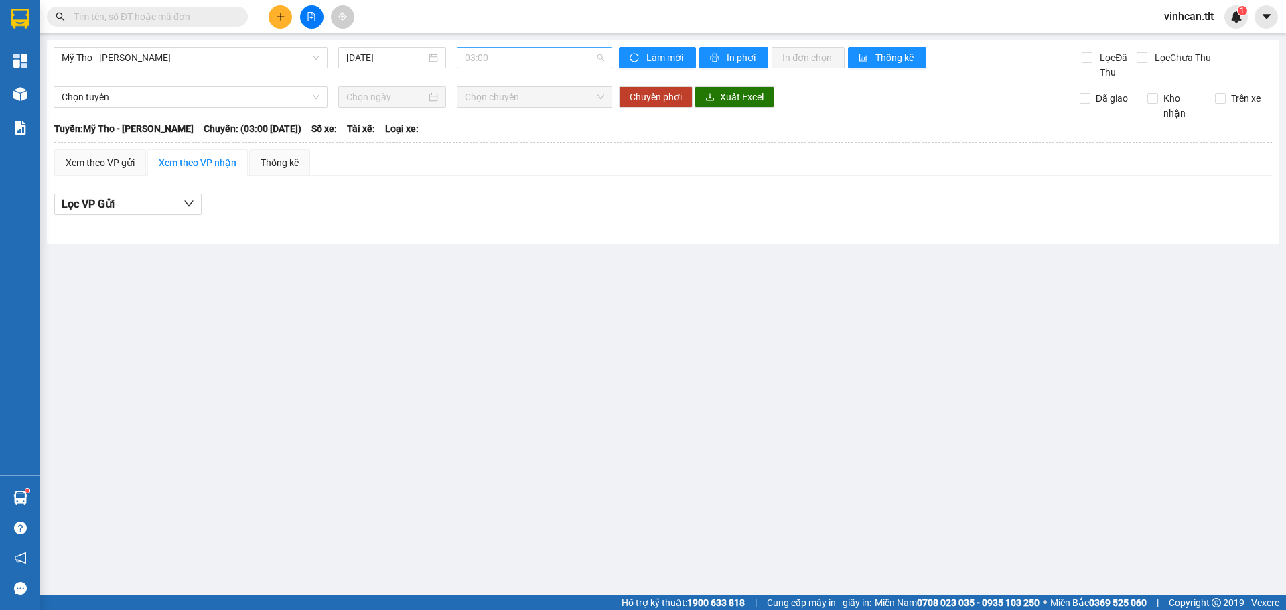
click at [506, 58] on span "03:00" at bounding box center [534, 58] width 139 height 20
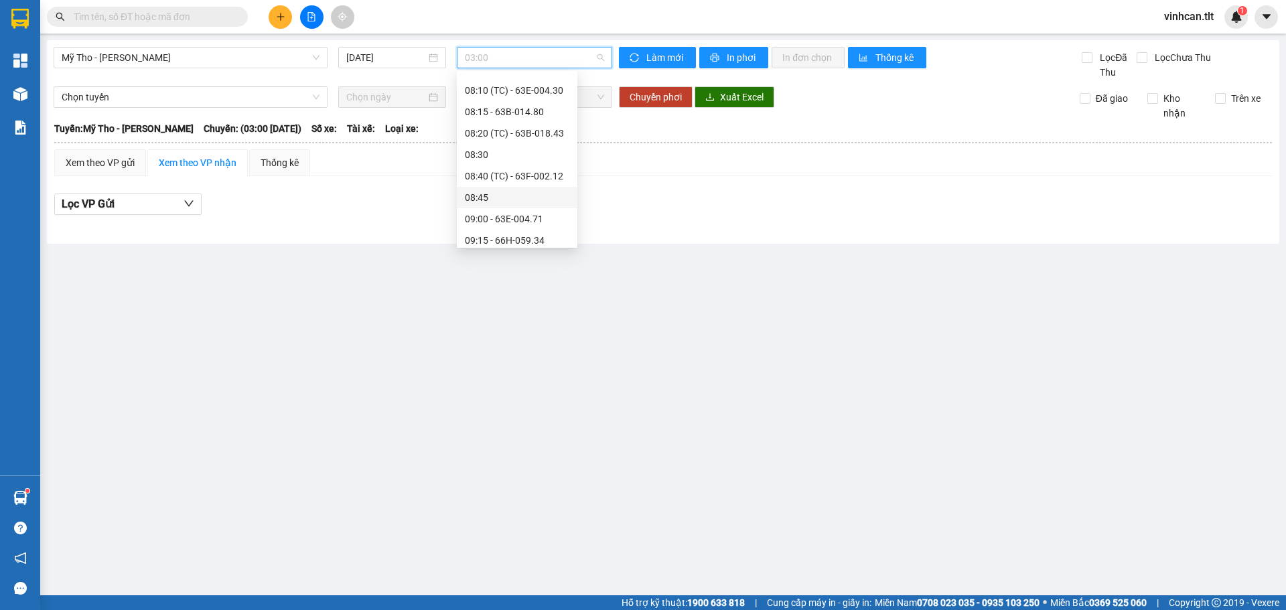
scroll to position [603, 0]
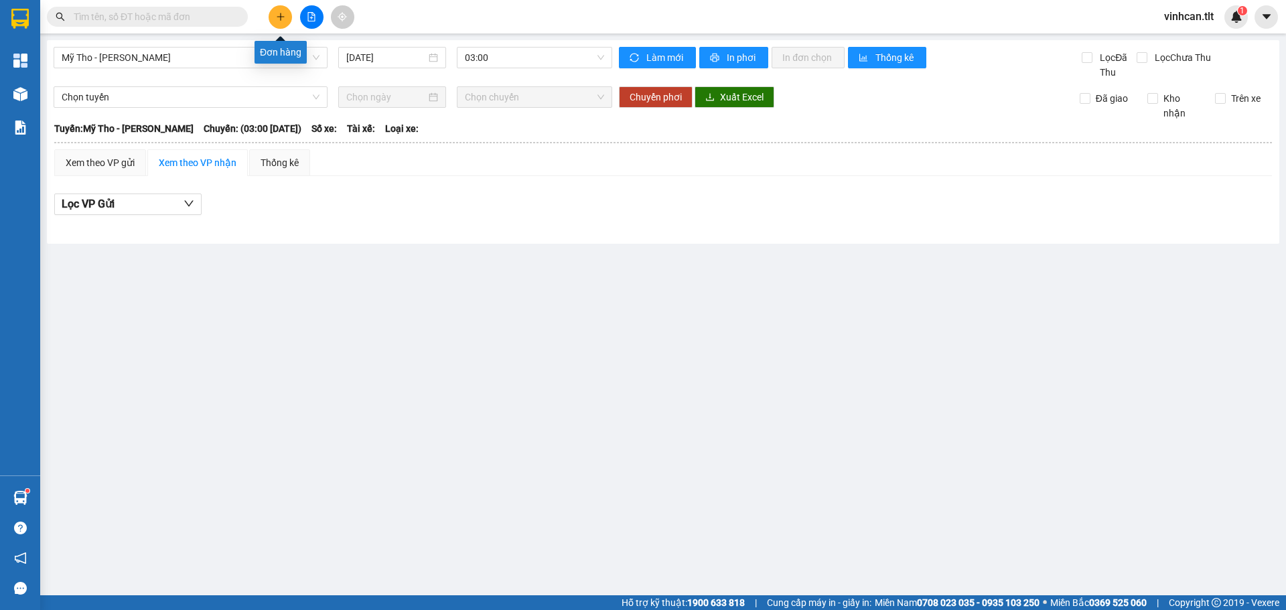
click at [277, 19] on icon "plus" at bounding box center [280, 16] width 9 height 9
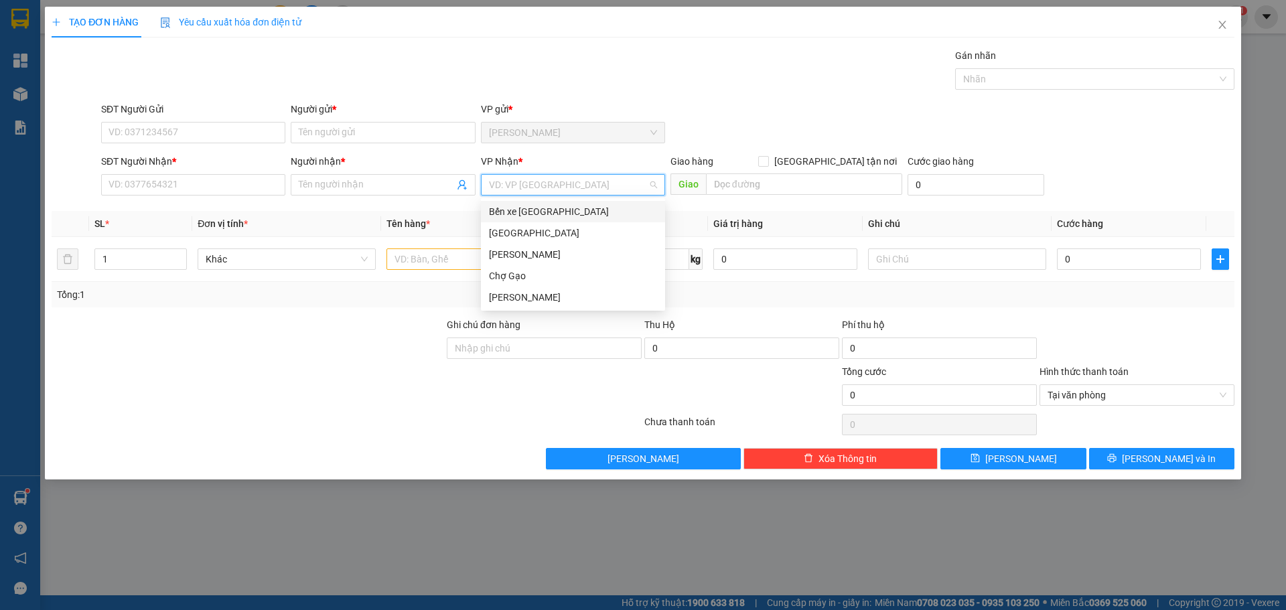
click at [510, 186] on input "search" at bounding box center [568, 185] width 159 height 20
click at [506, 234] on div "[GEOGRAPHIC_DATA]" at bounding box center [573, 233] width 168 height 15
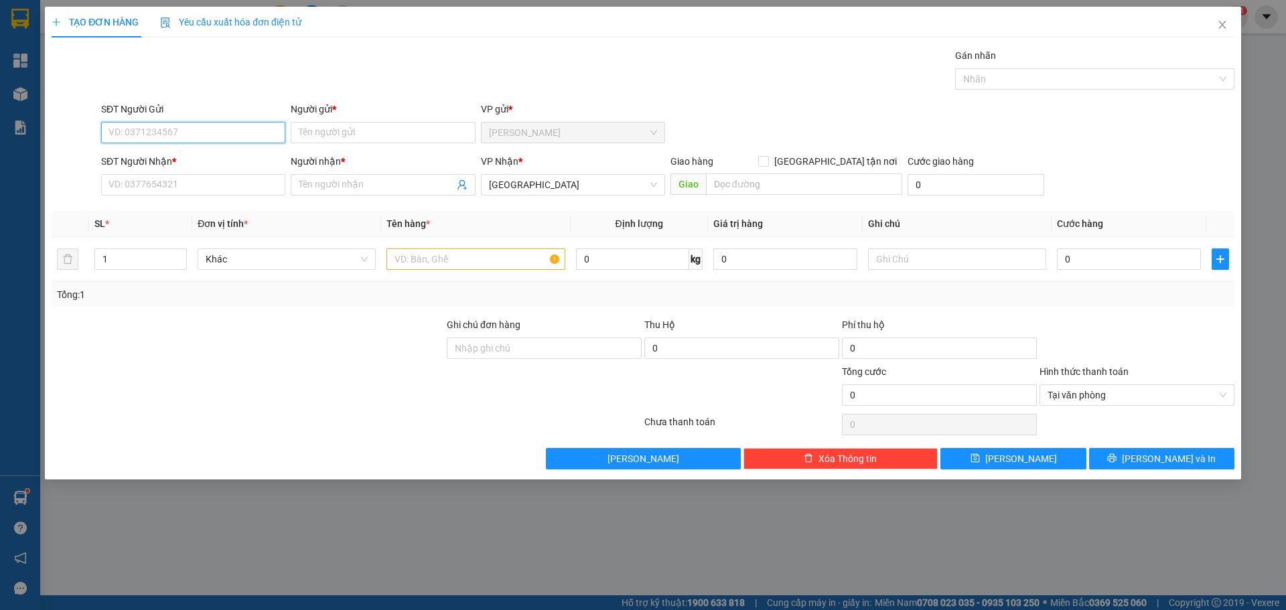
click at [156, 127] on input "SĐT Người Gửi" at bounding box center [193, 132] width 184 height 21
click at [191, 133] on input "SĐT Người Gửi" at bounding box center [193, 132] width 184 height 21
click at [339, 132] on input "Người gửi *" at bounding box center [383, 132] width 184 height 21
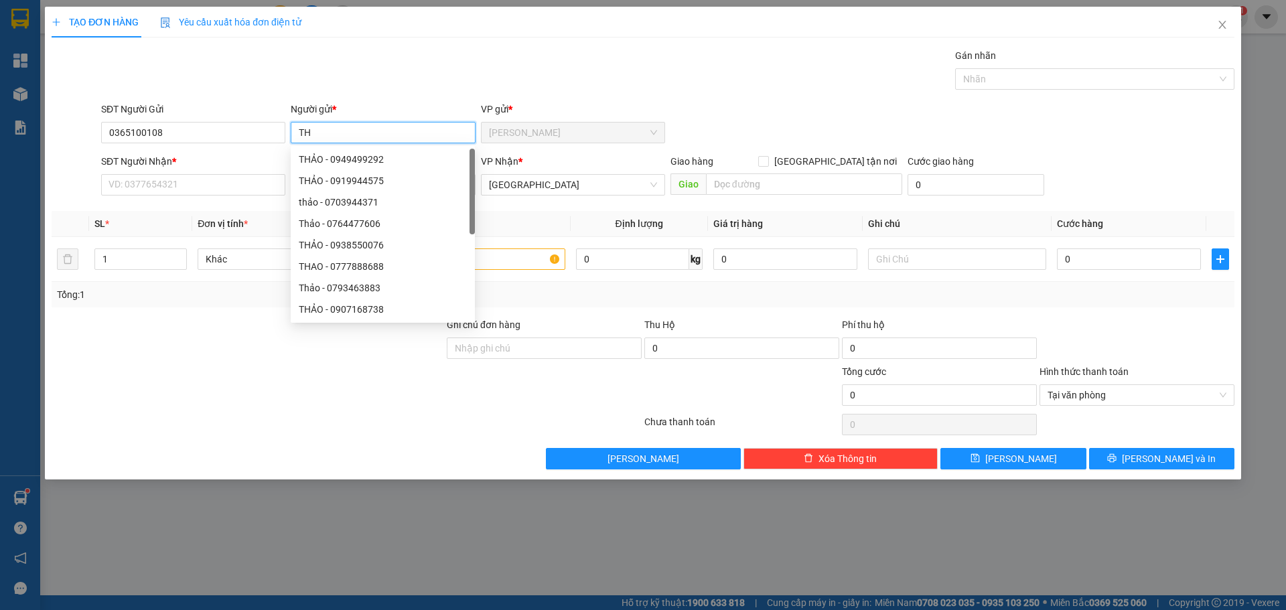
paste input "ẢO"
click at [151, 190] on input "SĐT Người Nhận *" at bounding box center [193, 184] width 184 height 21
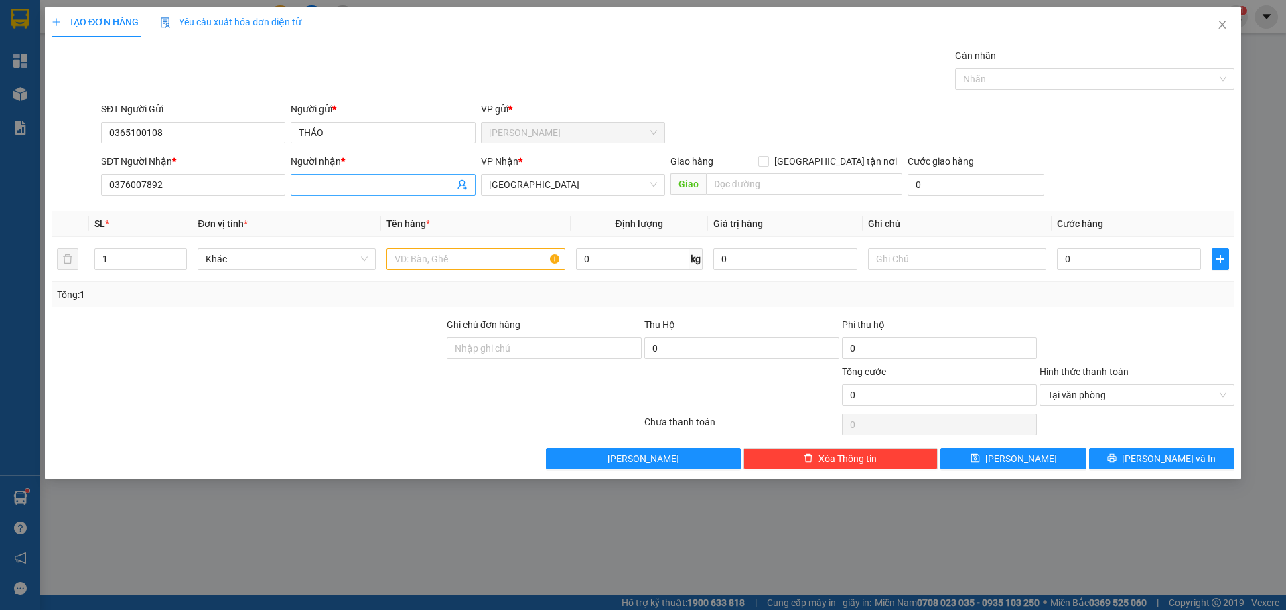
click at [315, 184] on input "Người nhận *" at bounding box center [376, 184] width 155 height 15
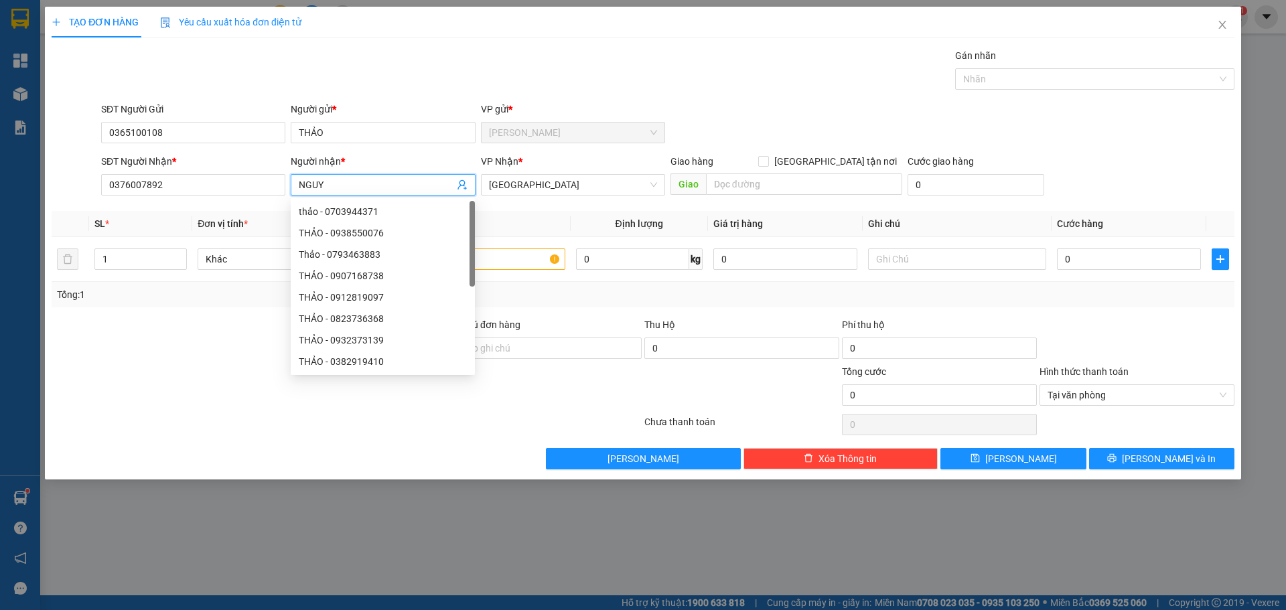
paste input "Ê"
click at [515, 255] on input "text" at bounding box center [475, 258] width 178 height 21
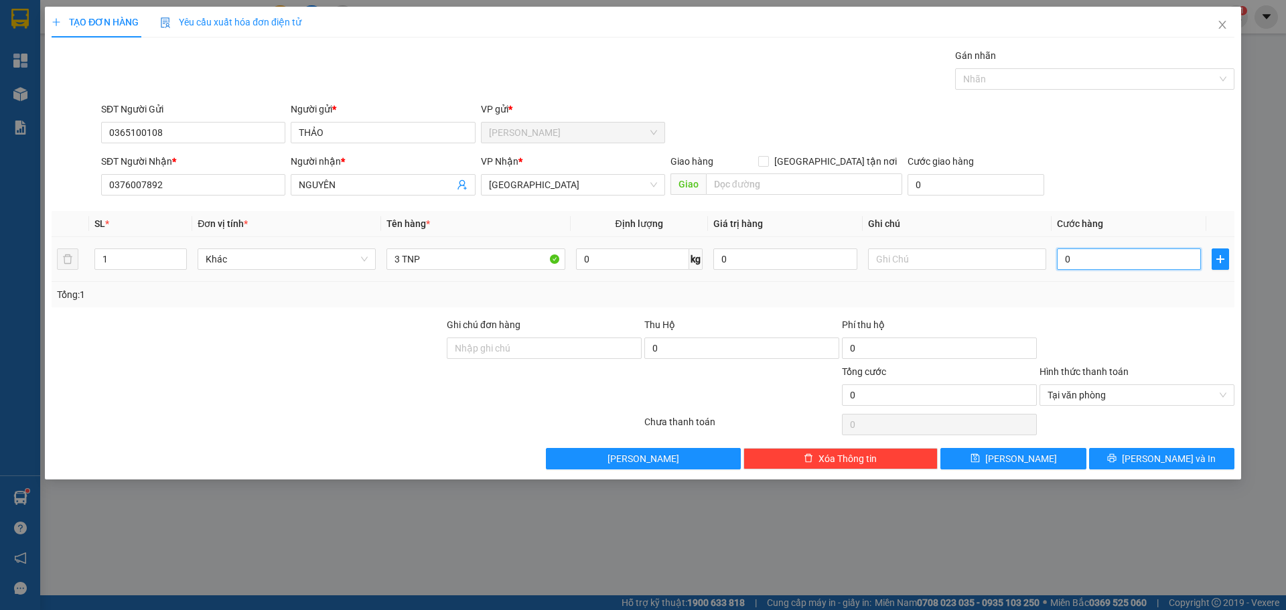
click at [1111, 267] on input "0" at bounding box center [1129, 258] width 144 height 21
click at [1133, 454] on button "Lưu và In" at bounding box center [1161, 458] width 145 height 21
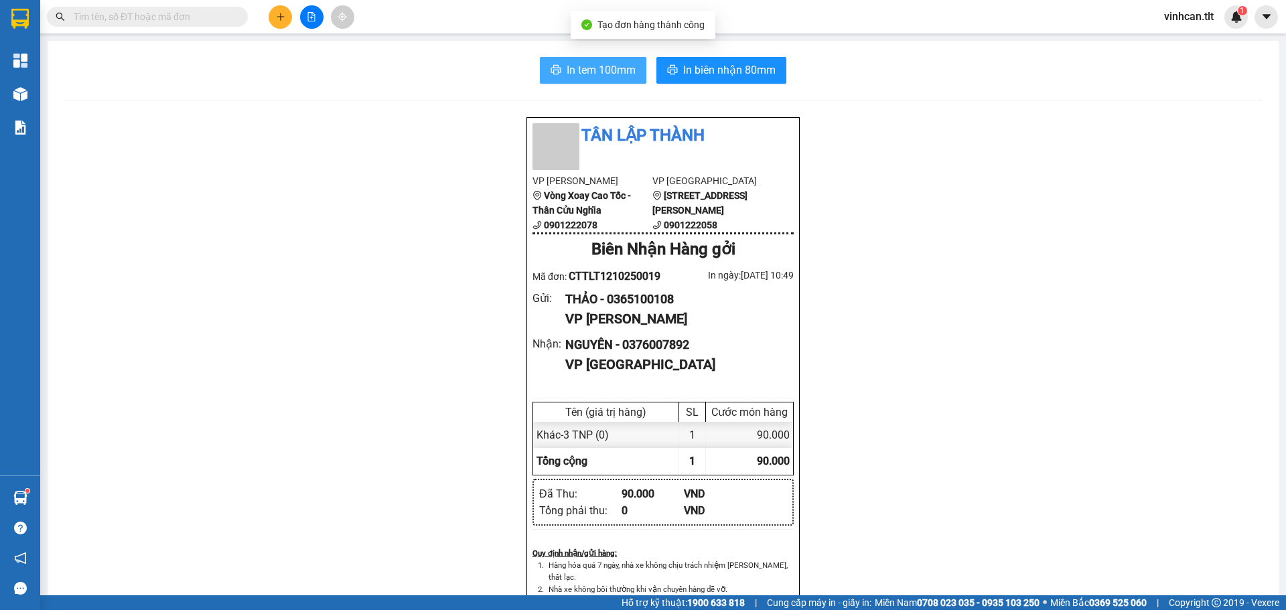
click at [585, 59] on button "In tem 100mm" at bounding box center [593, 70] width 106 height 27
click at [279, 19] on icon "plus" at bounding box center [280, 16] width 9 height 9
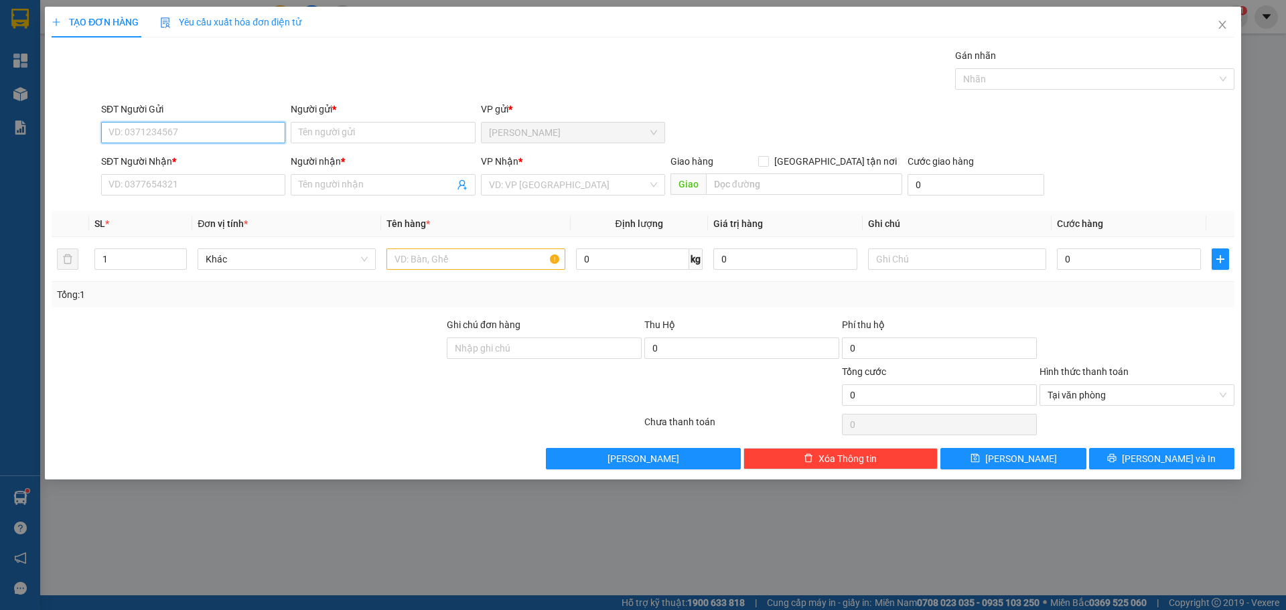
click at [164, 134] on input "SĐT Người Gửi" at bounding box center [193, 132] width 184 height 21
click at [152, 204] on div "0829992333 - QUYÊN" at bounding box center [193, 202] width 168 height 15
click at [143, 185] on input "SĐT Người Nhận *" at bounding box center [193, 184] width 184 height 21
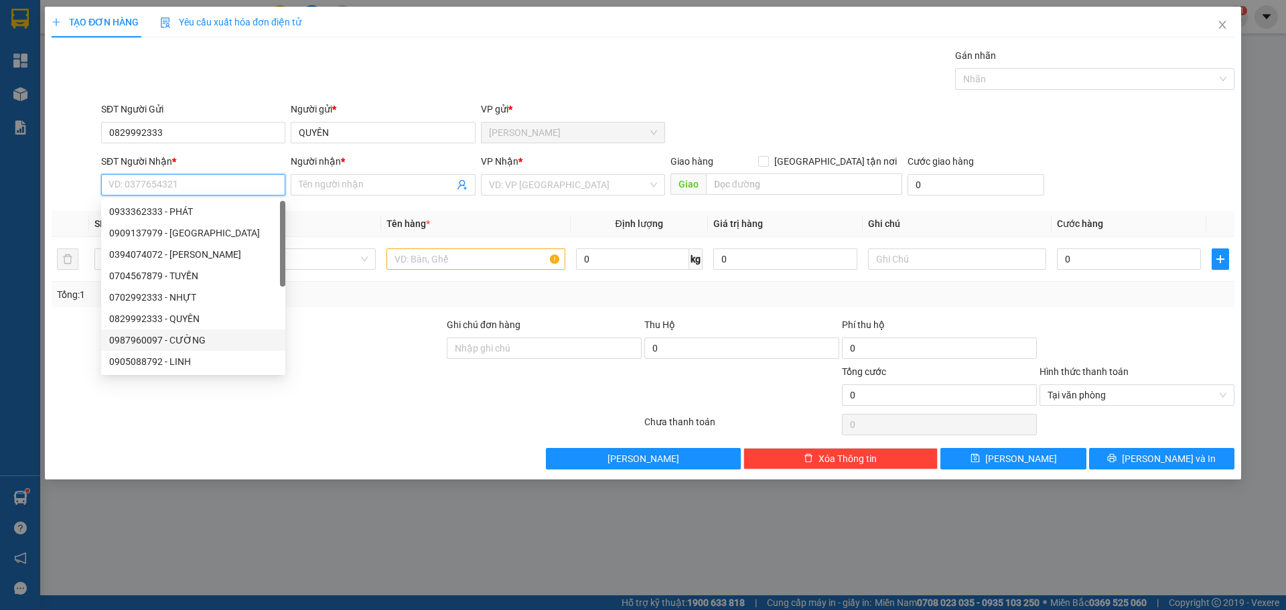
click at [151, 337] on div "0987960097 - CƯỜNG" at bounding box center [193, 340] width 168 height 15
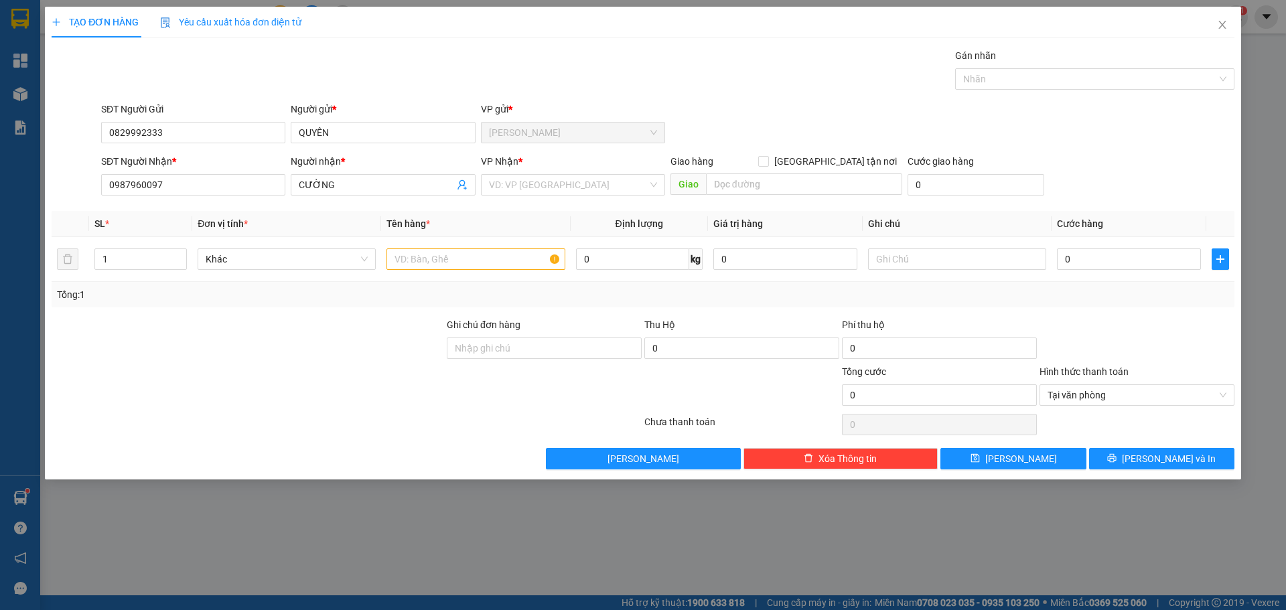
drag, startPoint x: 557, startPoint y: 190, endPoint x: 545, endPoint y: 198, distance: 14.1
click at [555, 191] on input "search" at bounding box center [568, 185] width 159 height 20
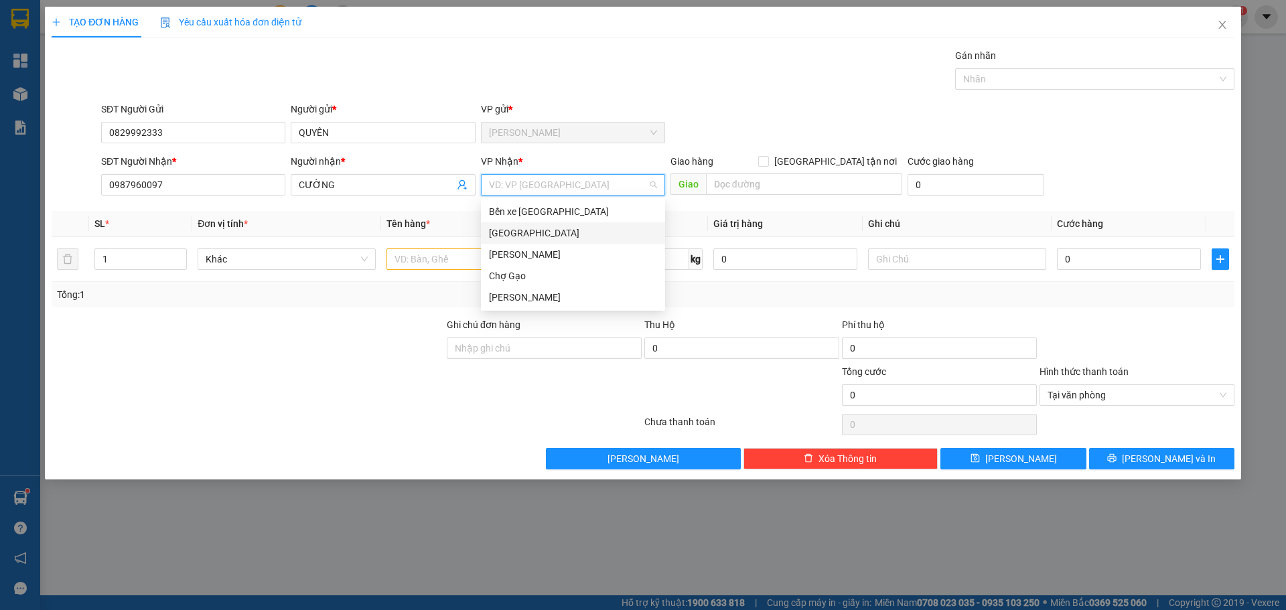
drag, startPoint x: 514, startPoint y: 231, endPoint x: 496, endPoint y: 243, distance: 21.2
click at [513, 232] on div "[GEOGRAPHIC_DATA]" at bounding box center [573, 233] width 168 height 15
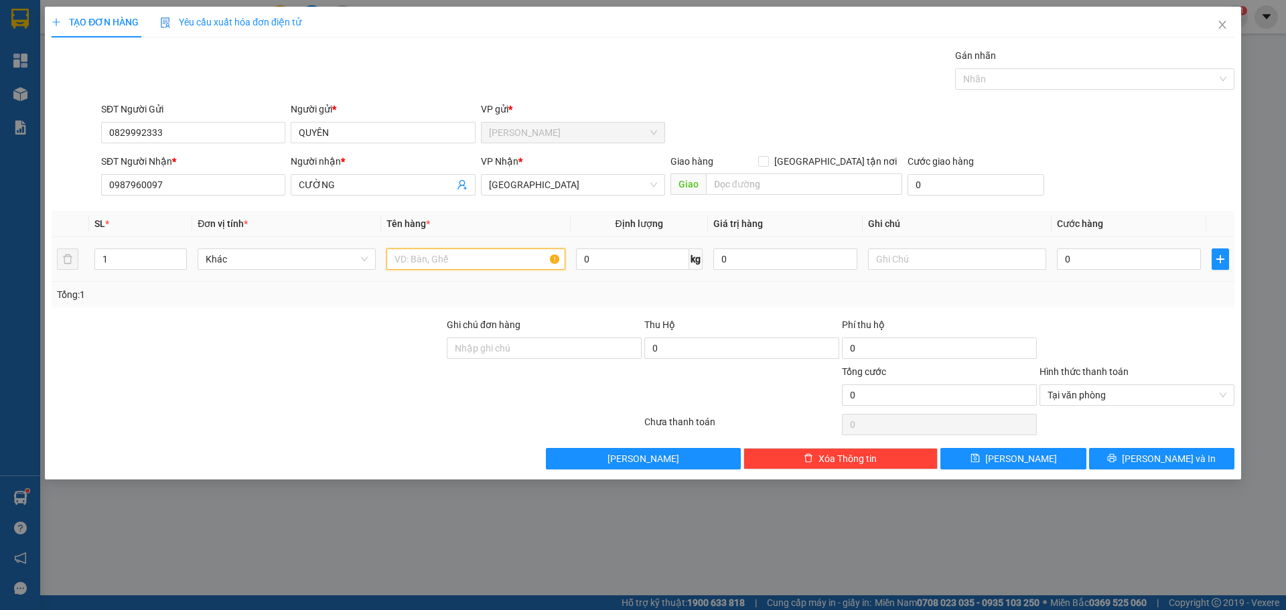
click at [449, 258] on input "text" at bounding box center [475, 258] width 178 height 21
click at [1076, 264] on input "0" at bounding box center [1129, 258] width 144 height 21
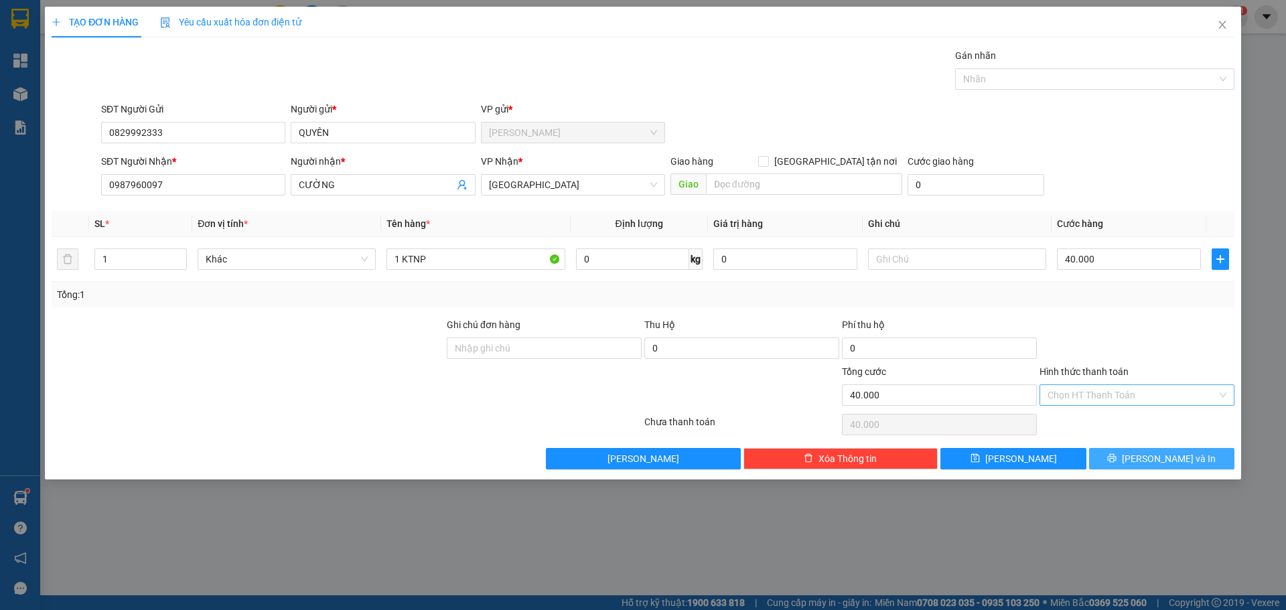
click at [1186, 457] on span "Lưu và In" at bounding box center [1169, 458] width 94 height 15
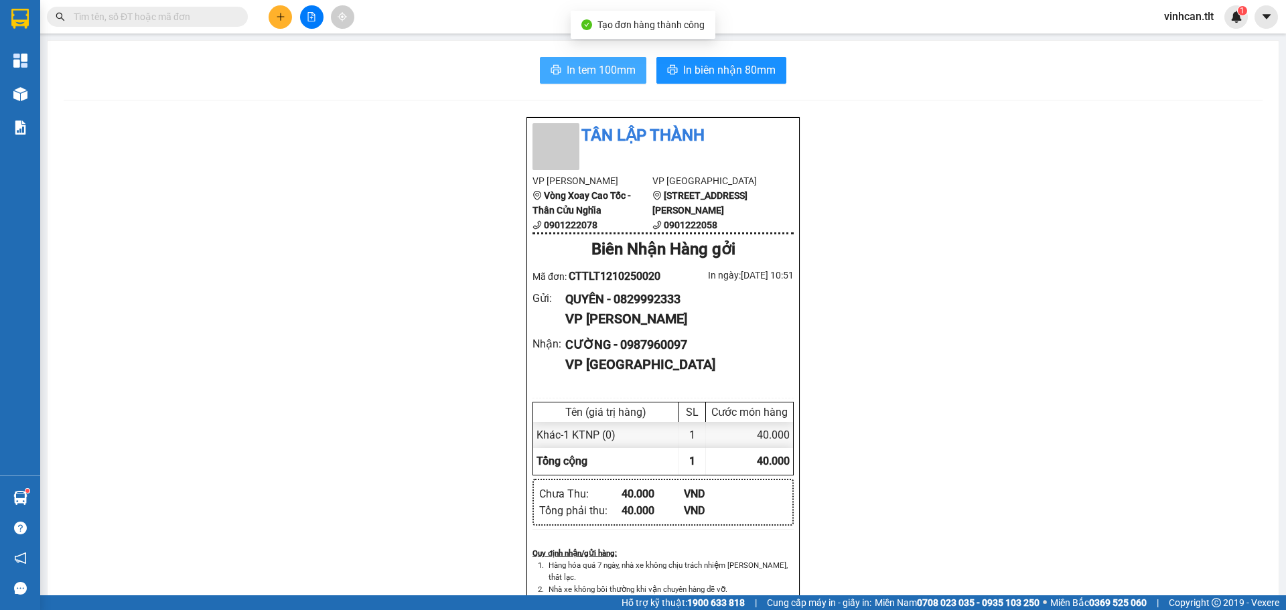
click at [604, 71] on span "In tem 100mm" at bounding box center [601, 70] width 69 height 17
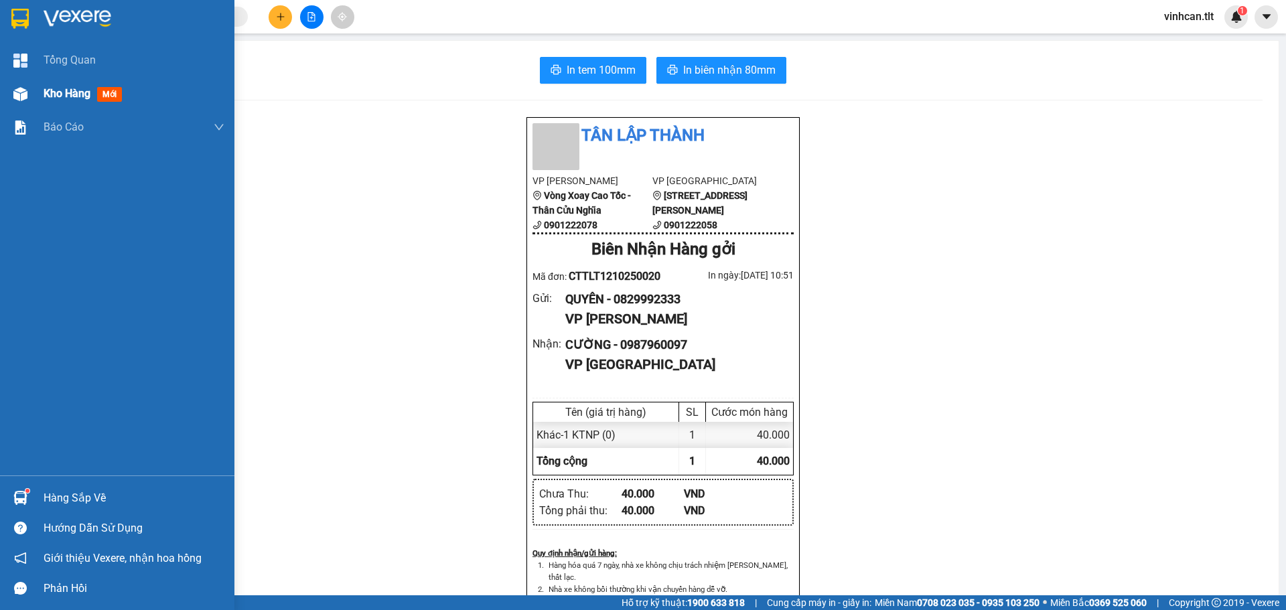
click at [94, 83] on div "Kho hàng mới" at bounding box center [134, 93] width 181 height 33
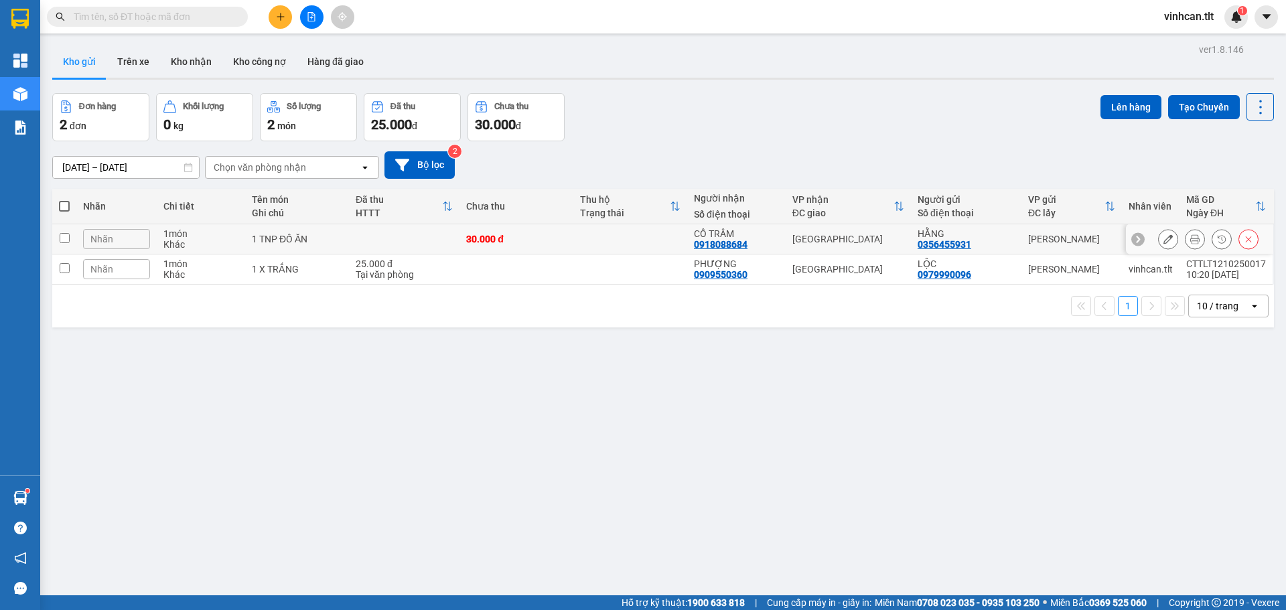
click at [583, 238] on td at bounding box center [630, 239] width 114 height 30
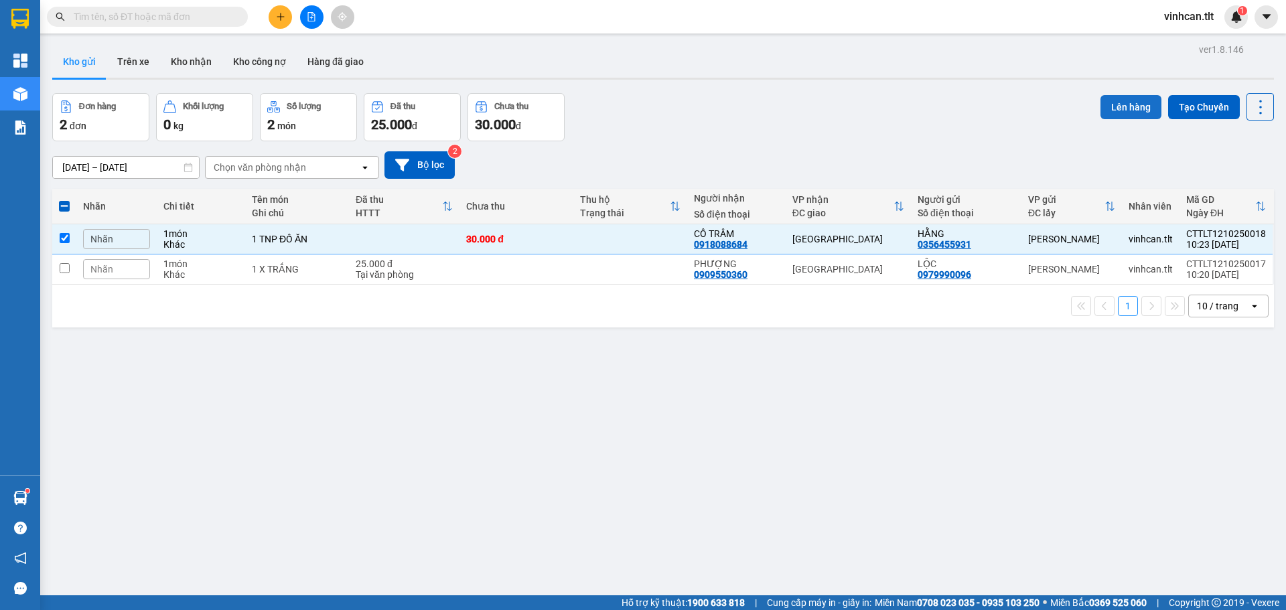
click at [1108, 110] on button "Lên hàng" at bounding box center [1130, 107] width 61 height 24
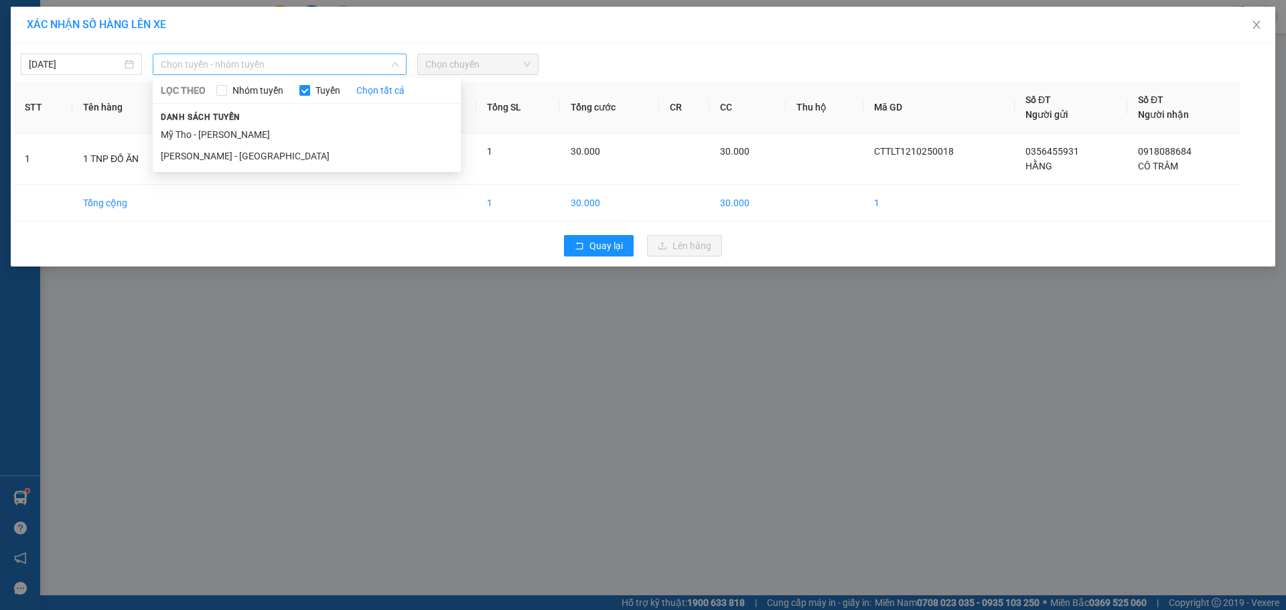
click at [325, 64] on span "Chọn tuyến - nhóm tuyến" at bounding box center [280, 64] width 238 height 20
click at [214, 137] on li "Mỹ Tho - [PERSON_NAME]" at bounding box center [307, 134] width 308 height 21
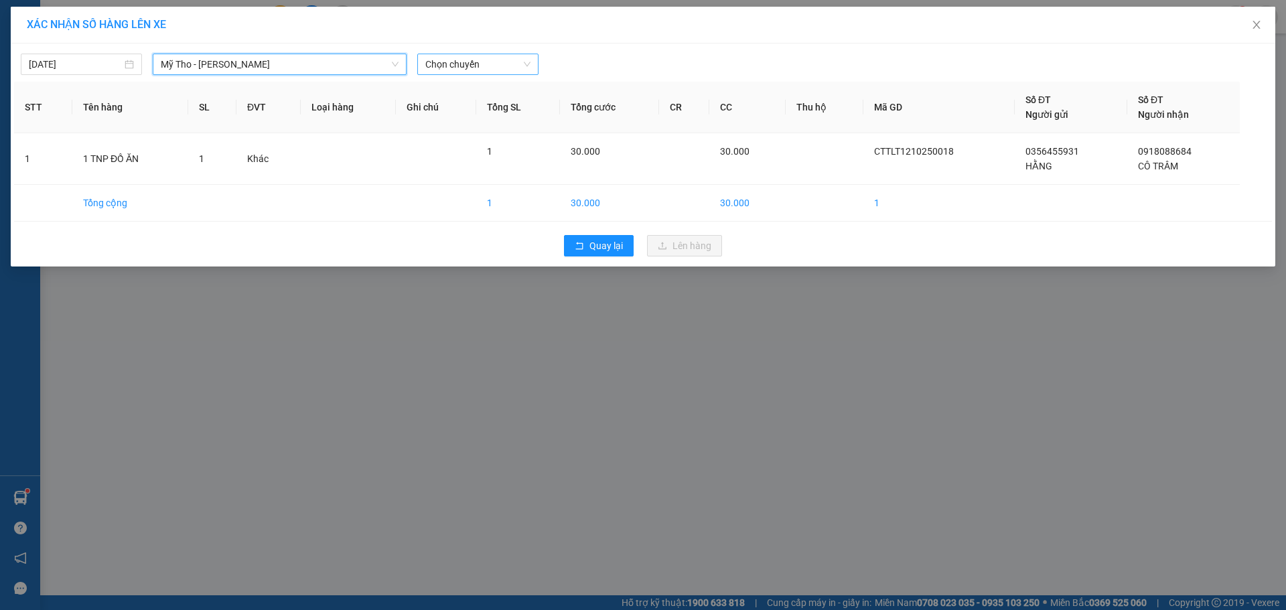
click at [472, 64] on span "Chọn chuyến" at bounding box center [477, 64] width 105 height 20
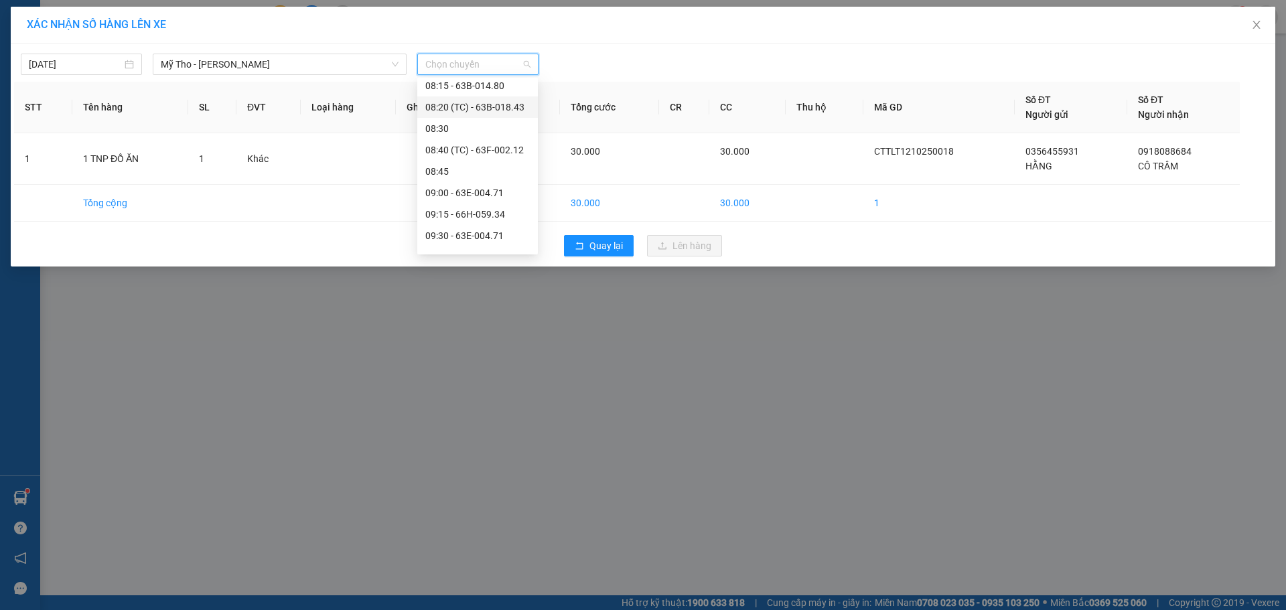
scroll to position [737, 0]
click at [512, 192] on div "09:40 (TC) - 63H-066.13" at bounding box center [477, 190] width 104 height 15
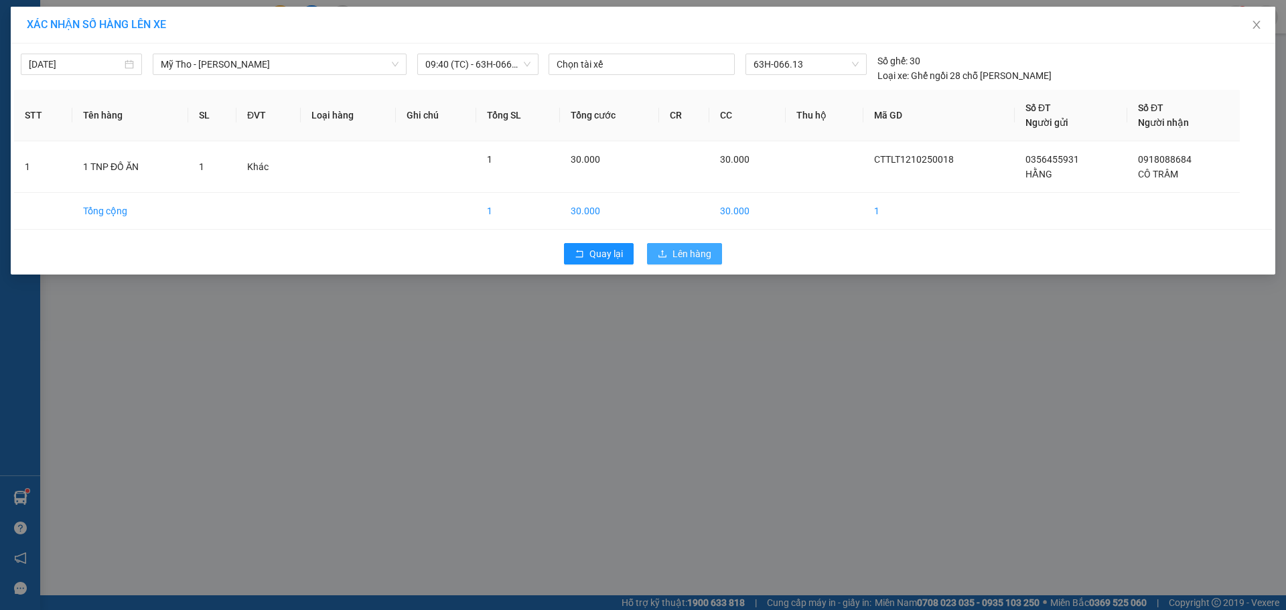
click at [678, 254] on span "Lên hàng" at bounding box center [691, 253] width 39 height 15
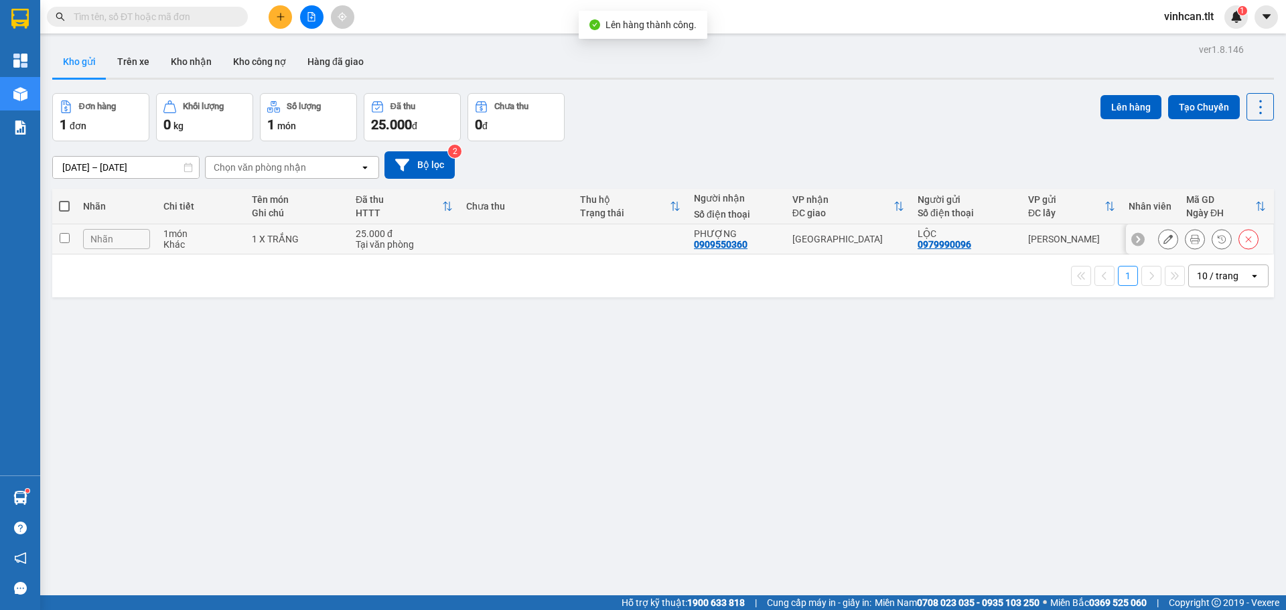
click at [581, 234] on td at bounding box center [630, 239] width 114 height 30
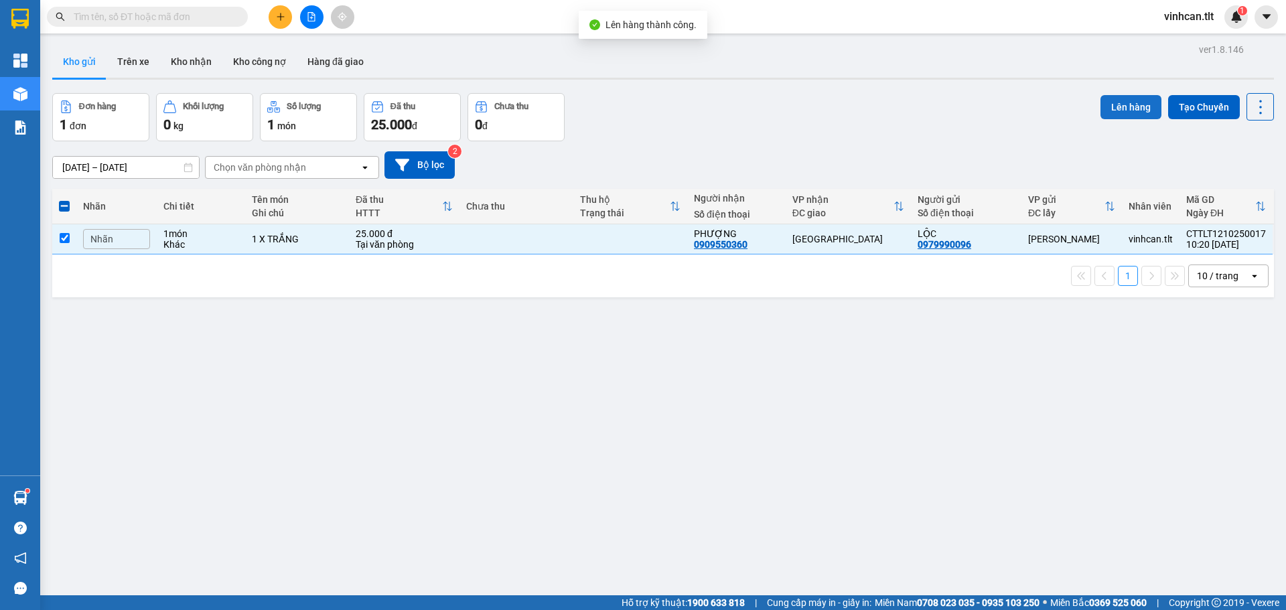
drag, startPoint x: 1124, startPoint y: 102, endPoint x: 1117, endPoint y: 104, distance: 7.0
click at [1118, 104] on button "Lên hàng" at bounding box center [1130, 107] width 61 height 24
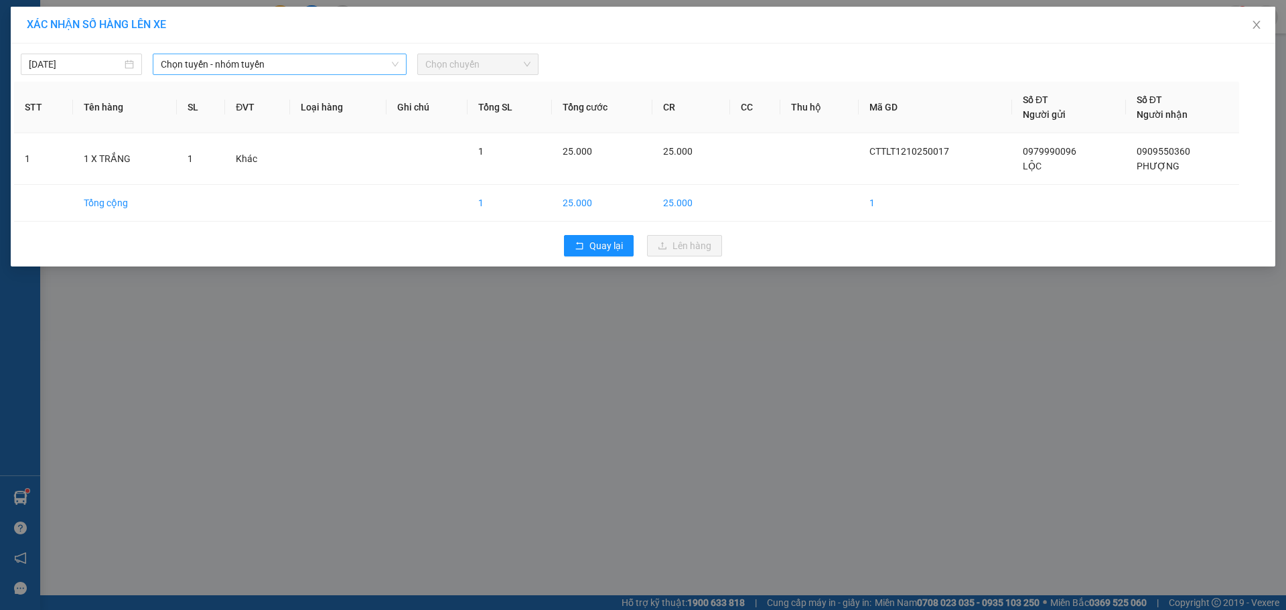
drag, startPoint x: 280, startPoint y: 70, endPoint x: 271, endPoint y: 73, distance: 9.3
click at [278, 70] on span "Chọn tuyến - nhóm tuyến" at bounding box center [280, 64] width 238 height 20
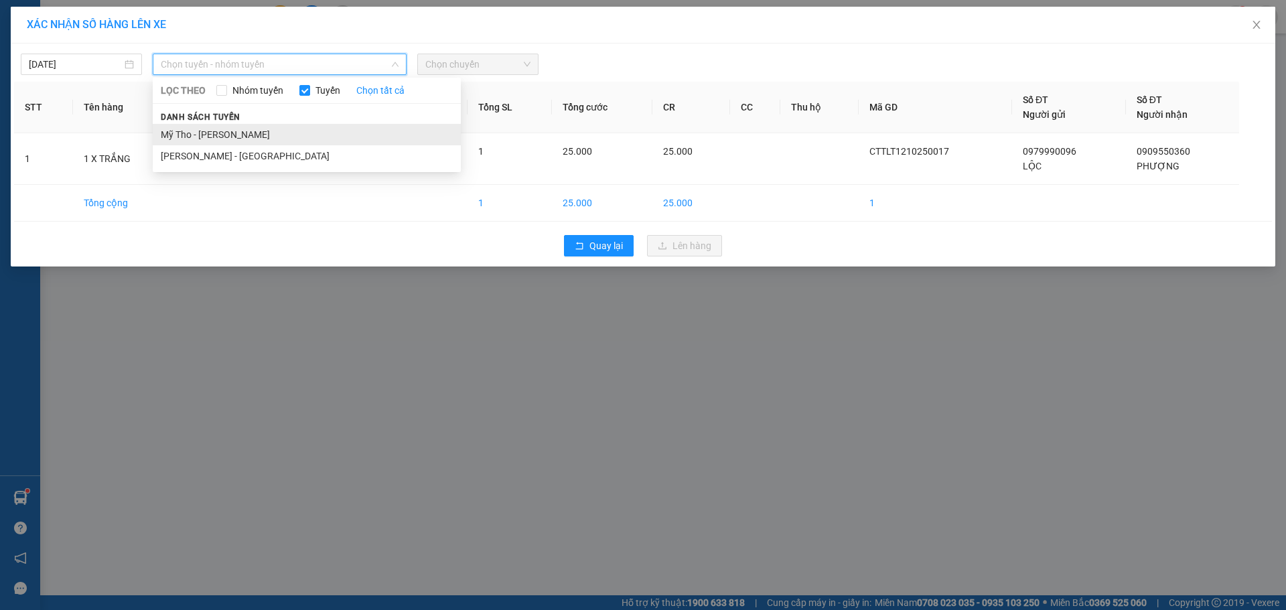
click at [212, 135] on li "Mỹ Tho - [PERSON_NAME]" at bounding box center [307, 134] width 308 height 21
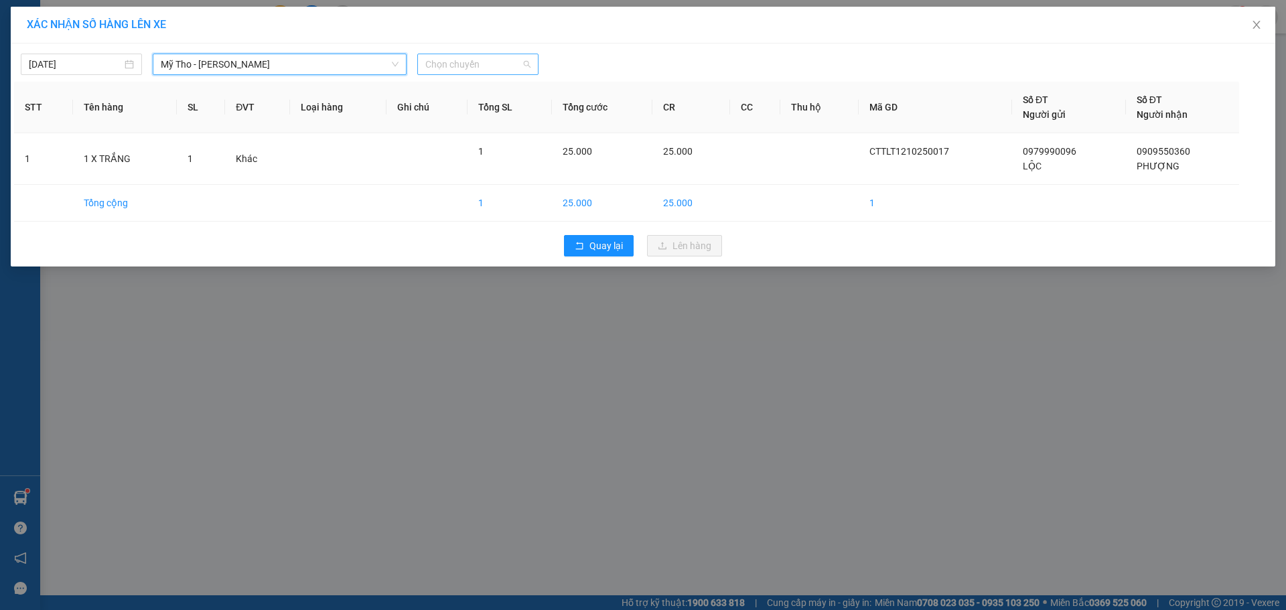
click at [484, 68] on span "Chọn chuyến" at bounding box center [477, 64] width 105 height 20
click at [467, 55] on span "Chọn chuyến" at bounding box center [477, 64] width 105 height 20
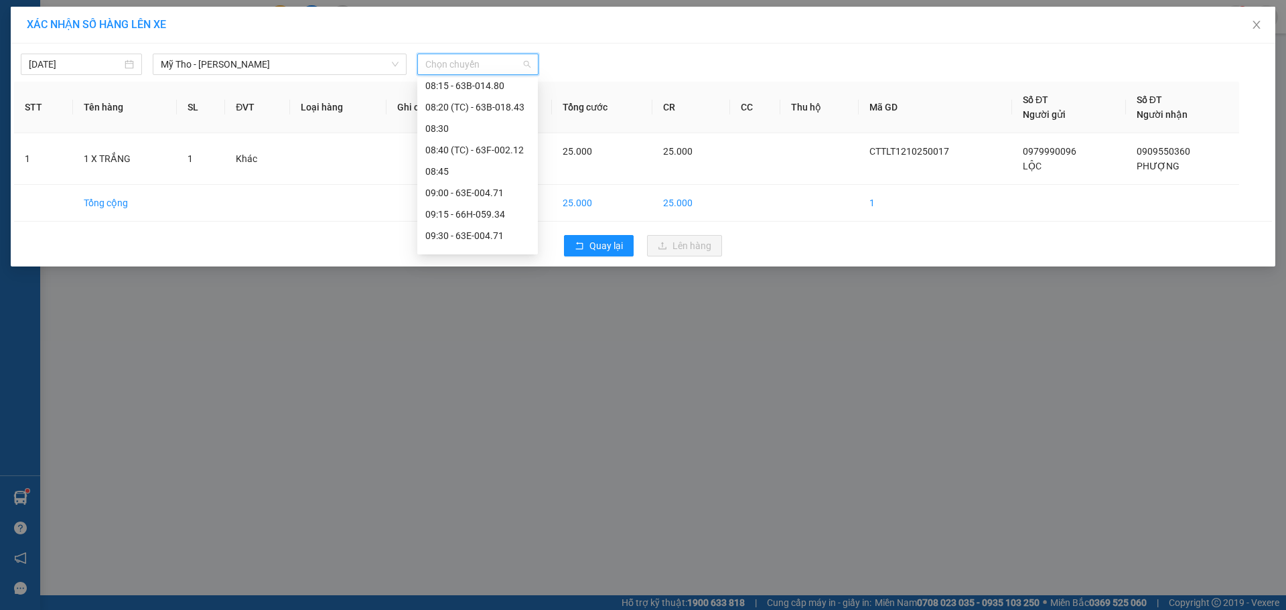
scroll to position [737, 0]
click at [480, 197] on div "09:40 (TC) - 63H-066.13" at bounding box center [477, 190] width 104 height 15
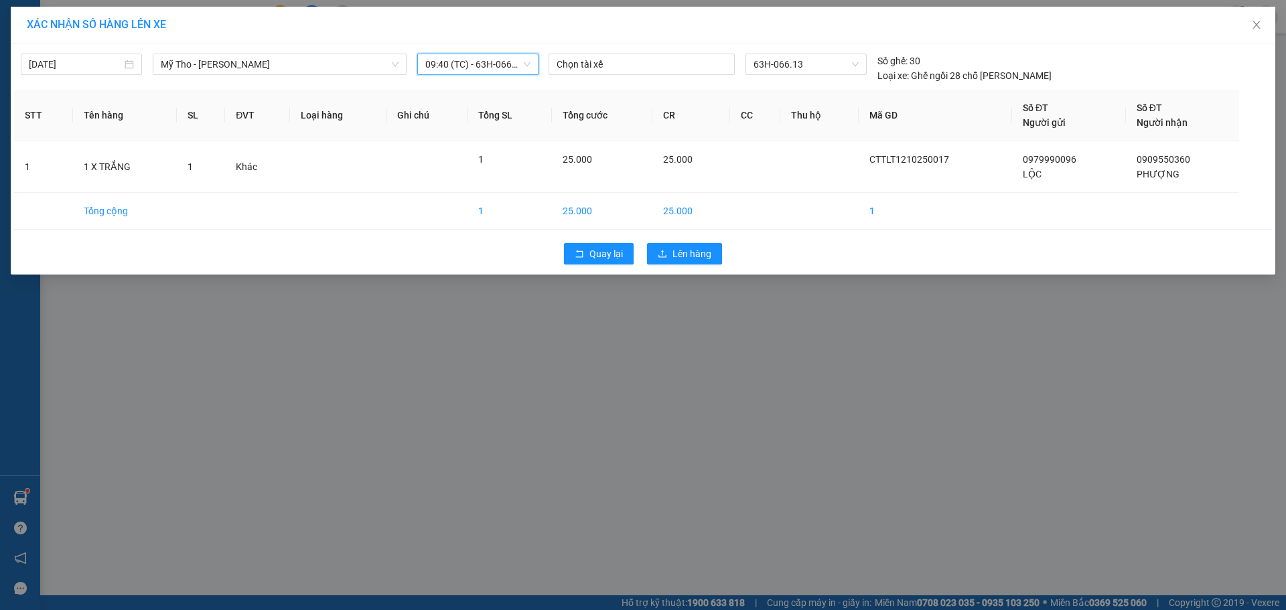
click at [488, 74] on div "09:40 (TC) - 63H-066.13" at bounding box center [477, 64] width 121 height 21
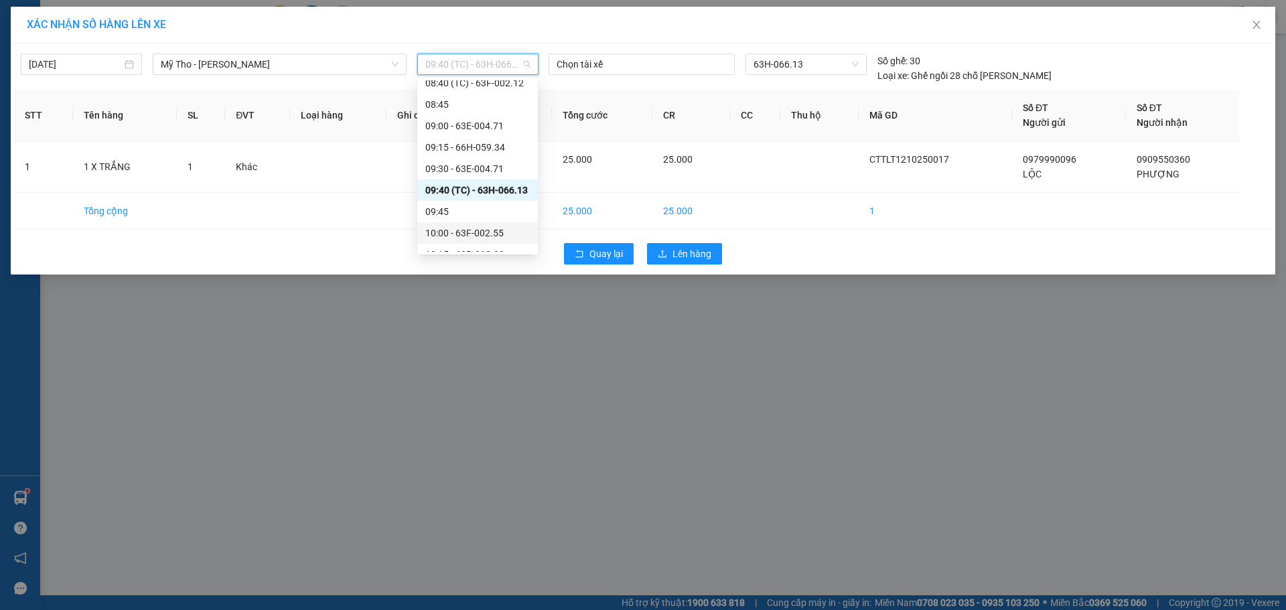
scroll to position [804, 0]
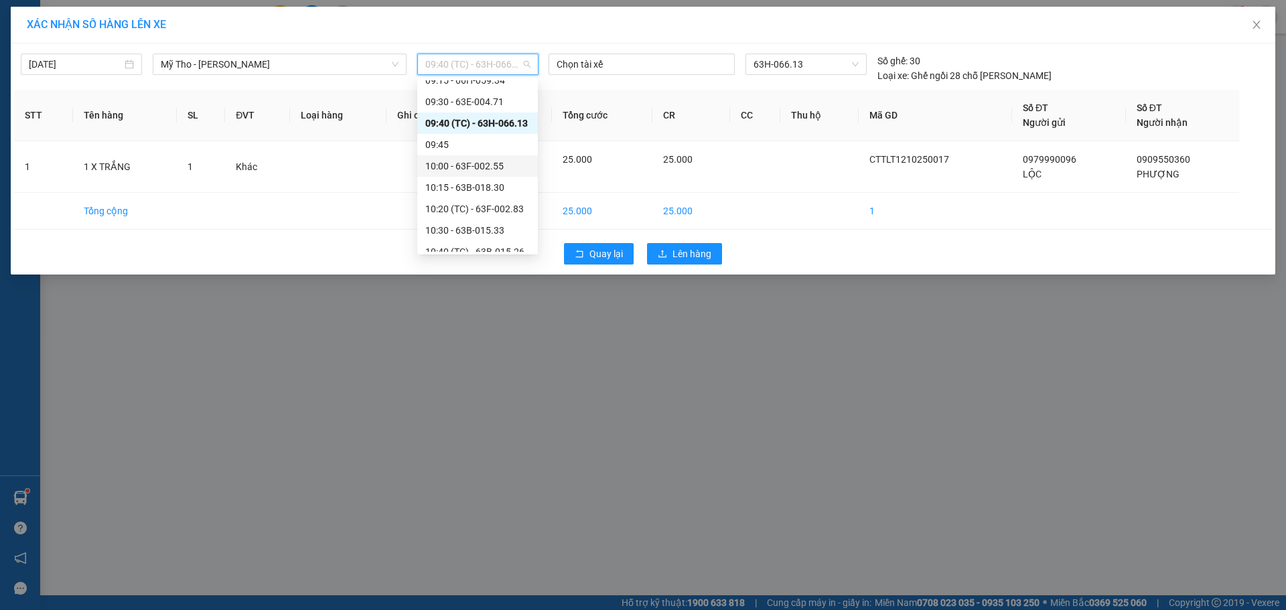
click at [479, 169] on div "10:00 - 63F-002.55" at bounding box center [477, 166] width 104 height 15
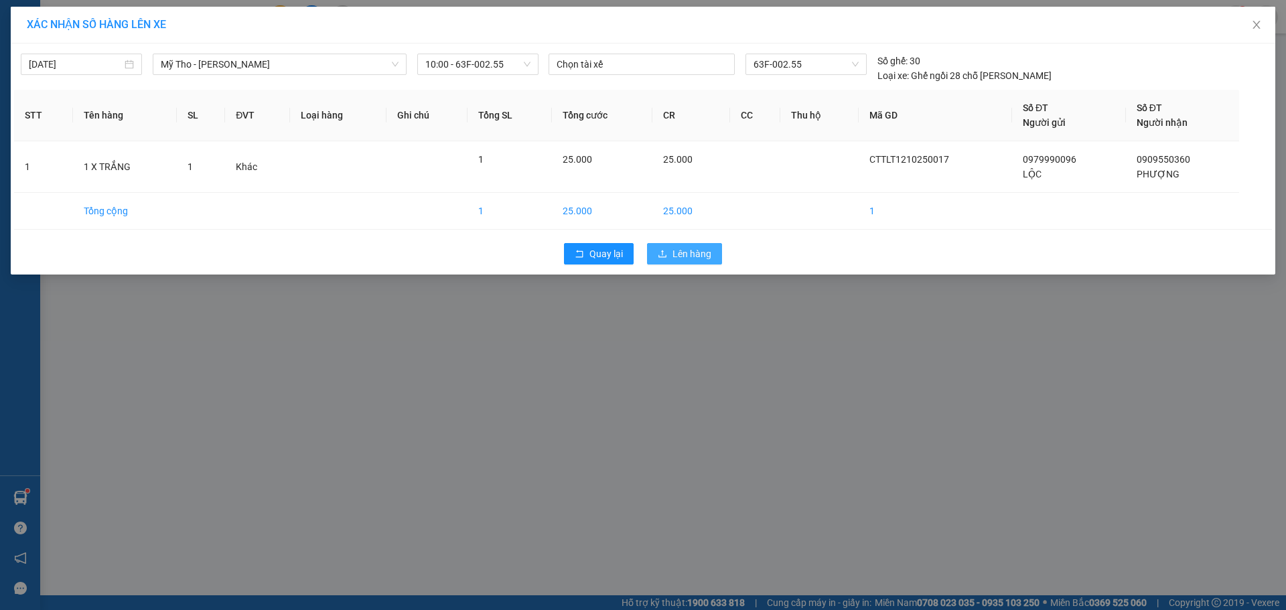
click at [653, 257] on button "Lên hàng" at bounding box center [684, 253] width 75 height 21
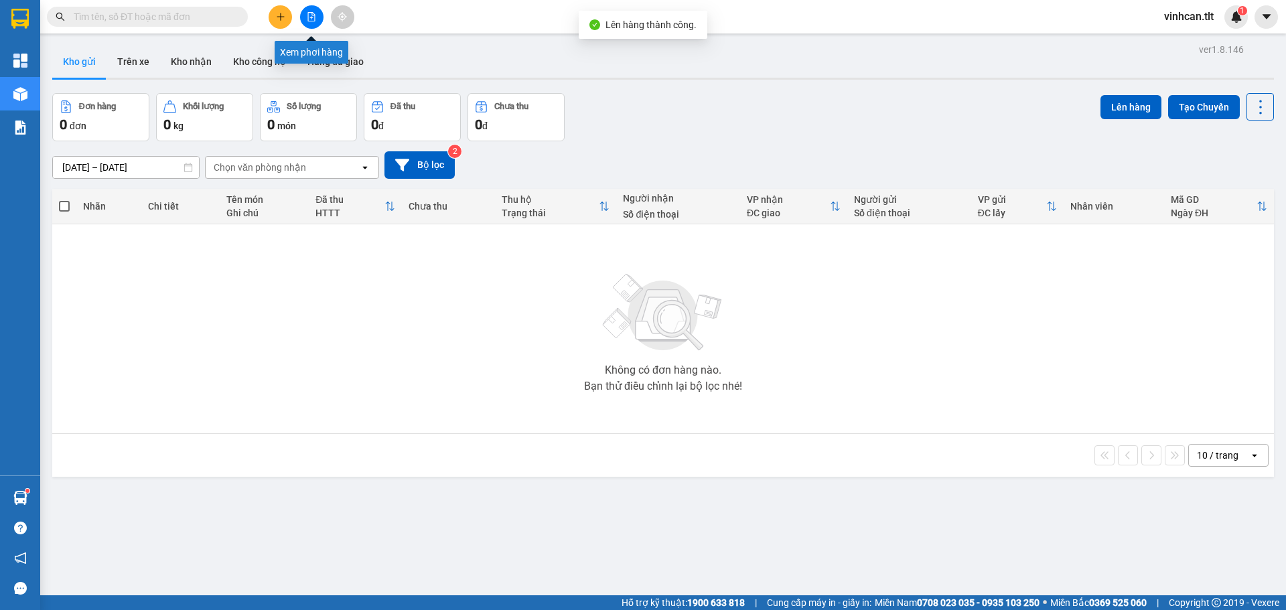
click at [310, 17] on icon "file-add" at bounding box center [311, 16] width 9 height 9
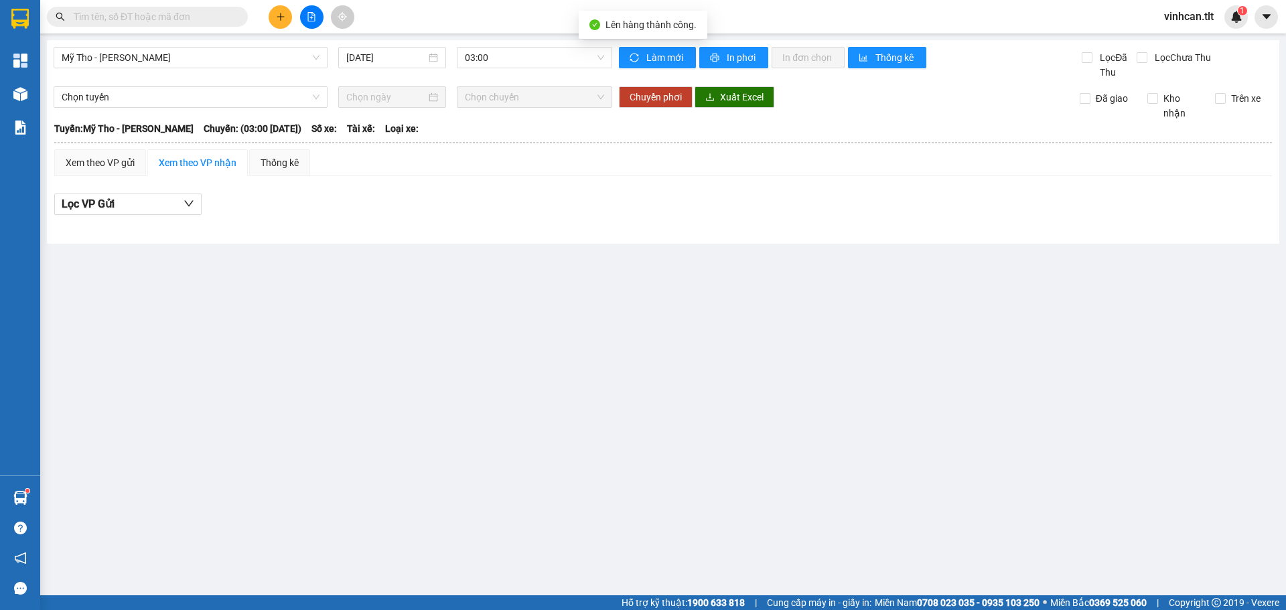
drag, startPoint x: 547, startPoint y: 53, endPoint x: 547, endPoint y: 68, distance: 15.4
click at [547, 60] on span "03:00" at bounding box center [534, 58] width 139 height 20
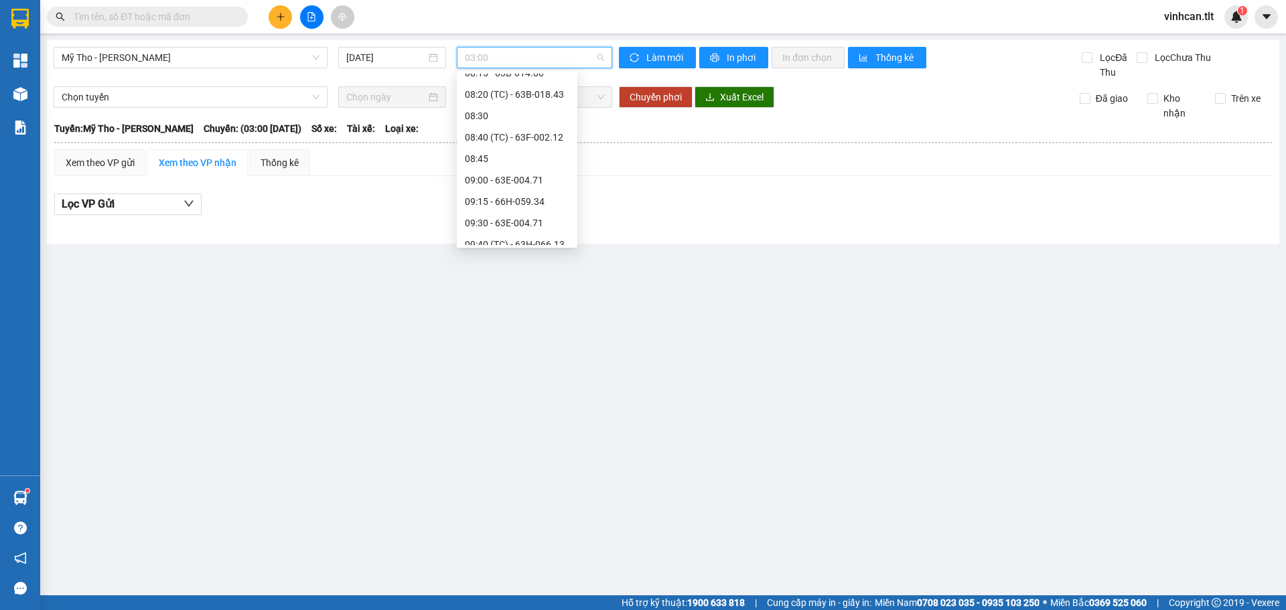
scroll to position [737, 0]
click at [538, 185] on div "09:40 (TC) - 63H-066.13" at bounding box center [517, 183] width 104 height 15
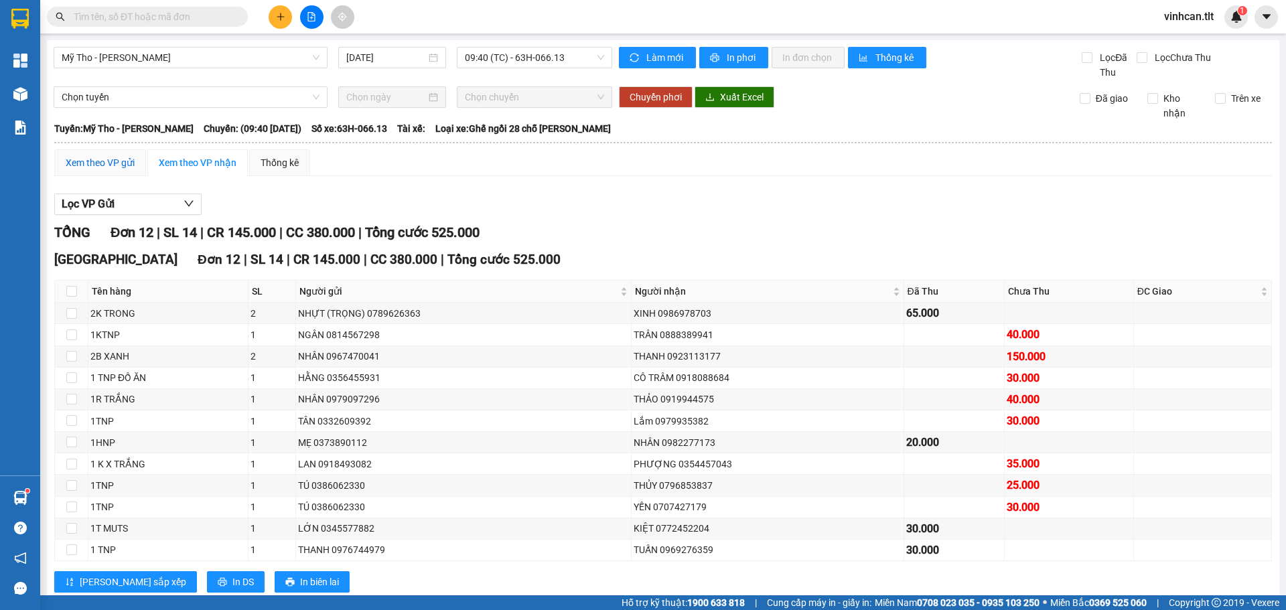
click at [109, 163] on div "Xem theo VP gửi" at bounding box center [100, 162] width 69 height 15
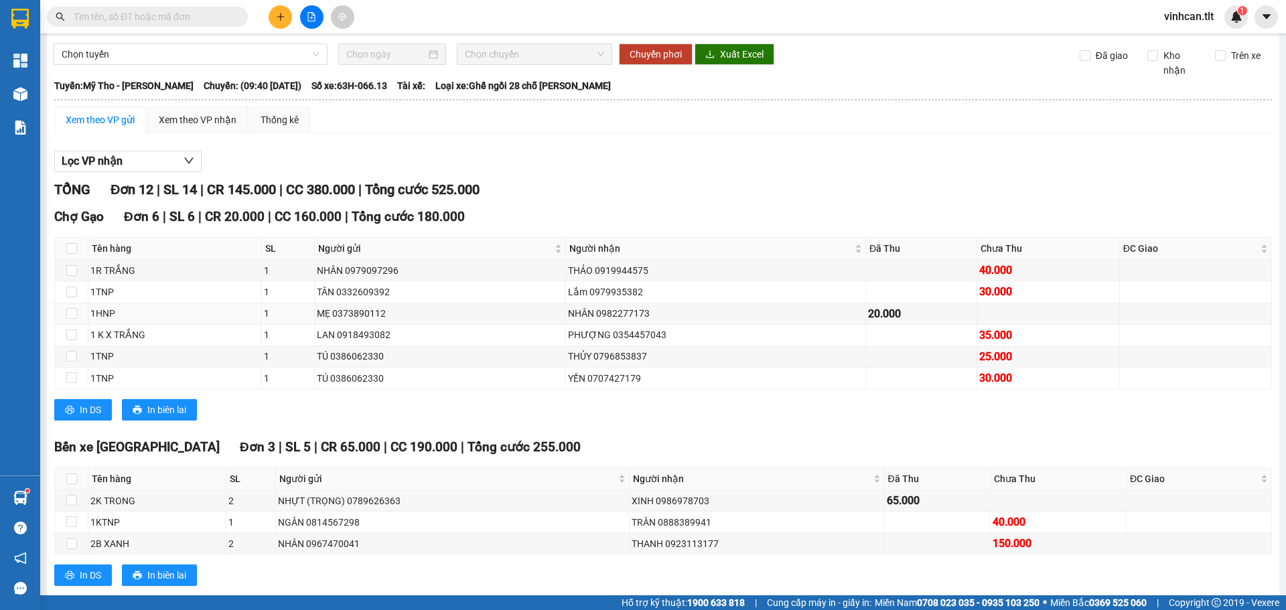
scroll to position [335, 0]
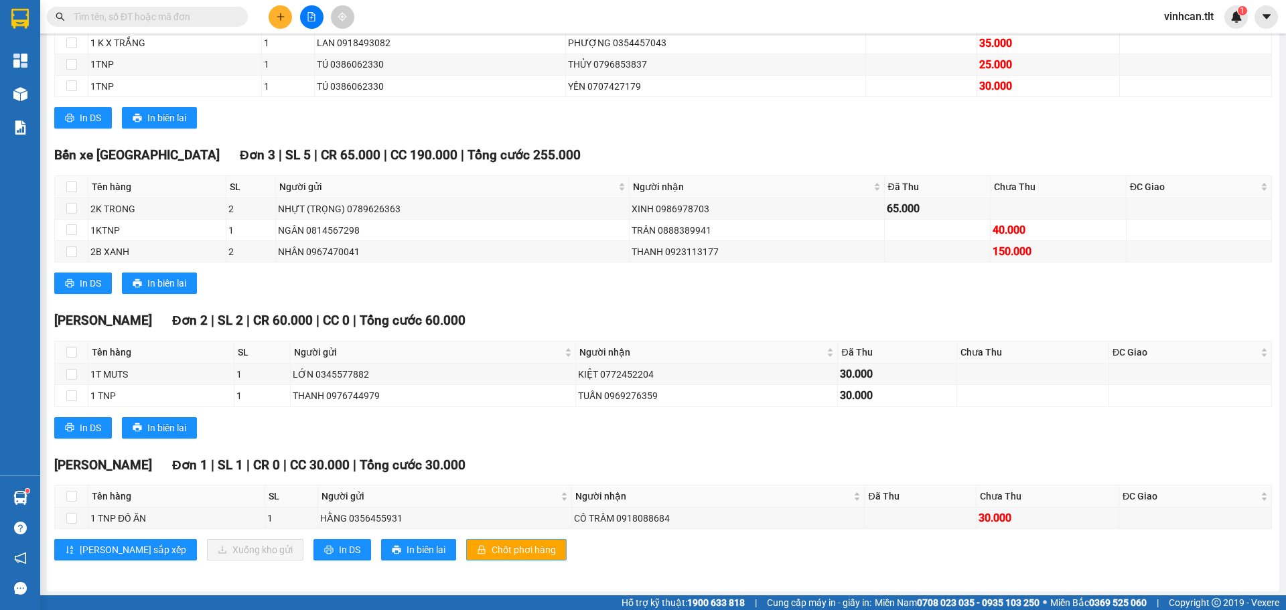
click at [477, 551] on icon "lock" at bounding box center [481, 549] width 9 height 9
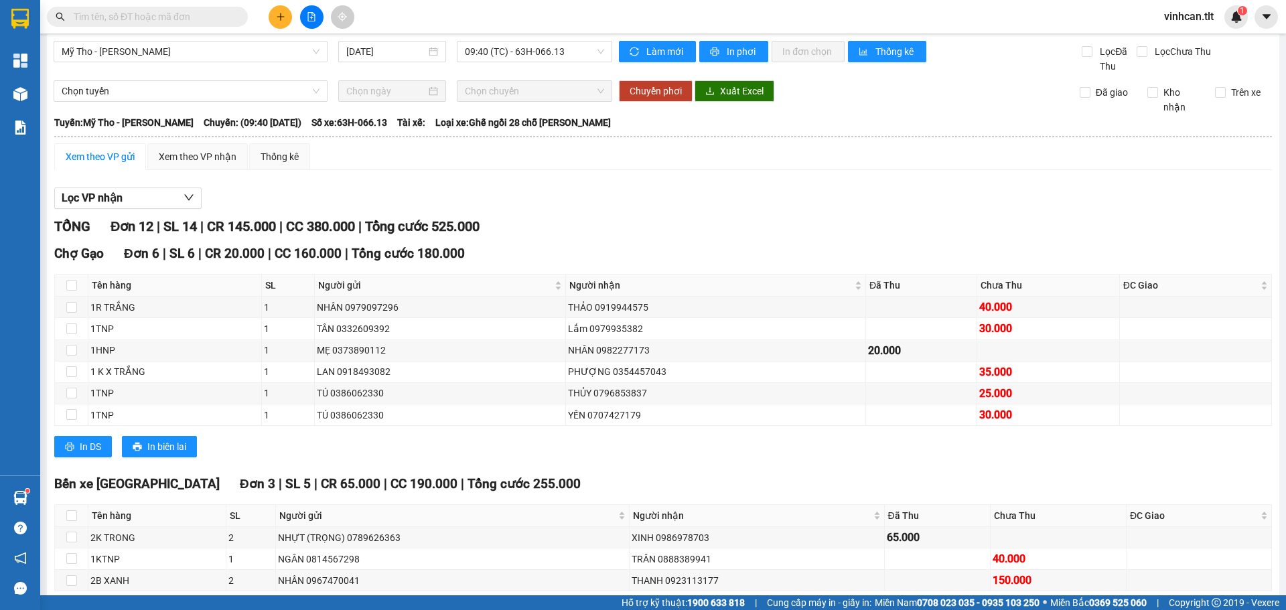
scroll to position [0, 0]
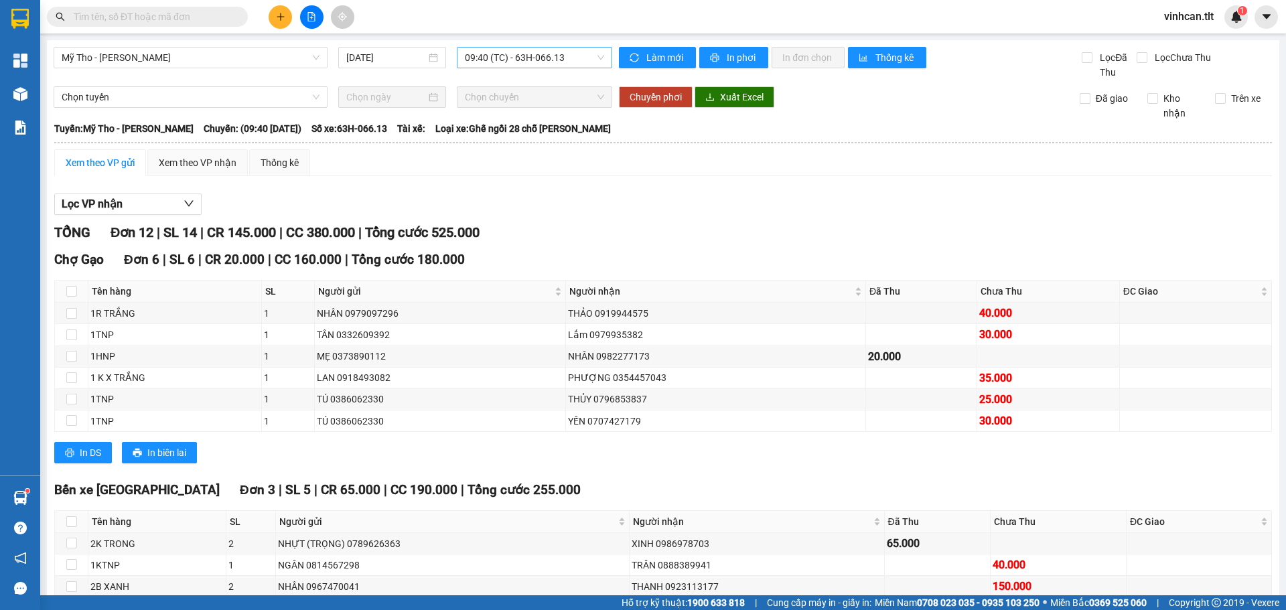
click at [514, 51] on span "09:40 (TC) - 63H-066.13" at bounding box center [534, 58] width 139 height 20
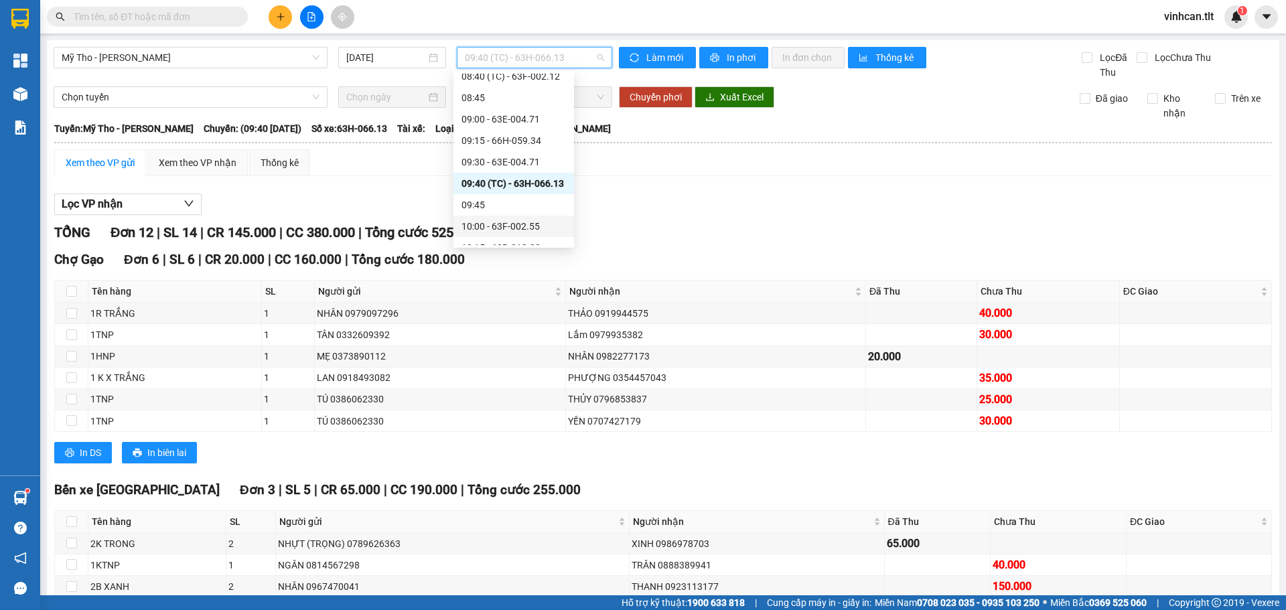
click at [499, 226] on div "10:00 - 63F-002.55" at bounding box center [513, 226] width 104 height 15
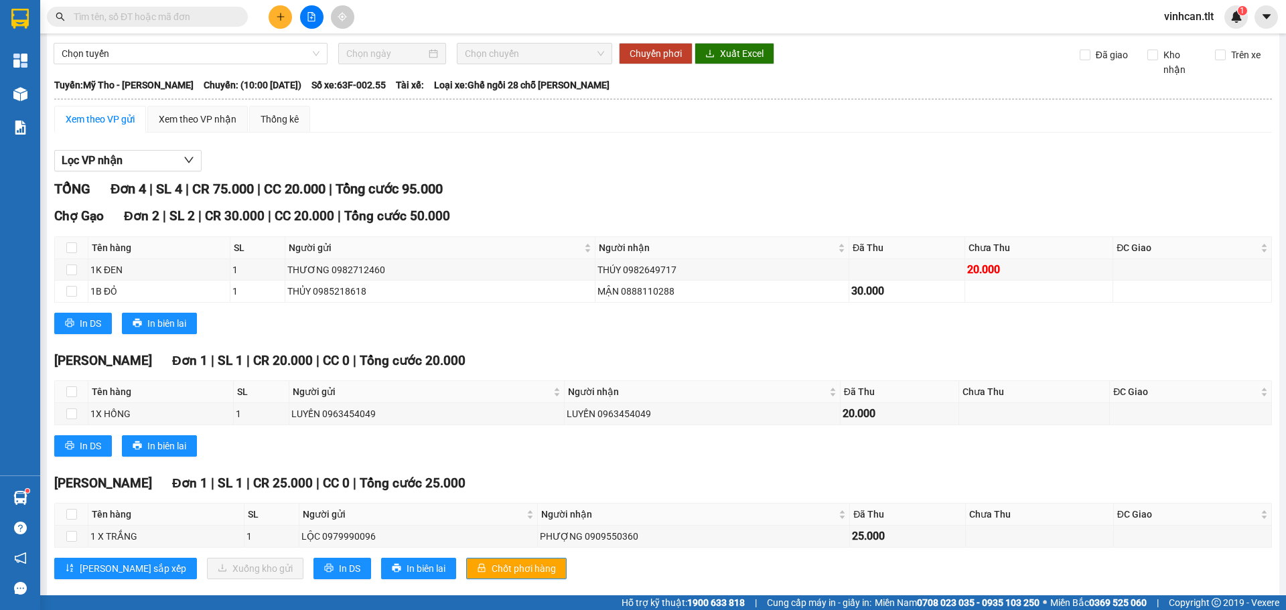
scroll to position [65, 0]
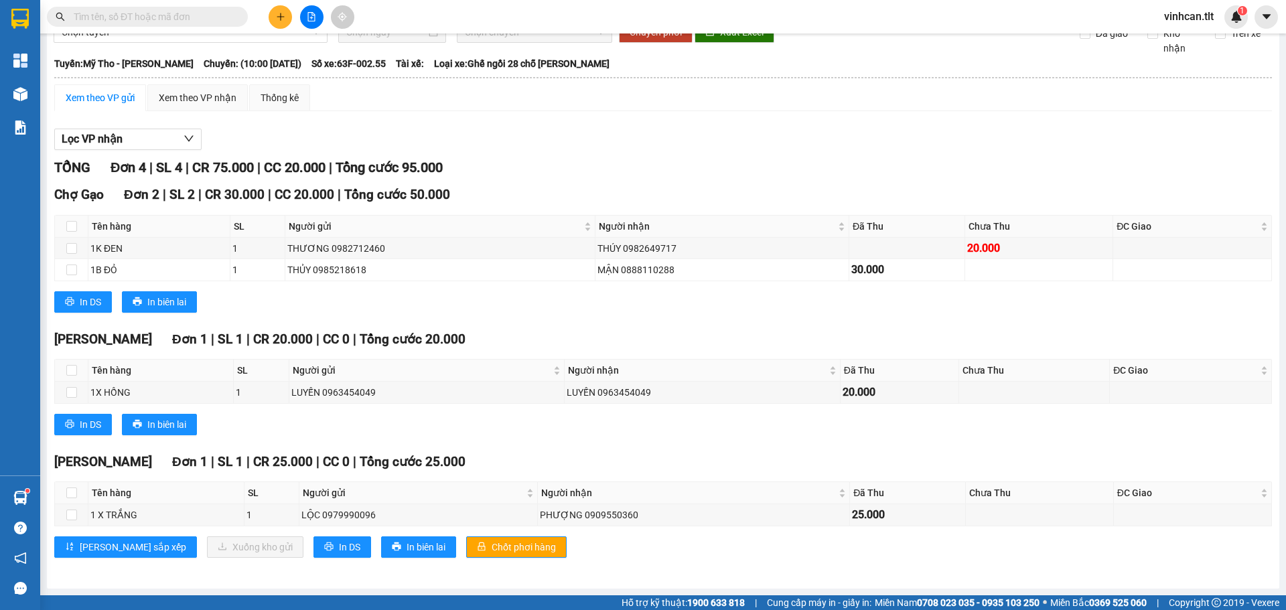
click at [442, 559] on div "Cao Tốc Đơn 1 | SL 1 | CR 25.000 | CC 0 | Tổng cước 25.000 Tên hàng SL Người gử…" at bounding box center [663, 510] width 1218 height 116
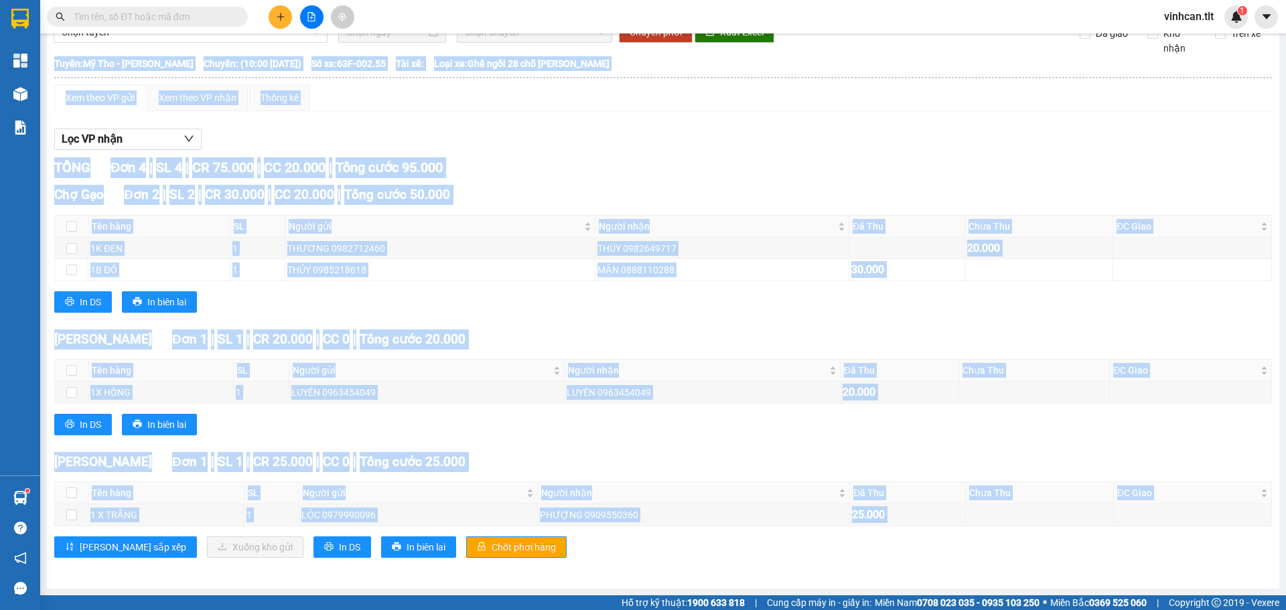
click at [442, 559] on div "Cao Tốc Đơn 1 | SL 1 | CR 25.000 | CC 0 | Tổng cước 25.000 Tên hàng SL Người gử…" at bounding box center [663, 510] width 1218 height 116
click at [492, 546] on span "Chốt phơi hàng" at bounding box center [524, 547] width 64 height 15
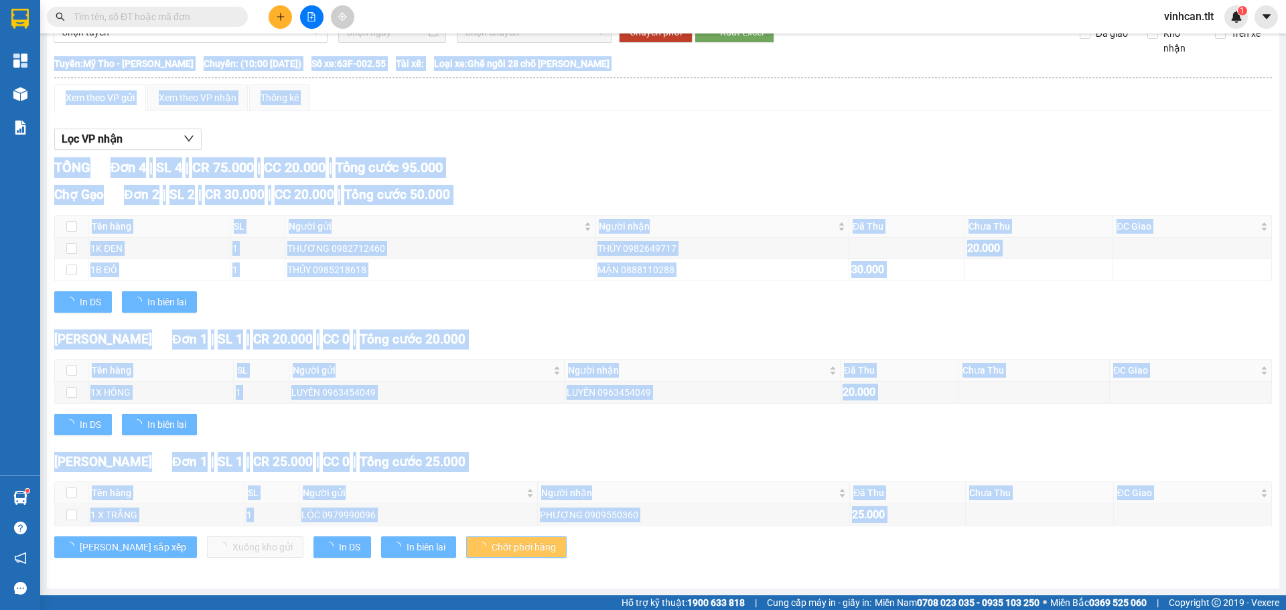
click at [492, 546] on span "Chốt phơi hàng" at bounding box center [524, 547] width 64 height 15
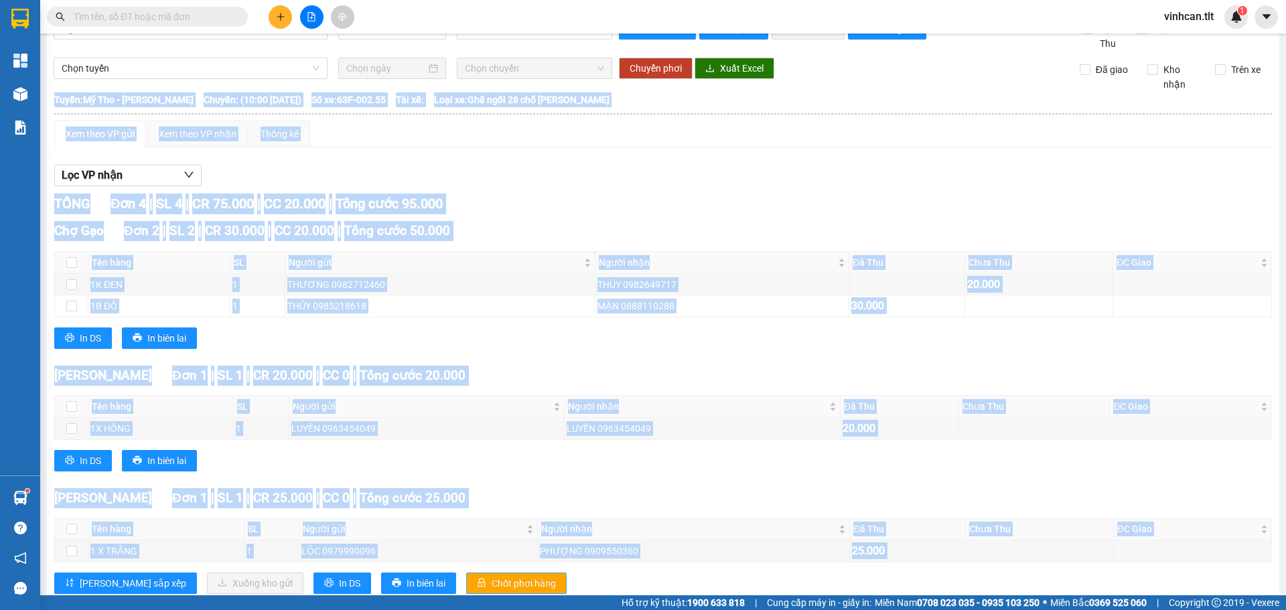
scroll to position [0, 0]
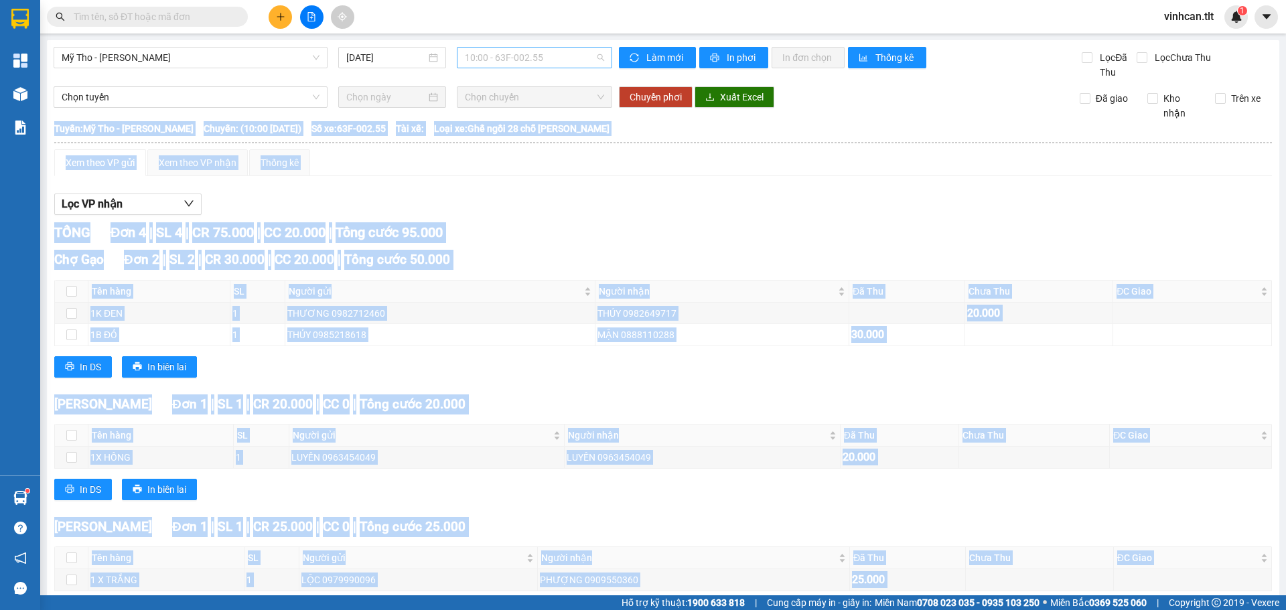
click at [513, 57] on span "10:00 - 63F-002.55" at bounding box center [534, 58] width 139 height 20
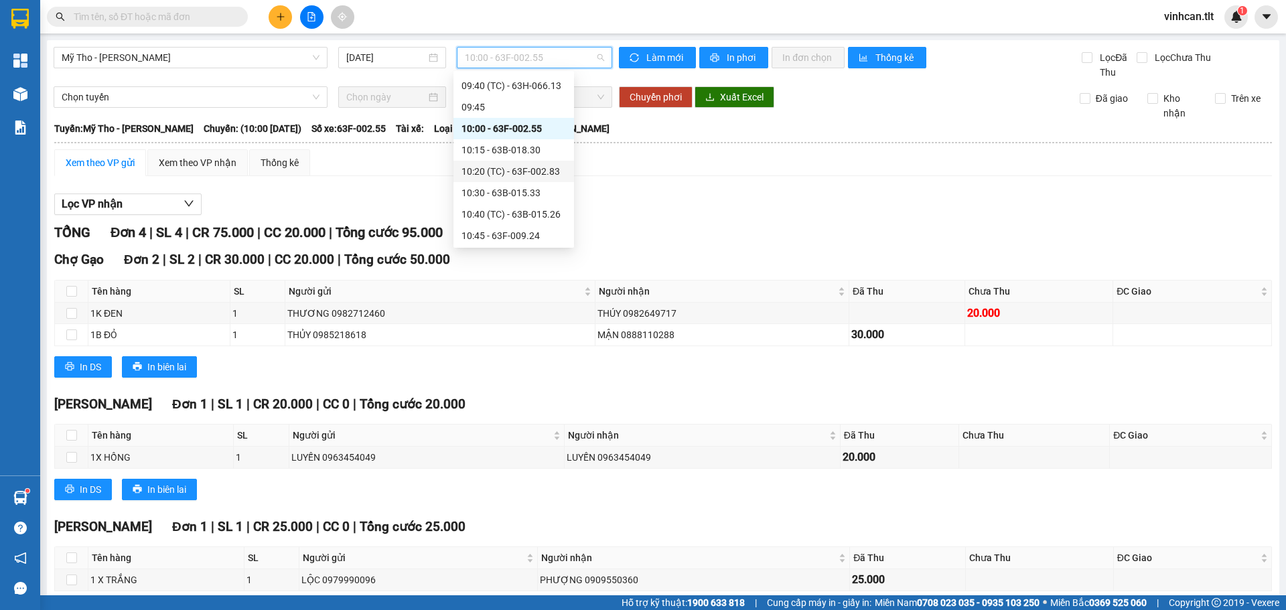
scroll to position [871, 0]
click at [513, 206] on div "10:45 - 63F-009.24" at bounding box center [513, 199] width 104 height 15
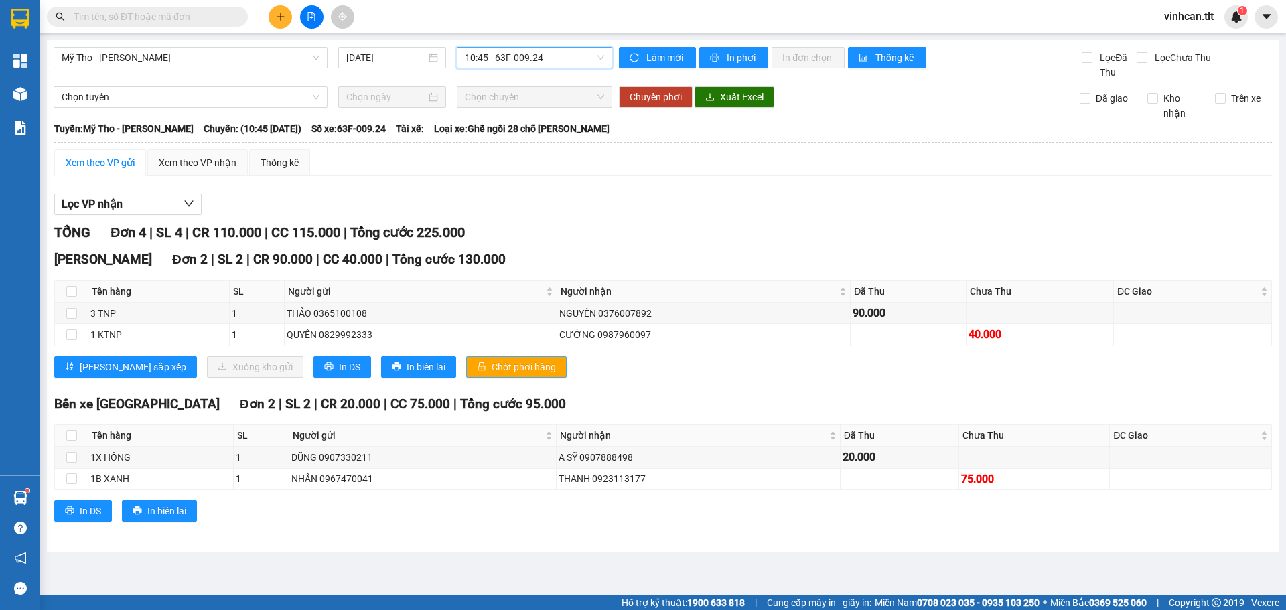
click at [492, 363] on span "Chốt phơi hàng" at bounding box center [524, 367] width 64 height 15
click at [509, 58] on span "10:45 - 63F-009.24" at bounding box center [534, 58] width 139 height 20
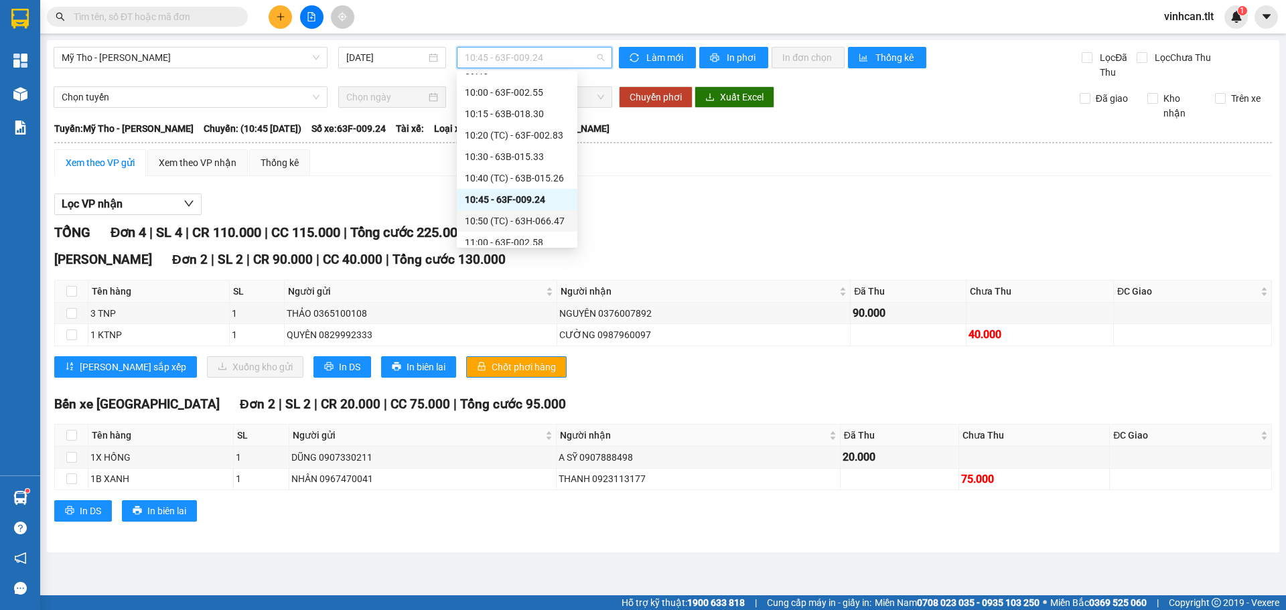
click at [514, 219] on div "10:50 (TC) - 63H-066.47" at bounding box center [517, 221] width 104 height 15
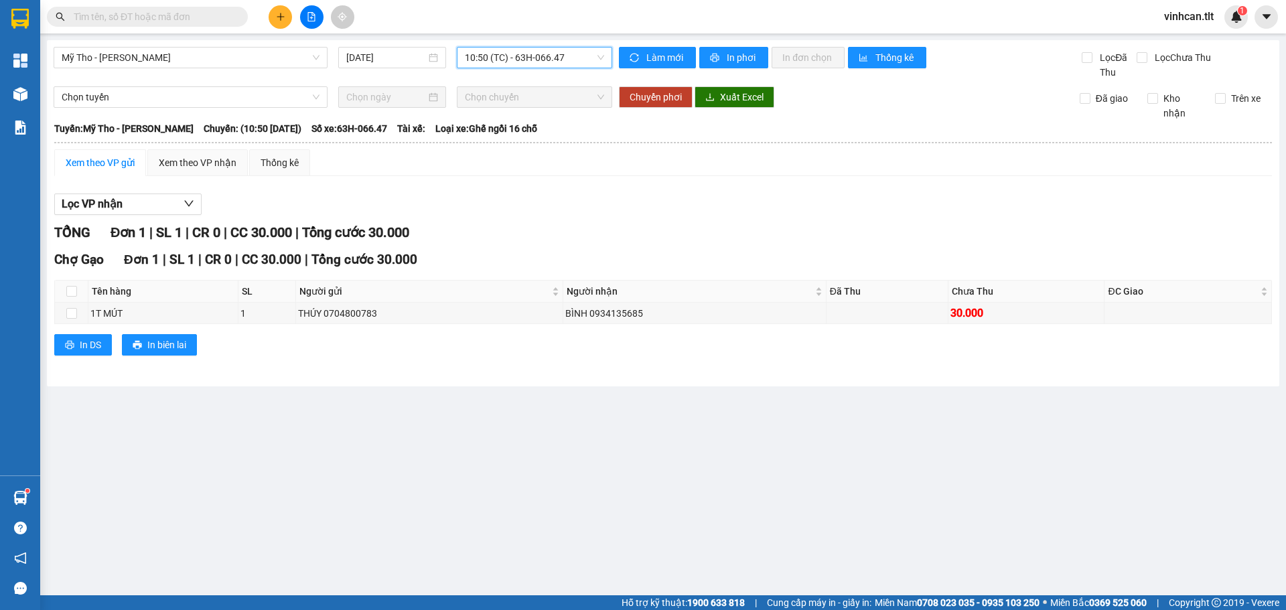
click at [510, 52] on span "10:50 (TC) - 63H-066.47" at bounding box center [534, 58] width 139 height 20
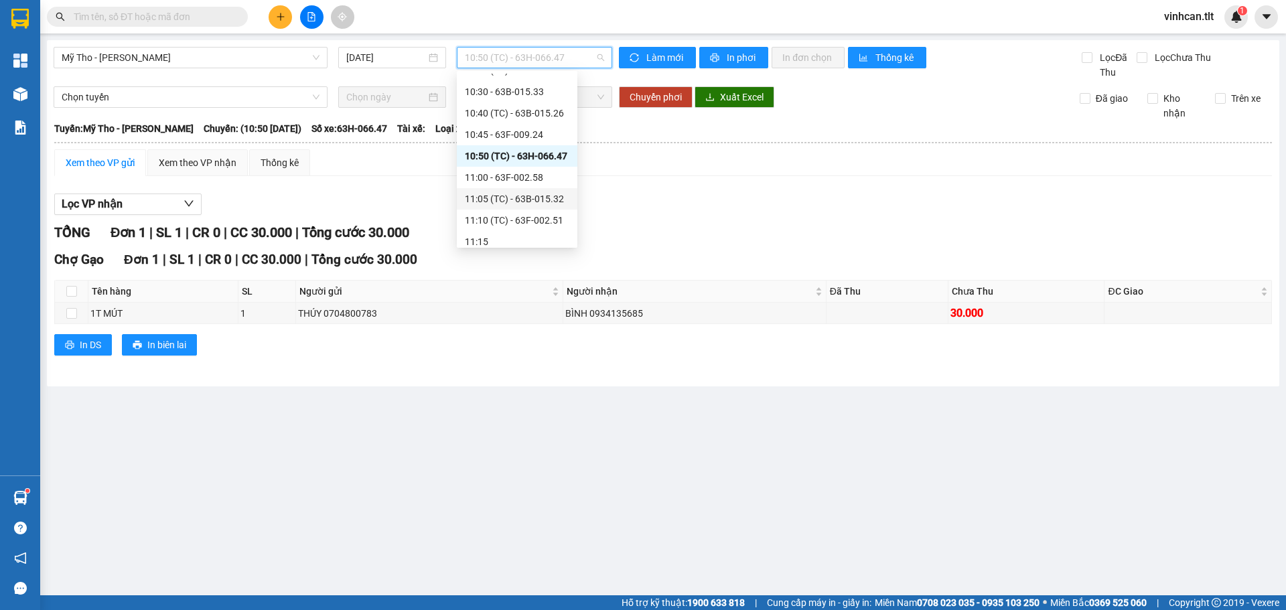
scroll to position [938, 0]
click at [499, 175] on div "11:00 - 63F-002.58" at bounding box center [517, 175] width 104 height 15
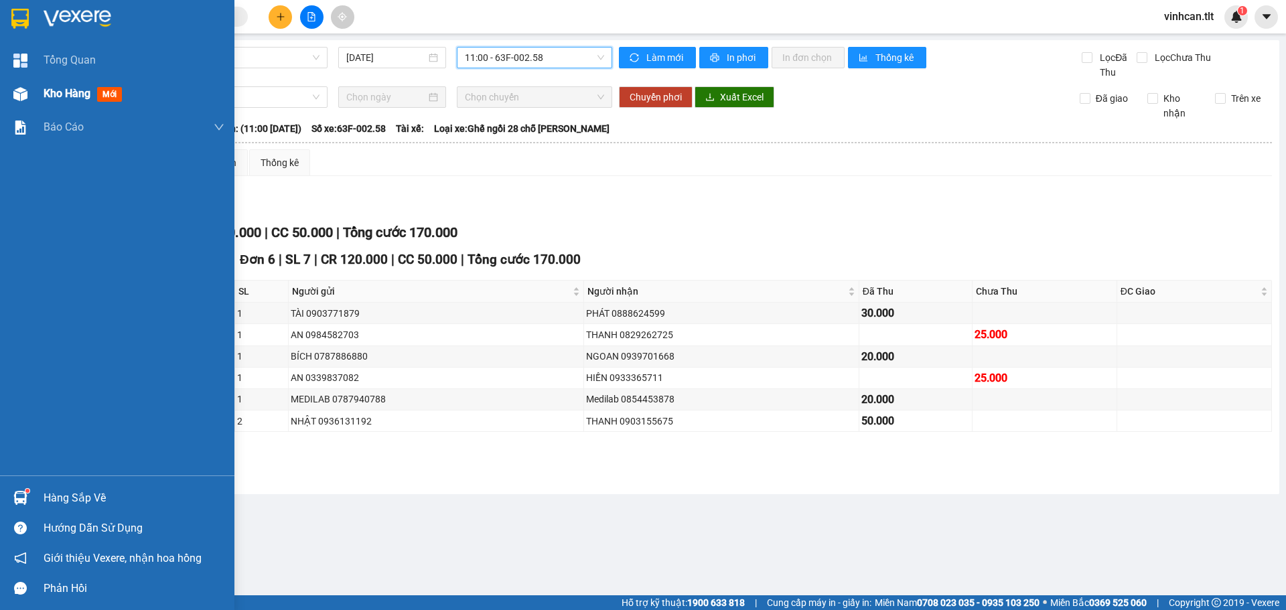
click at [77, 100] on span "Kho hàng" at bounding box center [67, 93] width 47 height 13
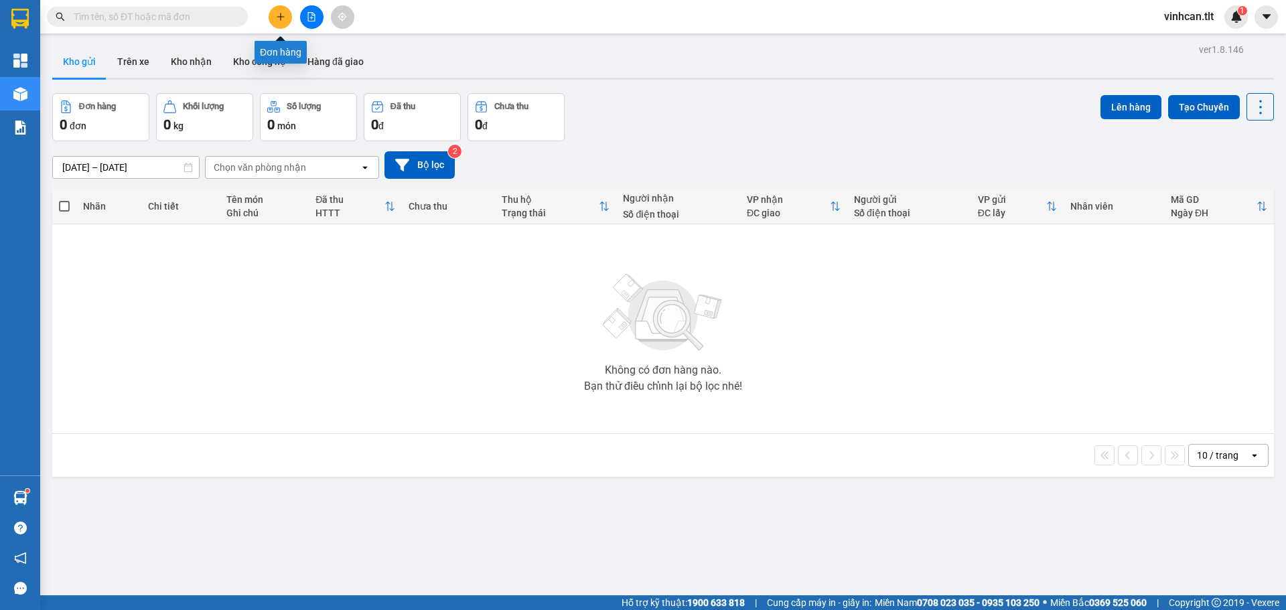
click at [271, 15] on button at bounding box center [280, 16] width 23 height 23
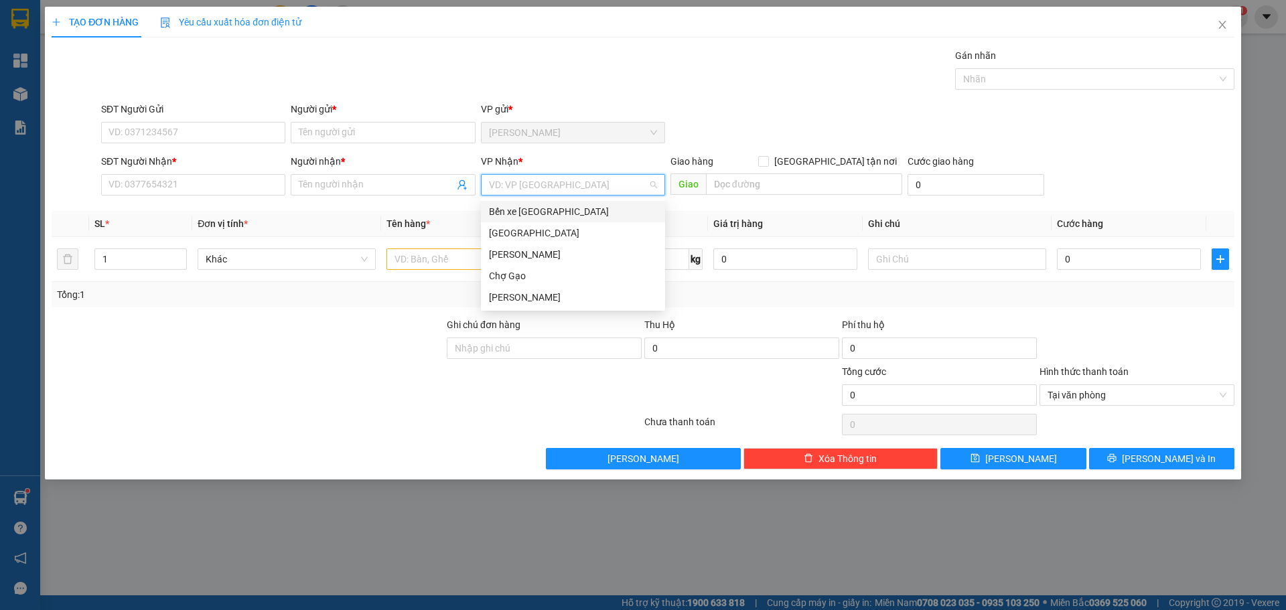
click at [514, 184] on input "search" at bounding box center [568, 185] width 159 height 20
click at [493, 228] on div "[GEOGRAPHIC_DATA]" at bounding box center [573, 233] width 168 height 15
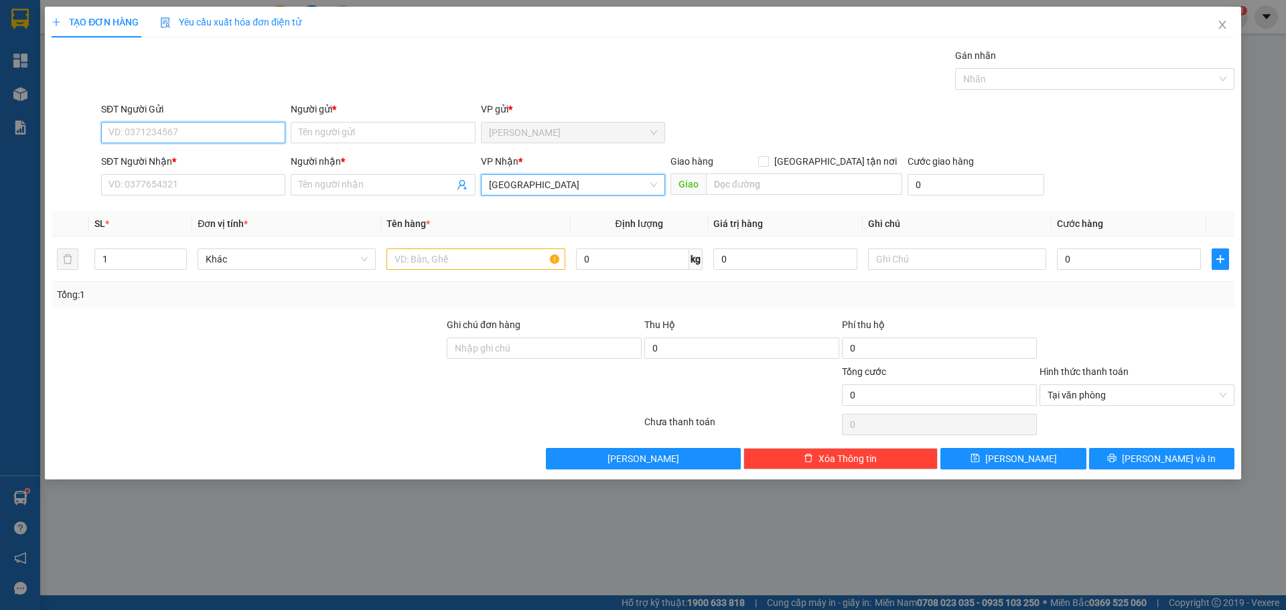
click at [176, 137] on input "SĐT Người Gửi" at bounding box center [193, 132] width 184 height 21
click at [160, 161] on div "0393733079 - HOA" at bounding box center [193, 159] width 168 height 15
click at [159, 183] on input "SĐT Người Nhận *" at bounding box center [193, 184] width 184 height 21
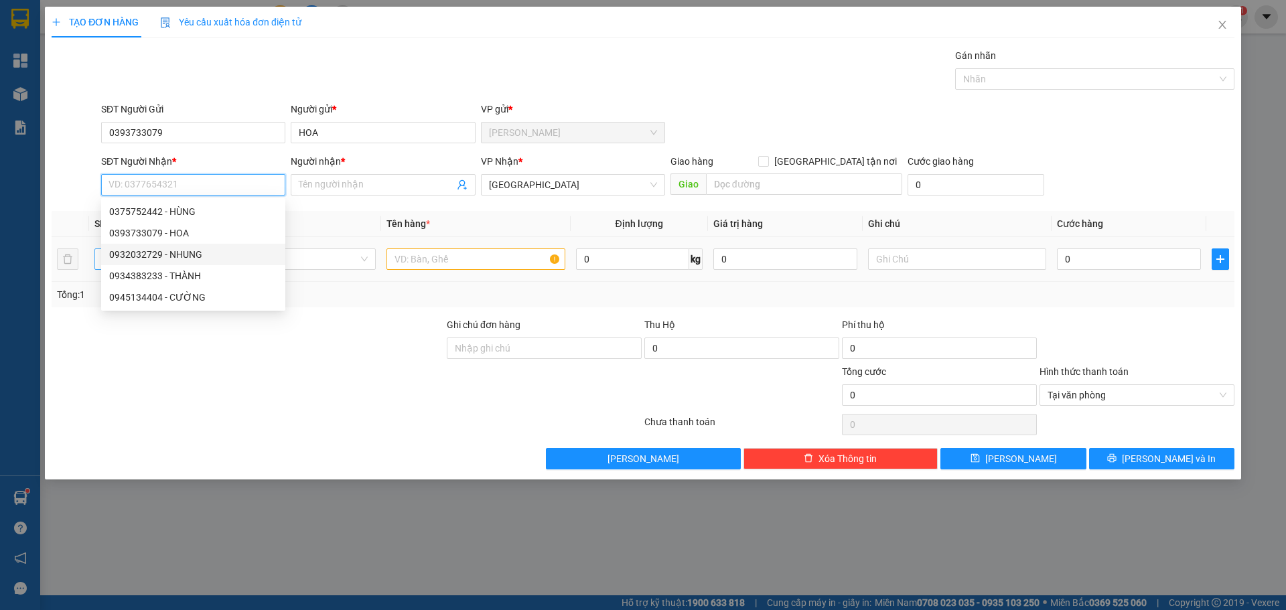
click at [127, 257] on div "0932032729 - NHUNG" at bounding box center [193, 254] width 168 height 15
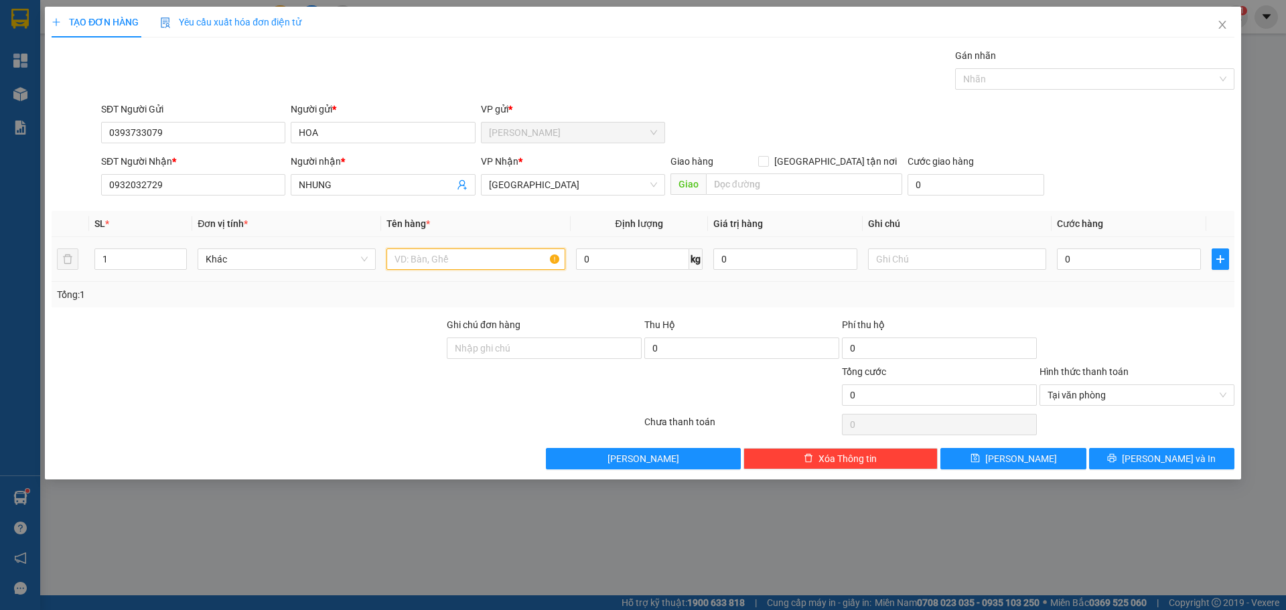
click at [397, 263] on input "text" at bounding box center [475, 258] width 178 height 21
paste input "Ó"
paste input "OS"
click at [438, 265] on input "1 MOST+ ! KTNP" at bounding box center [475, 258] width 178 height 21
click at [441, 263] on input "1 MOST+ ! KTNP" at bounding box center [475, 258] width 178 height 21
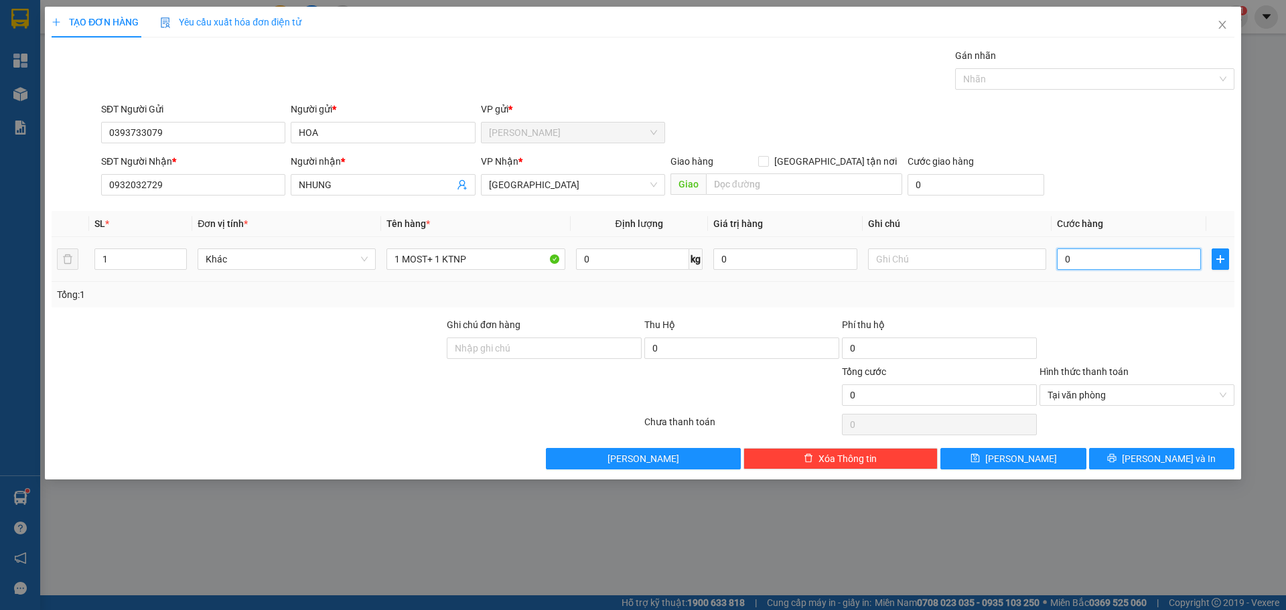
click at [1095, 266] on input "0" at bounding box center [1129, 258] width 144 height 21
click at [1153, 465] on span "Lưu và In" at bounding box center [1169, 458] width 94 height 15
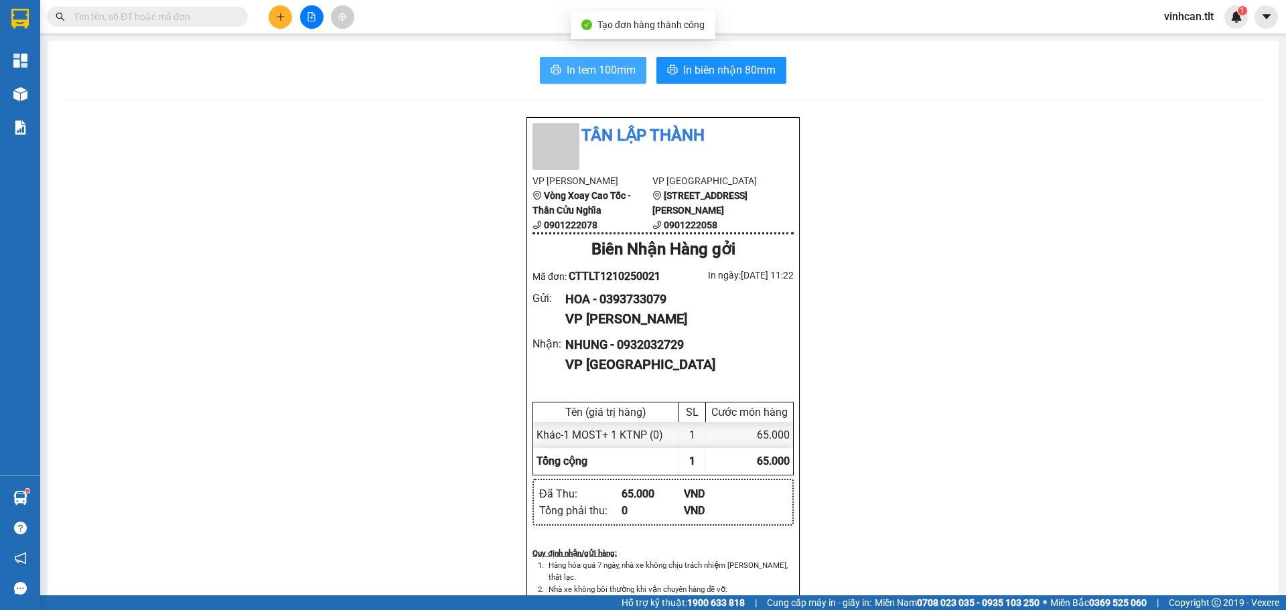
click at [572, 82] on button "In tem 100mm" at bounding box center [593, 70] width 106 height 27
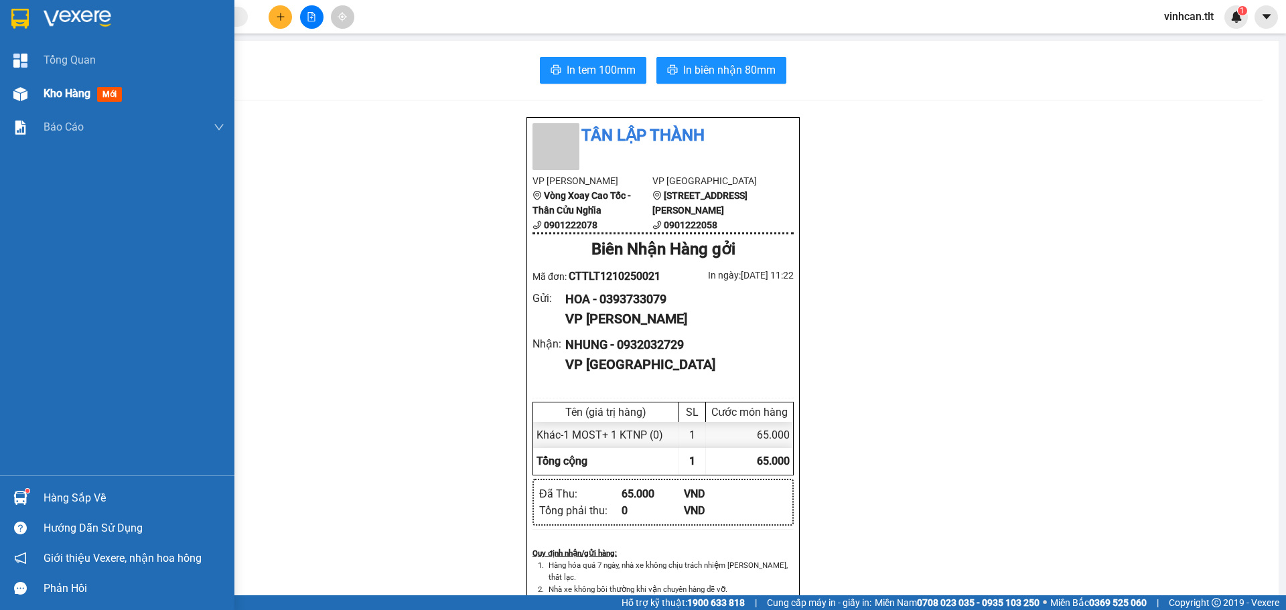
click at [52, 94] on span "Kho hàng" at bounding box center [67, 93] width 47 height 13
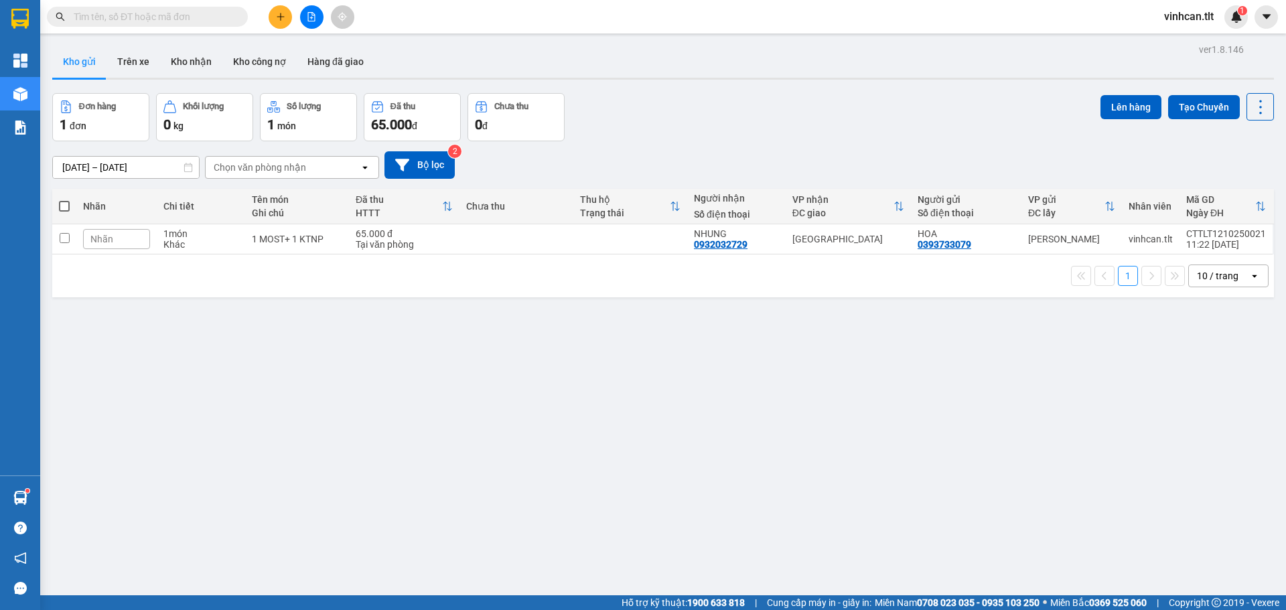
click at [407, 354] on div "ver 1.8.146 Kho gửi Trên xe Kho nhận Kho công nợ Hàng đã giao Đơn hàng 1 đơn Kh…" at bounding box center [663, 345] width 1232 height 610
click at [469, 242] on td at bounding box center [516, 239] width 114 height 30
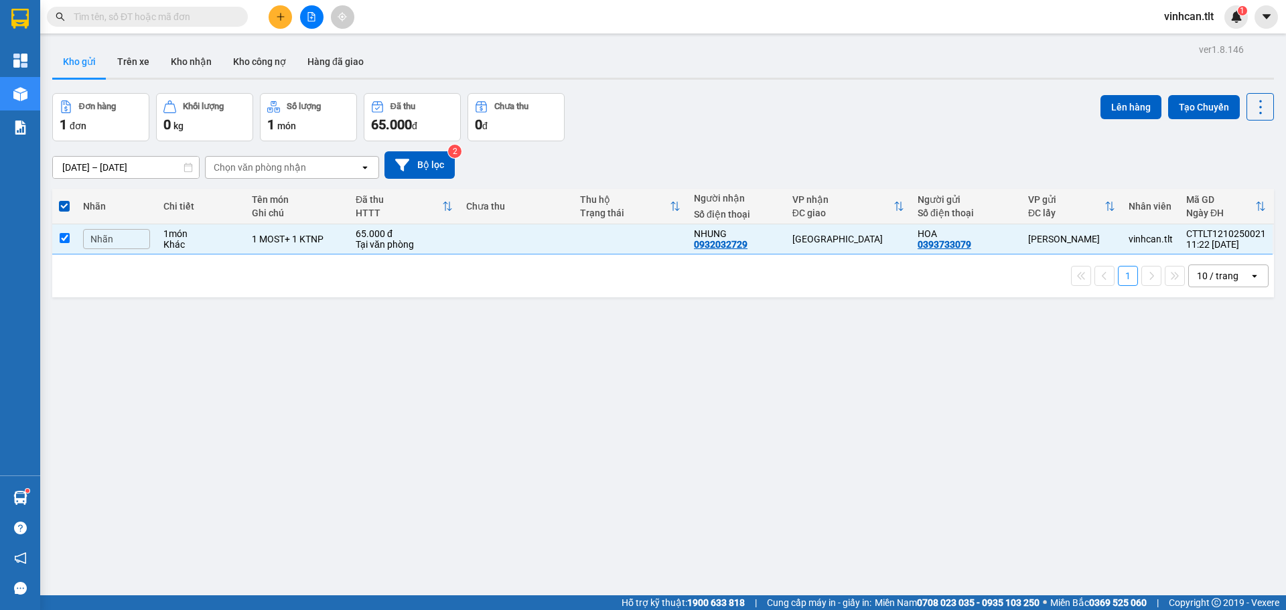
click at [894, 135] on div "Đơn hàng 1 đơn Khối lượng 0 kg Số lượng 1 món Đã thu 65.000 đ Chưa thu 0 đ Lên …" at bounding box center [663, 117] width 1222 height 48
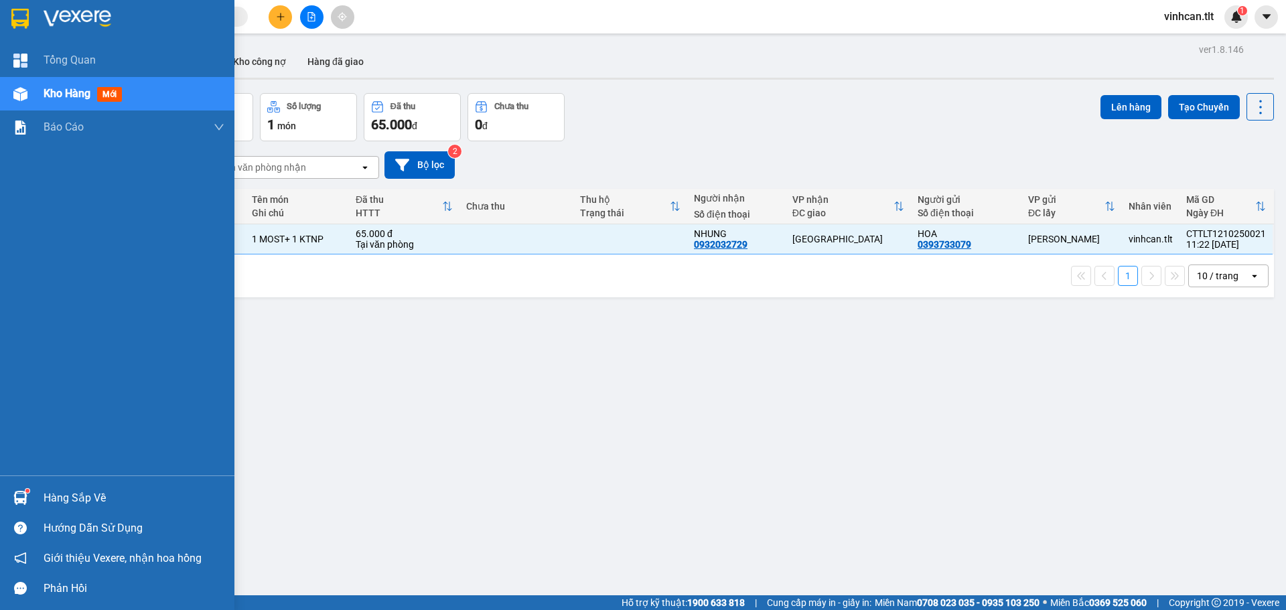
click at [66, 87] on span "Kho hàng" at bounding box center [67, 93] width 47 height 13
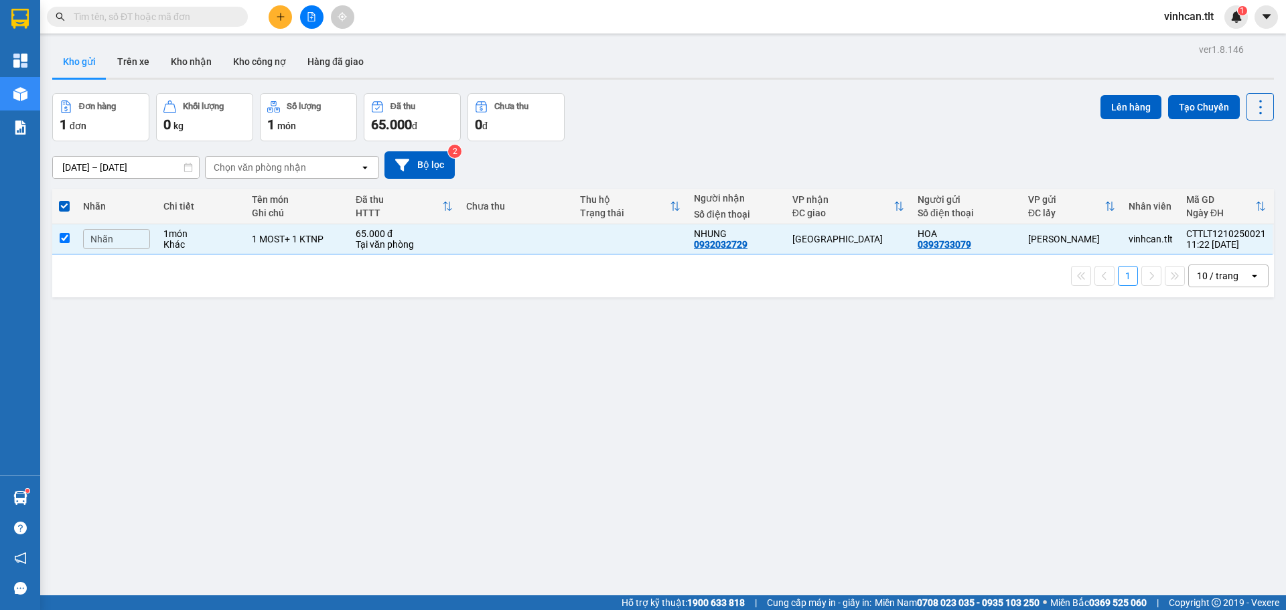
click at [289, 376] on div "ver 1.8.146 Kho gửi Trên xe Kho nhận Kho công nợ Hàng đã giao Đơn hàng 1 đơn Kh…" at bounding box center [663, 345] width 1232 height 610
click at [903, 133] on div "Đơn hàng 1 đơn Khối lượng 0 kg Số lượng 1 món Đã thu 65.000 đ Chưa thu 0 đ Lên …" at bounding box center [663, 117] width 1222 height 48
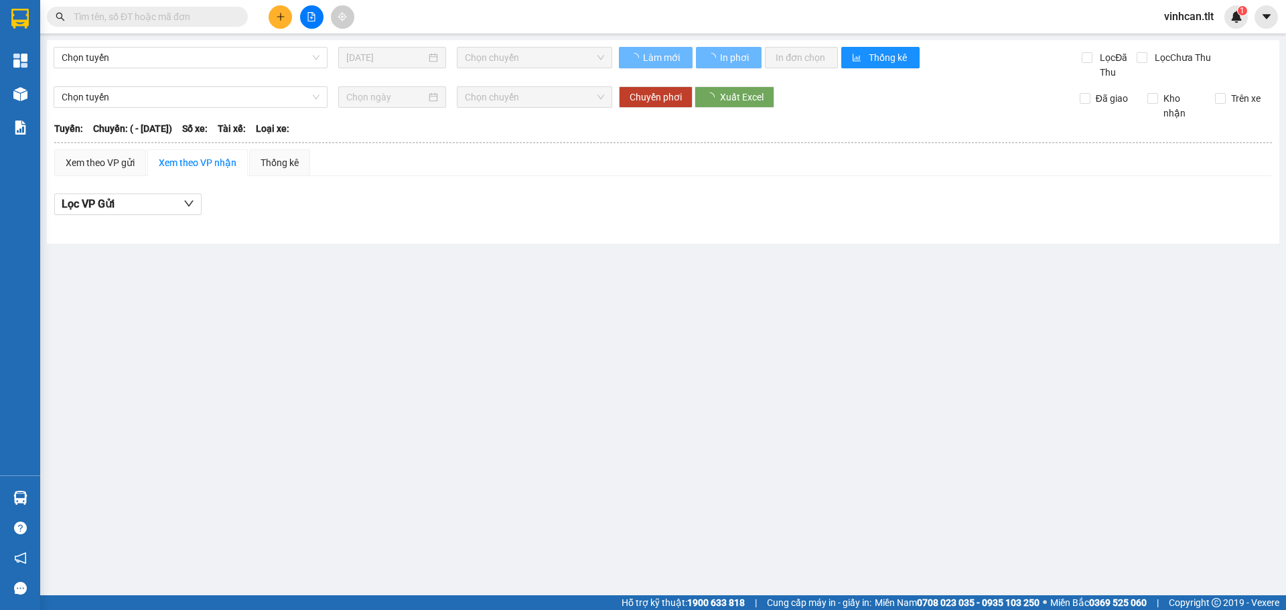
type input "[DATE]"
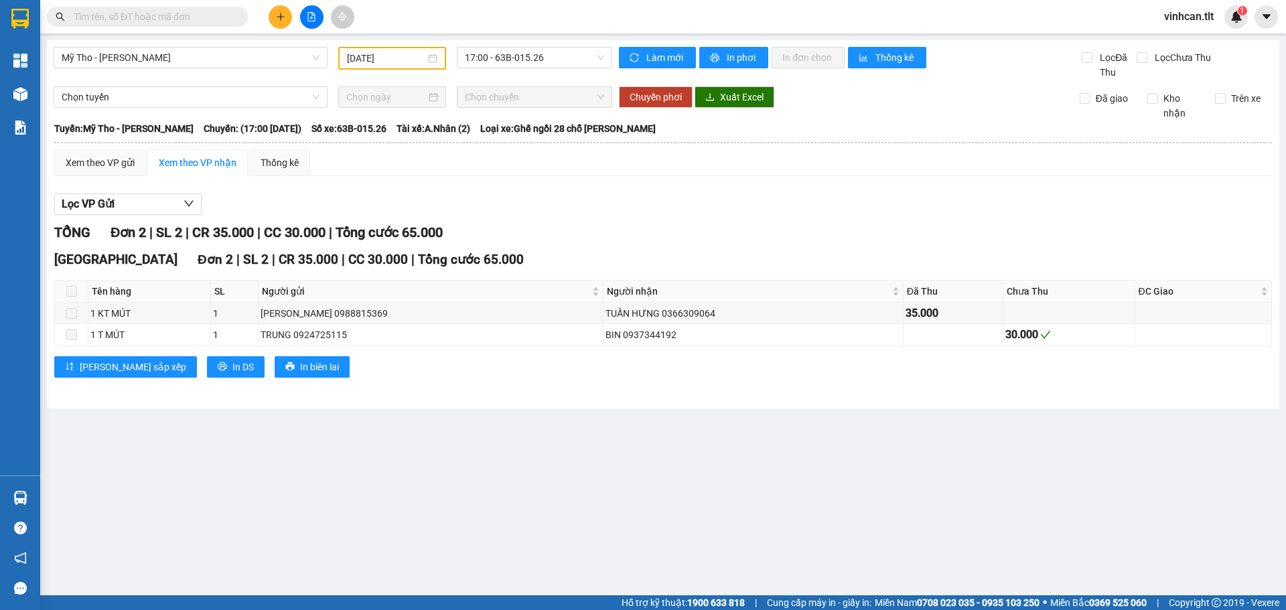
click at [159, 13] on input "text" at bounding box center [153, 16] width 158 height 15
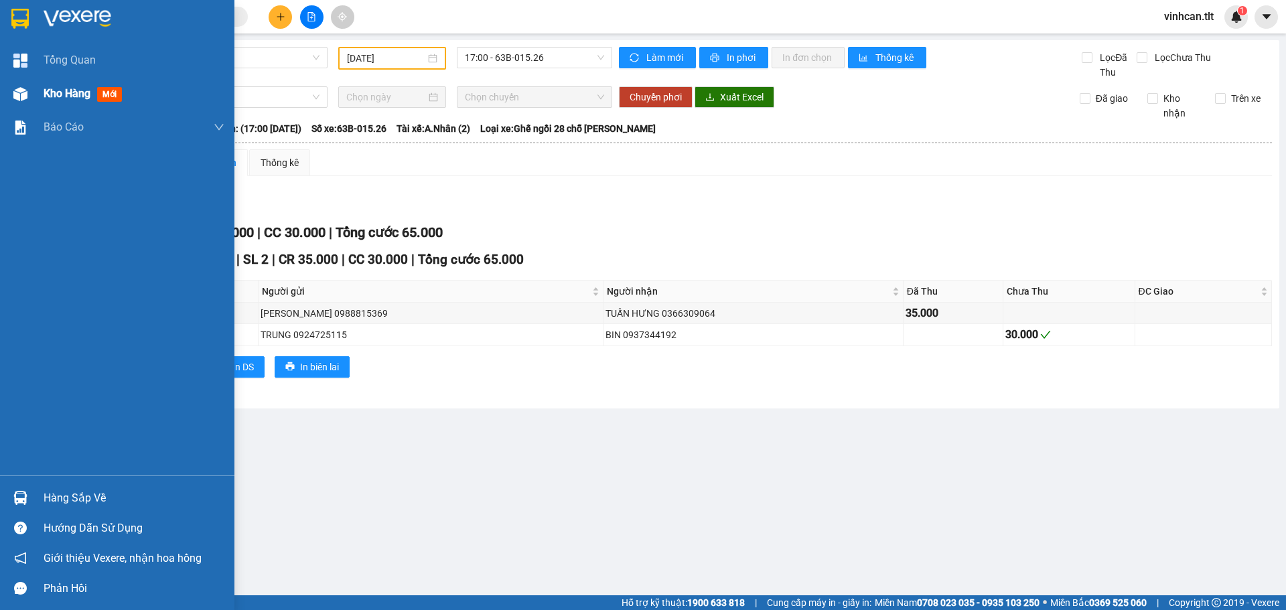
click at [66, 94] on span "Kho hàng" at bounding box center [67, 93] width 47 height 13
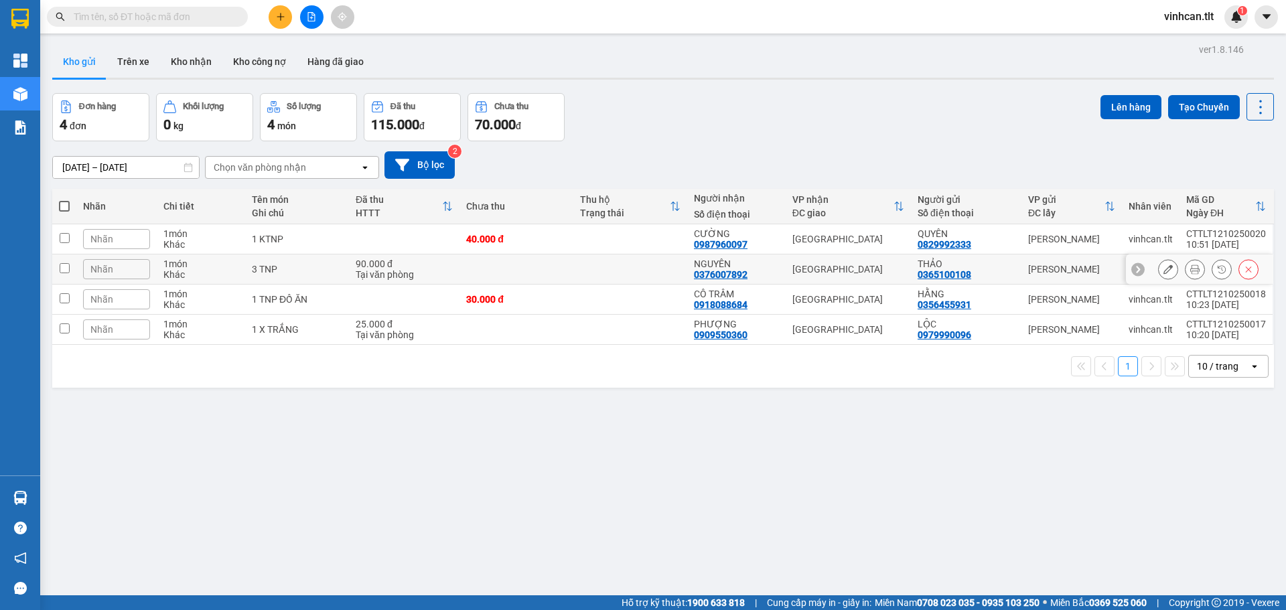
click at [301, 275] on td "3 TNP" at bounding box center [297, 270] width 104 height 30
checkbox input "true"
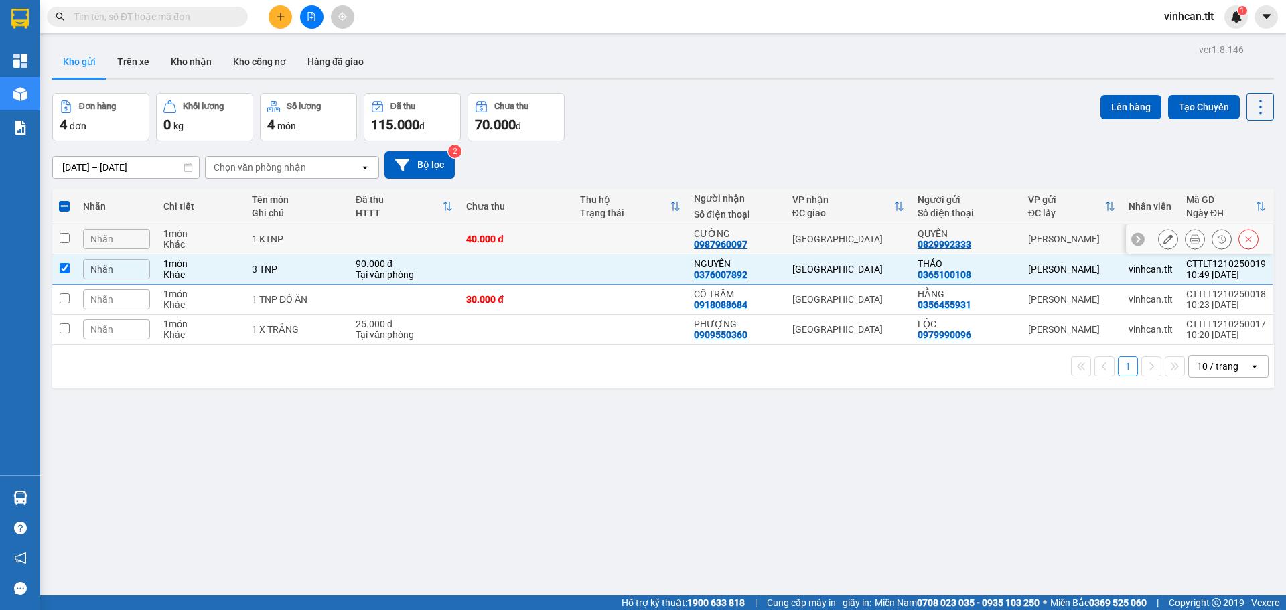
click at [304, 237] on div "1 KTNP" at bounding box center [297, 239] width 90 height 11
checkbox input "true"
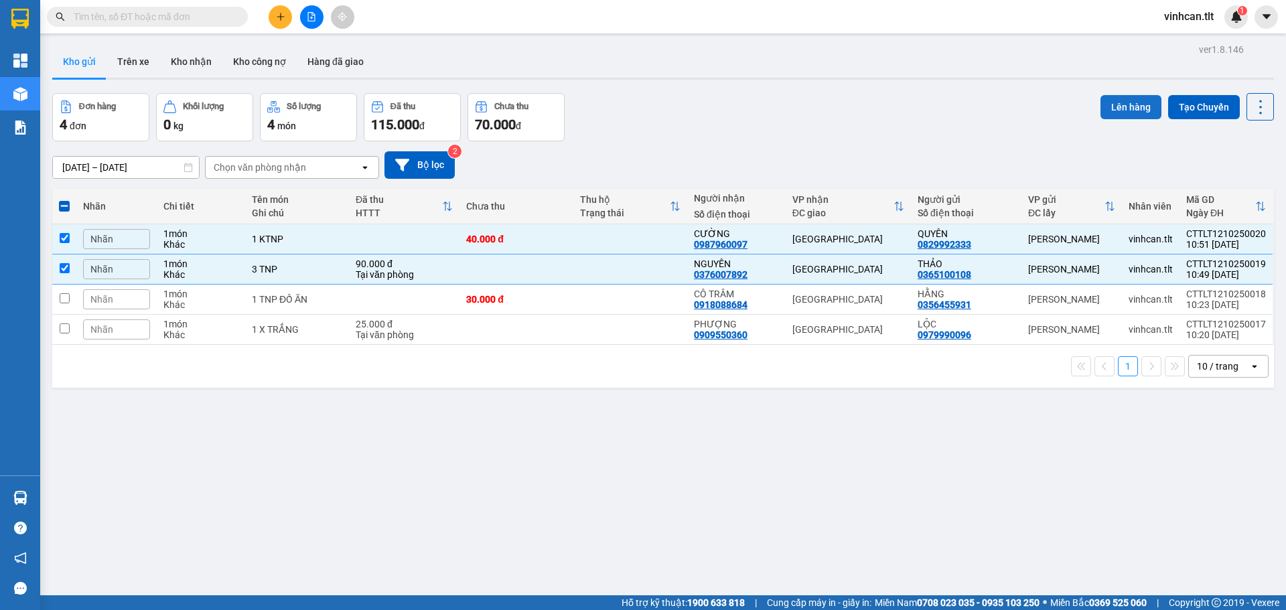
click at [1114, 106] on button "Lên hàng" at bounding box center [1130, 107] width 61 height 24
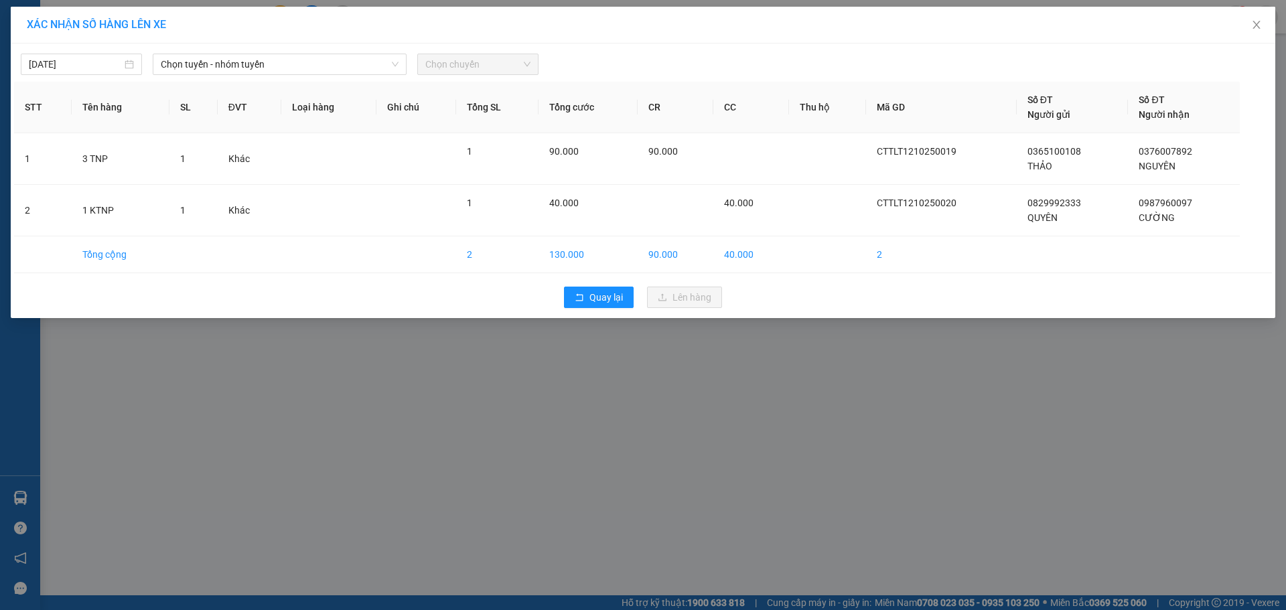
click at [266, 76] on div "[DATE] Chọn tuyến - nhóm tuyến Chọn chuyến STT Tên hàng SL ĐVT Loại hàng Ghi ch…" at bounding box center [643, 181] width 1264 height 275
click at [259, 72] on span "Chọn tuyến - nhóm tuyến" at bounding box center [280, 64] width 238 height 20
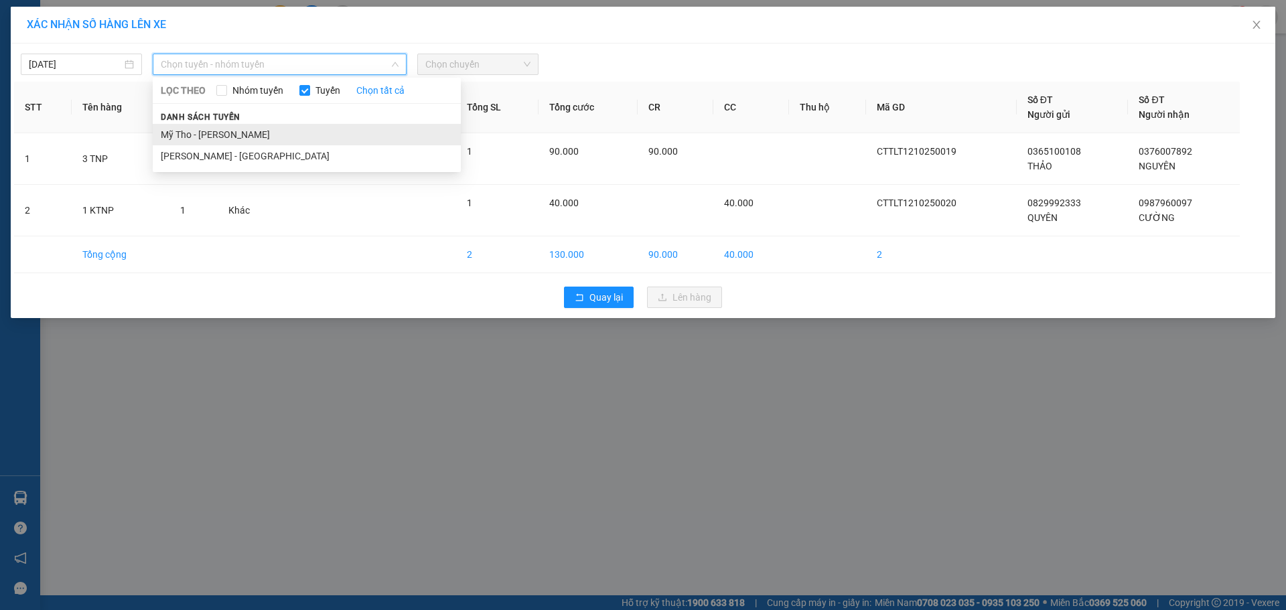
click at [199, 134] on li "Mỹ Tho - [PERSON_NAME]" at bounding box center [307, 134] width 308 height 21
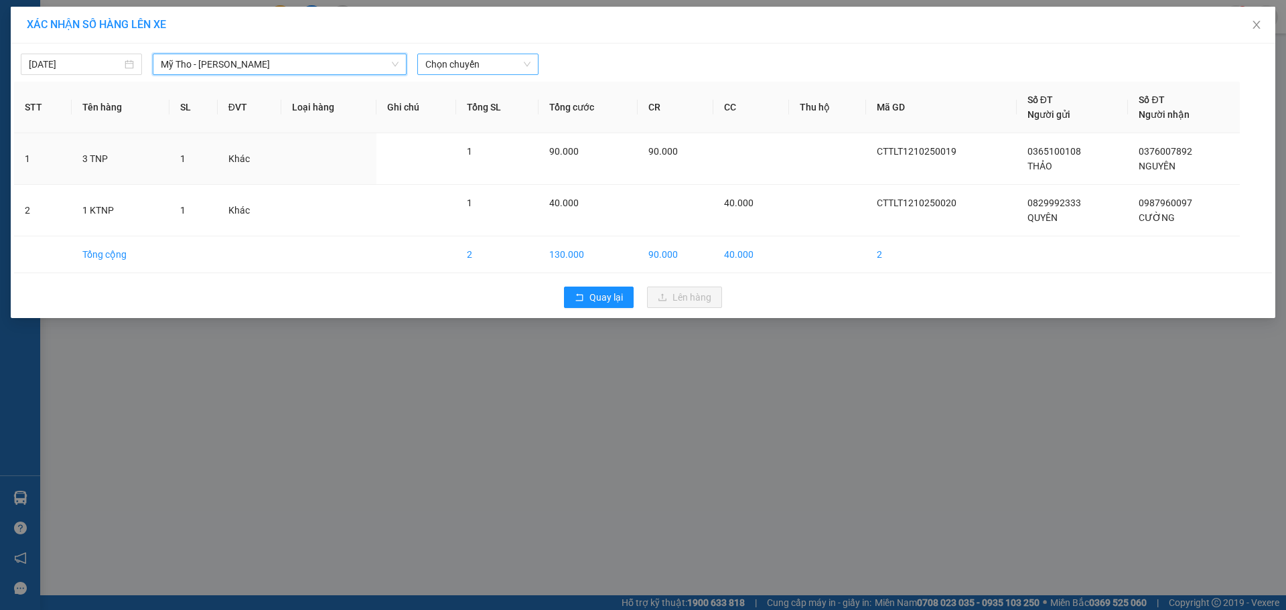
click at [455, 62] on span "Chọn chuyến" at bounding box center [477, 64] width 105 height 20
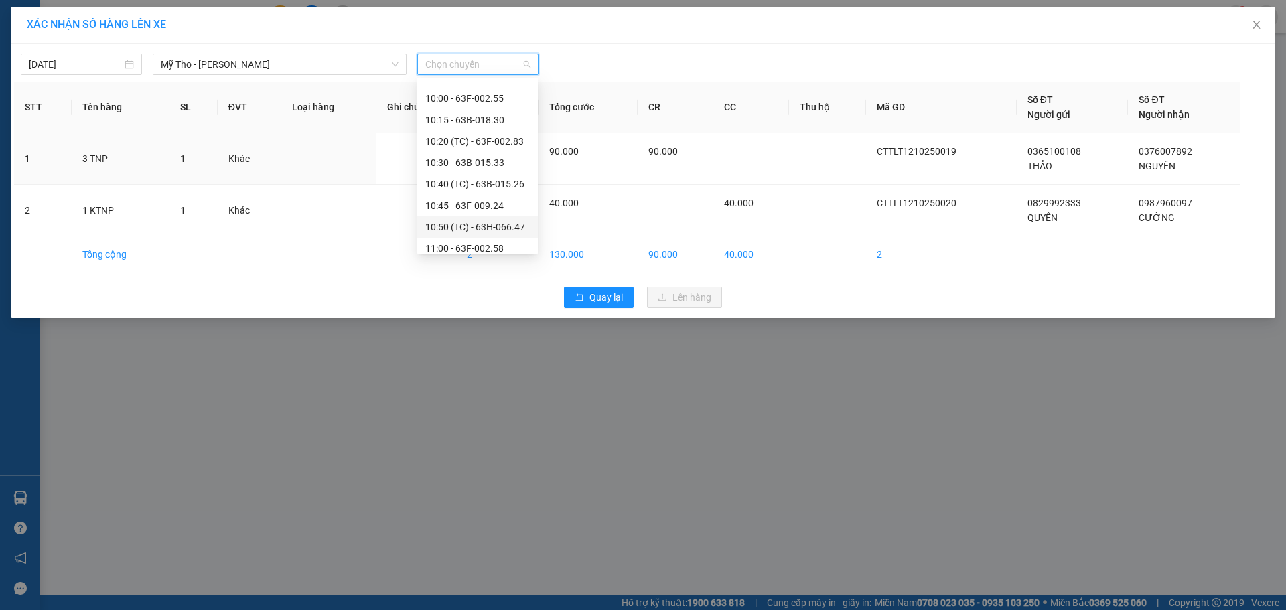
scroll to position [871, 0]
click at [486, 208] on div "10:45 - 63F-009.24" at bounding box center [477, 206] width 104 height 15
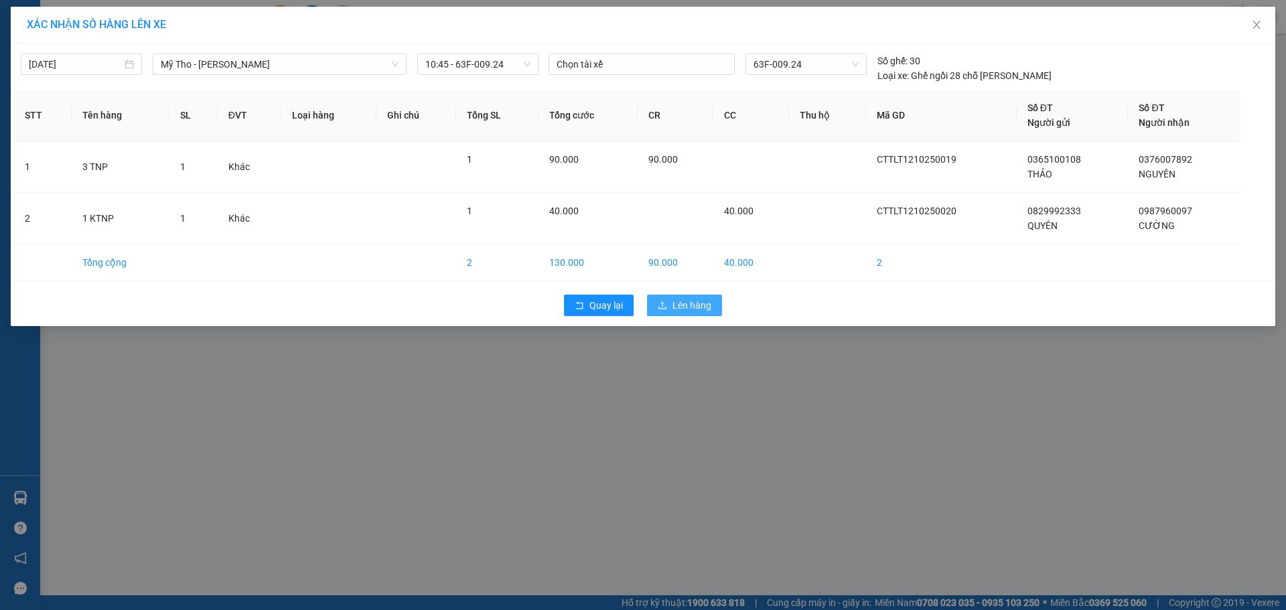
click at [668, 305] on button "Lên hàng" at bounding box center [684, 305] width 75 height 21
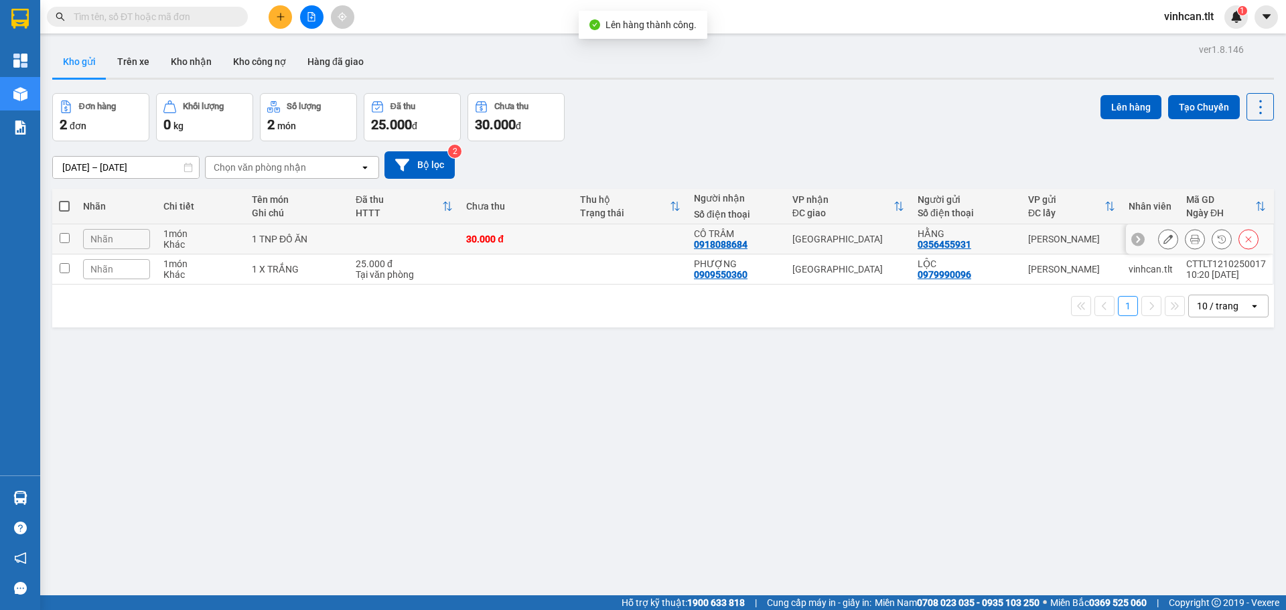
click at [577, 234] on td at bounding box center [630, 239] width 114 height 30
checkbox input "true"
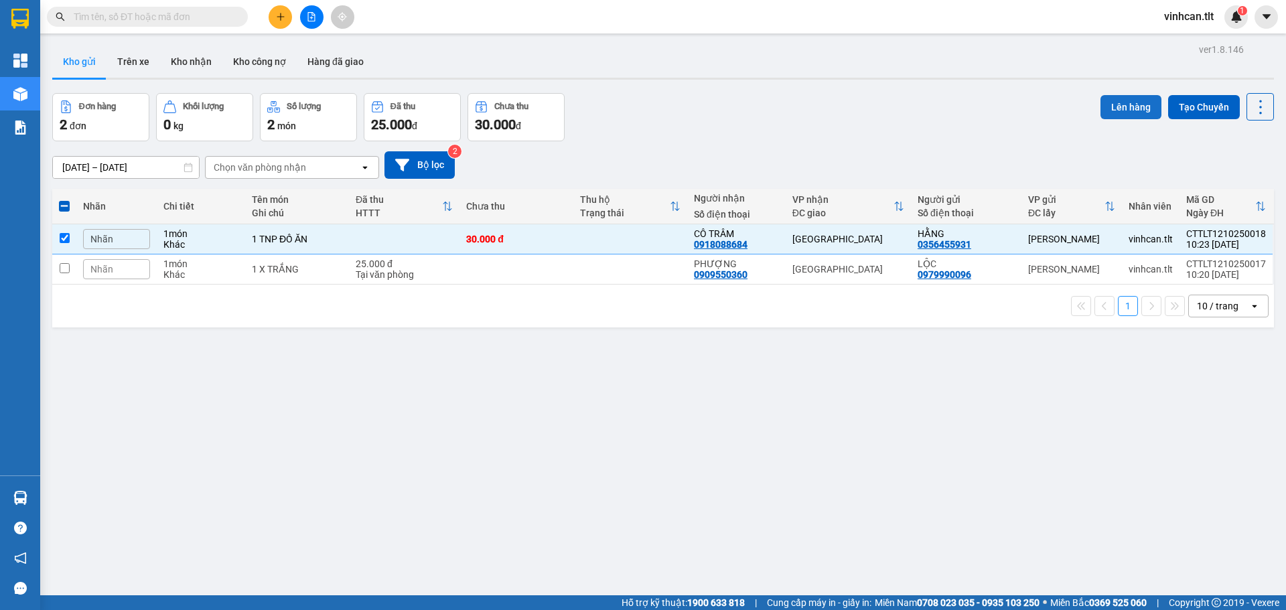
click at [1106, 102] on button "Lên hàng" at bounding box center [1130, 107] width 61 height 24
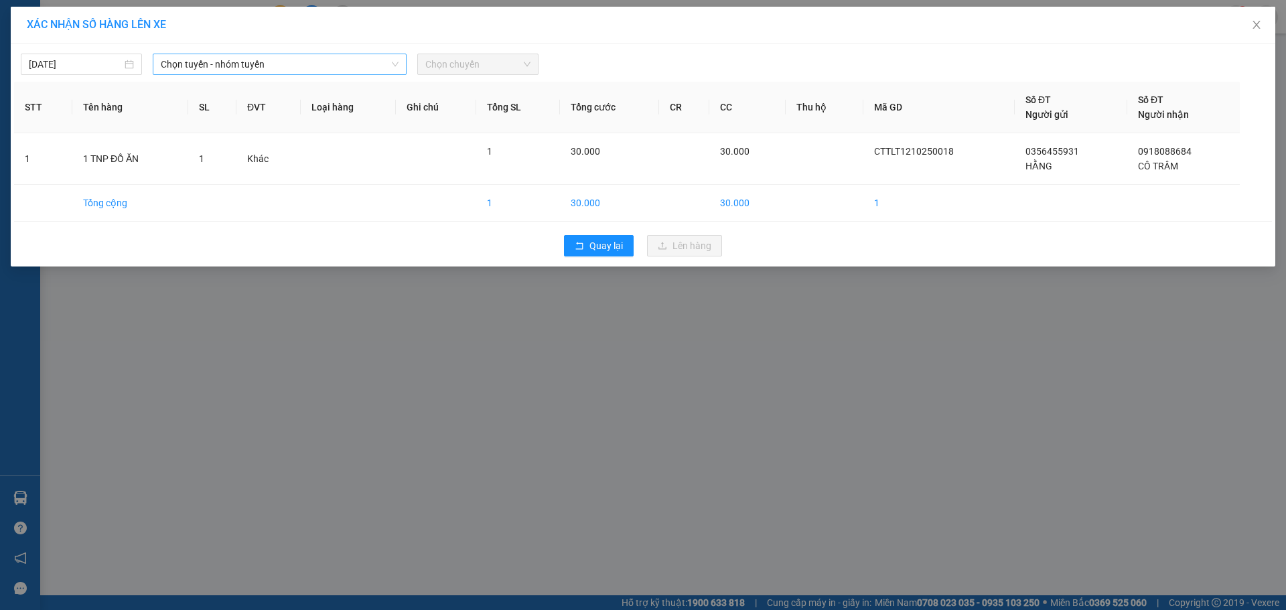
click at [263, 64] on span "Chọn tuyến - nhóm tuyến" at bounding box center [280, 64] width 238 height 20
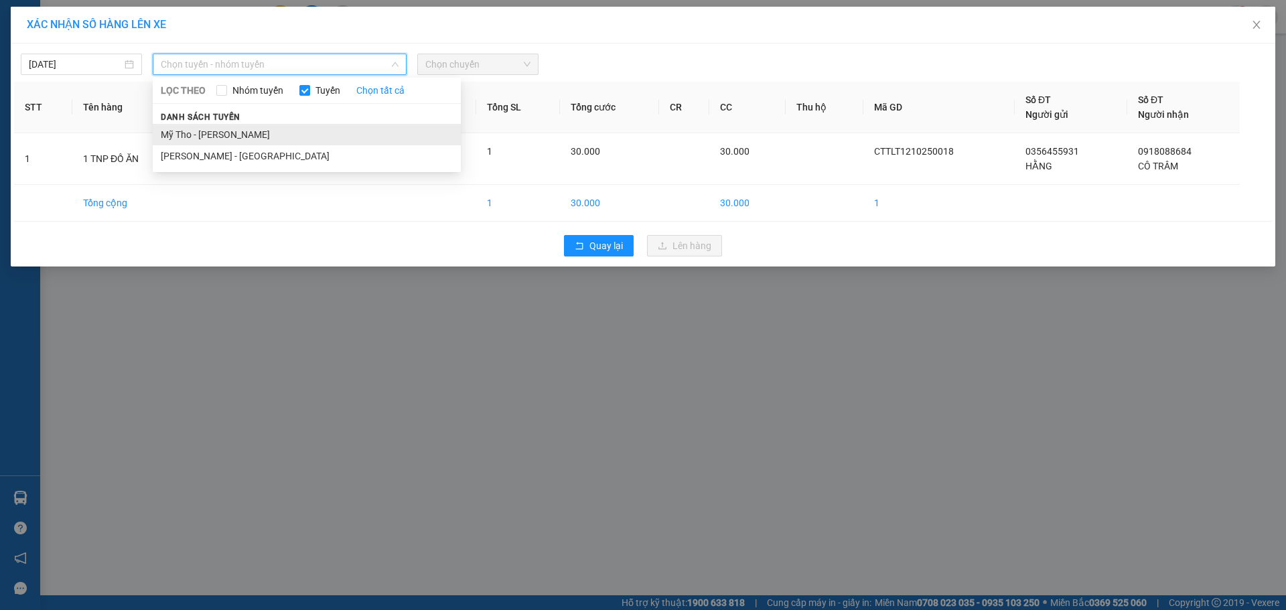
click at [229, 135] on li "Mỹ Tho - [PERSON_NAME]" at bounding box center [307, 134] width 308 height 21
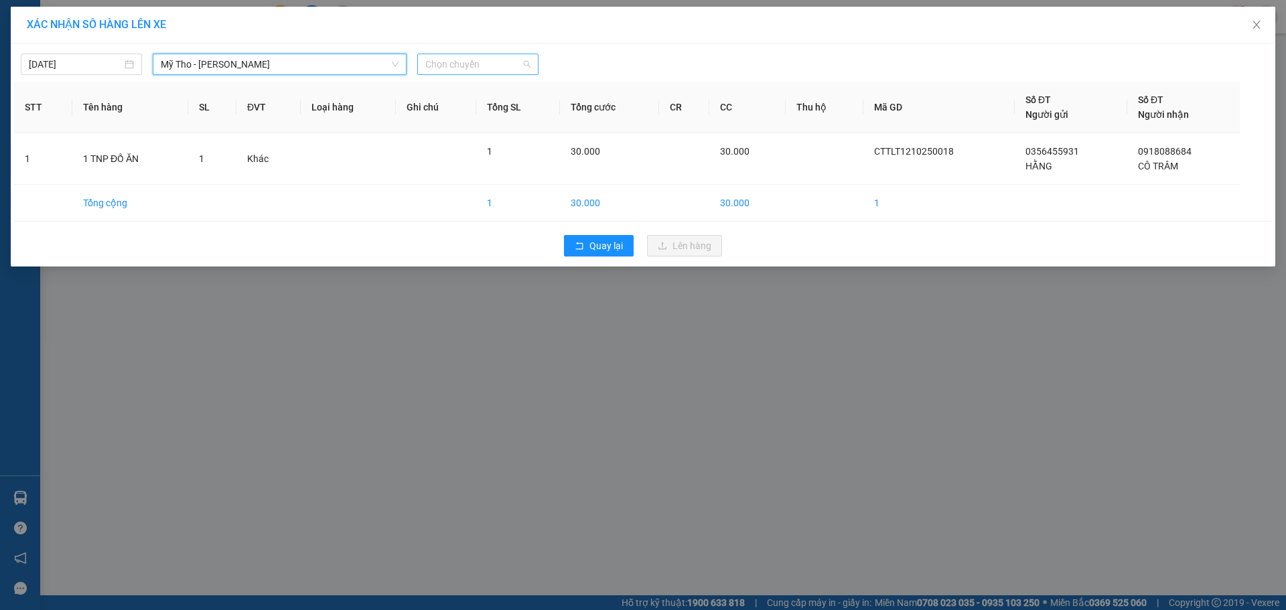
click at [472, 60] on span "Chọn chuyến" at bounding box center [477, 64] width 105 height 20
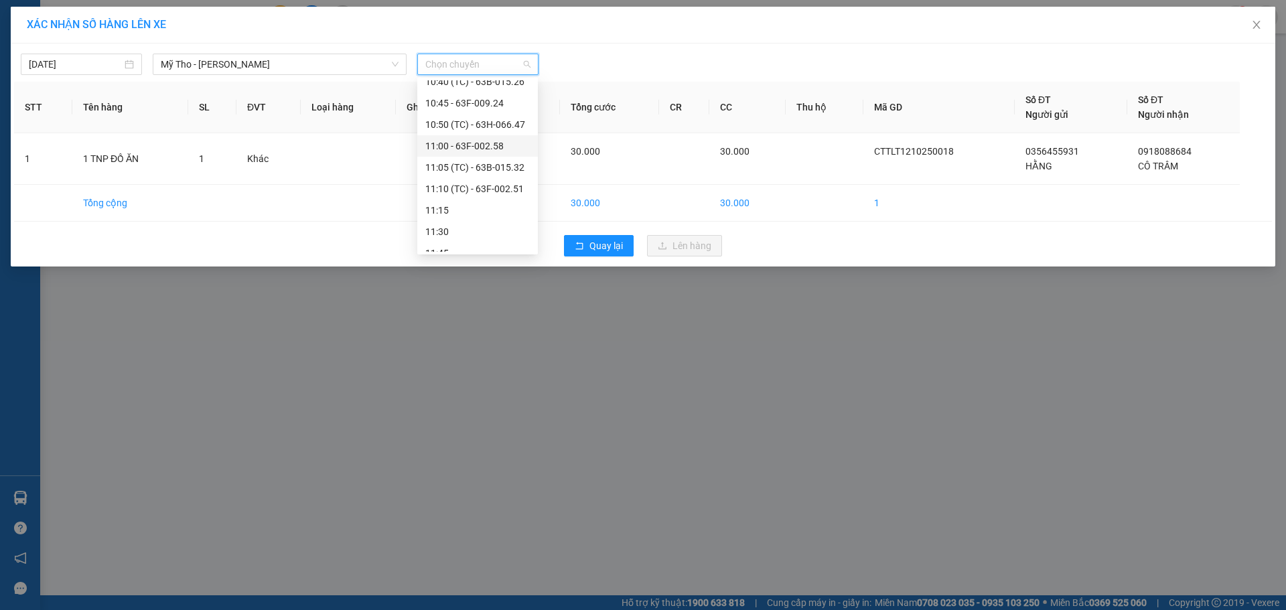
scroll to position [938, 0]
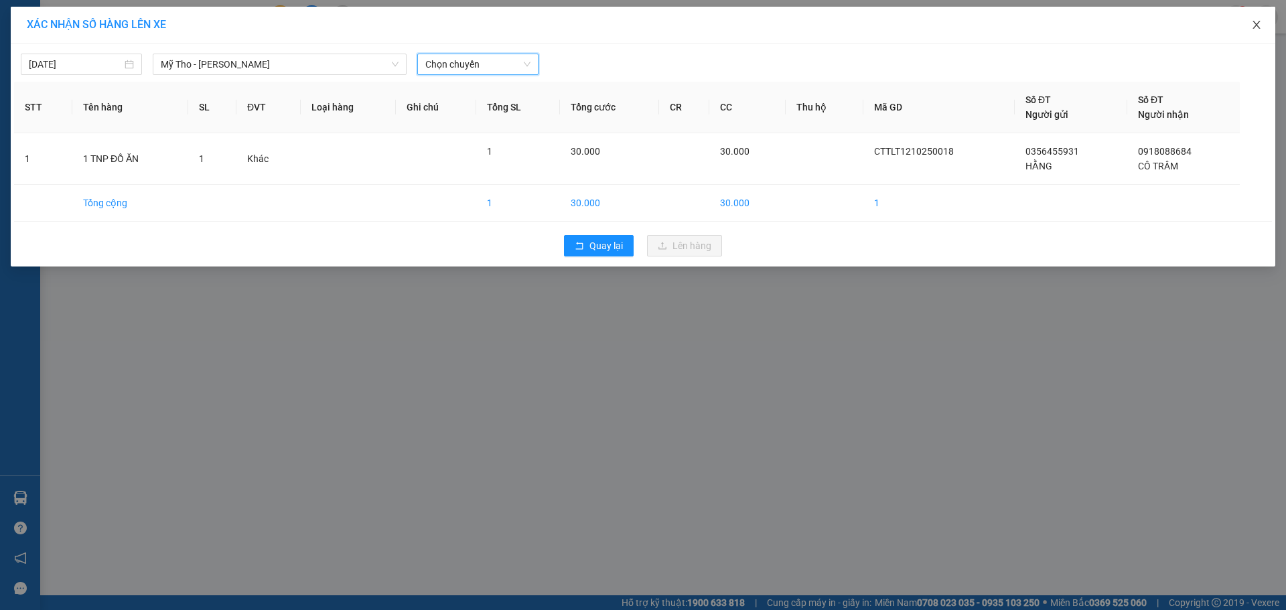
click at [1253, 29] on icon "close" at bounding box center [1256, 24] width 11 height 11
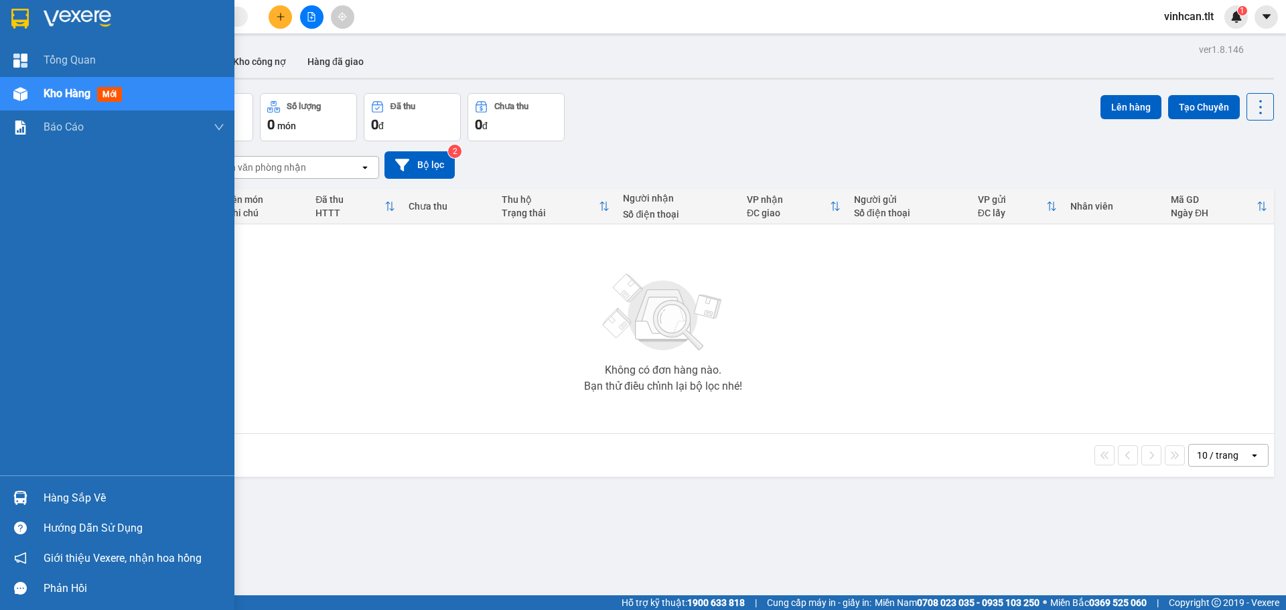
click at [60, 89] on span "Kho hàng" at bounding box center [67, 93] width 47 height 13
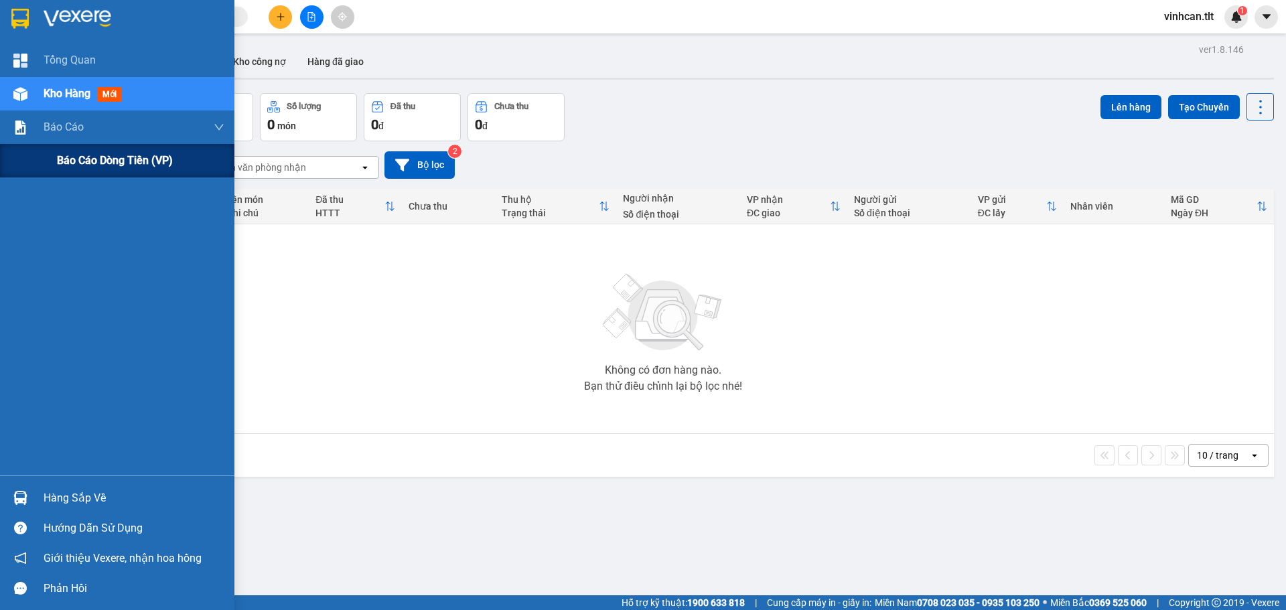
click at [55, 167] on div "Báo cáo dòng tiền (VP)" at bounding box center [117, 160] width 234 height 33
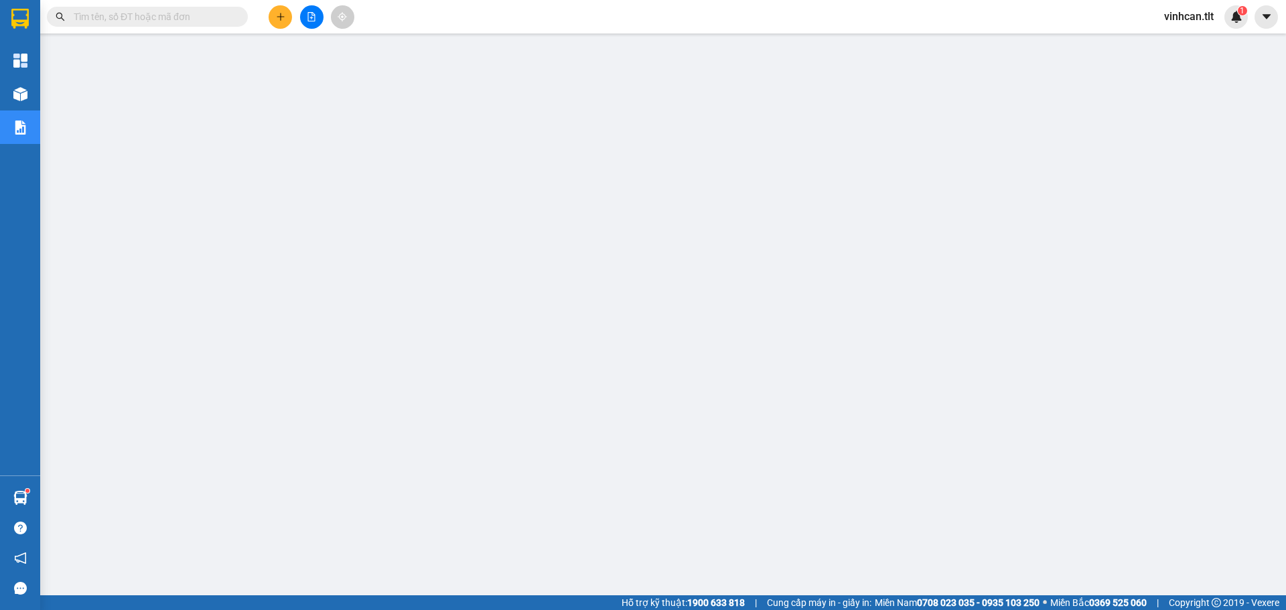
click at [137, 13] on input "text" at bounding box center [153, 16] width 158 height 15
paste input "0907796578"
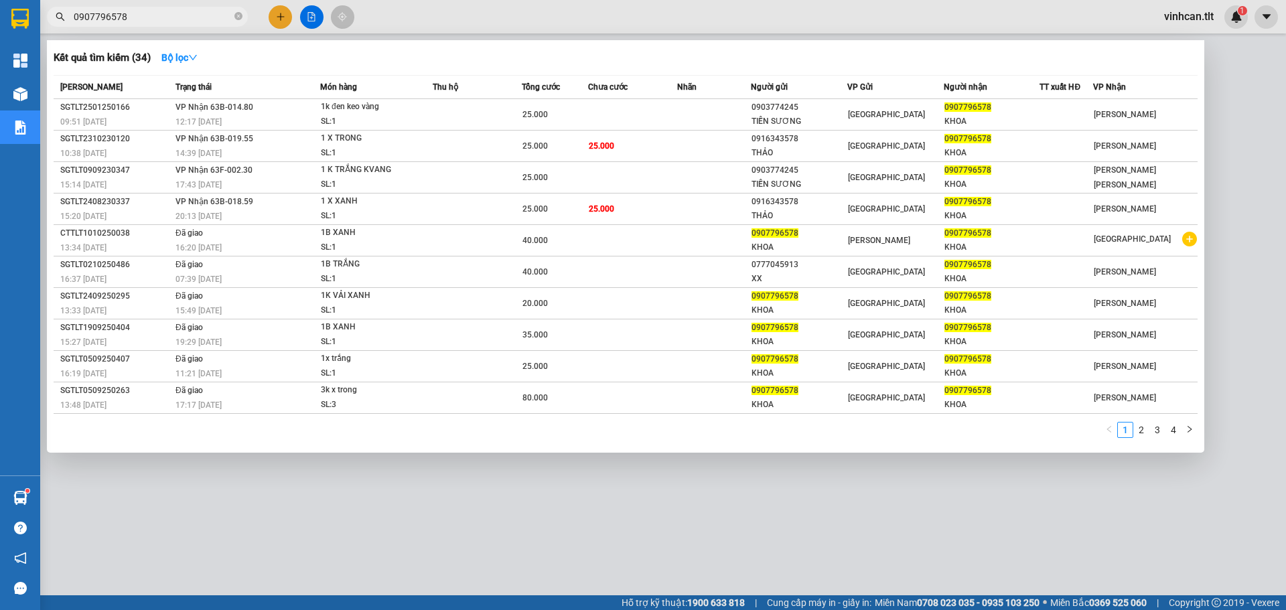
type input "0907796578"
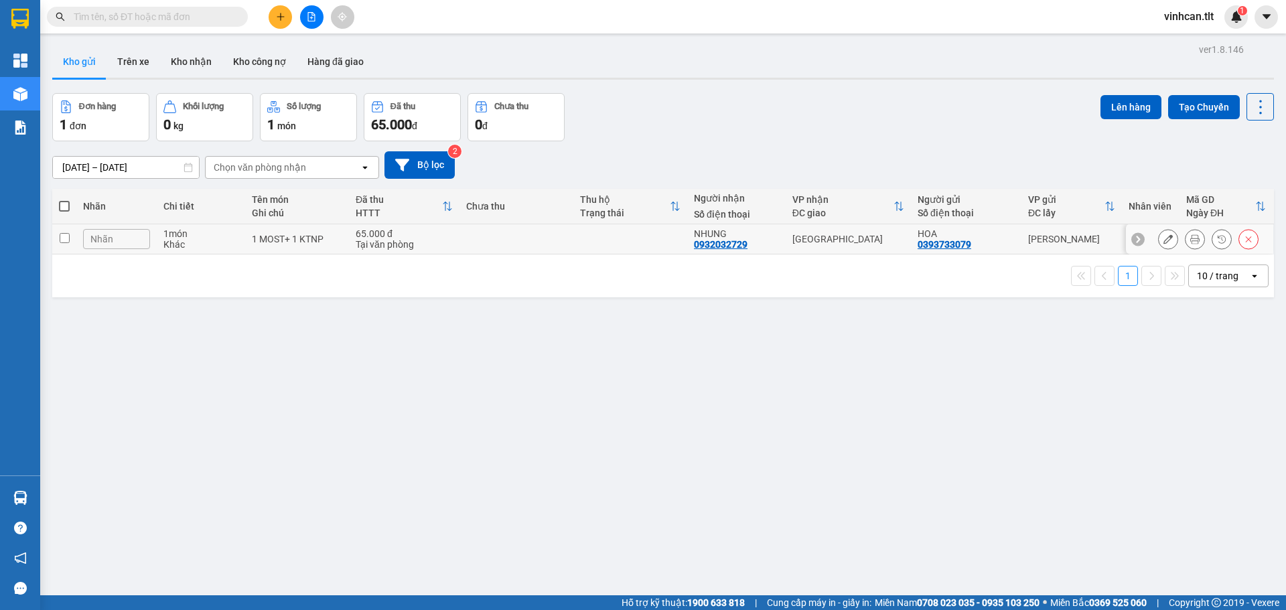
click at [544, 244] on td at bounding box center [516, 239] width 114 height 30
checkbox input "true"
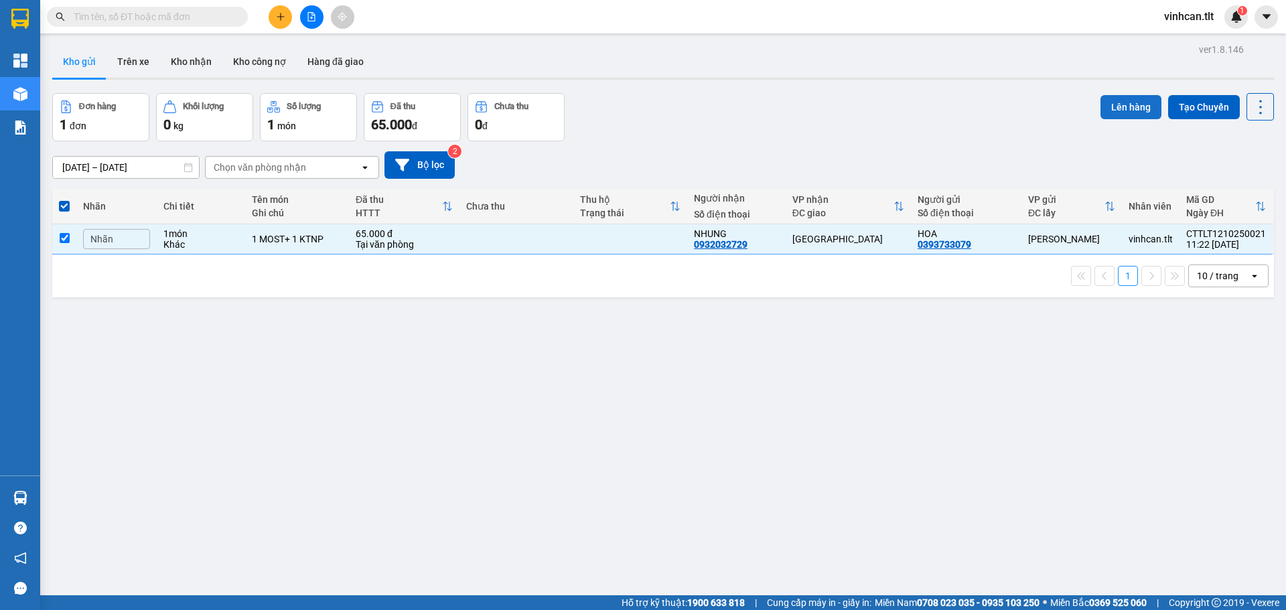
click at [1110, 104] on button "Lên hàng" at bounding box center [1130, 107] width 61 height 24
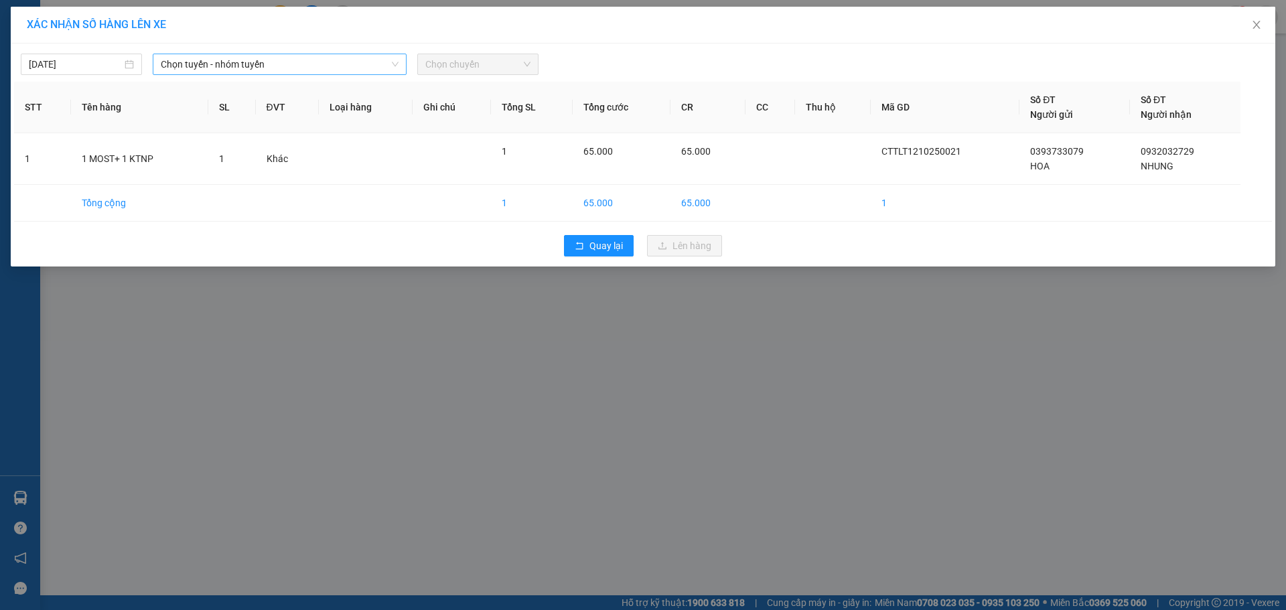
click at [291, 64] on span "Chọn tuyến - nhóm tuyến" at bounding box center [280, 64] width 238 height 20
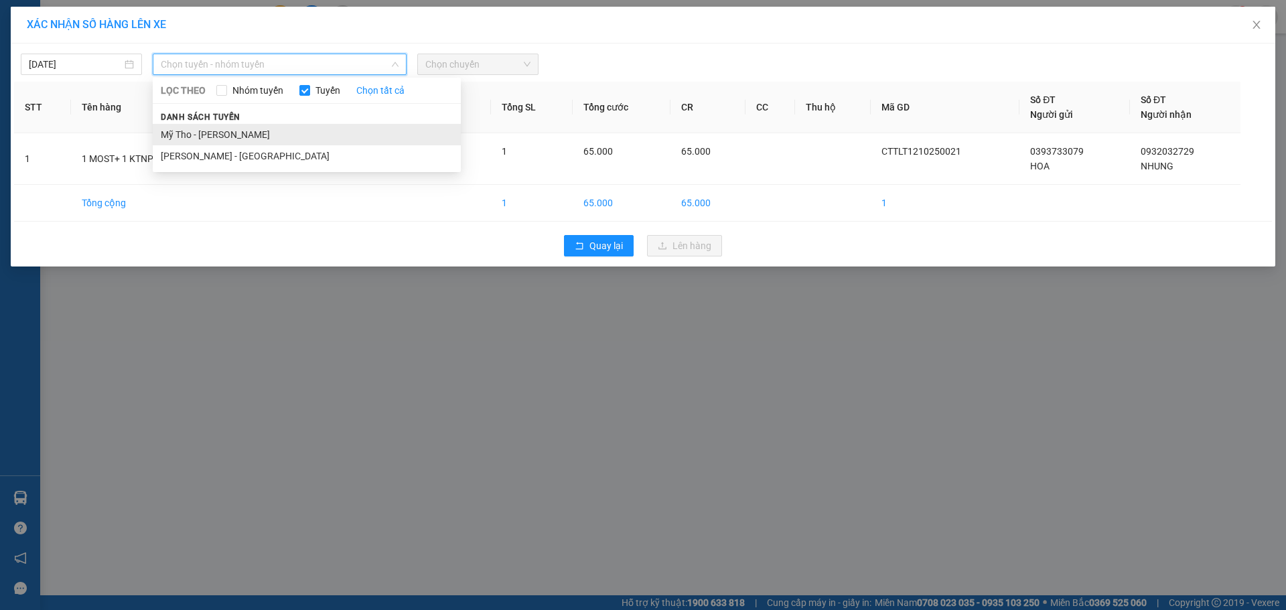
click at [228, 129] on li "Mỹ Tho - [PERSON_NAME]" at bounding box center [307, 134] width 308 height 21
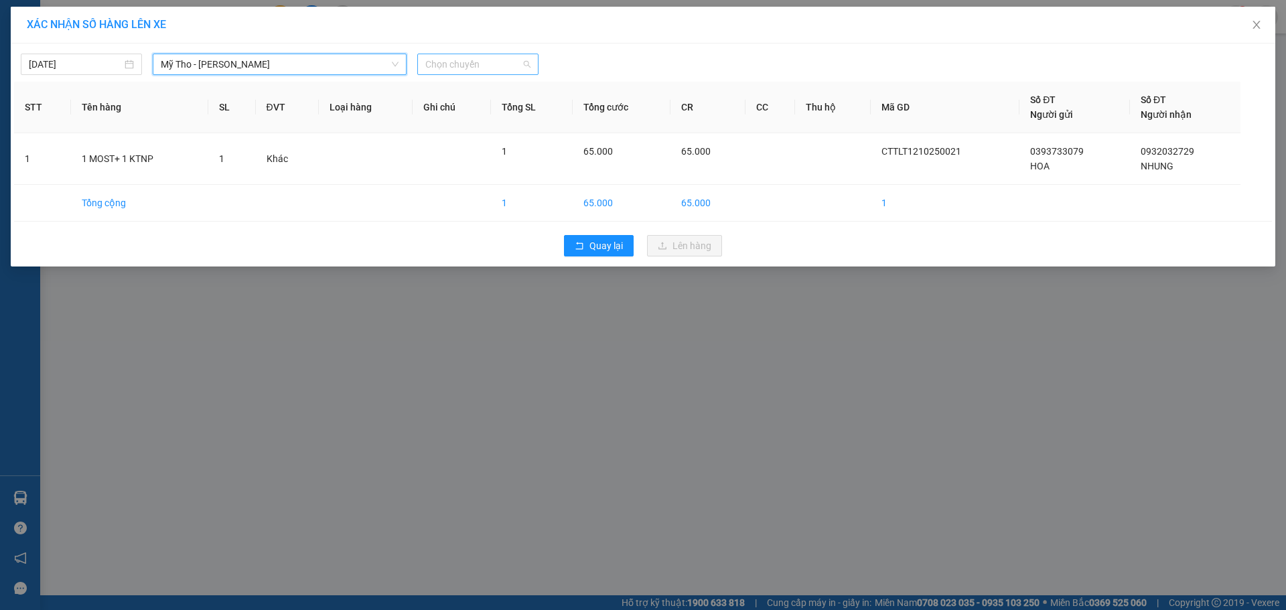
click at [466, 58] on span "Chọn chuyến" at bounding box center [477, 64] width 105 height 20
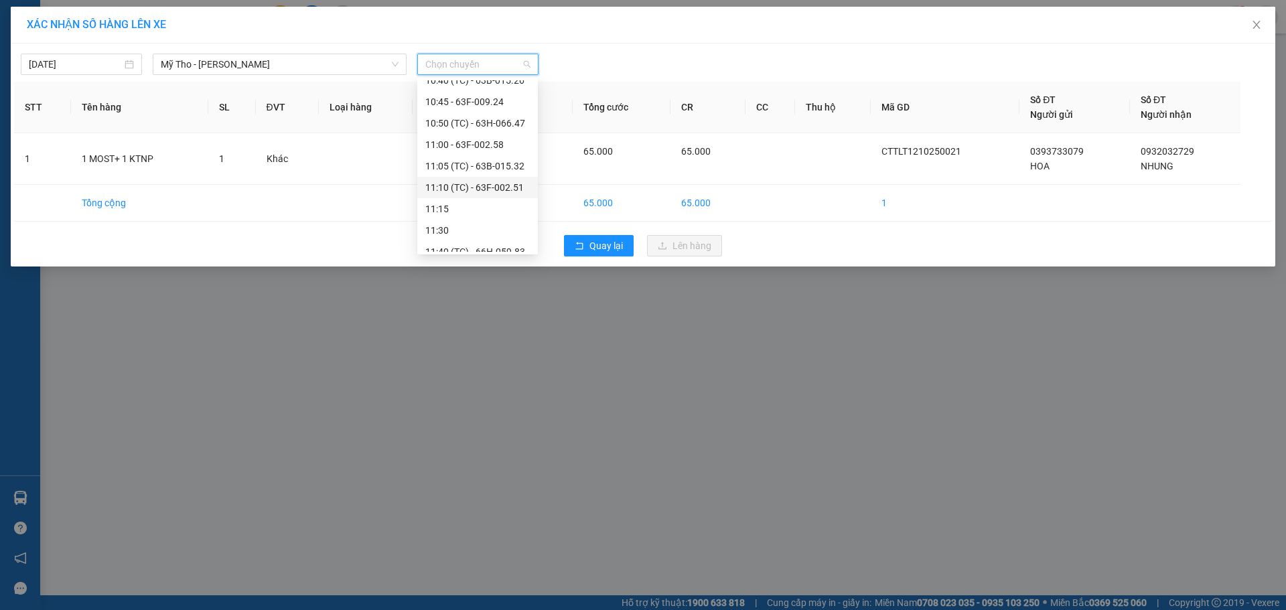
scroll to position [938, 0]
click at [478, 104] on div "10:30 - 63B-015.33" at bounding box center [477, 96] width 121 height 21
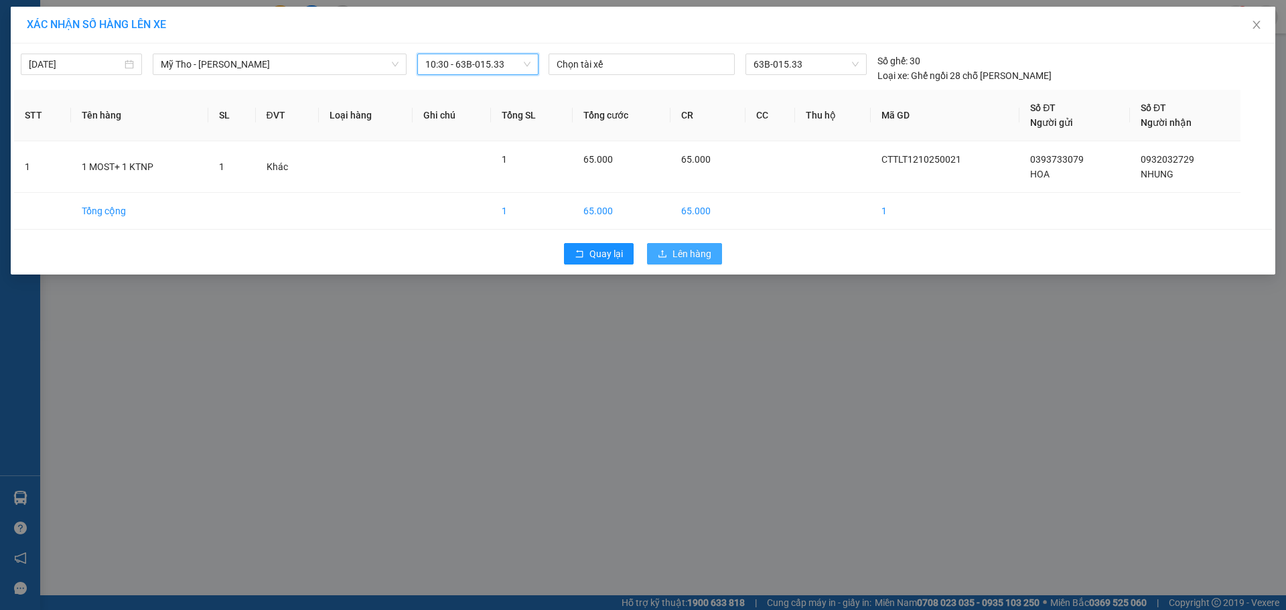
click at [692, 257] on span "Lên hàng" at bounding box center [691, 253] width 39 height 15
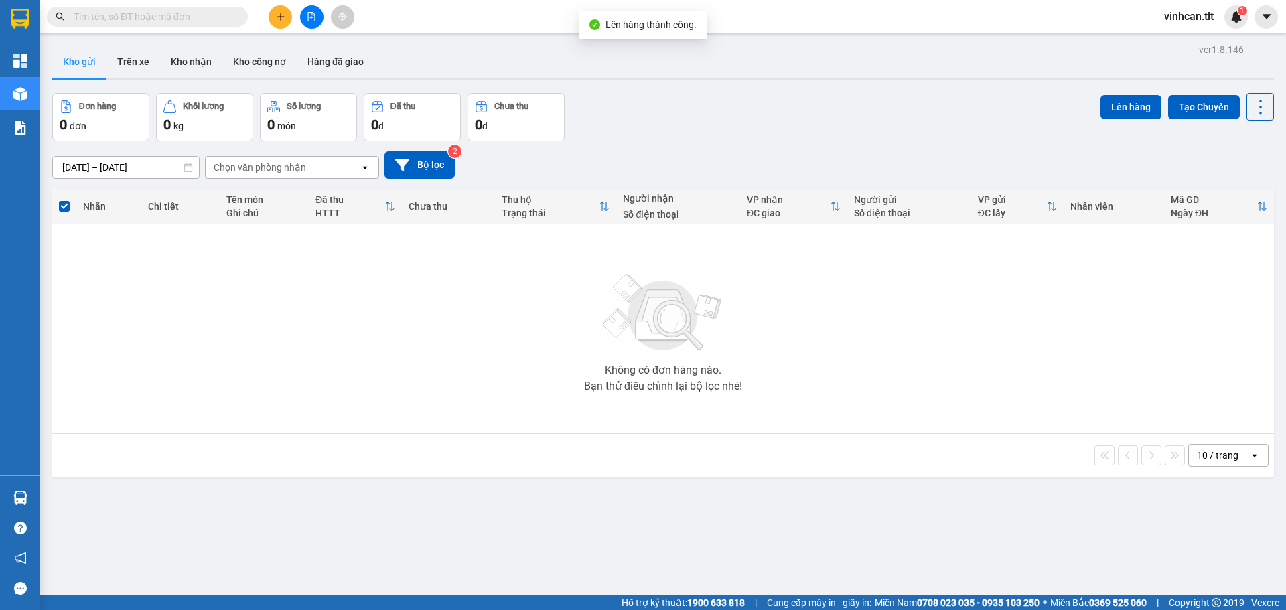
click at [313, 23] on button at bounding box center [311, 16] width 23 height 23
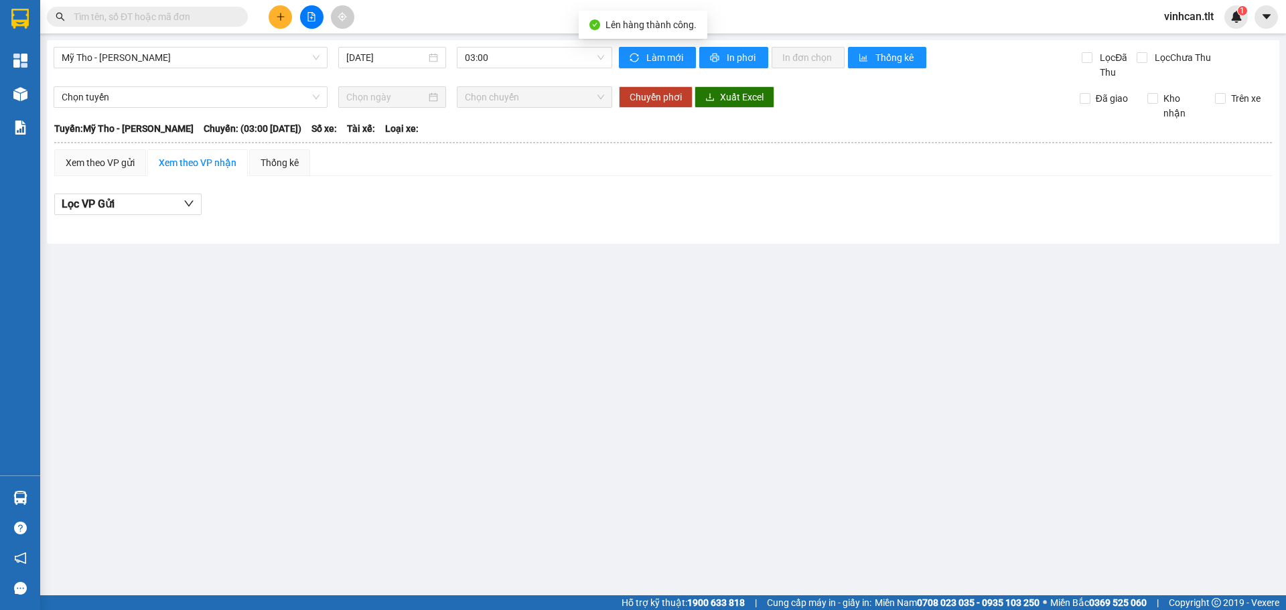
click at [513, 68] on div "Mỹ Tho - Hồ Chí Minh 12/10/2025 03:00" at bounding box center [333, 63] width 559 height 33
click at [515, 63] on span "03:00" at bounding box center [534, 58] width 139 height 20
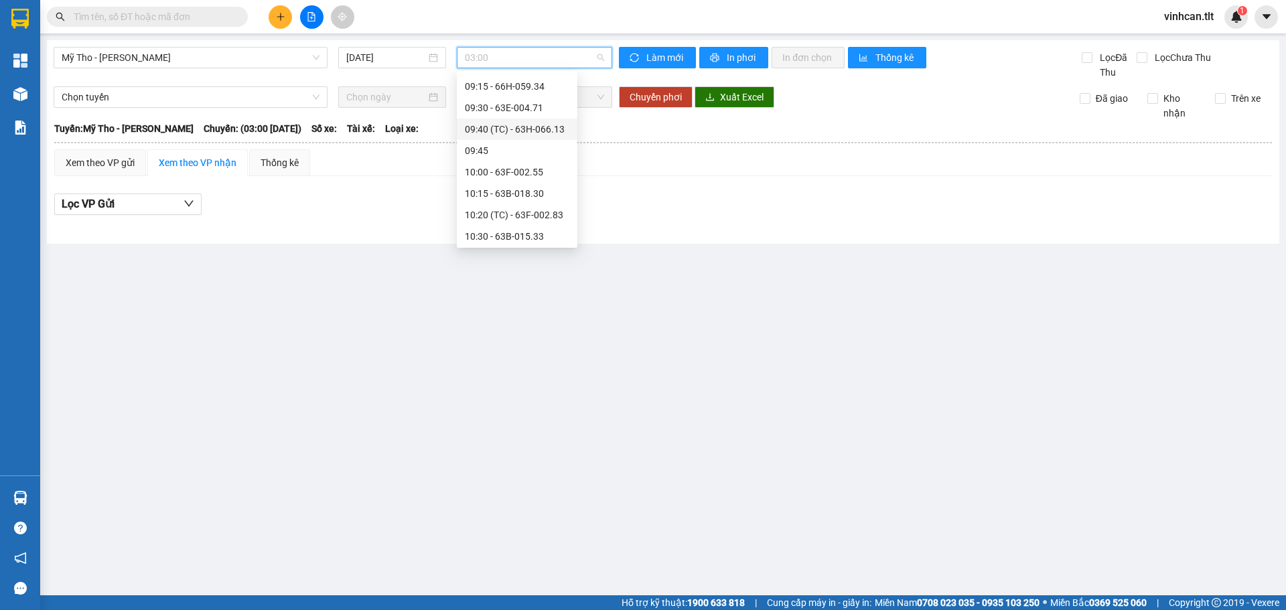
scroll to position [804, 0]
click at [534, 222] on div "10:30 - 63B-015.33" at bounding box center [517, 223] width 104 height 15
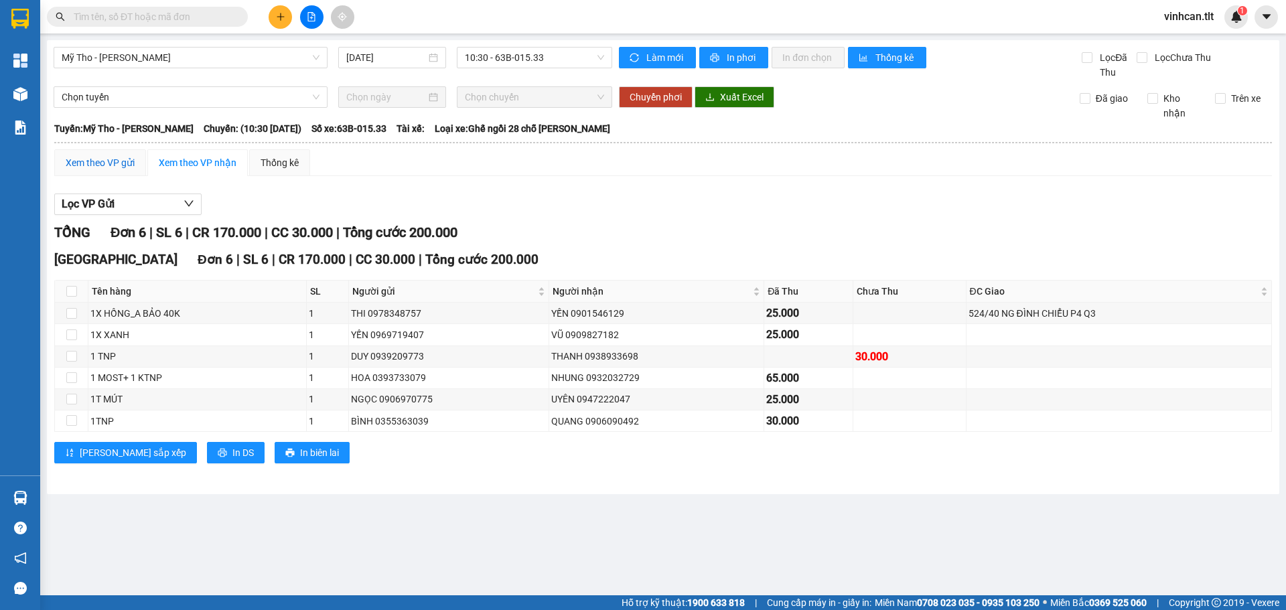
click at [119, 159] on div "Xem theo VP gửi" at bounding box center [100, 162] width 69 height 15
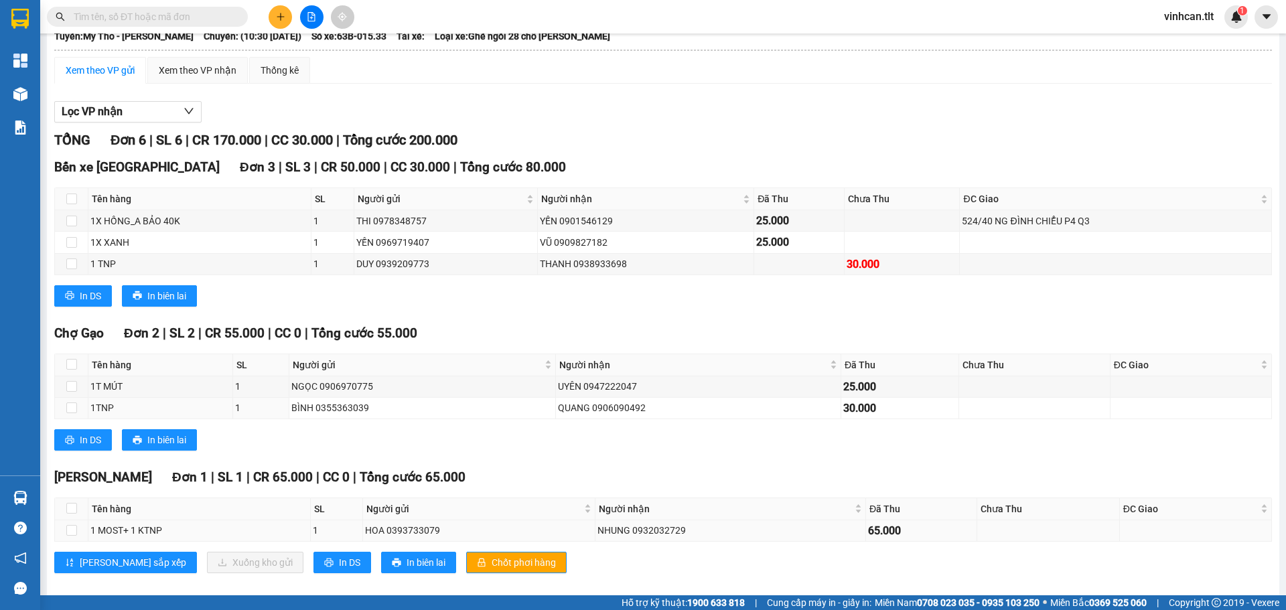
scroll to position [108, 0]
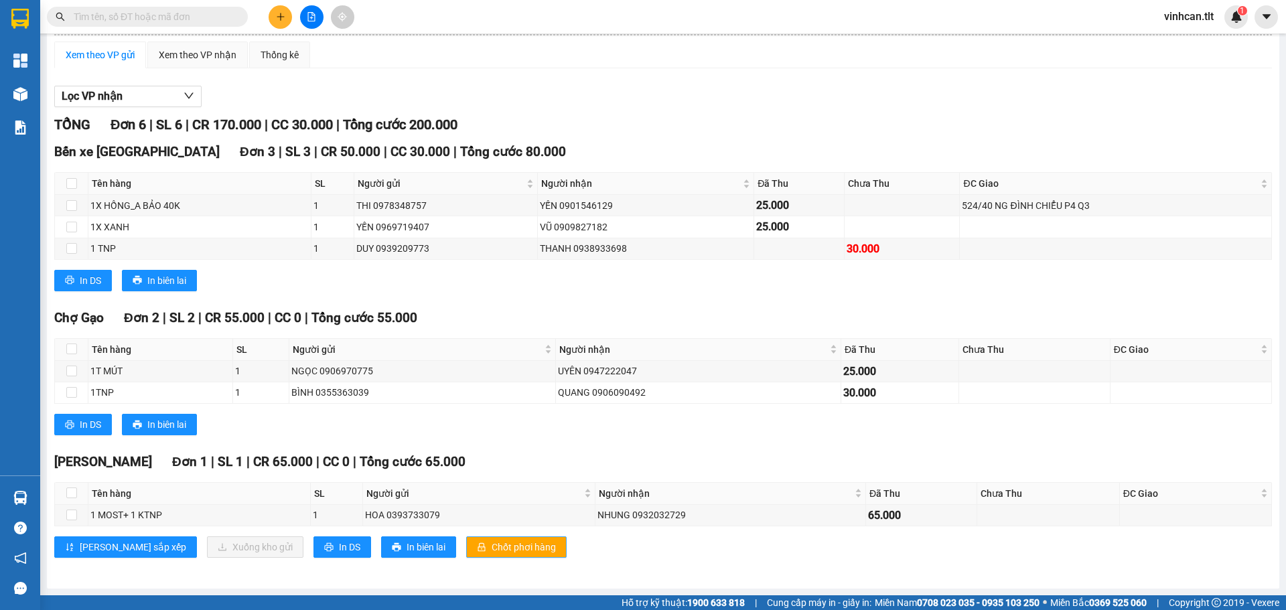
click at [466, 548] on button "Chốt phơi hàng" at bounding box center [516, 546] width 100 height 21
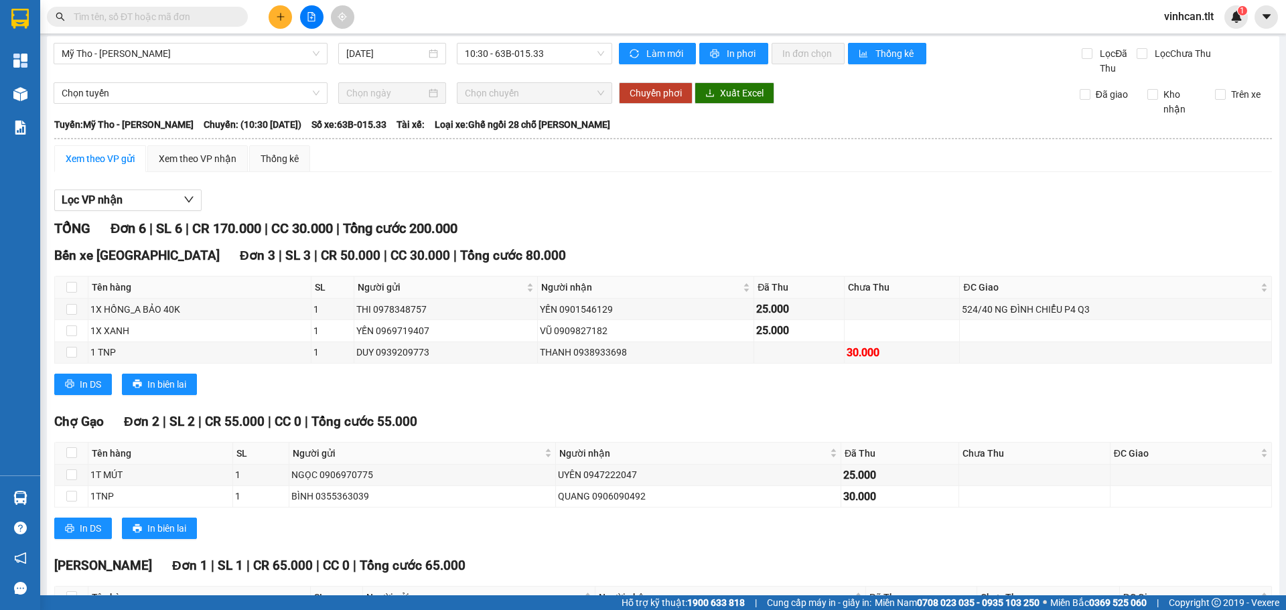
scroll to position [0, 0]
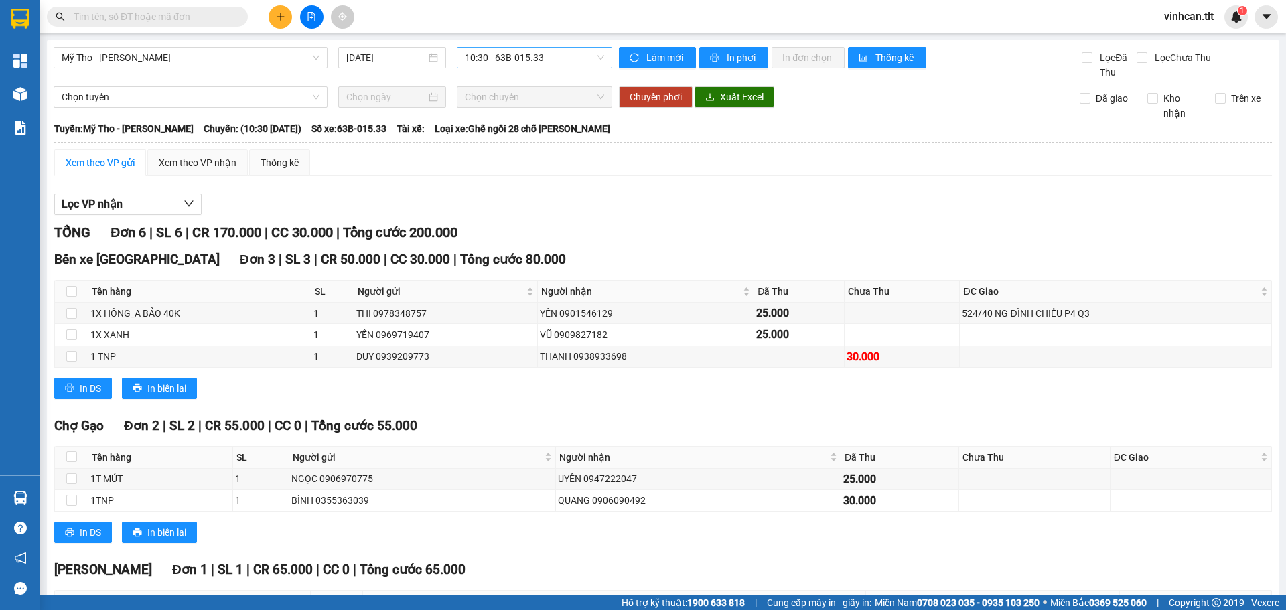
click at [522, 62] on span "10:30 - 63B-015.33" at bounding box center [534, 58] width 139 height 20
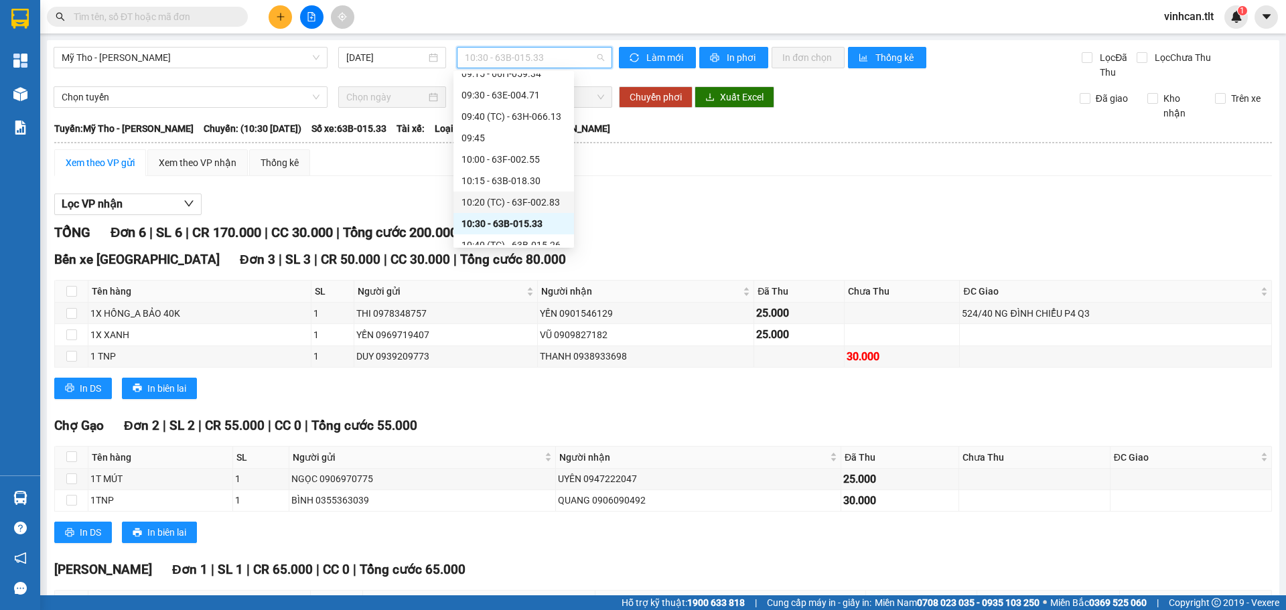
click at [505, 199] on div "10:20 (TC) - 63F-002.83" at bounding box center [513, 202] width 104 height 15
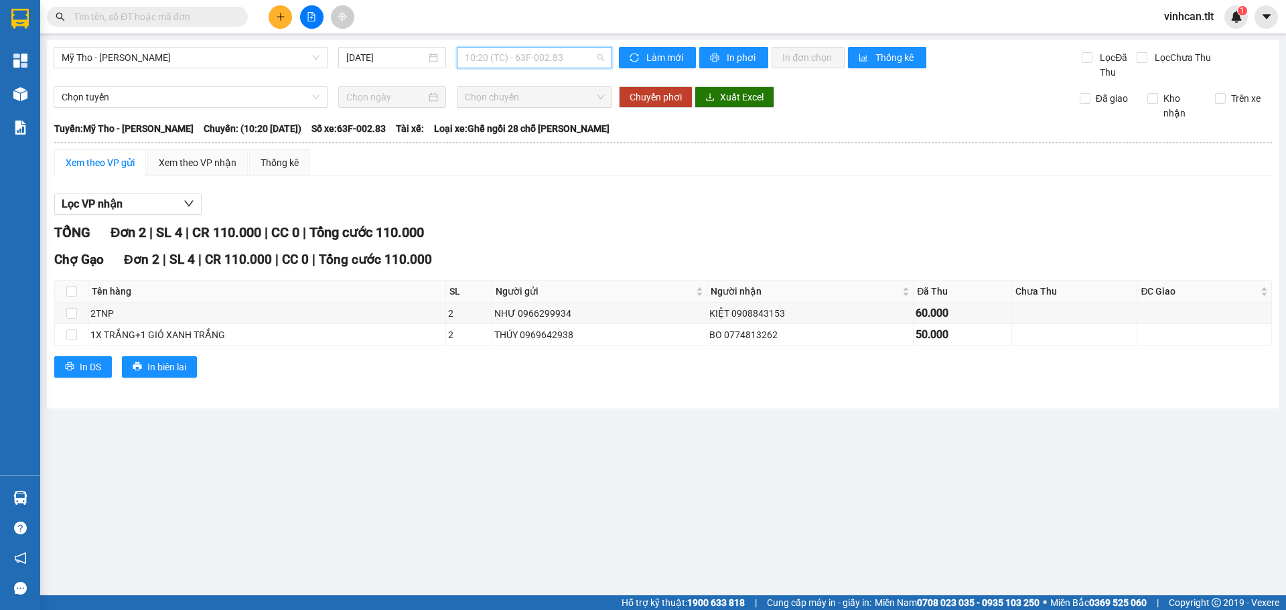
click at [505, 54] on span "10:20 (TC) - 63F-002.83" at bounding box center [534, 58] width 139 height 20
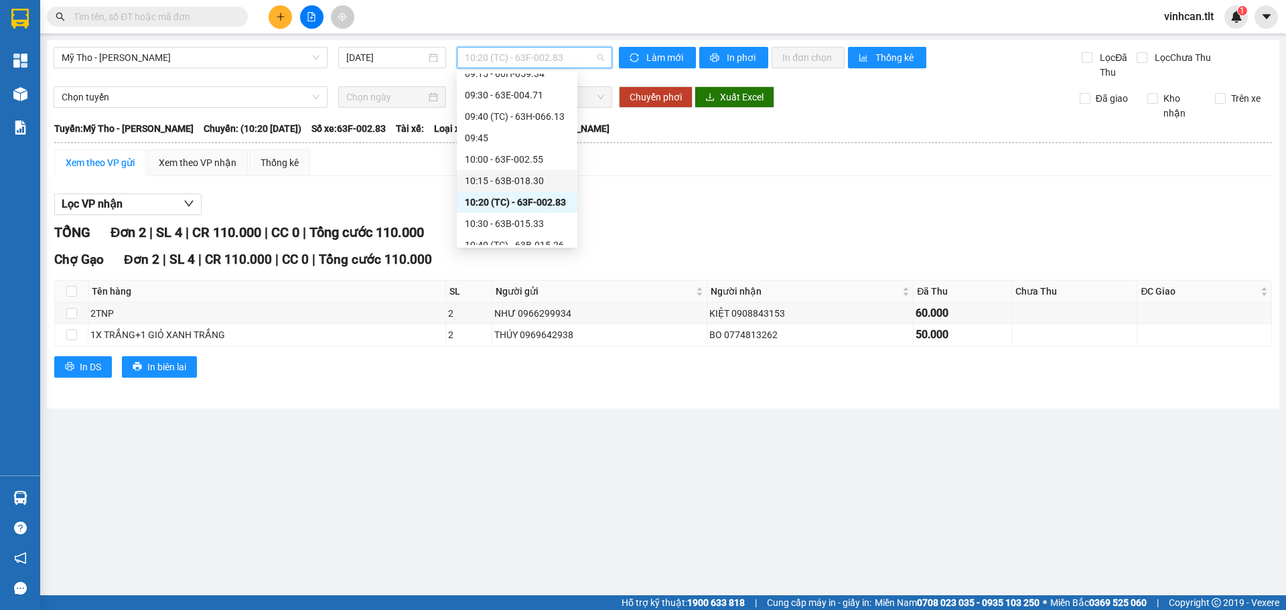
click at [494, 183] on div "10:15 - 63B-018.30" at bounding box center [517, 180] width 104 height 15
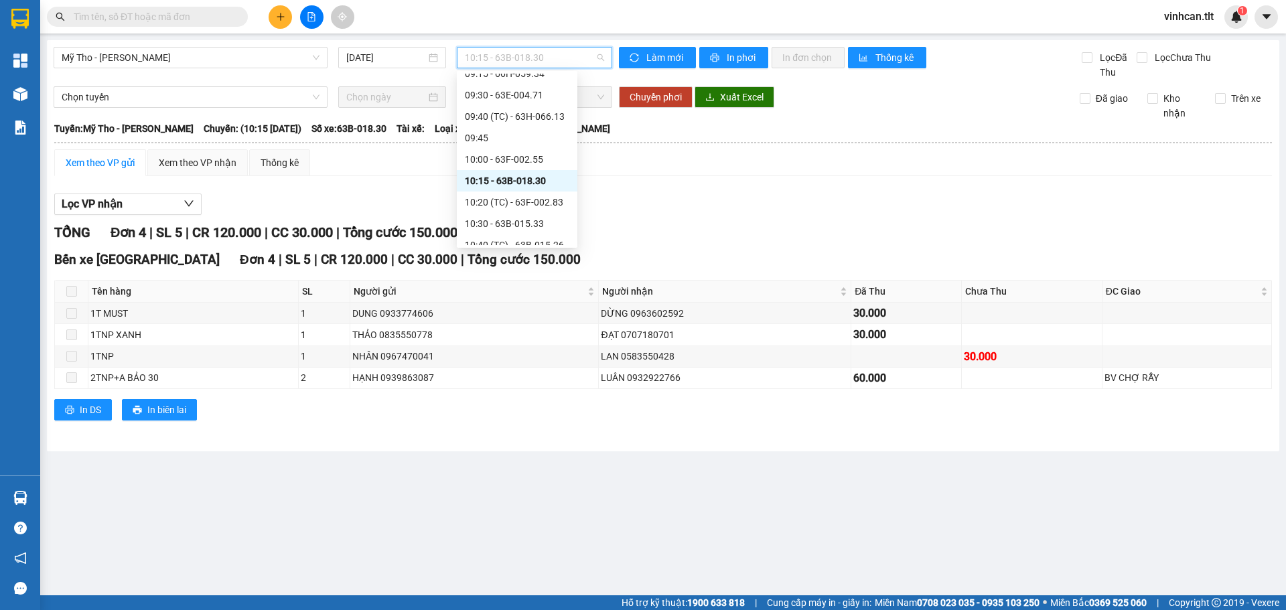
click at [498, 53] on span "10:15 - 63B-018.30" at bounding box center [534, 58] width 139 height 20
click at [495, 153] on div "10:00 - 63F-002.55" at bounding box center [517, 159] width 104 height 15
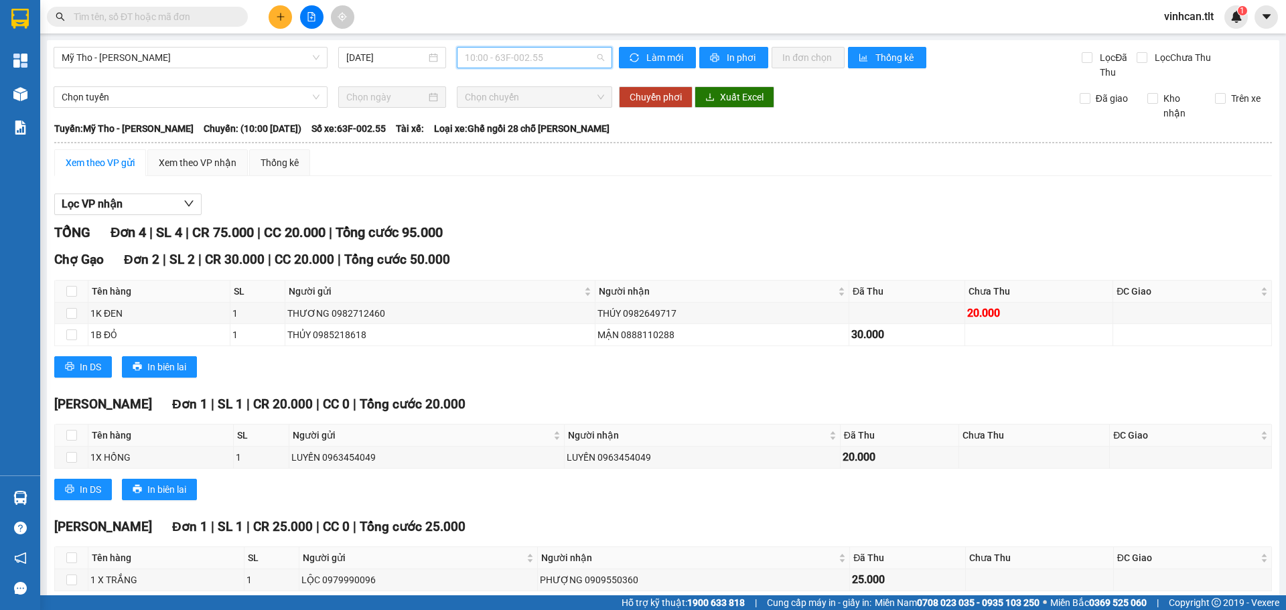
click at [508, 56] on span "10:00 - 63F-002.55" at bounding box center [534, 58] width 139 height 20
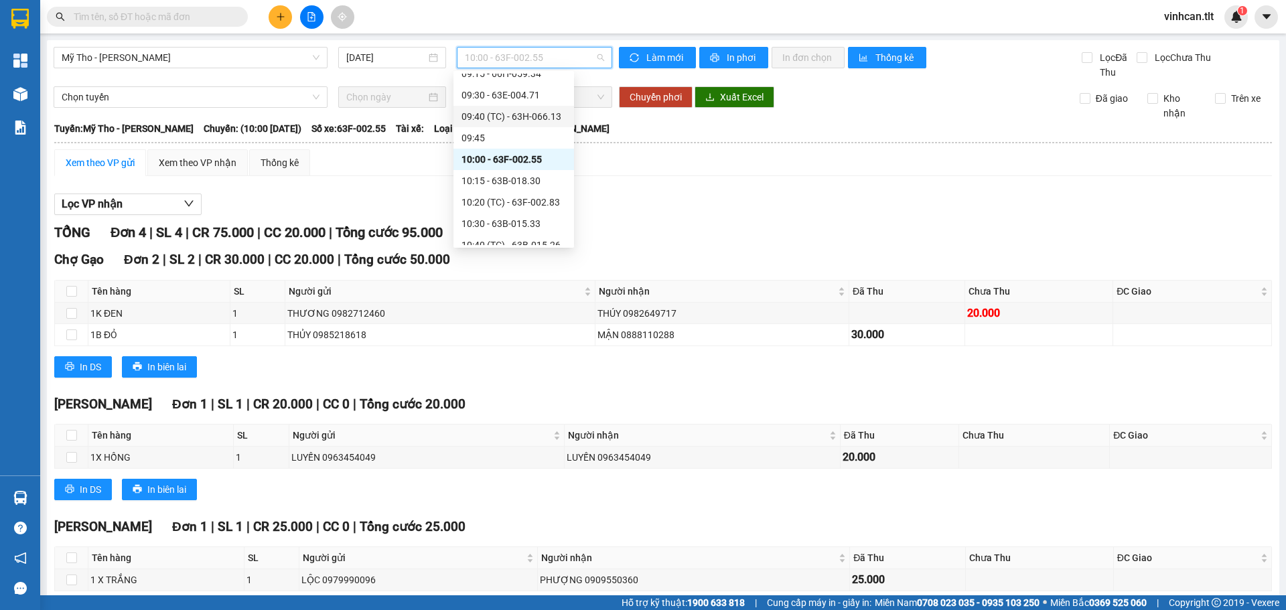
click at [510, 110] on div "09:40 (TC) - 63H-066.13" at bounding box center [513, 116] width 104 height 15
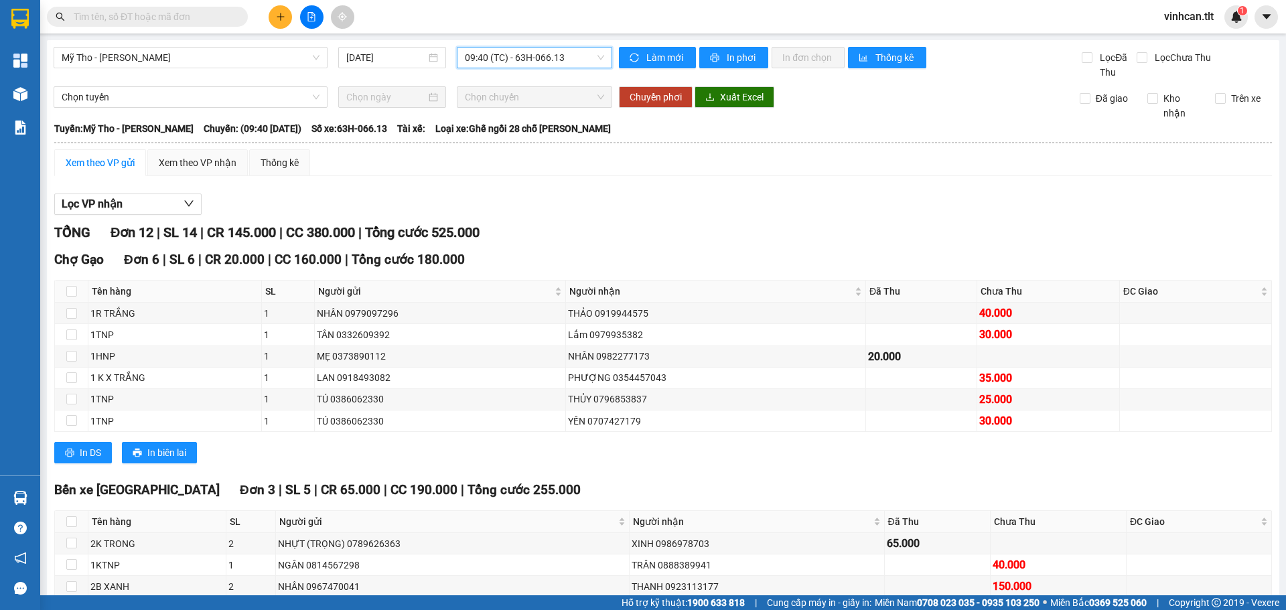
click at [520, 59] on span "09:40 (TC) - 63H-066.13" at bounding box center [534, 58] width 139 height 20
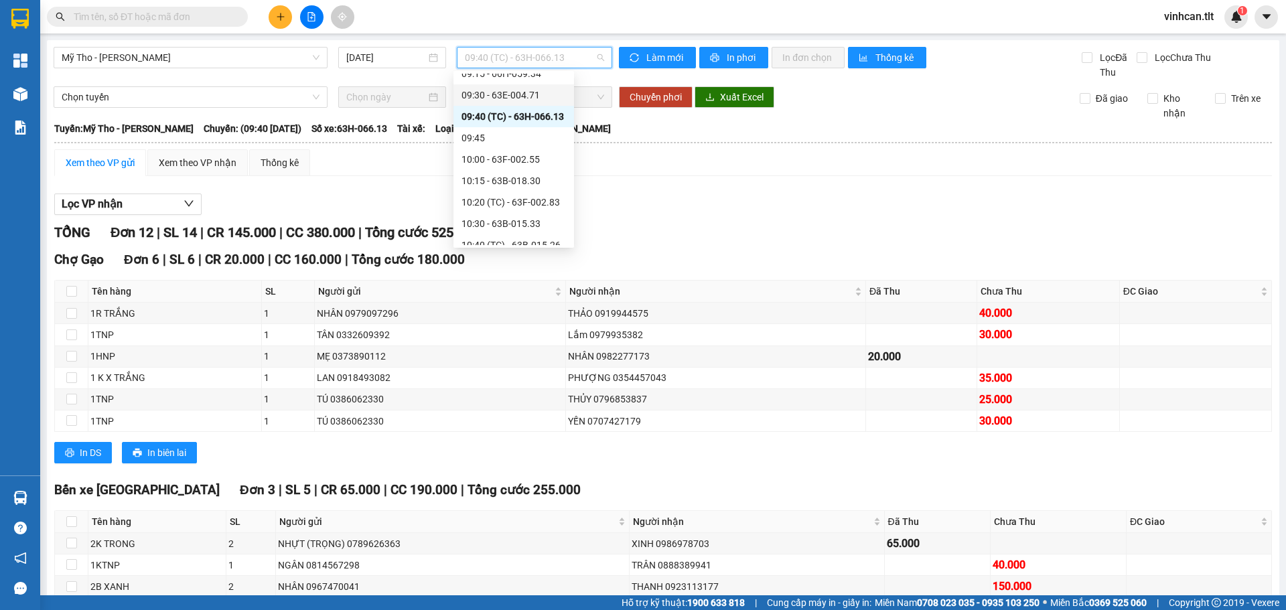
click at [517, 89] on div "09:30 - 63E-004.71" at bounding box center [513, 95] width 104 height 15
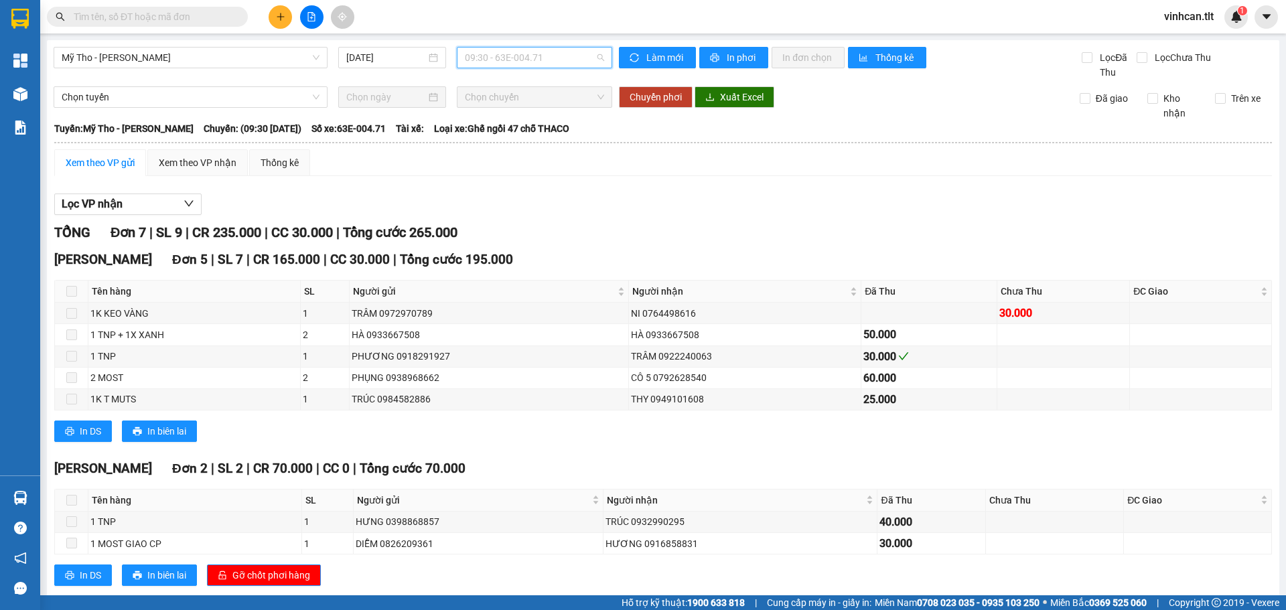
click at [522, 60] on span "09:30 - 63E-004.71" at bounding box center [534, 58] width 139 height 20
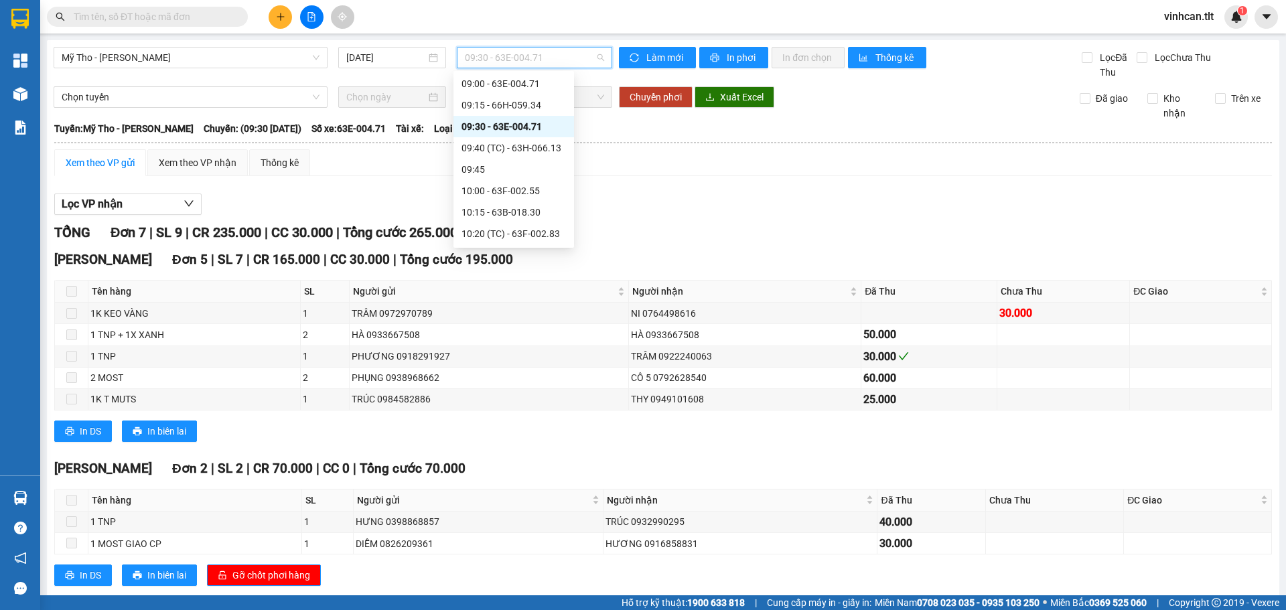
scroll to position [737, 0]
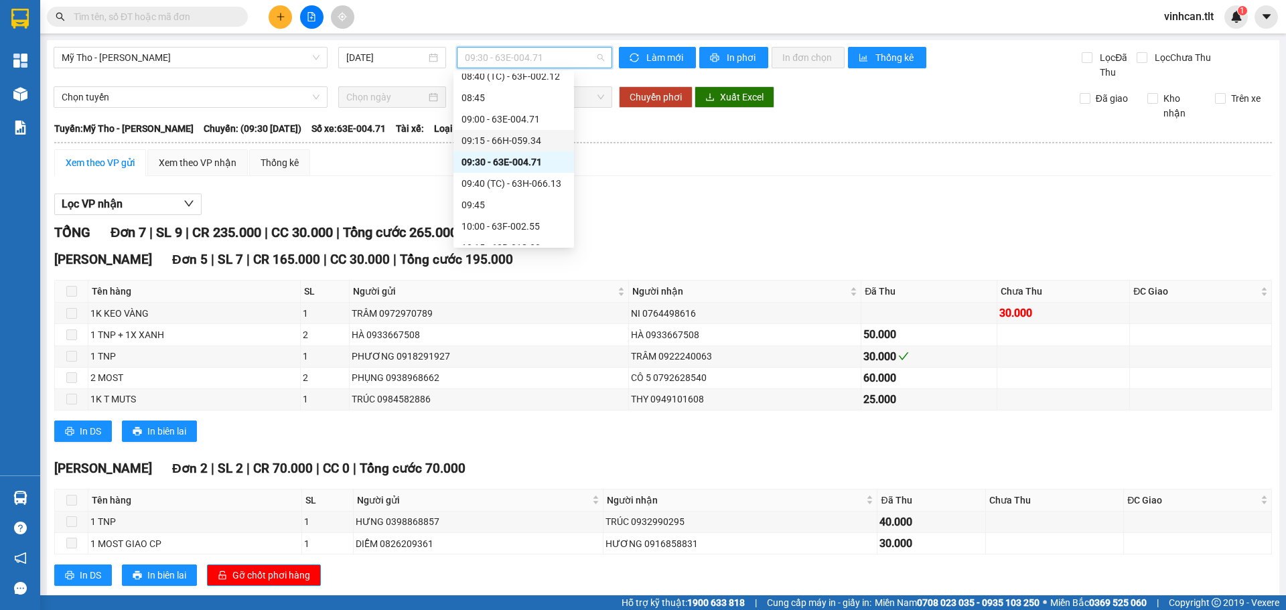
click at [513, 141] on div "09:15 - 66H-059.34" at bounding box center [513, 140] width 104 height 15
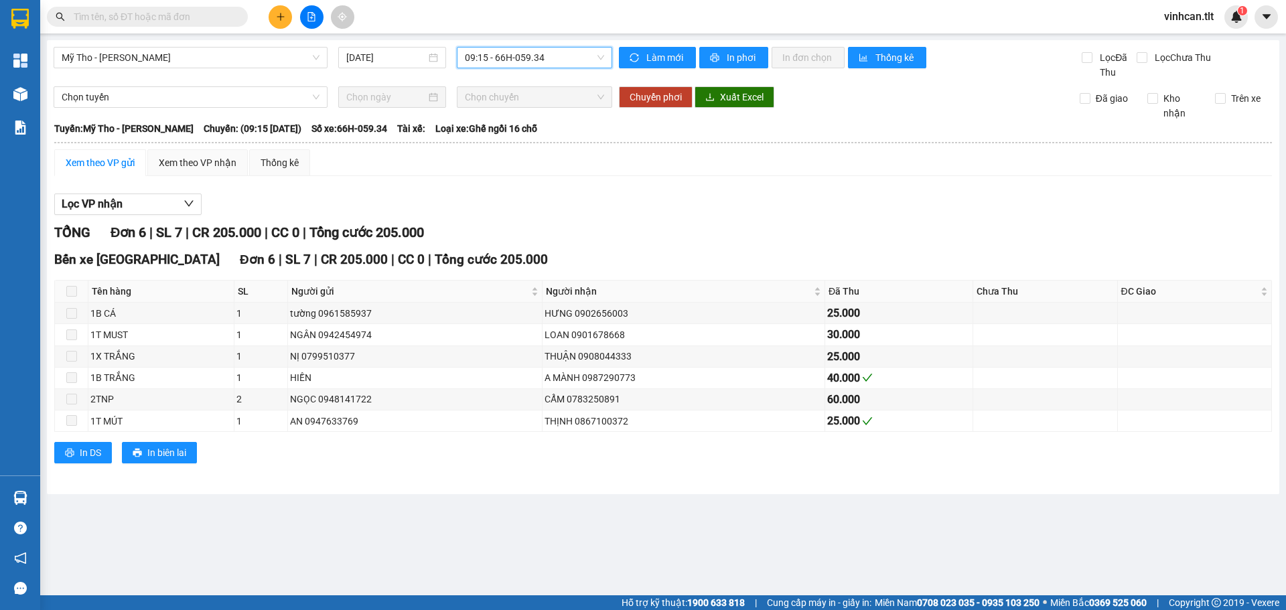
click at [514, 66] on span "09:15 - 66H-059.34" at bounding box center [534, 58] width 139 height 20
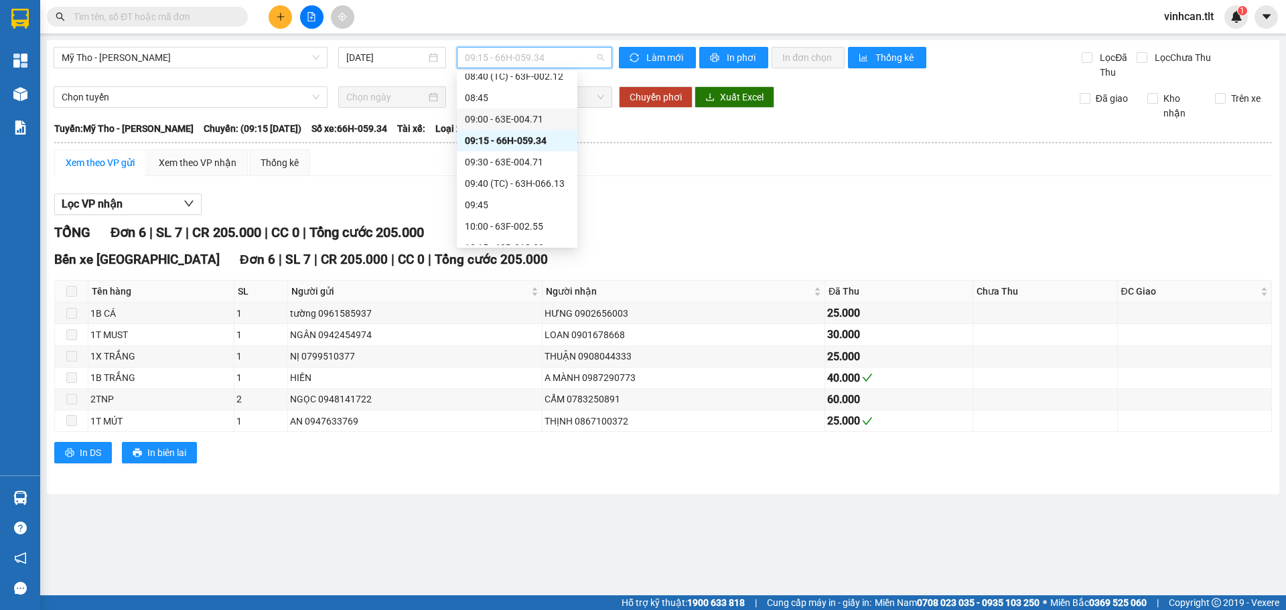
click at [509, 110] on div "09:00 - 63E-004.71" at bounding box center [517, 118] width 121 height 21
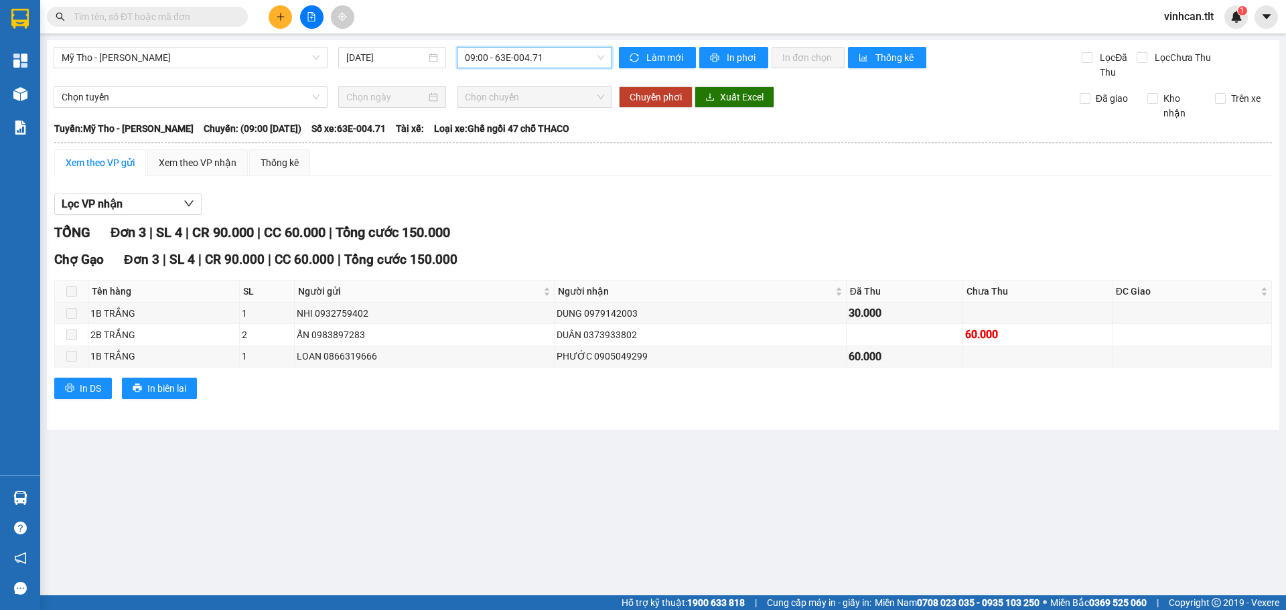
click at [516, 58] on span "09:00 - 63E-004.71" at bounding box center [534, 58] width 139 height 20
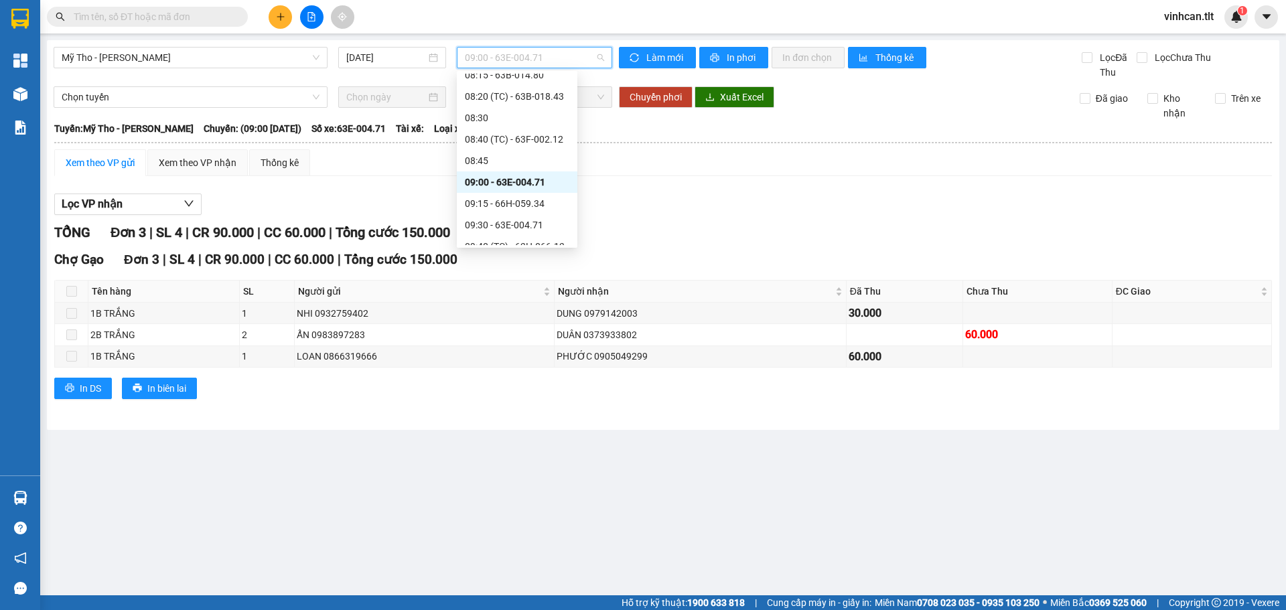
scroll to position [670, 0]
click at [505, 139] on div "08:40 (TC) - 63F-002.12" at bounding box center [517, 143] width 104 height 15
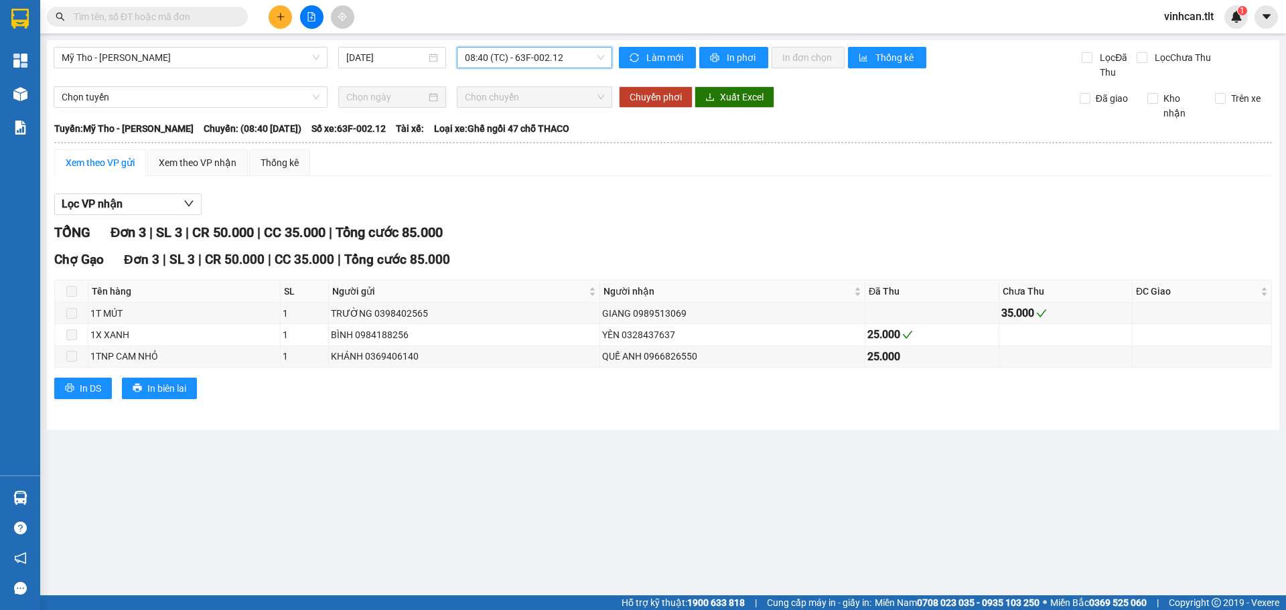
click at [514, 67] on span "08:40 (TC) - 63F-002.12" at bounding box center [534, 58] width 139 height 20
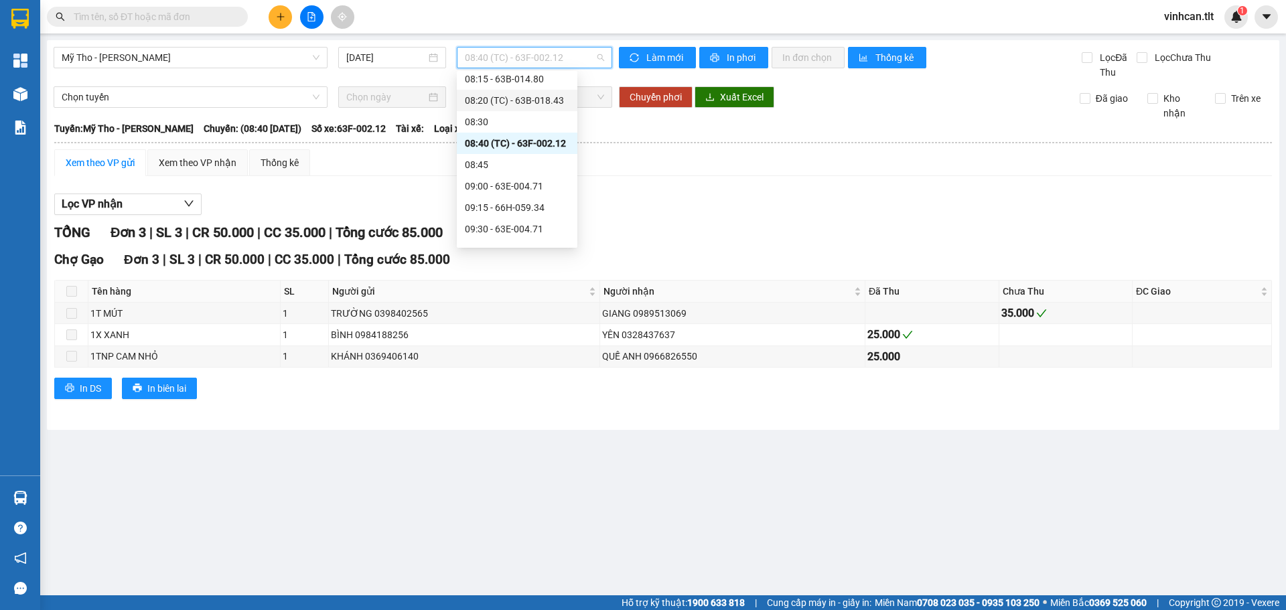
click at [509, 111] on div "08:20 (TC) - 63B-018.43" at bounding box center [517, 100] width 121 height 21
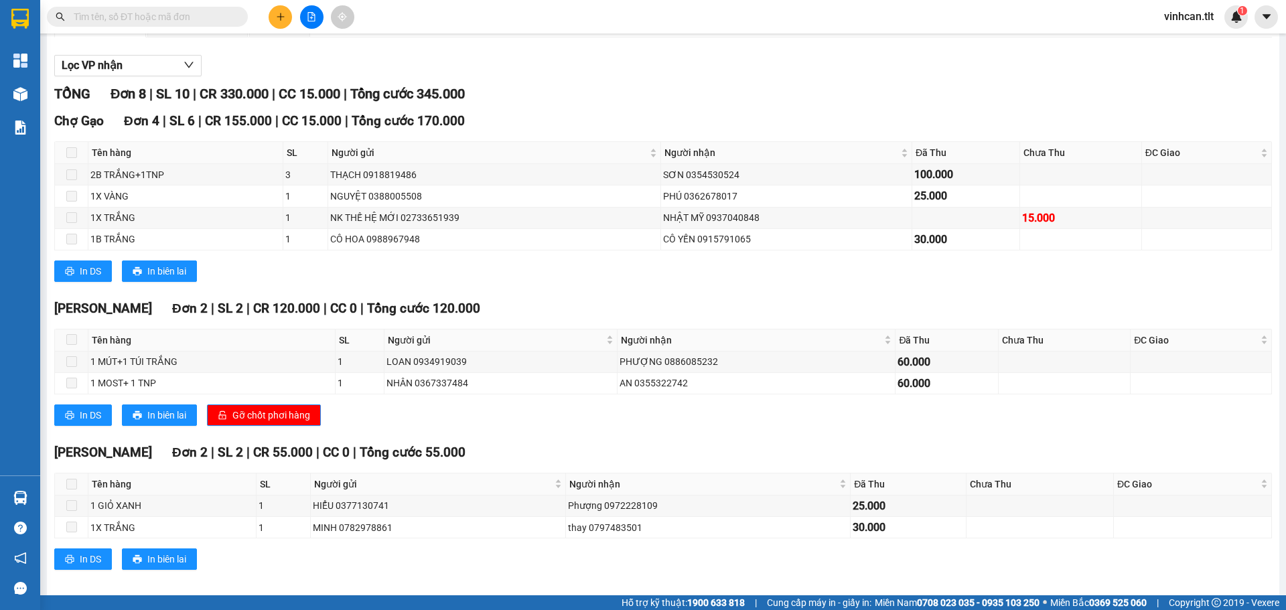
scroll to position [151, 0]
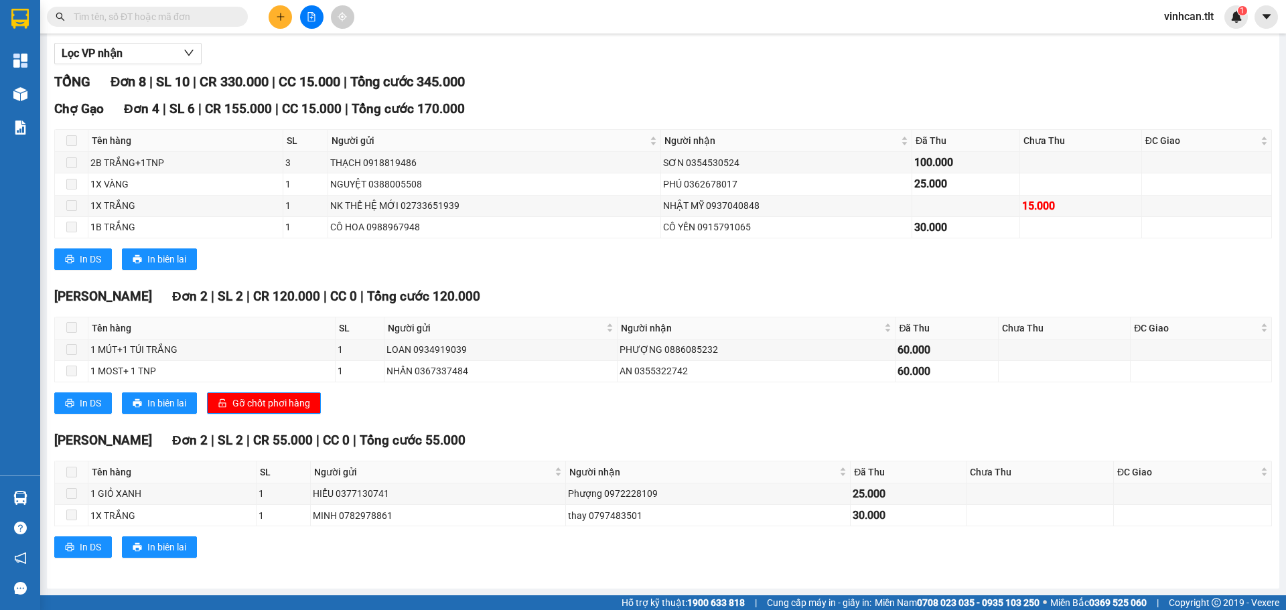
click at [281, 11] on button at bounding box center [280, 16] width 23 height 23
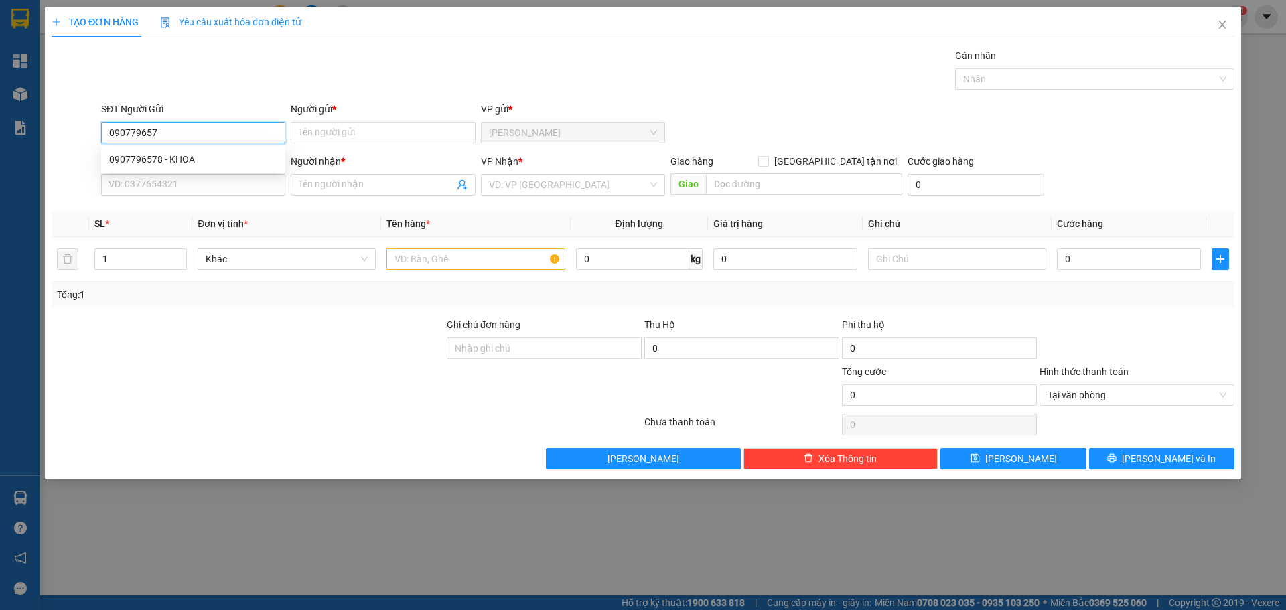
type input "0907796578"
click at [152, 169] on div "0907796578 - KHOA" at bounding box center [193, 159] width 184 height 21
type input "KHOA"
type input "0907796578"
click at [224, 186] on input "SĐT Người Nhận *" at bounding box center [193, 184] width 184 height 21
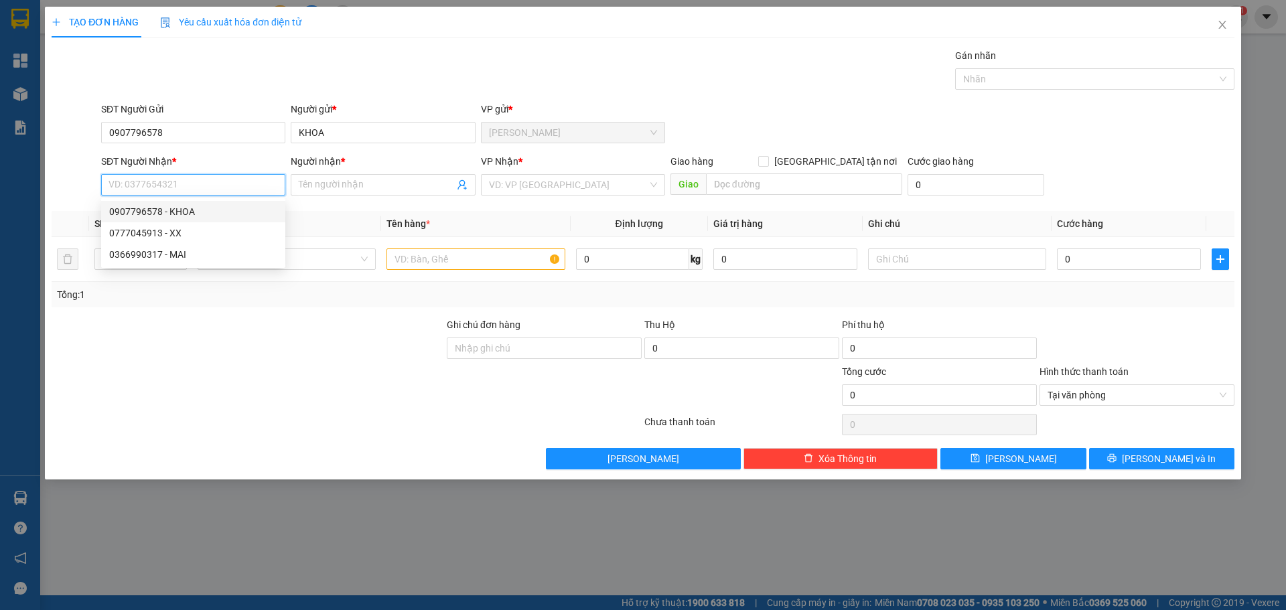
click at [212, 210] on div "0907796578 - KHOA" at bounding box center [193, 211] width 168 height 15
type input "0907796578"
type input "KHOA"
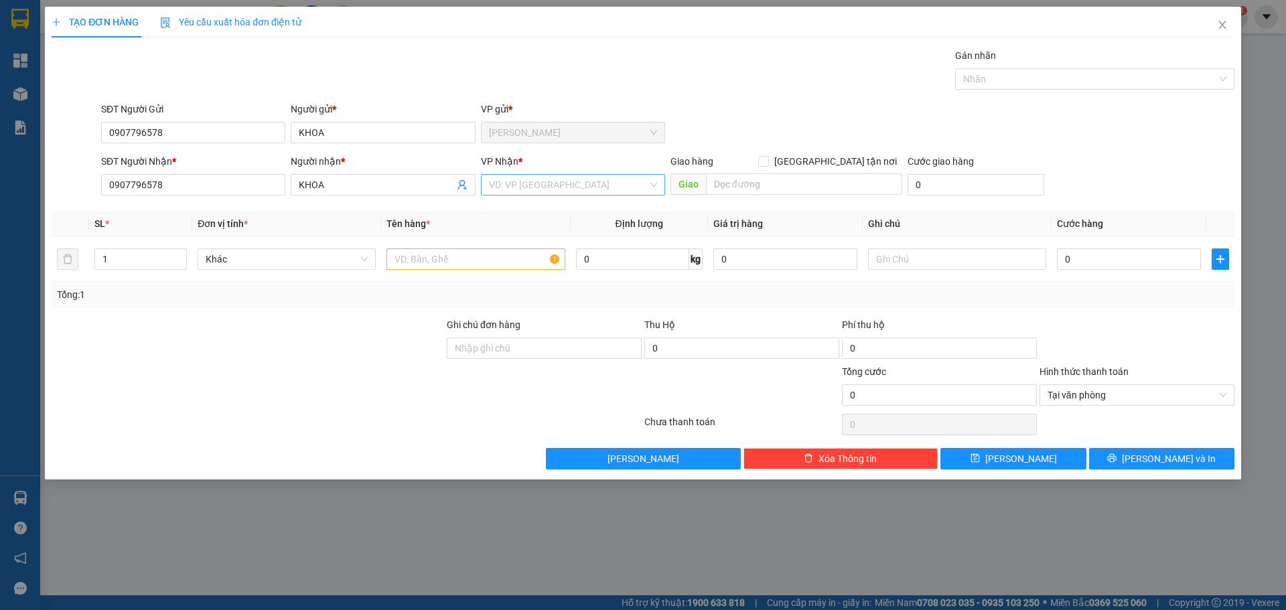
click at [526, 189] on input "search" at bounding box center [568, 185] width 159 height 20
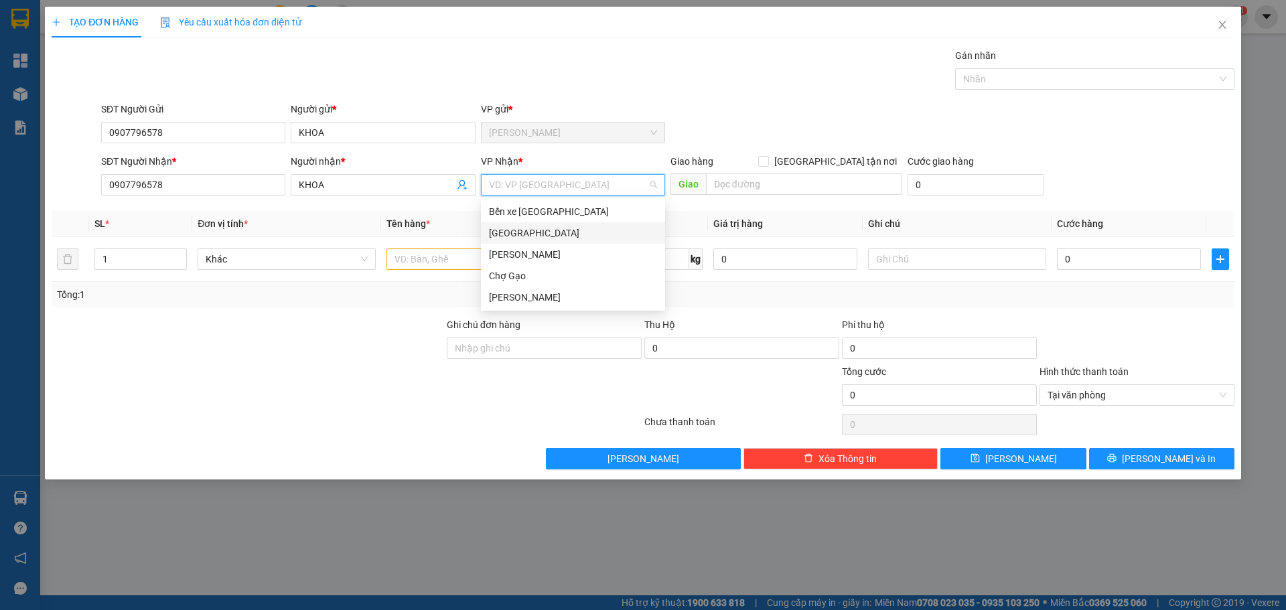
click at [511, 235] on div "[GEOGRAPHIC_DATA]" at bounding box center [573, 233] width 168 height 15
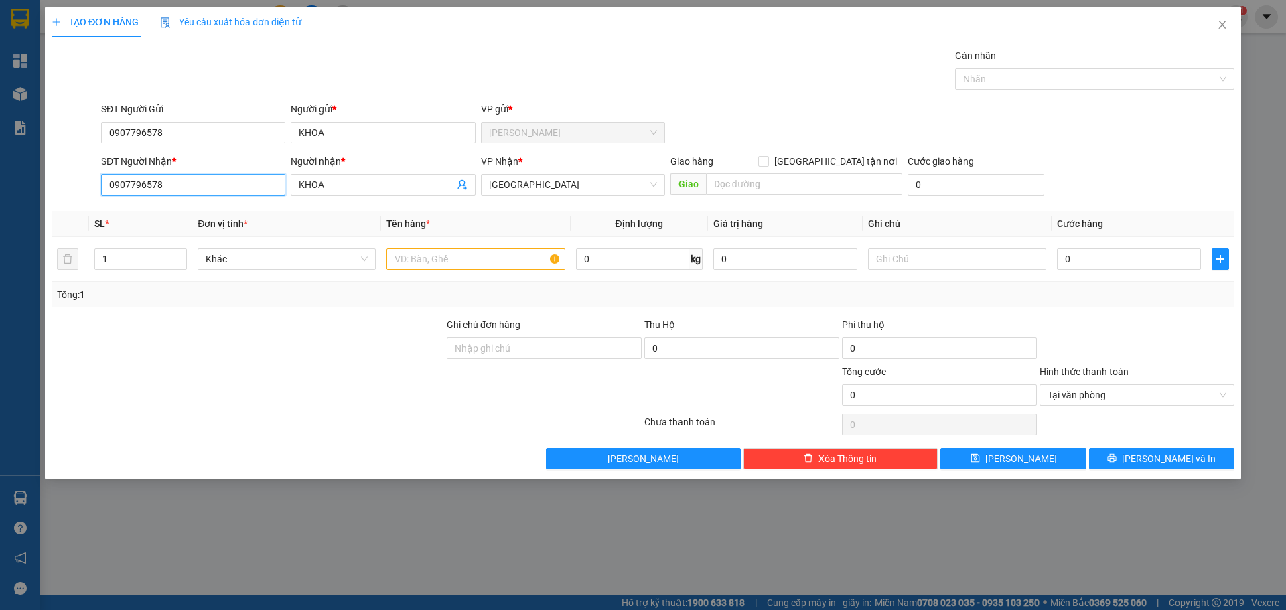
click at [179, 180] on input "0907796578" at bounding box center [193, 184] width 184 height 21
click at [177, 180] on input "0907796578" at bounding box center [193, 184] width 184 height 21
click at [176, 180] on input "0907796578" at bounding box center [193, 184] width 184 height 21
click at [525, 257] on input "text" at bounding box center [475, 258] width 178 height 21
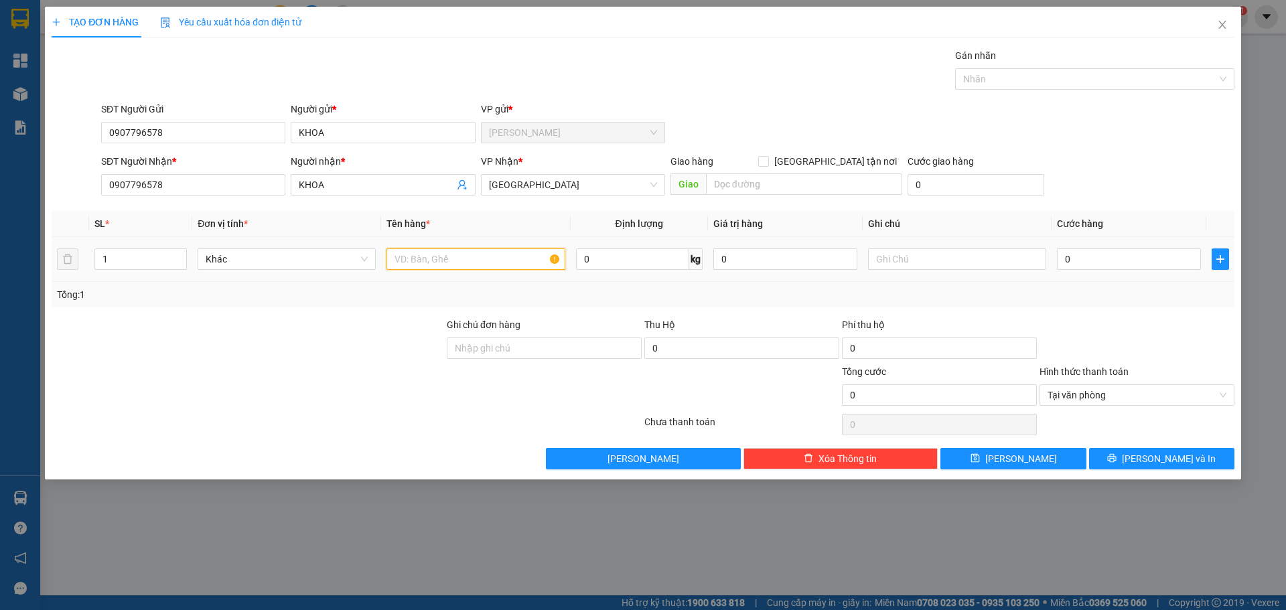
type input "1"
type input "2B XANH"
click at [1088, 249] on input "0" at bounding box center [1129, 258] width 144 height 21
type input "1"
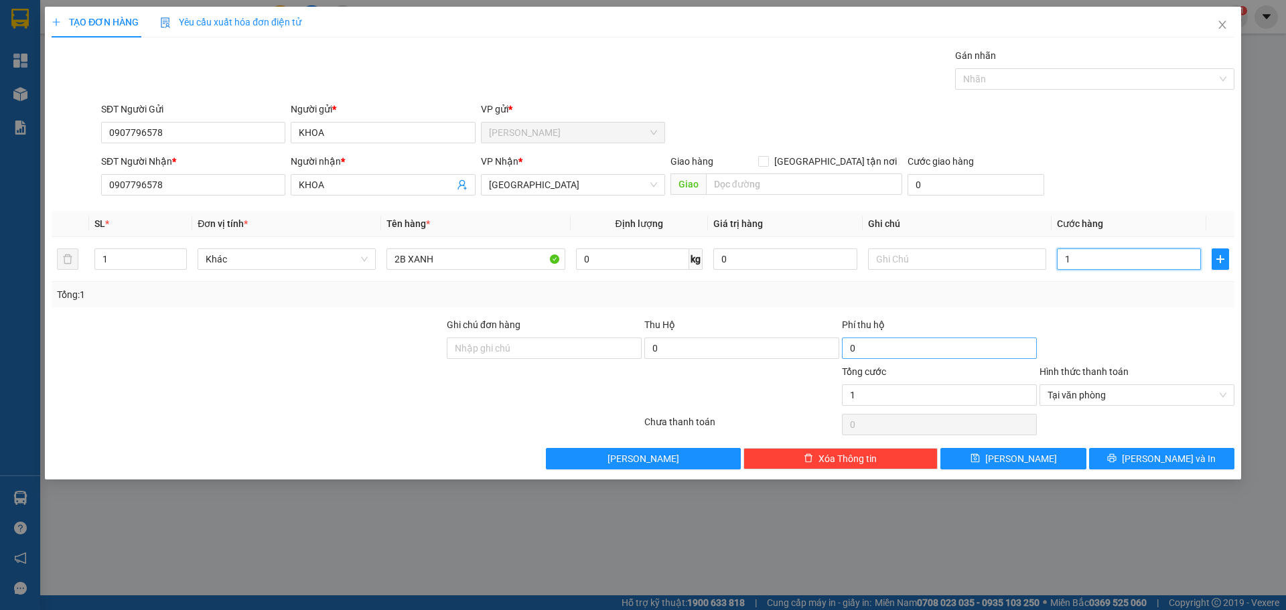
type input "10"
type input "100"
type input "100.000"
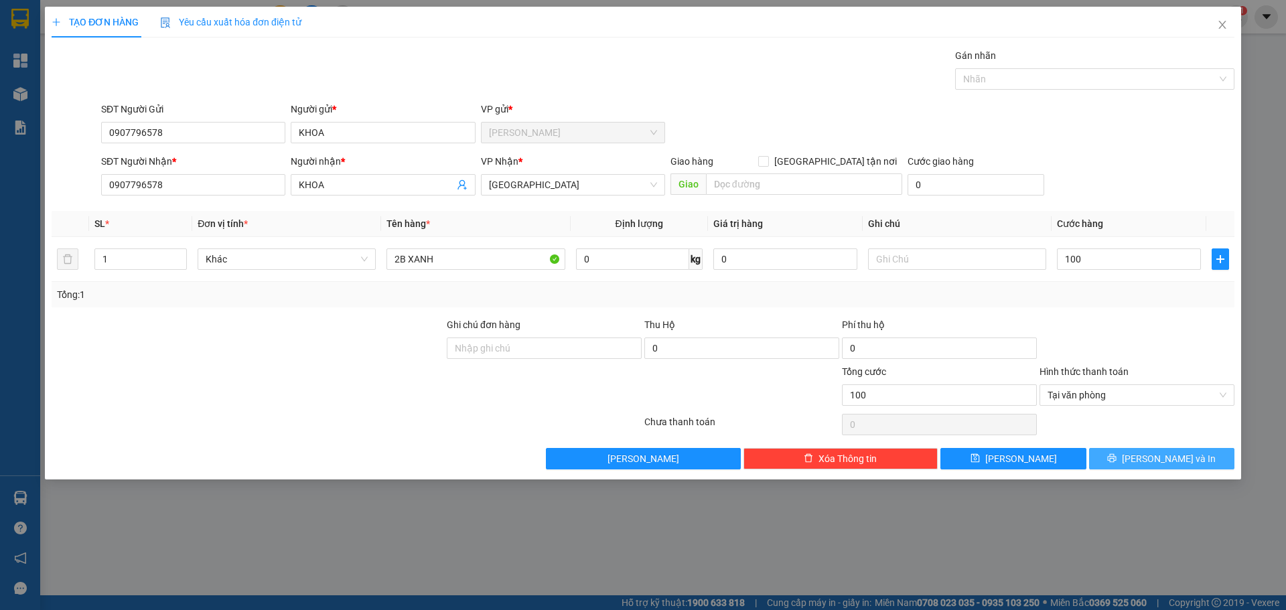
type input "100.000"
click at [1183, 454] on span "Lưu và In" at bounding box center [1169, 458] width 94 height 15
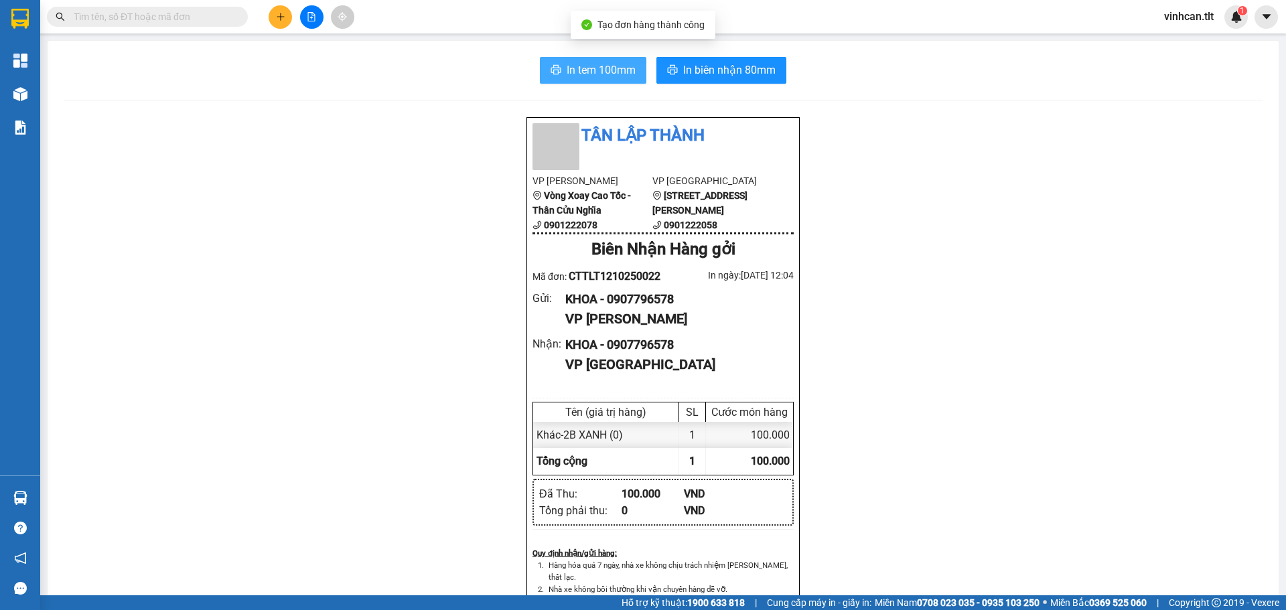
drag, startPoint x: 583, startPoint y: 67, endPoint x: 575, endPoint y: 65, distance: 8.9
click at [582, 67] on span "In tem 100mm" at bounding box center [601, 70] width 69 height 17
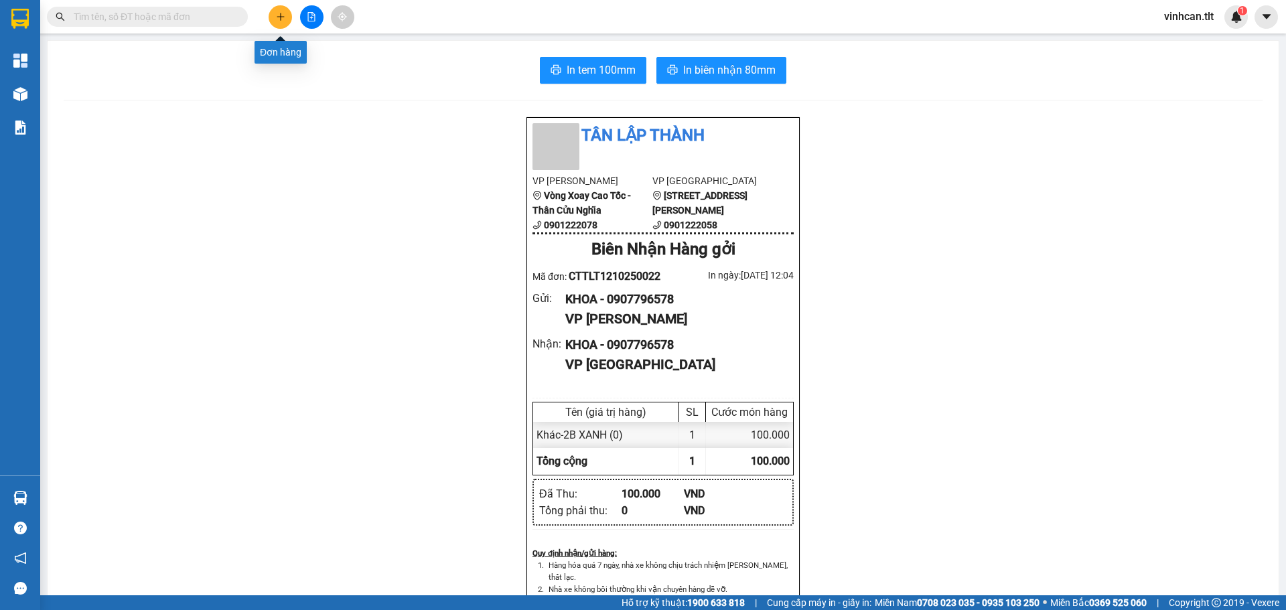
click at [281, 11] on button at bounding box center [280, 16] width 23 height 23
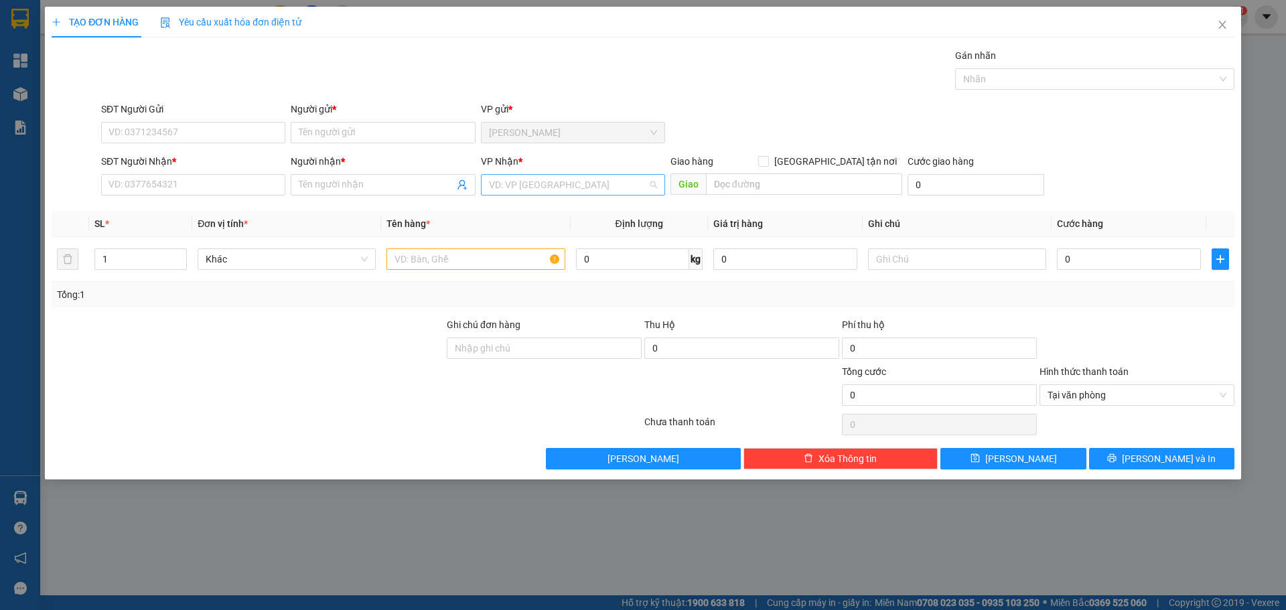
drag, startPoint x: 539, startPoint y: 184, endPoint x: 534, endPoint y: 218, distance: 34.5
click at [538, 184] on input "search" at bounding box center [568, 185] width 159 height 20
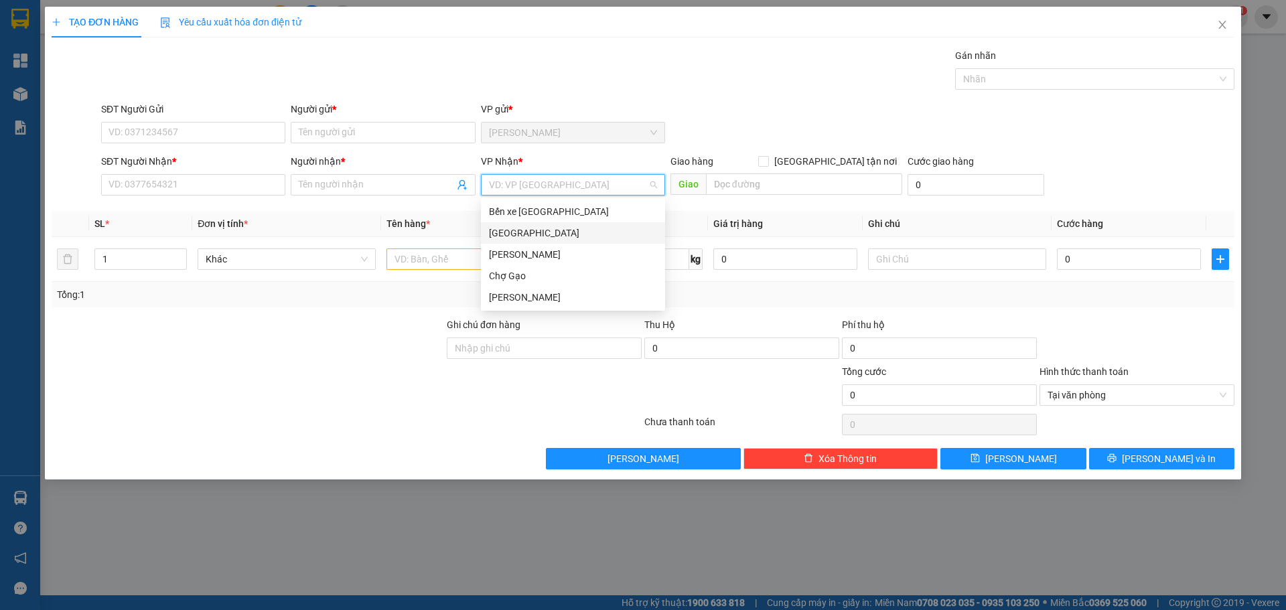
click at [494, 235] on div "[GEOGRAPHIC_DATA]" at bounding box center [573, 233] width 168 height 15
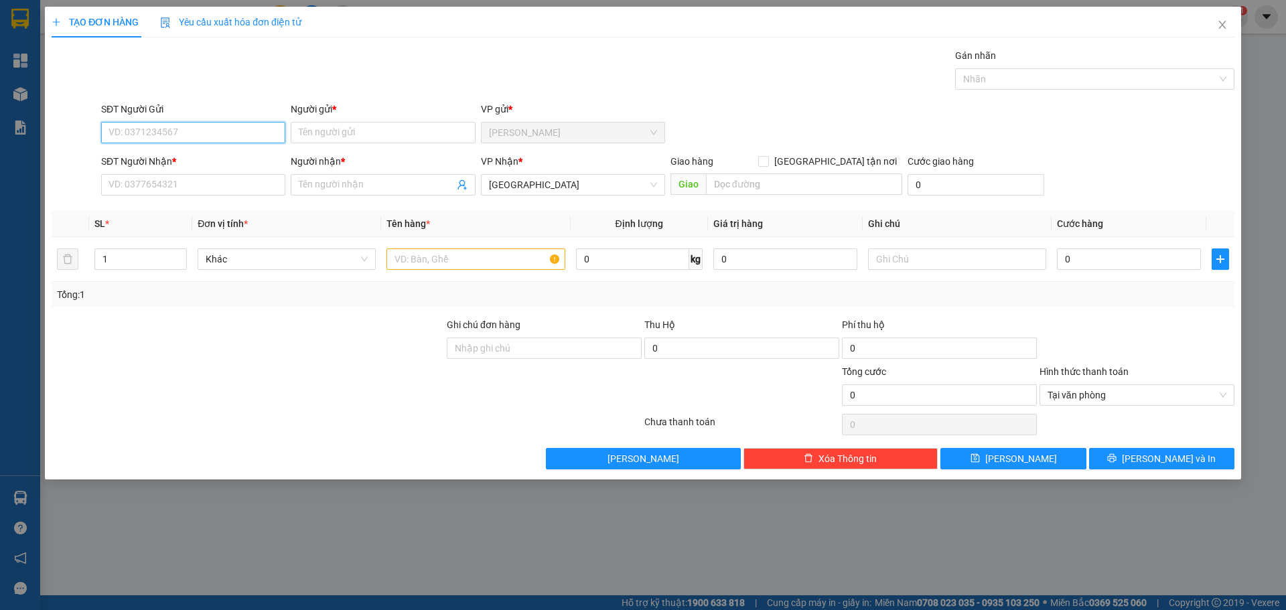
click at [183, 133] on input "SĐT Người Gửi" at bounding box center [193, 132] width 184 height 21
click at [206, 125] on input "SĐT Người Gửi" at bounding box center [193, 132] width 184 height 21
click at [179, 161] on div "0385253469 - LAN" at bounding box center [193, 159] width 168 height 15
type input "0385253469"
type input "LAN"
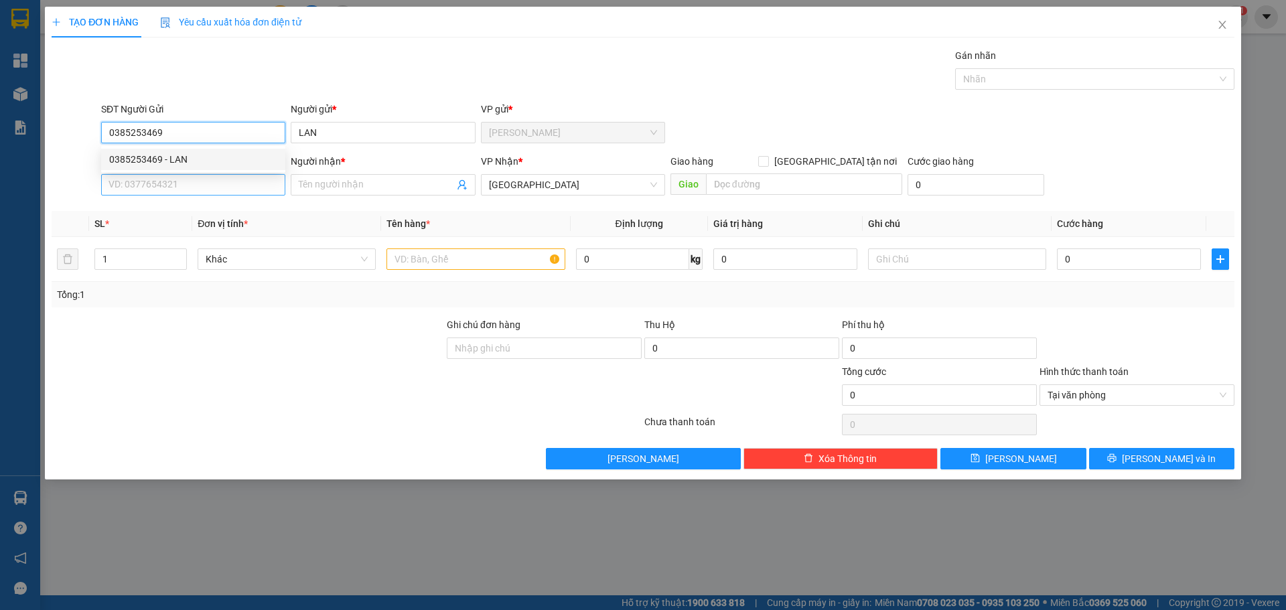
type input "0385253469"
click at [188, 181] on input "SĐT Người Nhận *" at bounding box center [193, 184] width 184 height 21
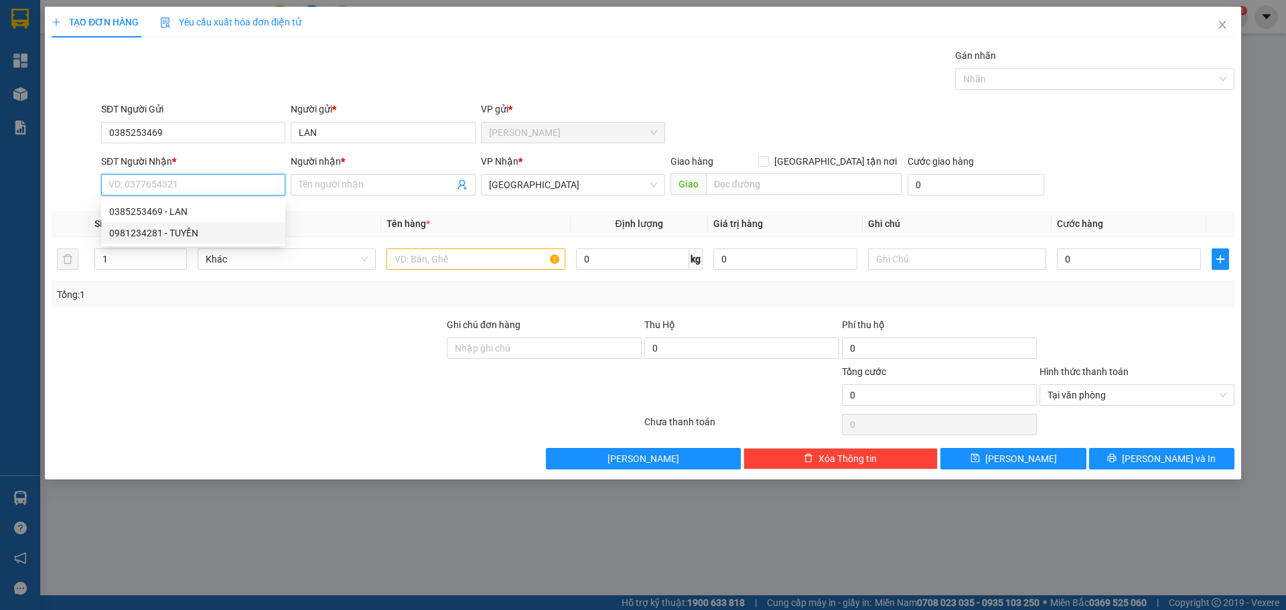
click at [202, 230] on div "0981234281 - TUYỀN" at bounding box center [193, 233] width 168 height 15
type input "0981234281"
type input "TUYỀN"
click at [445, 260] on input "text" at bounding box center [475, 258] width 178 height 21
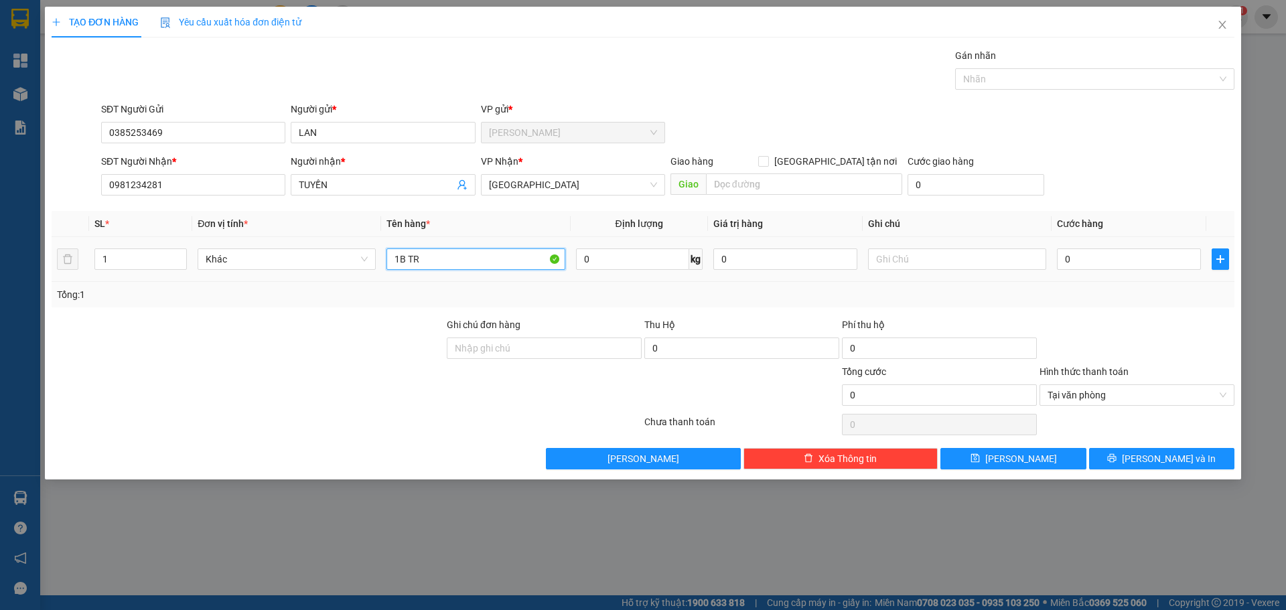
paste input "ĂNG"
paste input "ẮNG"
type input "1B TRẮNG"
click at [1150, 267] on input "0" at bounding box center [1129, 258] width 144 height 21
type input "3"
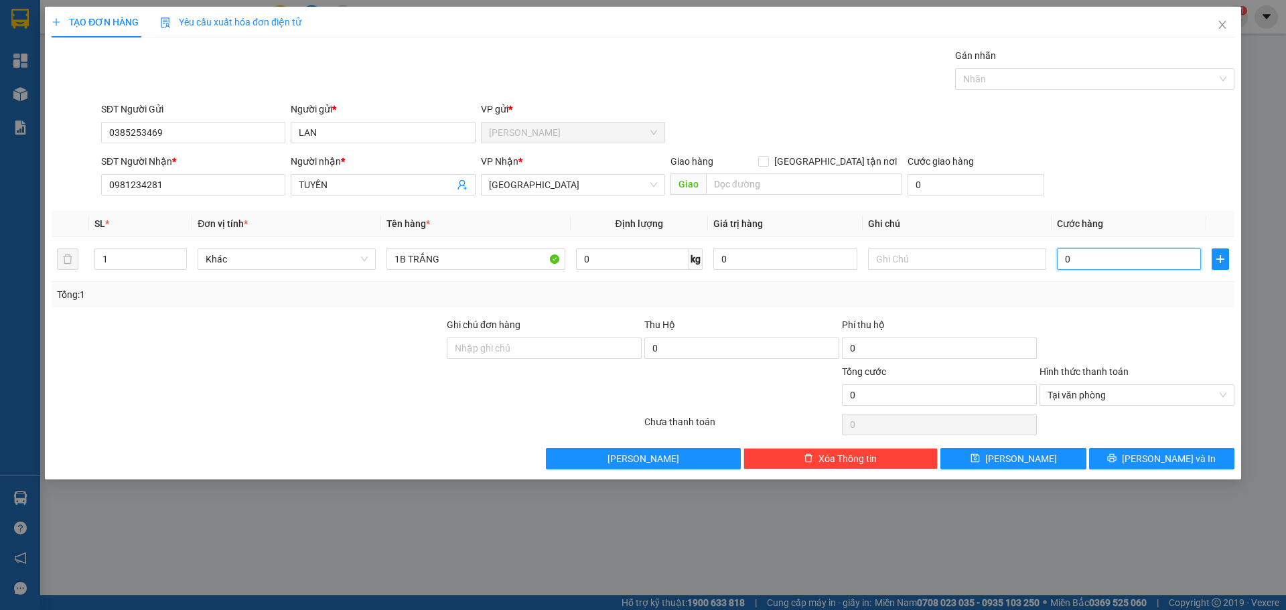
type input "3"
type input "35"
type input "35.000"
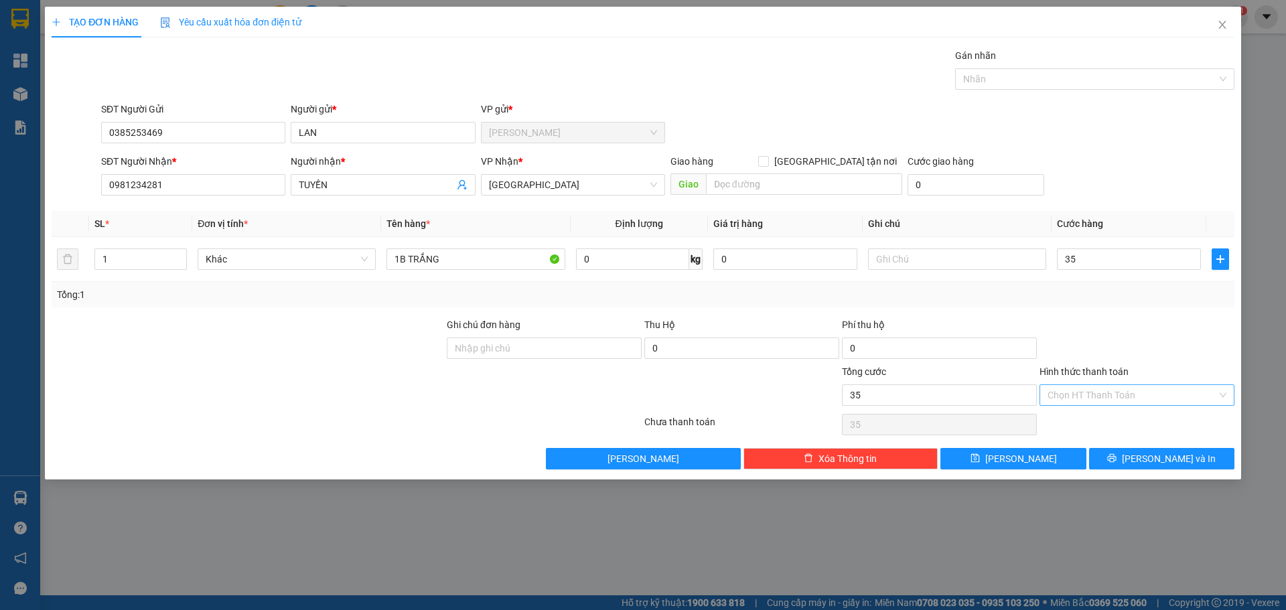
type input "35.000"
click at [1200, 353] on div at bounding box center [1137, 340] width 198 height 47
click at [1179, 455] on span "Lưu và In" at bounding box center [1169, 458] width 94 height 15
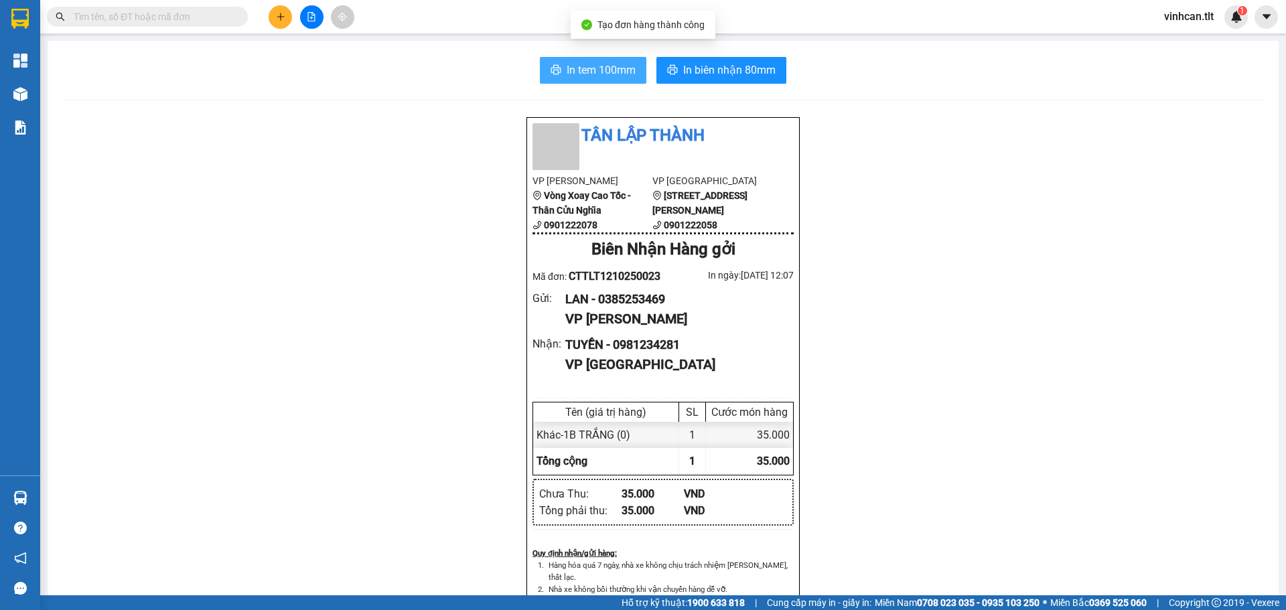
click at [575, 68] on span "In tem 100mm" at bounding box center [601, 70] width 69 height 17
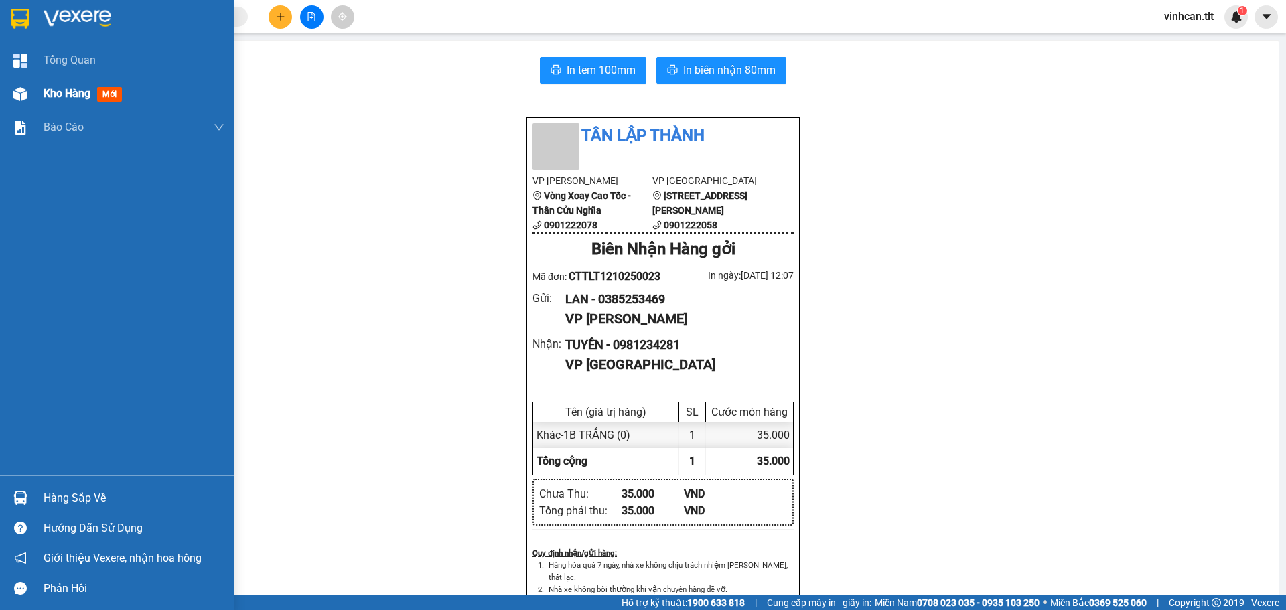
click at [6, 98] on div "Kho hàng mới" at bounding box center [117, 93] width 234 height 33
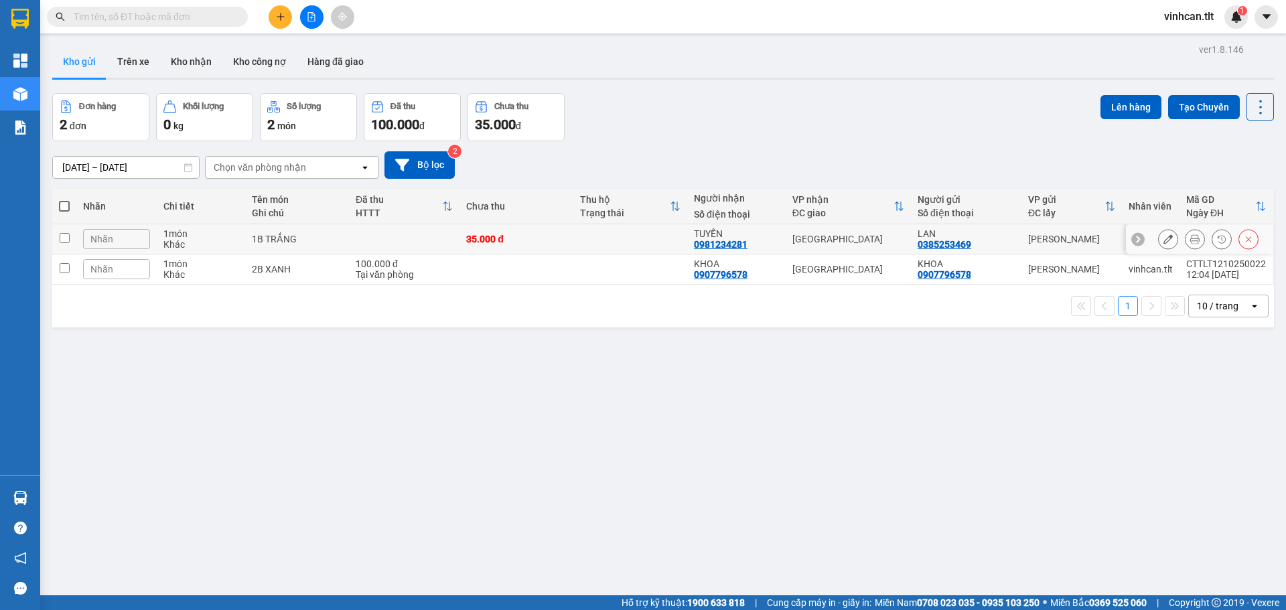
click at [65, 236] on input "checkbox" at bounding box center [65, 238] width 10 height 10
checkbox input "true"
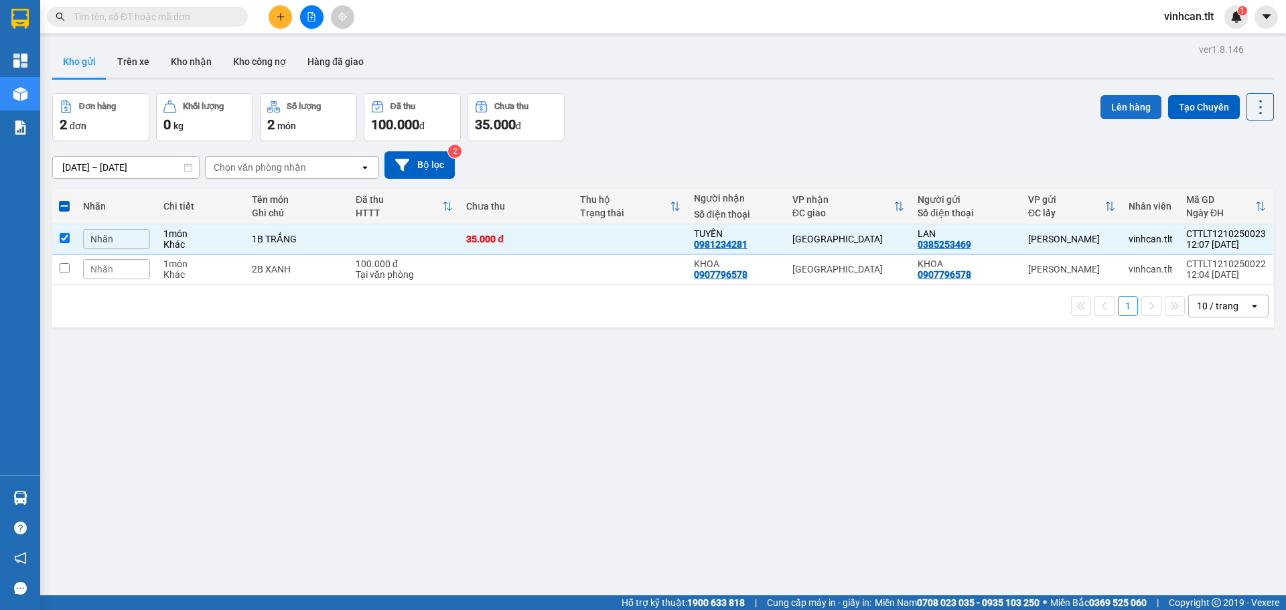
click at [1131, 105] on button "Lên hàng" at bounding box center [1130, 107] width 61 height 24
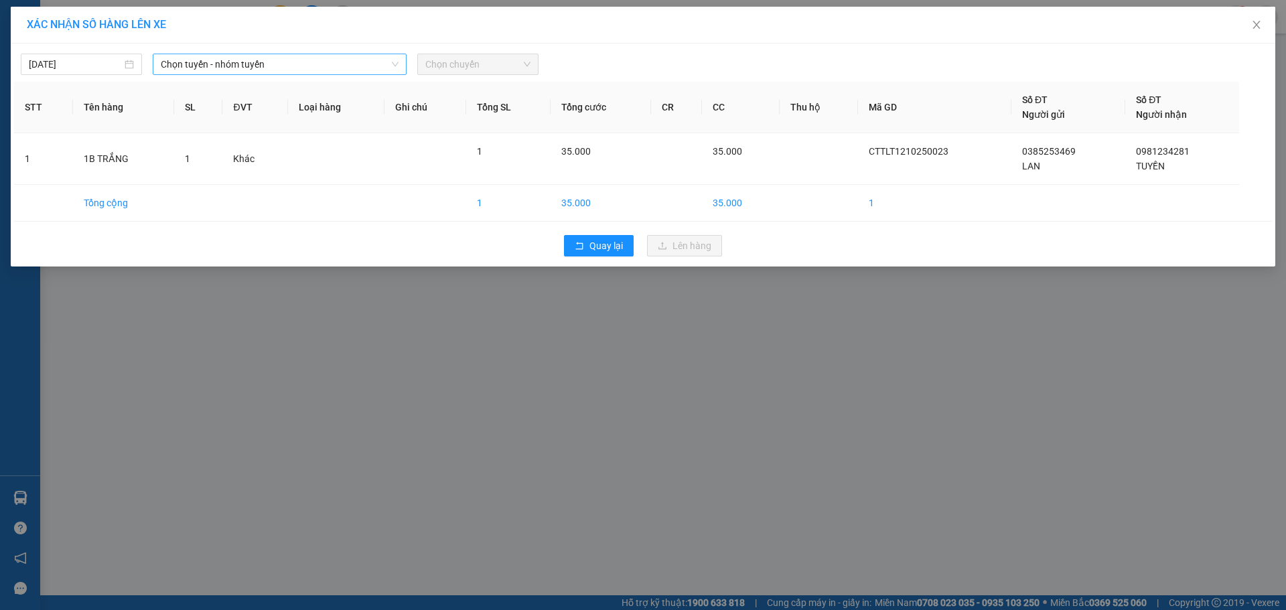
click at [337, 70] on span "Chọn tuyến - nhóm tuyến" at bounding box center [280, 64] width 238 height 20
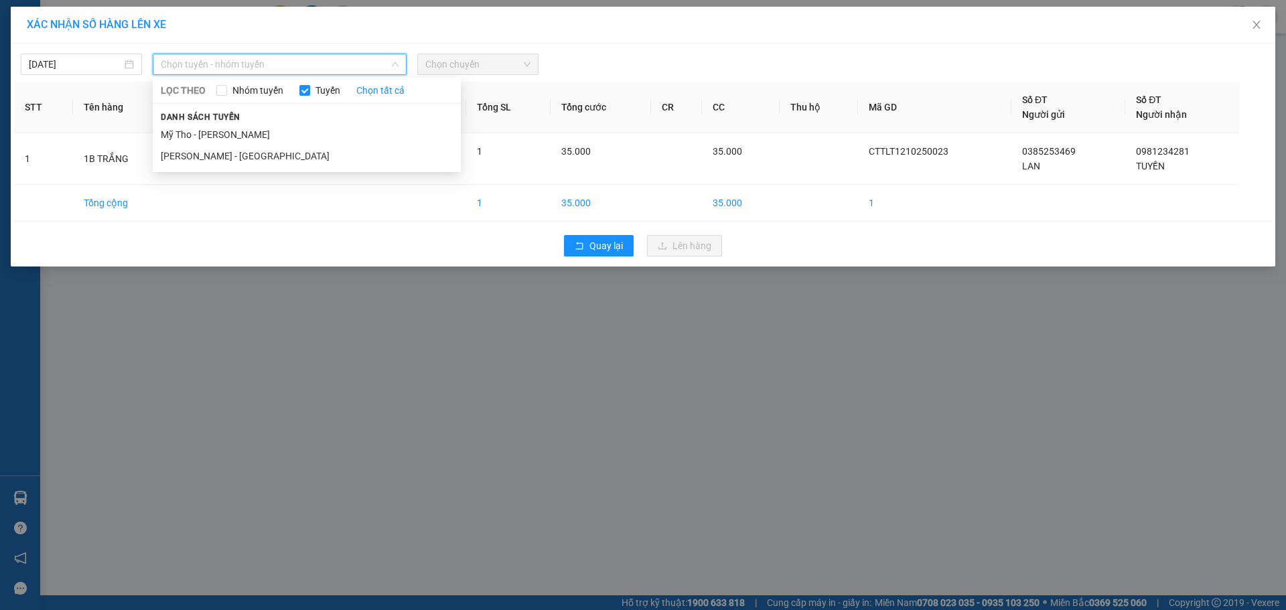
drag, startPoint x: 199, startPoint y: 133, endPoint x: 449, endPoint y: 79, distance: 256.3
click at [198, 132] on li "Mỹ Tho - [PERSON_NAME]" at bounding box center [307, 134] width 308 height 21
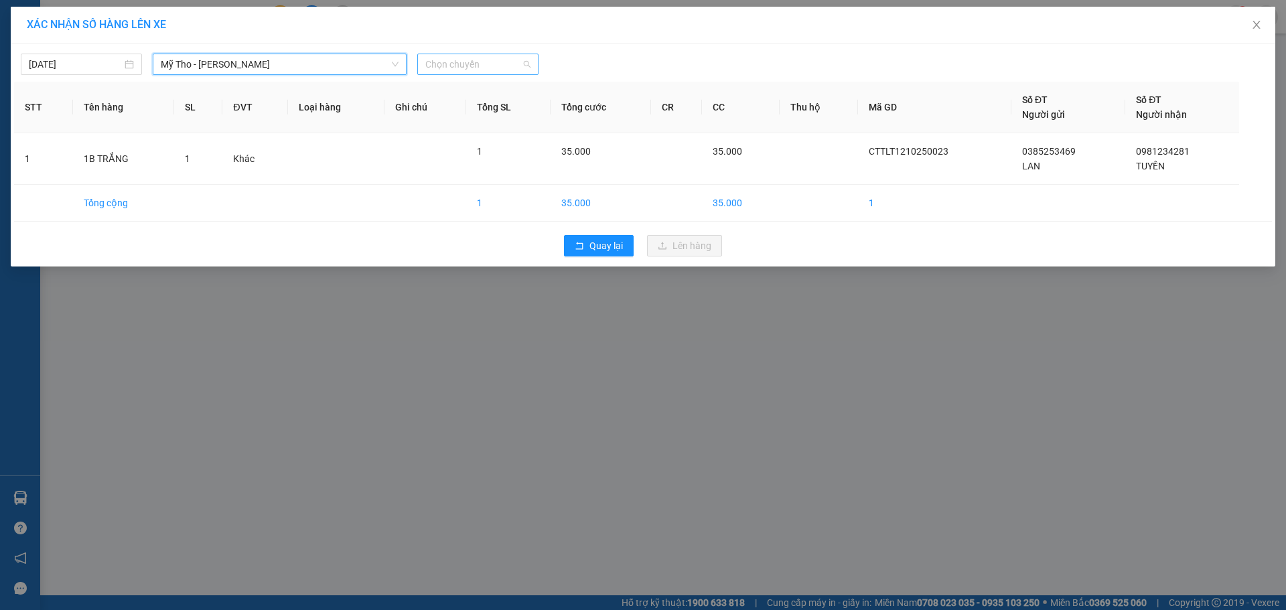
click at [497, 70] on span "Chọn chuyến" at bounding box center [477, 64] width 105 height 20
type input "979"
click at [478, 90] on div "11:45 - 63F-009.79" at bounding box center [477, 91] width 104 height 15
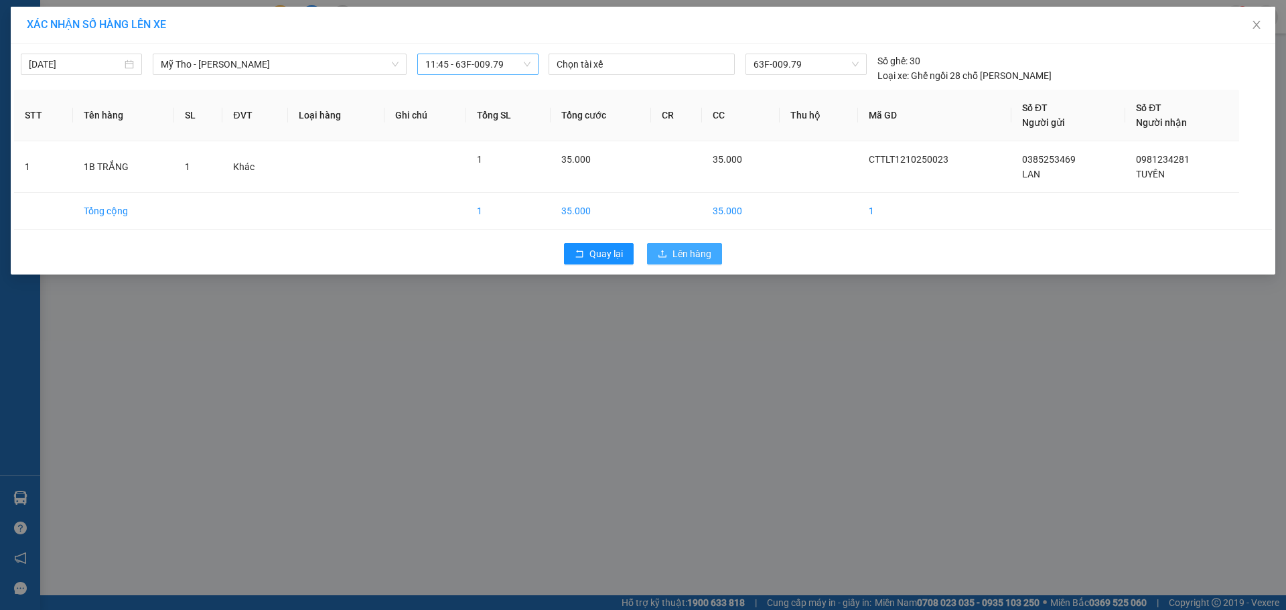
click at [673, 261] on button "Lên hàng" at bounding box center [684, 253] width 75 height 21
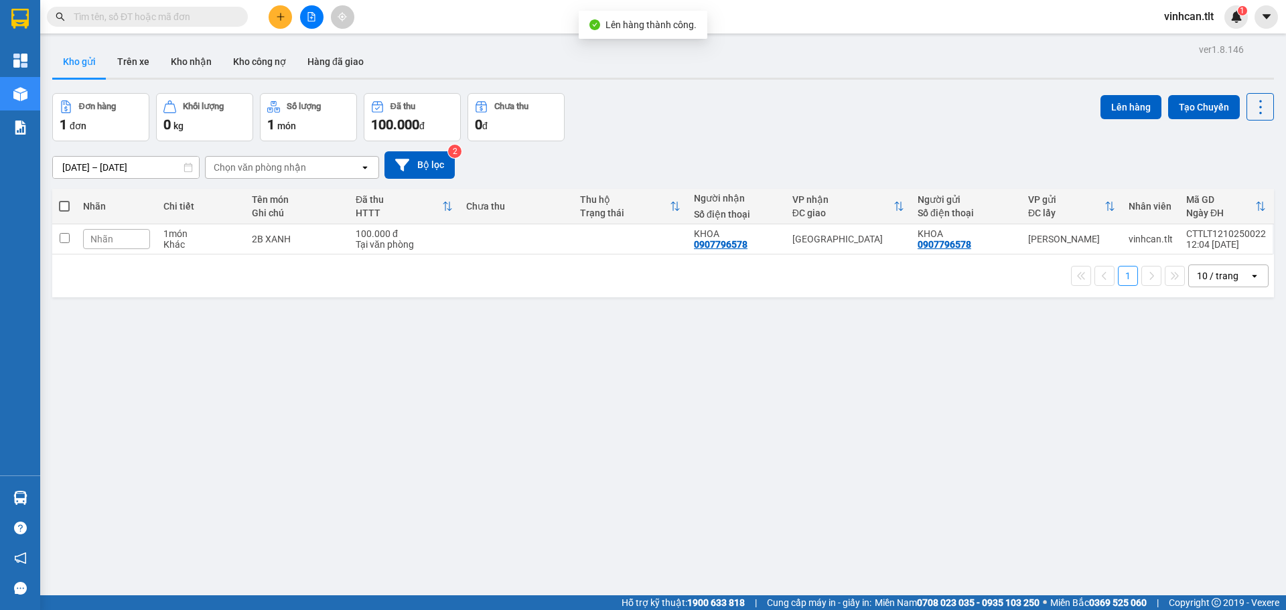
click at [315, 17] on icon "file-add" at bounding box center [311, 16] width 7 height 9
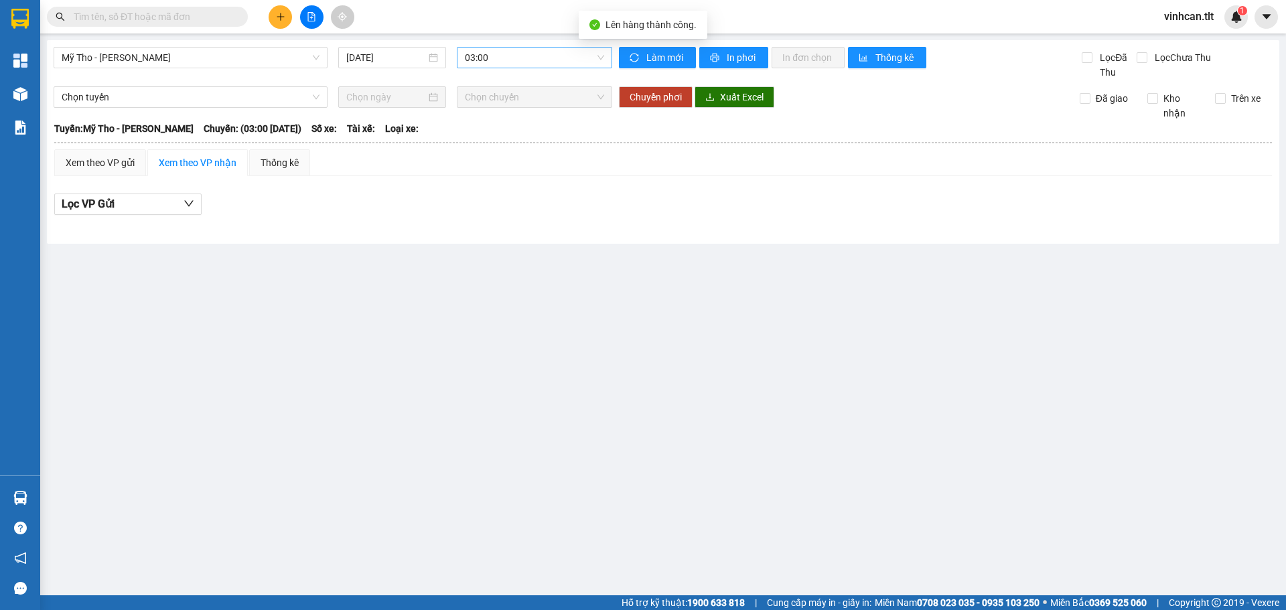
click at [506, 54] on span "03:00" at bounding box center [534, 58] width 139 height 20
type input "979"
click at [504, 87] on div "11:45 - 63F-009.79" at bounding box center [517, 84] width 104 height 15
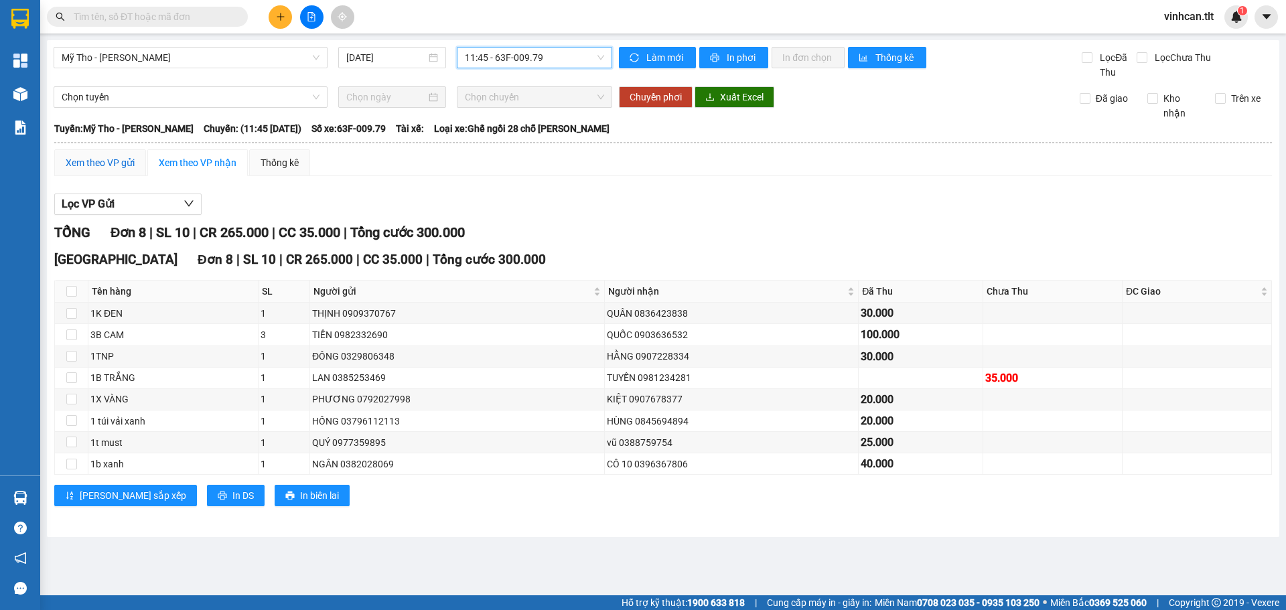
click at [93, 169] on div "Xem theo VP gửi" at bounding box center [100, 162] width 69 height 15
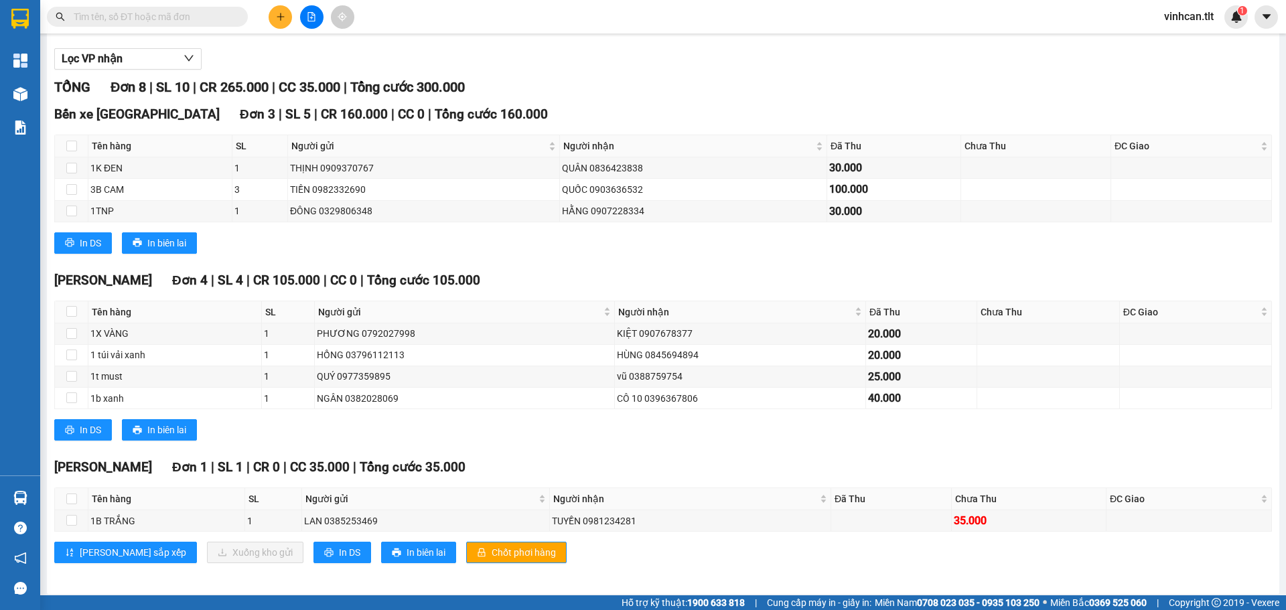
scroll to position [151, 0]
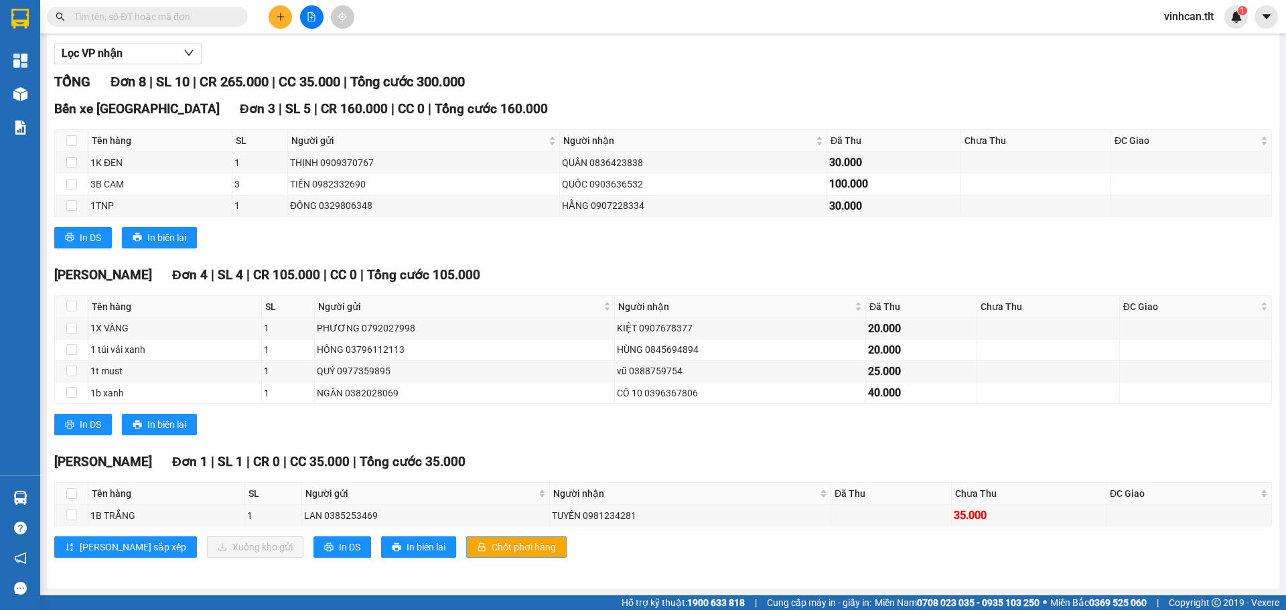
drag, startPoint x: 497, startPoint y: 557, endPoint x: 486, endPoint y: 552, distance: 12.0
click at [492, 559] on div "Cao Tốc Đơn 1 | SL 1 | CR 0 | CC 35.000 | Tổng cước 35.000 Tên hàng SL Người gử…" at bounding box center [663, 510] width 1218 height 116
click at [492, 552] on span "Chốt phơi hàng" at bounding box center [524, 547] width 64 height 15
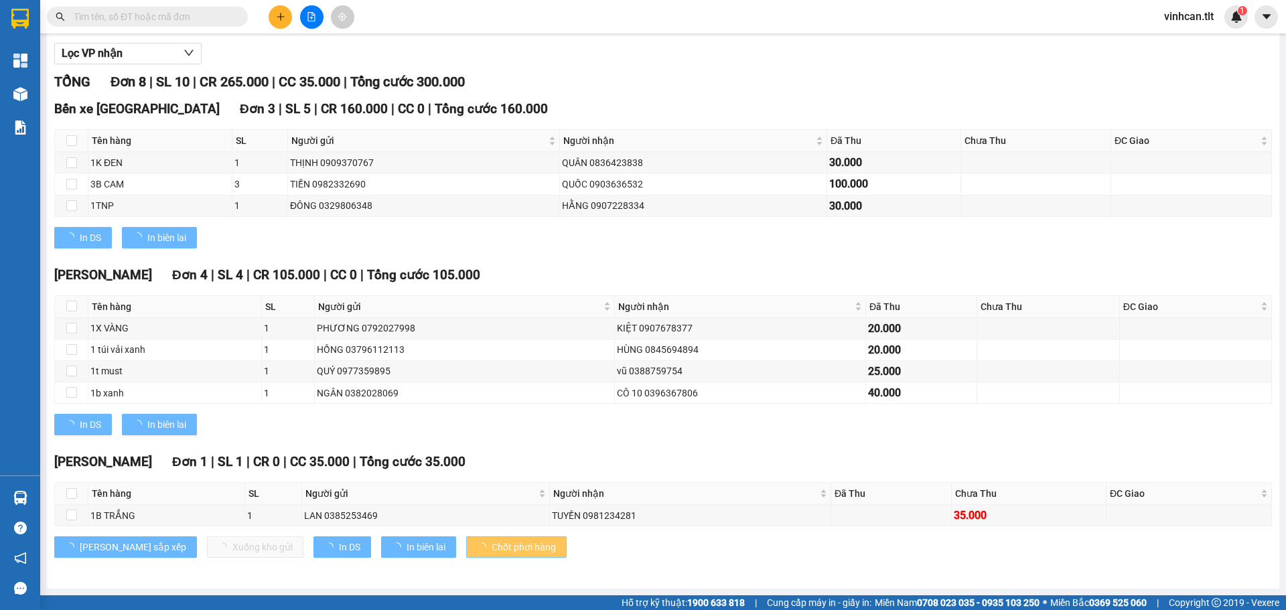
click at [492, 552] on span "Chốt phơi hàng" at bounding box center [524, 547] width 64 height 15
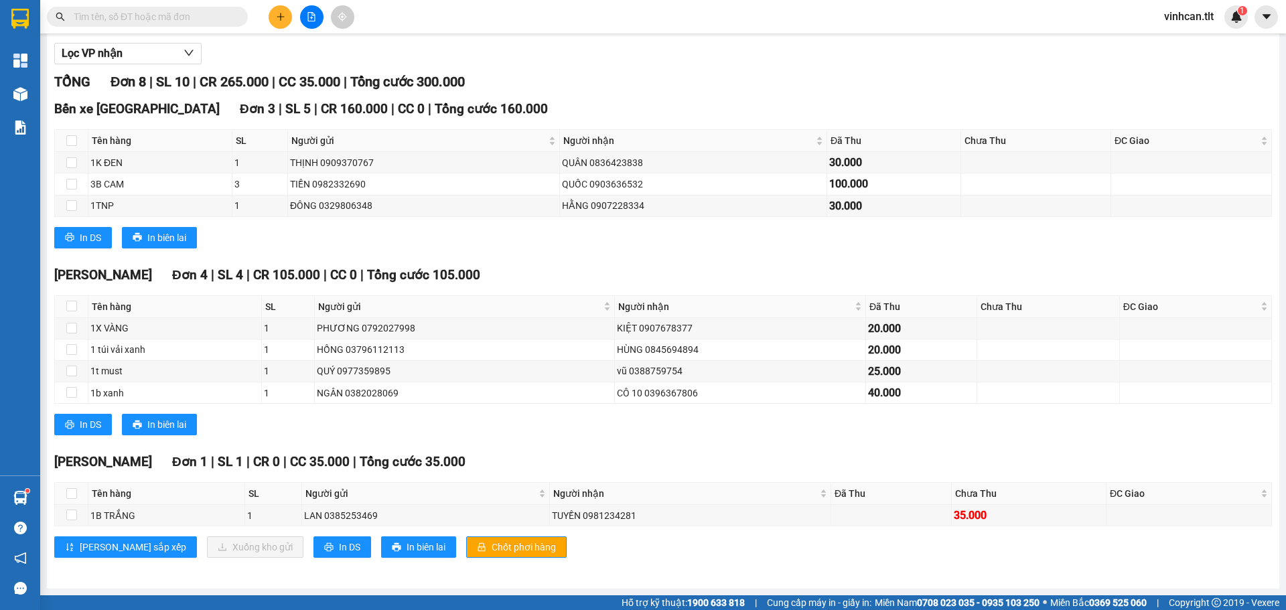
click at [287, 29] on div "Kết quả tìm kiếm ( 0 ) Bộ lọc No Data vinhcan.tlt 1" at bounding box center [643, 16] width 1286 height 33
click at [283, 25] on button at bounding box center [280, 16] width 23 height 23
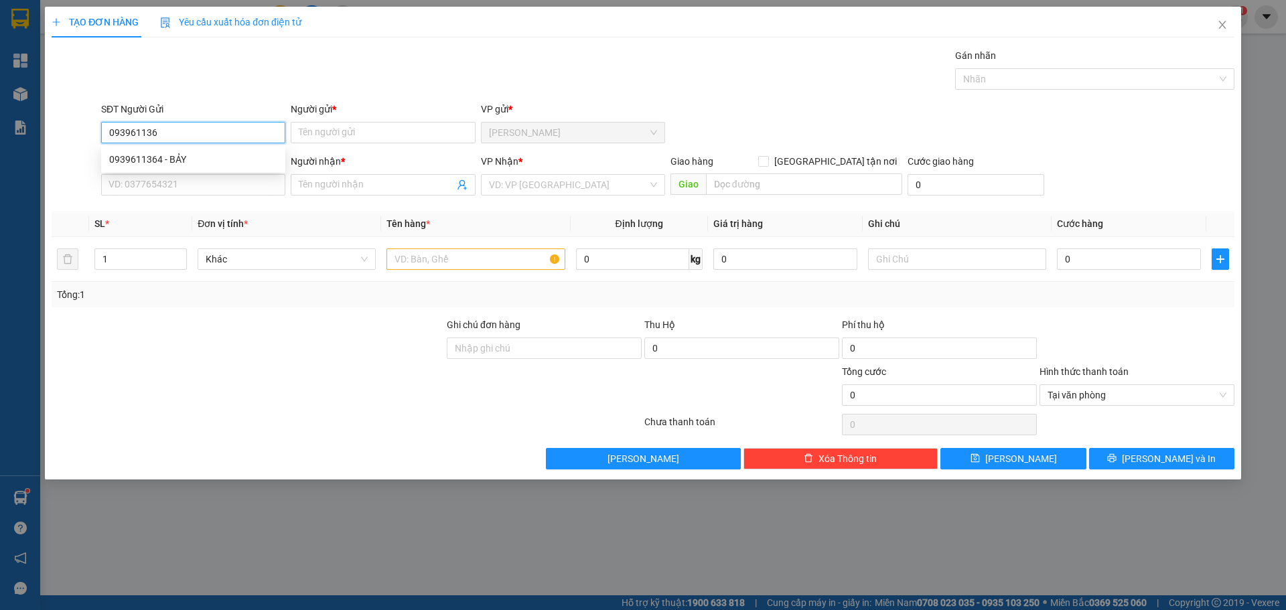
type input "0939611364"
click at [195, 154] on div "0939611364 - BẢY" at bounding box center [193, 159] width 168 height 15
type input "BẢY"
type input "0939611364"
click at [189, 177] on input "SĐT Người Nhận *" at bounding box center [193, 184] width 184 height 21
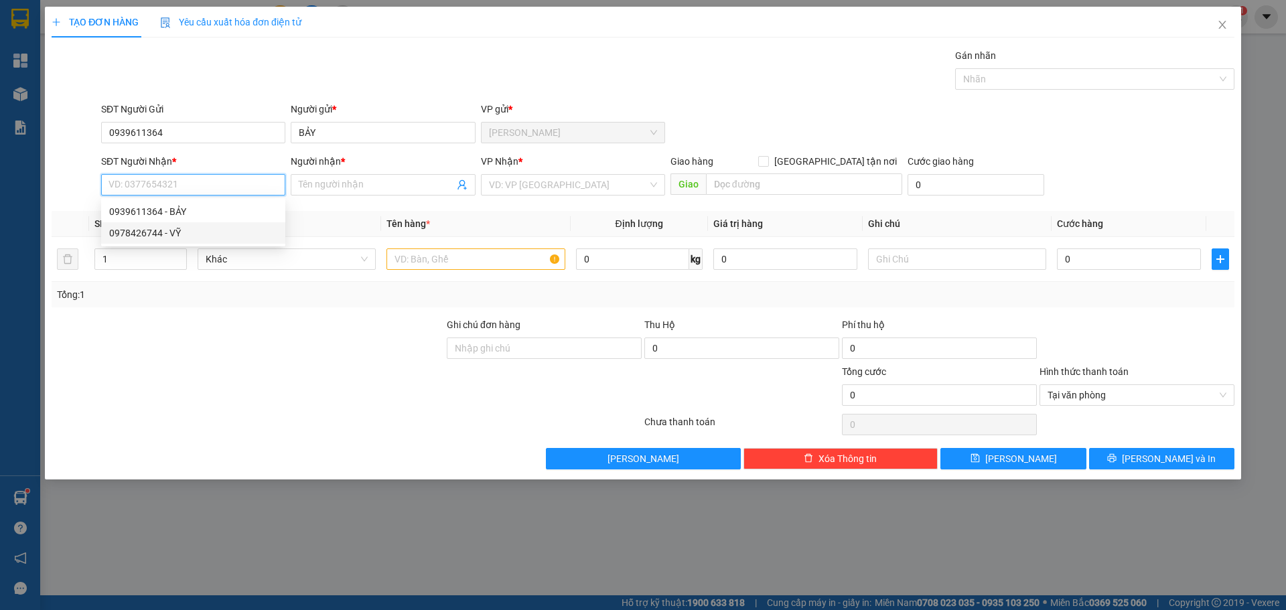
click at [174, 236] on div "0978426744 - VỸ" at bounding box center [193, 233] width 168 height 15
type input "0978426744"
type input "VỸ"
click at [490, 189] on input "search" at bounding box center [568, 185] width 159 height 20
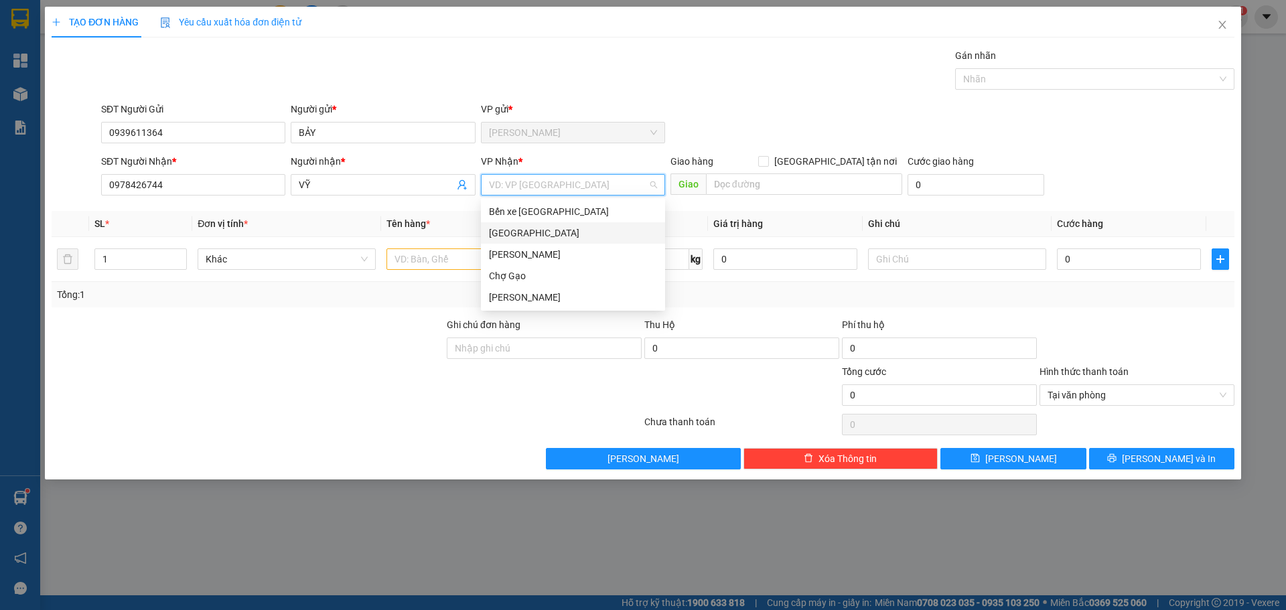
click at [482, 240] on div "[GEOGRAPHIC_DATA]" at bounding box center [573, 232] width 184 height 21
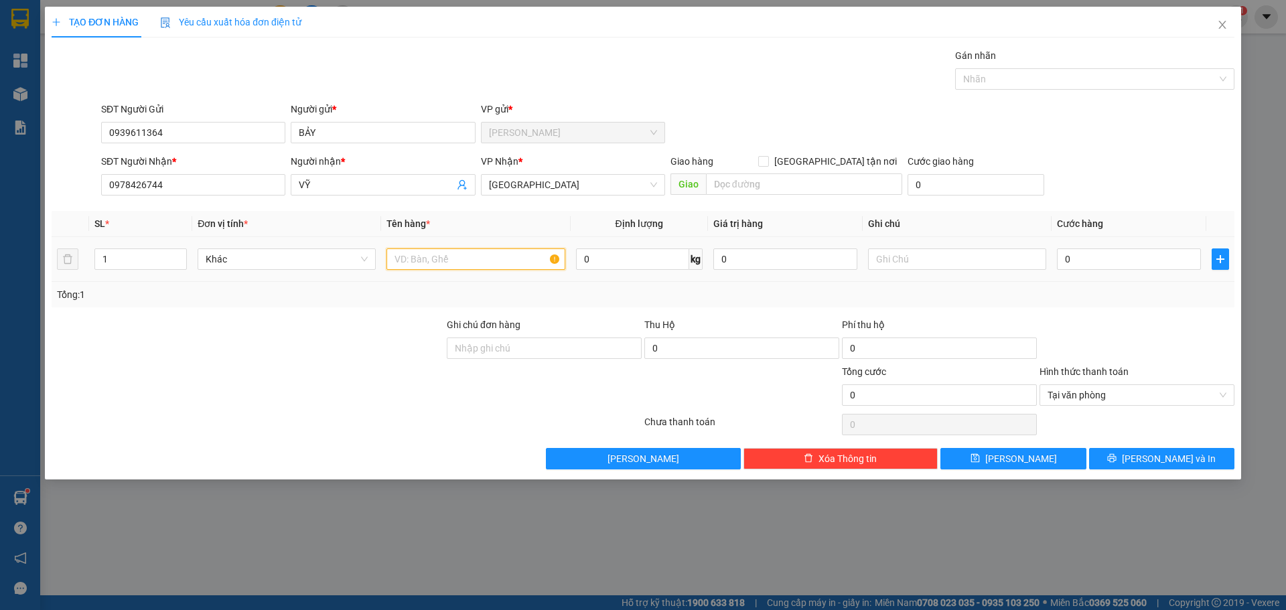
click at [429, 259] on input "text" at bounding box center [475, 258] width 178 height 21
paste input "Ă"
paste input "Ắ"
type input "1B TRẮNG"
drag, startPoint x: 1139, startPoint y: 268, endPoint x: 1123, endPoint y: 271, distance: 16.4
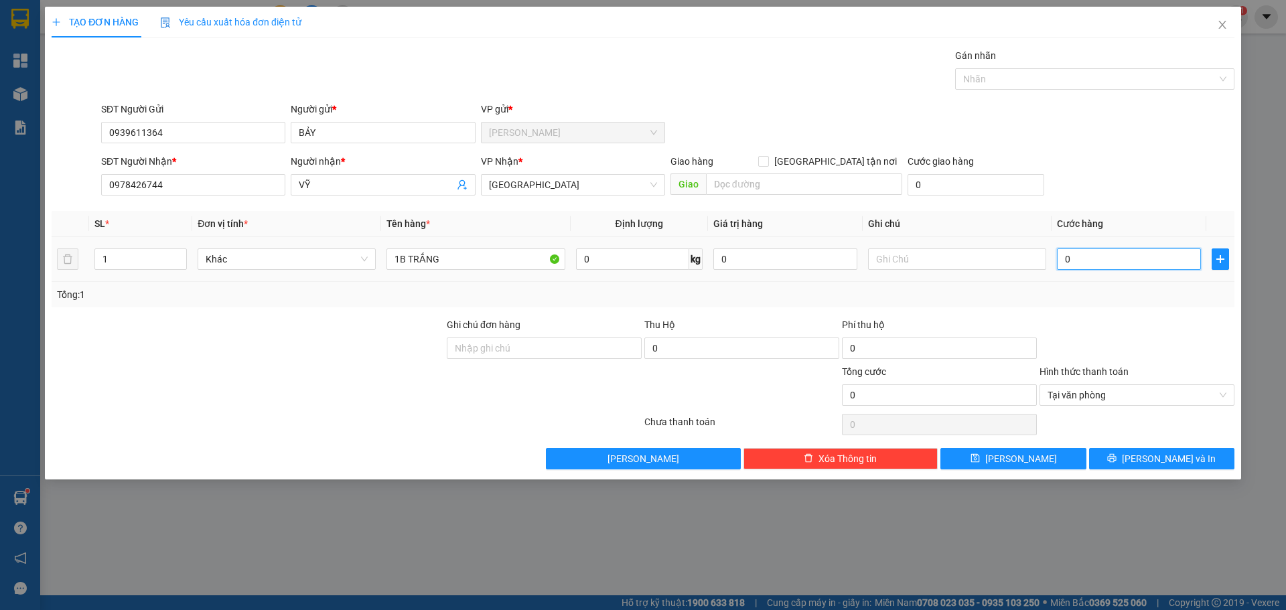
click at [1137, 268] on input "0" at bounding box center [1129, 258] width 144 height 21
type input "3"
type input "30"
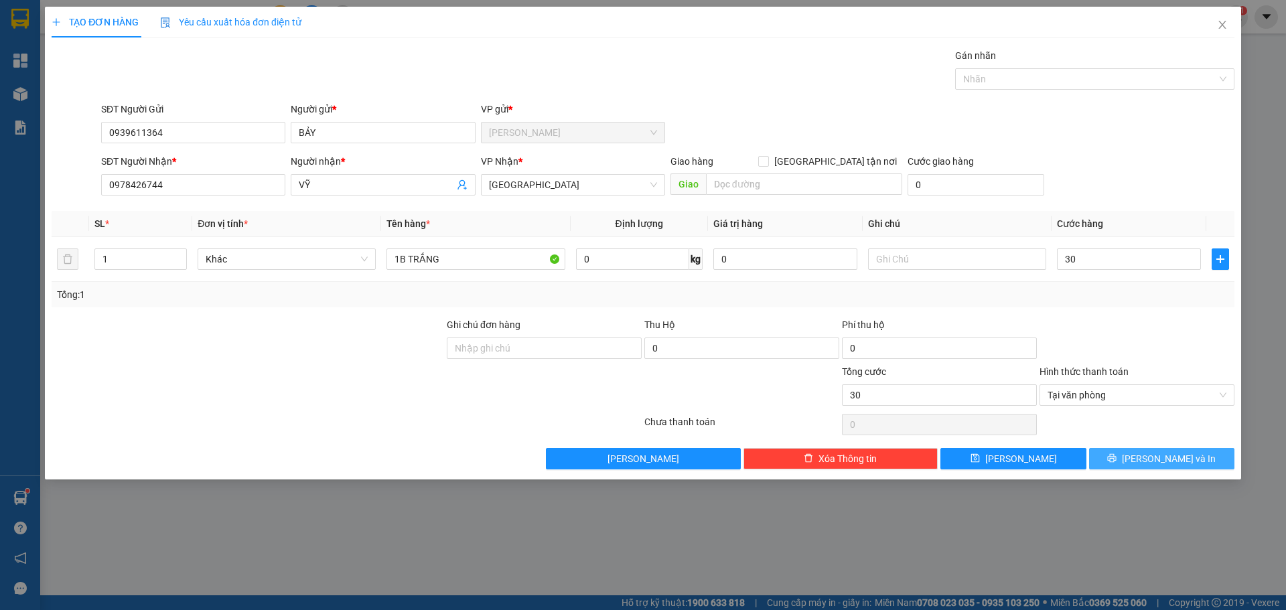
type input "30.000"
click at [1182, 458] on span "Lưu và In" at bounding box center [1169, 458] width 94 height 15
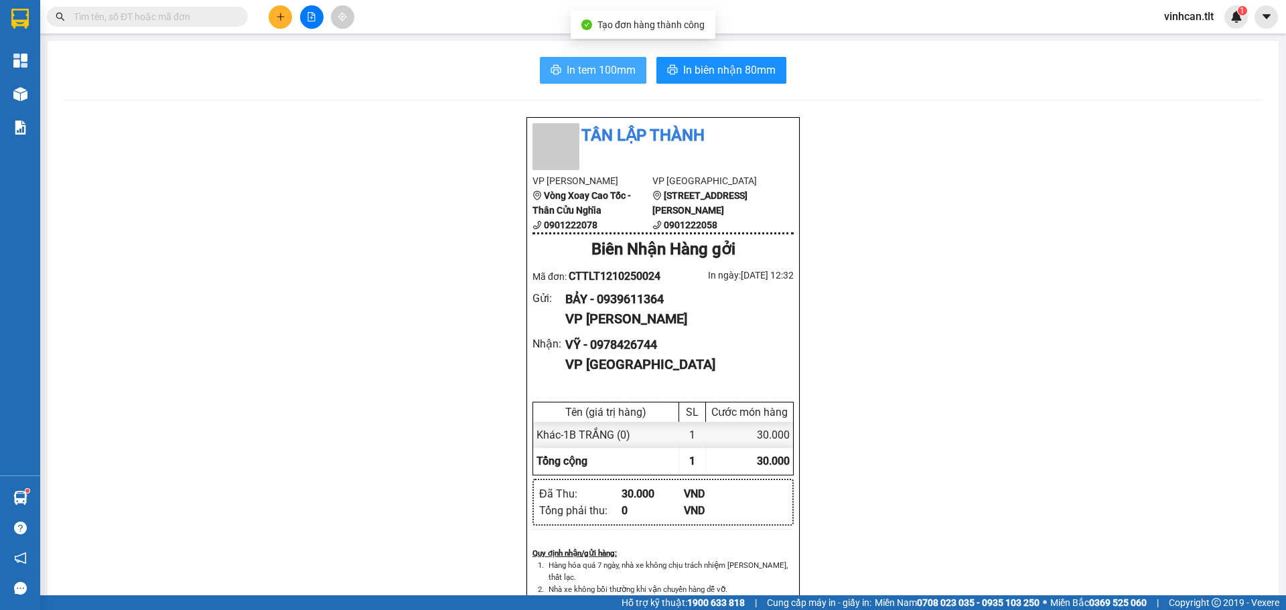
click at [565, 59] on button "In tem 100mm" at bounding box center [593, 70] width 106 height 27
click at [42, 97] on main "In tem 100mm In biên nhận 80mm Tân Lập Thành VP Cao Tốc Vòng Xoay Cao Tốc - Thâ…" at bounding box center [643, 297] width 1286 height 595
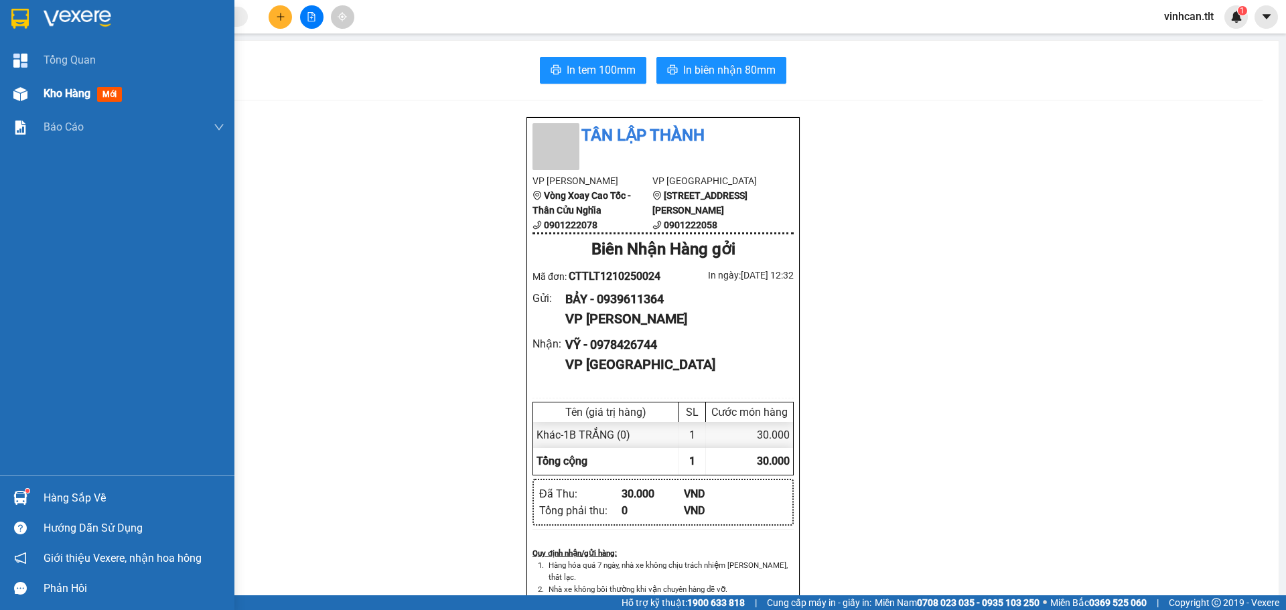
click at [19, 93] on img at bounding box center [20, 94] width 14 height 14
click at [18, 93] on img at bounding box center [20, 94] width 14 height 14
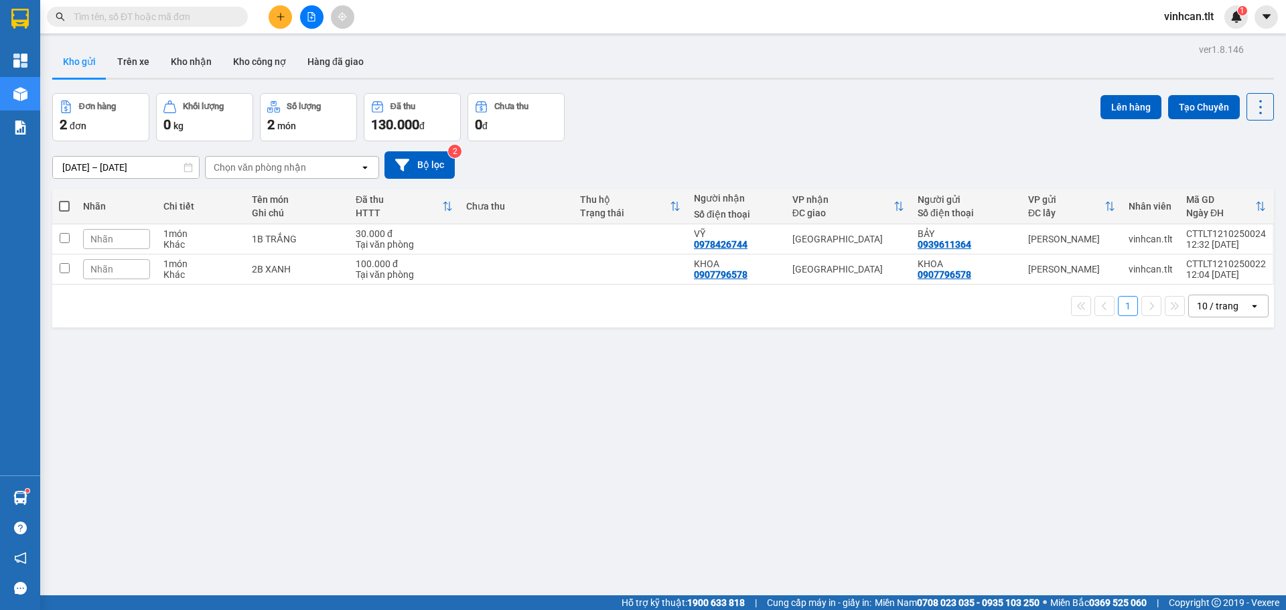
click at [64, 202] on span at bounding box center [64, 206] width 11 height 11
click at [64, 200] on input "checkbox" at bounding box center [64, 200] width 0 height 0
checkbox input "true"
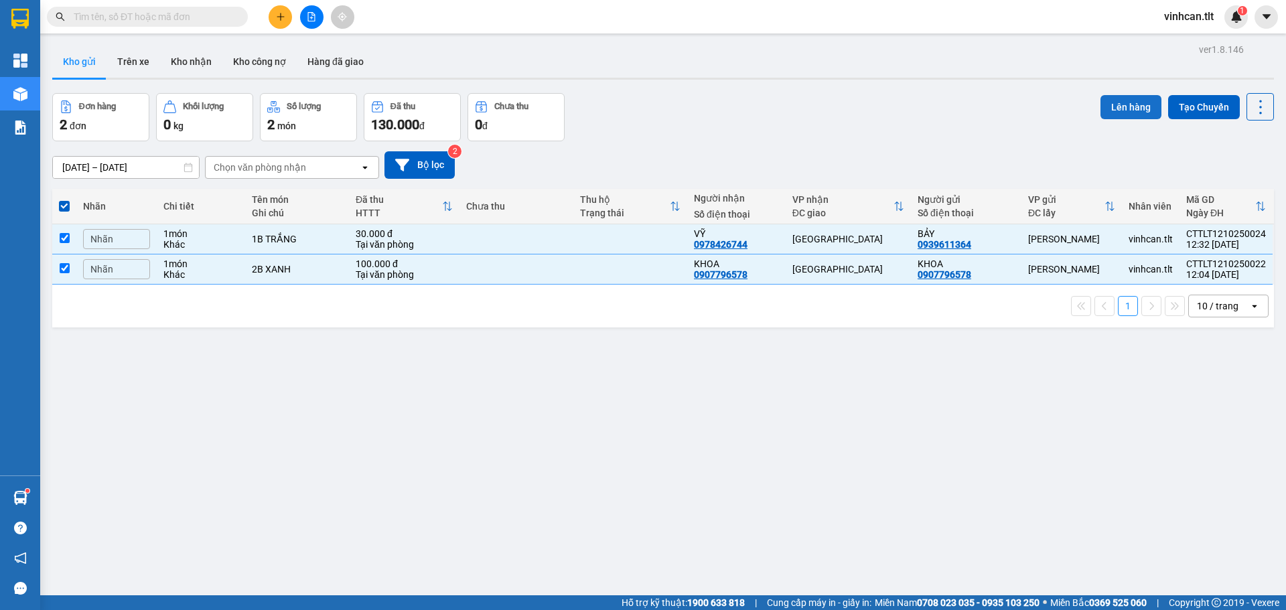
click at [1104, 103] on button "Lên hàng" at bounding box center [1130, 107] width 61 height 24
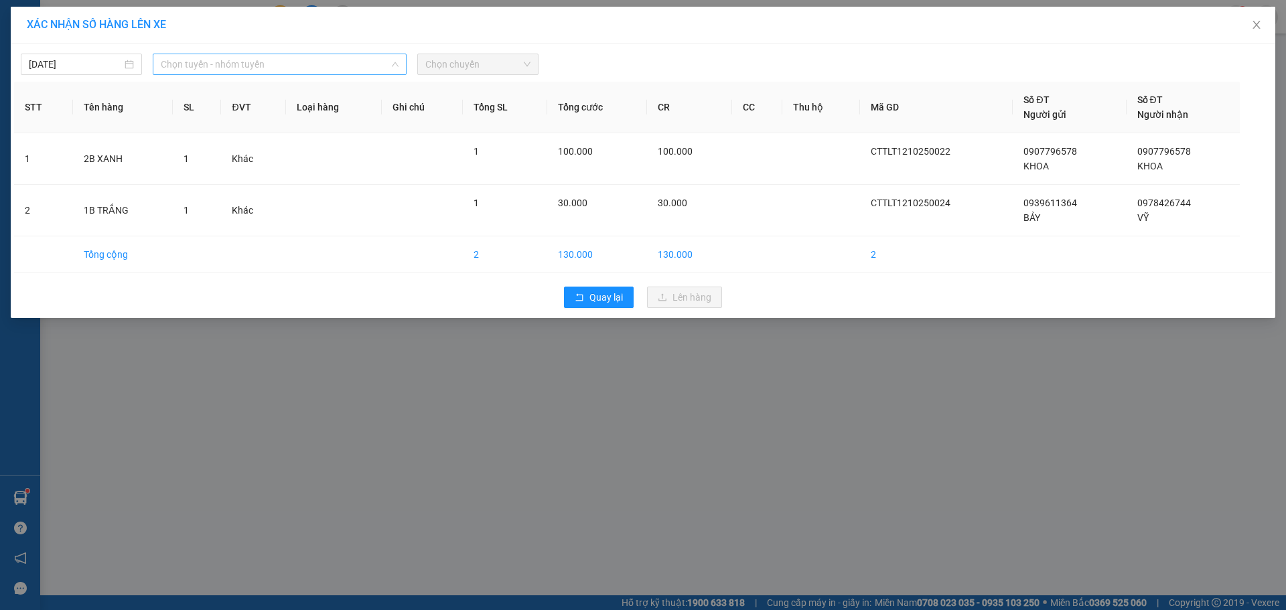
drag, startPoint x: 257, startPoint y: 56, endPoint x: 254, endPoint y: 63, distance: 7.8
click at [257, 55] on span "Chọn tuyến - nhóm tuyến" at bounding box center [280, 64] width 238 height 20
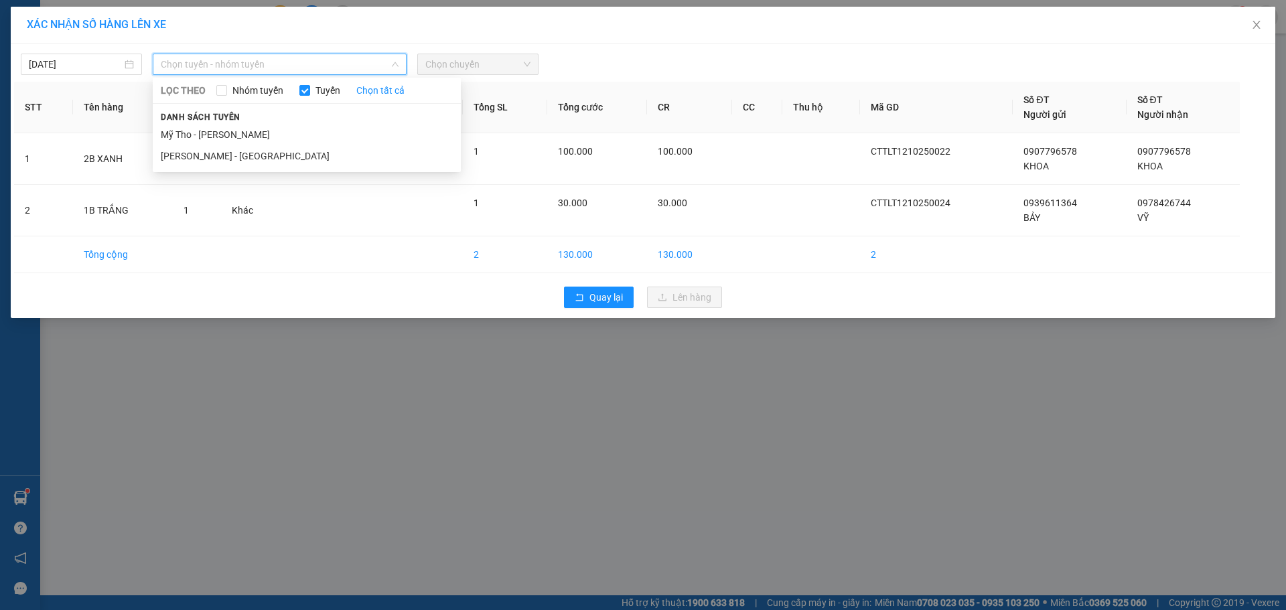
click at [220, 124] on li "Mỹ Tho - [PERSON_NAME]" at bounding box center [307, 134] width 308 height 21
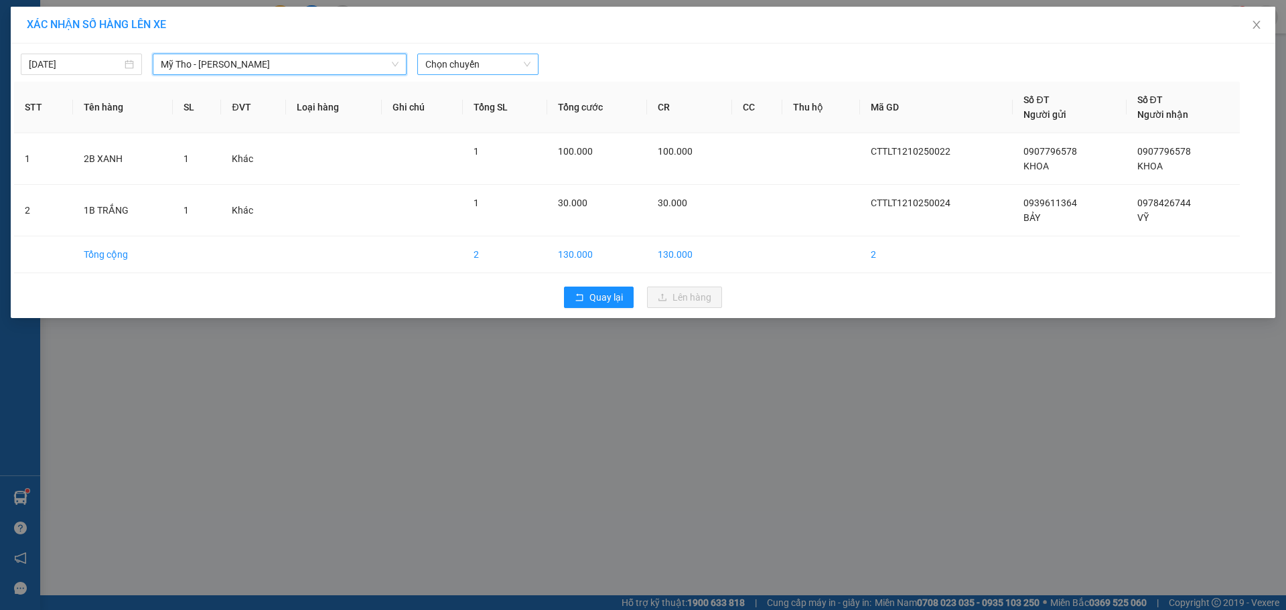
click at [486, 67] on span "Chọn chuyến" at bounding box center [477, 64] width 105 height 20
type input "955"
click at [474, 87] on div "12:00 - 63B-019.55" at bounding box center [477, 91] width 104 height 15
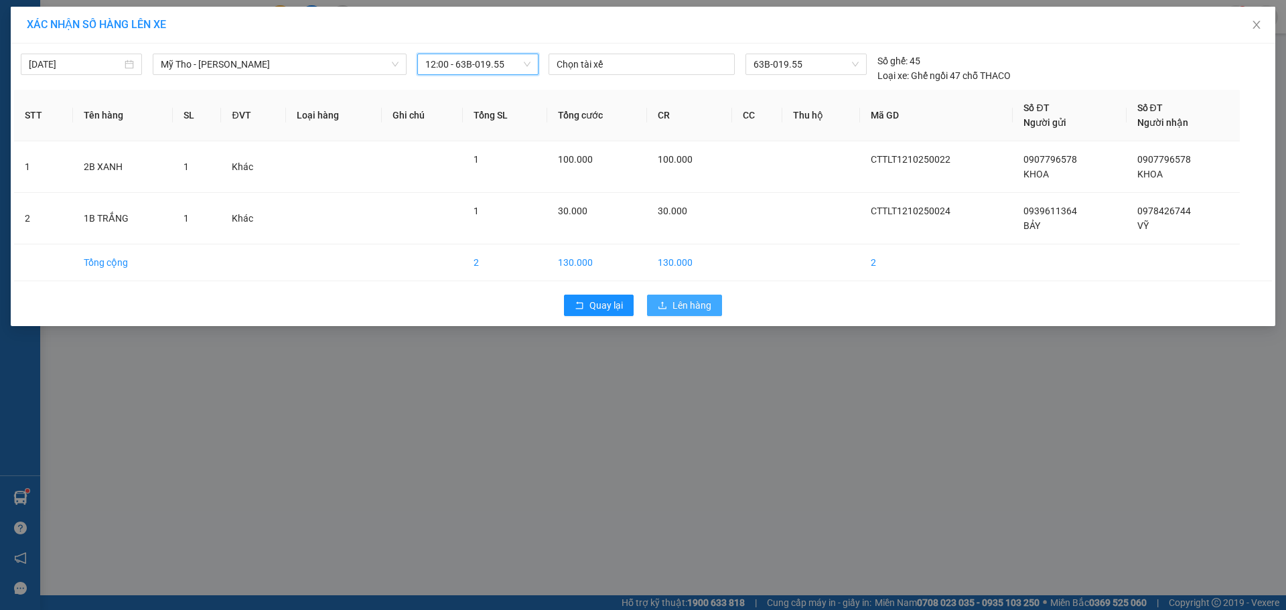
click at [669, 296] on button "Lên hàng" at bounding box center [684, 305] width 75 height 21
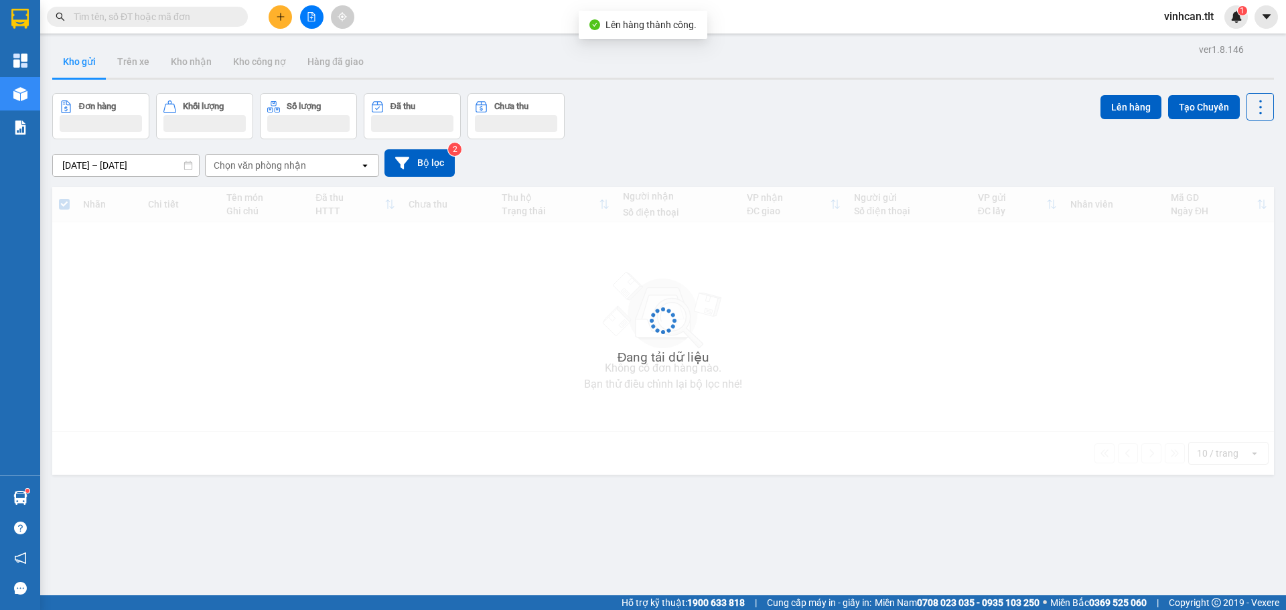
click at [317, 15] on button at bounding box center [311, 16] width 23 height 23
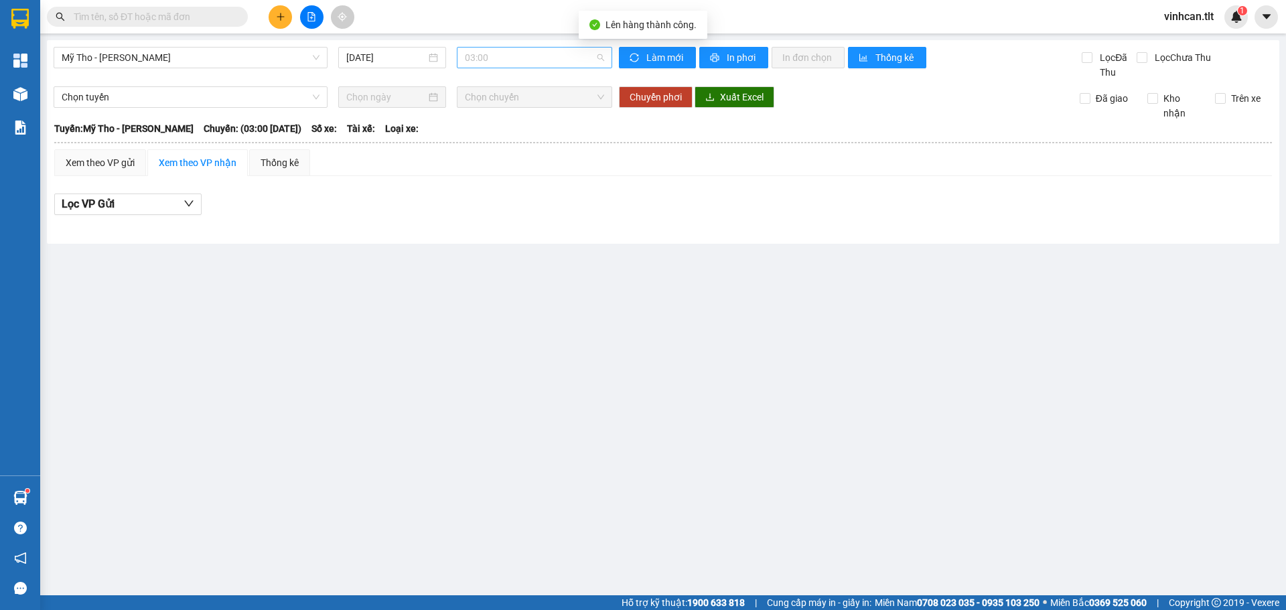
click at [472, 52] on span "03:00" at bounding box center [534, 58] width 139 height 20
type input "955"
click at [487, 81] on div "12:00 - 63B-019.55" at bounding box center [517, 84] width 104 height 15
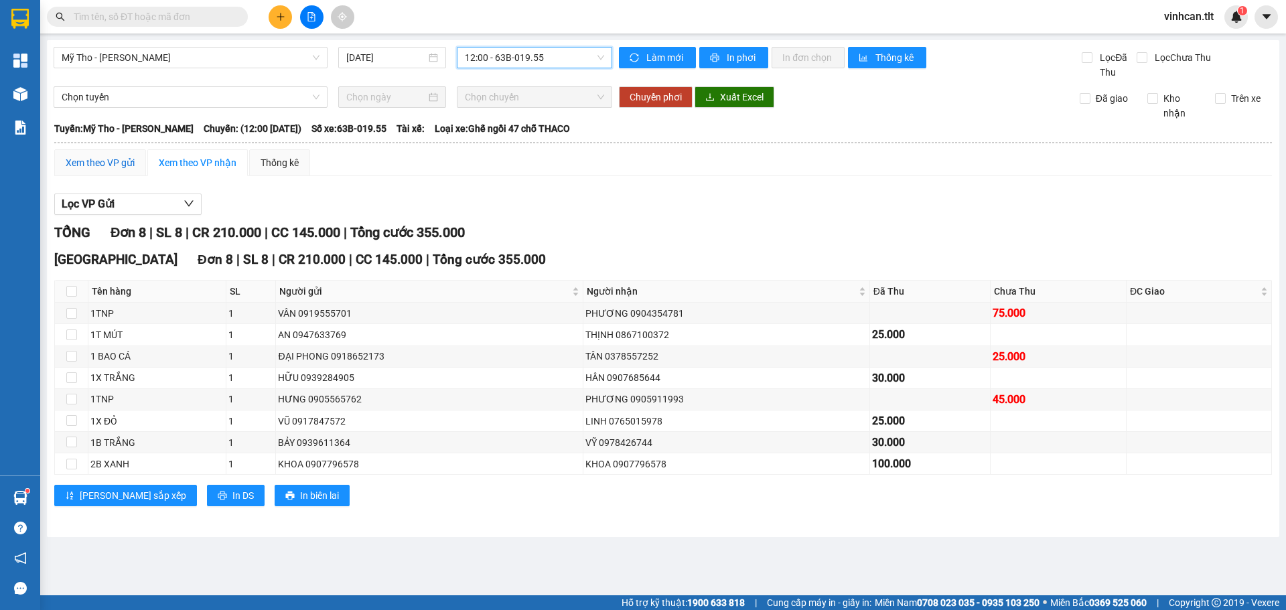
click at [112, 155] on div "Xem theo VP gửi" at bounding box center [100, 162] width 92 height 27
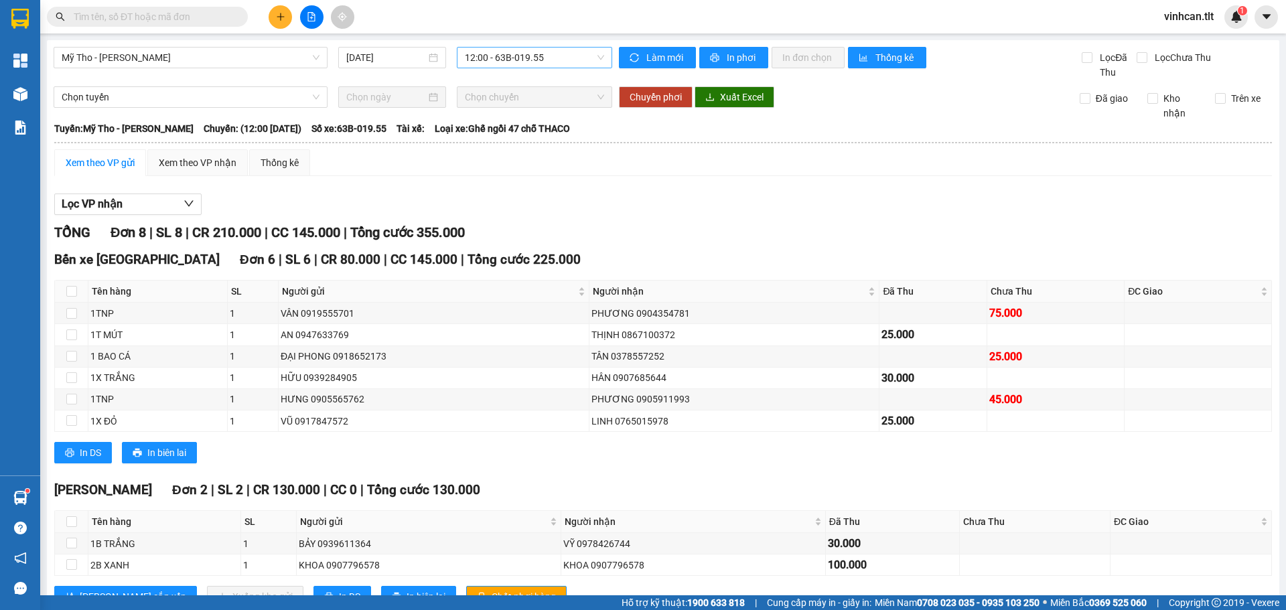
scroll to position [50, 0]
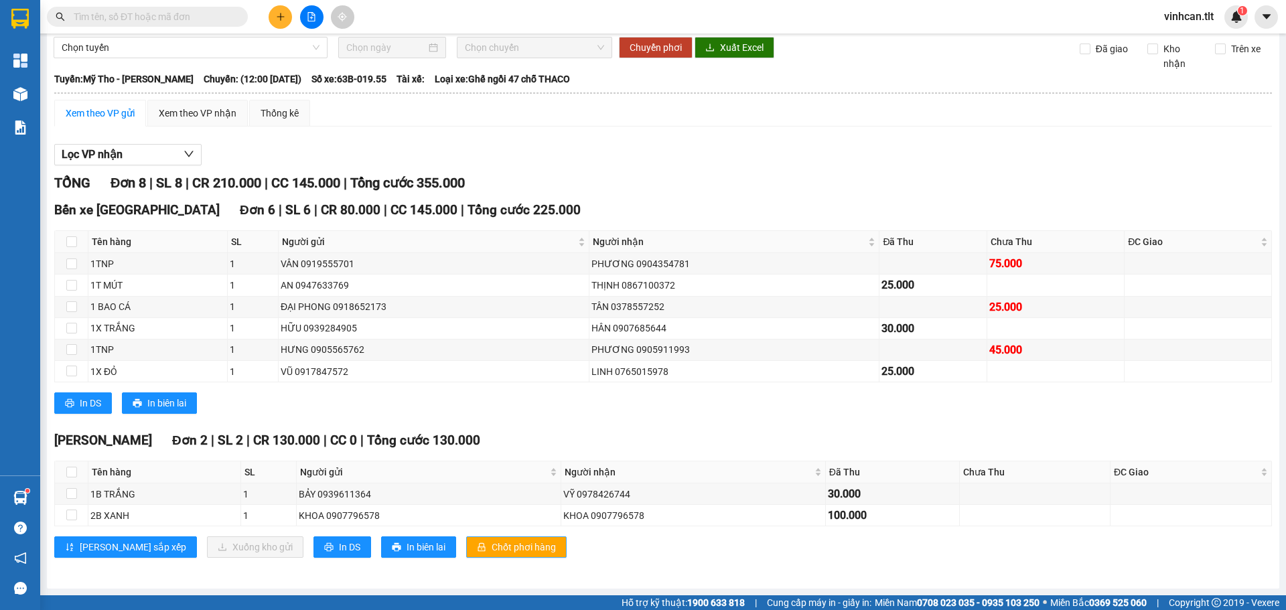
click at [492, 541] on span "Chốt phơi hàng" at bounding box center [524, 547] width 64 height 15
click at [0, 88] on div "Kho hàng mới" at bounding box center [20, 93] width 40 height 33
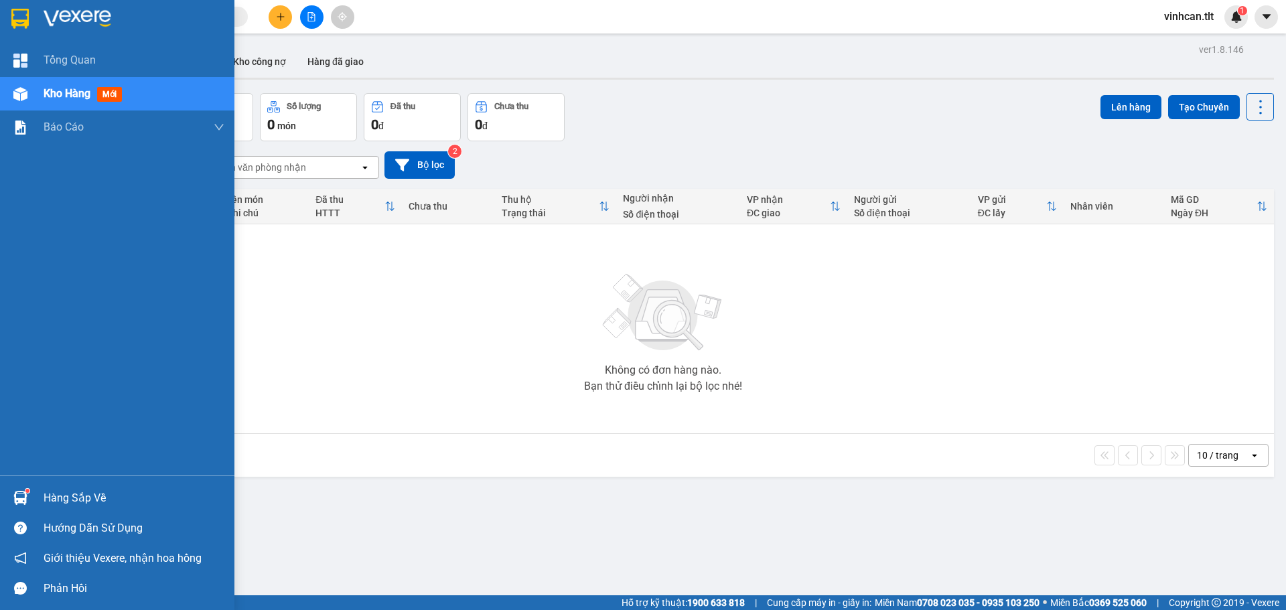
click at [37, 25] on div at bounding box center [117, 22] width 234 height 44
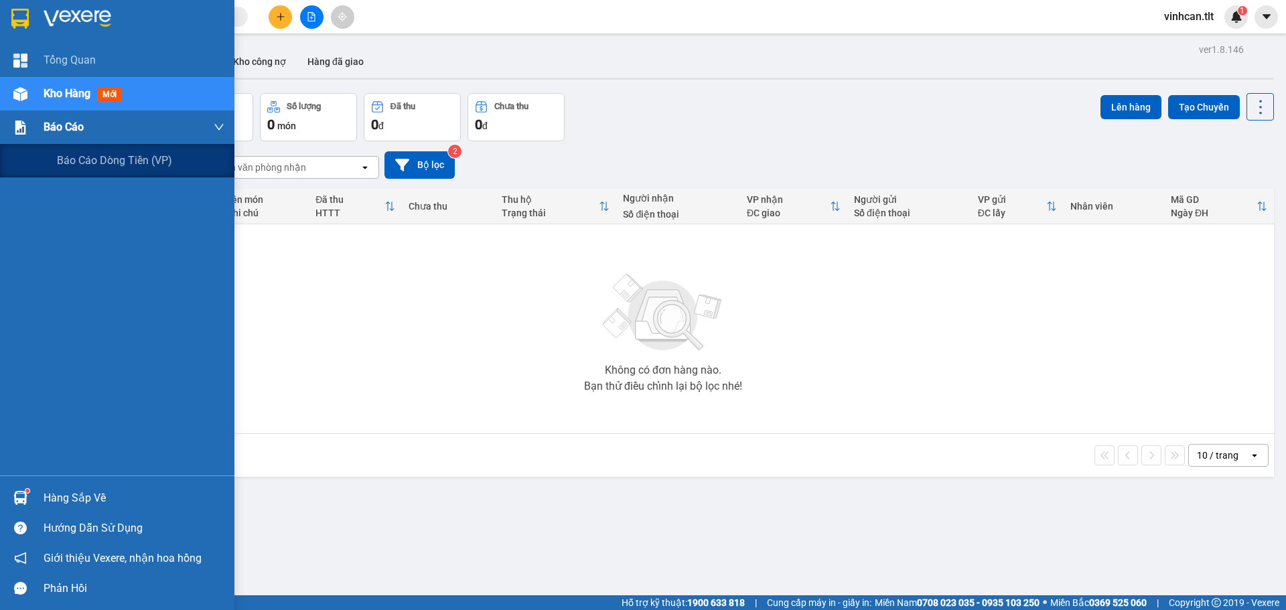
click at [26, 123] on img at bounding box center [20, 128] width 14 height 14
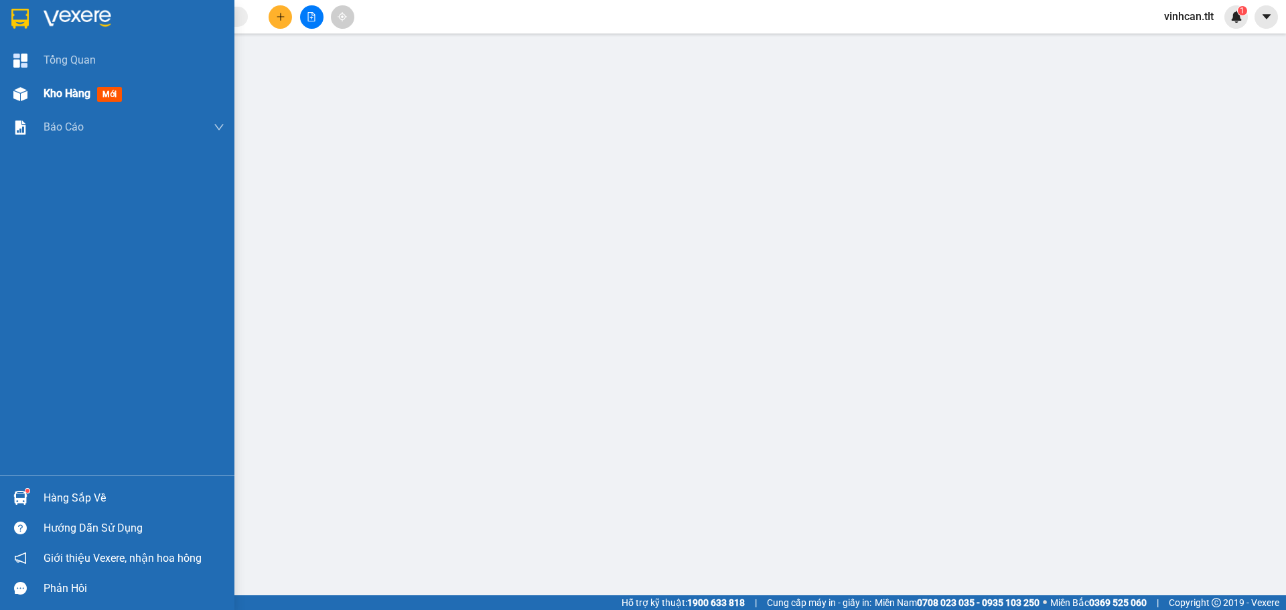
click at [37, 90] on div "Kho hàng mới" at bounding box center [117, 93] width 234 height 33
